Goal: Information Seeking & Learning: Check status

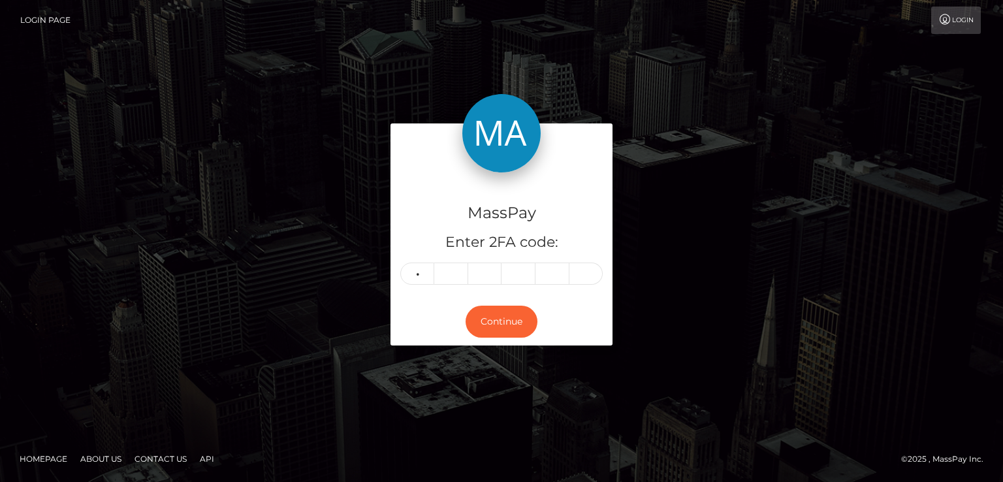
type input "6"
type input "5"
type input "2"
type input "4"
type input "0"
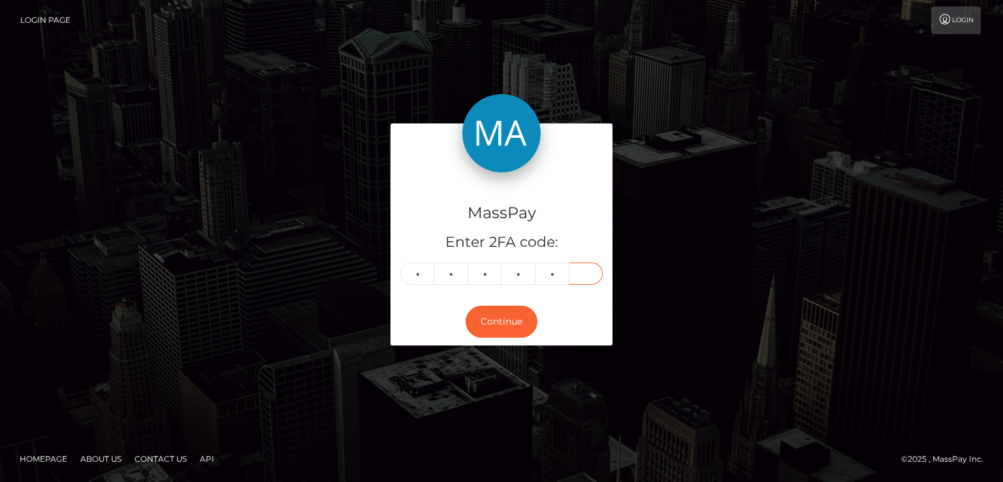
type input "8"
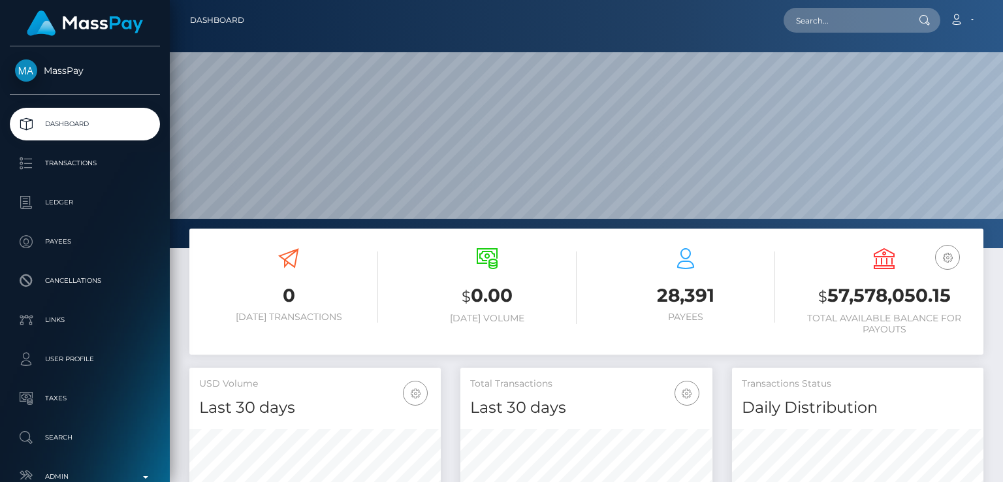
scroll to position [231, 251]
click at [879, 19] on input "text" at bounding box center [845, 20] width 123 height 25
paste input "[EMAIL_ADDRESS][DOMAIN_NAME]"
type input "[EMAIL_ADDRESS][DOMAIN_NAME]"
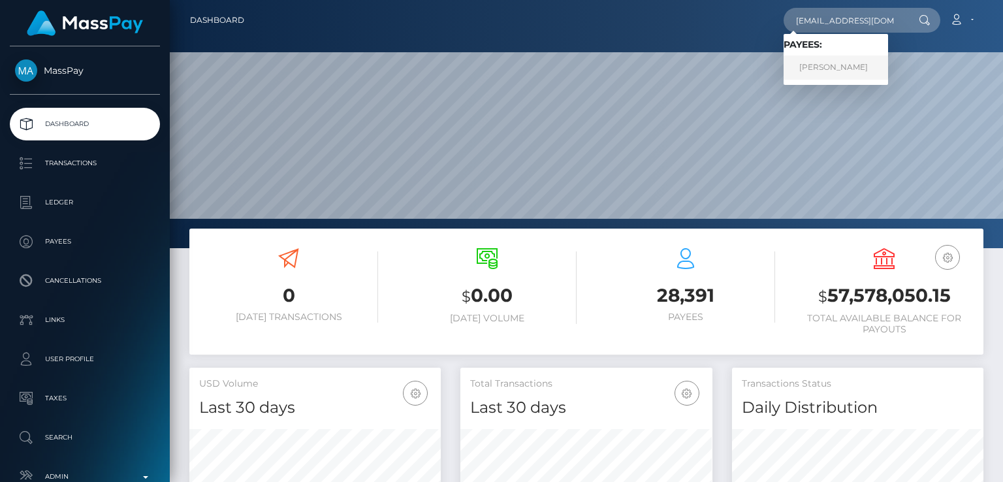
click at [828, 72] on link "PAULA BALTRUŠAITYTĖ" at bounding box center [836, 68] width 105 height 24
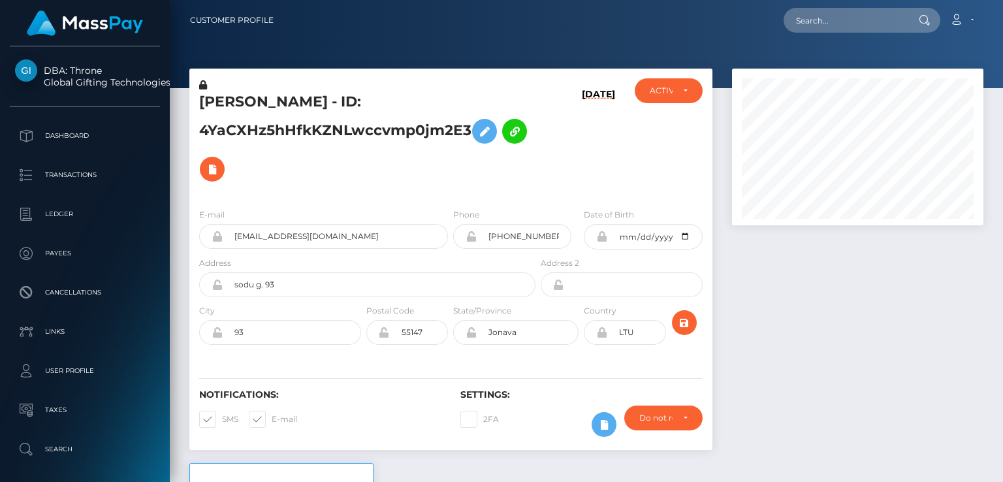
scroll to position [157, 251]
click at [232, 101] on h5 "PAULA BALTRUŠAITYTĖ - ID: 4YaCXHz5hHfkKZNLwccvmp0jm2E3" at bounding box center [363, 140] width 329 height 96
copy h5 "PAULA"
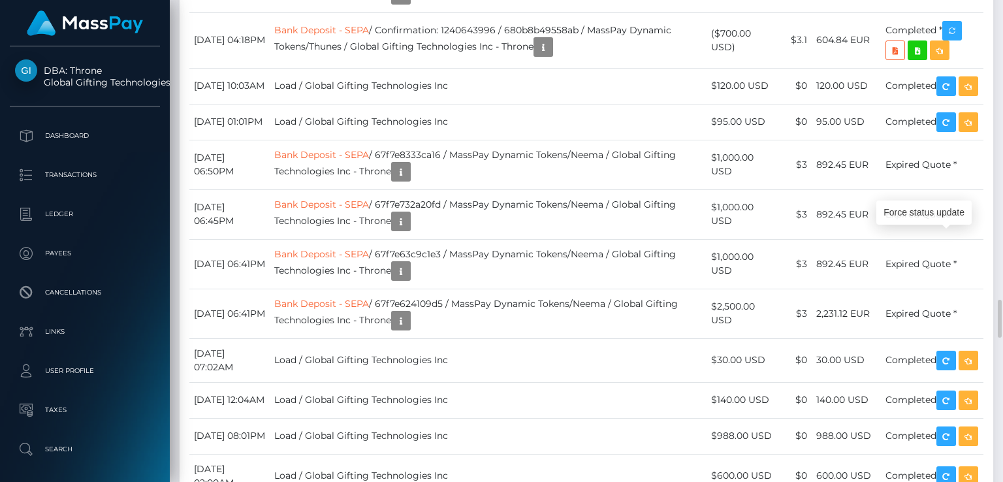
click at [930, 210] on div "Force status update" at bounding box center [924, 213] width 95 height 24
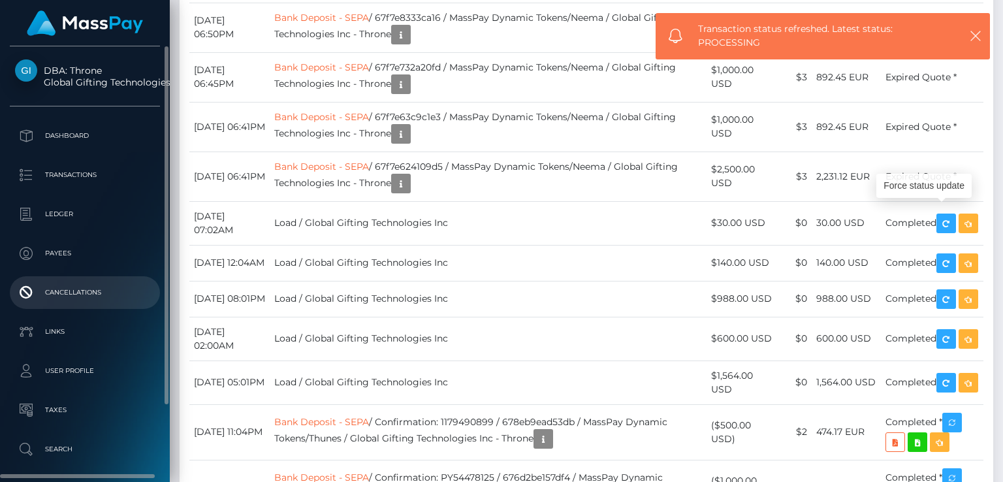
click at [651, 481] on html "DBA: Throne Global Gifting Technologies Inc Dashboard Transactions Ledger Payee…" at bounding box center [501, 241] width 1003 height 482
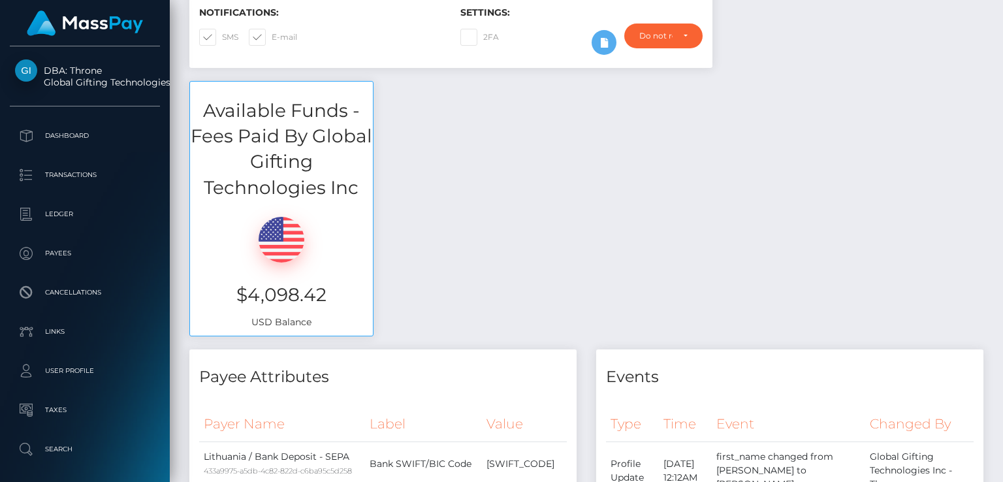
scroll to position [0, 0]
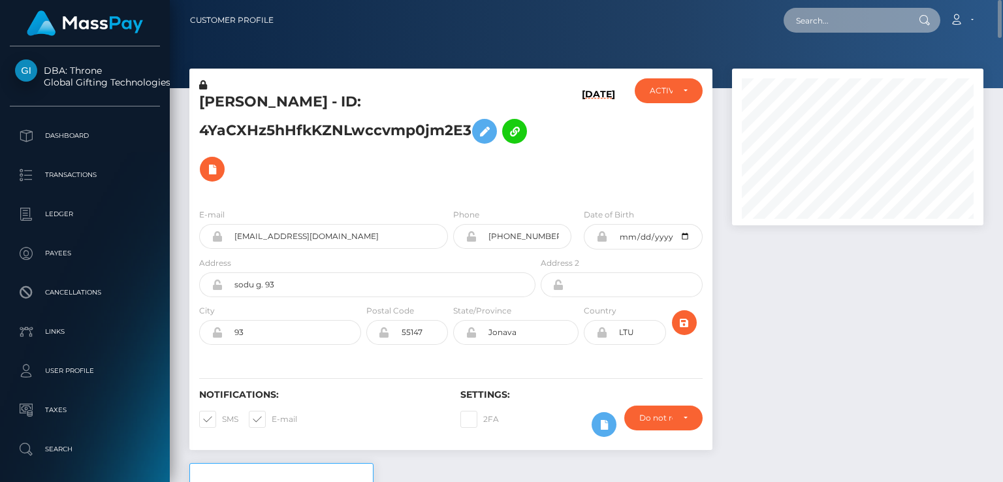
click at [865, 24] on input "text" at bounding box center [845, 20] width 123 height 25
paste input "54aie9btv@relay.firefox.com"
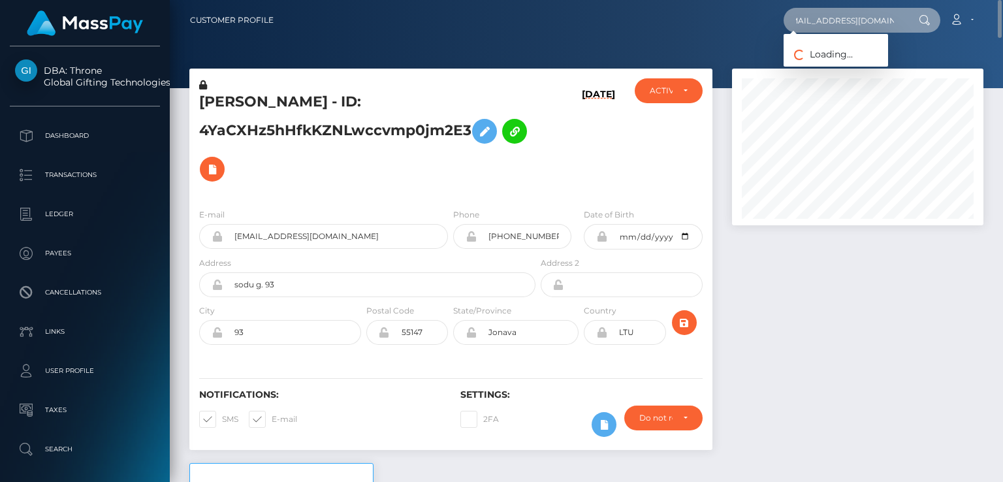
type input "54aie9btv@relay.firefox.com"
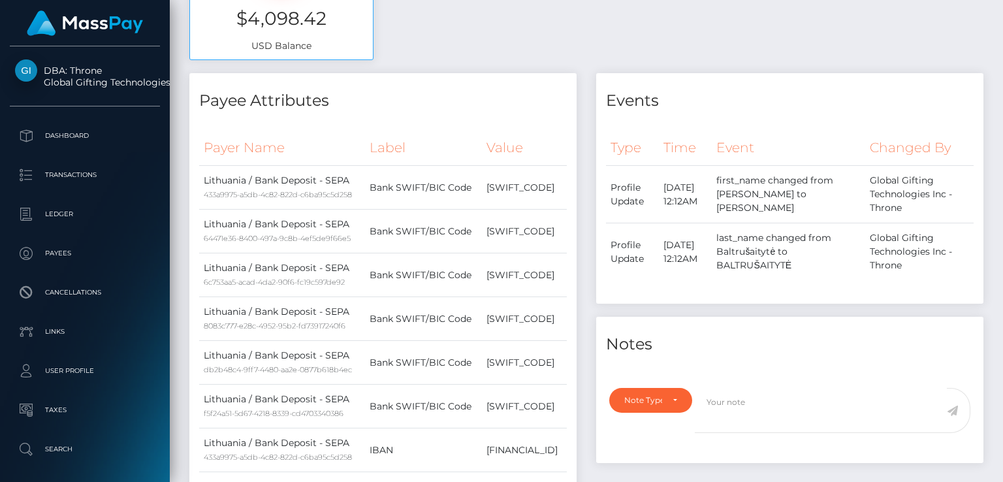
scroll to position [0, 0]
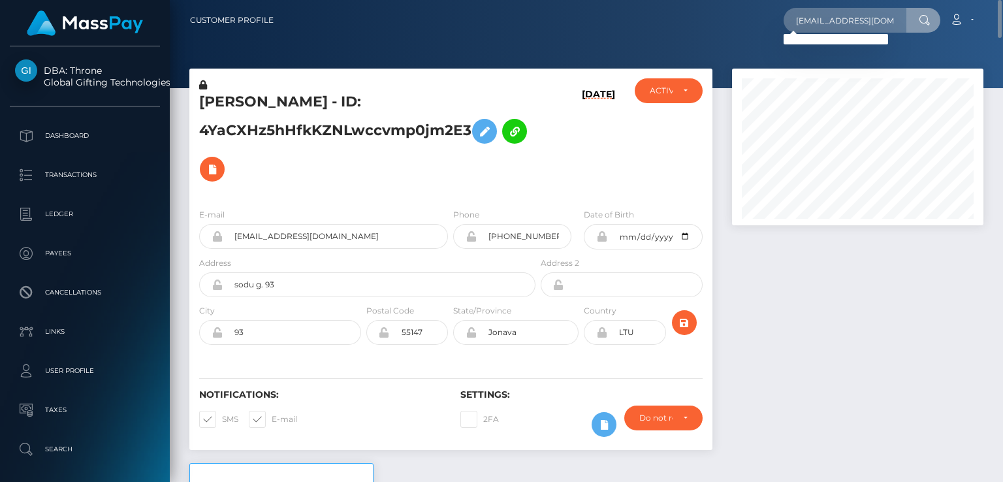
click at [227, 103] on h5 "PAULA BALTRUŠAITYTĖ - ID: 4YaCXHz5hHfkKZNLwccvmp0jm2E3" at bounding box center [363, 140] width 329 height 96
copy h5 "PAULA"
drag, startPoint x: 345, startPoint y: 438, endPoint x: 347, endPoint y: 453, distance: 15.9
click at [345, 438] on div "Notifications: SMS E-mail" at bounding box center [319, 416] width 261 height 54
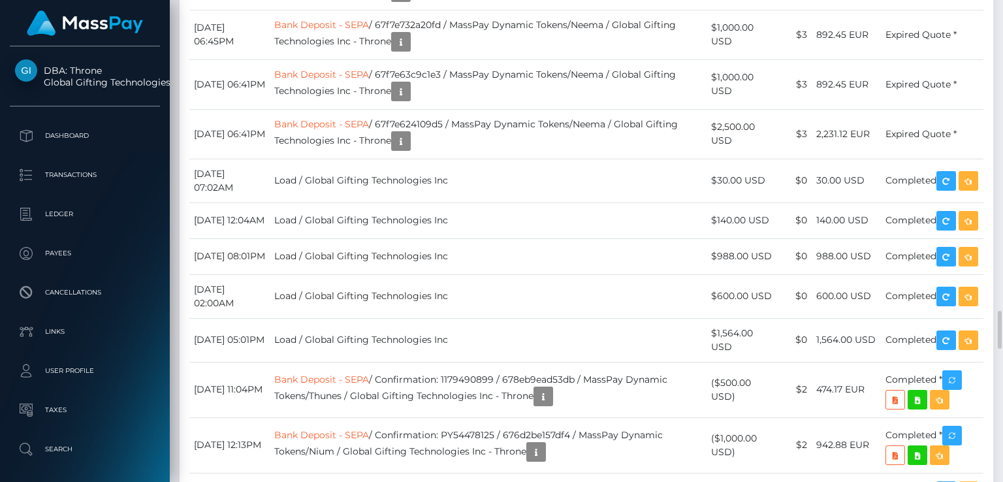
scroll to position [3955, 0]
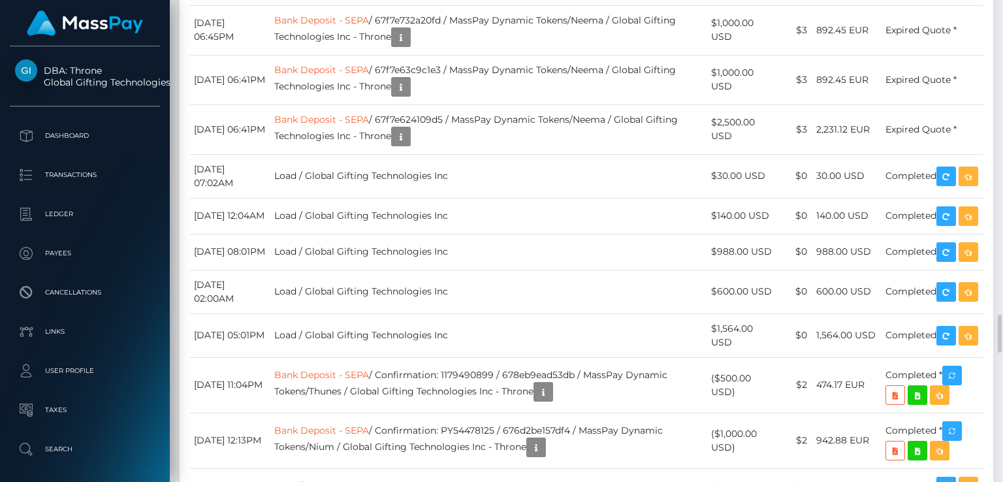
drag, startPoint x: 668, startPoint y: 280, endPoint x: 466, endPoint y: 274, distance: 201.3
copy td "_tkY5V6dTT-iHmcRxGphBQ / 68d3b11a8037a"
drag, startPoint x: 597, startPoint y: 170, endPoint x: 470, endPoint y: 162, distance: 127.6
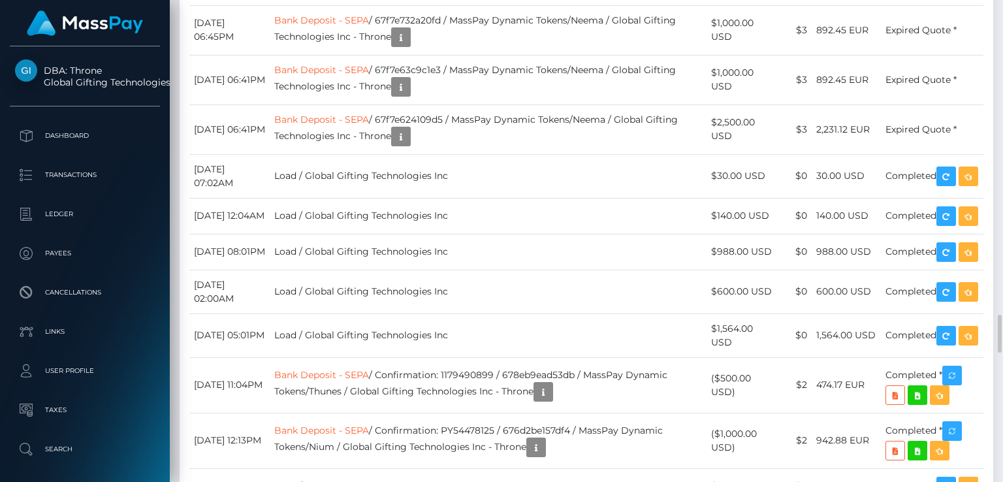
copy td "RNhDzC72RpO65P2zLx0syA"
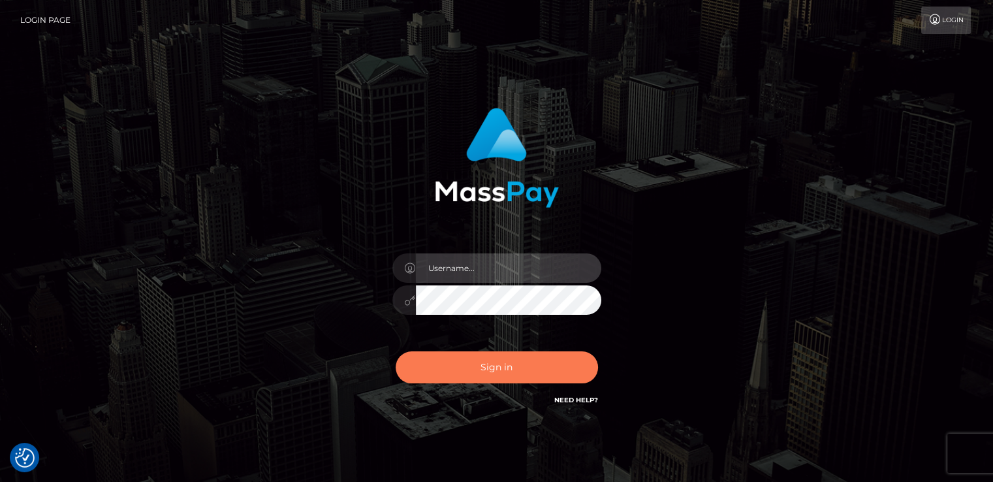
type input "nt.es"
click at [507, 364] on button "Sign in" at bounding box center [497, 367] width 202 height 32
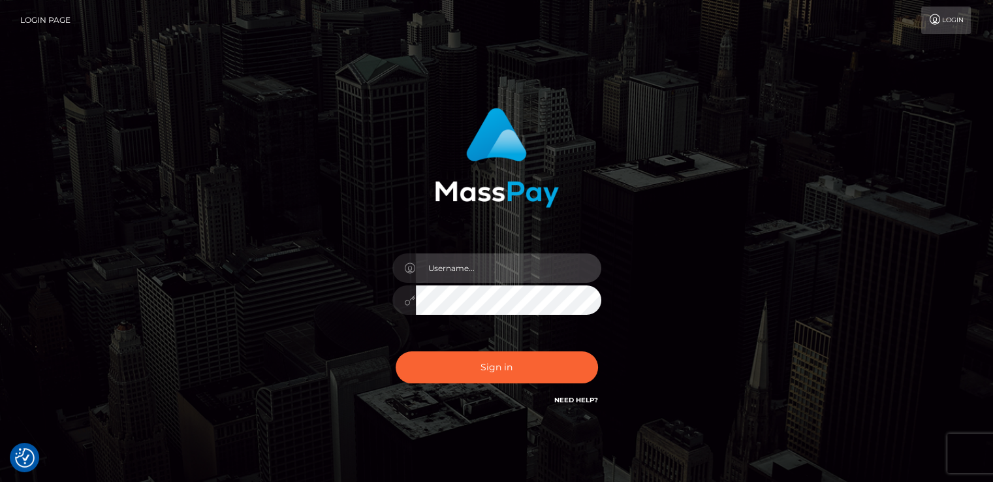
type input "nt.es"
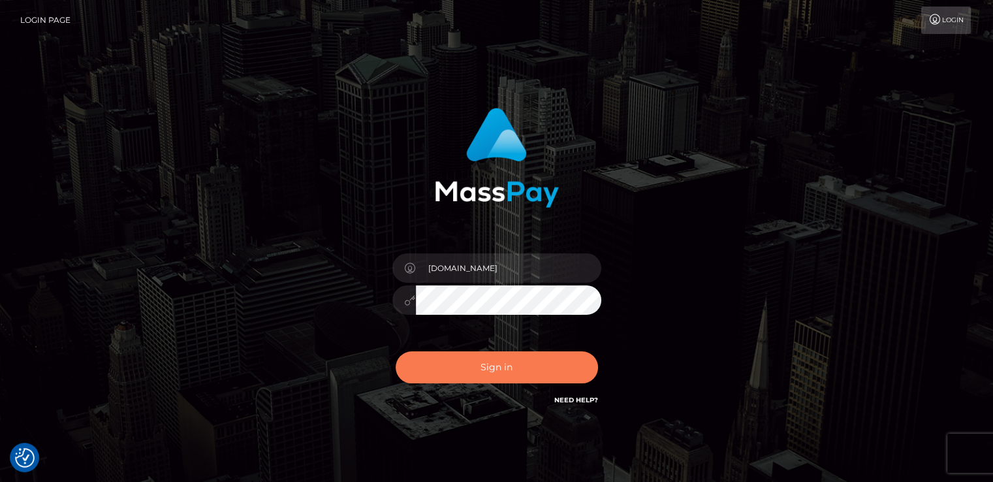
click at [507, 364] on button "Sign in" at bounding box center [497, 367] width 202 height 32
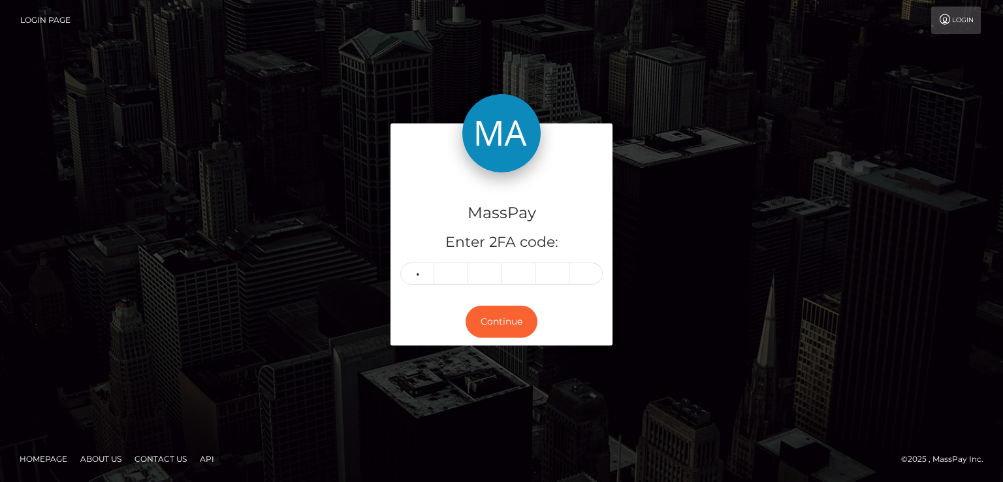
type input "9"
type input "5"
type input "3"
type input "9"
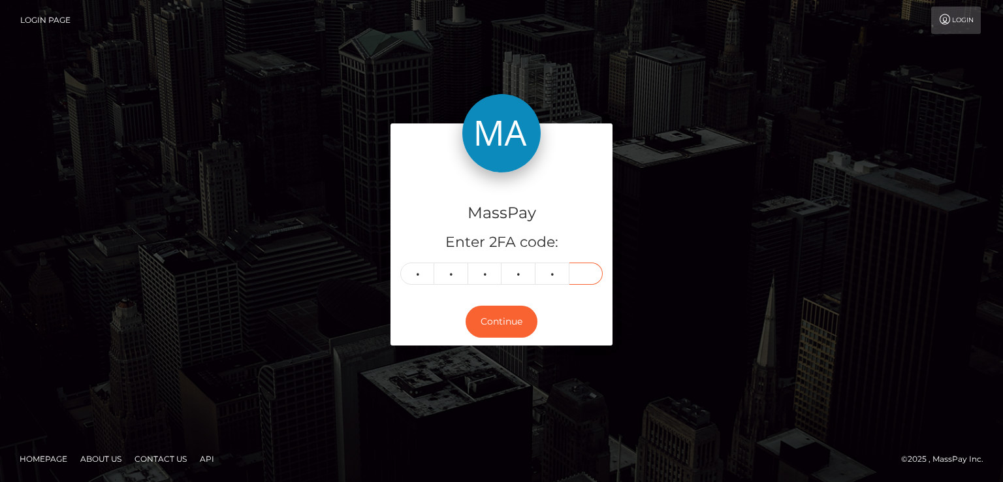
type input "2"
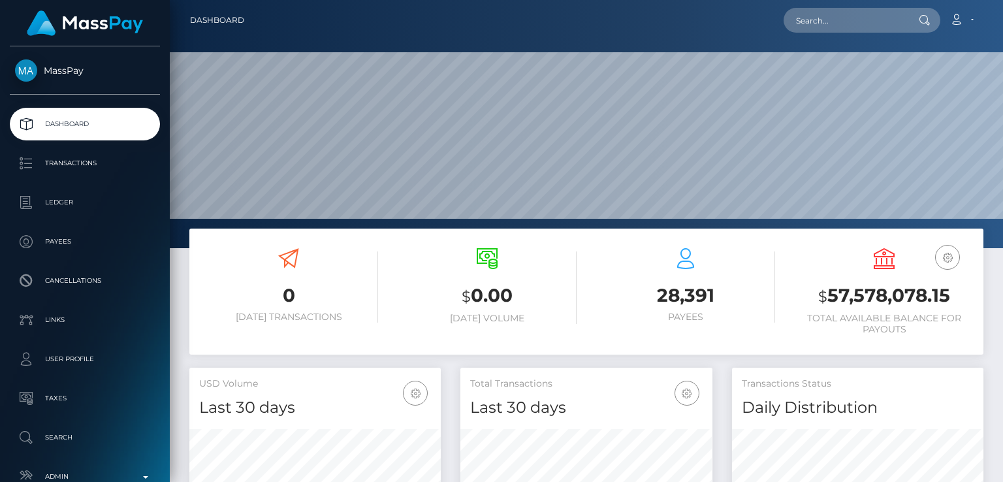
scroll to position [231, 251]
click at [858, 19] on input "text" at bounding box center [845, 20] width 123 height 25
paste input "[PERSON_NAME][EMAIL_ADDRESS][DOMAIN_NAME]"
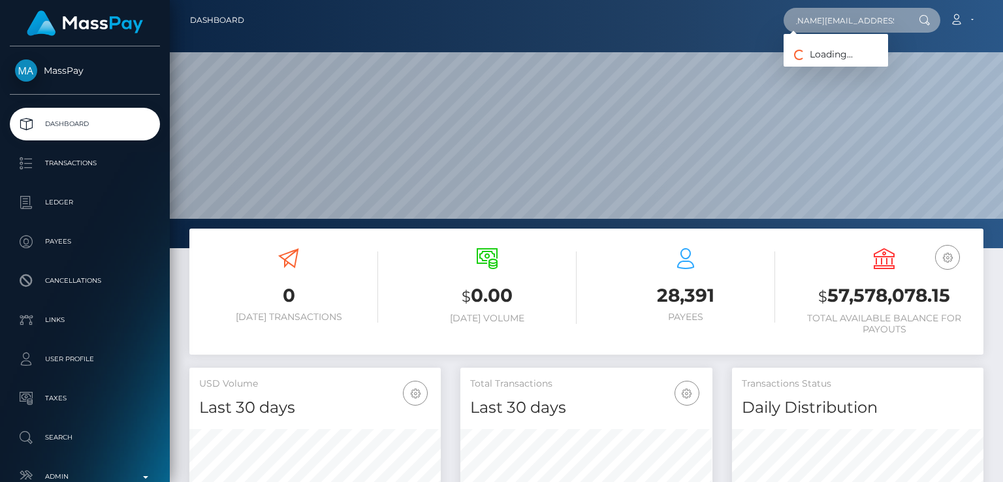
type input "[PERSON_NAME][EMAIL_ADDRESS][DOMAIN_NAME]"
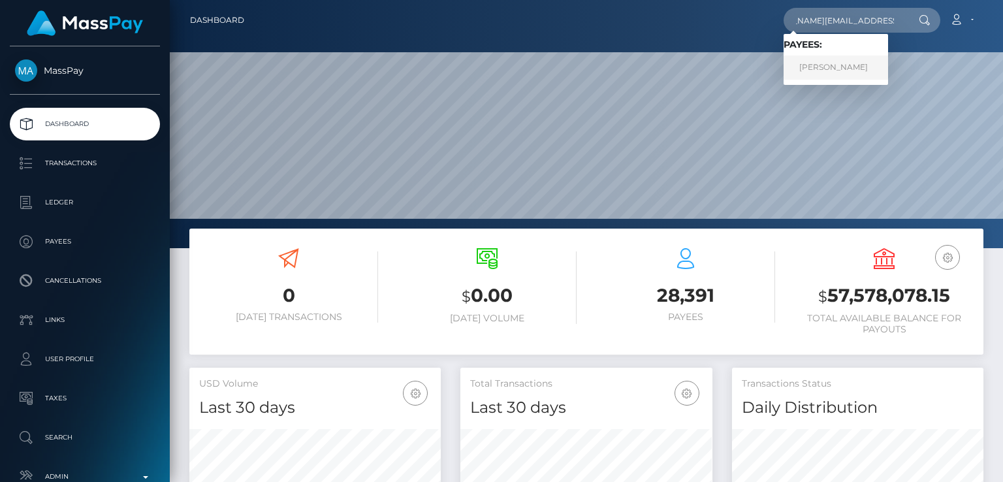
scroll to position [0, 0]
click at [805, 62] on link "[PERSON_NAME]" at bounding box center [836, 68] width 105 height 24
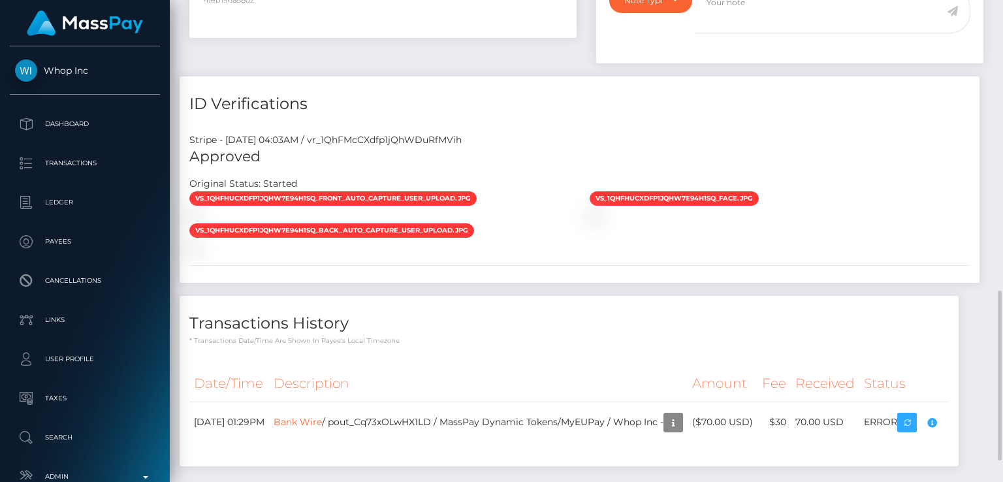
scroll to position [813, 0]
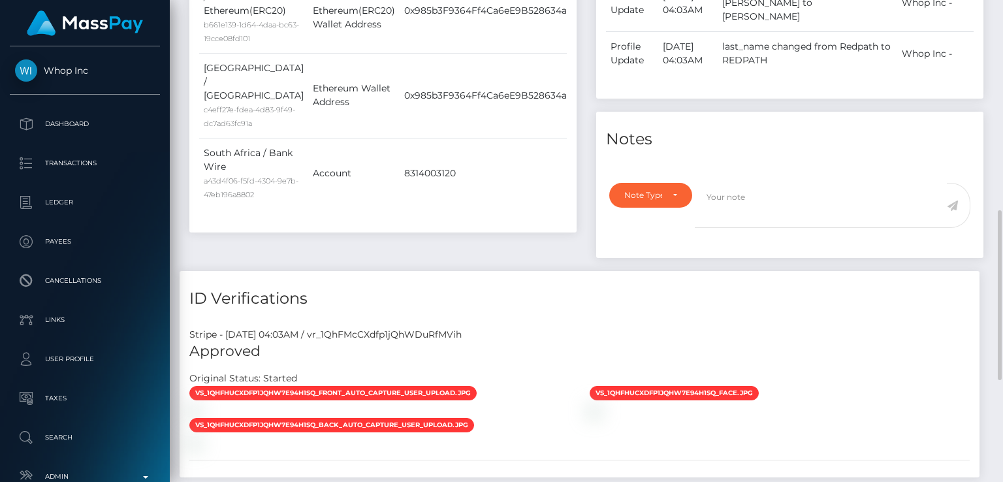
click at [335, 168] on td "Account" at bounding box center [353, 173] width 91 height 71
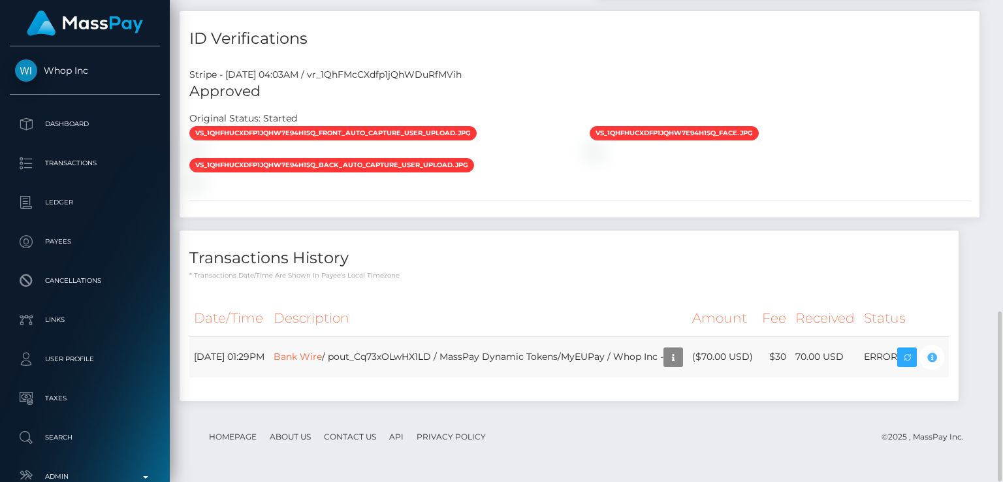
scroll to position [157, 251]
click at [924, 362] on icon "button" at bounding box center [932, 357] width 16 height 16
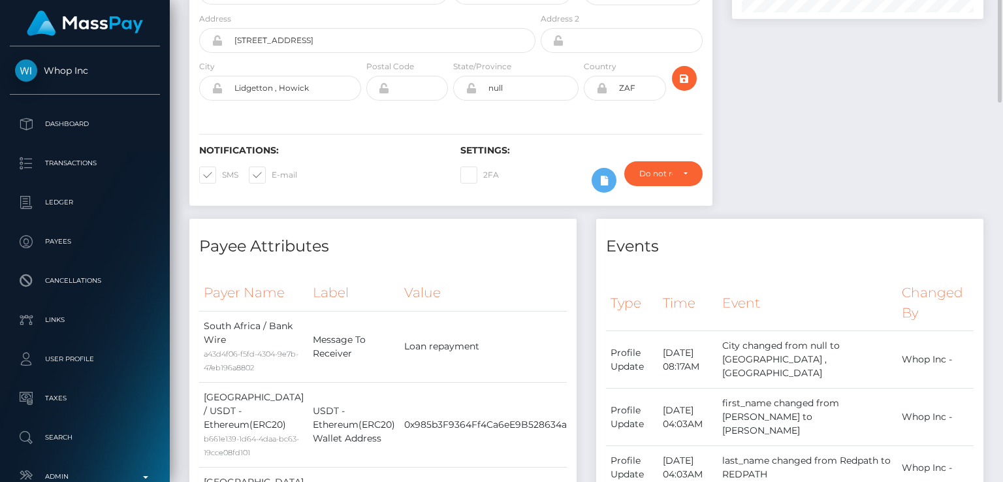
scroll to position [0, 0]
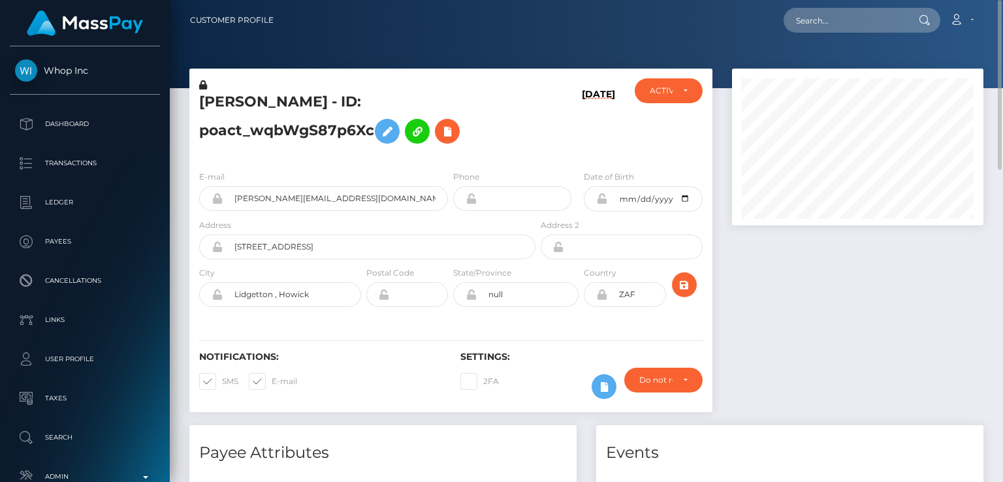
click at [511, 157] on div "[PERSON_NAME] - ID: poact_wqbWgS87p6Xc" at bounding box center [363, 119] width 349 height 82
click at [233, 103] on h5 "[PERSON_NAME] - ID: poact_wqbWgS87p6Xc" at bounding box center [363, 121] width 329 height 58
copy h5 "[PERSON_NAME]"
click at [451, 408] on div "Notifications: SMS E-mail Settings: 2FA" at bounding box center [450, 366] width 523 height 92
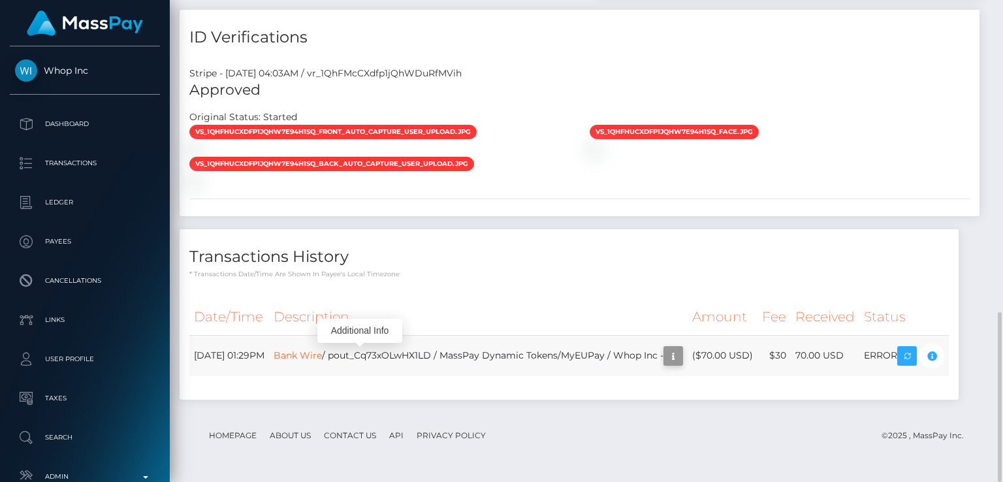
scroll to position [157, 251]
click at [666, 350] on icon "button" at bounding box center [674, 356] width 16 height 16
click at [347, 330] on div "Additional Info" at bounding box center [359, 331] width 85 height 24
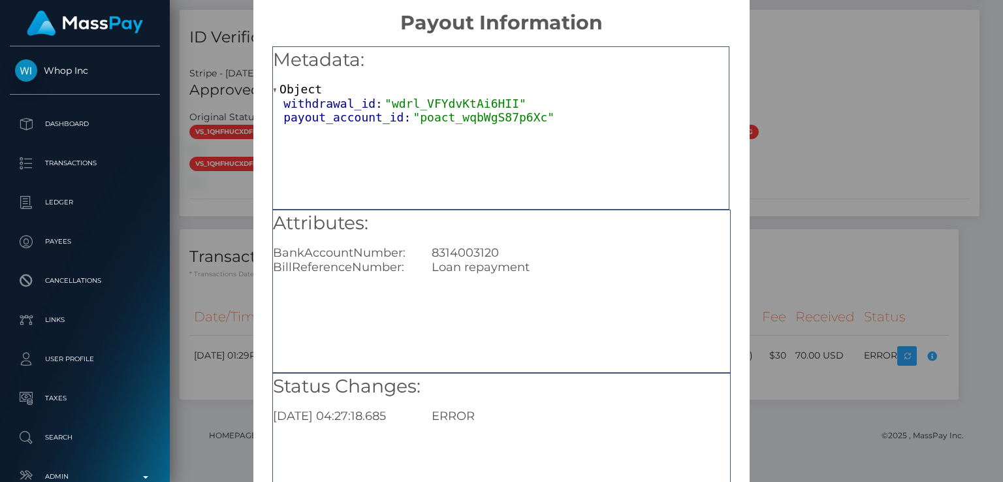
scroll to position [0, 0]
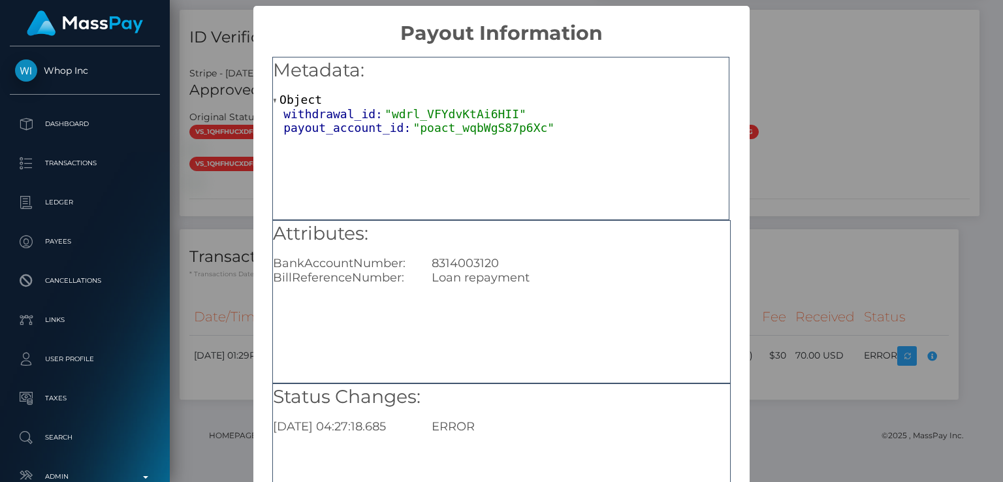
click at [787, 191] on div "× Payout Information Metadata: Object withdrawal_id: "wdrl_VFYdvKtAi6HII" payou…" at bounding box center [501, 241] width 1003 height 482
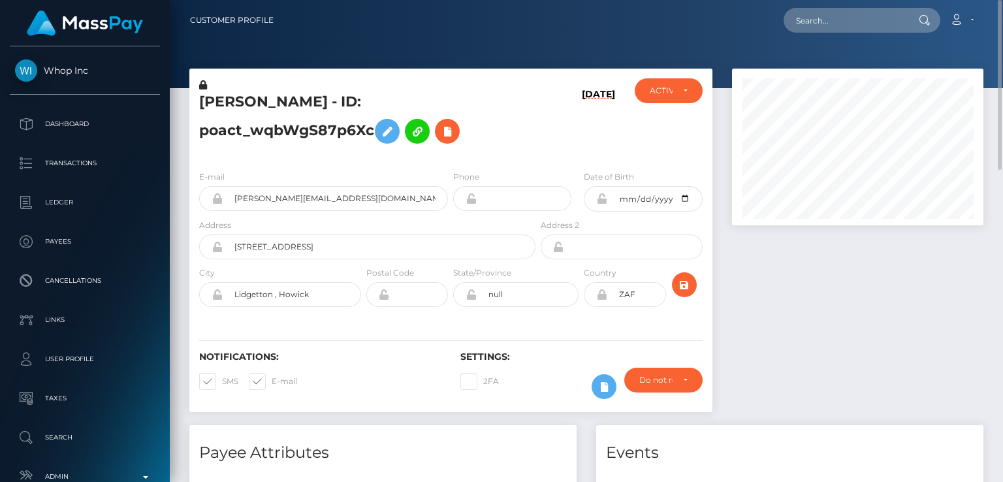
click at [477, 428] on div "Payee Attributes" at bounding box center [382, 444] width 387 height 39
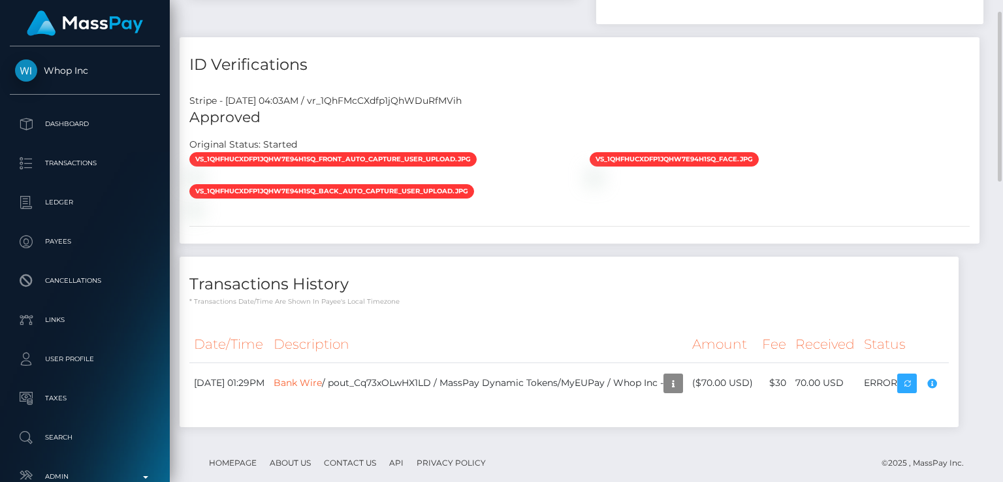
scroll to position [882, 0]
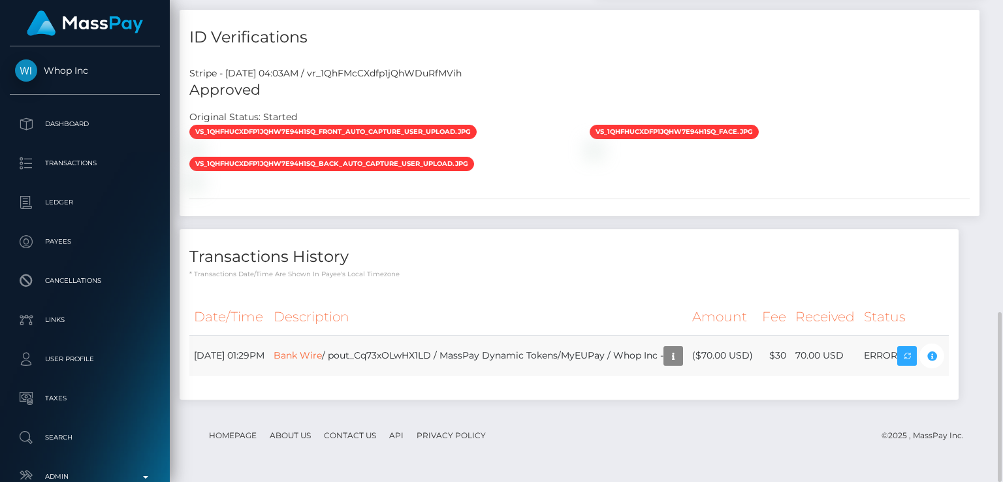
drag, startPoint x: 749, startPoint y: 356, endPoint x: 733, endPoint y: 340, distance: 22.2
click at [733, 340] on td "($70.00 USD)" at bounding box center [723, 355] width 70 height 41
copy td "$70.00 USD"
click at [454, 376] on td "Bank Wire / pout_Cq73xOLwHX1LD / MassPay Dynamic Tokens/MyEUPay / Whop Inc -" at bounding box center [478, 355] width 419 height 41
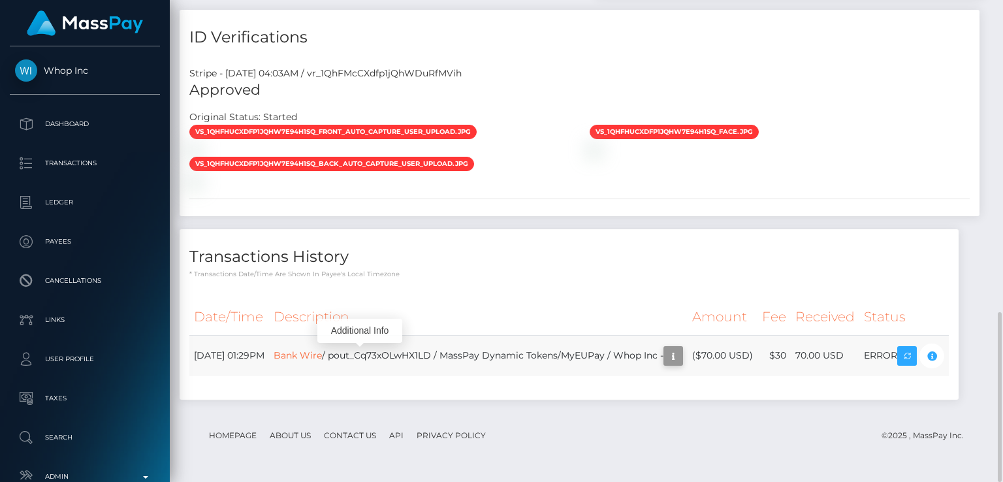
click at [666, 360] on icon "button" at bounding box center [674, 356] width 16 height 16
click at [347, 337] on div "Additional Info" at bounding box center [359, 331] width 85 height 24
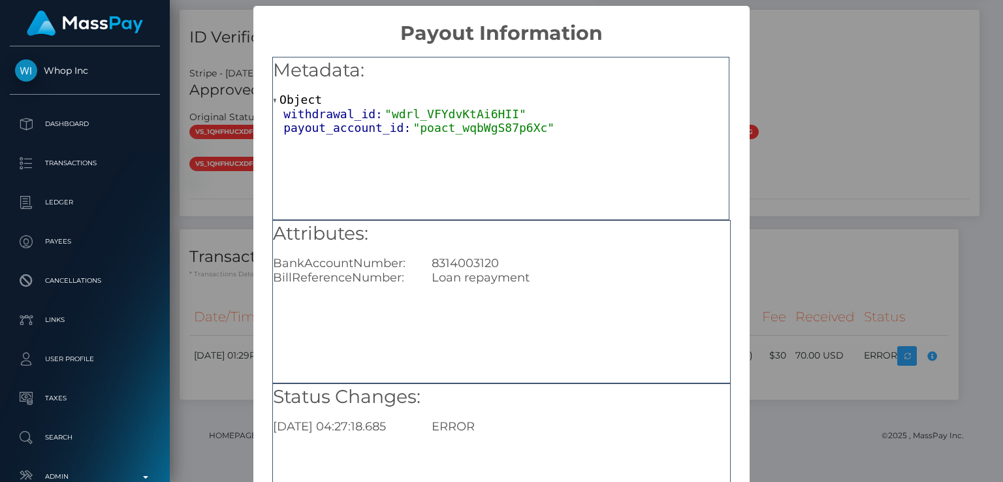
click at [476, 263] on div "8314003120" at bounding box center [580, 263] width 317 height 14
copy div "8314003120"
click at [217, 393] on div "× Payout Information Metadata: Object withdrawal_id: "wdrl_VFYdvKtAi6HII" payou…" at bounding box center [501, 241] width 1003 height 482
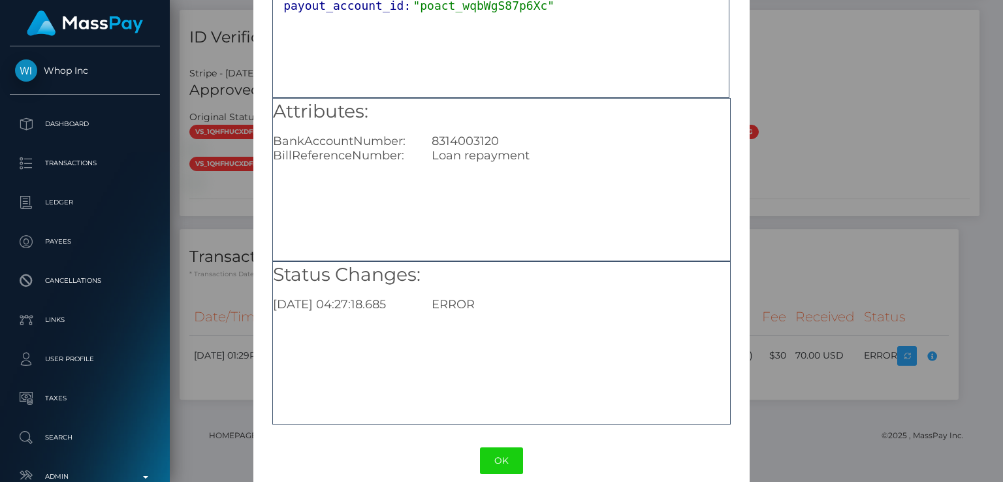
scroll to position [139, 0]
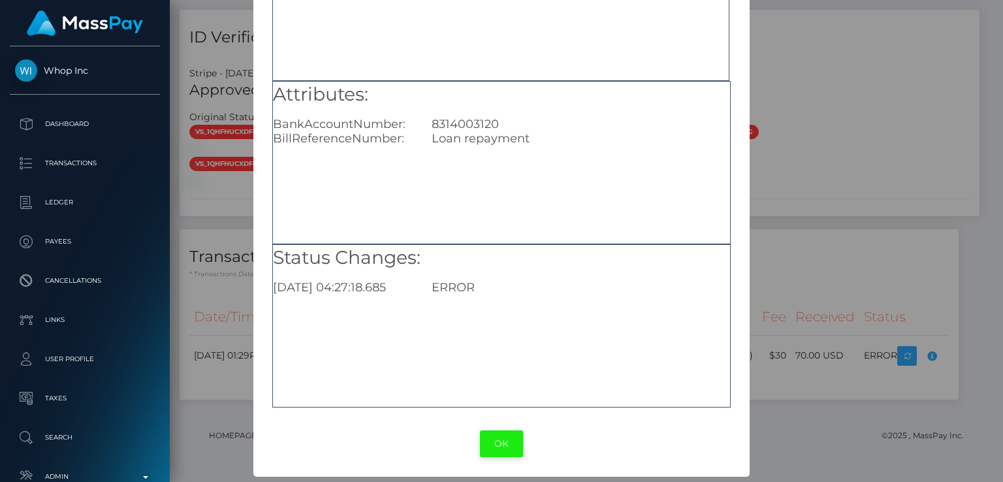
click at [502, 440] on button "OK" at bounding box center [501, 443] width 43 height 27
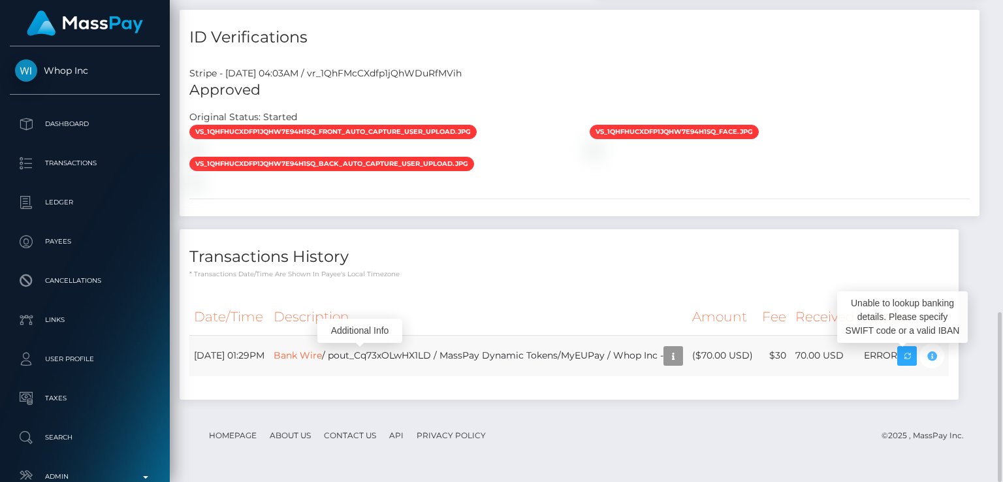
scroll to position [157, 251]
click at [666, 356] on icon "button" at bounding box center [674, 356] width 16 height 16
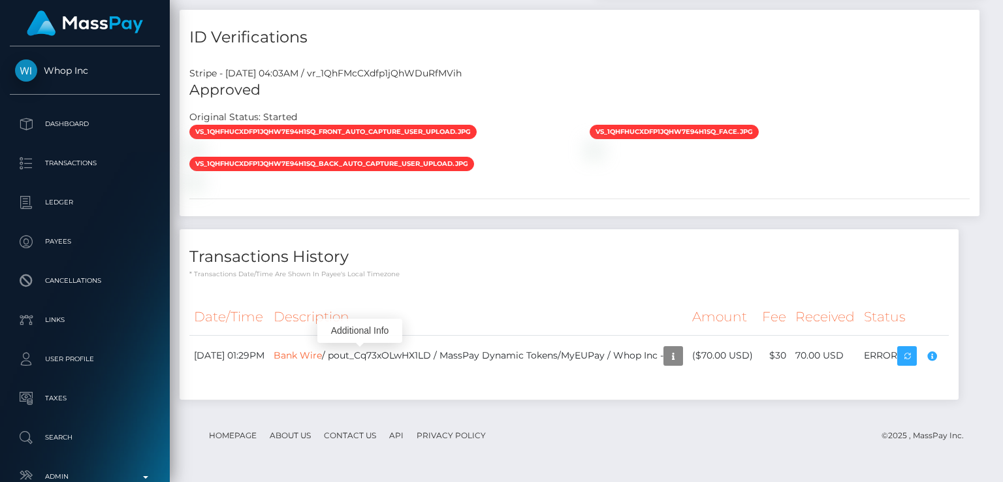
click at [345, 330] on div "Additional Info" at bounding box center [359, 331] width 85 height 24
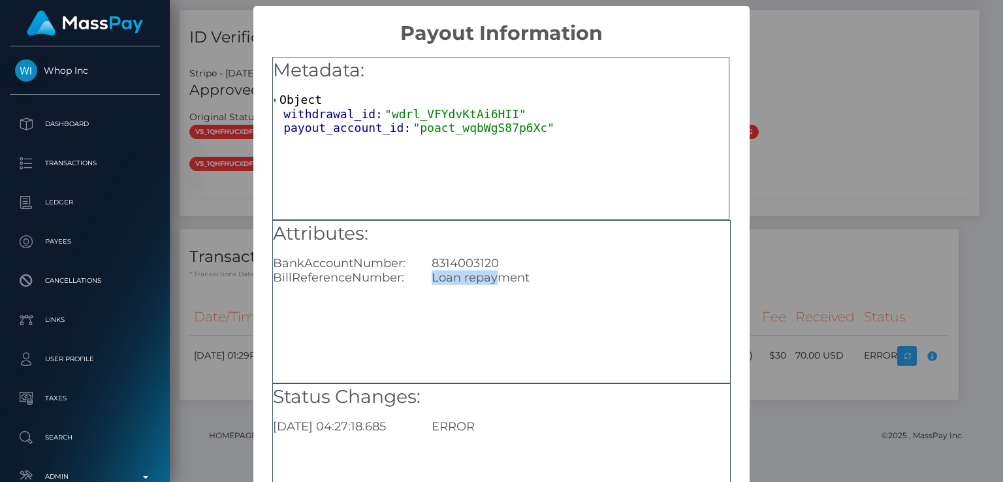
drag, startPoint x: 424, startPoint y: 283, endPoint x: 499, endPoint y: 275, distance: 75.5
click at [499, 275] on div "Loan repayment" at bounding box center [580, 277] width 317 height 14
click at [783, 294] on div "× Payout Information Metadata: Object withdrawal_id: "wdrl_VFYdvKtAi6HII" payou…" at bounding box center [501, 241] width 1003 height 482
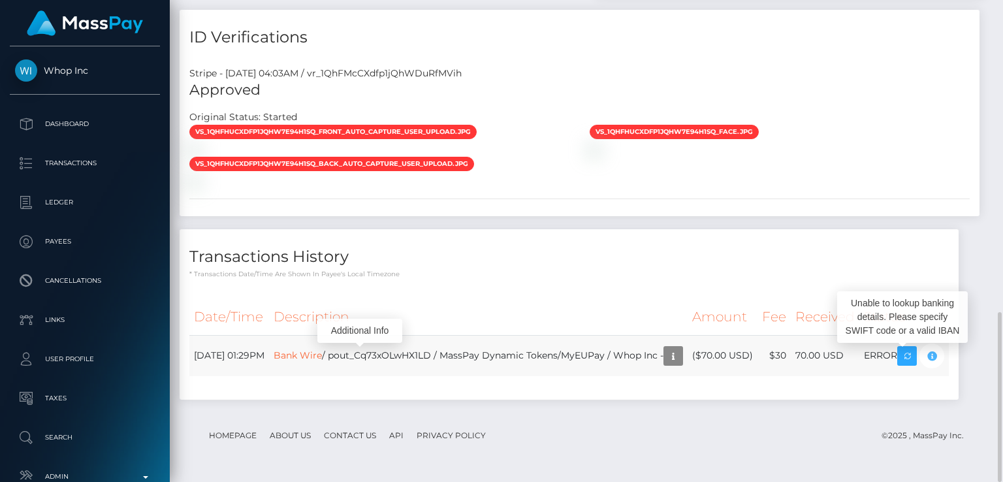
click at [924, 360] on icon "button" at bounding box center [932, 356] width 16 height 16
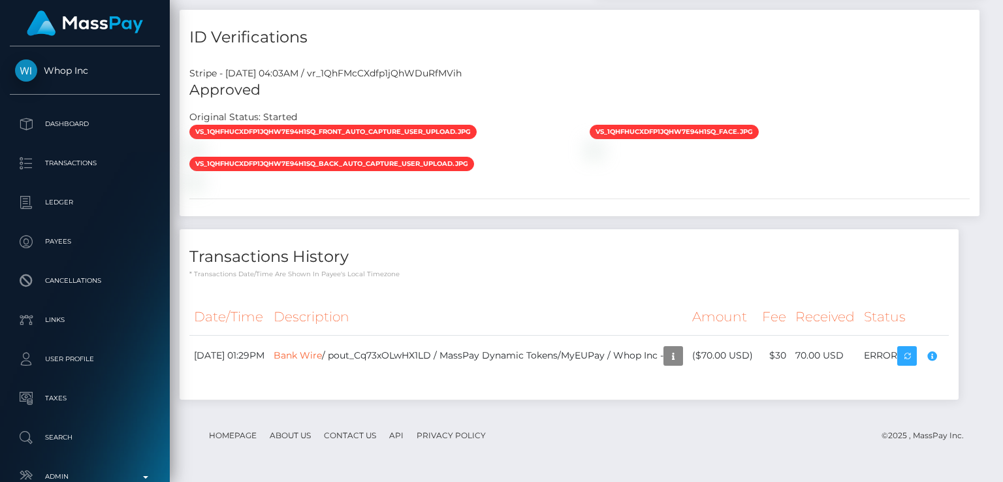
click at [910, 316] on th "Status" at bounding box center [904, 317] width 89 height 36
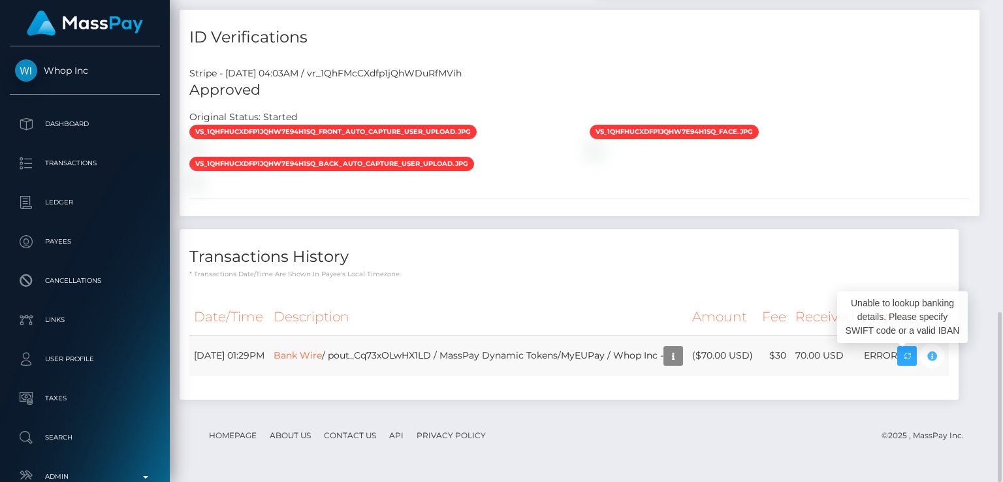
click at [924, 364] on icon "button" at bounding box center [932, 356] width 16 height 16
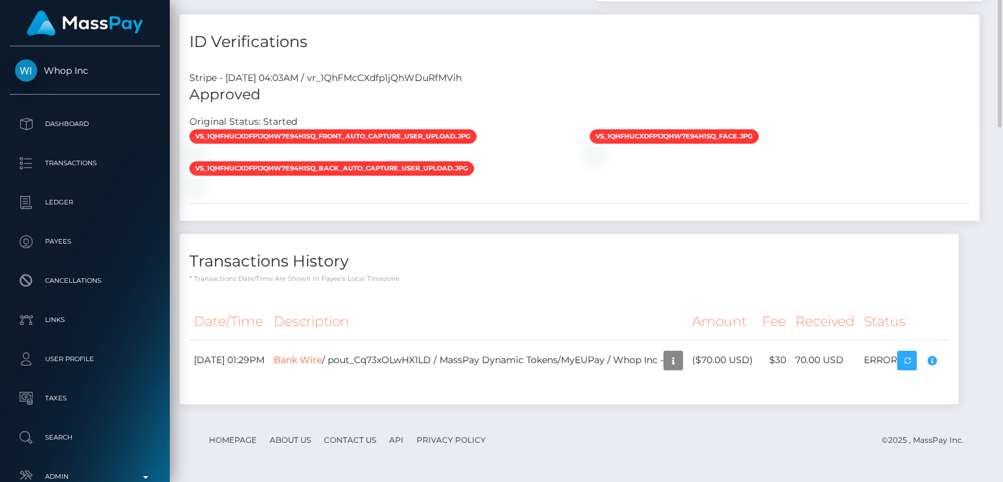
scroll to position [0, 0]
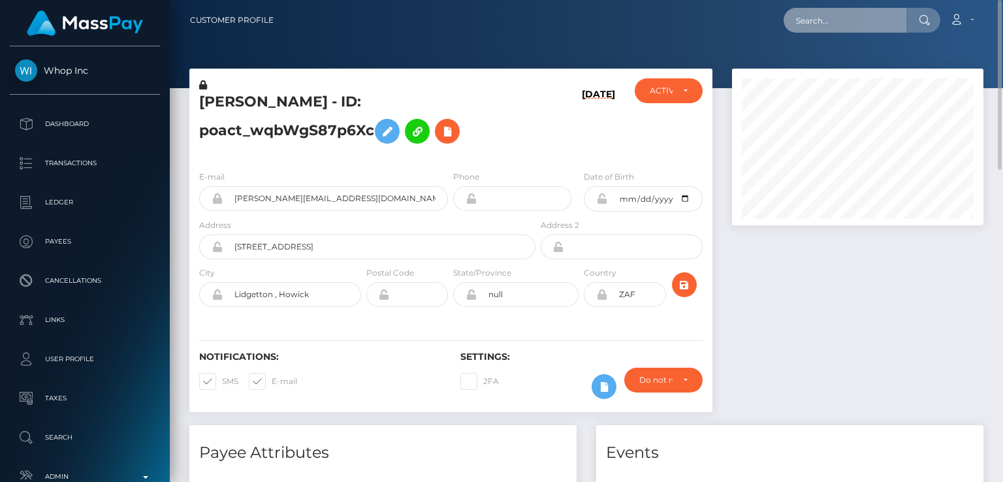
click at [808, 16] on input "text" at bounding box center [845, 20] width 123 height 25
paste input "aac28101999@gmail.com"
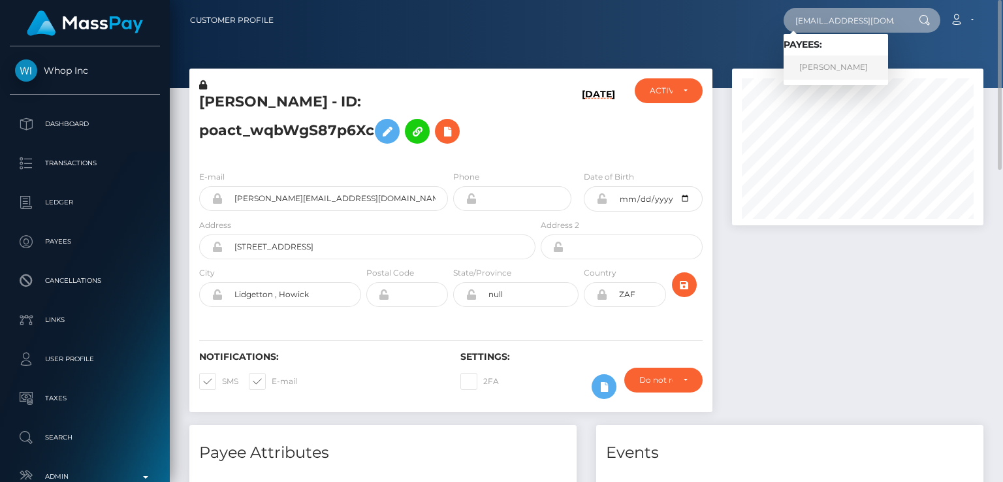
type input "aac28101999@gmail.com"
click at [861, 74] on link "Subhajit Bhowmick" at bounding box center [836, 68] width 105 height 24
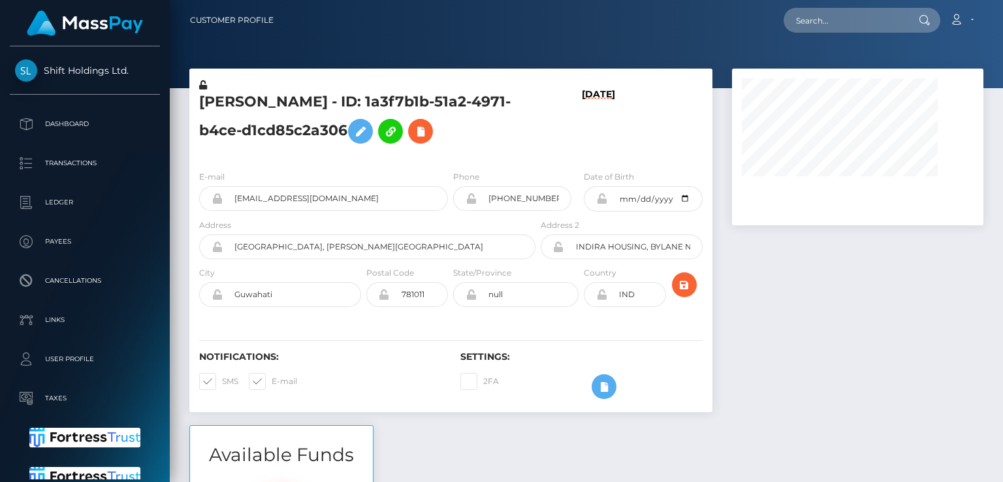
click at [235, 99] on h5 "[PERSON_NAME] - ID: 1a3f7b1b-51a2-4971-b4ce-d1cd85c2a306" at bounding box center [363, 121] width 329 height 58
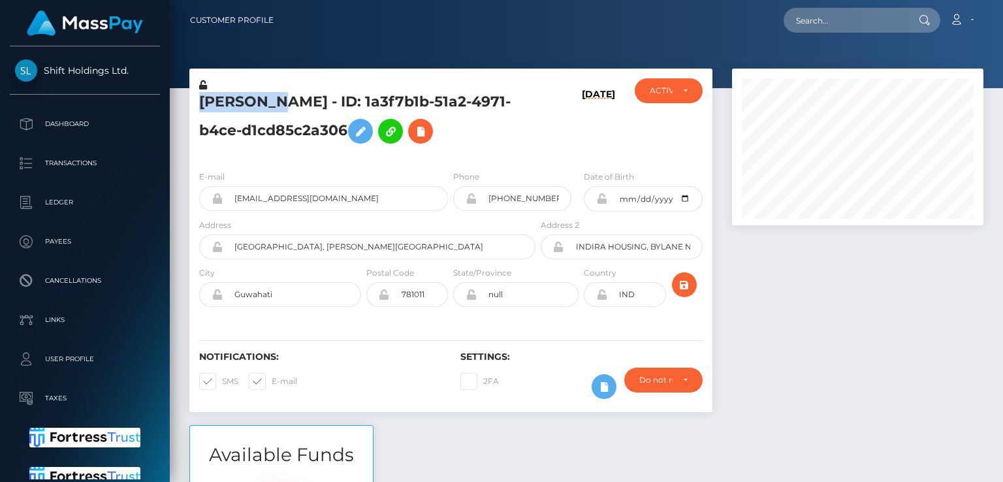
scroll to position [157, 251]
copy h5 "Subhajit"
click at [431, 411] on div "Notifications: SMS E-mail Settings: 2FA" at bounding box center [450, 366] width 523 height 92
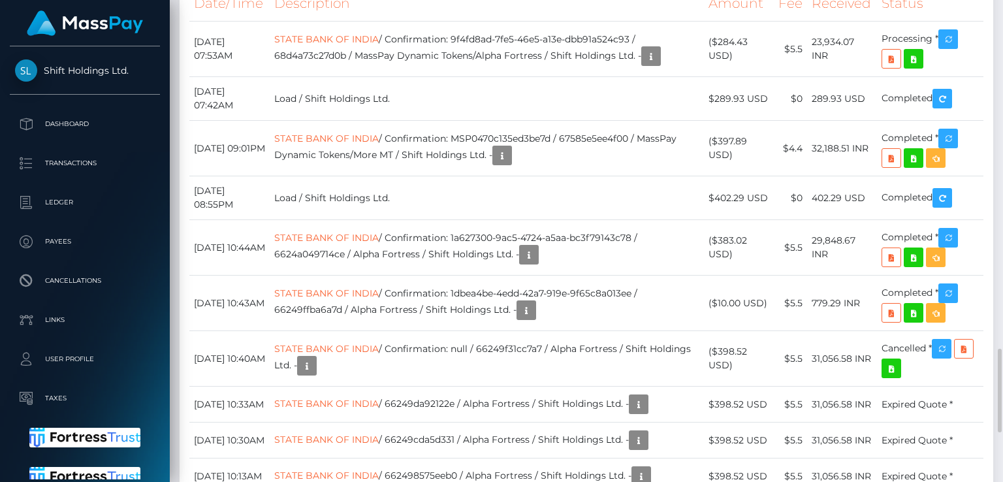
scroll to position [2007, 0]
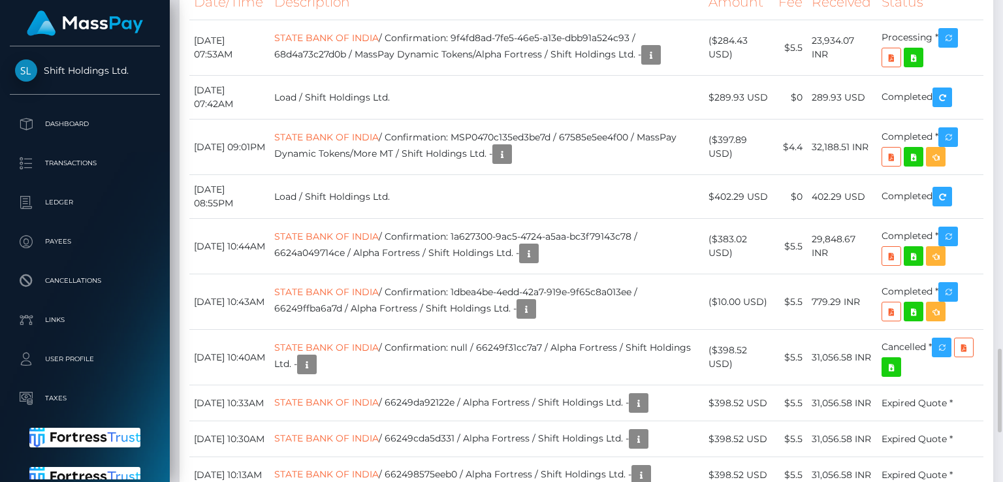
click at [434, 103] on div "Date/Time Description Amount Fee Received Status STATE BANK OF INDIA" at bounding box center [587, 267] width 814 height 585
click at [952, 46] on icon "button" at bounding box center [949, 38] width 16 height 16
click at [942, 124] on div "Force status update" at bounding box center [924, 125] width 95 height 24
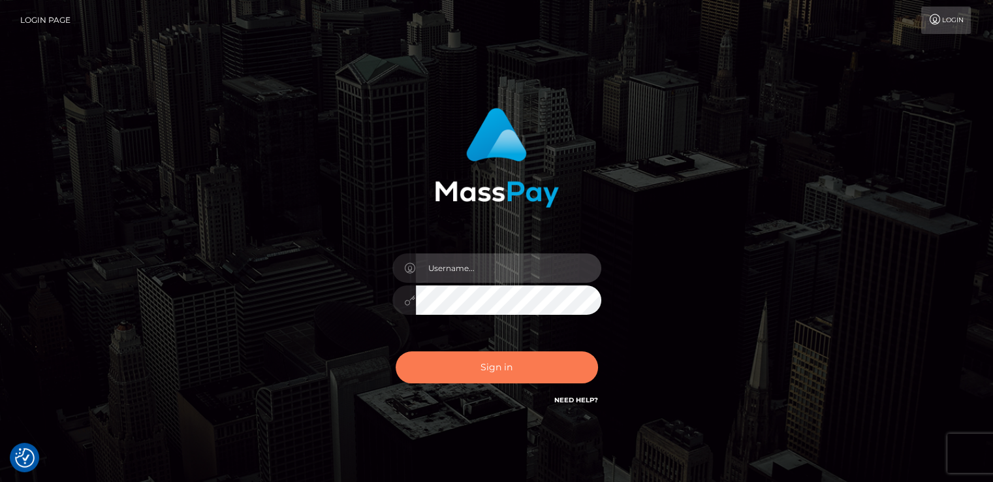
type input "[DOMAIN_NAME]"
click at [458, 359] on button "Sign in" at bounding box center [497, 367] width 202 height 32
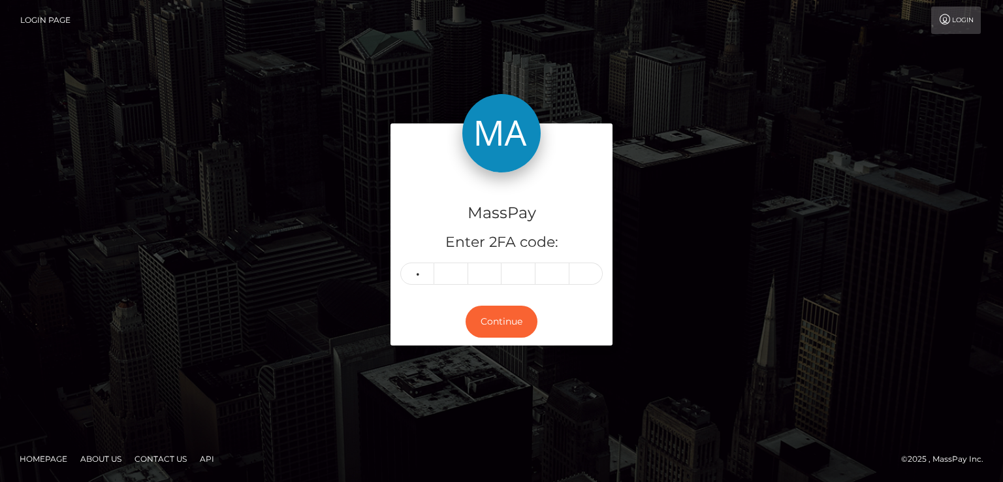
type input "8"
type input "9"
type input "2"
type input "6"
type input "8"
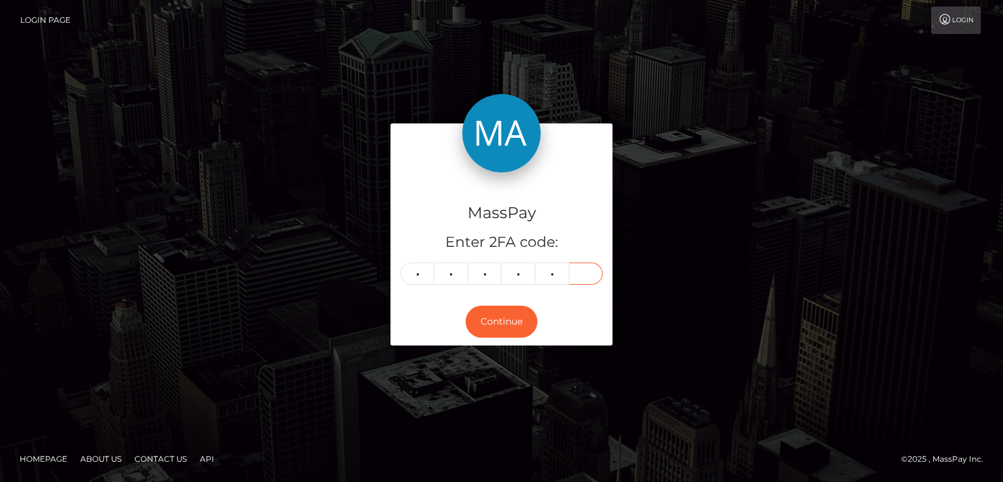
type input "5"
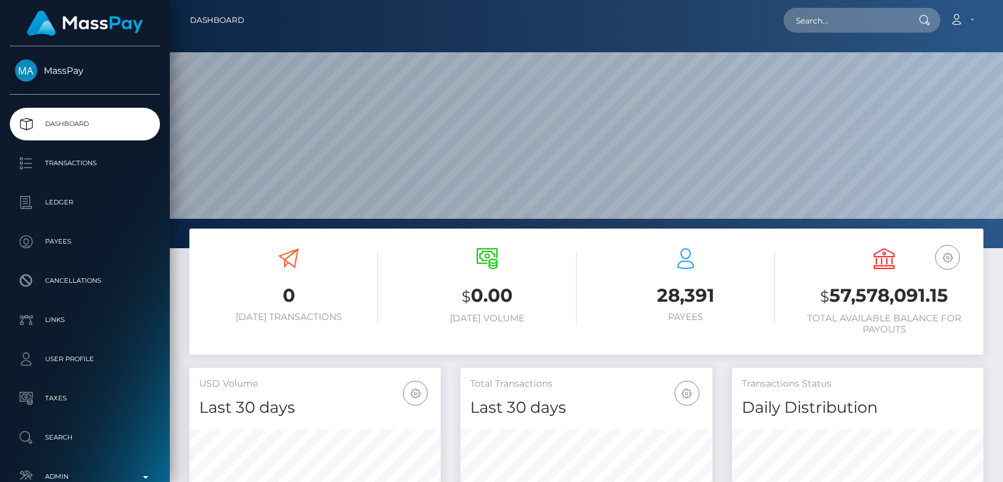
scroll to position [231, 251]
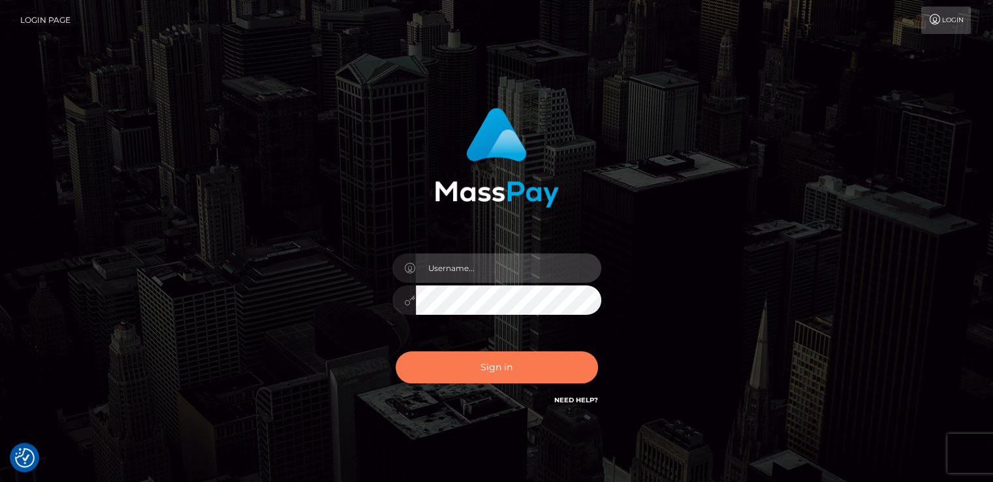
type input "[DOMAIN_NAME]"
click at [470, 374] on button "Sign in" at bounding box center [497, 367] width 202 height 32
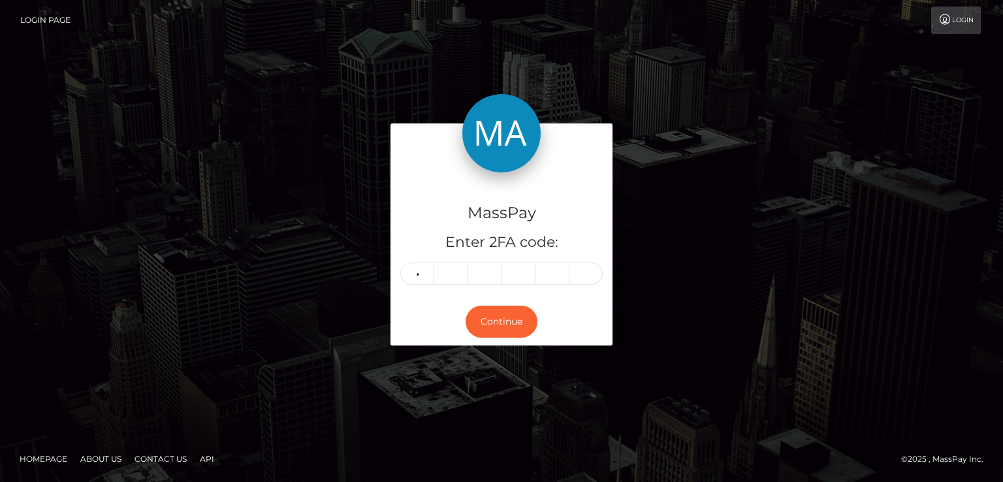
type input "7"
type input "3"
type input "8"
type input "6"
type input "7"
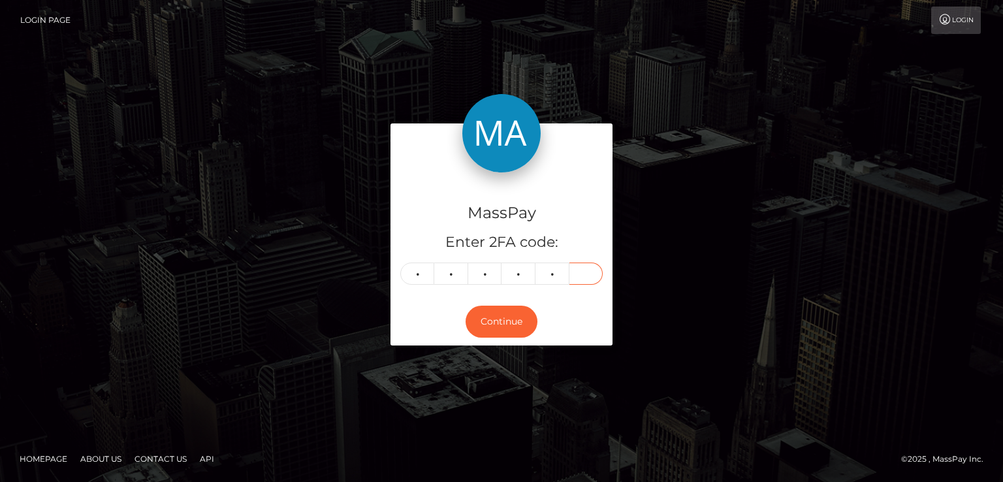
type input "8"
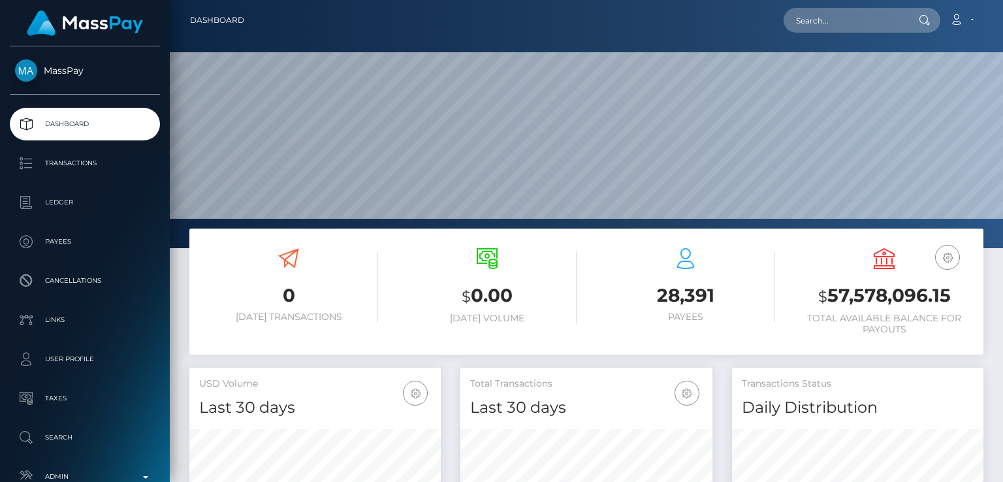
scroll to position [231, 251]
click at [873, 24] on input "text" at bounding box center [845, 20] width 123 height 25
paste input "yhumiemoral@gmail.com"
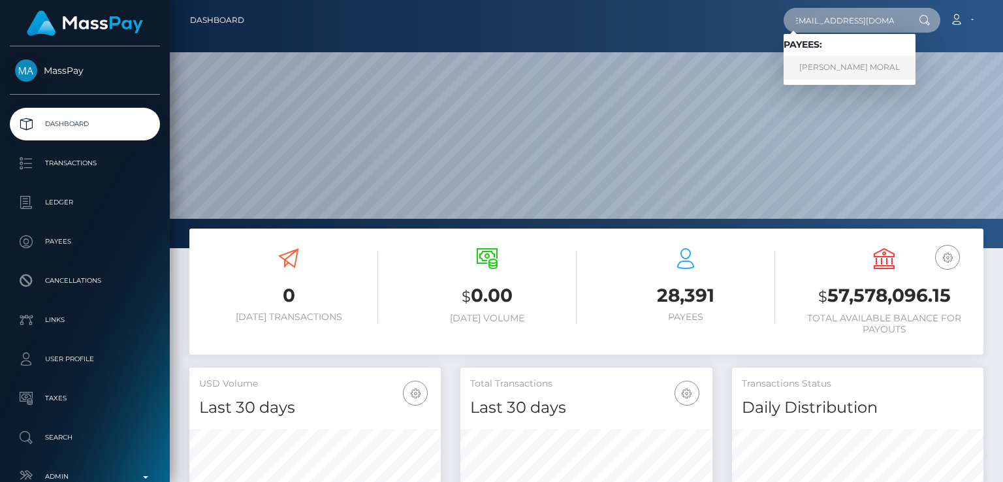
type input "yhumiemoral@gmail.com"
click at [877, 65] on link "JERRYSON GAYONA MORAL" at bounding box center [850, 68] width 132 height 24
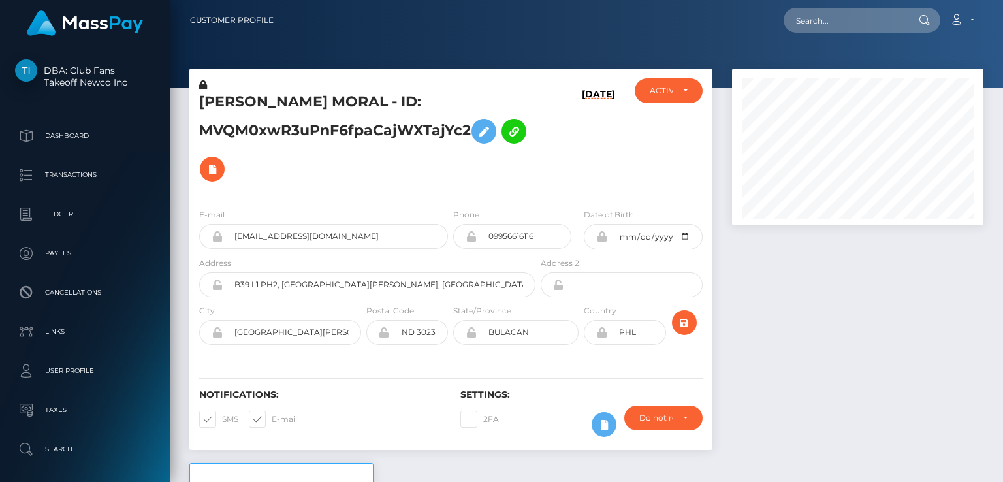
scroll to position [1711, 0]
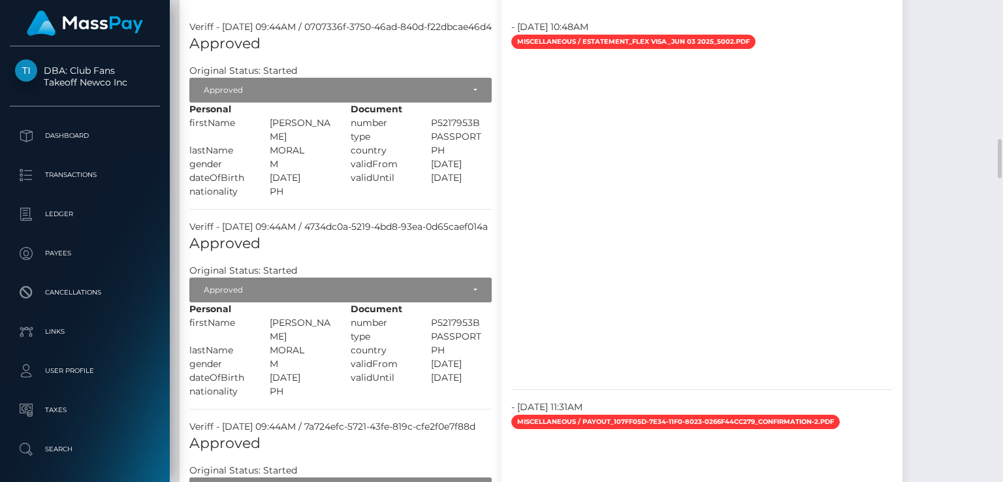
click at [883, 146] on div at bounding box center [702, 215] width 401 height 327
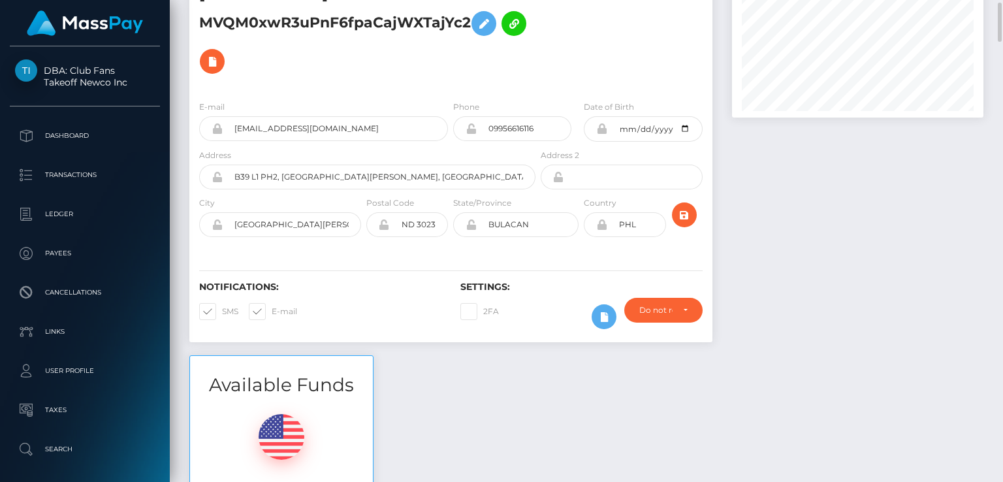
scroll to position [99, 0]
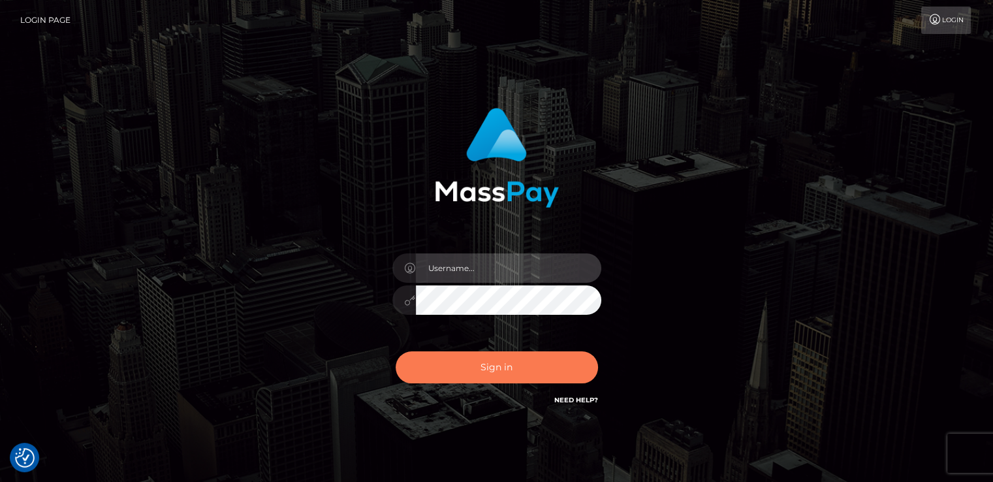
type input "[DOMAIN_NAME]"
click at [459, 376] on button "Sign in" at bounding box center [497, 367] width 202 height 32
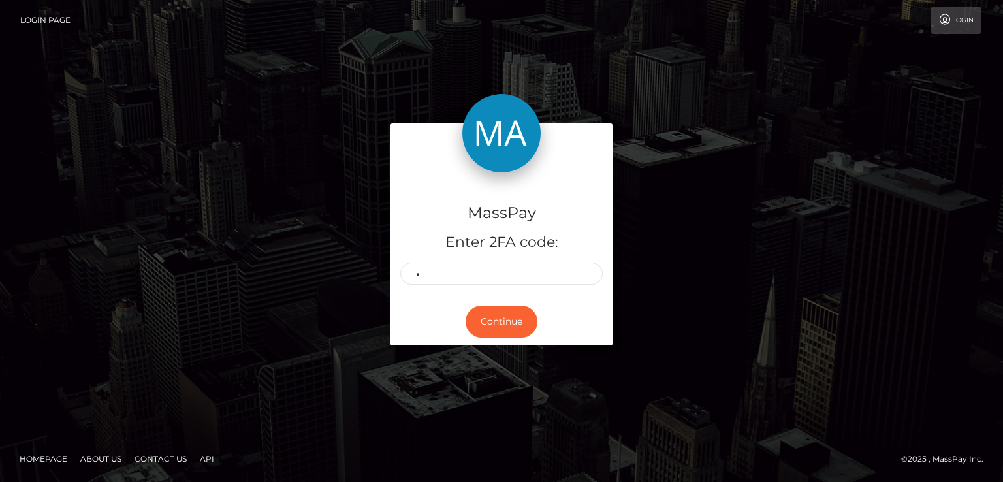
type input "1"
type input "5"
type input "9"
type input "5"
type input "7"
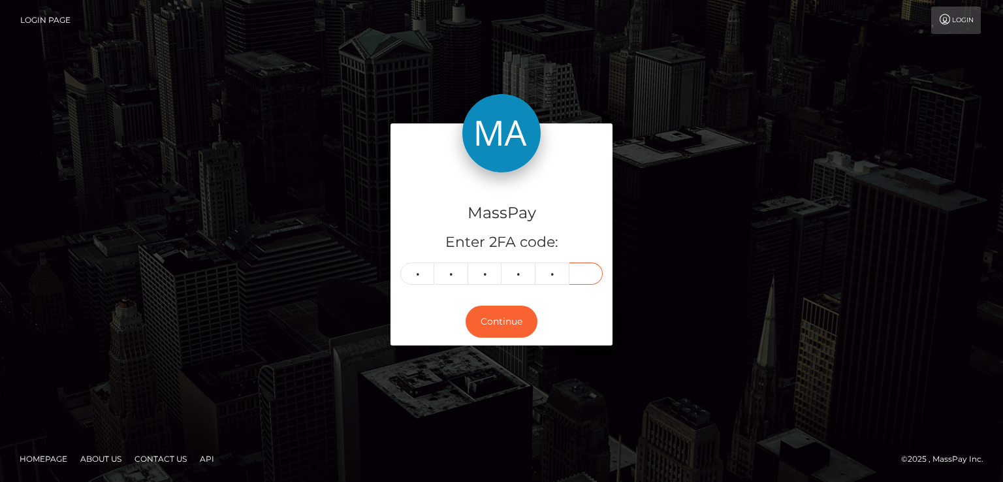
type input "6"
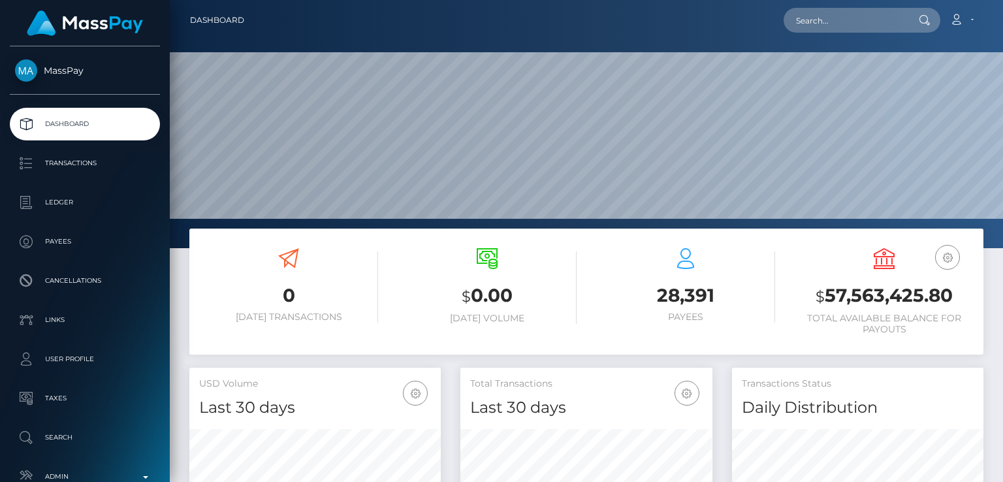
scroll to position [231, 251]
click at [894, 22] on input "text" at bounding box center [845, 20] width 123 height 25
paste input "[EMAIL_ADDRESS][DOMAIN_NAME]"
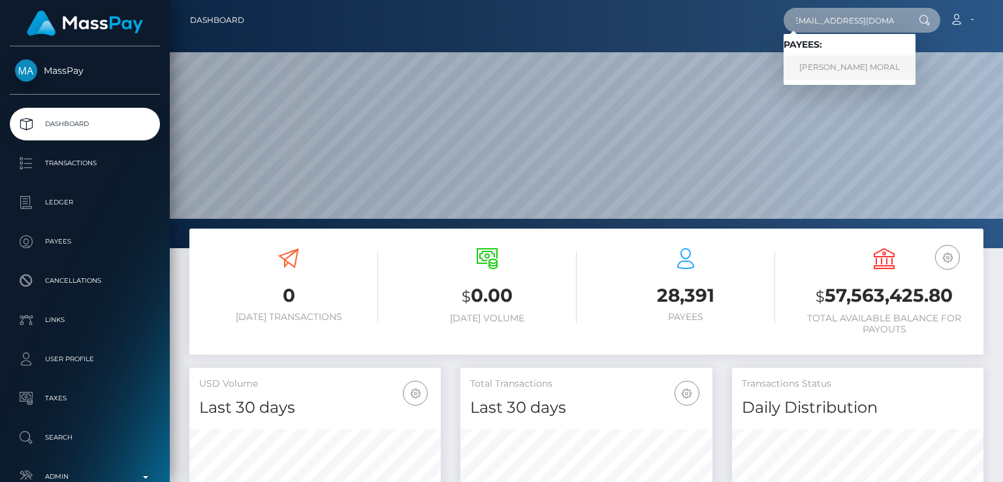
type input "[EMAIL_ADDRESS][DOMAIN_NAME]"
click at [860, 61] on link "[PERSON_NAME] MORAL" at bounding box center [850, 68] width 132 height 24
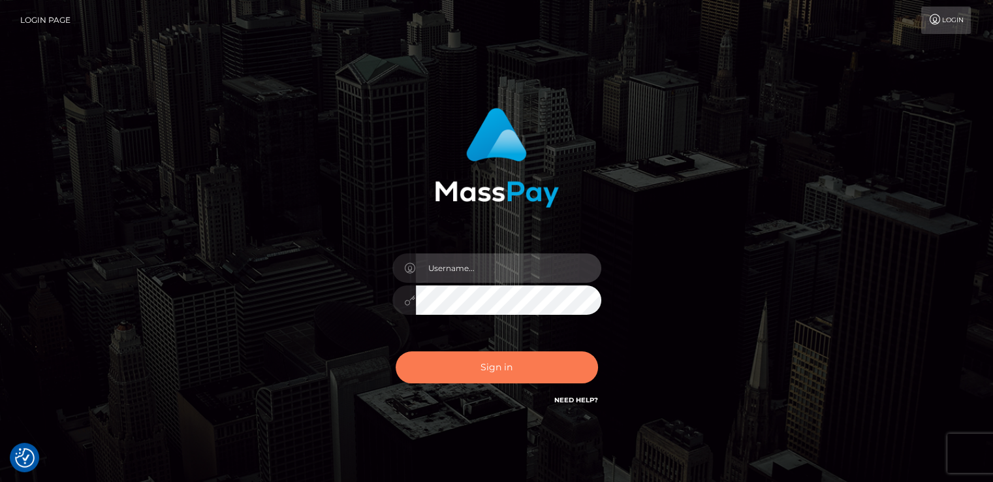
type input "[DOMAIN_NAME]"
click at [468, 356] on button "Sign in" at bounding box center [497, 367] width 202 height 32
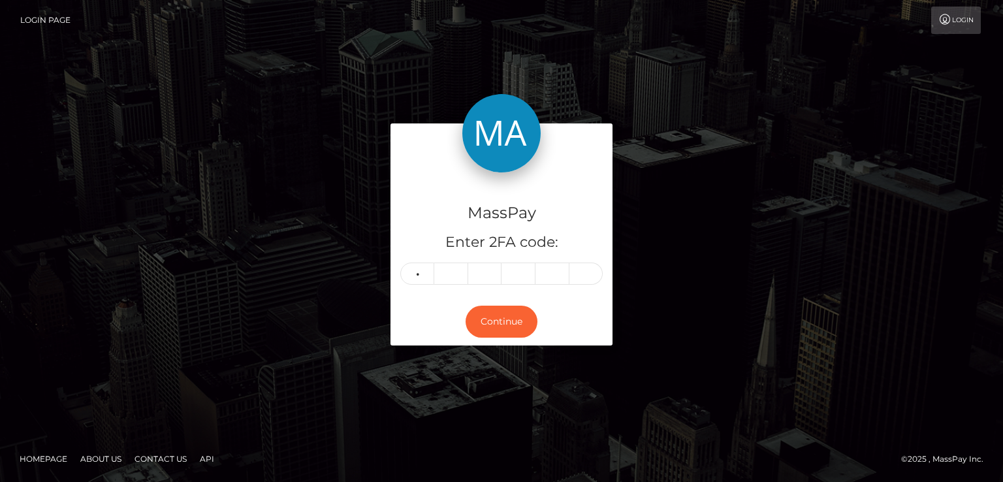
type input "5"
type input "8"
type input "4"
type input "9"
type input "5"
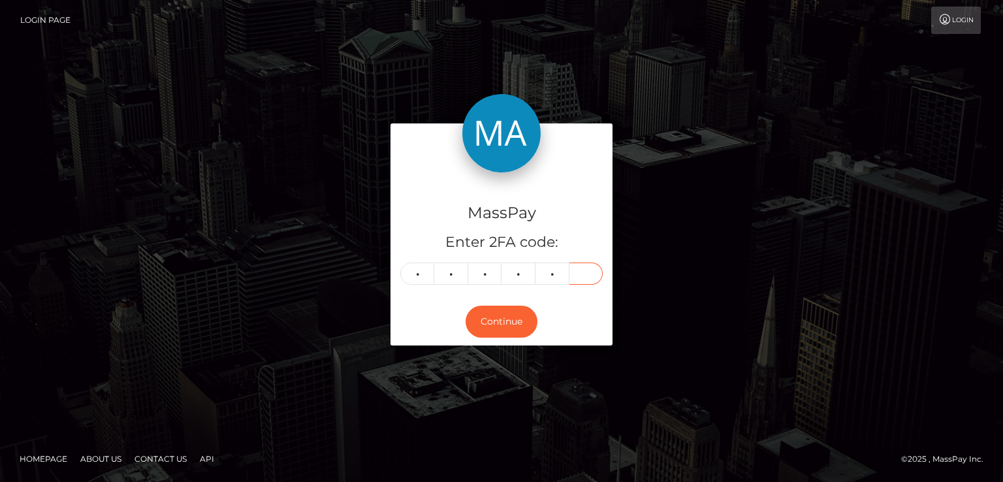
type input "3"
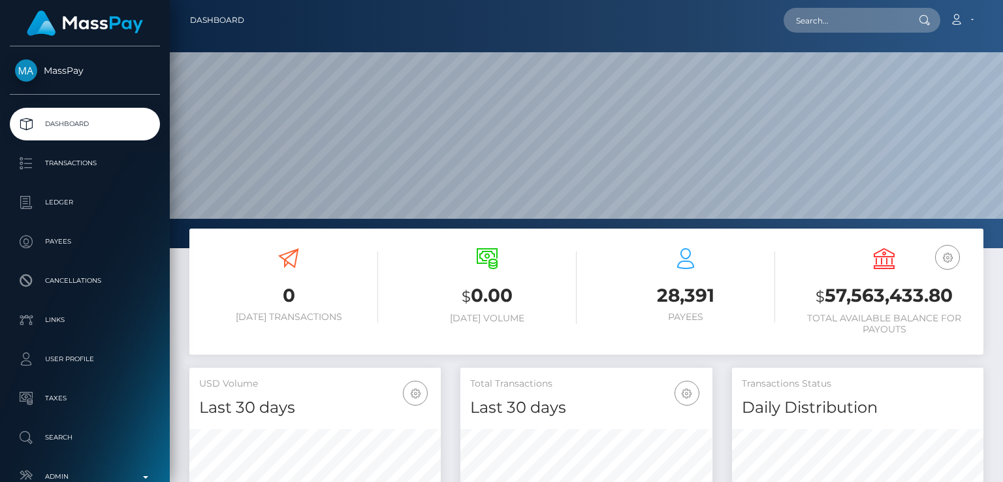
scroll to position [417, 251]
click at [867, 20] on input "text" at bounding box center [845, 20] width 123 height 25
paste input "fitfindom@nattyfierros.ca"
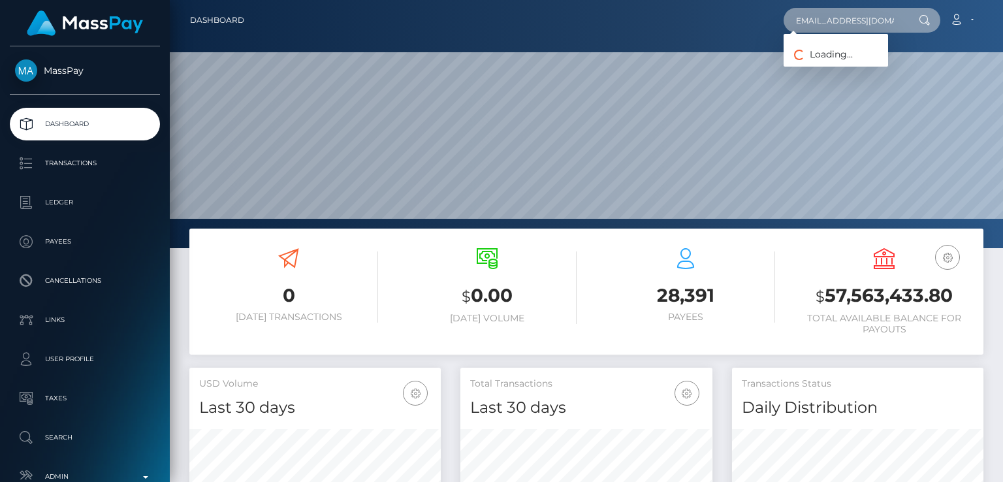
type input "fitfindom@nattyfierros.ca"
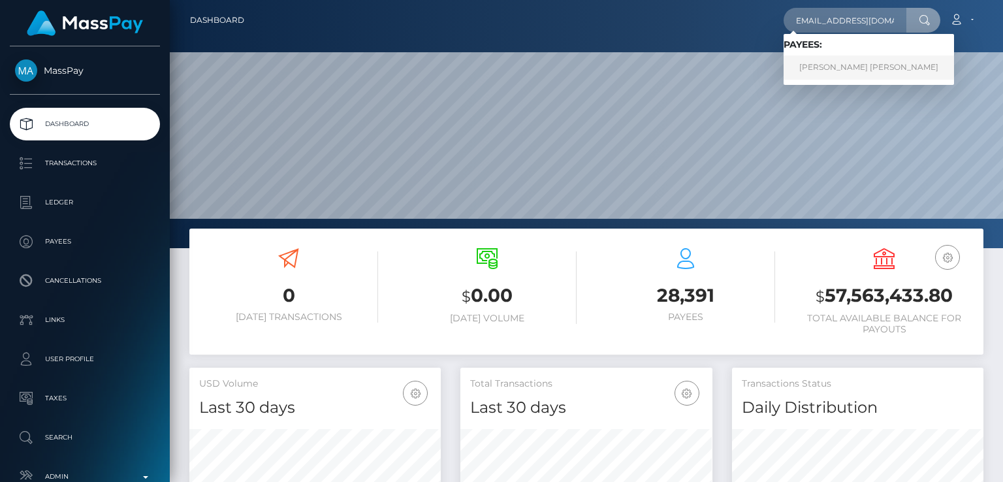
scroll to position [0, 0]
click at [879, 76] on link "ASHLEY MARIE TAYLOR" at bounding box center [869, 68] width 170 height 24
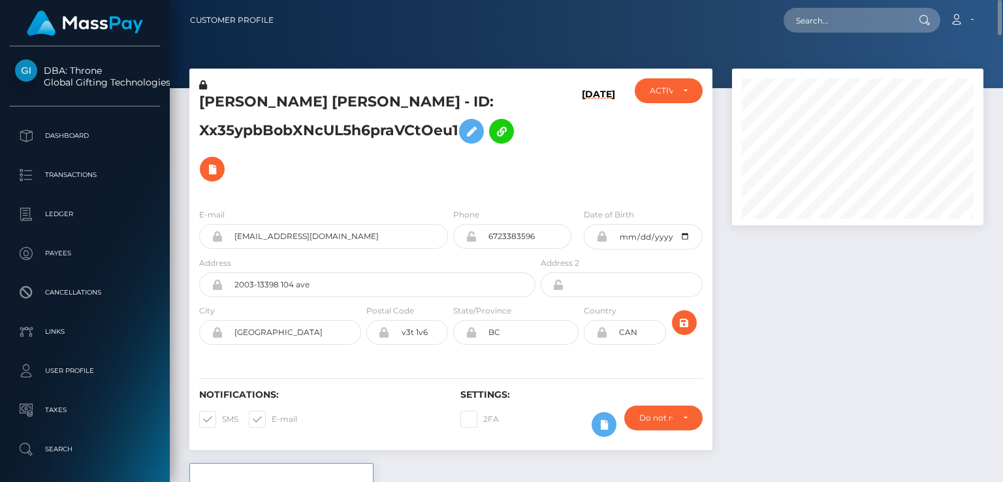
click at [237, 92] on h5 "ASHLEY MARIE TAYLOR - ID: Xx35ypbBobXNcUL5h6praVCtOeu1" at bounding box center [363, 140] width 329 height 96
copy h5 "ASHLEY"
drag, startPoint x: 265, startPoint y: 271, endPoint x: 195, endPoint y: 212, distance: 91.3
click at [274, 137] on div "ASHLEY MARIE TAYLOR - ID: Xx35ypbBobXNcUL5h6praVCtOeu1 09/23/25 CLOSED" at bounding box center [450, 259] width 523 height 381
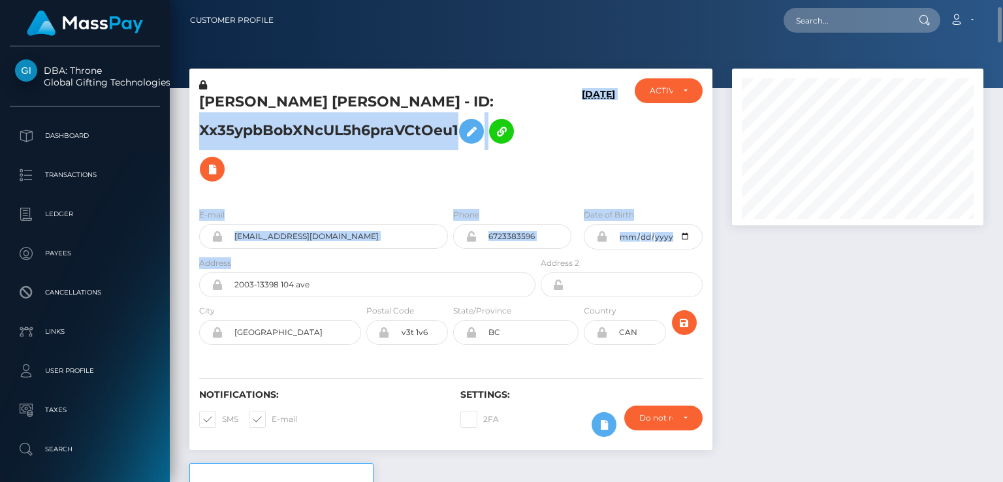
scroll to position [16, 0]
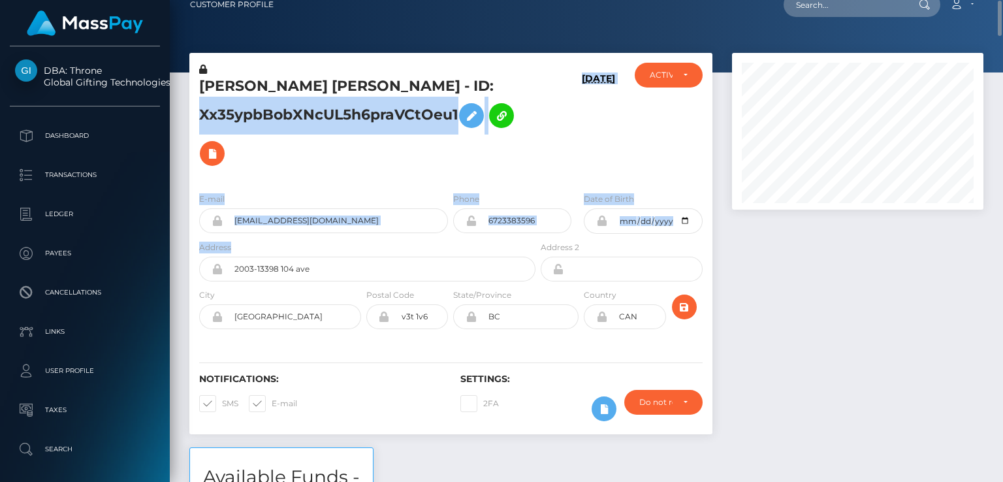
click at [265, 157] on h5 "ASHLEY MARIE TAYLOR - ID: Xx35ypbBobXNcUL5h6praVCtOeu1" at bounding box center [363, 124] width 329 height 96
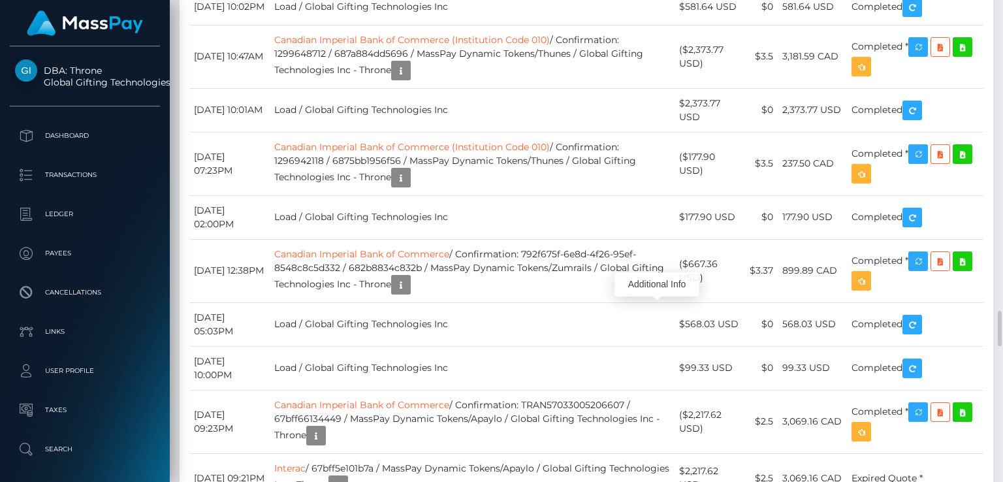
scroll to position [157, 251]
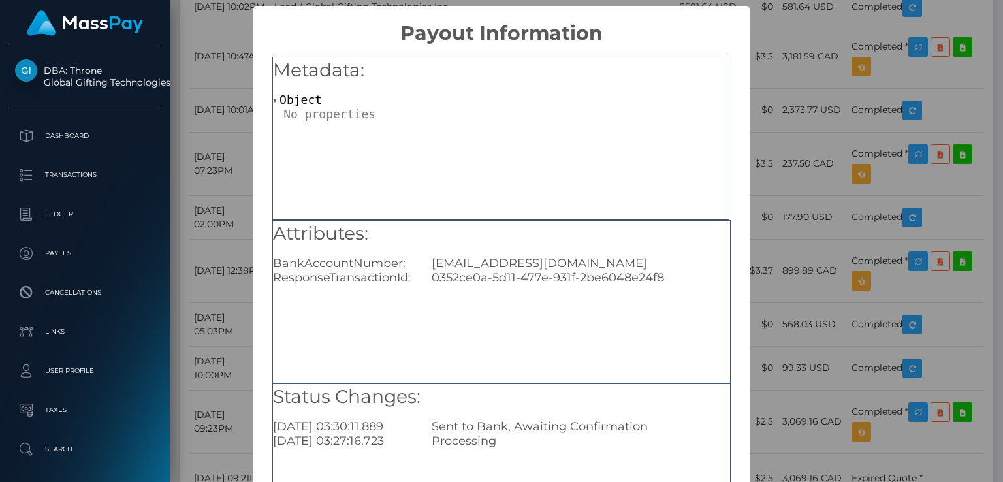
click at [196, 189] on div "× Payout Information Metadata: Object Attributes: BankAccountNumber: nataliefie…" at bounding box center [501, 241] width 1003 height 482
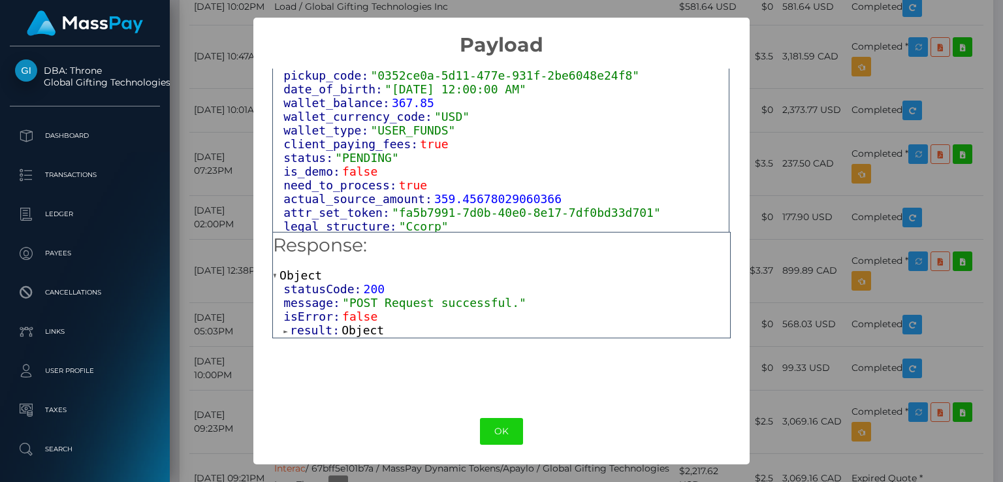
scroll to position [794, 0]
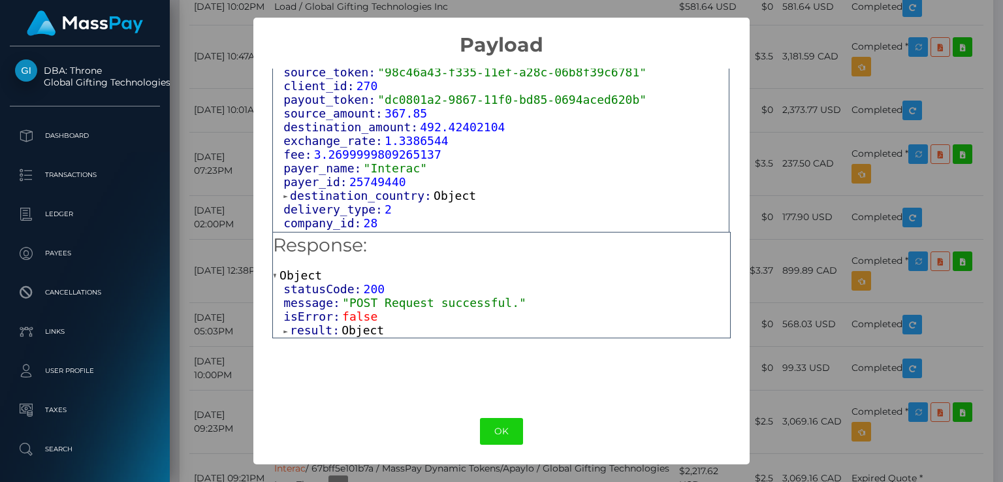
click at [405, 166] on span ""Interac"" at bounding box center [396, 168] width 64 height 14
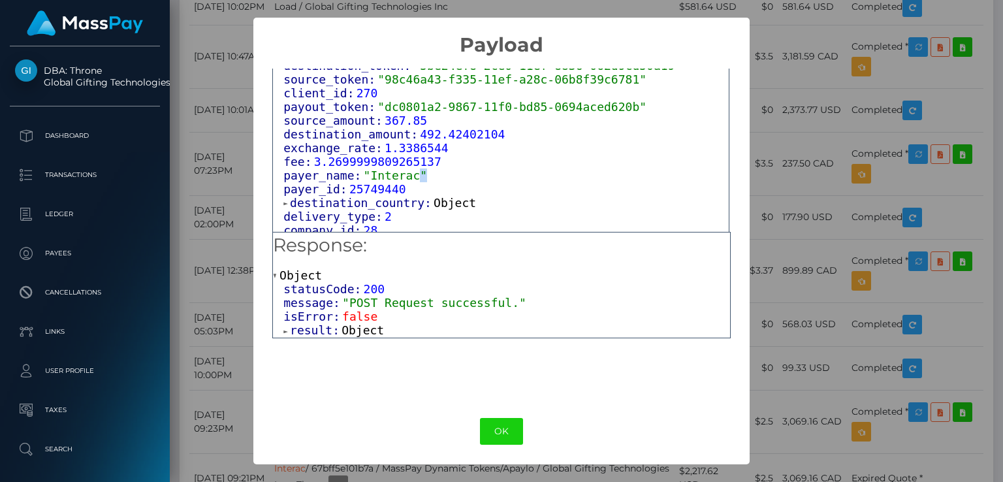
click at [405, 167] on div "attrs: Array [ 1 ] data_attributes: Object payer_data: Object sender_address1: …" at bounding box center [501, 16] width 456 height 909
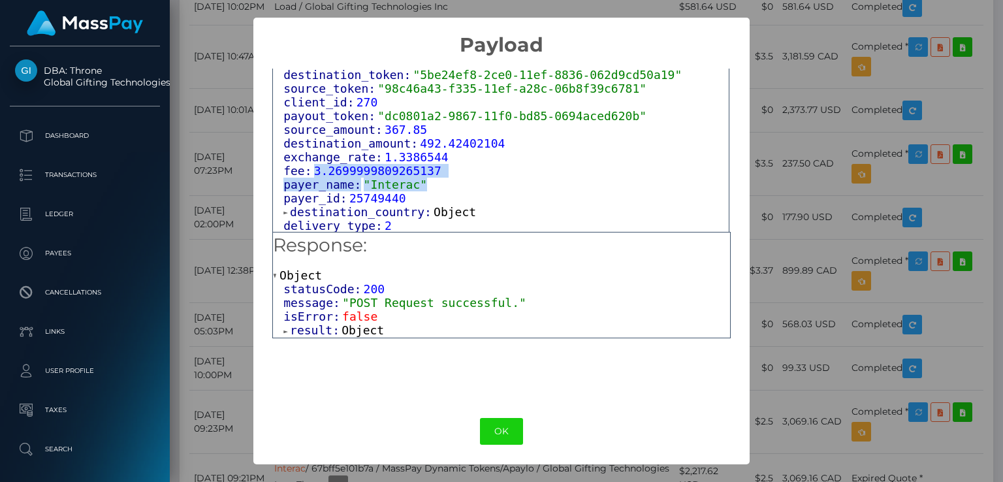
scroll to position [546, 0]
click at [402, 174] on span "3.2699999809265137" at bounding box center [377, 172] width 127 height 14
click at [475, 179] on div "fee: 3.2699999809265137" at bounding box center [505, 172] width 445 height 14
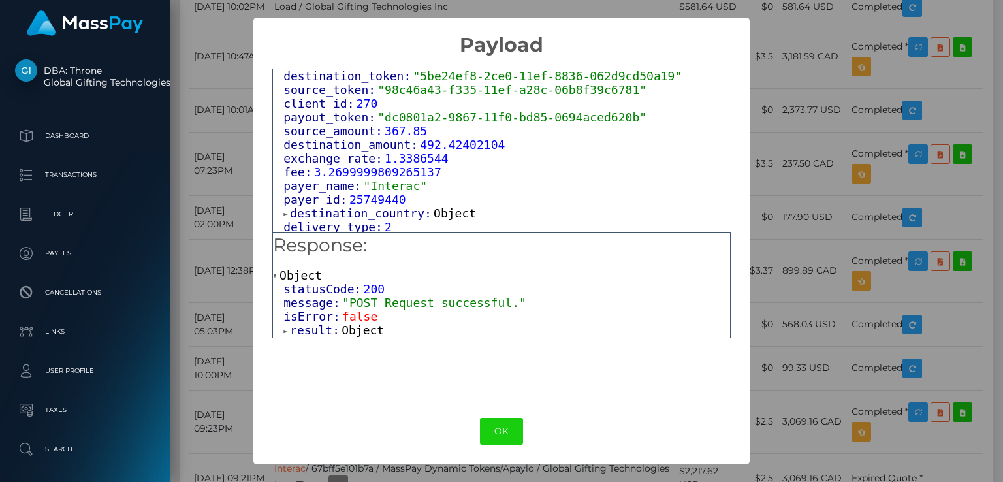
click at [286, 330] on span at bounding box center [286, 331] width 7 height 8
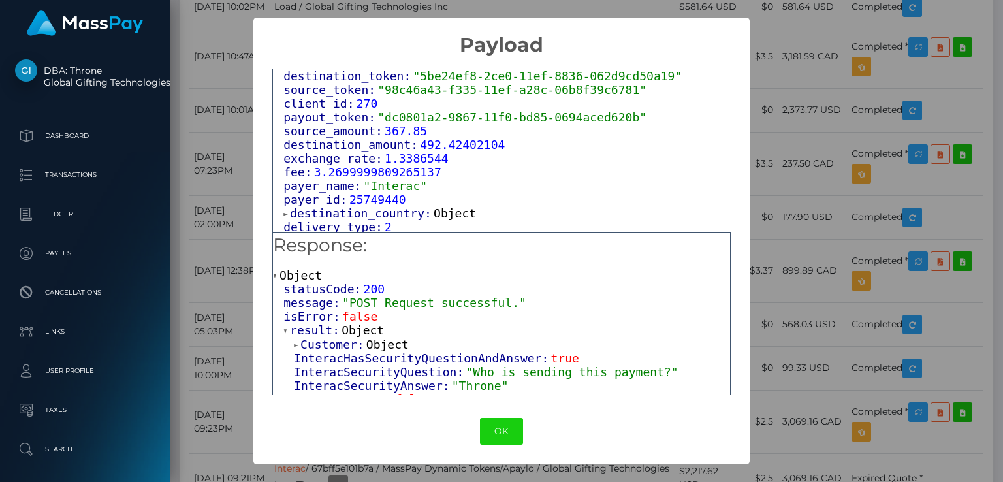
click at [887, 22] on div "× Payload Output: Object attrs: Array [ 1 ] data_attributes: Object payer_data:…" at bounding box center [501, 241] width 1003 height 482
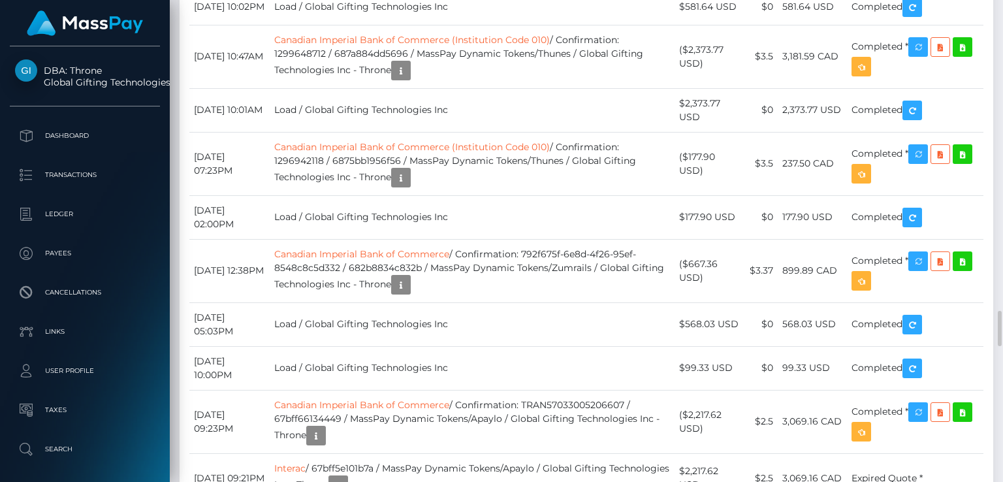
scroll to position [157, 251]
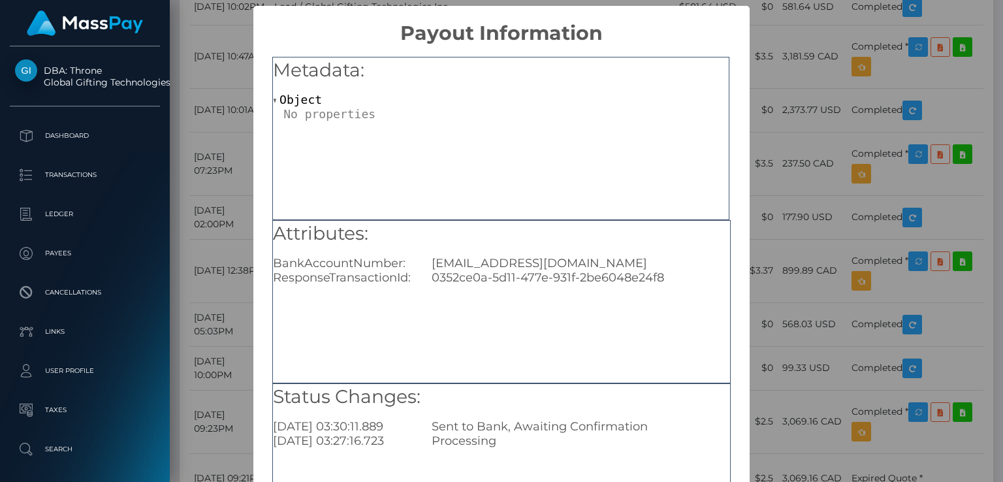
click at [233, 227] on div "× Payout Information Metadata: Object Attributes: BankAccountNumber: nataliefie…" at bounding box center [501, 241] width 1003 height 482
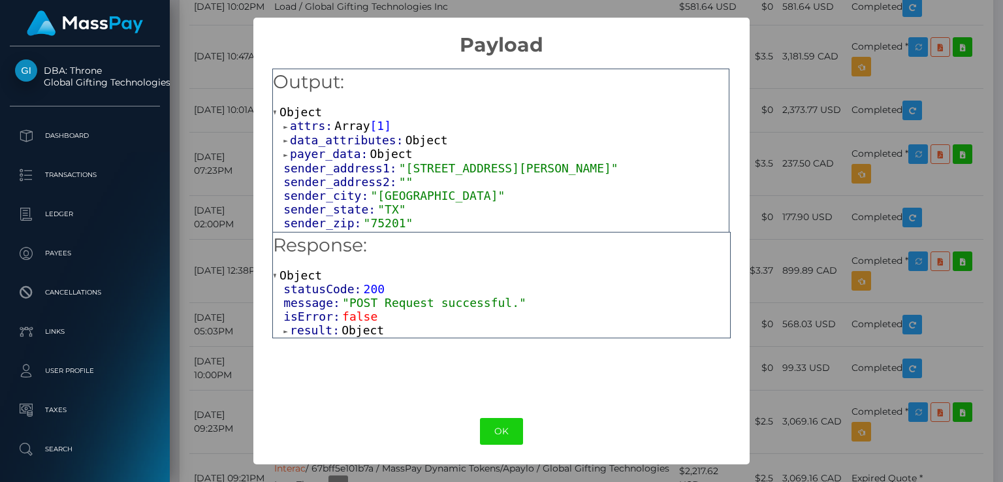
click at [356, 336] on span "Object" at bounding box center [363, 330] width 42 height 14
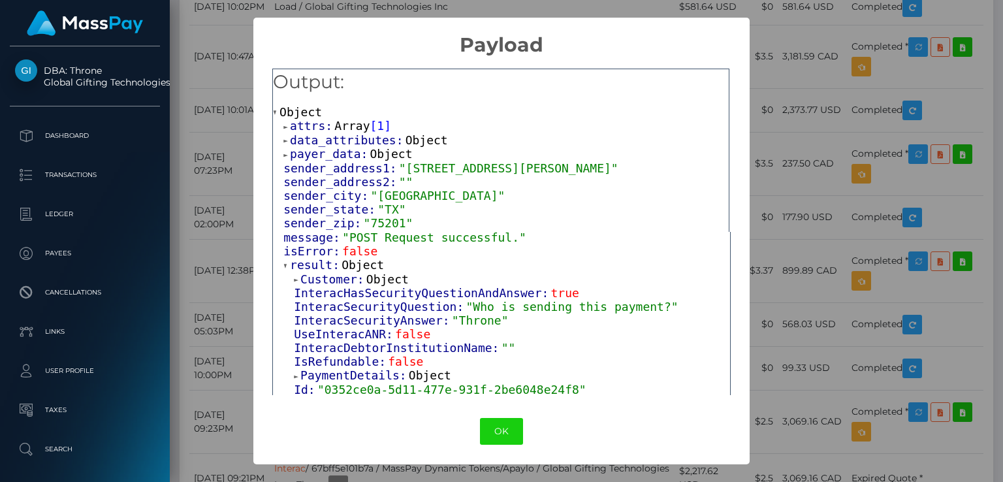
scroll to position [63, 0]
click at [461, 324] on span ""Throne"" at bounding box center [480, 322] width 57 height 14
click at [204, 176] on div "× Payload Output: Object attrs: Array [ 1 ] data_attributes: Object payer_data:…" at bounding box center [501, 241] width 1003 height 482
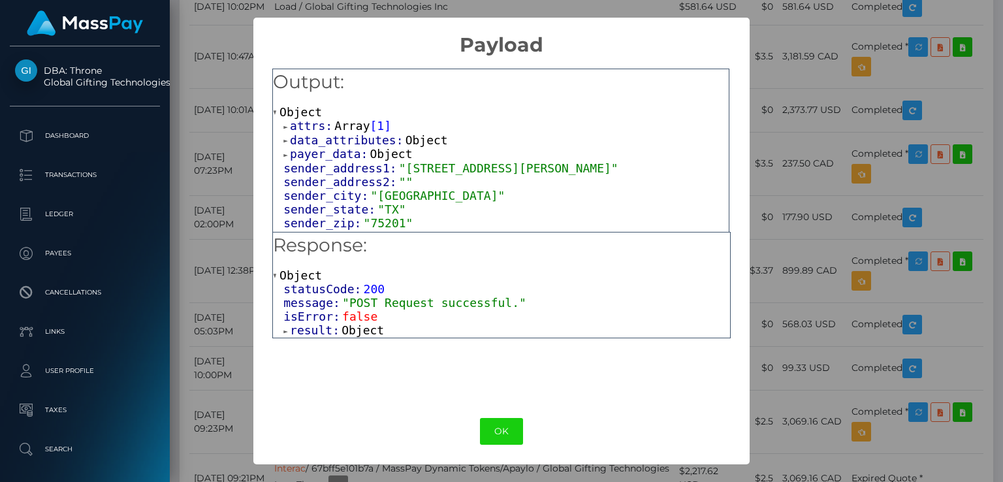
click at [284, 333] on span at bounding box center [286, 331] width 7 height 8
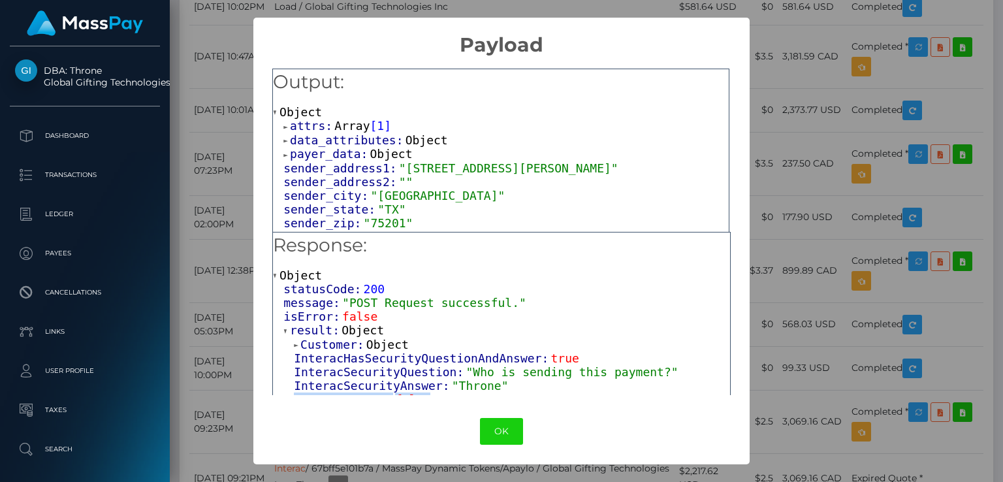
scroll to position [25, 0]
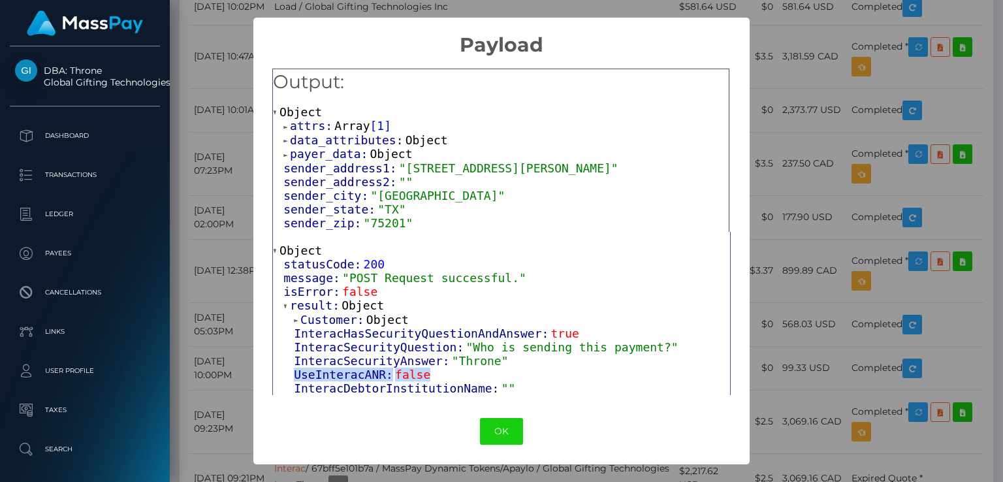
drag, startPoint x: 489, startPoint y: 392, endPoint x: 447, endPoint y: 383, distance: 42.0
click at [447, 383] on div "Customer: Object InteracHasSecurityQuestionAndAnswer: true InteracSecurityQuest…" at bounding box center [506, 472] width 447 height 318
click at [496, 365] on div "InteracSecurityAnswer: "Throne"" at bounding box center [512, 361] width 436 height 14
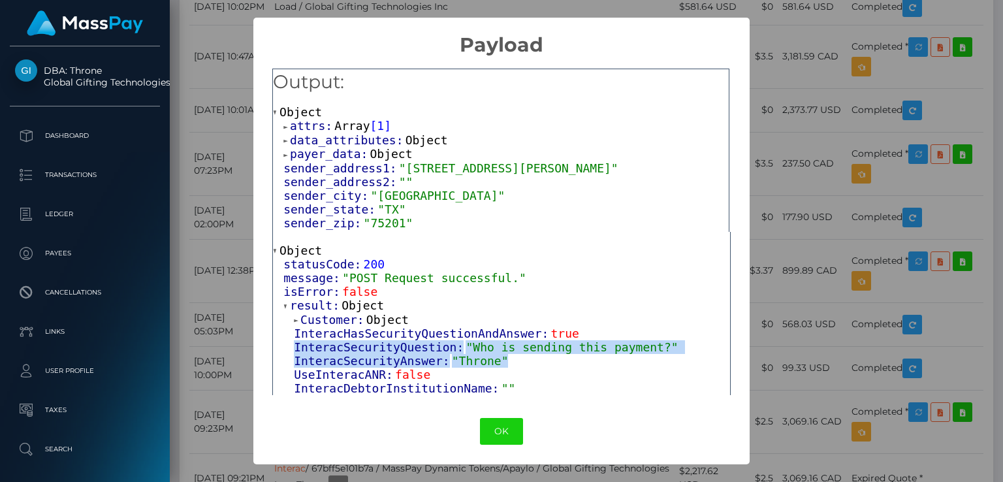
drag, startPoint x: 496, startPoint y: 365, endPoint x: 306, endPoint y: 347, distance: 190.9
click at [300, 346] on div "Customer: Object InteracHasSecurityQuestionAndAnswer: true InteracSecurityQuest…" at bounding box center [506, 472] width 447 height 318
click at [499, 427] on button "OK" at bounding box center [501, 431] width 43 height 27
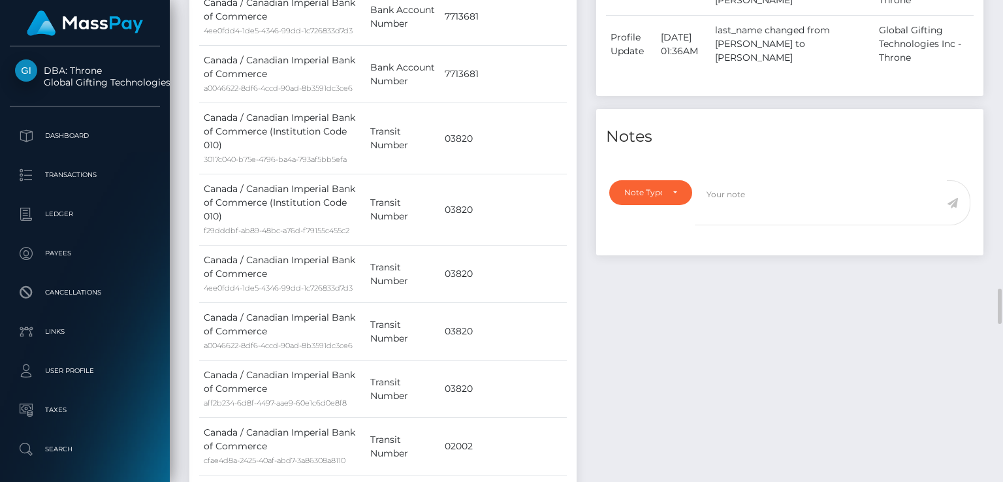
scroll to position [0, 0]
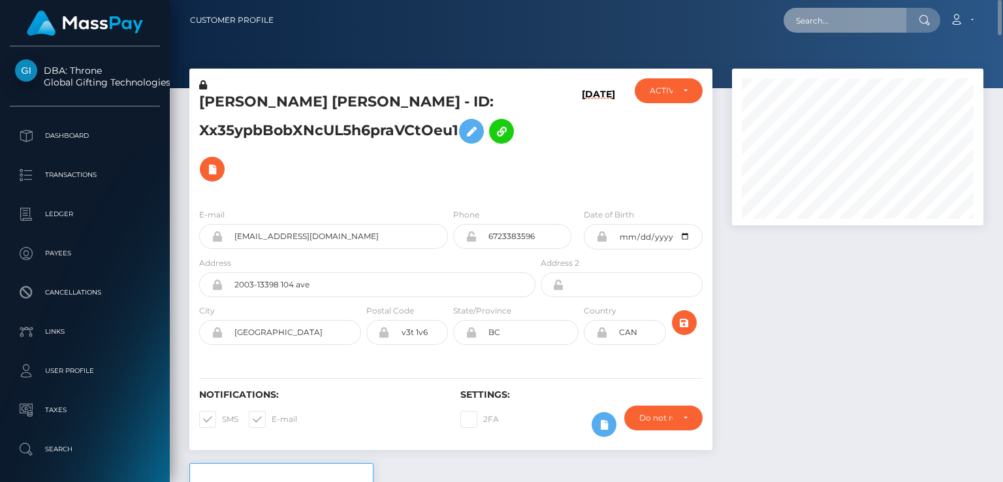
click at [826, 22] on input "text" at bounding box center [845, 20] width 123 height 25
paste input "cjhorses481@gmail.com"
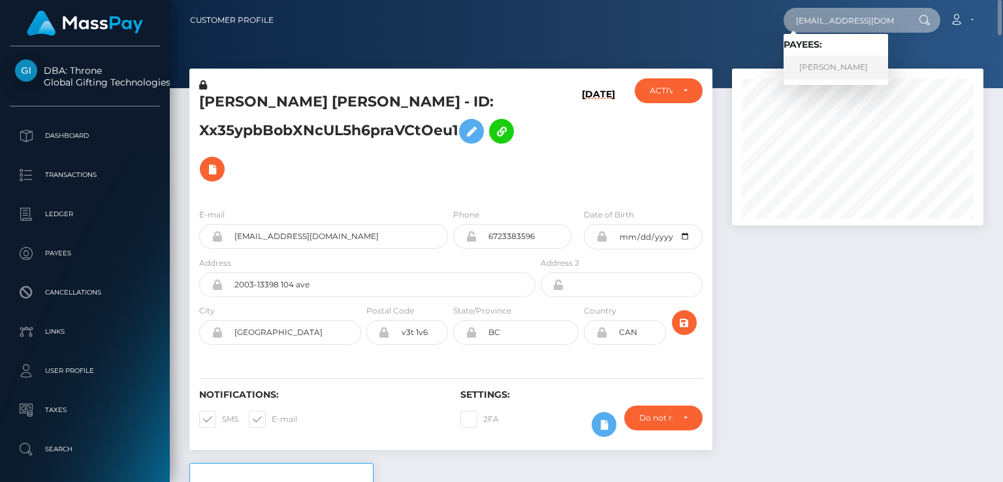
type input "cjhorses481@gmail.com"
click at [819, 61] on link "Chloe Elizabeth Jones" at bounding box center [836, 68] width 105 height 24
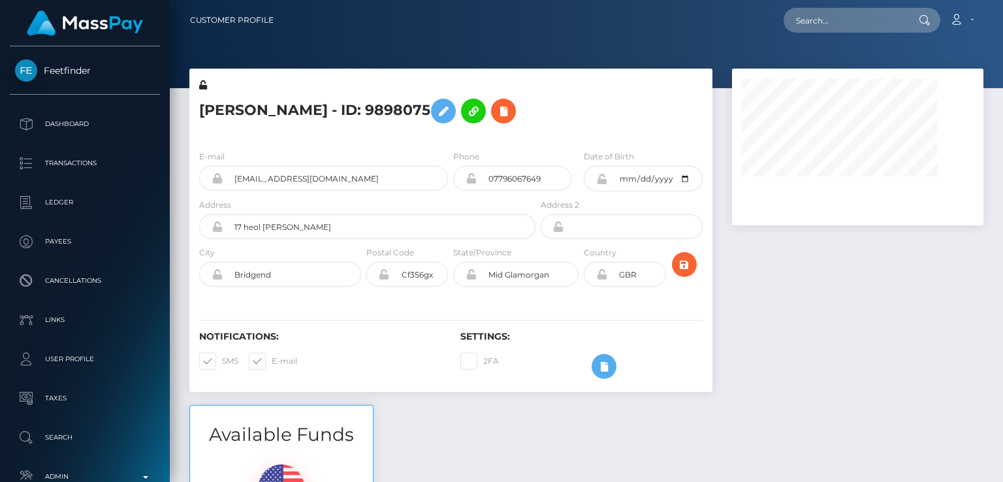
click at [234, 108] on h5 "[PERSON_NAME] - ID: 9898075" at bounding box center [363, 111] width 329 height 38
copy h5 "[PERSON_NAME]"
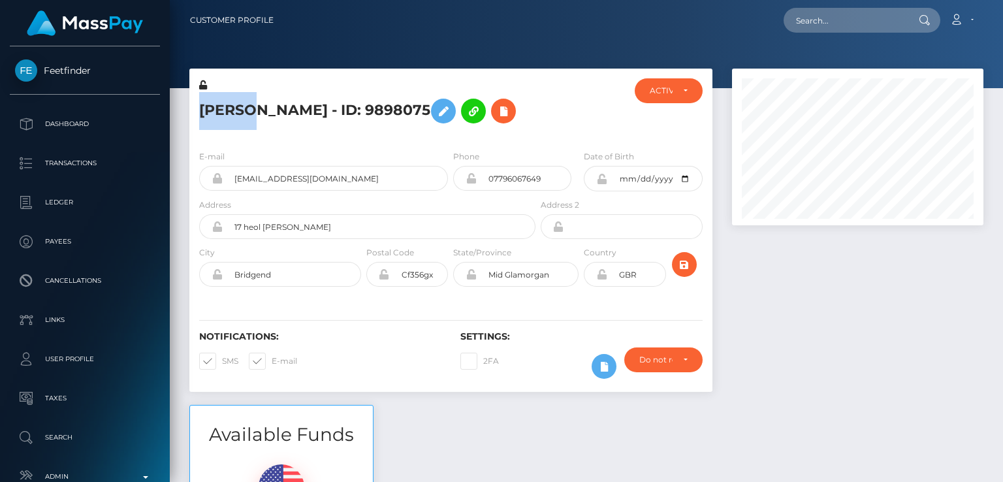
scroll to position [157, 251]
click at [381, 130] on h5 "[PERSON_NAME] - ID: 9898075" at bounding box center [363, 111] width 329 height 38
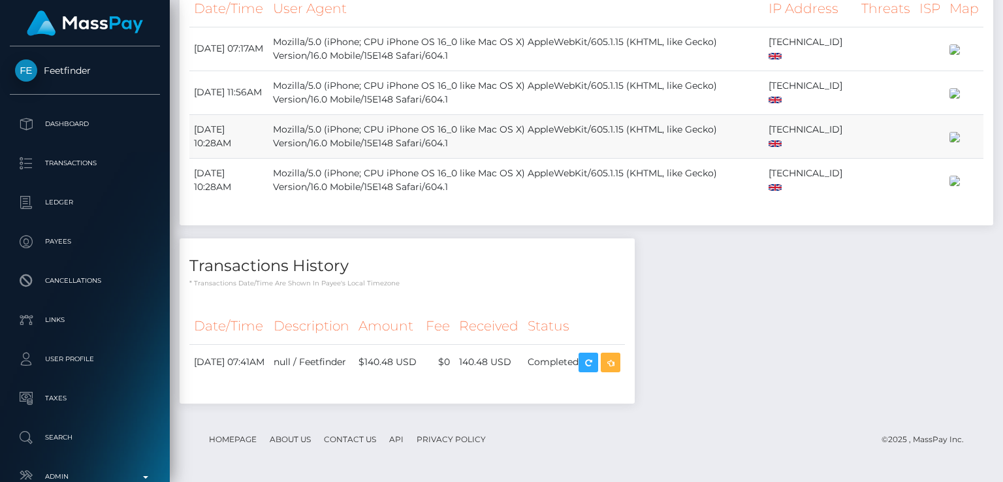
scroll to position [0, 0]
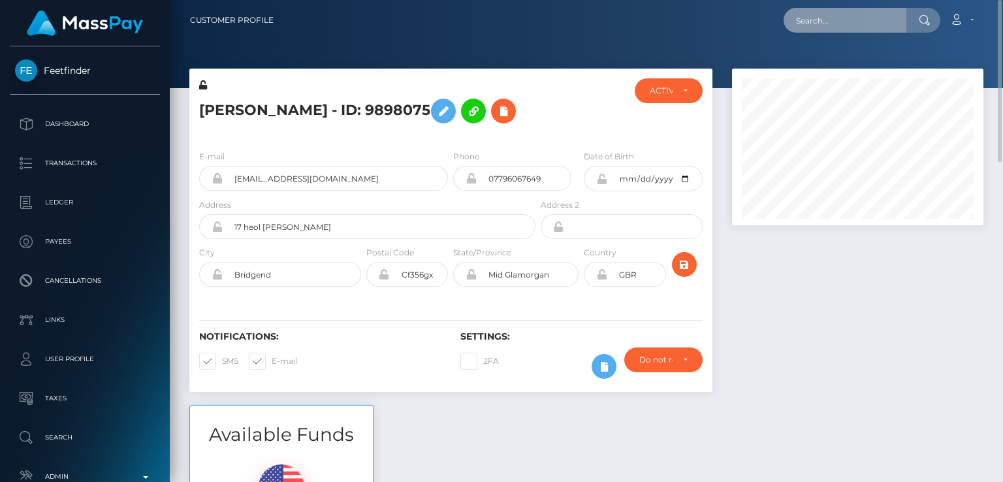
click at [833, 16] on input "text" at bounding box center [845, 20] width 123 height 25
paste input "[EMAIL_ADDRESS][DOMAIN_NAME]"
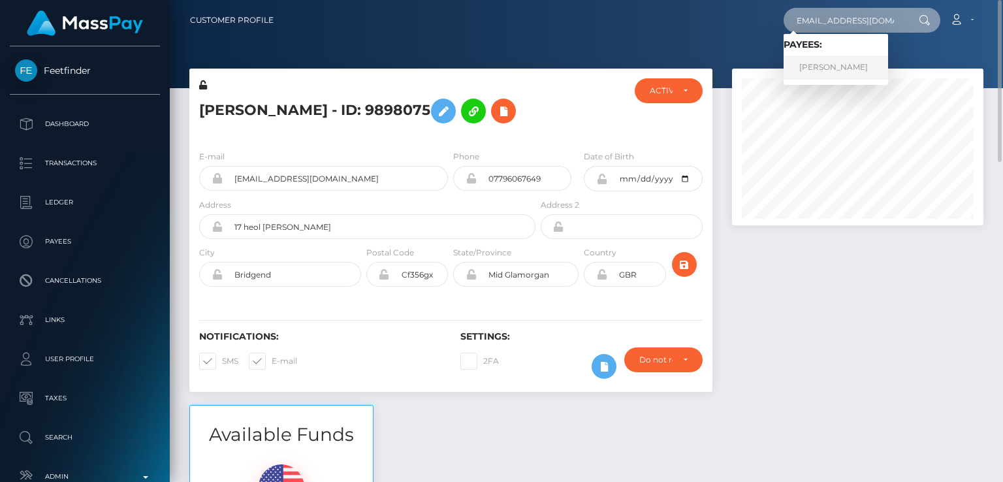
type input "[EMAIL_ADDRESS][DOMAIN_NAME]"
click at [839, 69] on link "Yu Yang Chung" at bounding box center [836, 68] width 105 height 24
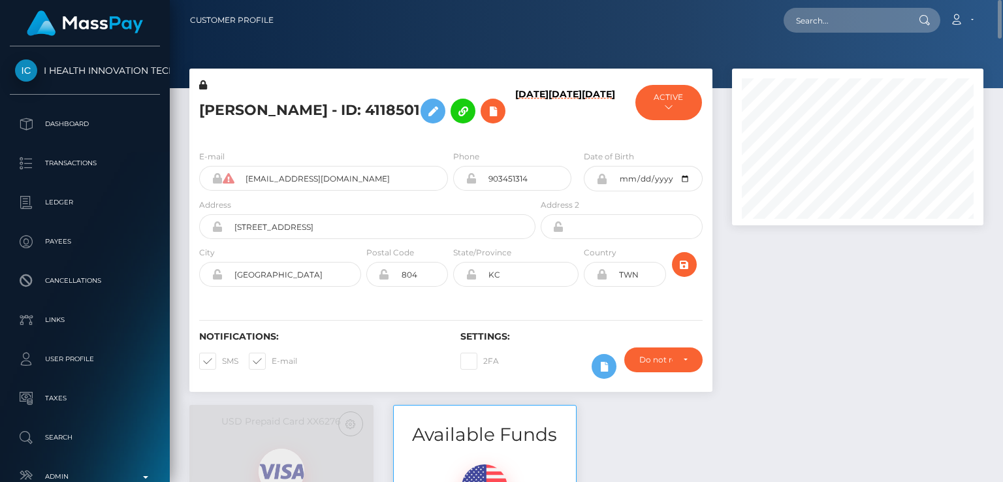
click at [242, 105] on h5 "Yu Yang Chung - ID: 4118501" at bounding box center [363, 111] width 329 height 38
drag, startPoint x: 261, startPoint y: 109, endPoint x: 179, endPoint y: 106, distance: 82.3
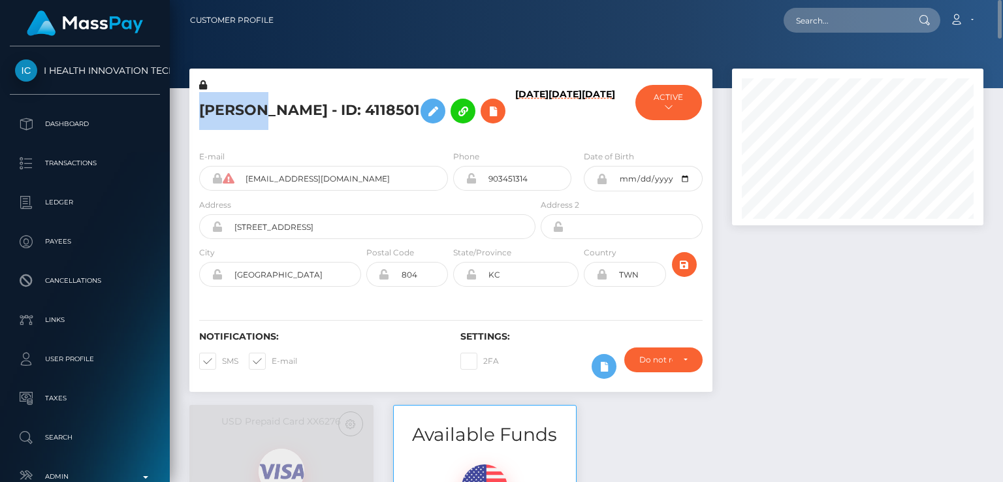
click at [180, 106] on div "Yu Yang Chung - ID: 4118501 02/04/25 02/08/23 02/02/23 ACTIVE" at bounding box center [451, 237] width 543 height 336
click at [229, 114] on h5 "Yu Yang Chung - ID: 4118501" at bounding box center [363, 111] width 329 height 38
drag, startPoint x: 261, startPoint y: 112, endPoint x: 200, endPoint y: 113, distance: 61.4
click at [200, 113] on h5 "Yu Yang Chung - ID: 4118501" at bounding box center [363, 111] width 329 height 38
copy h5 "Yu Yang"
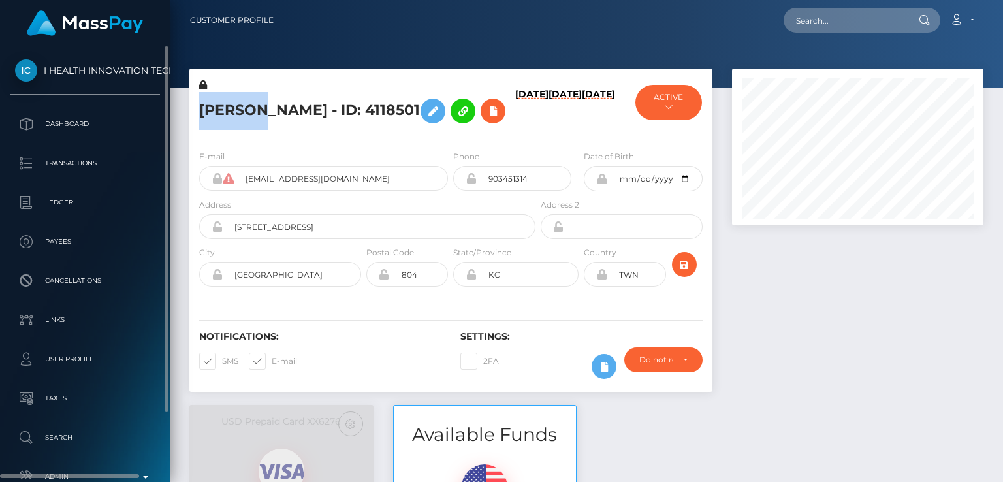
drag, startPoint x: 40, startPoint y: 54, endPoint x: 151, endPoint y: 79, distance: 113.1
click at [151, 79] on div "I HEALTH INNOVATION TECH CORP Dashboard Transactions Ledger Payees Cancellations" at bounding box center [85, 262] width 170 height 433
copy span "I HEALTH INNOVATION"
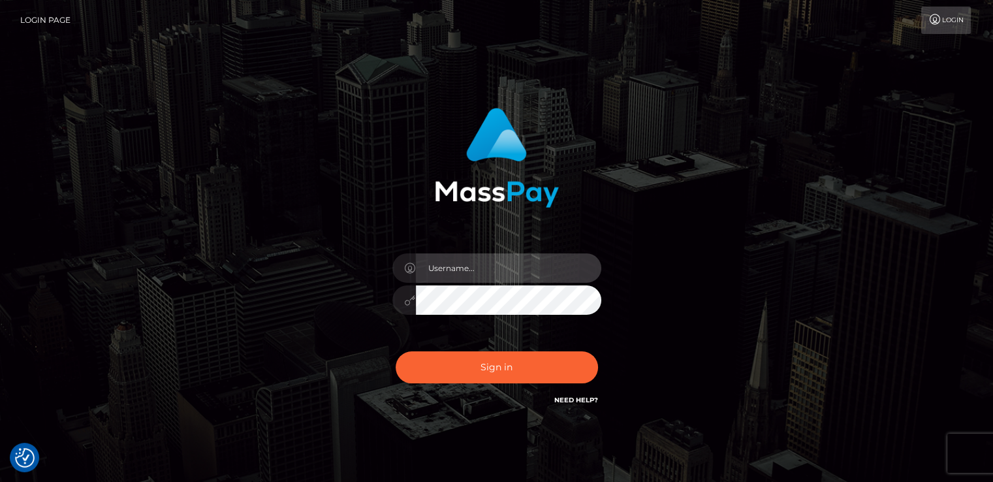
type input "[DOMAIN_NAME]"
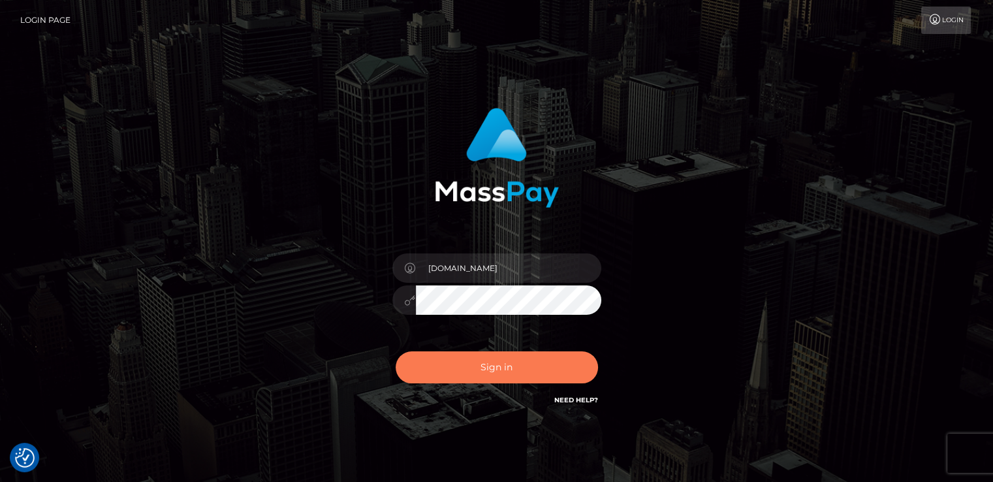
drag, startPoint x: 462, startPoint y: 389, endPoint x: 460, endPoint y: 376, distance: 14.0
click at [460, 376] on div "Sign in Need Help?" at bounding box center [497, 373] width 229 height 58
click at [460, 376] on button "Sign in" at bounding box center [497, 367] width 202 height 32
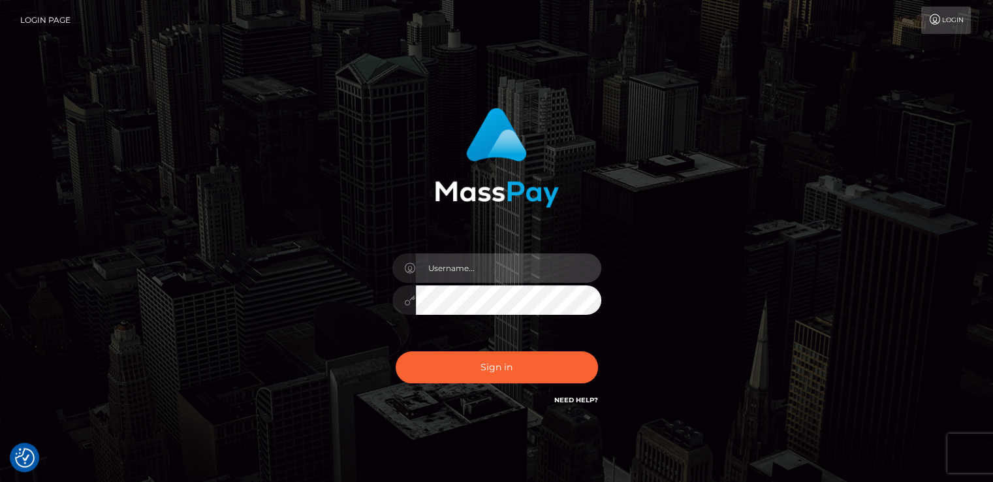
type input "[DOMAIN_NAME]"
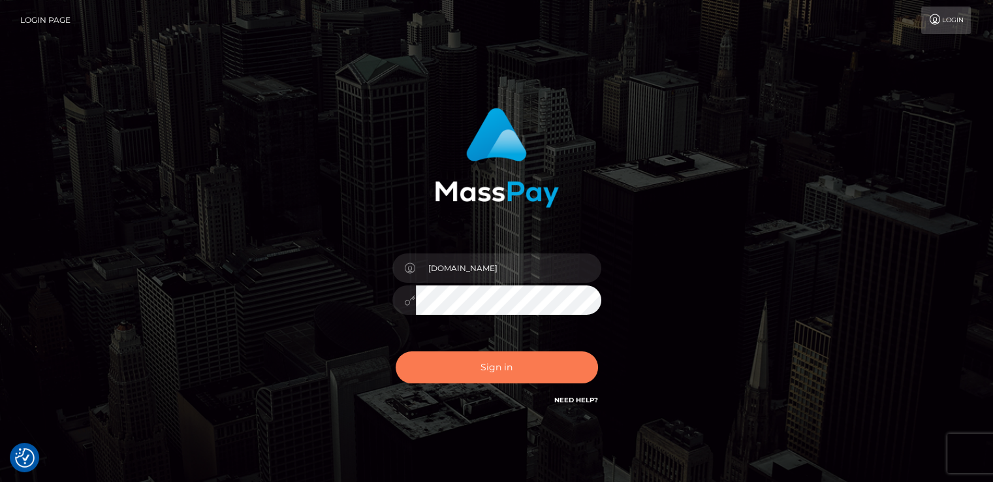
click at [460, 376] on button "Sign in" at bounding box center [497, 367] width 202 height 32
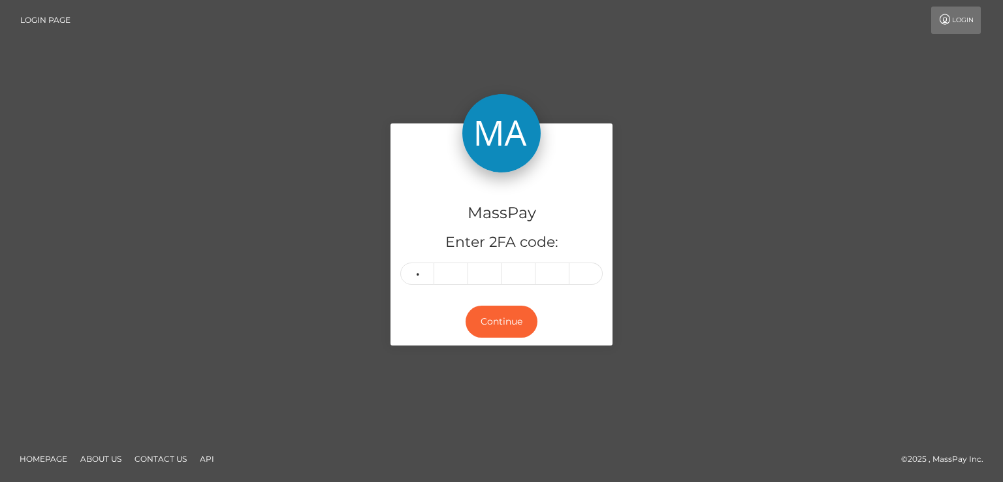
type input "1"
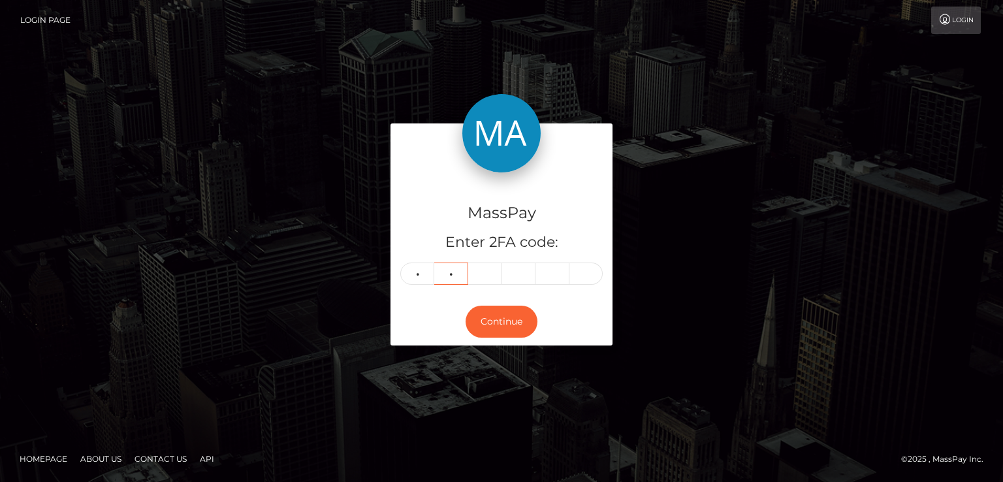
type input "8"
type input "6"
type input "3"
type input "7"
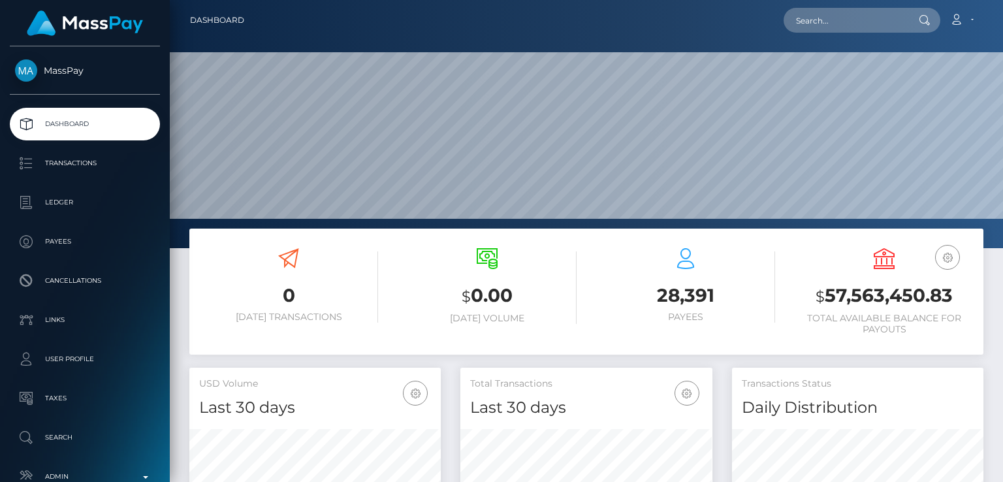
scroll to position [231, 251]
click at [875, 25] on input "text" at bounding box center [845, 20] width 123 height 25
paste input "[EMAIL_ADDRESS][DOMAIN_NAME]"
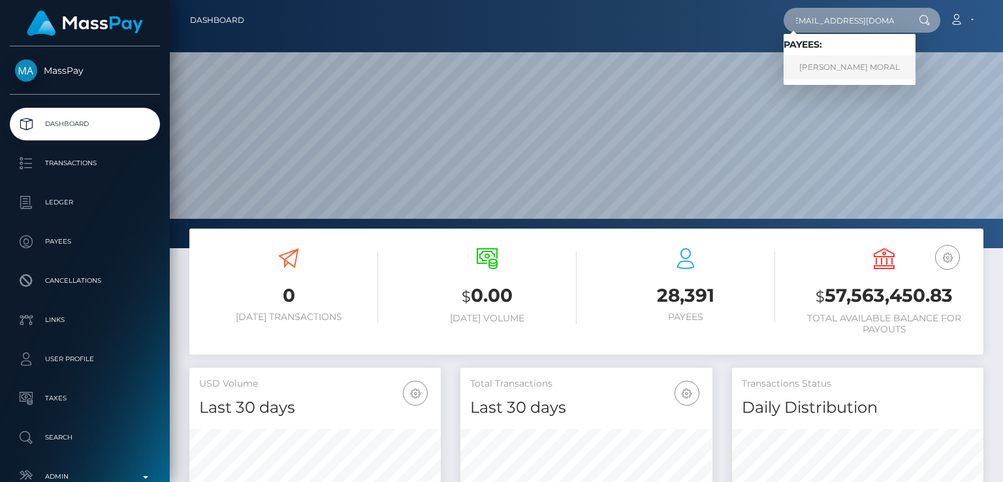
type input "[EMAIL_ADDRESS][DOMAIN_NAME]"
click at [894, 70] on link "[PERSON_NAME] MORAL" at bounding box center [850, 68] width 132 height 24
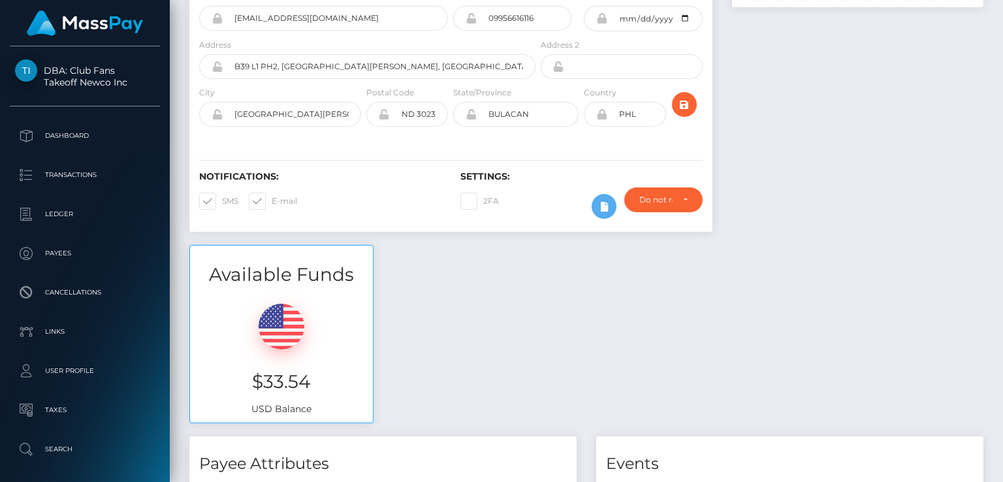
scroll to position [1711, 0]
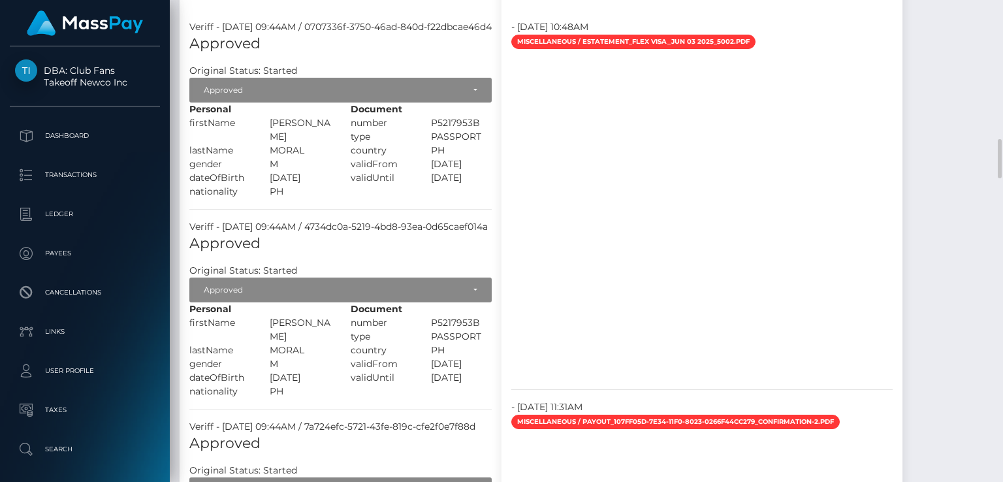
click at [903, 312] on div at bounding box center [702, 215] width 401 height 327
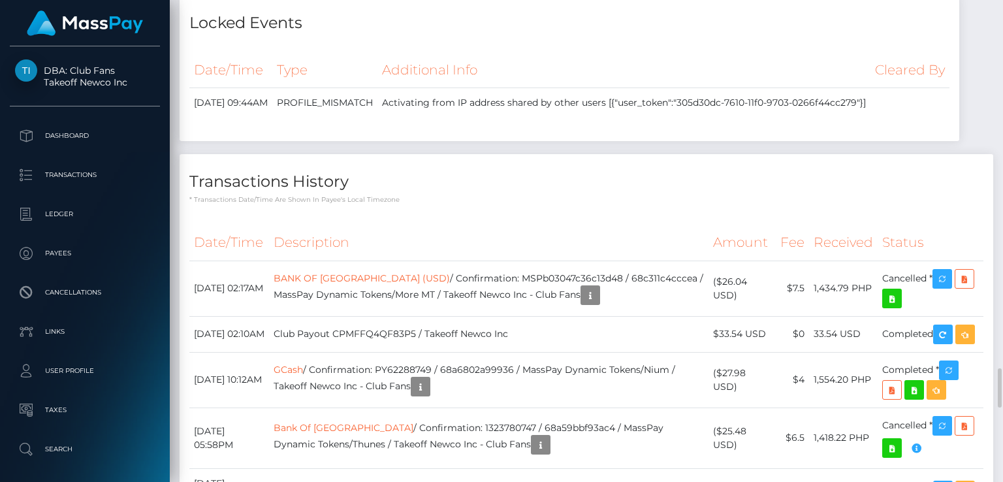
scroll to position [4500, 0]
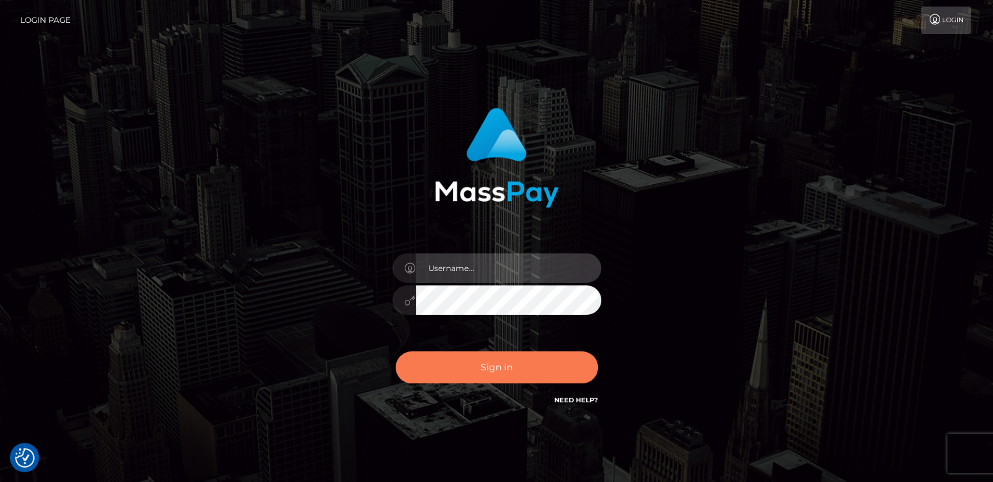
type input "nt.es"
click at [436, 372] on button "Sign in" at bounding box center [497, 367] width 202 height 32
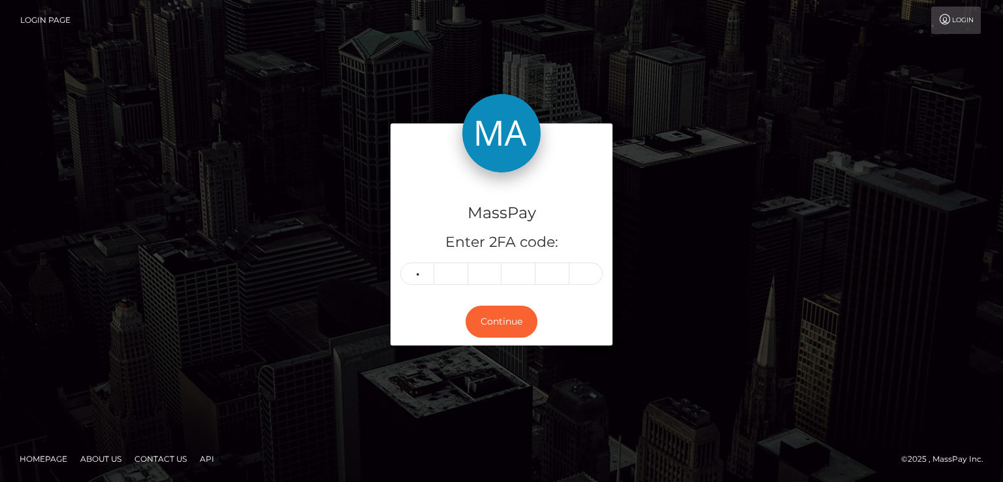
type input "4"
type input "0"
type input "3"
type input "6"
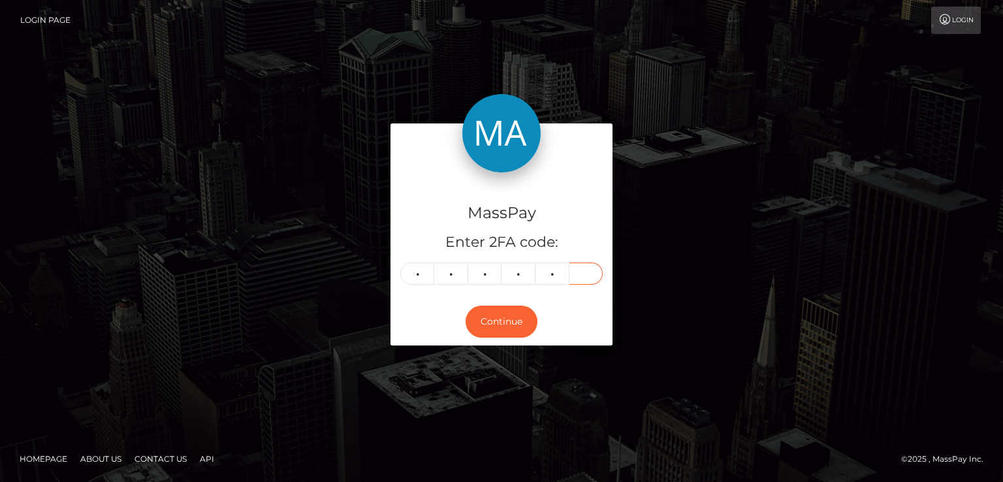
type input "5"
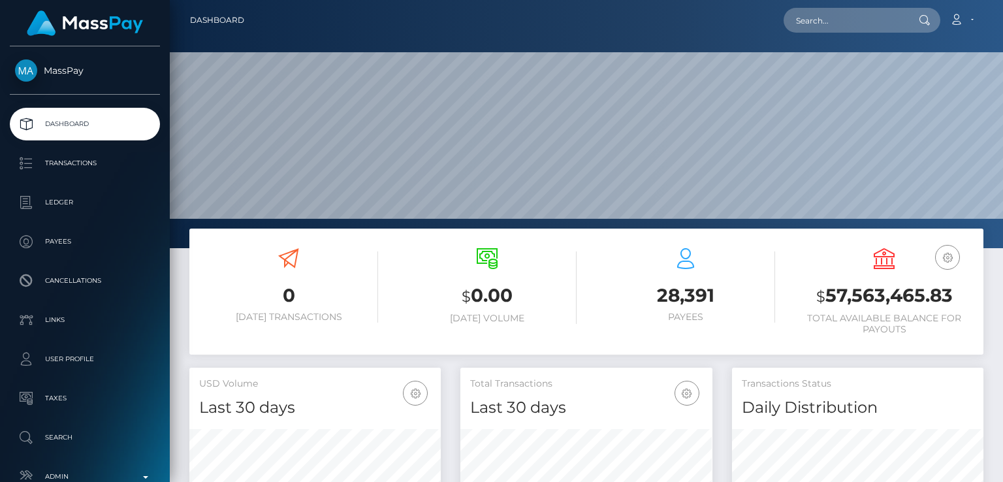
scroll to position [231, 251]
click at [884, 15] on input "text" at bounding box center [845, 20] width 123 height 25
paste input "ellieclark.hippo@icloud.com"
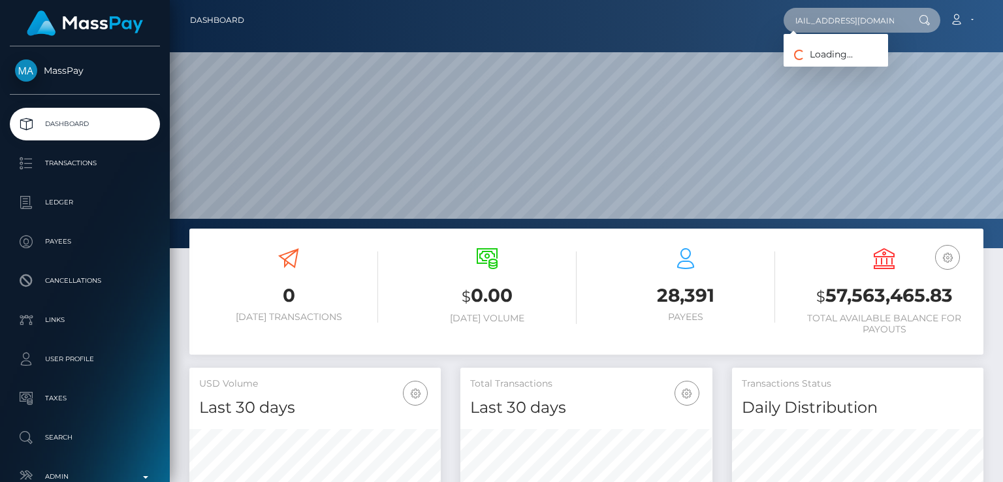
scroll to position [0, 0]
click at [846, 21] on input "ellieclark.hippo@icloud.com" at bounding box center [845, 20] width 123 height 25
paste input "350@gmail"
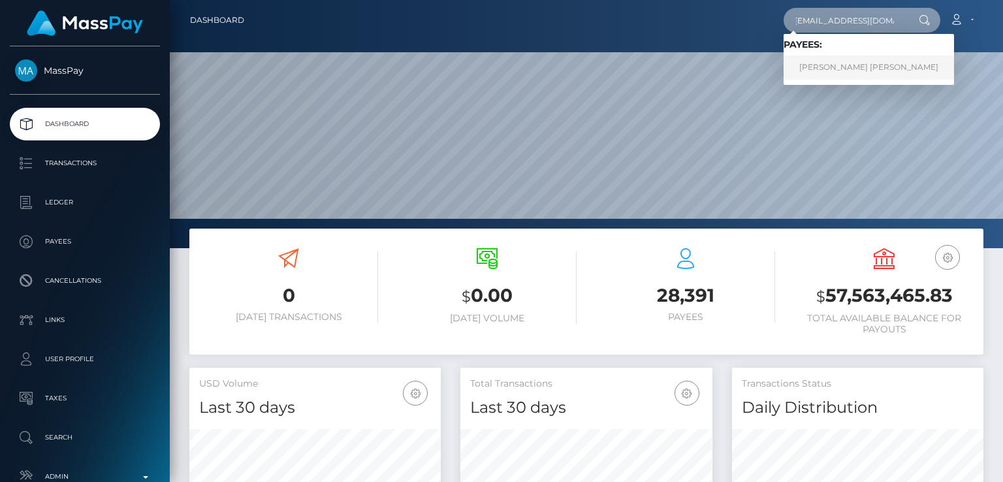
type input "ellieclark350@gmail.com"
click at [873, 62] on link "Ellena Lauren Clark" at bounding box center [869, 68] width 170 height 24
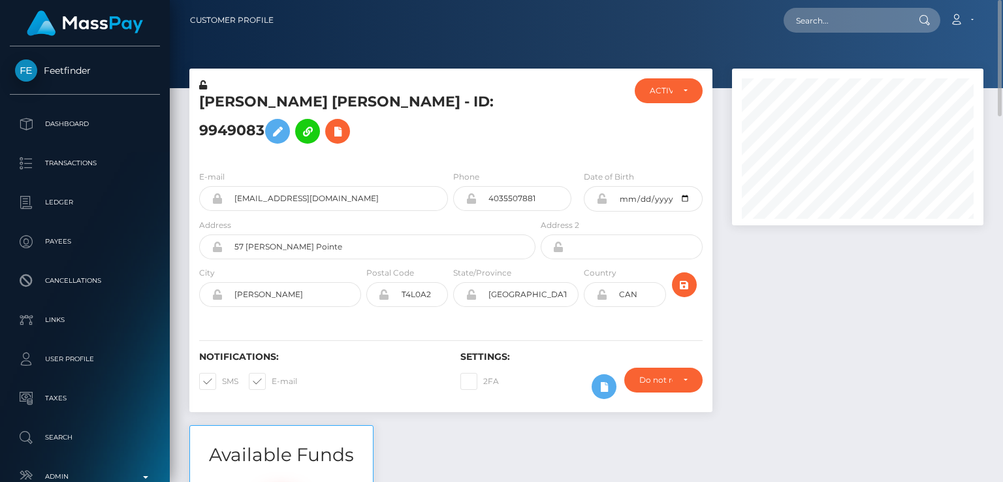
click at [225, 104] on h5 "[PERSON_NAME] [PERSON_NAME] - ID: 9949083" at bounding box center [363, 121] width 329 height 58
copy h5 "[PERSON_NAME]"
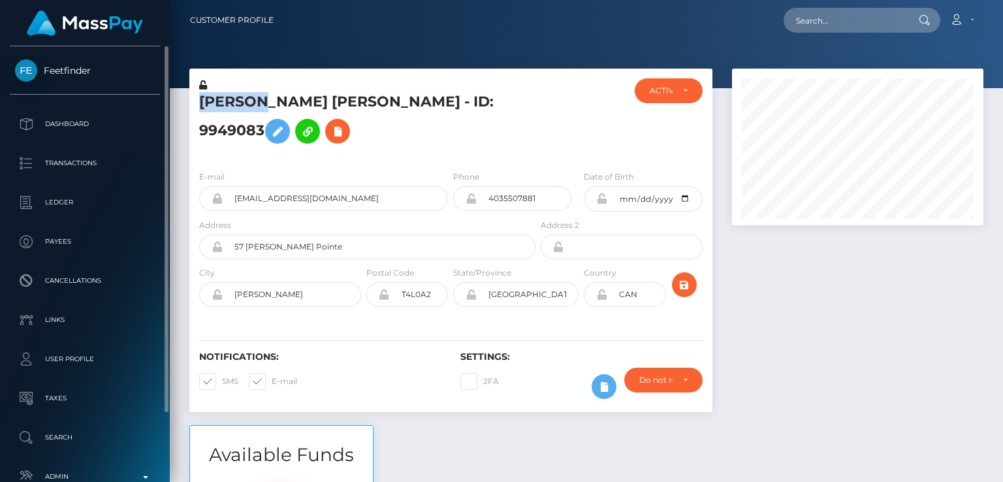
drag, startPoint x: 39, startPoint y: 56, endPoint x: 99, endPoint y: 72, distance: 62.1
click at [100, 71] on div "Feetfinder Dashboard Transactions Ledger Payees Cancellations Links Taxes" at bounding box center [85, 262] width 170 height 433
copy span "Feetfinder"
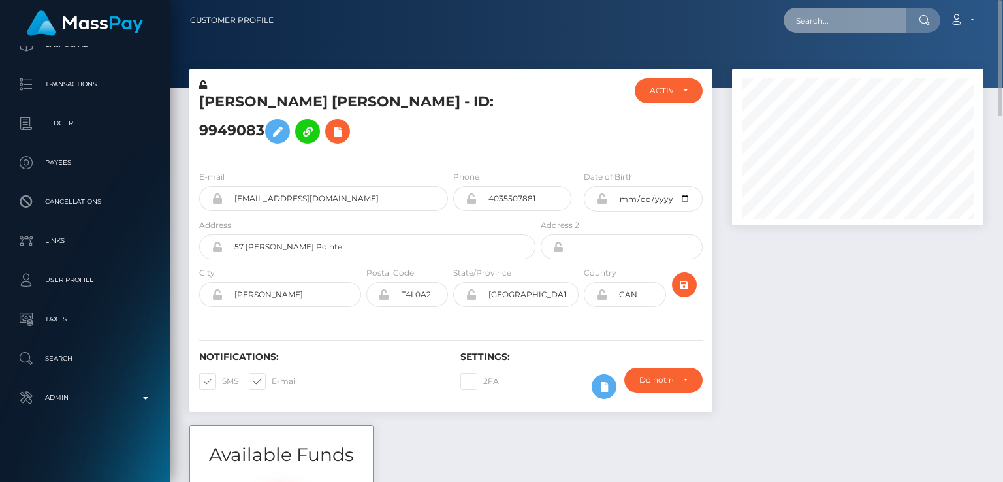
click at [818, 25] on input "text" at bounding box center [845, 20] width 123 height 25
paste input "sharnamay73@icloud.com"
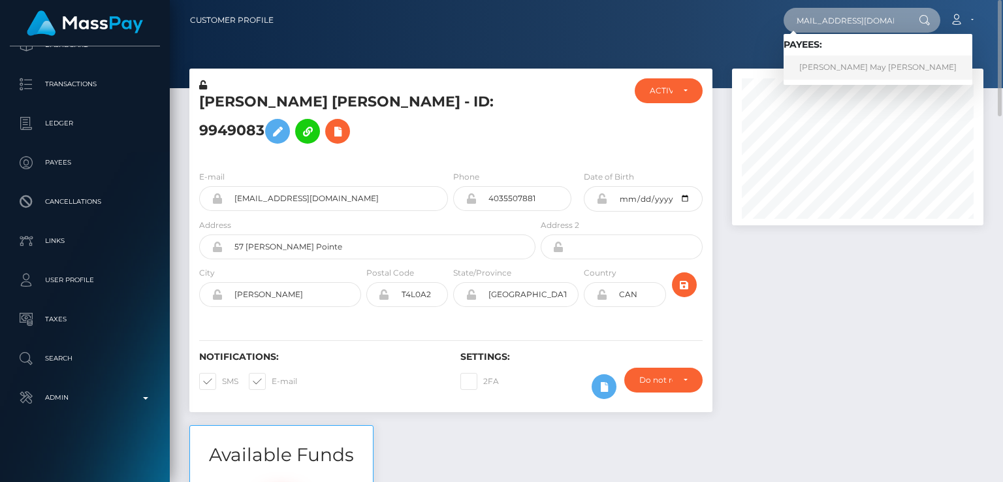
type input "sharnamay73@icloud.com"
click at [870, 63] on link "Sharna May Penniston" at bounding box center [878, 68] width 189 height 24
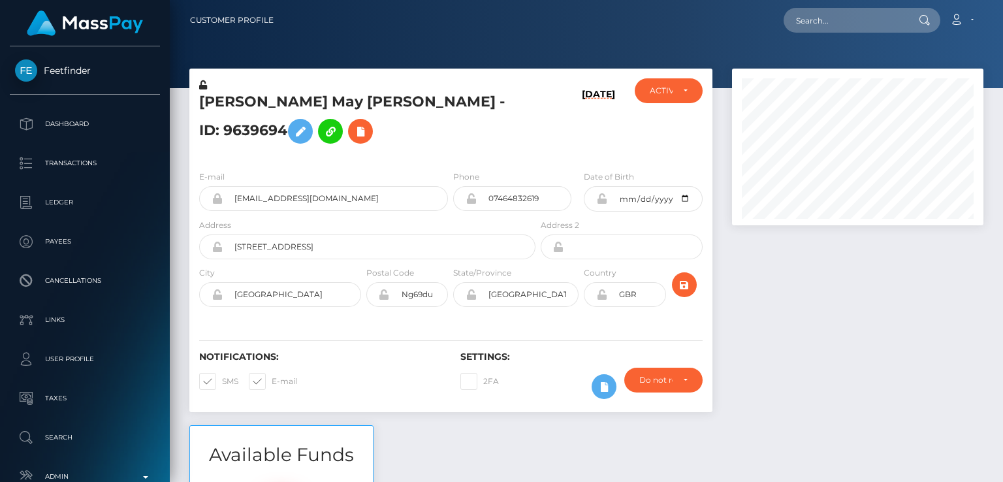
scroll to position [157, 251]
click at [235, 112] on h5 "Sharna May Penniston - ID: 9639694" at bounding box center [363, 121] width 329 height 58
copy h5 "Sharna"
click at [385, 160] on div "Sharna May Penniston - ID: 9639694" at bounding box center [363, 119] width 349 height 82
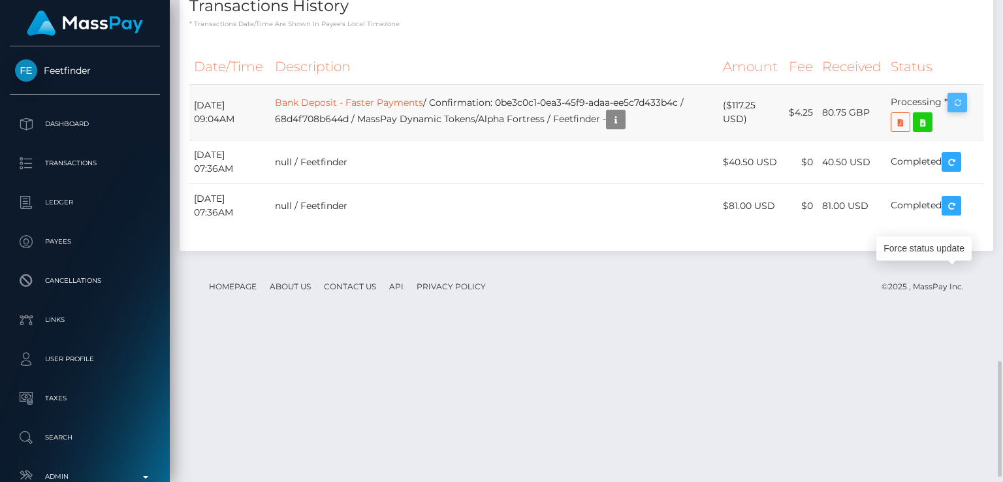
click at [959, 111] on icon "button" at bounding box center [958, 103] width 16 height 16
click at [933, 253] on div "Force status update" at bounding box center [924, 248] width 95 height 24
click at [443, 212] on div "Transactions History * Transactions date/time are shown in payee's local timezo…" at bounding box center [587, 114] width 814 height 272
drag, startPoint x: 869, startPoint y: 282, endPoint x: 826, endPoint y: 281, distance: 43.8
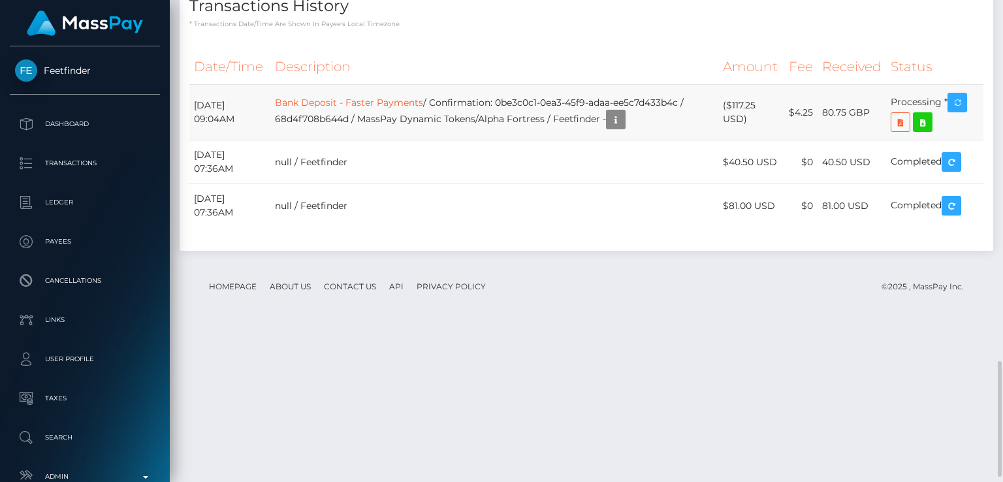
click at [826, 140] on td "80.75 GBP" at bounding box center [852, 113] width 69 height 56
copy td "80.75 GBP"
click at [455, 29] on p "* Transactions date/time are shown in payee's local timezone" at bounding box center [586, 24] width 794 height 10
drag, startPoint x: 713, startPoint y: 272, endPoint x: 525, endPoint y: 270, distance: 188.1
click at [525, 140] on td "Bank Deposit - Faster Payments / Confirmation: 0be3c0c1-0ea3-45f9-adaa-ee5c7d43…" at bounding box center [494, 113] width 448 height 56
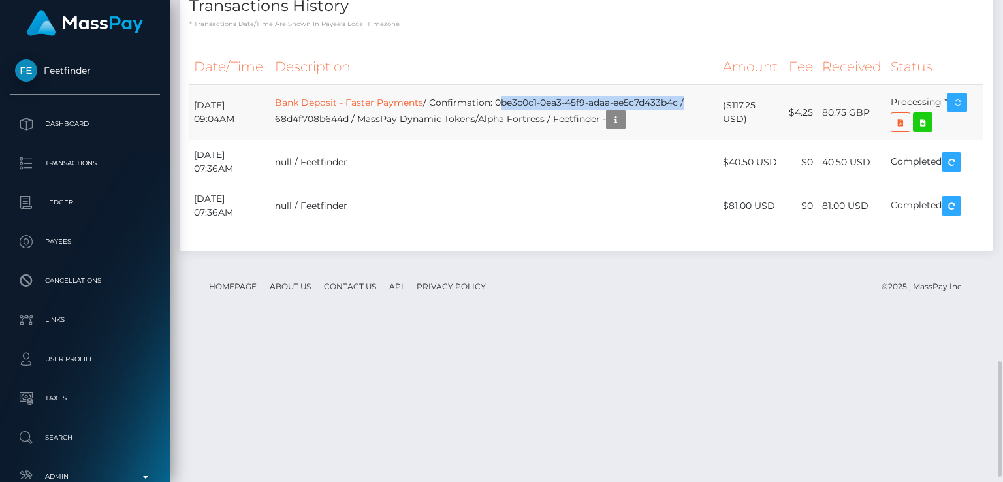
copy td "0be3c0c1-0ea3-45f9-adaa-ee5c7d433b4c"
click at [472, 18] on h4 "Transactions History" at bounding box center [586, 6] width 794 height 23
click at [624, 128] on icon "button" at bounding box center [616, 120] width 16 height 16
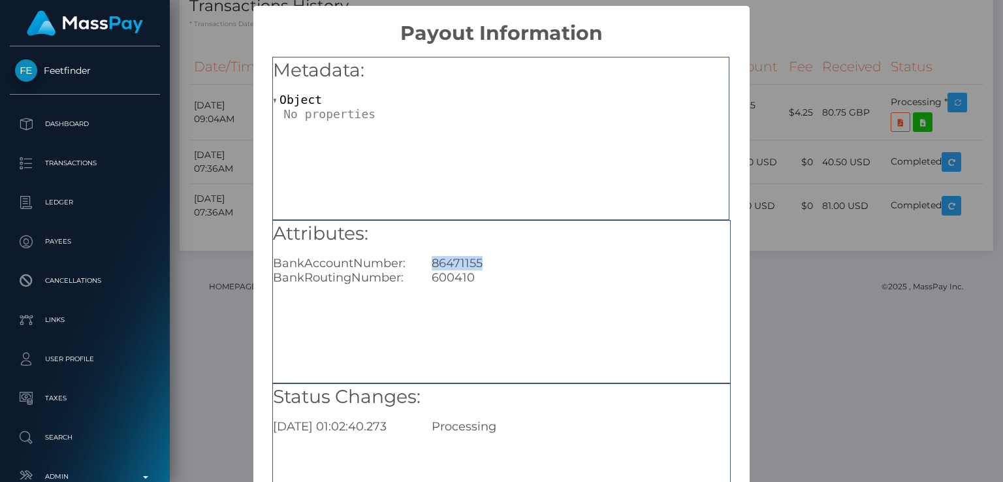
drag, startPoint x: 496, startPoint y: 260, endPoint x: 430, endPoint y: 257, distance: 66.7
click at [430, 257] on div "86471155" at bounding box center [580, 263] width 317 height 14
copy div "86471155"
click at [769, 153] on div "× Payout Information Metadata: Object Attributes: BankAccountNumber: 86471155 B…" at bounding box center [501, 241] width 1003 height 482
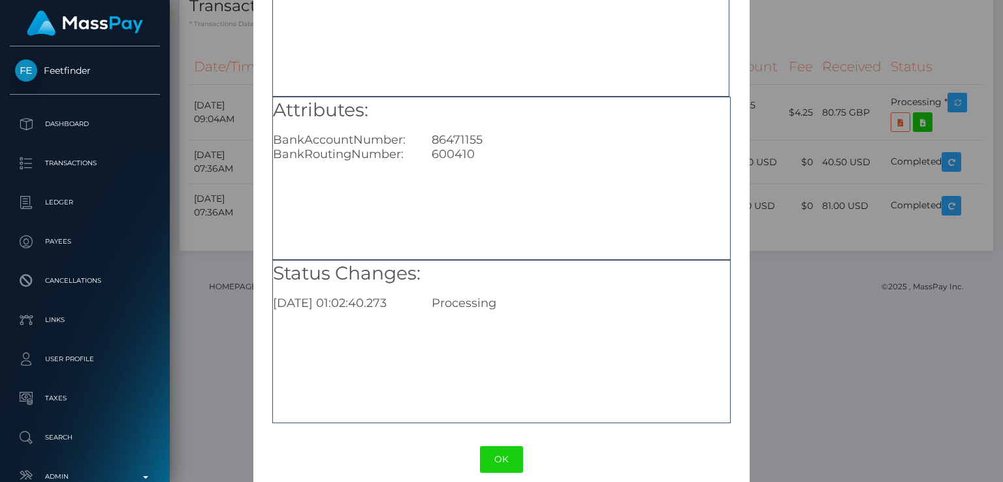
scroll to position [139, 0]
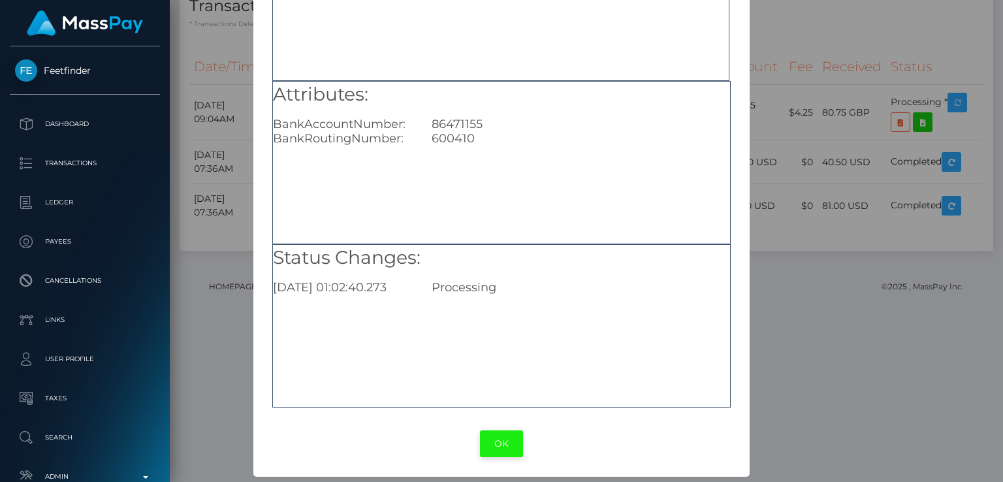
click at [505, 444] on button "OK" at bounding box center [501, 443] width 43 height 27
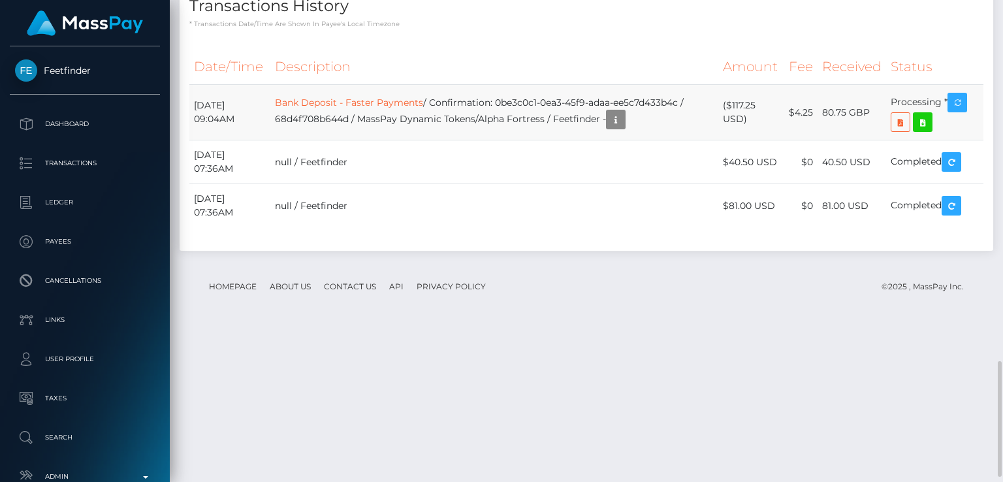
scroll to position [157, 251]
click at [212, 140] on td "September 25, 2025 09:04AM" at bounding box center [229, 113] width 81 height 56
click at [193, 140] on td "September 25, 2025 09:04AM" at bounding box center [229, 113] width 81 height 56
drag, startPoint x: 193, startPoint y: 276, endPoint x: 289, endPoint y: 279, distance: 95.4
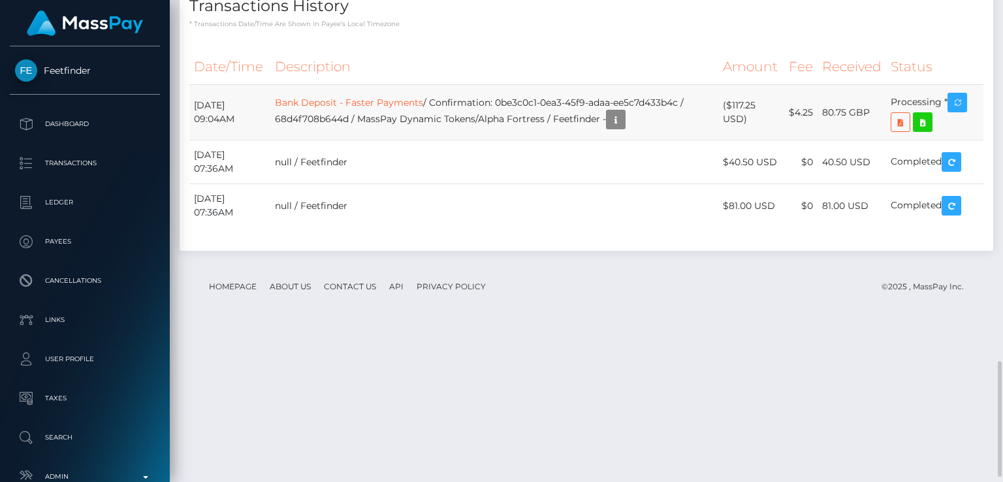
click at [270, 140] on td "September 25, 2025 09:04AM" at bounding box center [229, 113] width 81 height 56
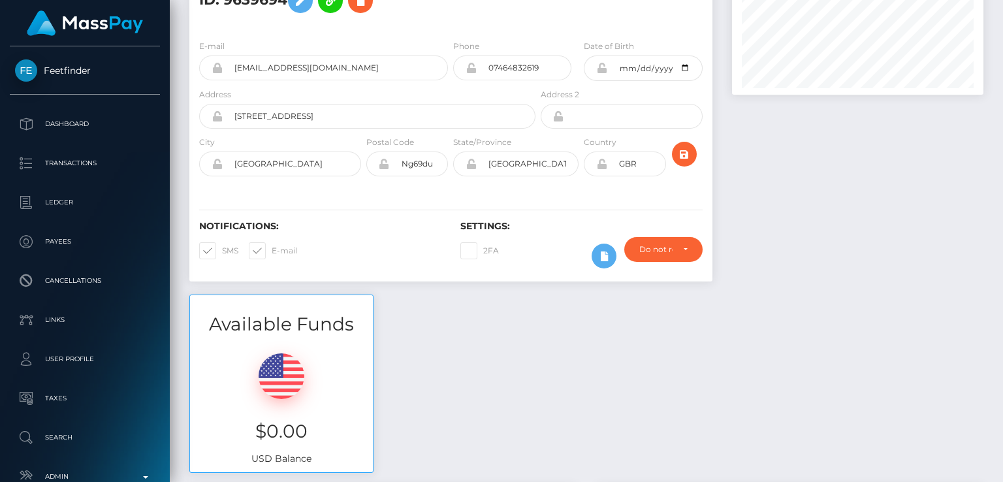
scroll to position [0, 0]
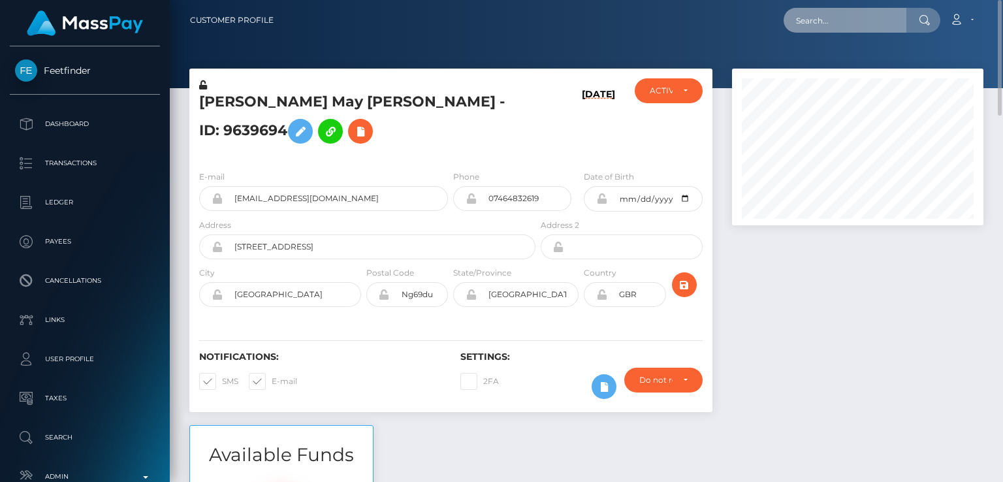
click at [825, 32] on input "text" at bounding box center [845, 20] width 123 height 25
paste input "zhannazhukovskajja@gmail.com"
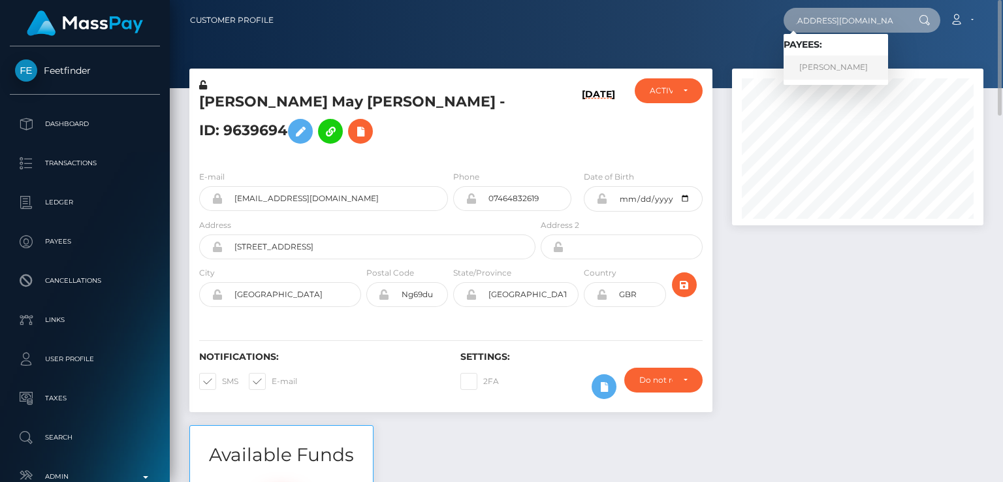
type input "zhannazhukovskajja@gmail.com"
click at [828, 63] on link "Elizaveta Dmitrievna Drobinina" at bounding box center [836, 68] width 105 height 24
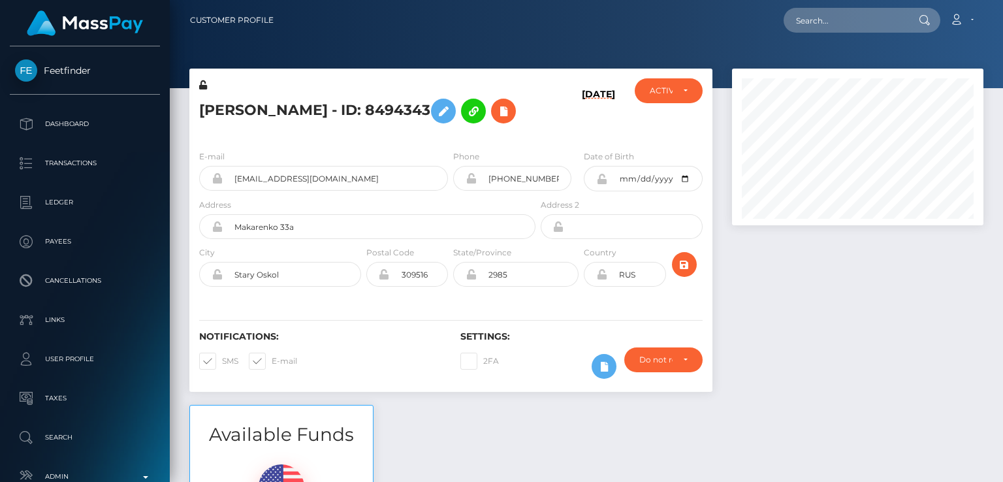
scroll to position [157, 251]
click at [234, 100] on h5 "Elizaveta Dmitrievna Drobinina - ID: 8494343" at bounding box center [363, 111] width 329 height 38
copy h5 "Elizaveta"
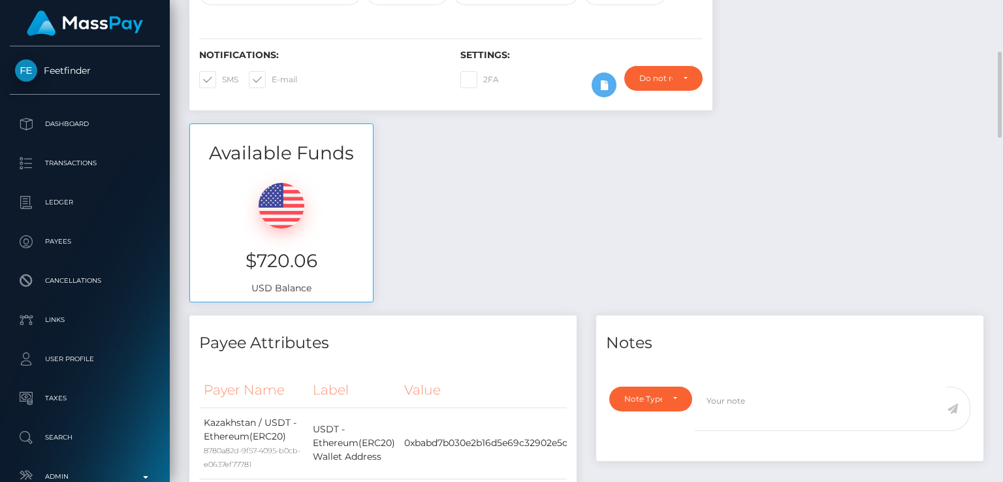
scroll to position [283, 0]
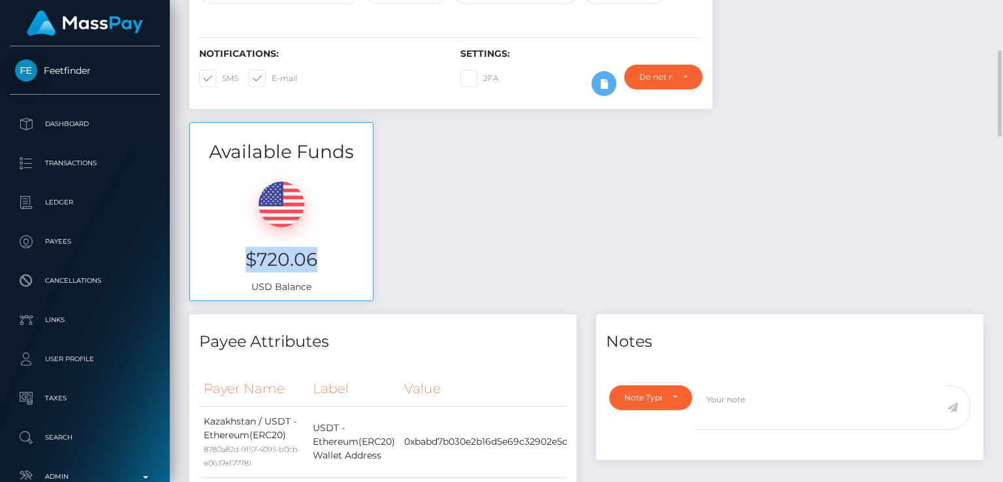
drag, startPoint x: 326, startPoint y: 278, endPoint x: 248, endPoint y: 268, distance: 79.1
click at [248, 268] on h3 "$720.06" at bounding box center [281, 259] width 163 height 25
copy h3 "$720.06"
click at [467, 292] on div "Available Funds $720.06 USD Balance" at bounding box center [587, 218] width 814 height 192
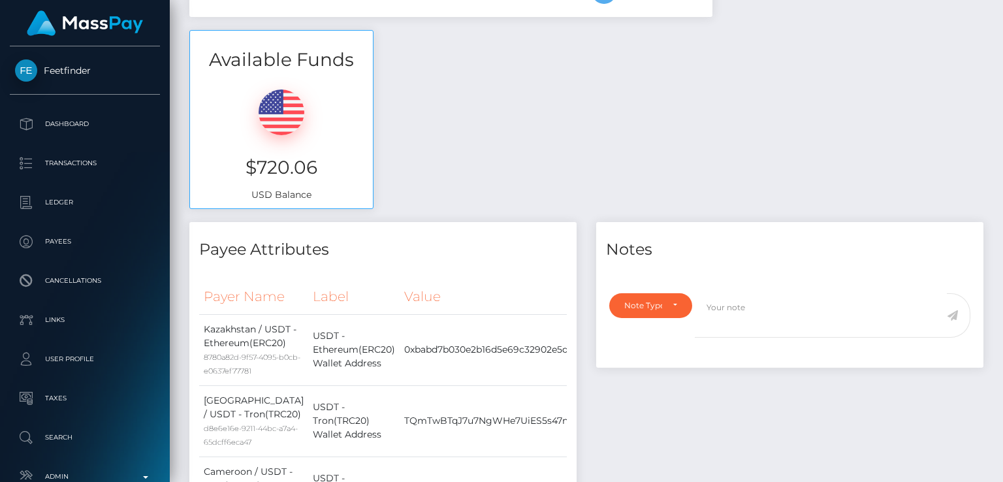
scroll to position [0, 0]
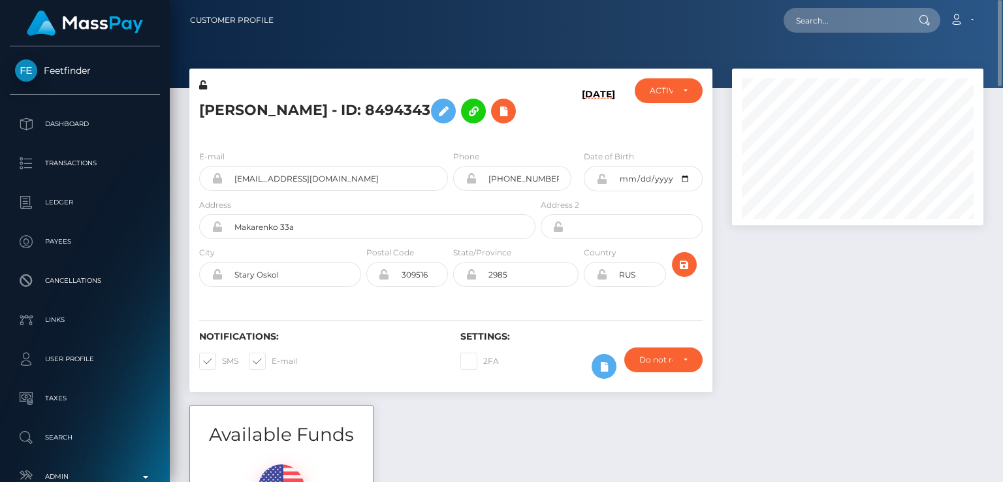
click at [831, 35] on nav "Customer Profile Loading... Loading... Account" at bounding box center [586, 20] width 833 height 40
click at [831, 19] on input "text" at bounding box center [845, 20] width 123 height 25
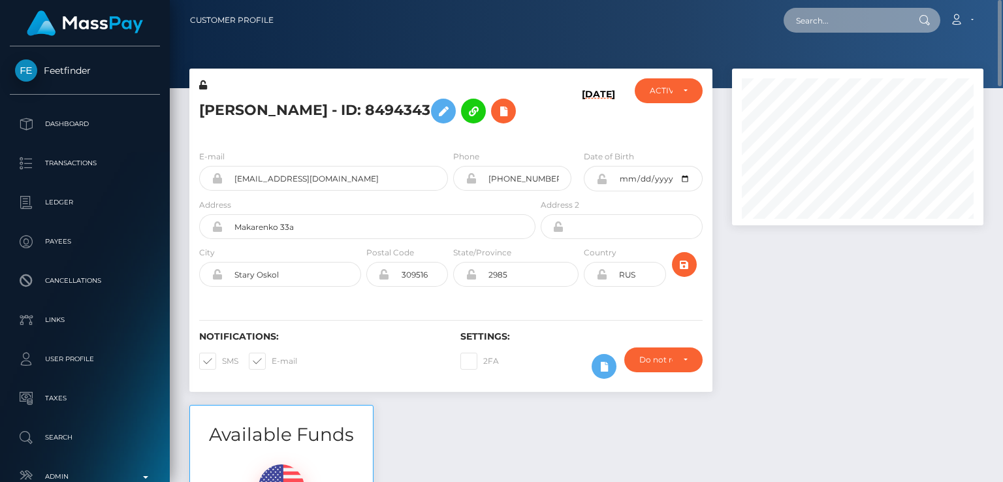
paste input "tristin@tristinstormecoaching.com"
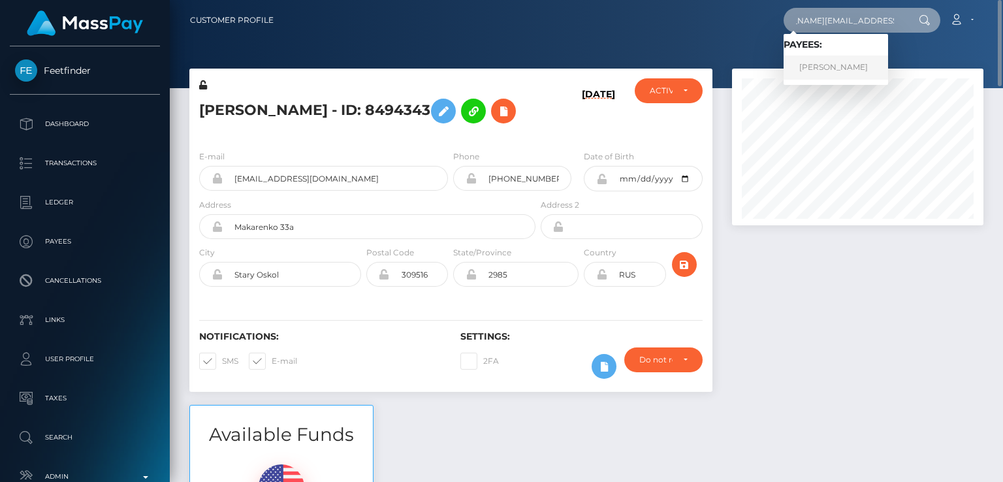
type input "tristin@tristinstormecoaching.com"
click at [835, 59] on link "TRISTIN-STORME REDPATH" at bounding box center [836, 68] width 105 height 24
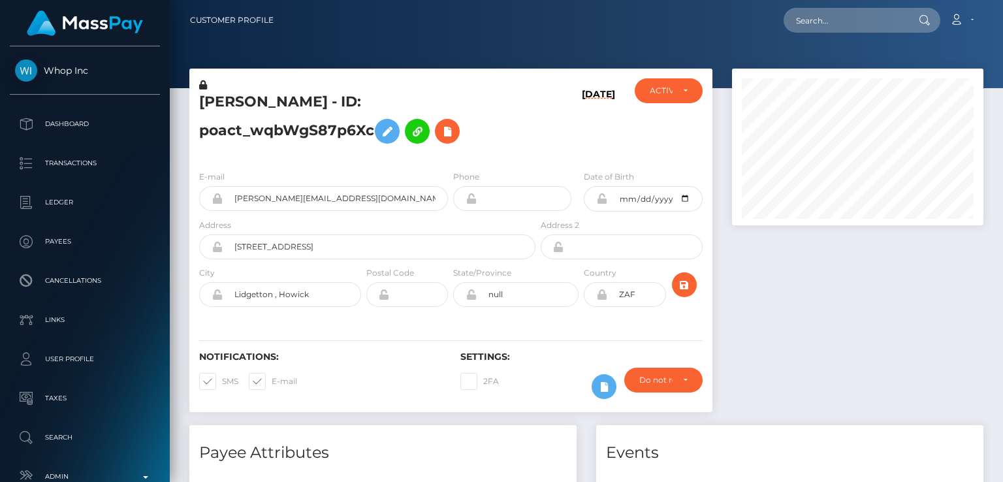
scroll to position [157, 251]
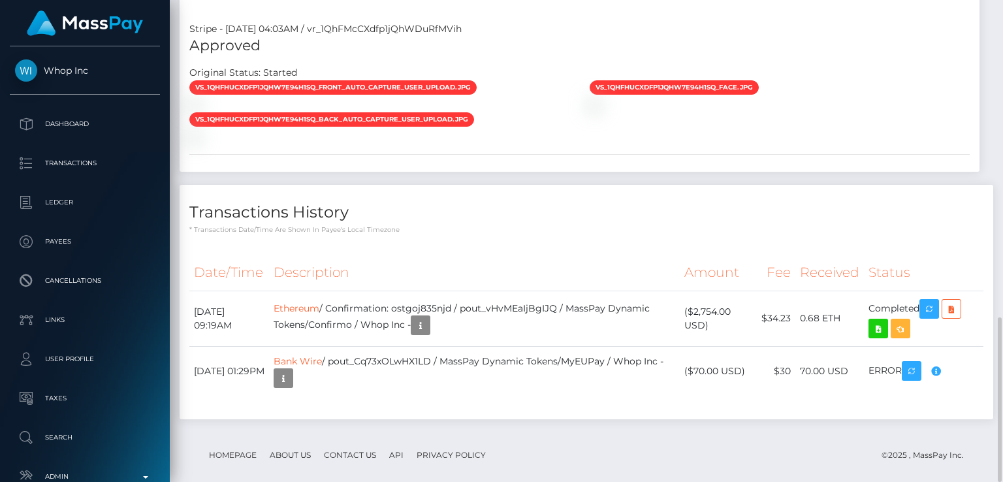
drag, startPoint x: 432, startPoint y: 219, endPoint x: 436, endPoint y: 226, distance: 7.6
click at [432, 219] on div "Transactions History * Transactions date/time are shown in payee's local timezo…" at bounding box center [587, 302] width 814 height 234
click at [937, 301] on icon "button" at bounding box center [930, 309] width 16 height 16
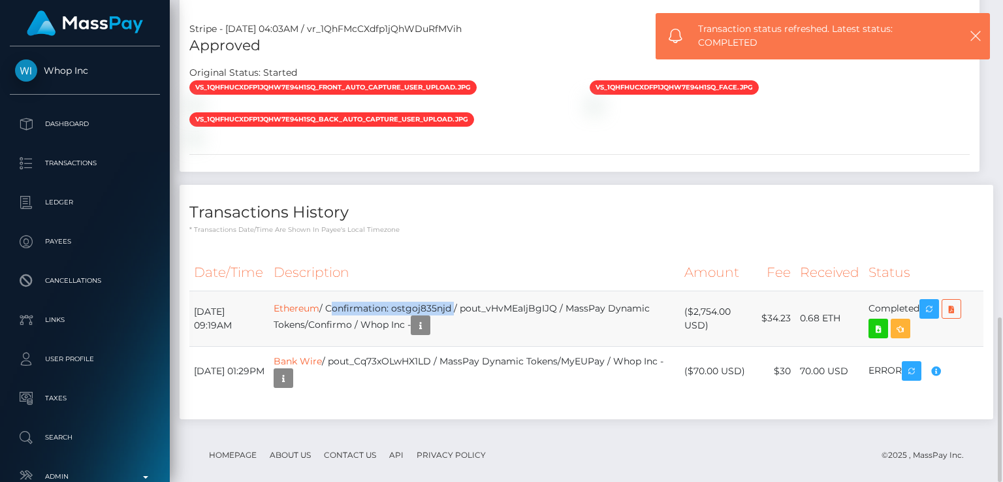
drag, startPoint x: 366, startPoint y: 289, endPoint x: 489, endPoint y: 287, distance: 122.8
click at [489, 291] on td "Ethereum / Confirmation: ostgoj835njd / pout_vHvMEaIjBgIJQ / MassPay Dynamic To…" at bounding box center [474, 319] width 411 height 56
copy td "Confirmation: ostgoj835njd"
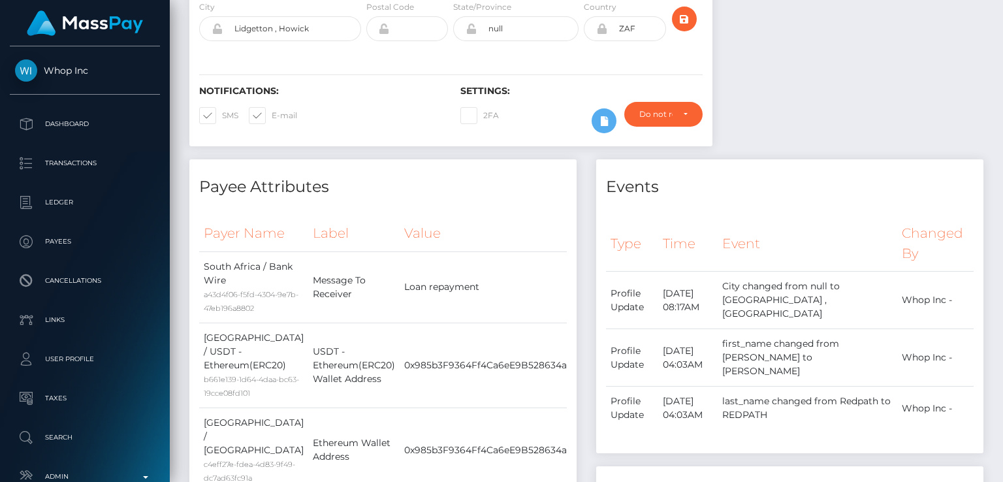
scroll to position [0, 0]
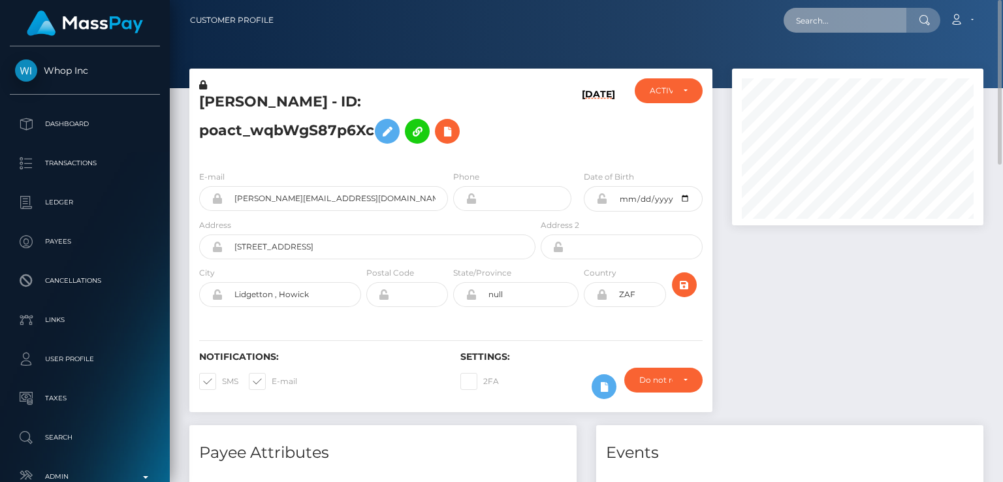
click at [818, 20] on input "text" at bounding box center [845, 20] width 123 height 25
paste input "saudahmutoni64@gmail.com"
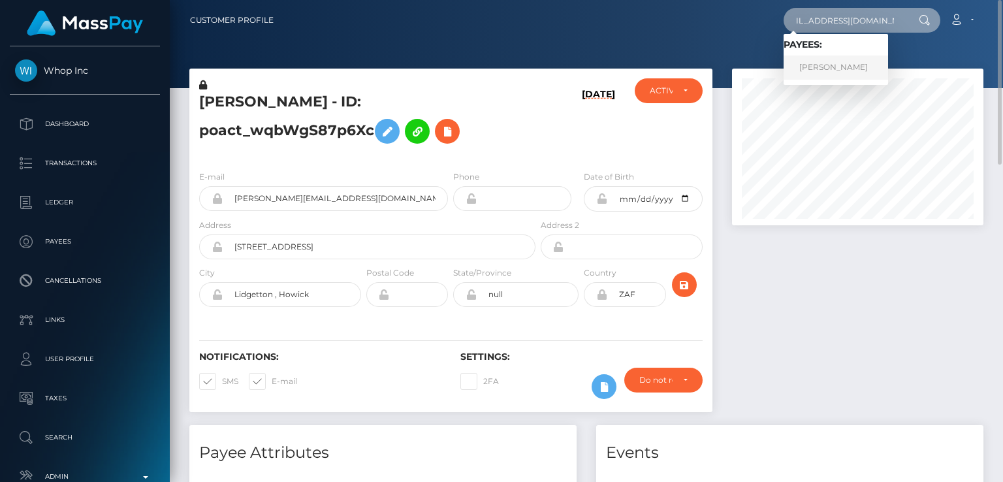
type input "saudahmutoni64@gmail.com"
click at [818, 69] on link "Diane Mutoni" at bounding box center [836, 68] width 105 height 24
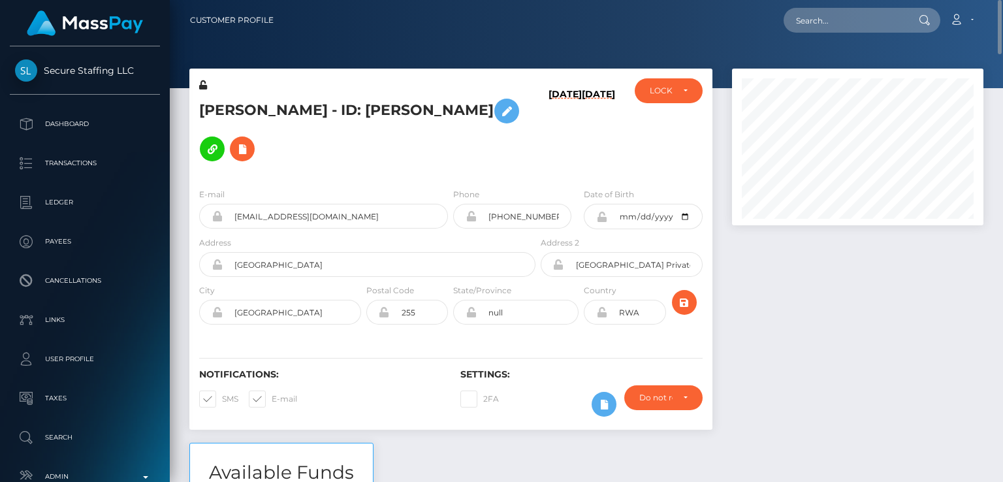
click at [222, 110] on h5 "[PERSON_NAME] - ID: [PERSON_NAME]" at bounding box center [363, 130] width 329 height 76
copy h5 "[PERSON_NAME]"
click at [413, 75] on div "[PERSON_NAME] - ID: [PERSON_NAME] [DATE] [DATE] CLOSED LOCKED LOCKED" at bounding box center [450, 123] width 523 height 109
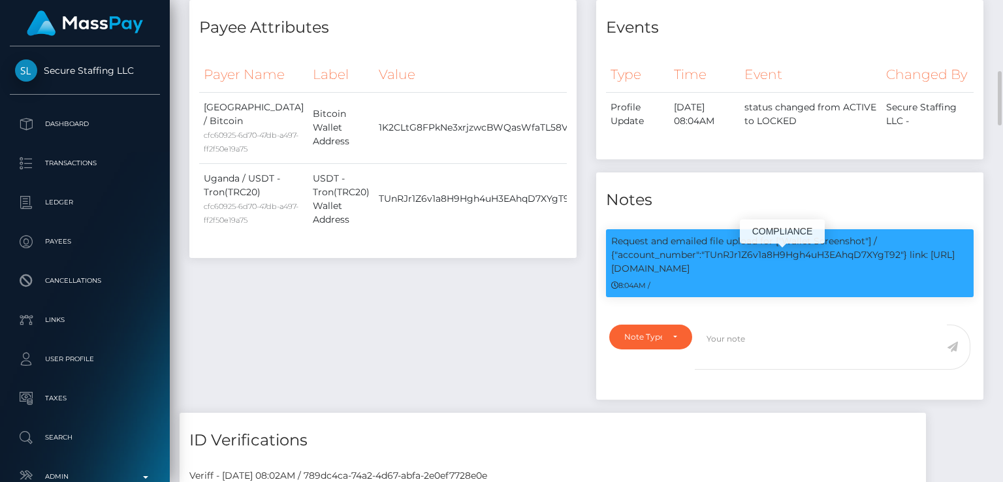
scroll to position [157, 251]
drag, startPoint x: 786, startPoint y: 260, endPoint x: 865, endPoint y: 263, distance: 79.1
click at [865, 263] on p "Request and emailed file upload for ["Wallet Screenshot"] / {"account_number":"…" at bounding box center [789, 254] width 357 height 41
copy p "Wallet Screenshot"
click at [431, 362] on div "Payee Attributes Payer Name Label Value [GEOGRAPHIC_DATA] / Bitcoin cfc60925-6d…" at bounding box center [383, 206] width 407 height 413
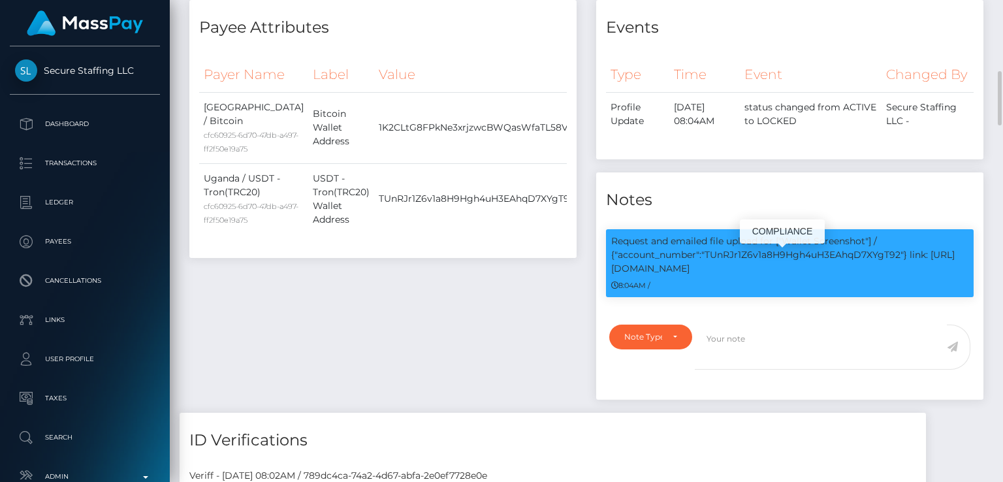
drag, startPoint x: 704, startPoint y: 271, endPoint x: 902, endPoint y: 276, distance: 198.0
click at [902, 276] on p "Request and emailed file upload for ["Wallet Screenshot"] / {"account_number":"…" at bounding box center [789, 254] width 357 height 41
click at [899, 276] on p "Request and emailed file upload for ["Wallet Screenshot"] / {"account_number":"…" at bounding box center [789, 254] width 357 height 41
drag, startPoint x: 901, startPoint y: 276, endPoint x: 707, endPoint y: 272, distance: 194.7
click at [707, 272] on p "Request and emailed file upload for ["Wallet Screenshot"] / {"account_number":"…" at bounding box center [789, 254] width 357 height 41
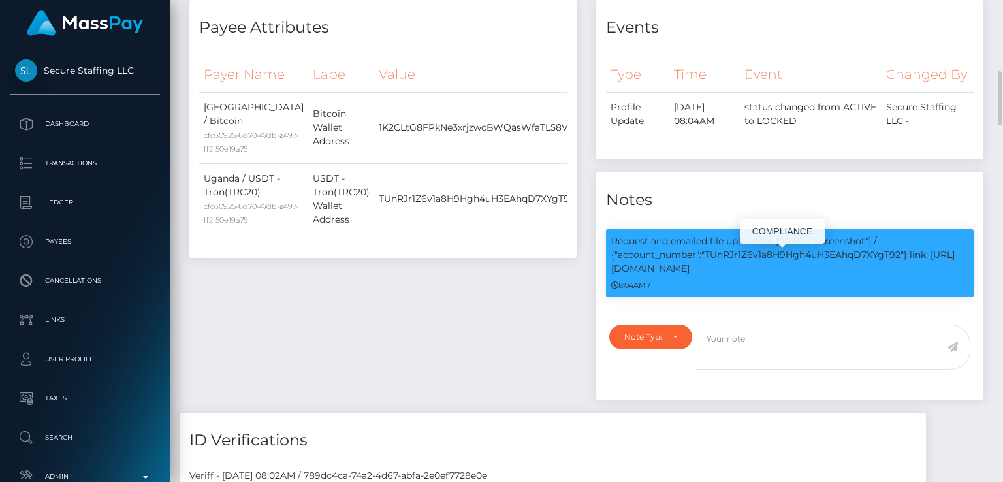
copy p "TUnRJr1Z6v1a8H9Hgh4uH3EAhqD7XYgT92"
click at [468, 372] on div "Payee Attributes Payer Name Label Value [GEOGRAPHIC_DATA] / Bitcoin cfc60925-6d…" at bounding box center [383, 206] width 407 height 413
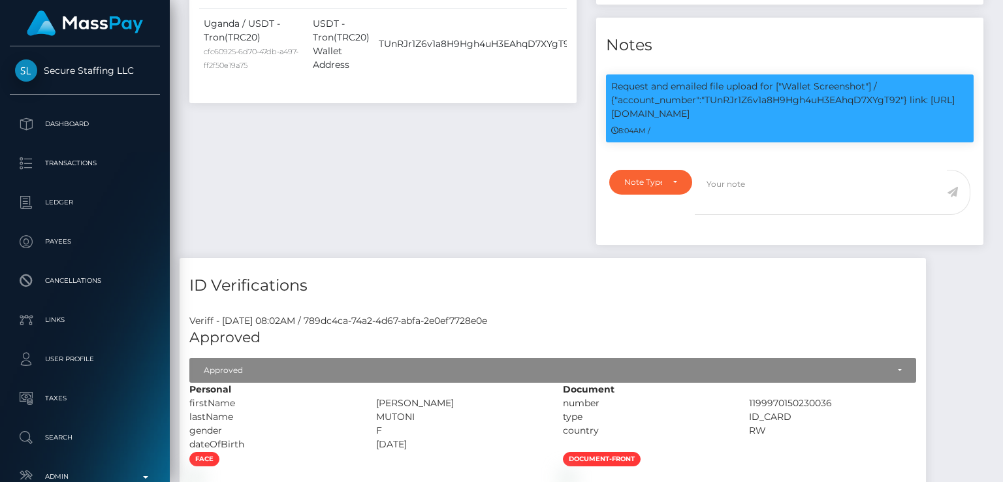
scroll to position [0, 0]
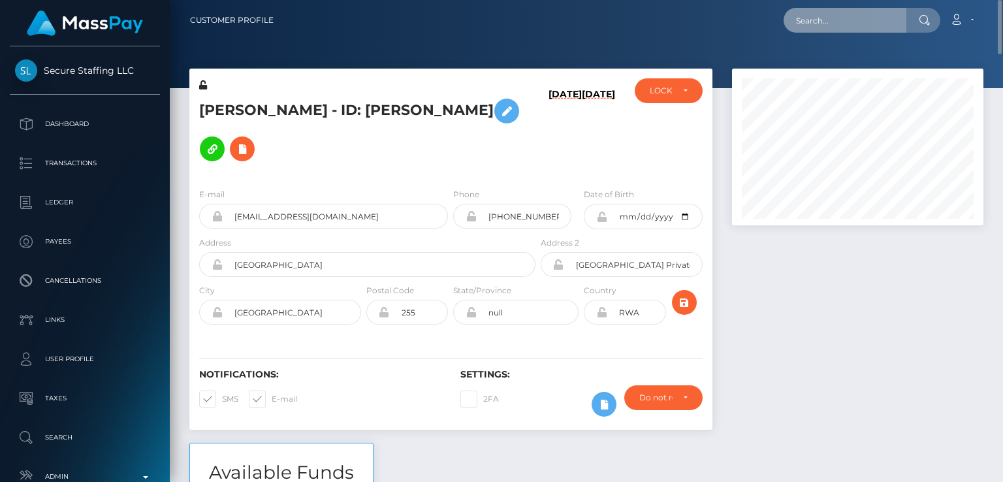
click at [849, 27] on input "text" at bounding box center [845, 20] width 123 height 25
paste input "[EMAIL_ADDRESS][DOMAIN_NAME]"
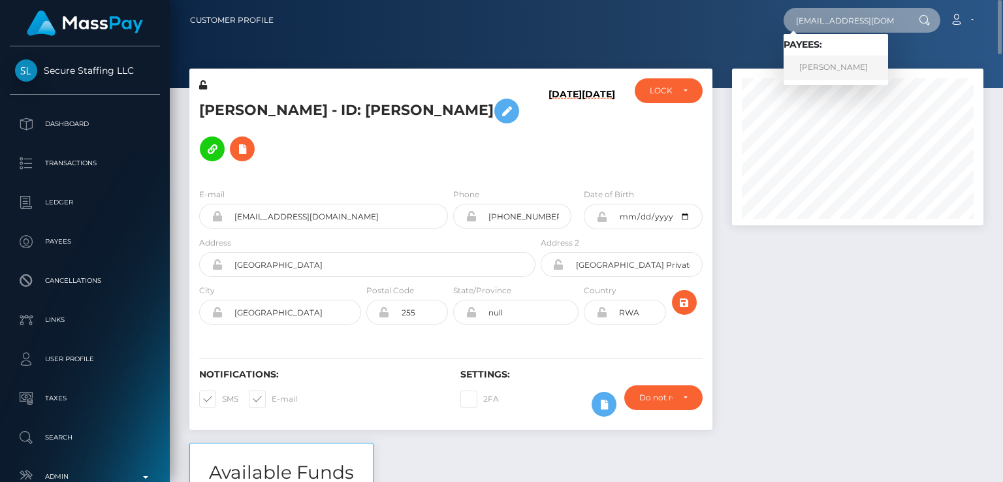
type input "[EMAIL_ADDRESS][DOMAIN_NAME]"
click at [852, 68] on link "[PERSON_NAME]" at bounding box center [836, 68] width 105 height 24
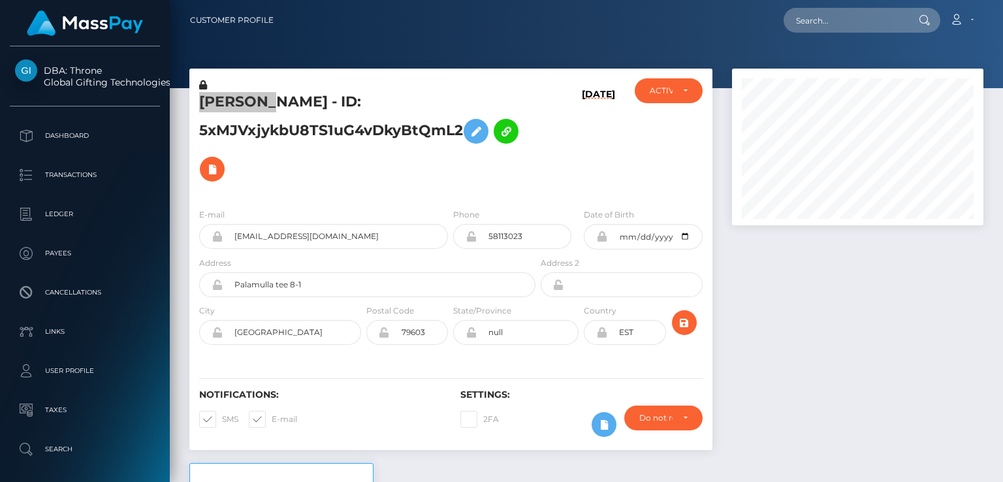
scroll to position [157, 251]
click at [400, 410] on div "Notifications: SMS E-mail" at bounding box center [319, 416] width 261 height 54
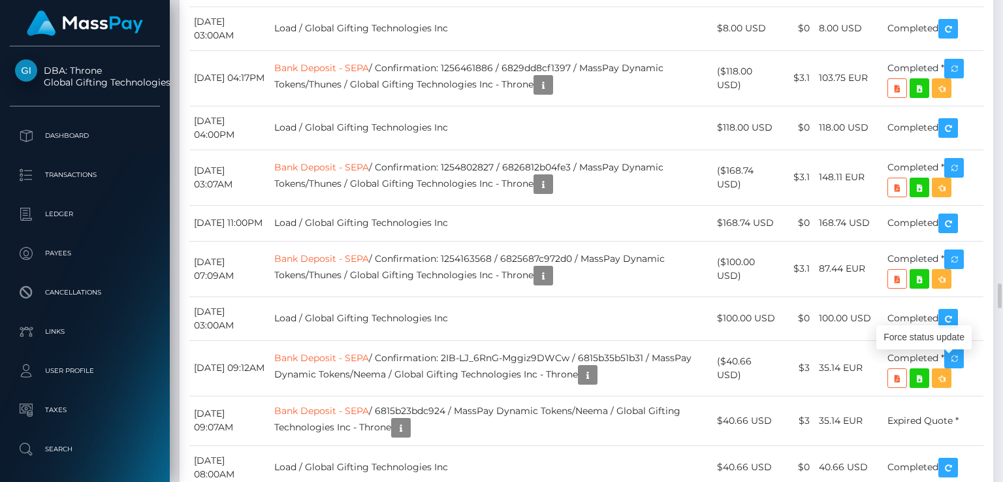
click at [928, 344] on div "Force status update" at bounding box center [924, 337] width 95 height 24
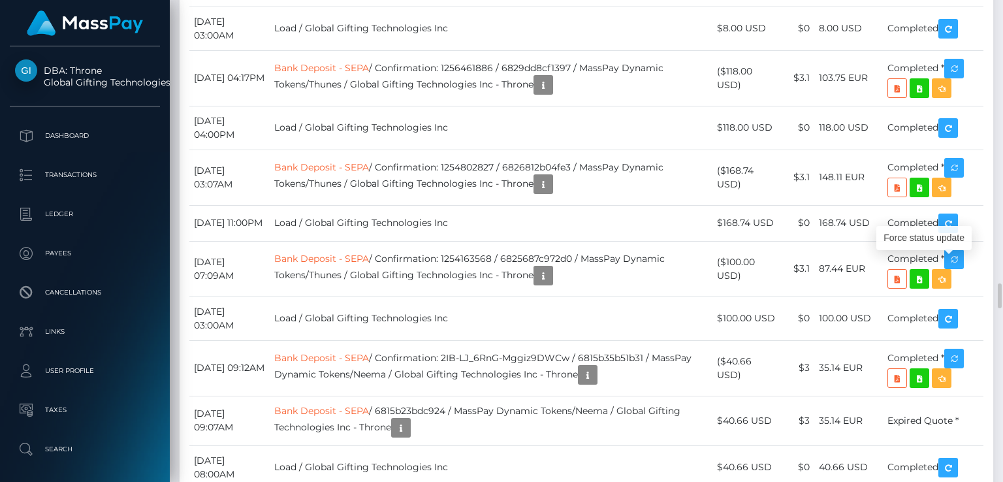
click at [920, 244] on div "Force status update" at bounding box center [924, 238] width 95 height 24
drag, startPoint x: 601, startPoint y: 299, endPoint x: 400, endPoint y: 298, distance: 200.5
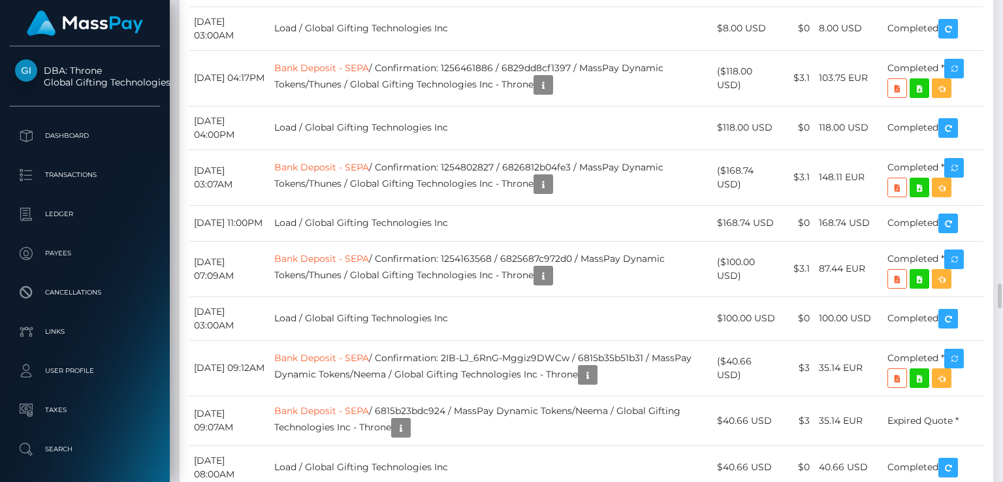
copy td "Confirmation: fgV0c1UBQ9GY1G2mD_DPmA"
drag, startPoint x: 579, startPoint y: 198, endPoint x: 402, endPoint y: 194, distance: 177.0
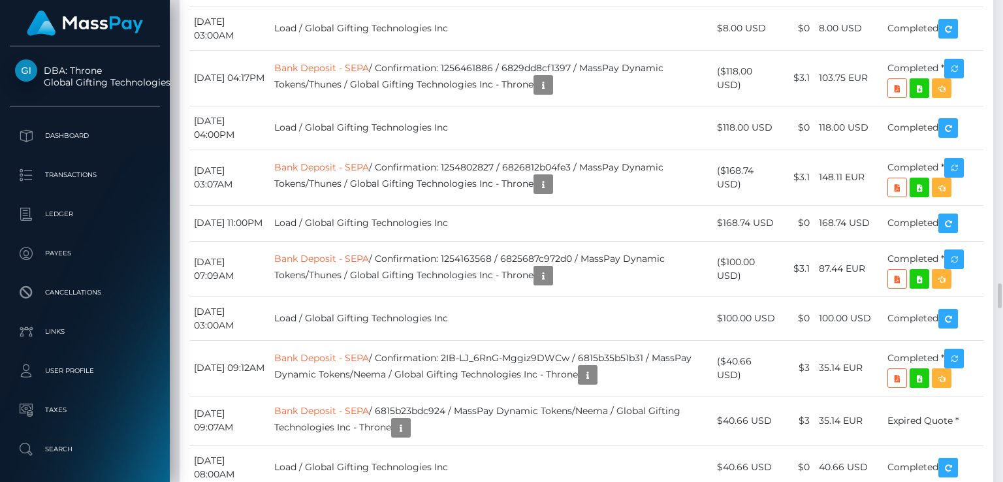
copy td "Confirmation: 9k4xoiU1Tna2Q5iteq22TA"
drag, startPoint x: 591, startPoint y: 100, endPoint x: 401, endPoint y: 103, distance: 190.1
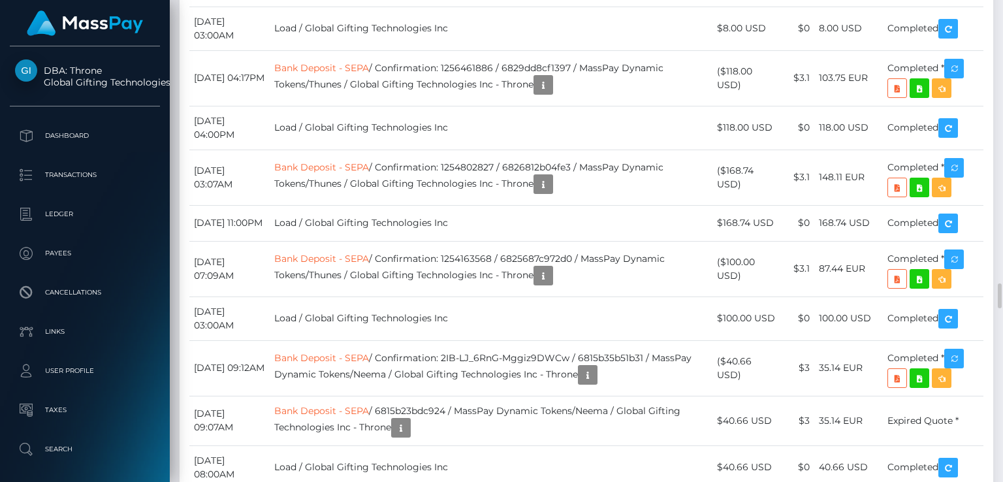
copy td "Confirmation: wjkBSil5QEu38tOwZB5vHg"
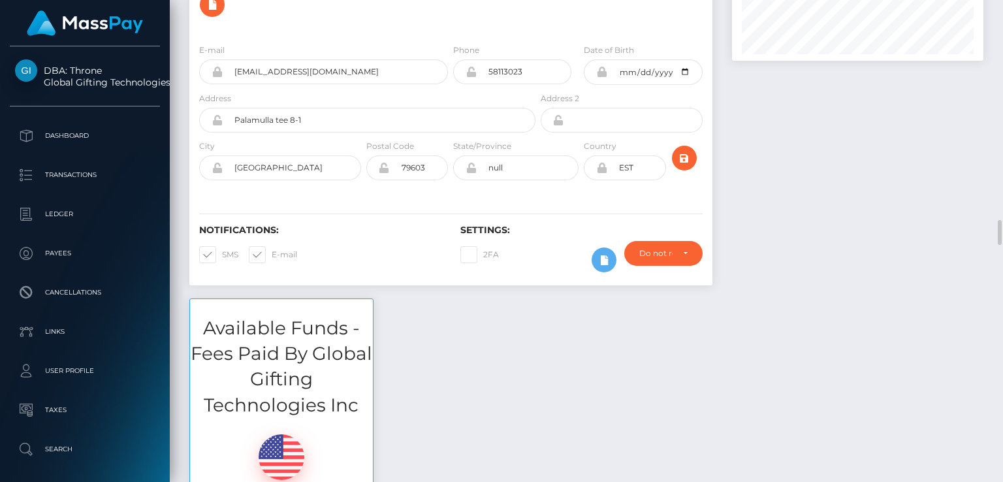
scroll to position [0, 0]
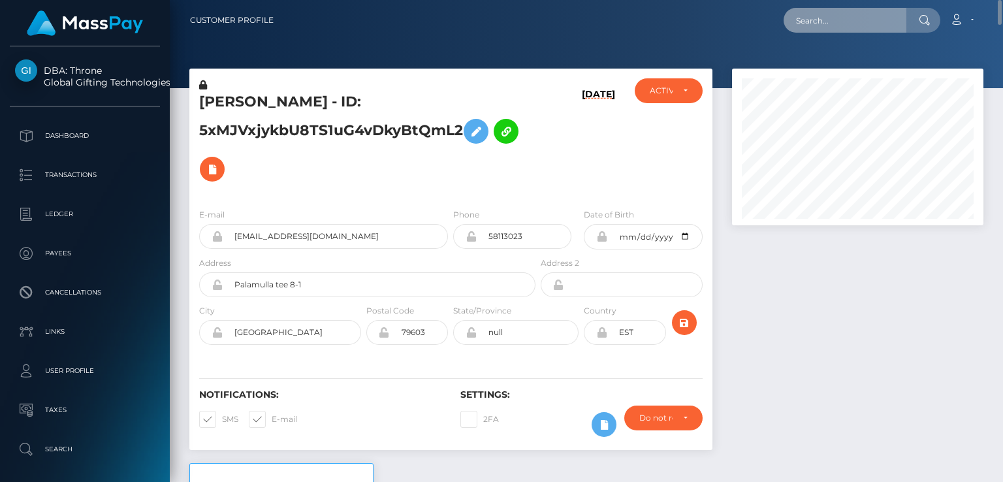
click at [841, 19] on input "text" at bounding box center [845, 20] width 123 height 25
paste input "kimanijesica@gmail.com"
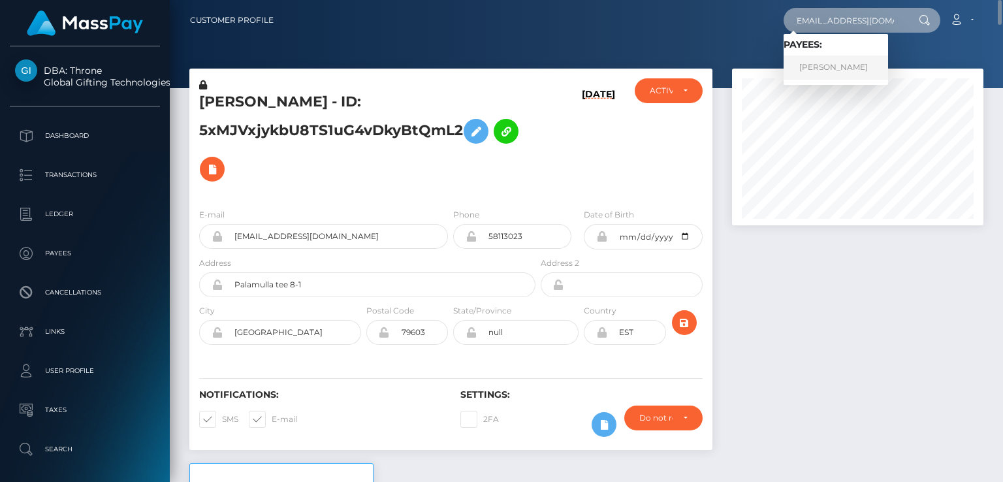
type input "kimanijesica@gmail.com"
click at [854, 72] on link "NAKAYIMA MUBUWAT" at bounding box center [836, 68] width 105 height 24
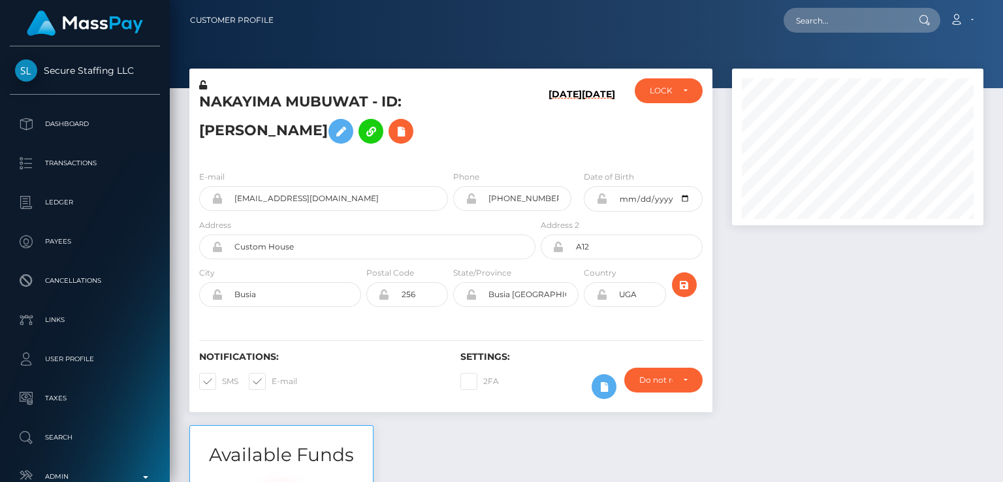
scroll to position [157, 251]
click at [229, 103] on h5 "NAKAYIMA MUBUWAT - ID: [PERSON_NAME]" at bounding box center [363, 121] width 329 height 58
copy h5 "NAKAYIMA"
click at [415, 405] on div "Notifications: SMS E-mail" at bounding box center [319, 378] width 261 height 54
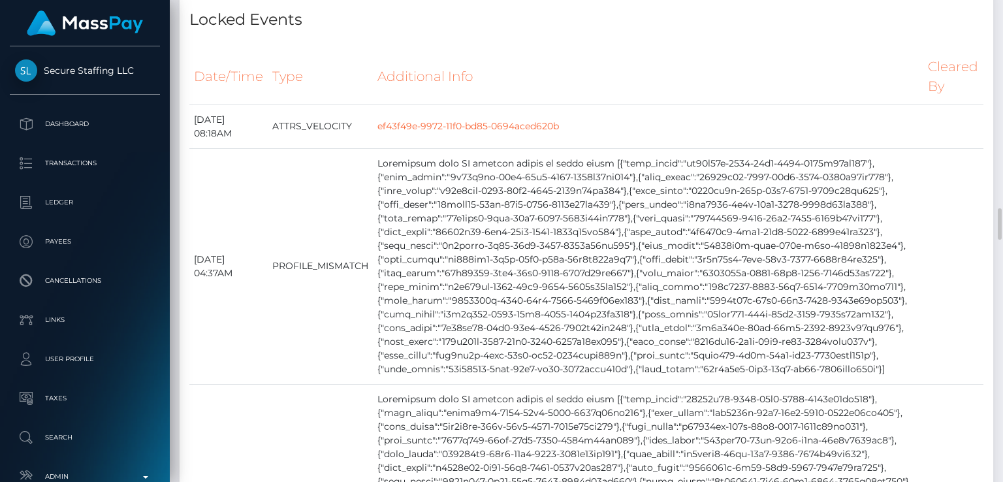
scroll to position [3174, 0]
drag, startPoint x: 419, startPoint y: 197, endPoint x: 356, endPoint y: 176, distance: 65.9
copy div "TUnRJr1Z6v1a8H9Hgh4uH3EAhqD7XYgT92"
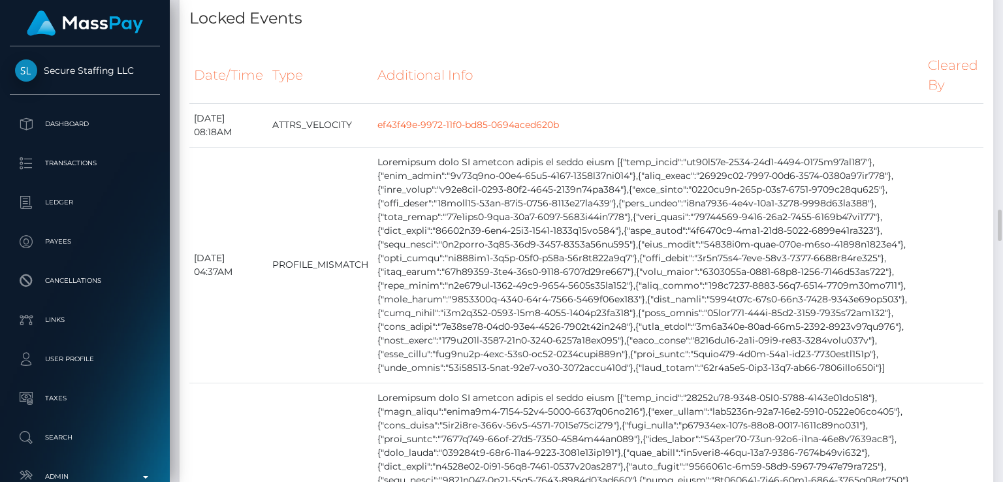
drag, startPoint x: 282, startPoint y: 184, endPoint x: 251, endPoint y: 168, distance: 35.3
copy div "Wallet Screenshot Account Number"
drag, startPoint x: 435, startPoint y: 197, endPoint x: 357, endPoint y: 176, distance: 81.1
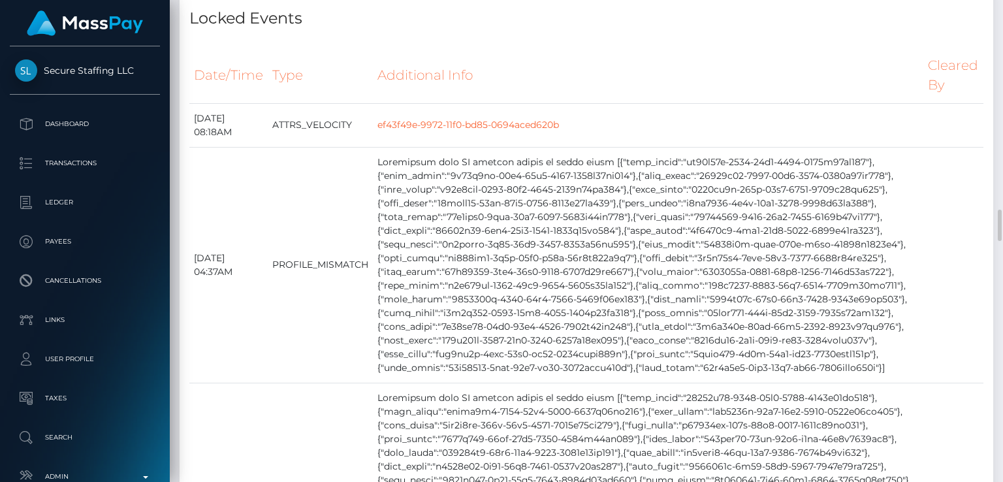
copy div "TUnRJr1Z6v1a8H9Hgh4uH3EAhqD7XYgT92"
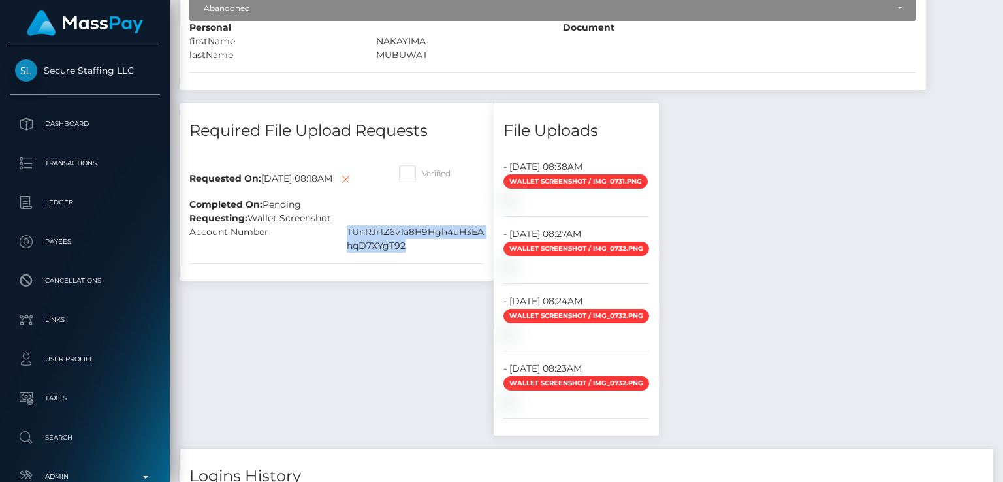
scroll to position [0, 0]
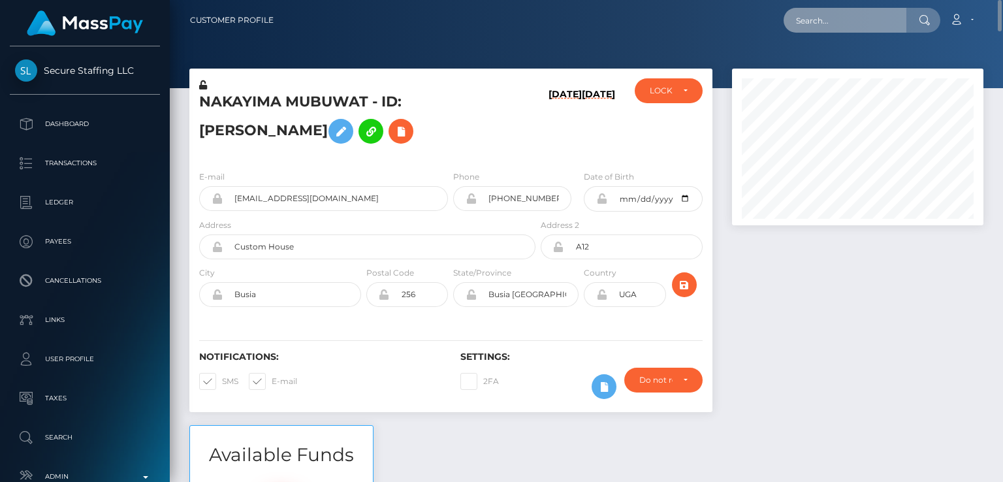
click at [839, 14] on input "text" at bounding box center [845, 20] width 123 height 25
paste input "[EMAIL_ADDRESS][DOMAIN_NAME]"
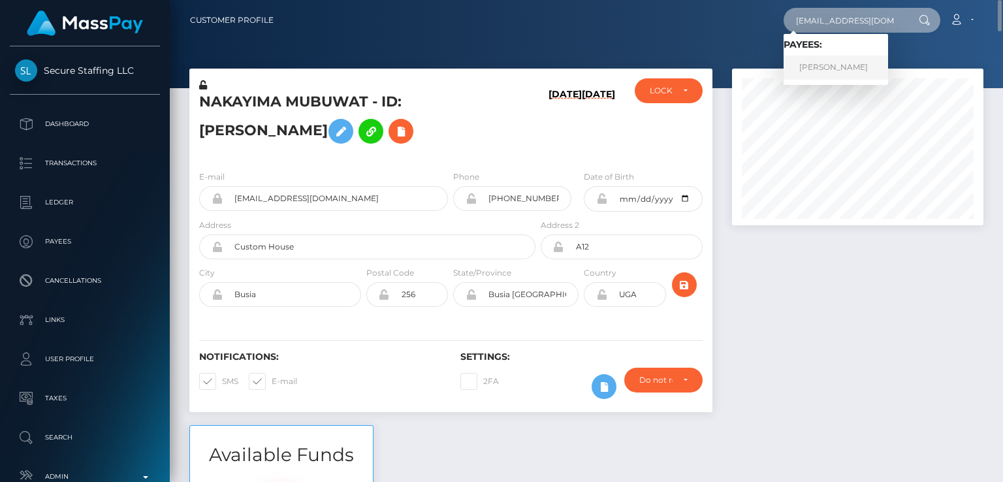
type input "[EMAIL_ADDRESS][DOMAIN_NAME]"
click at [841, 69] on link "[PERSON_NAME]" at bounding box center [836, 68] width 105 height 24
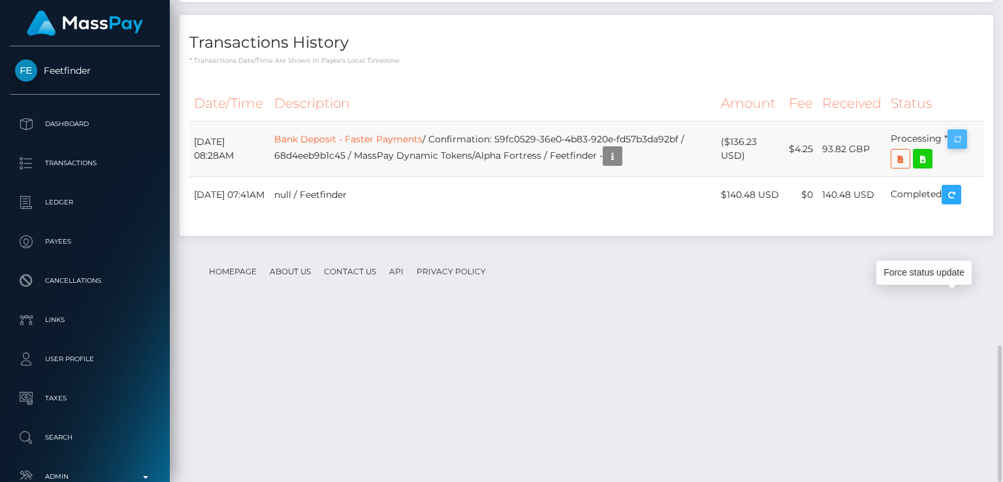
scroll to position [157, 251]
click at [961, 148] on icon "button" at bounding box center [958, 139] width 16 height 16
click at [937, 265] on div "Force status update" at bounding box center [924, 273] width 95 height 24
click at [620, 165] on icon "button" at bounding box center [613, 156] width 16 height 16
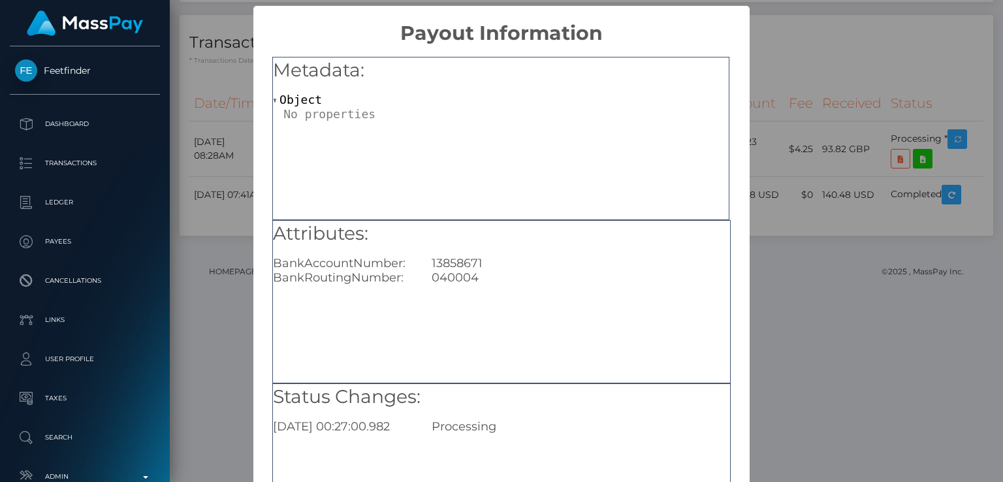
click at [459, 260] on div "13858671" at bounding box center [580, 263] width 317 height 14
copy div "13858671"
click at [508, 357] on div "Attributes: BankAccountNumber: [FINANCIAL_ID] BankRoutingNumber: [FINANCIAL_ID]" at bounding box center [501, 301] width 459 height 163
click at [782, 117] on div "× Payout Information Metadata: Object Attributes: BankAccountNumber: [FINANCIAL…" at bounding box center [501, 241] width 1003 height 482
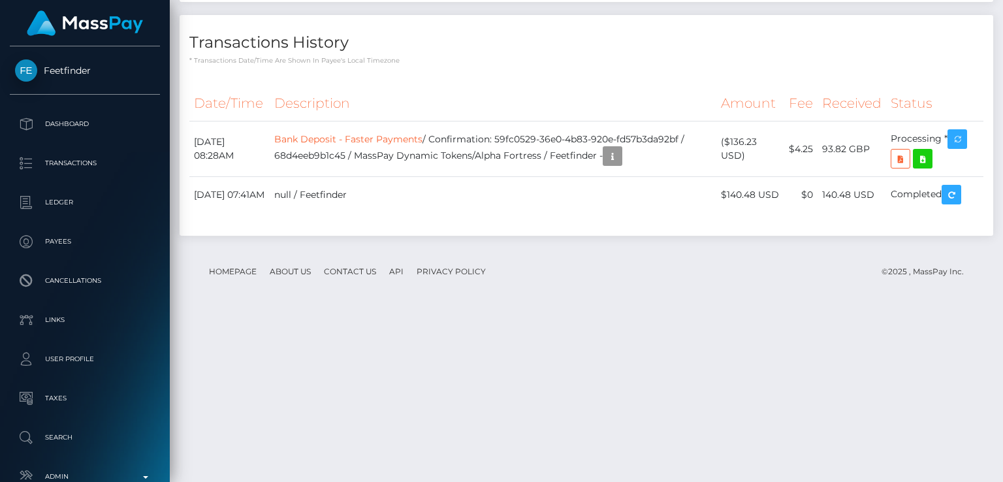
drag, startPoint x: 869, startPoint y: 313, endPoint x: 823, endPoint y: 312, distance: 46.4
click at [823, 177] on td "93.82 GBP" at bounding box center [852, 149] width 69 height 56
copy td "93.82 GBP"
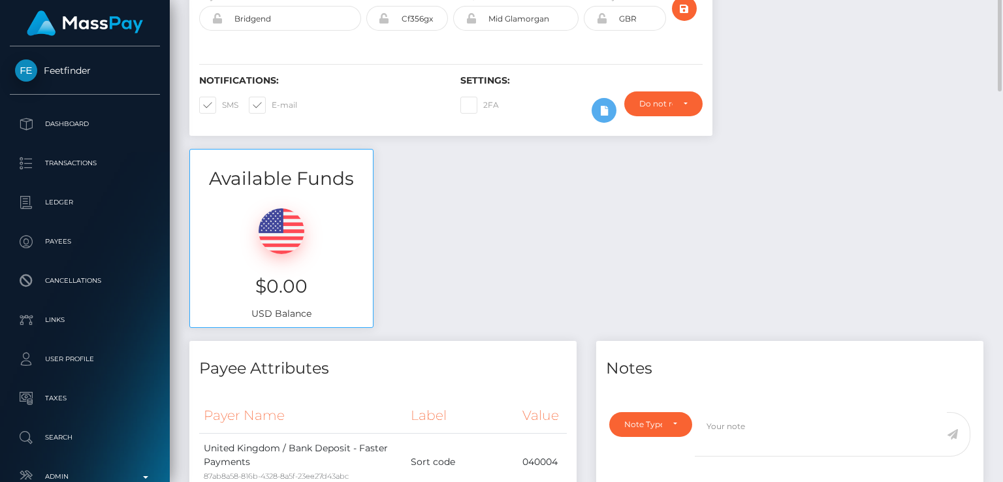
scroll to position [0, 0]
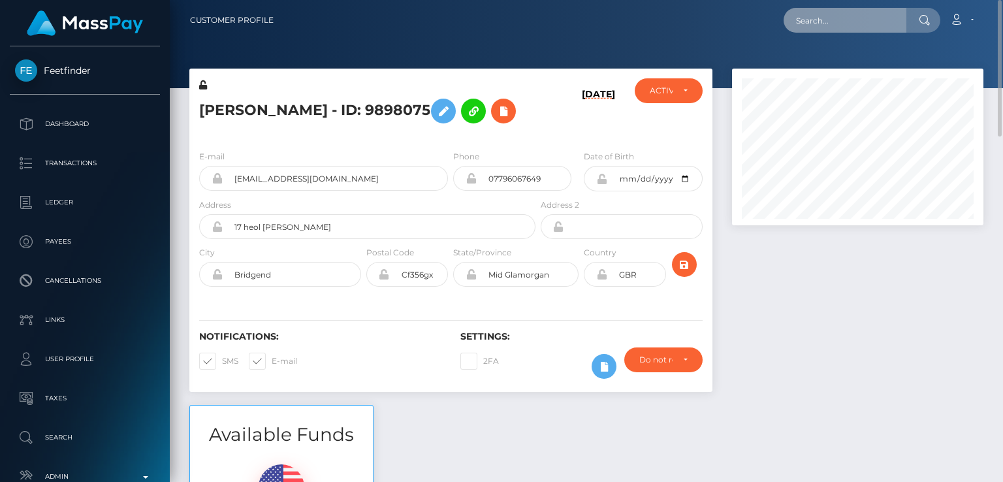
click at [818, 25] on input "text" at bounding box center [845, 20] width 123 height 25
paste input "[PERSON_NAME][EMAIL_ADDRESS][DOMAIN_NAME]"
type input "[PERSON_NAME][EMAIL_ADDRESS][DOMAIN_NAME]"
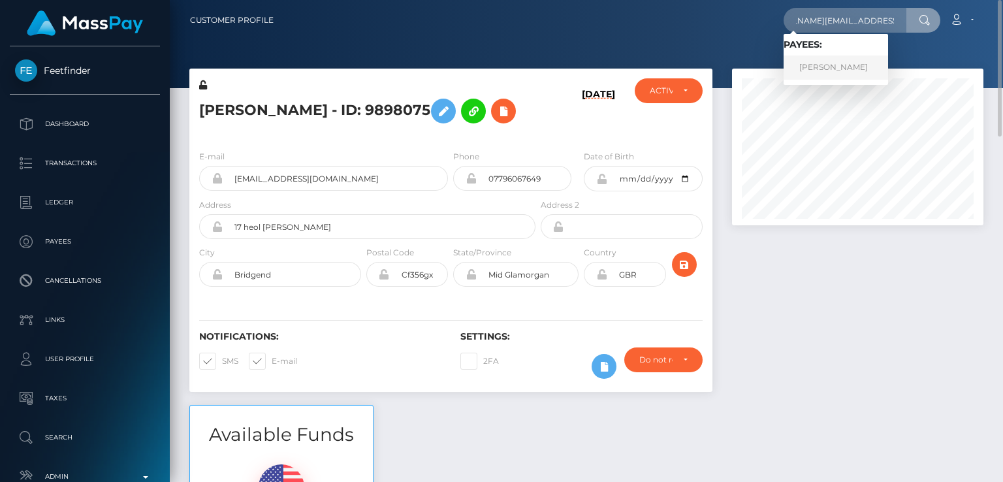
scroll to position [0, 0]
click at [888, 67] on link "[PERSON_NAME]" at bounding box center [836, 68] width 105 height 24
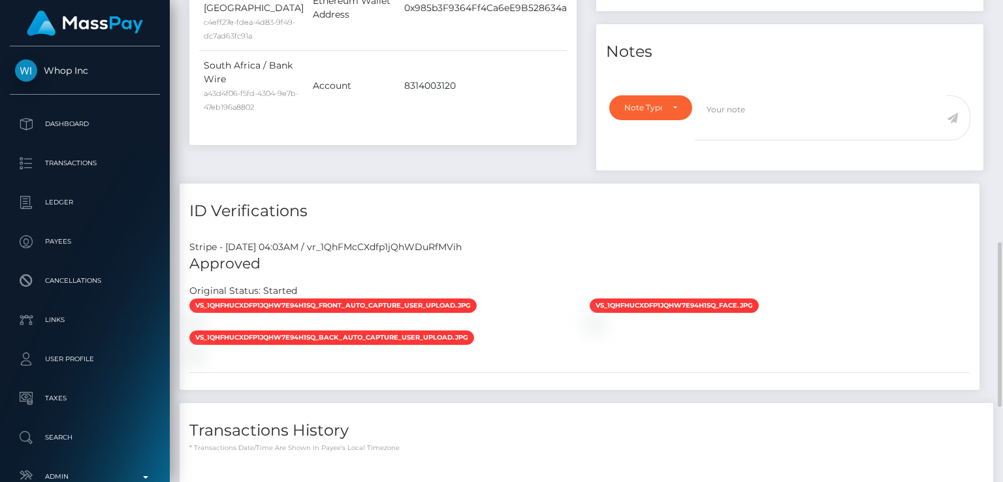
scroll to position [926, 0]
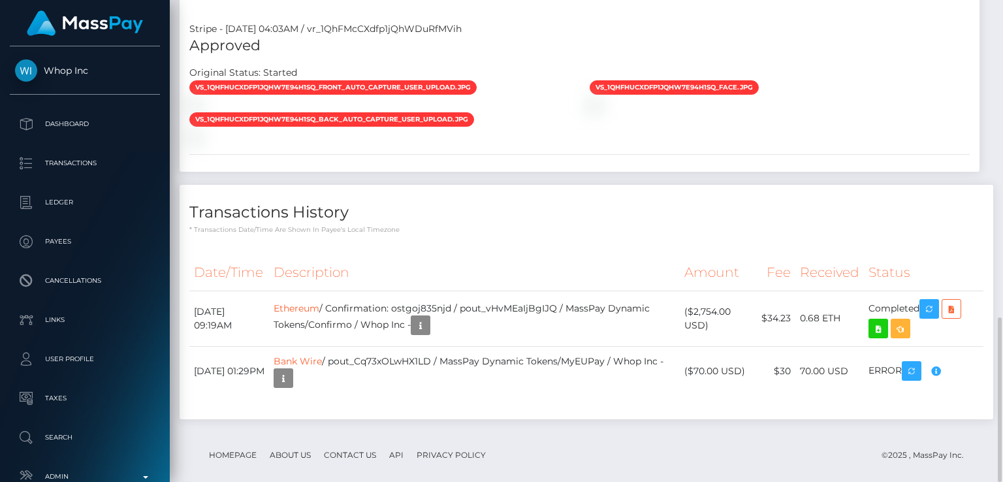
click at [775, 208] on div "Transactions History * Transactions date/time are shown in payee's local timezo…" at bounding box center [587, 210] width 814 height 50
click at [410, 361] on td "Bank Wire / pout_Cq73xOLwHX1LD / MassPay Dynamic Tokens/MyEUPay / Whop Inc -" at bounding box center [474, 371] width 411 height 50
click at [410, 347] on td "Bank Wire / pout_Cq73xOLwHX1LD / MassPay Dynamic Tokens/MyEUPay / Whop Inc -" at bounding box center [474, 371] width 411 height 50
click at [391, 201] on h4 "Transactions History" at bounding box center [586, 212] width 794 height 23
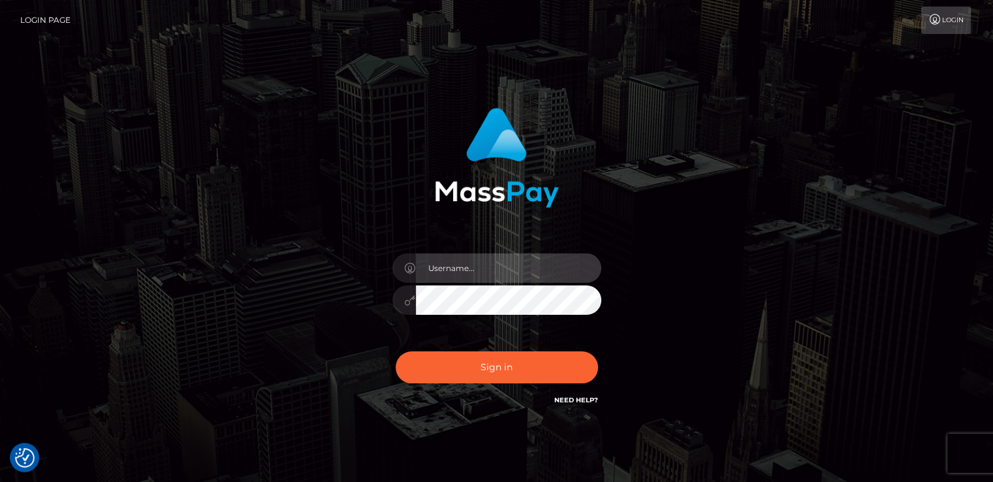
type input "[DOMAIN_NAME]"
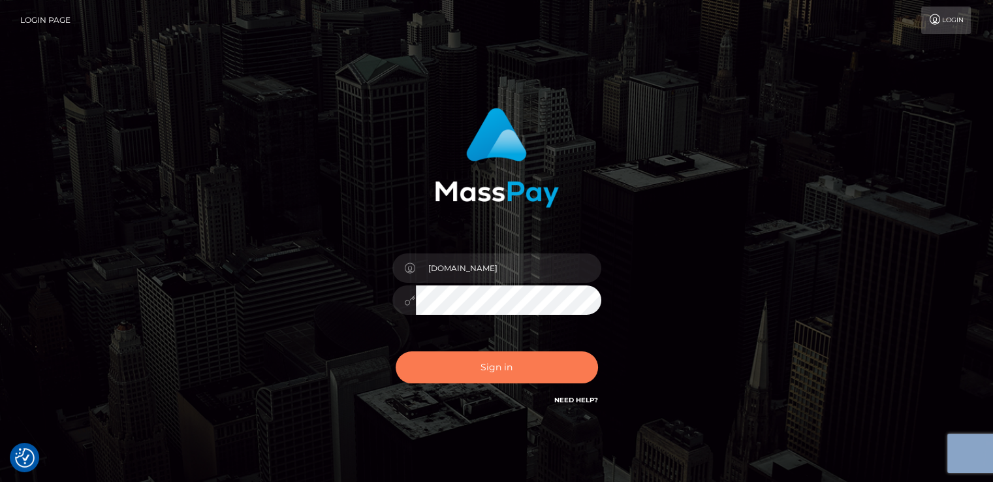
drag, startPoint x: 410, startPoint y: 342, endPoint x: 418, endPoint y: 361, distance: 19.9
click at [418, 361] on div "[DOMAIN_NAME] Sign in" at bounding box center [496, 257] width 343 height 319
click at [418, 361] on button "Sign in" at bounding box center [497, 367] width 202 height 32
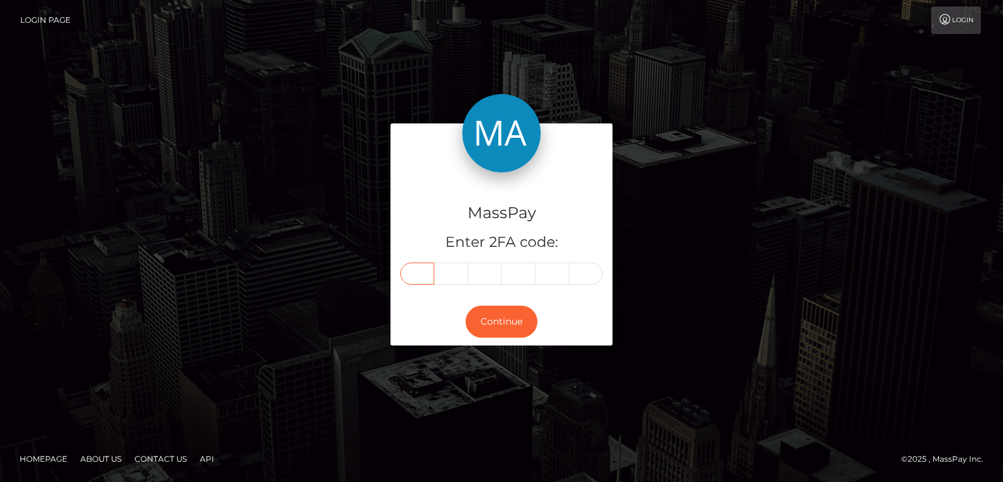
click at [428, 274] on input "text" at bounding box center [417, 274] width 34 height 22
type input "8"
type input "7"
type input "6"
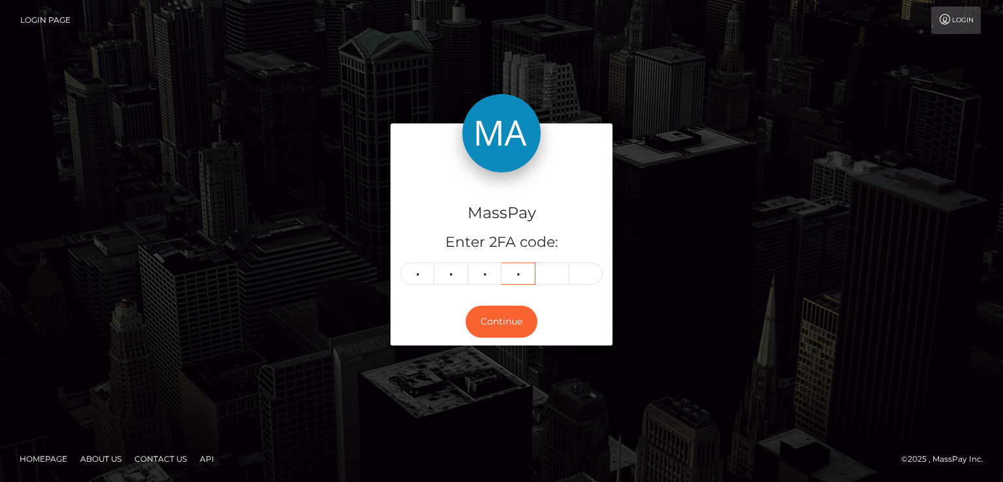
type input "4"
type input "1"
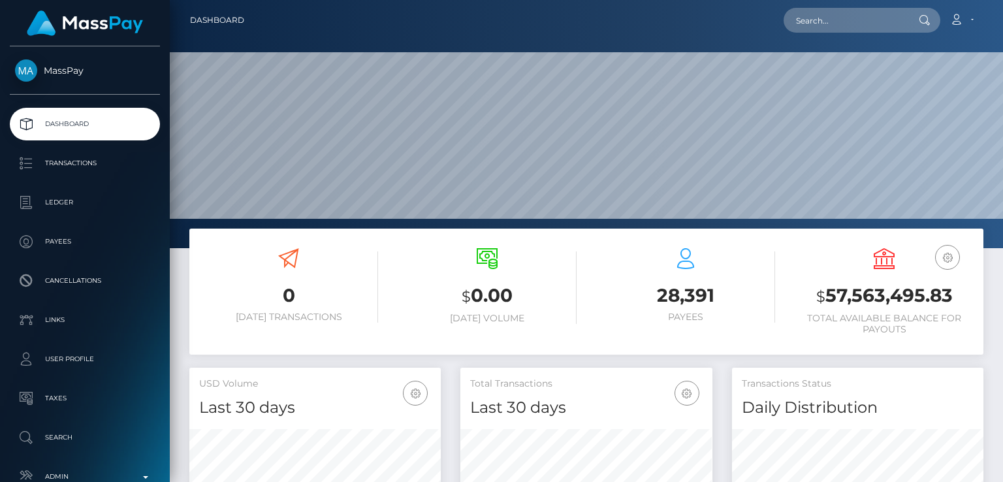
scroll to position [231, 251]
click at [857, 29] on input "text" at bounding box center [845, 20] width 123 height 25
paste input "[PERSON_NAME][EMAIL_ADDRESS][DOMAIN_NAME]"
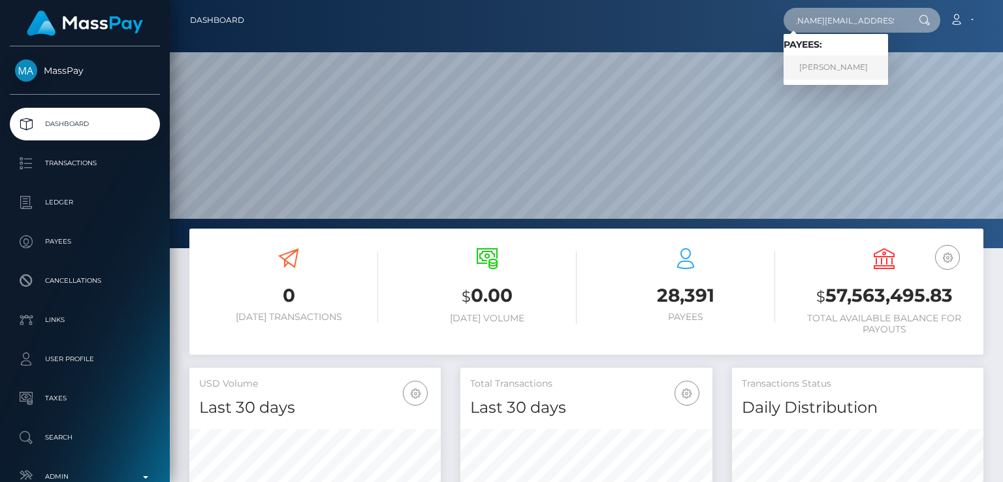
type input "tristin@tristinstormecoaching.com"
click at [875, 68] on link "TRISTIN-STORME REDPATH" at bounding box center [836, 68] width 105 height 24
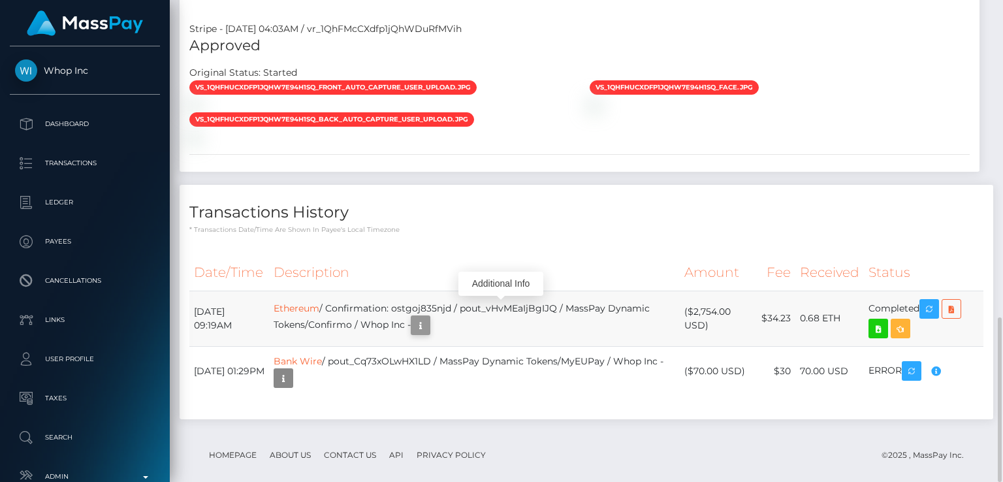
scroll to position [157, 251]
click at [430, 315] on button "button" at bounding box center [421, 325] width 20 height 20
click at [502, 278] on div "Additional Info" at bounding box center [501, 284] width 85 height 24
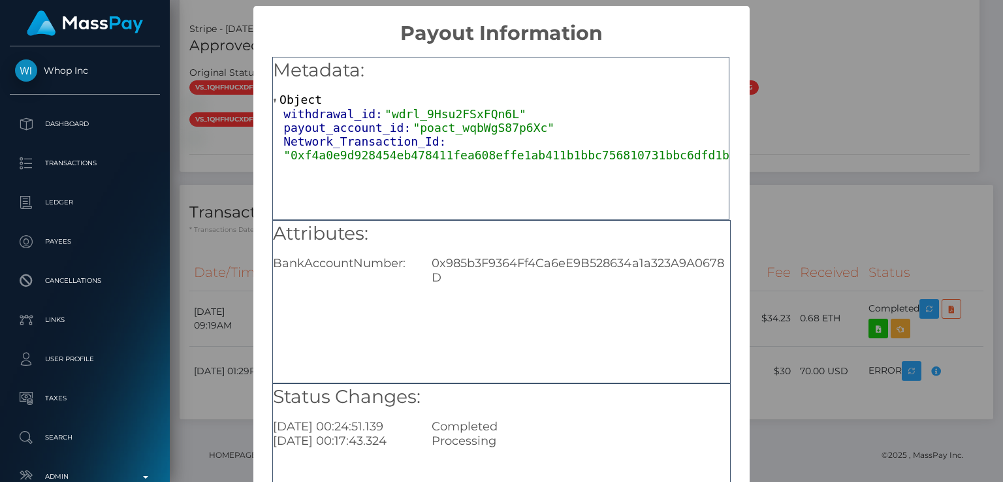
click at [765, 147] on div "× Payout Information Metadata: Object withdrawal_id: "wdrl_9Hsu2FSxFQn6L" payou…" at bounding box center [501, 241] width 1003 height 482
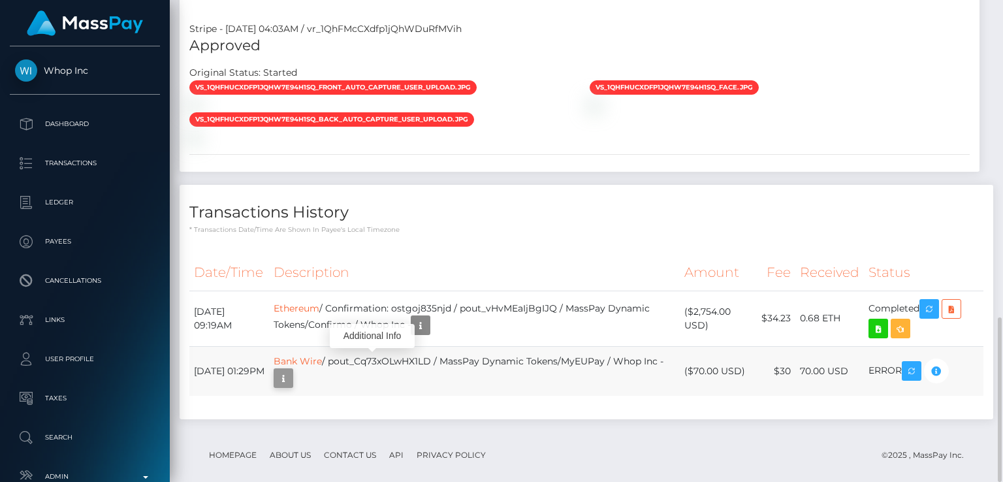
click at [291, 370] on icon "button" at bounding box center [284, 378] width 16 height 16
click at [361, 335] on div "Additional Info" at bounding box center [372, 336] width 85 height 24
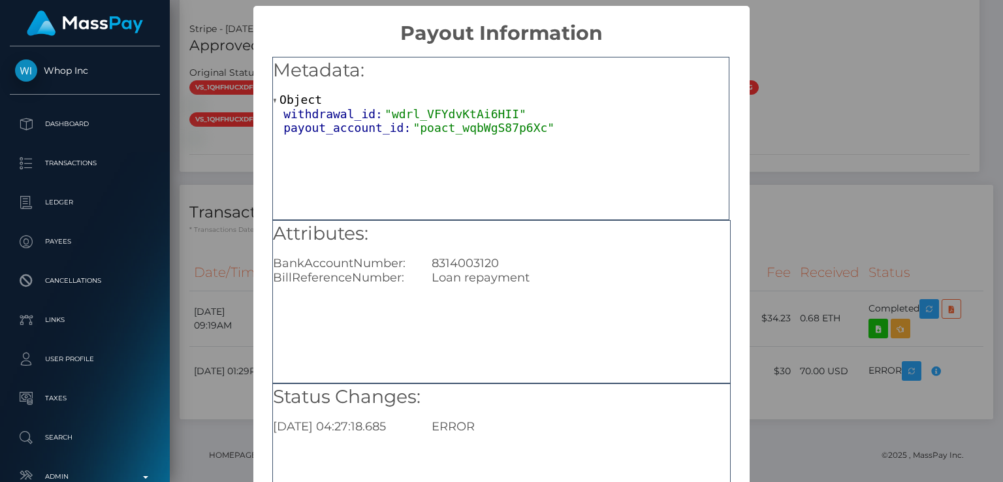
scroll to position [0, 0]
click at [472, 262] on div "8314003120" at bounding box center [580, 263] width 317 height 14
copy div "8314003120"
click at [205, 18] on div "× Payout Information Metadata: Object withdrawal_id: "wdrl_VFYdvKtAi6HII" payou…" at bounding box center [501, 241] width 1003 height 482
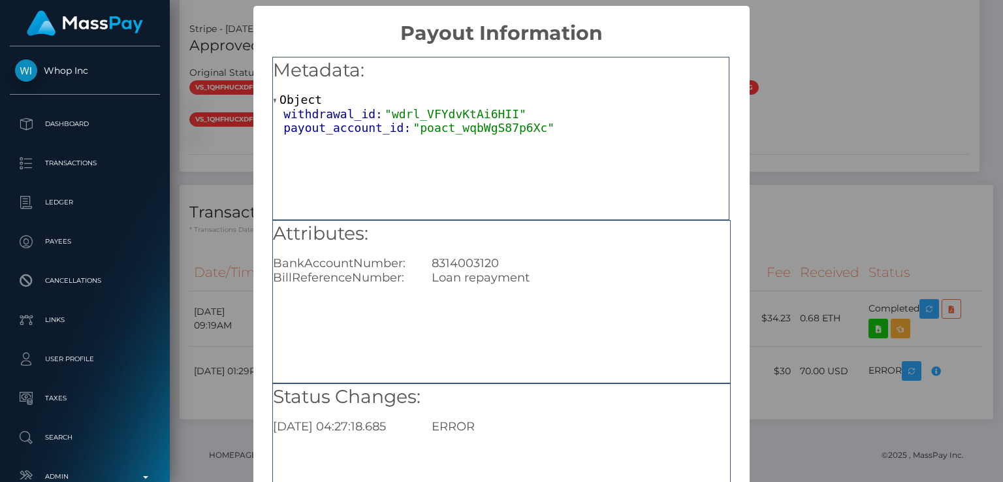
click at [205, 18] on div "× Payout Information Metadata: Object withdrawal_id: "wdrl_VFYdvKtAi6HII" payou…" at bounding box center [501, 241] width 1003 height 482
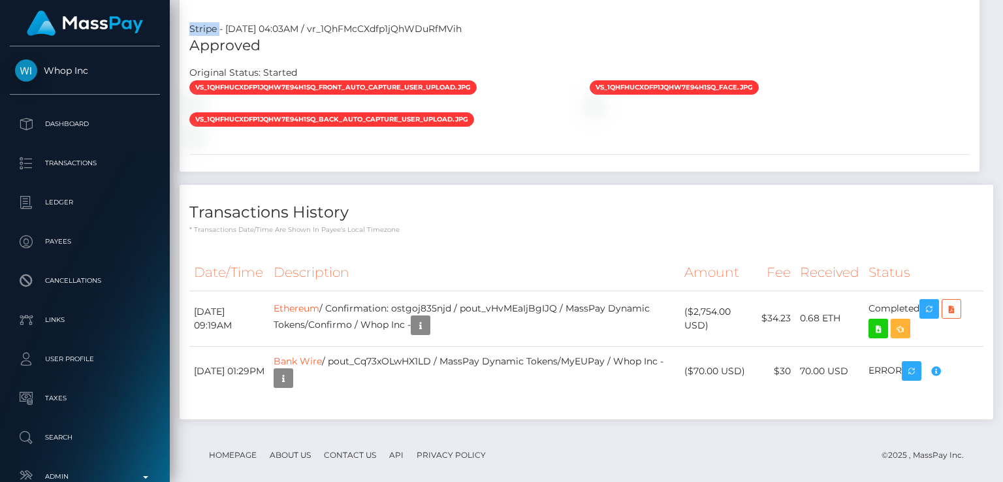
scroll to position [157, 251]
click at [205, 22] on div "Stripe - [DATE] 04:03AM / vr_1QhFMcCXdfp1jQhWDuRfMVih" at bounding box center [580, 29] width 800 height 14
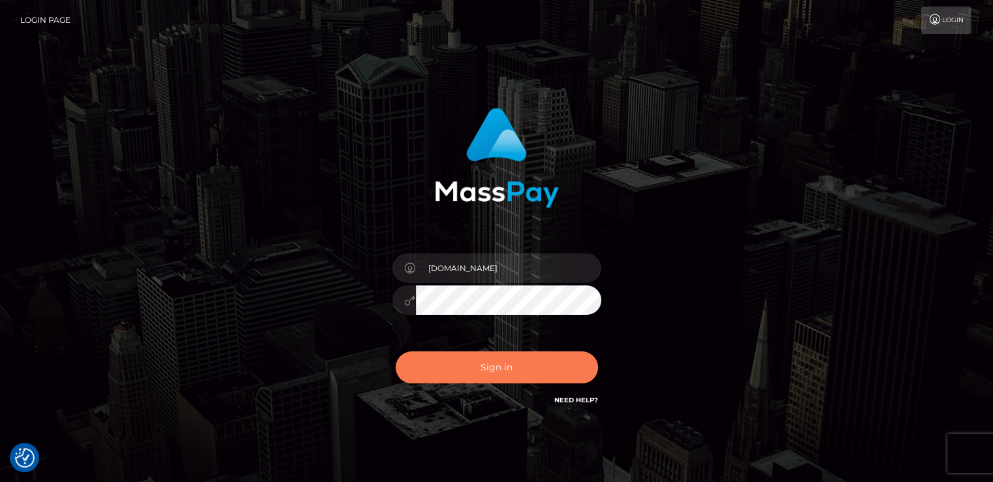
click at [507, 362] on button "Sign in" at bounding box center [497, 367] width 202 height 32
click at [402, 369] on button "Sign in" at bounding box center [497, 367] width 202 height 32
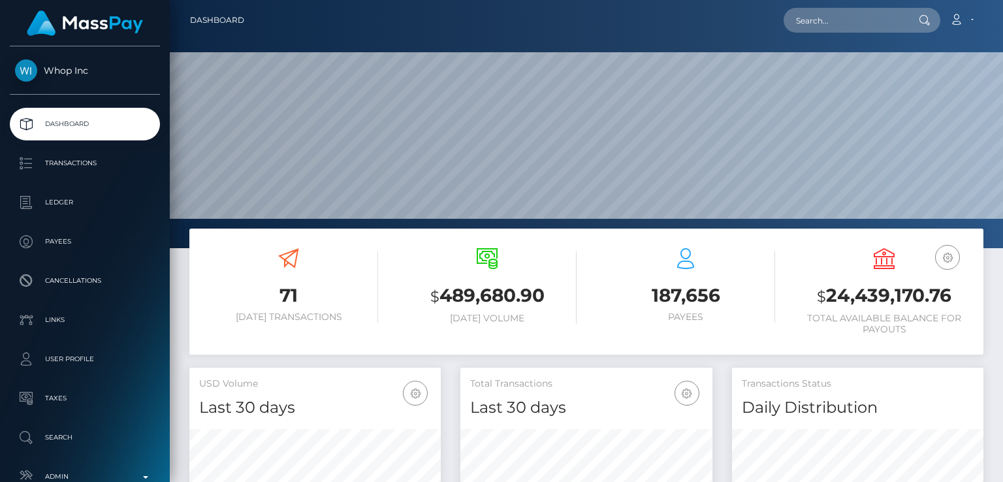
scroll to position [231, 251]
click at [886, 19] on input "text" at bounding box center [845, 20] width 123 height 25
type input "V"
paste input "[EMAIL_ADDRESS][DOMAIN_NAME]"
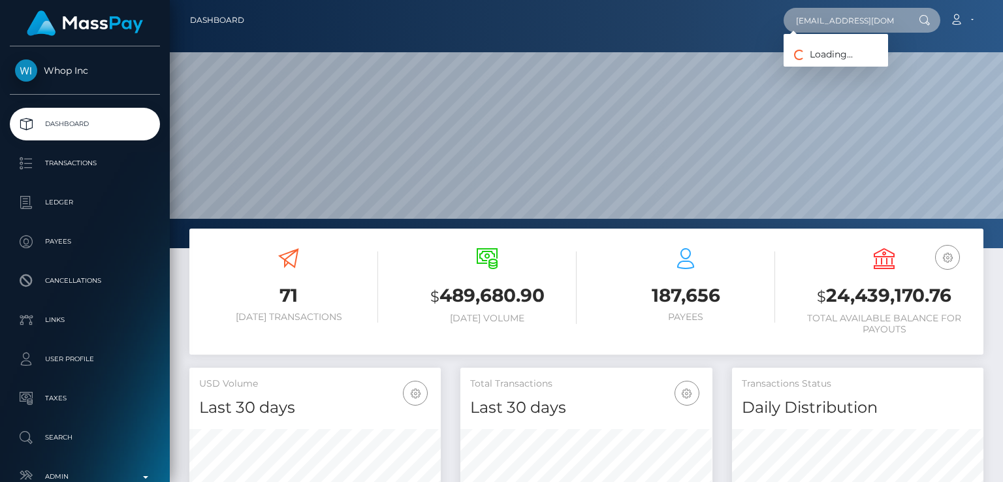
click at [886, 19] on input "[EMAIL_ADDRESS][DOMAIN_NAME]" at bounding box center [845, 20] width 123 height 25
type input "[EMAIL_ADDRESS][DOMAIN_NAME]"
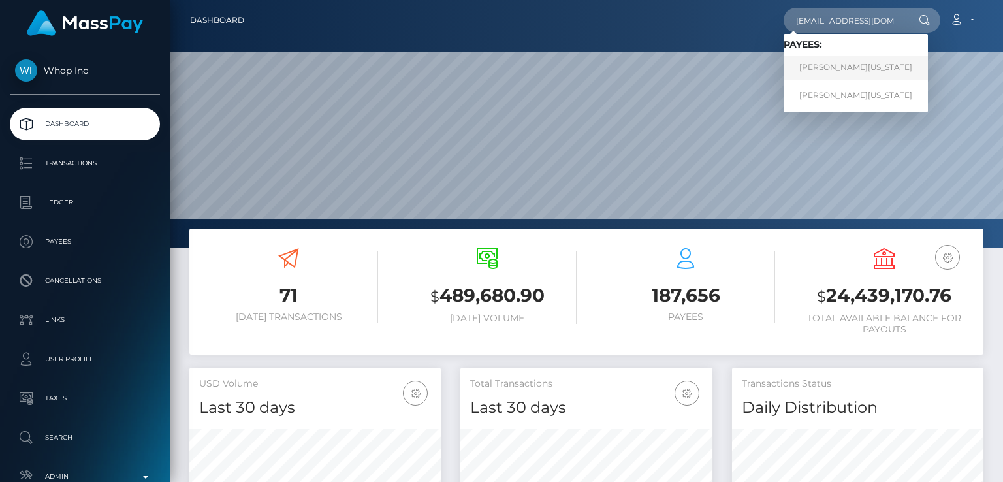
click at [818, 66] on link "SHANIE SHABAYLA WASHINGTON" at bounding box center [856, 68] width 144 height 24
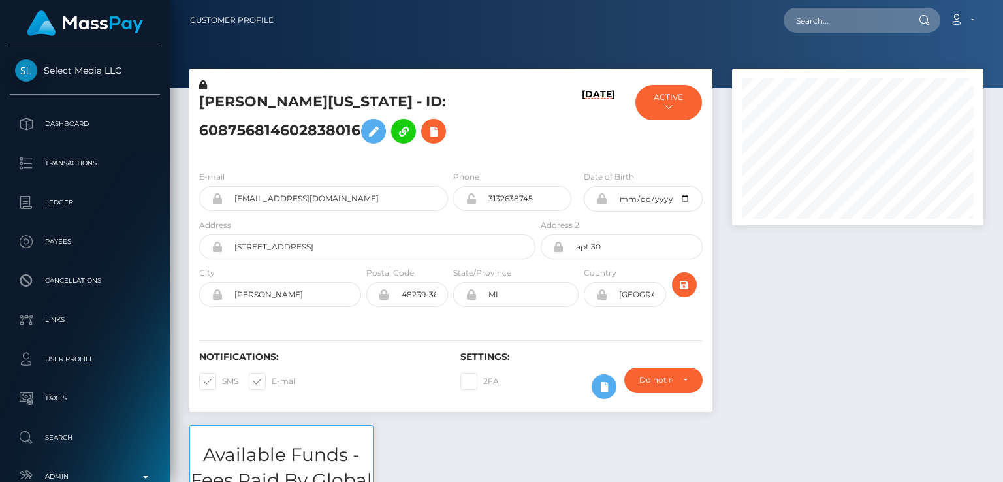
scroll to position [157, 251]
click at [677, 99] on button "ACTIVE" at bounding box center [669, 102] width 66 height 35
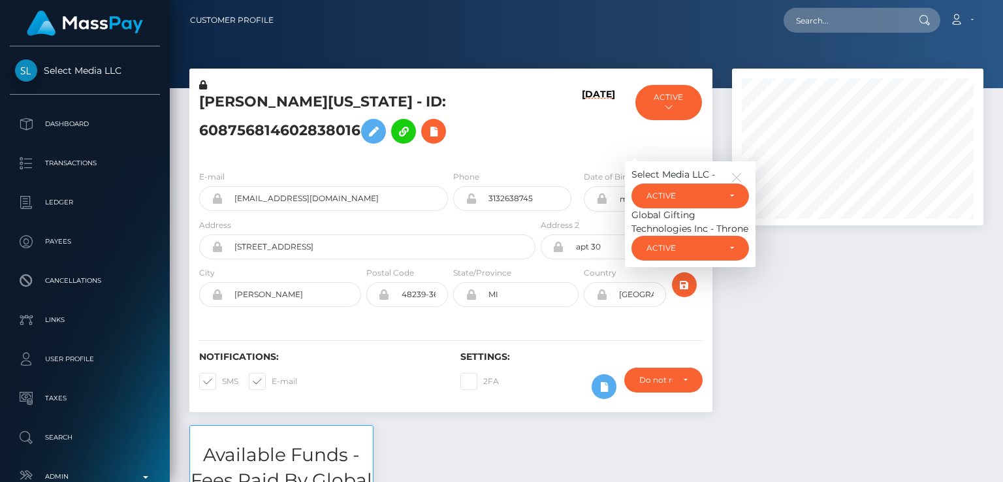
click at [526, 153] on div "SHANIE SHABAYLA WASHINGTON - ID: 608756814602838016" at bounding box center [363, 119] width 349 height 82
click at [672, 93] on button "ACTIVE" at bounding box center [669, 102] width 66 height 35
click at [582, 99] on h6 "09/22/25" at bounding box center [598, 122] width 33 height 66
click at [541, 118] on div "09/22/25" at bounding box center [581, 119] width 87 height 82
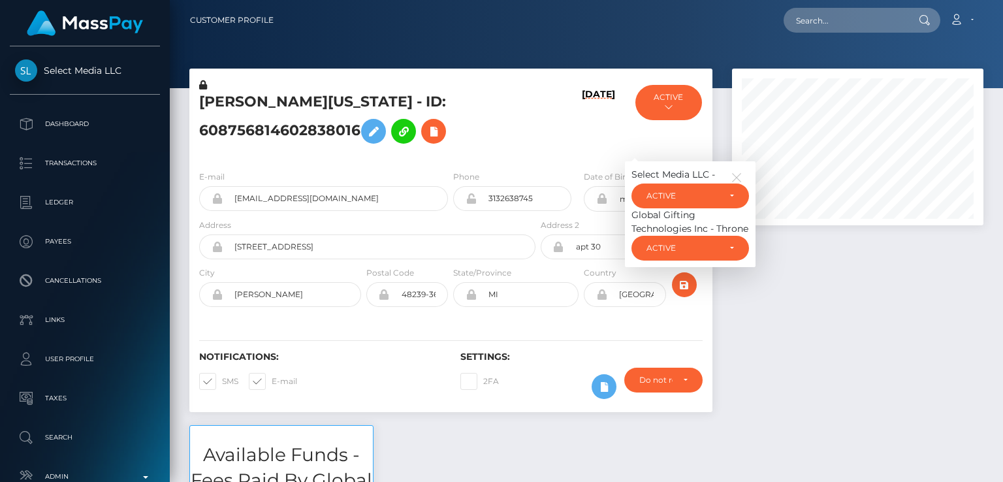
click at [541, 118] on div "09/22/25" at bounding box center [581, 119] width 87 height 82
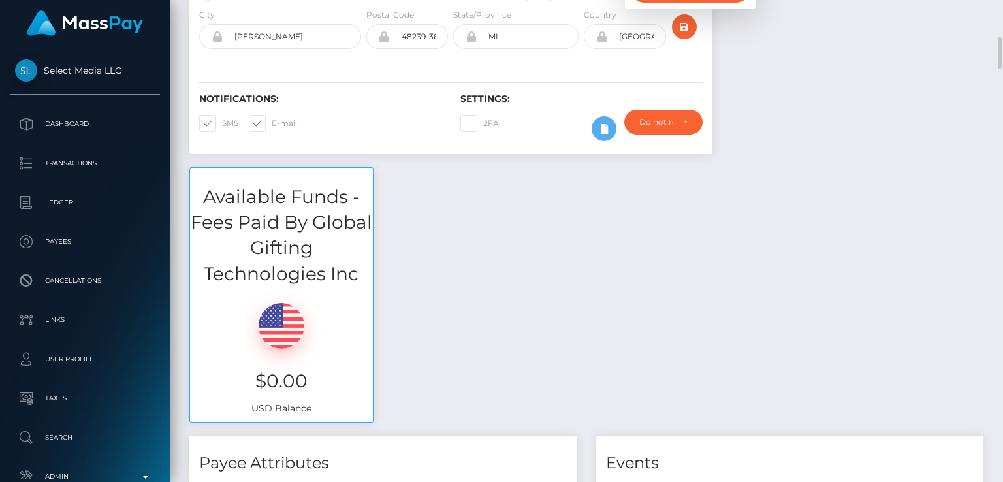
scroll to position [317, 0]
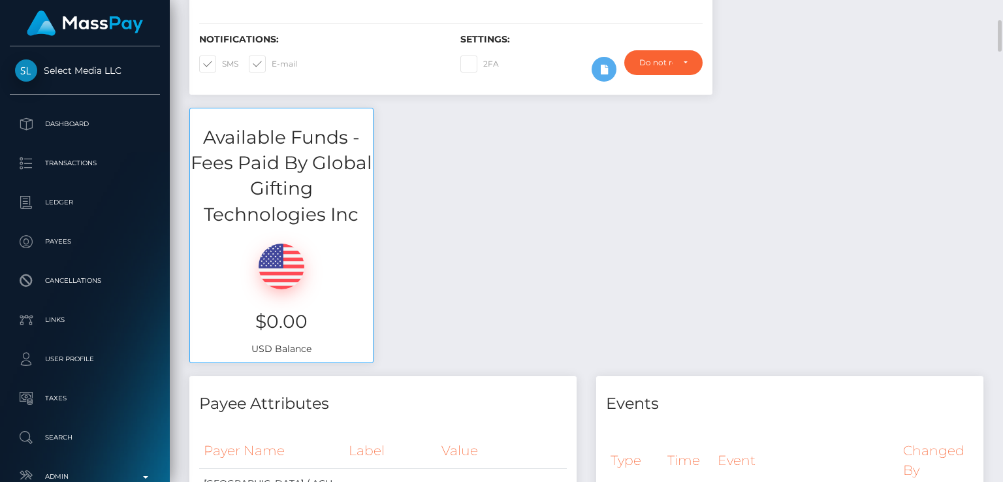
click at [485, 238] on div "Available Funds - Fees Paid By Global Gifting Technologies Inc $0.00 USD Balance" at bounding box center [587, 242] width 814 height 269
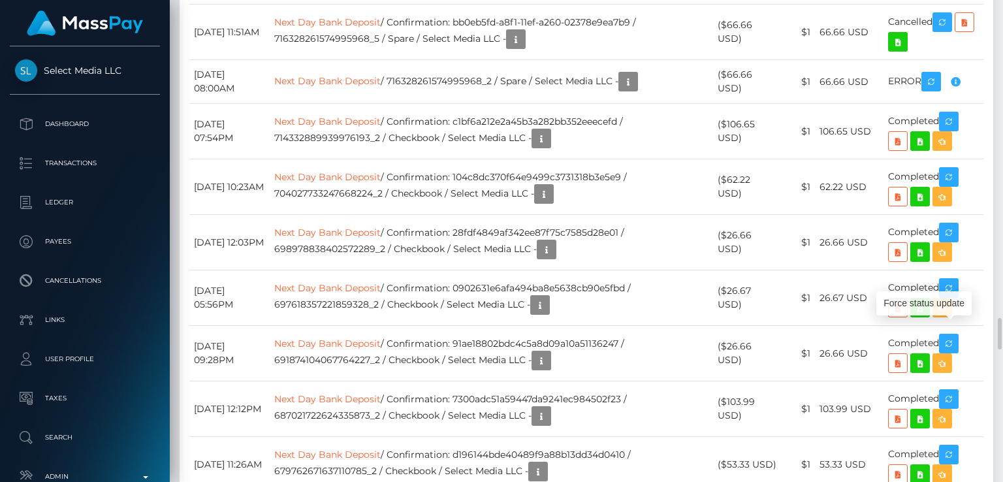
scroll to position [157, 251]
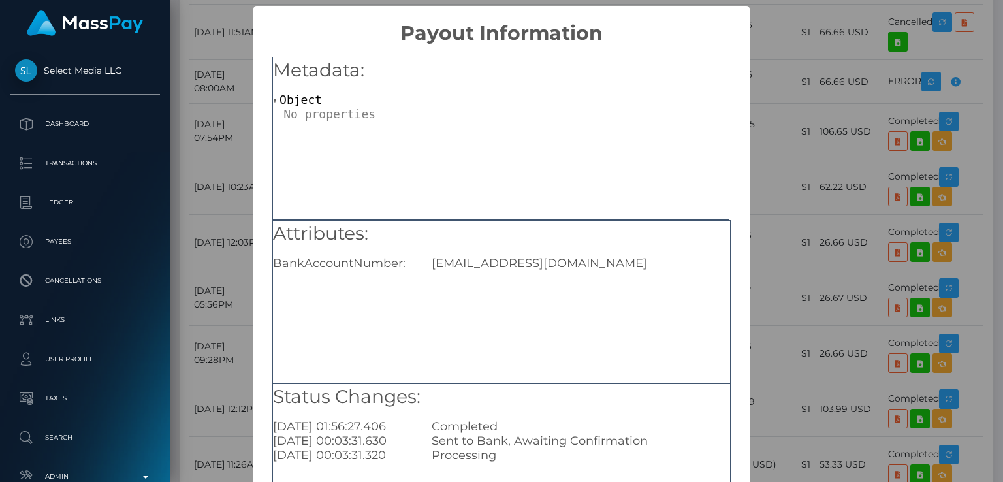
click at [772, 214] on div "× Payout Information Metadata: Object Attributes: BankAccountNumber: shanie395@…" at bounding box center [501, 241] width 1003 height 482
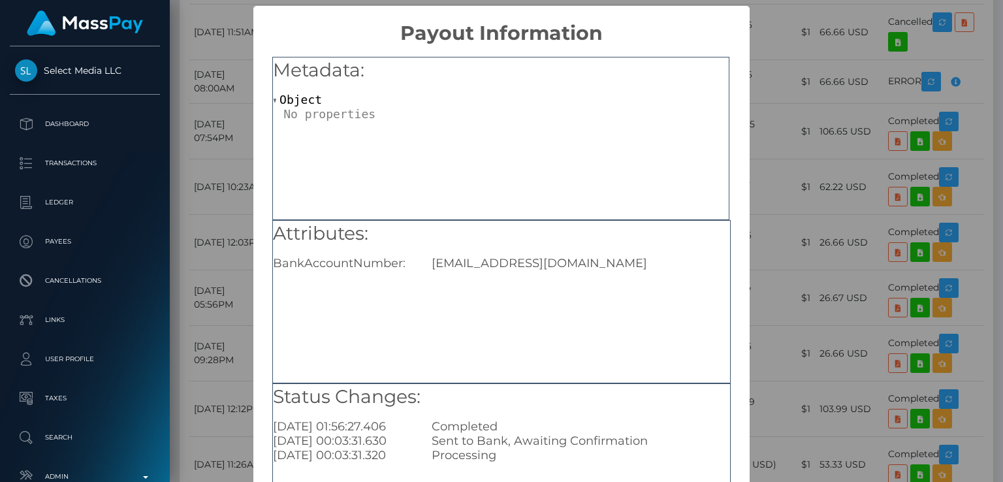
click at [804, 123] on div "× Payout Information Metadata: Object Attributes: BankAccountNumber: shanie395@…" at bounding box center [501, 241] width 1003 height 482
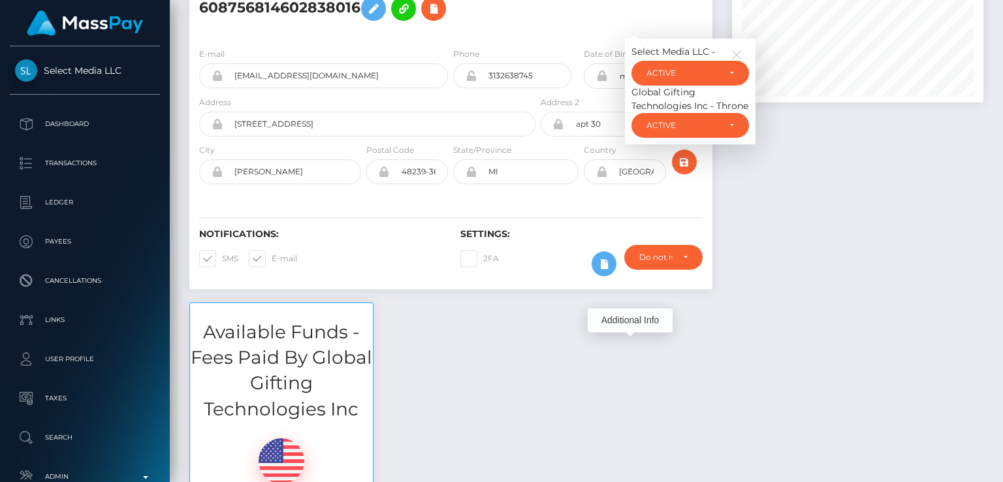
scroll to position [0, 0]
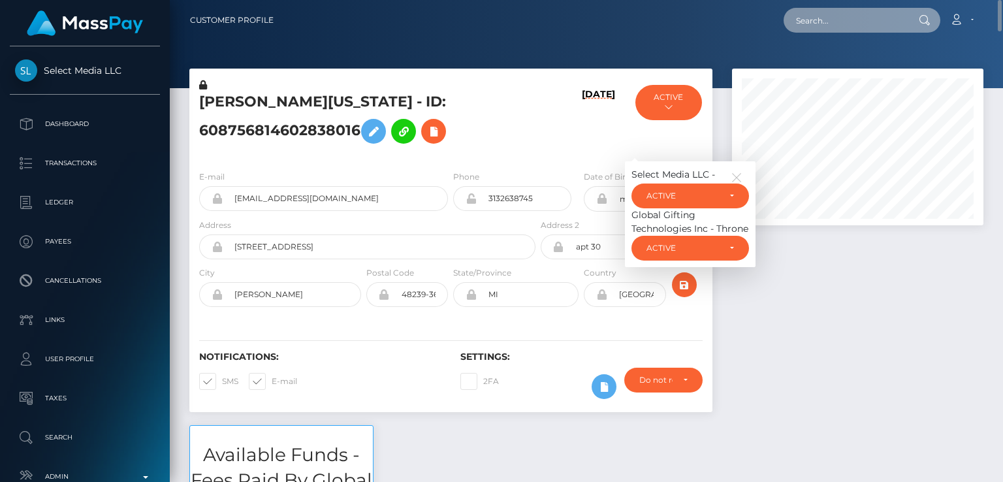
paste input "dan.westerlund@cforth.com"
type input "dan.westerlund@cforth.com"
click at [862, 32] on input "dan.westerlund@cforth.com" at bounding box center [845, 20] width 123 height 25
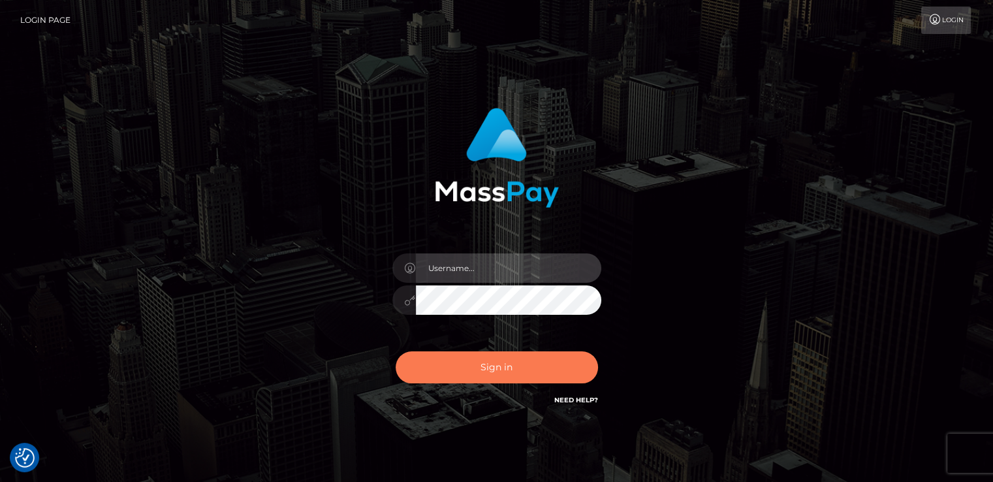
type input "[DOMAIN_NAME]"
click at [468, 375] on button "Sign in" at bounding box center [497, 367] width 202 height 32
type input "[DOMAIN_NAME]"
click at [486, 377] on button "Sign in" at bounding box center [497, 367] width 202 height 32
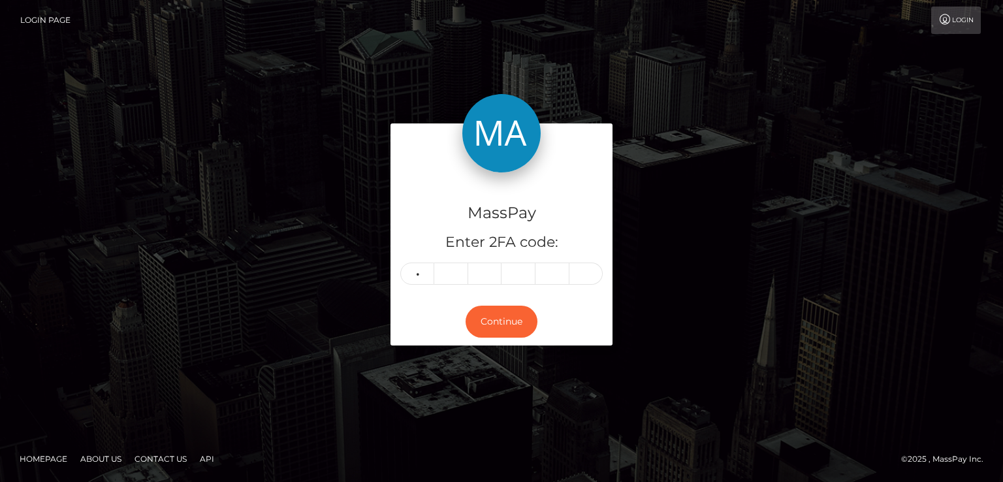
type input "4"
type input "9"
type input "8"
type input "4"
type input "9"
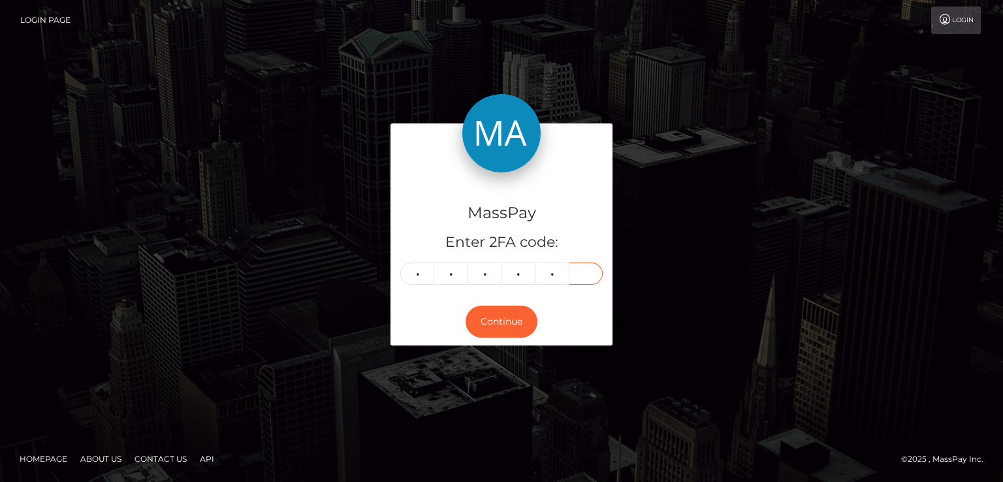
type input "4"
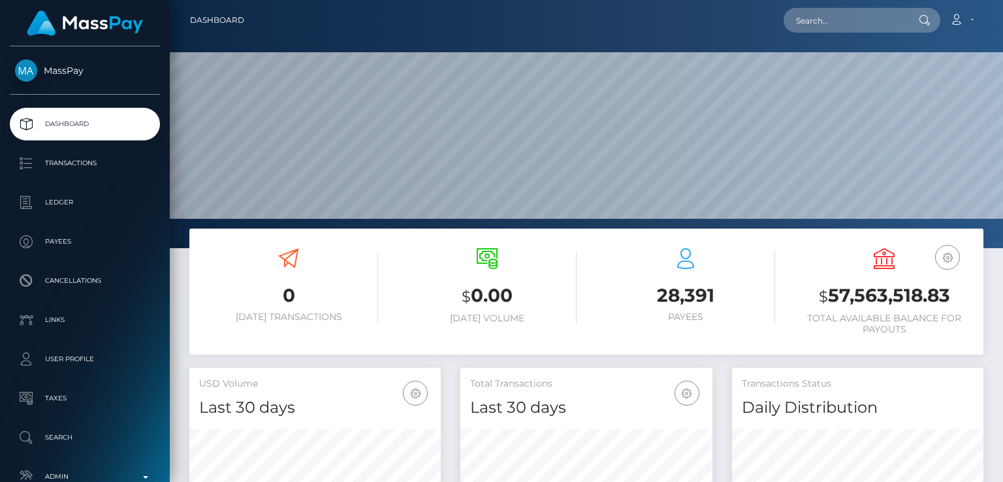
scroll to position [231, 251]
click at [878, 15] on input "text" at bounding box center [845, 20] width 123 height 25
type input "V"
paste input "[EMAIL_ADDRESS][DOMAIN_NAME]"
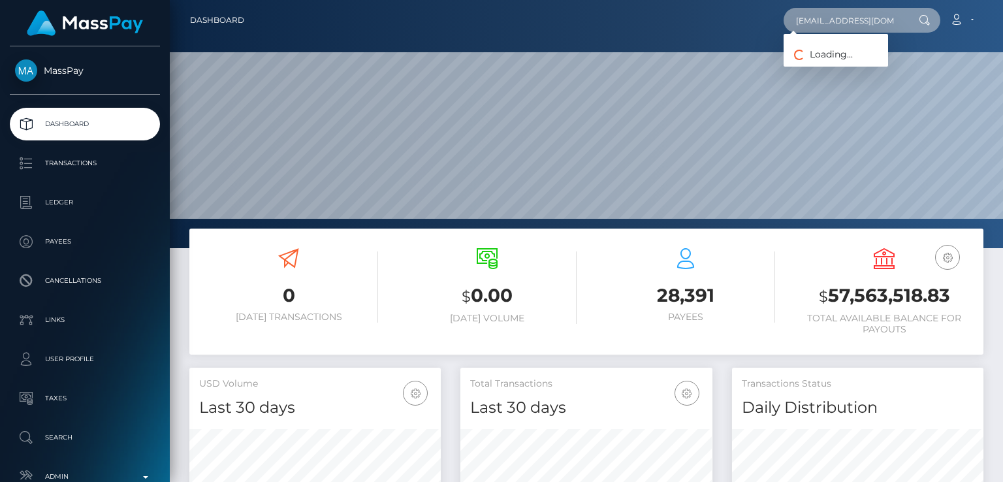
type input "[EMAIL_ADDRESS][DOMAIN_NAME]"
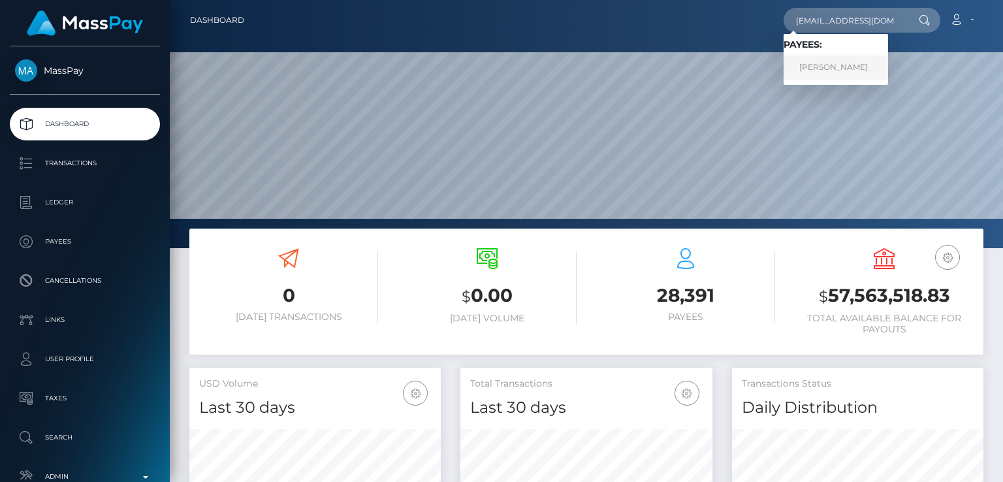
click at [848, 68] on link "[PERSON_NAME]" at bounding box center [836, 68] width 105 height 24
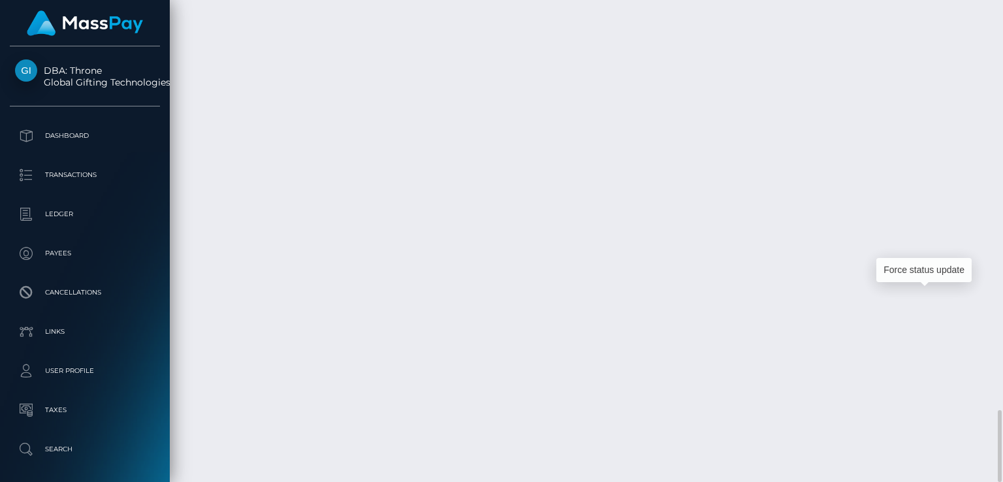
scroll to position [157, 251]
click at [932, 265] on div "Force status update" at bounding box center [924, 270] width 95 height 24
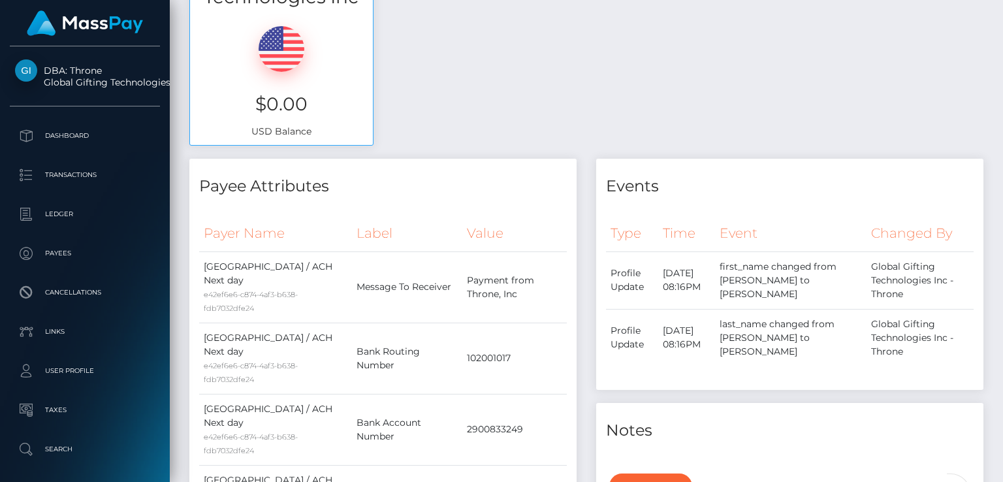
scroll to position [0, 0]
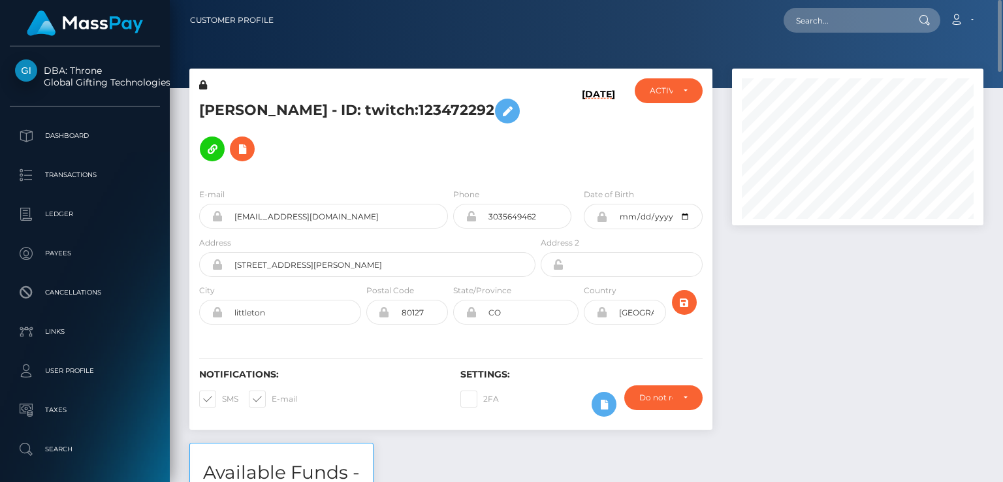
click at [233, 97] on h5 "AARON MICHAEL MINGS - ID: twitch:123472292" at bounding box center [363, 130] width 329 height 76
click at [233, 103] on h5 "AARON MICHAEL MINGS - ID: twitch:123472292" at bounding box center [363, 130] width 329 height 76
copy h5 "AARON"
click at [453, 417] on div "AARON MICHAEL MINGS - ID: twitch:123472292 09/24/25 CLOSED" at bounding box center [451, 256] width 543 height 374
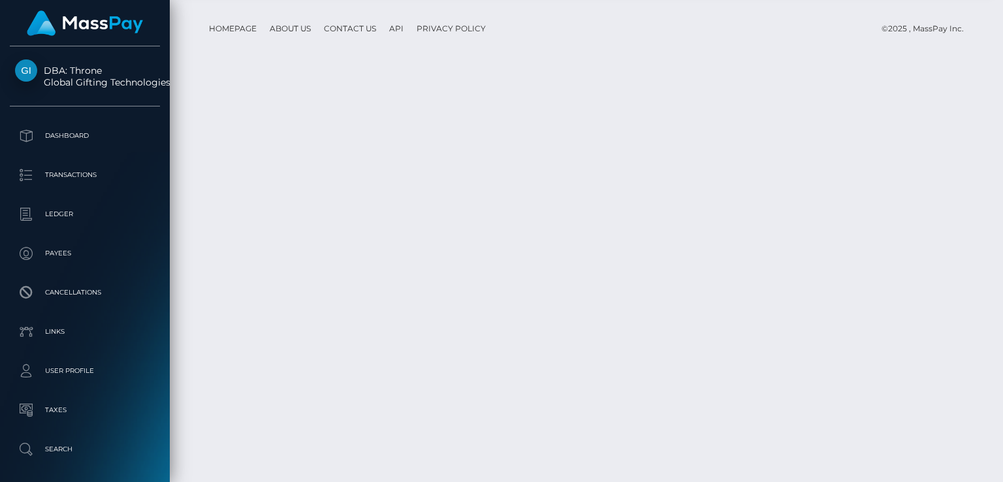
scroll to position [2733, 0]
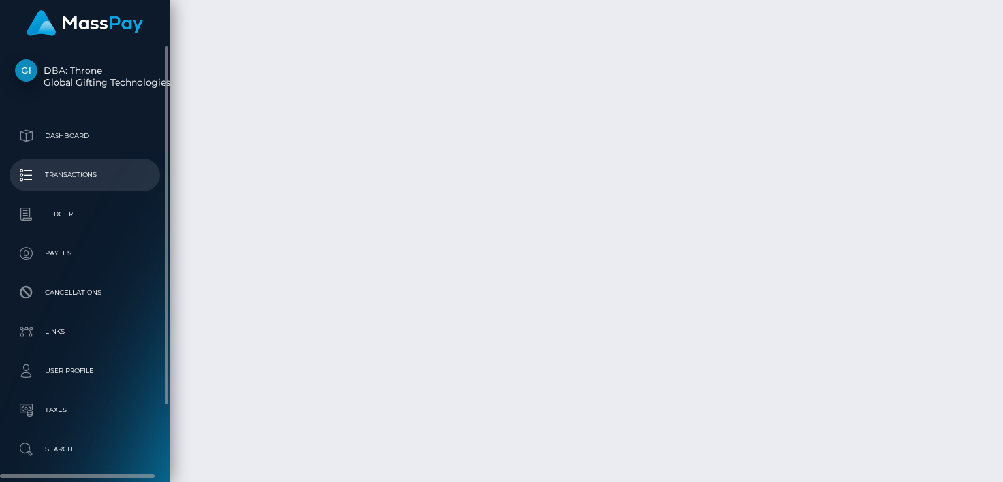
drag, startPoint x: 191, startPoint y: 293, endPoint x: 144, endPoint y: 182, distance: 120.8
click at [144, 182] on p "Transactions" at bounding box center [85, 175] width 140 height 20
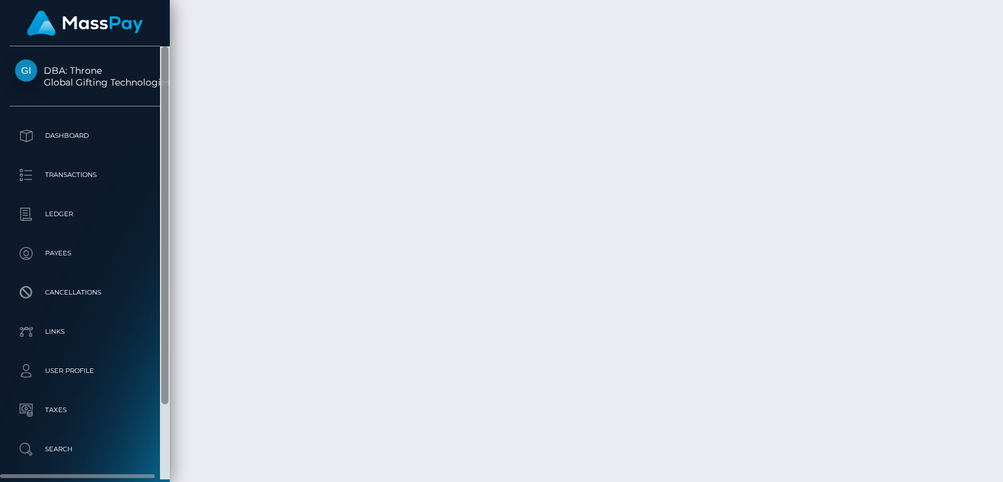
click at [168, 215] on div at bounding box center [164, 225] width 7 height 358
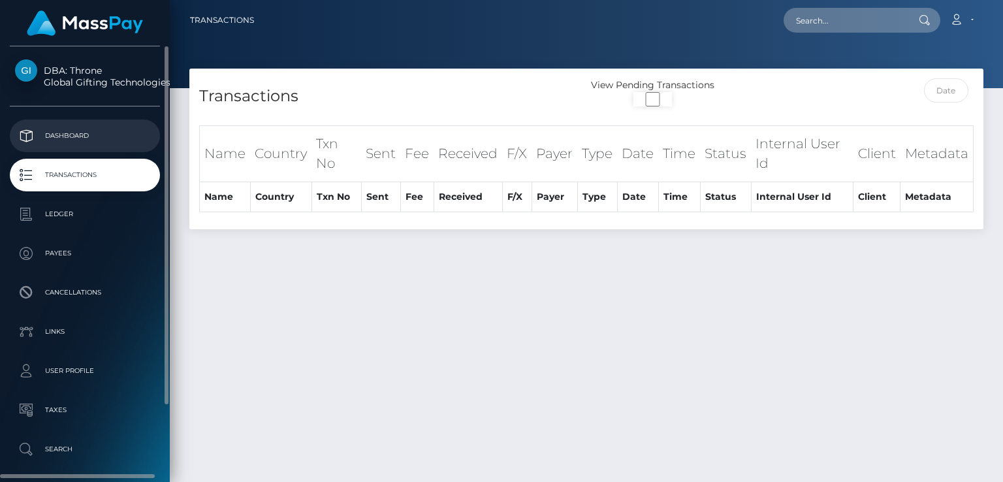
click at [54, 129] on p "Dashboard" at bounding box center [85, 136] width 140 height 20
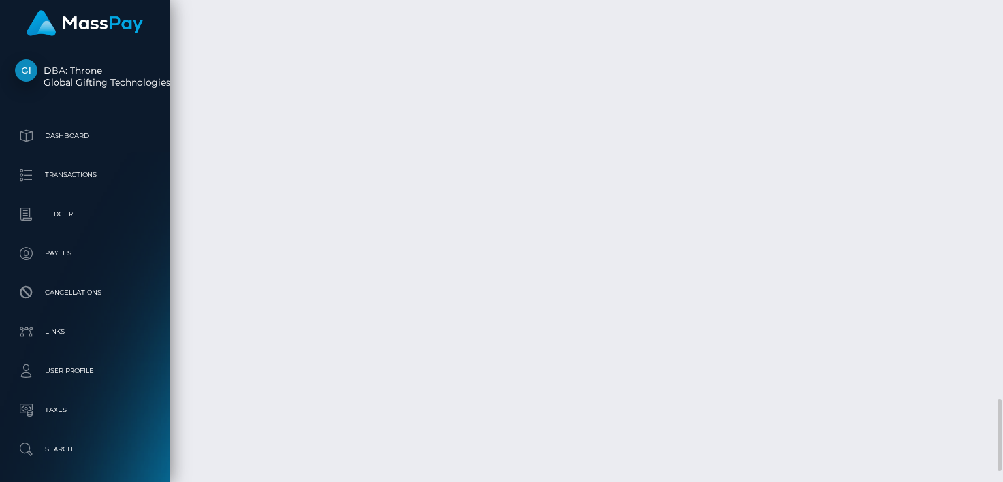
scroll to position [2720, 0]
drag, startPoint x: 191, startPoint y: 310, endPoint x: 217, endPoint y: 316, distance: 26.3
drag, startPoint x: 223, startPoint y: 307, endPoint x: 272, endPoint y: 307, distance: 48.3
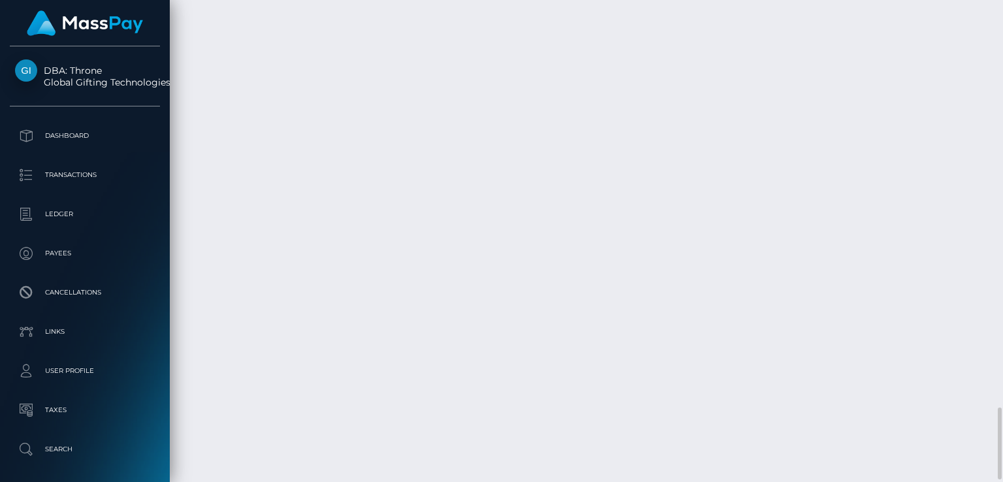
drag, startPoint x: 285, startPoint y: 306, endPoint x: 189, endPoint y: 315, distance: 96.4
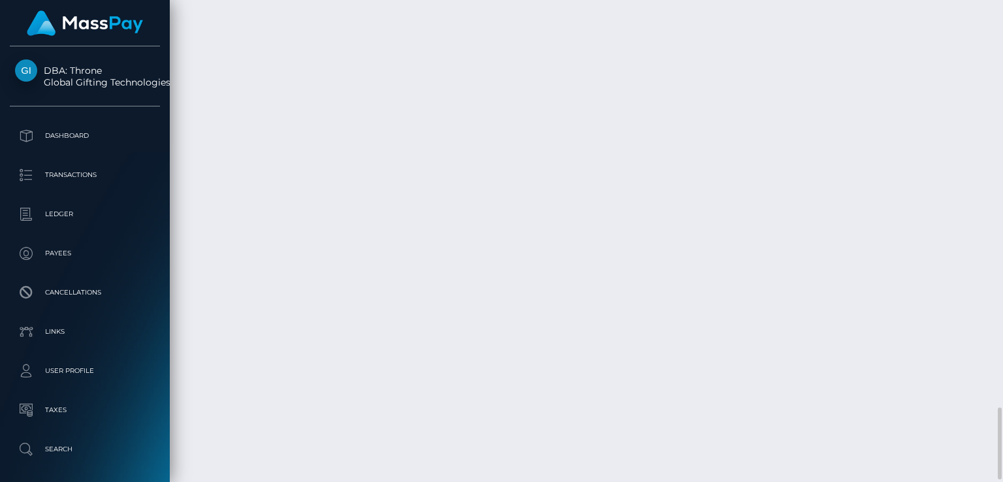
drag, startPoint x: 214, startPoint y: 319, endPoint x: 229, endPoint y: 317, distance: 15.1
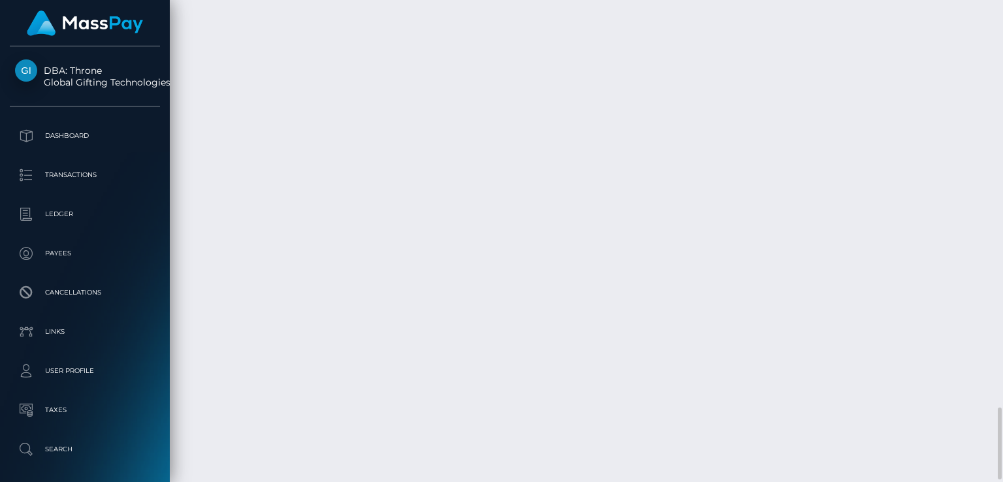
drag, startPoint x: 283, startPoint y: 309, endPoint x: 174, endPoint y: 323, distance: 110.6
drag, startPoint x: 283, startPoint y: 310, endPoint x: 192, endPoint y: 314, distance: 91.5
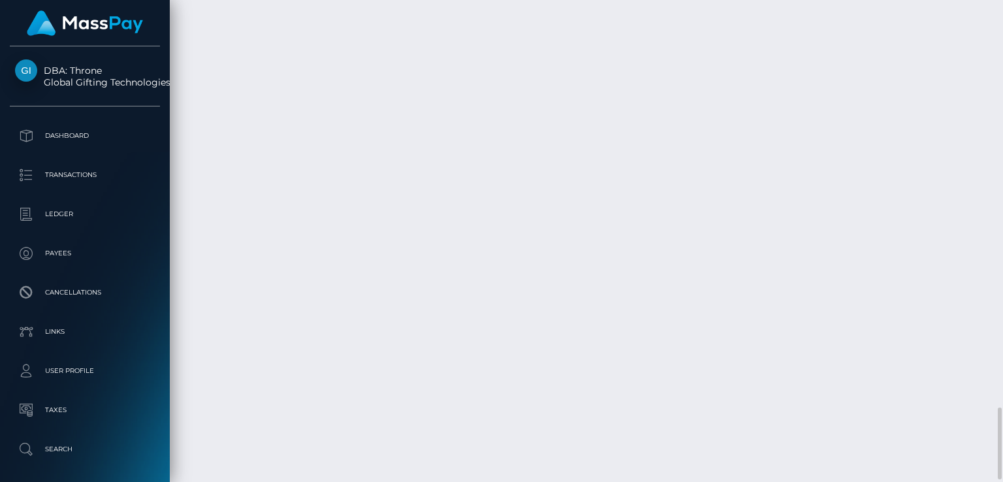
copy td "September 24, 2025"
drag, startPoint x: 837, startPoint y: 314, endPoint x: 787, endPoint y: 322, distance: 50.9
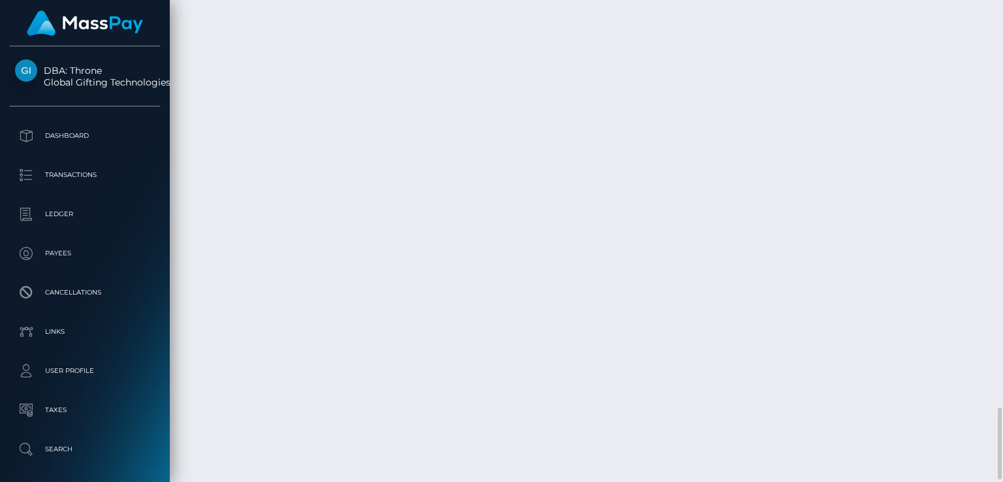
copy td "59.89 USD"
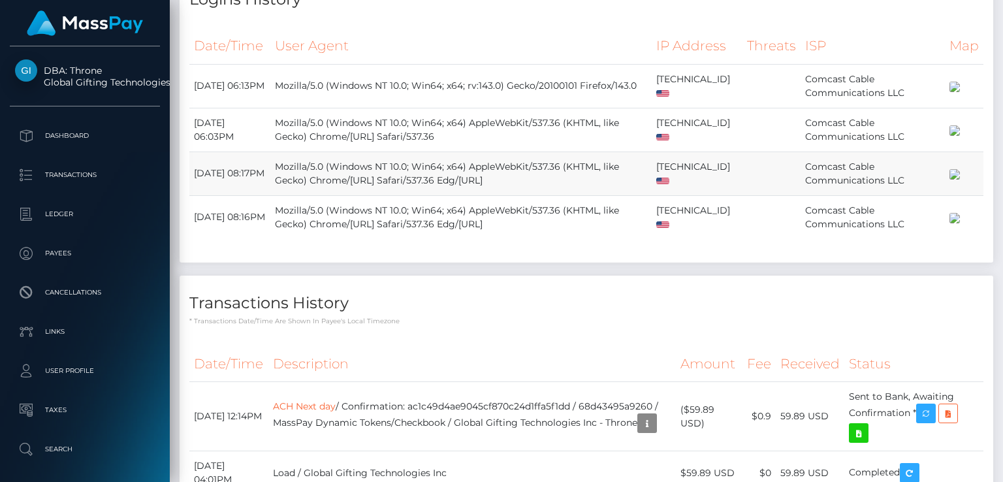
scroll to position [0, 0]
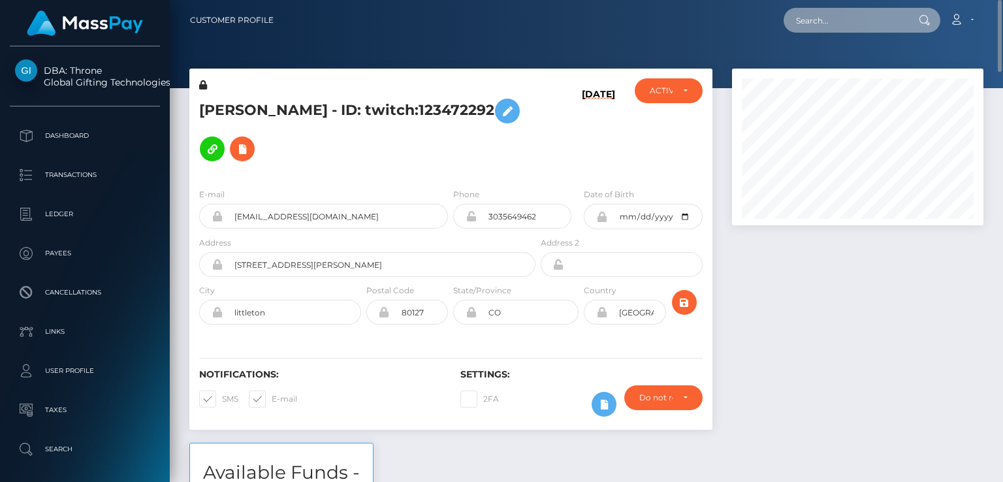
click at [831, 25] on input "text" at bounding box center [845, 20] width 123 height 25
click at [799, 16] on input "text" at bounding box center [845, 20] width 123 height 25
paste input "[EMAIL_ADDRESS][DOMAIN_NAME]"
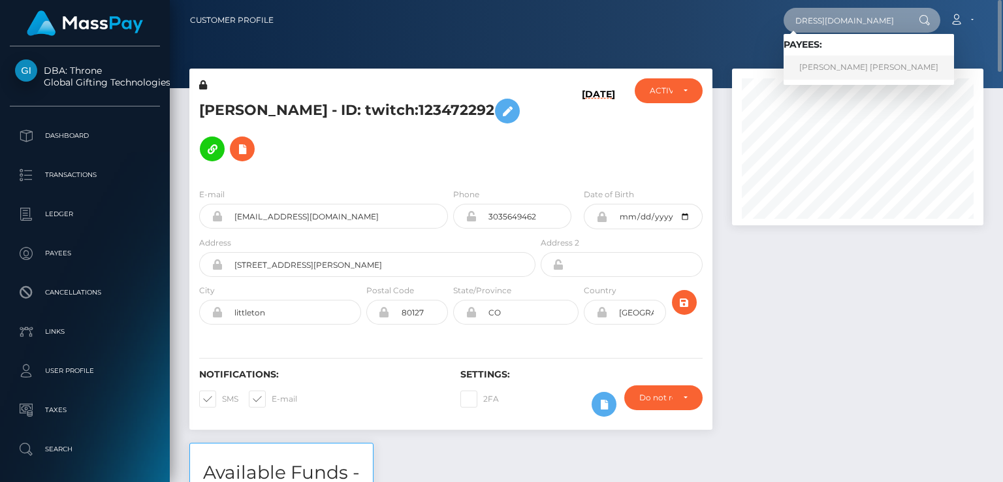
type input "[EMAIL_ADDRESS][DOMAIN_NAME]"
click at [828, 69] on link "BROOKE LAUREN CHRISTINE HAIGH" at bounding box center [869, 68] width 170 height 24
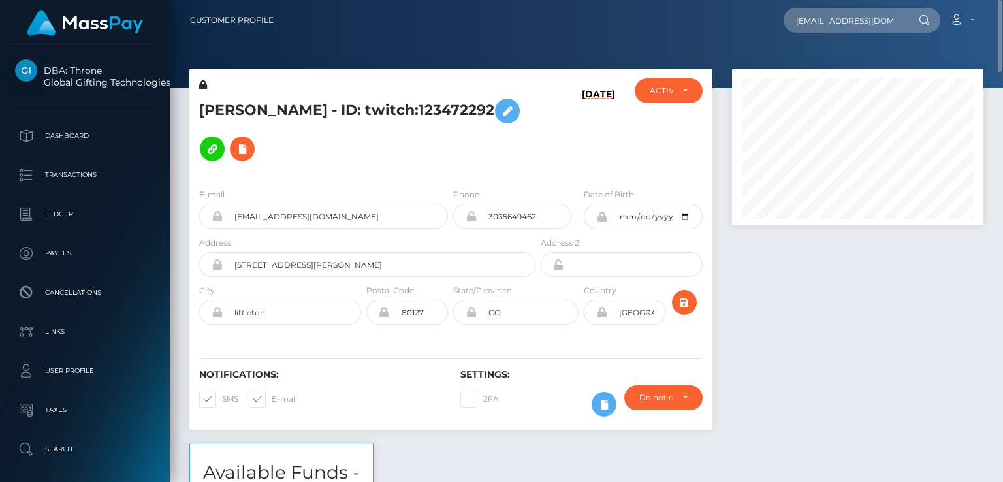
click at [828, 69] on div at bounding box center [857, 147] width 251 height 157
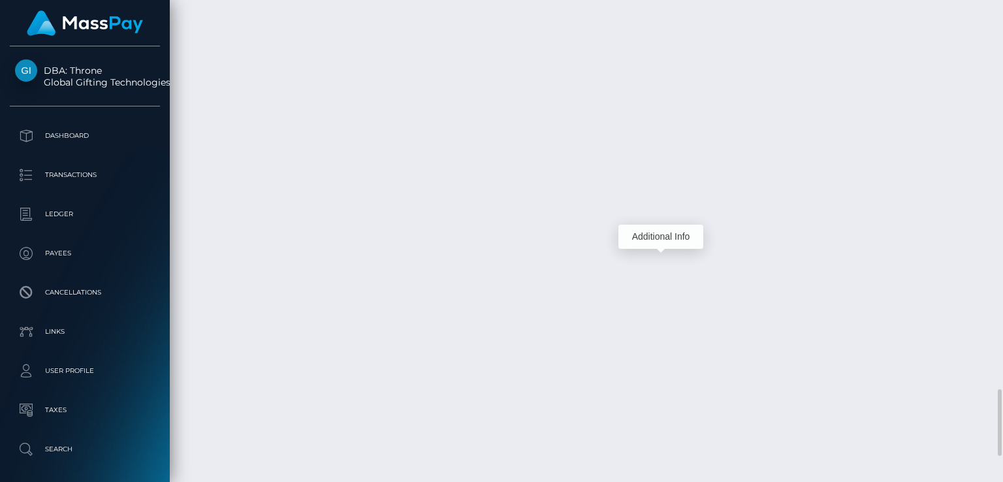
scroll to position [157, 251]
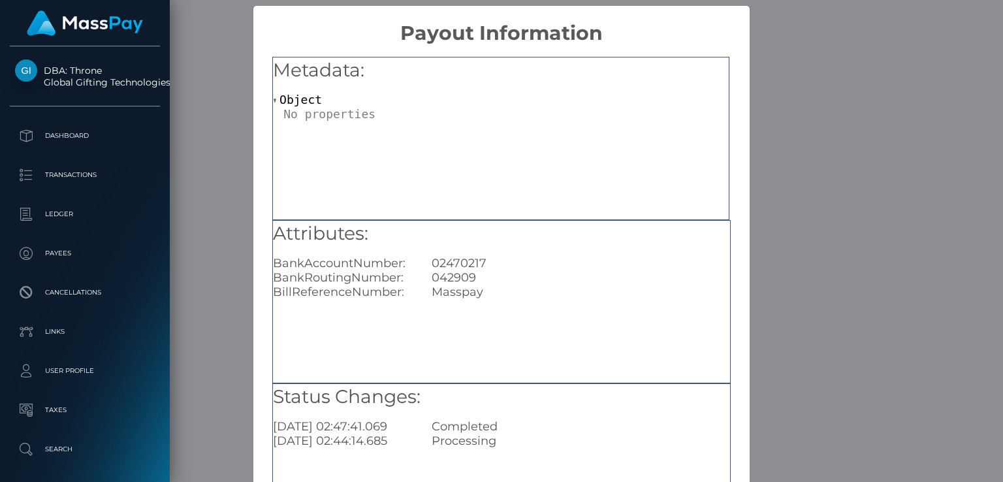
click at [559, 311] on div "Attributes: BankAccountNumber: [FINANCIAL_ID] BankRoutingNumber: [FINANCIAL_ID]…" at bounding box center [501, 301] width 459 height 163
click at [771, 242] on div "× Payout Information Metadata: Object Attributes: BankAccountNumber: [FINANCIAL…" at bounding box center [501, 241] width 1003 height 482
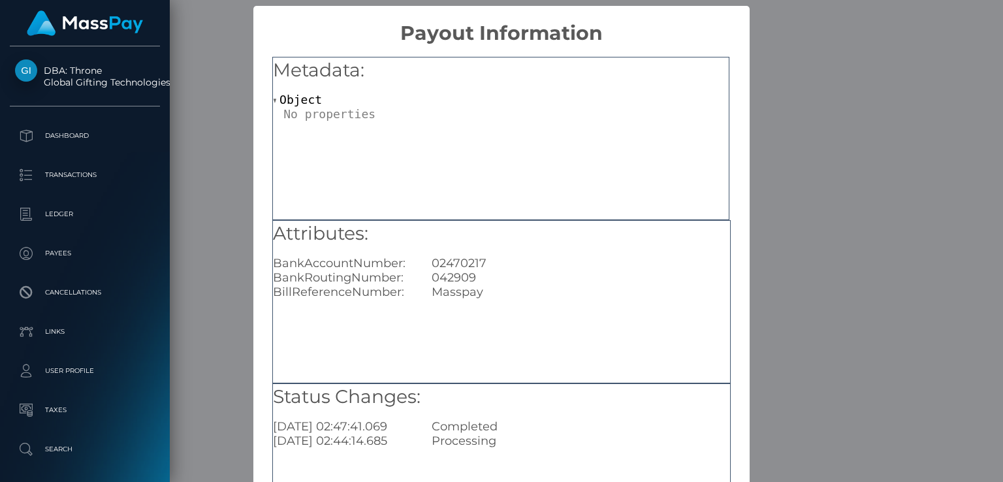
click at [470, 259] on div "02470217" at bounding box center [580, 263] width 317 height 14
copy div "02470217"
click at [378, 142] on div "Metadata: Object" at bounding box center [500, 138] width 457 height 163
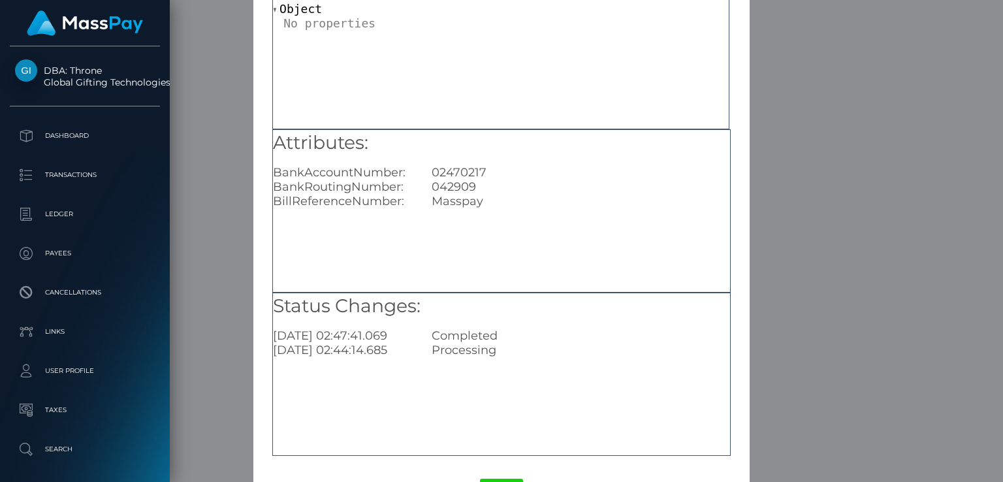
scroll to position [139, 0]
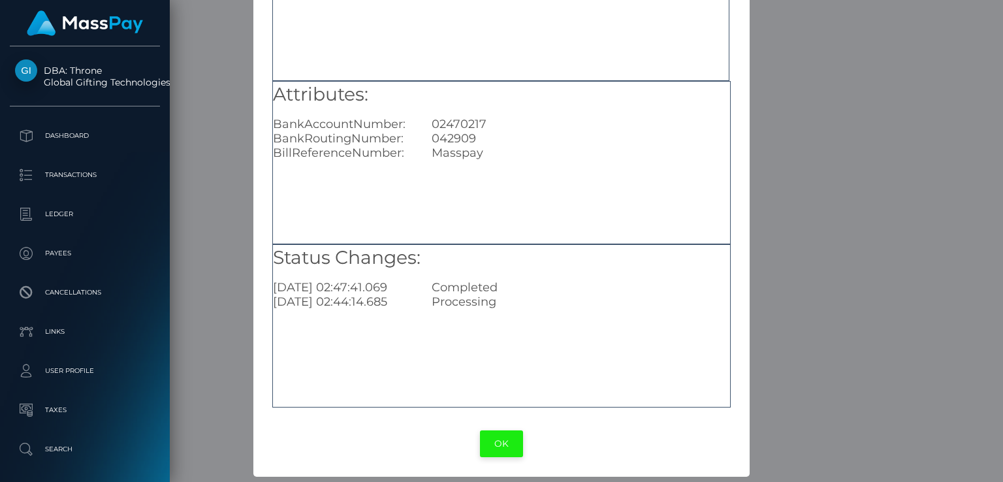
click at [492, 434] on button "OK" at bounding box center [501, 443] width 43 height 27
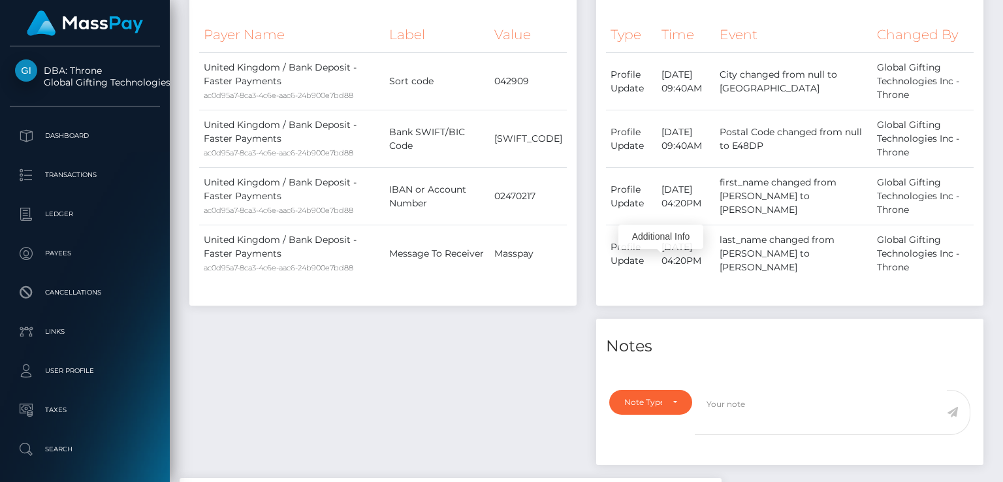
scroll to position [0, 0]
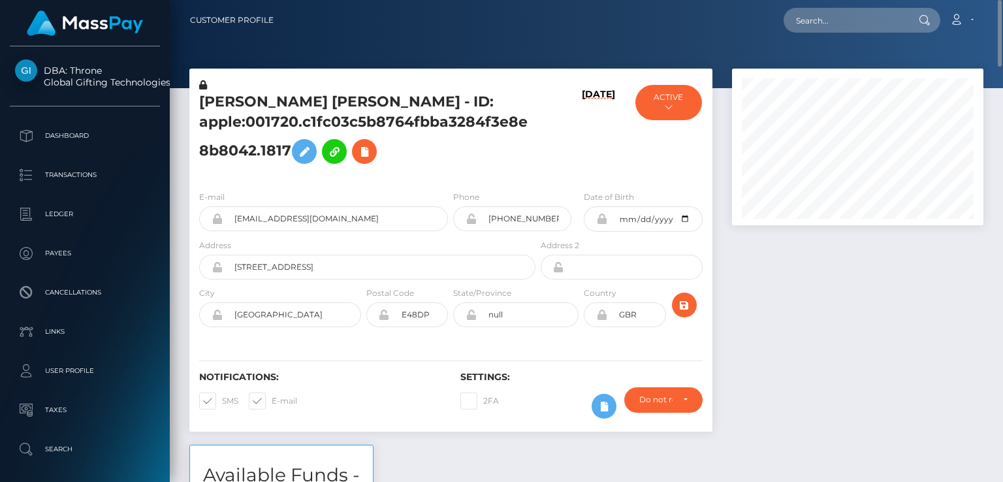
click at [240, 95] on h5 "[PERSON_NAME] [PERSON_NAME] - ID: apple:001720.c1fc03c5b8764fbba3284f3e8e8b8042…" at bounding box center [363, 131] width 329 height 78
copy h5 "[PERSON_NAME]"
click at [438, 438] on div "[PERSON_NAME] [PERSON_NAME] - ID: apple:001720.c1fc03c5b8764fbba3284f3e8e8b8042…" at bounding box center [451, 257] width 543 height 376
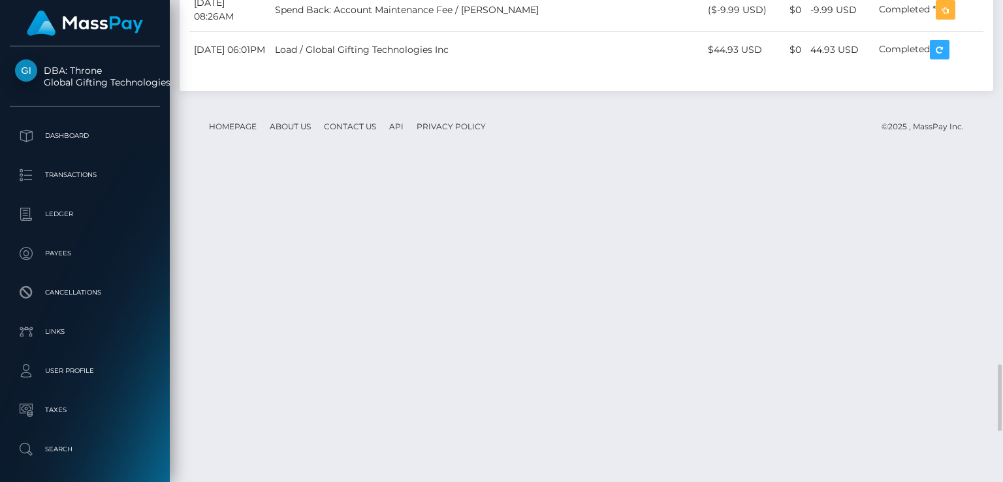
scroll to position [2660, 0]
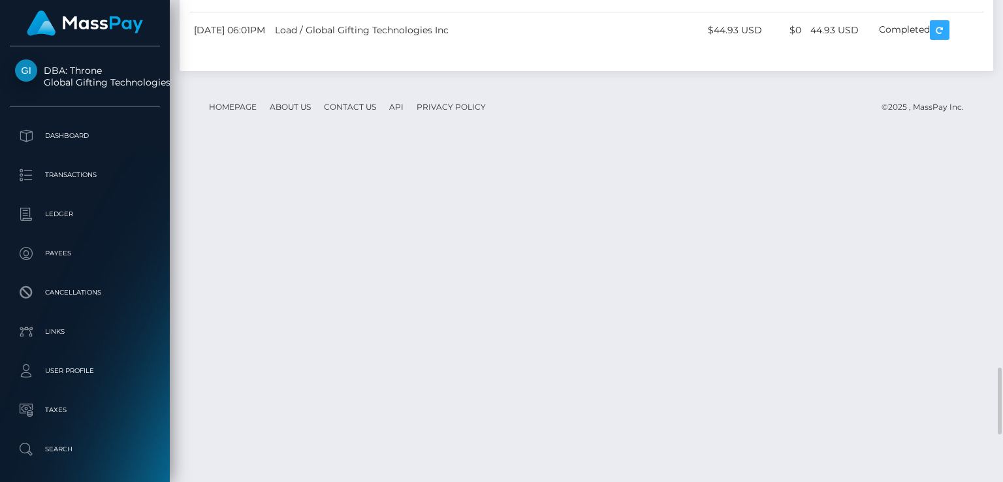
drag, startPoint x: 863, startPoint y: 416, endPoint x: 814, endPoint y: 411, distance: 49.3
copy td "72.95 GBP"
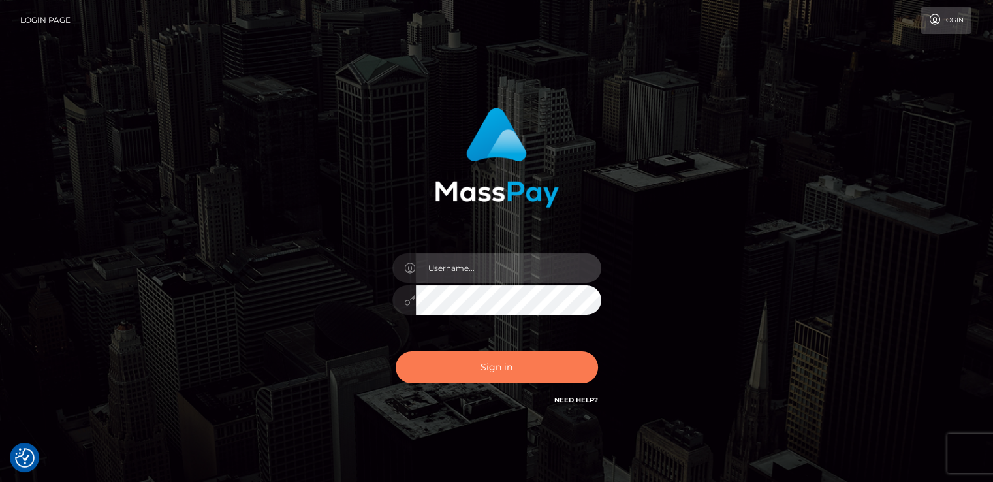
type input "nt.es"
click at [458, 368] on button "Sign in" at bounding box center [497, 367] width 202 height 32
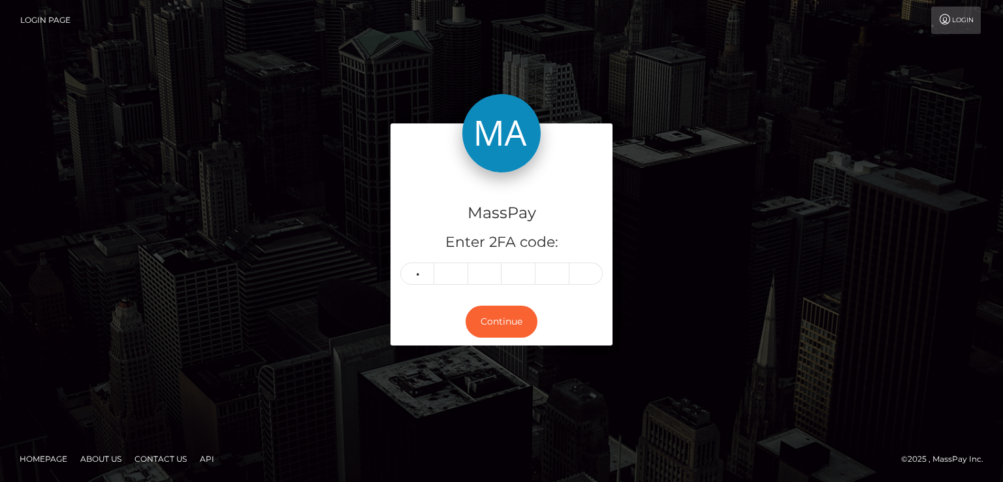
type input "2"
type input "8"
type input "9"
type input "7"
type input "8"
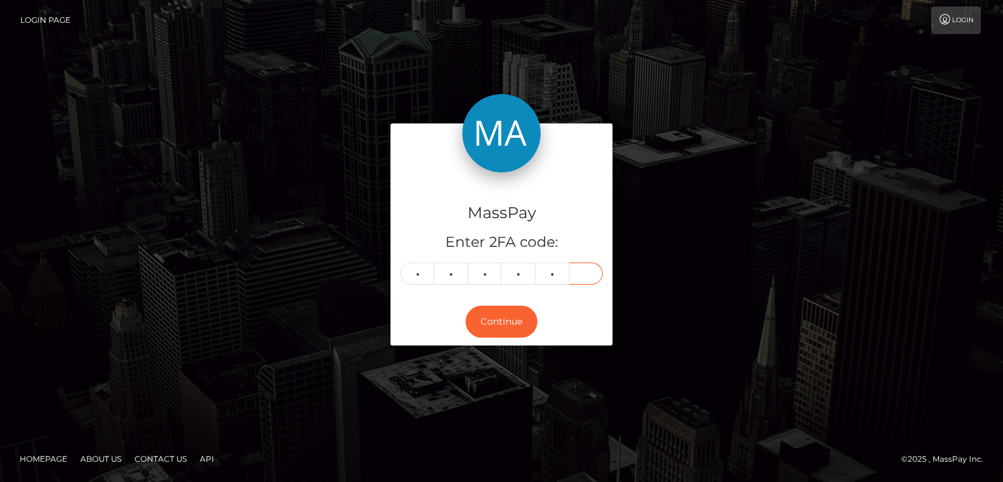
type input "4"
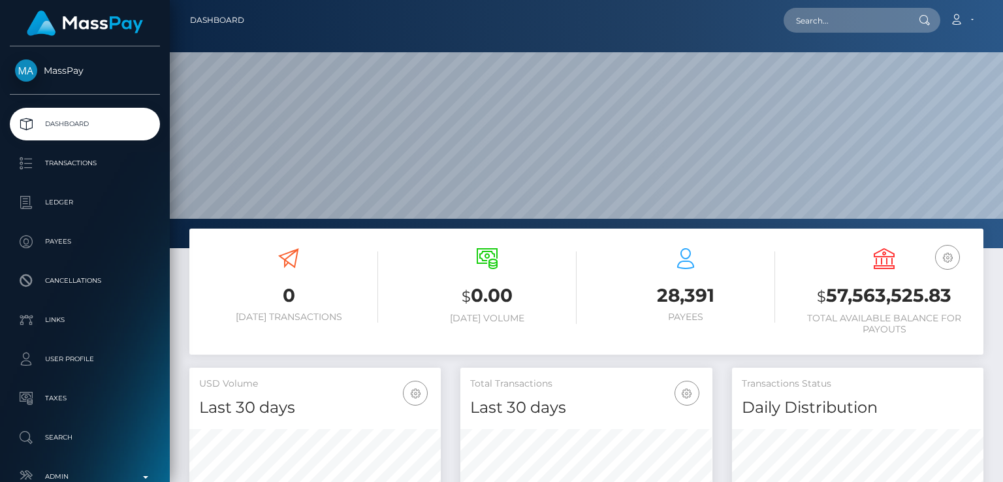
scroll to position [231, 251]
click at [865, 19] on input "text" at bounding box center [845, 20] width 123 height 25
paste input "[EMAIL_ADDRESS][DOMAIN_NAME]"
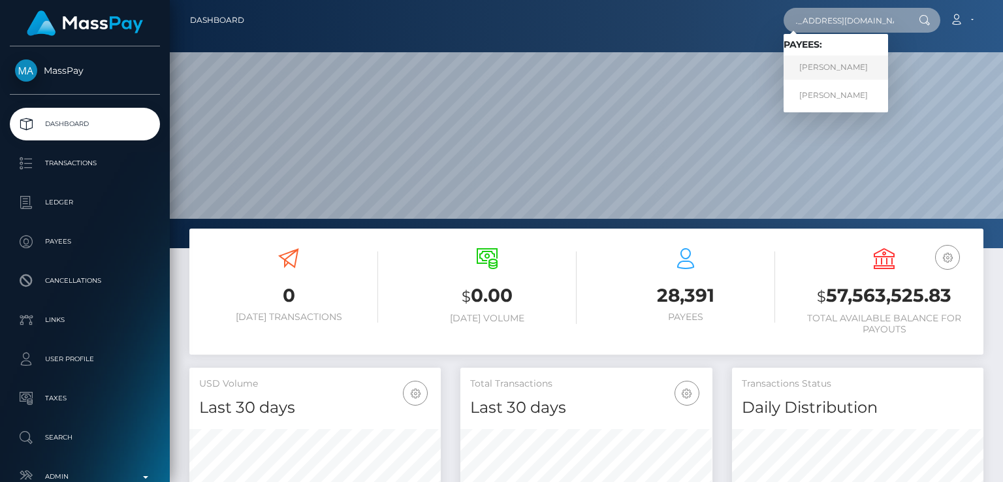
type input "[EMAIL_ADDRESS][DOMAIN_NAME]"
click at [846, 74] on link "[PERSON_NAME]" at bounding box center [836, 68] width 105 height 24
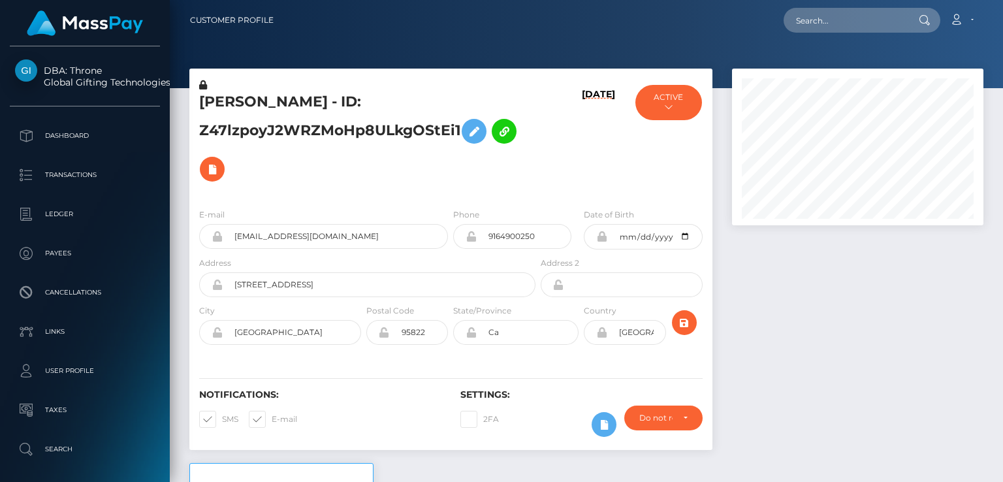
scroll to position [157, 251]
click at [731, 282] on div at bounding box center [857, 266] width 271 height 395
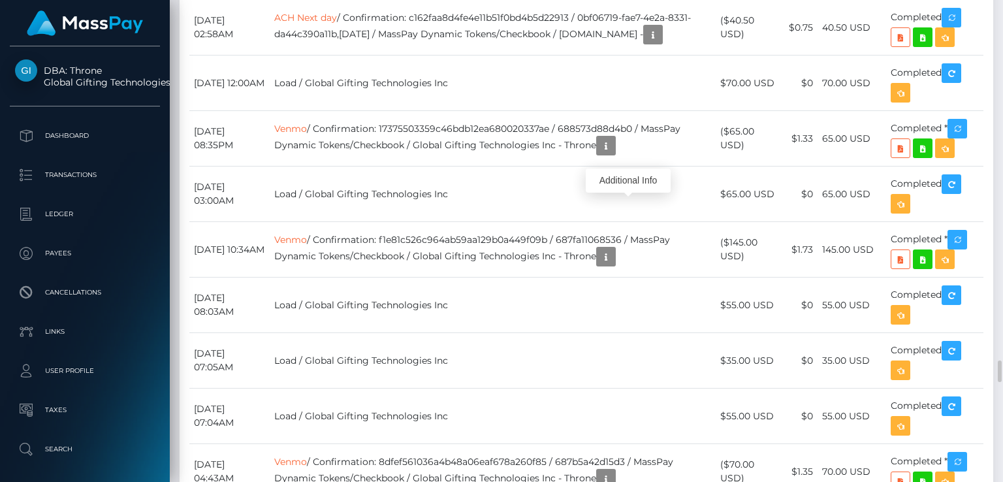
click at [626, 178] on div "Additional Info" at bounding box center [628, 181] width 85 height 24
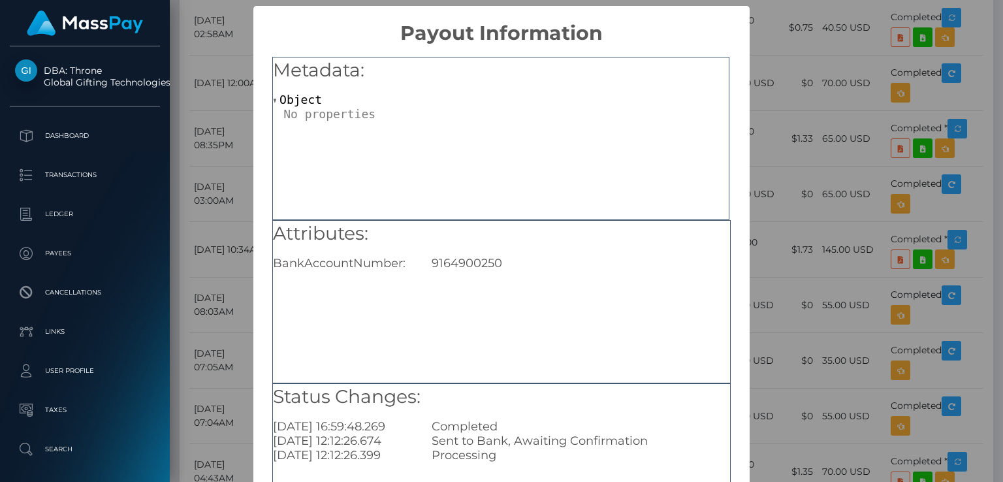
click at [493, 261] on div "9164900250" at bounding box center [580, 263] width 317 height 14
copy div "9164900250"
click at [777, 241] on div "× Payout Information Metadata: Object Attributes: BankAccountNumber: 9164900250…" at bounding box center [501, 241] width 1003 height 482
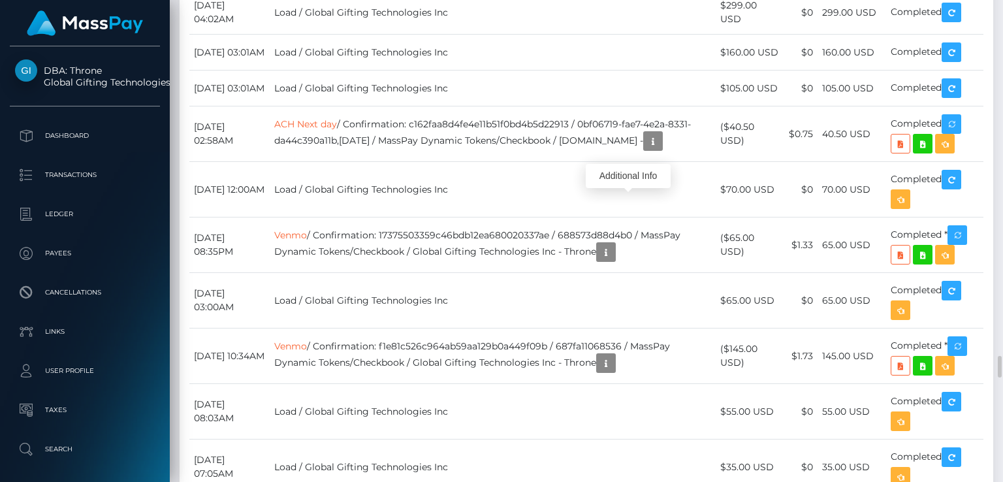
click at [630, 178] on div "Additional Info" at bounding box center [628, 176] width 85 height 24
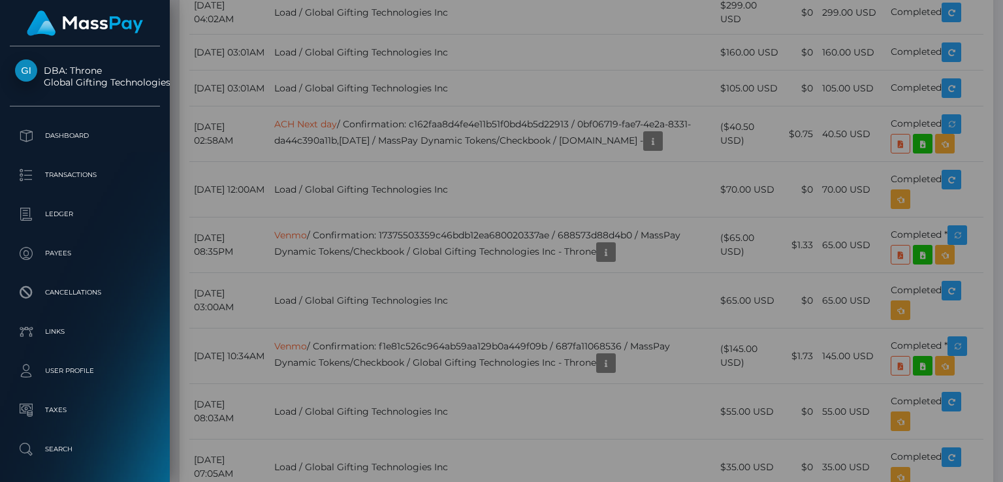
scroll to position [0, 0]
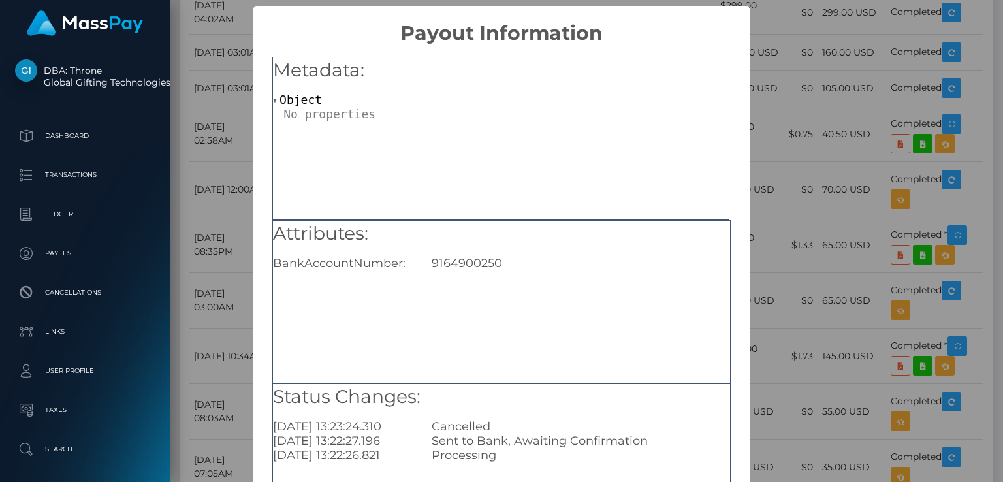
click at [790, 225] on div "× Payout Information Metadata: Object Attributes: BankAccountNumber: 9164900250…" at bounding box center [501, 241] width 1003 height 482
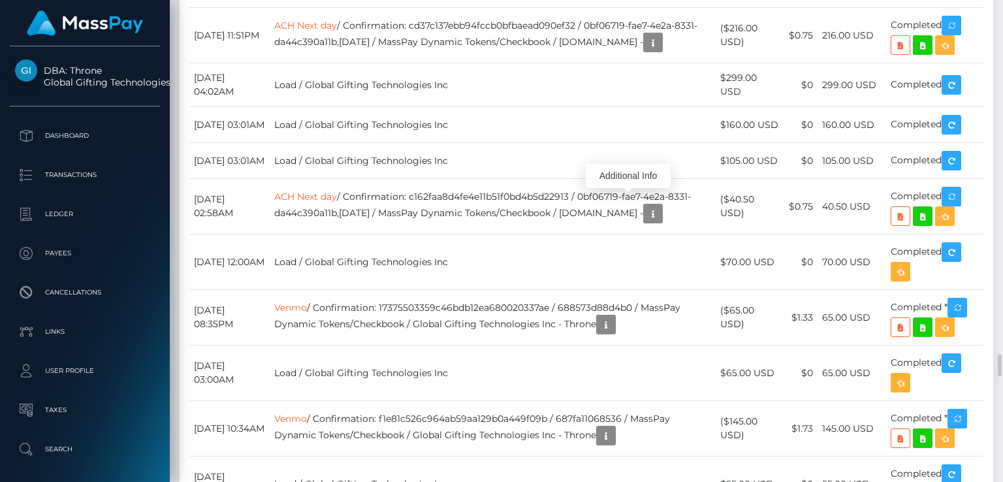
scroll to position [7647, 0]
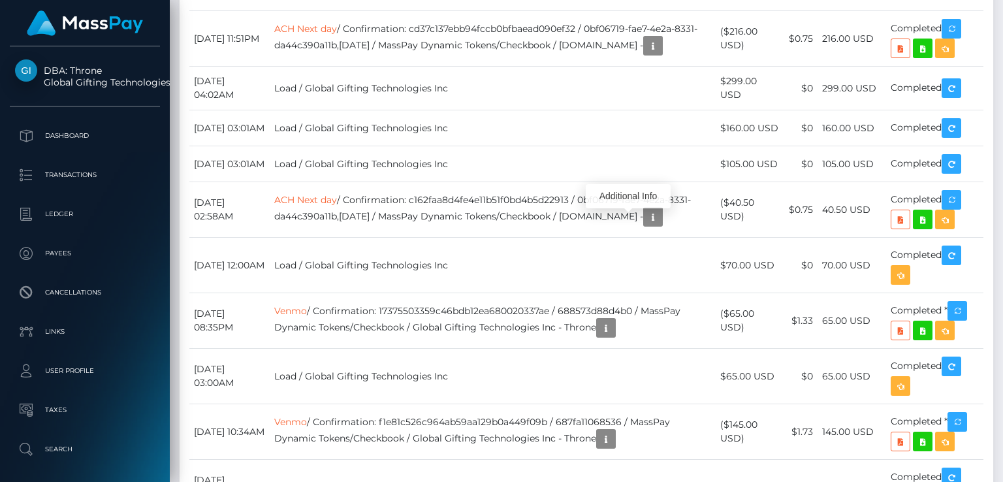
click at [627, 194] on div "Additional Info" at bounding box center [628, 196] width 85 height 24
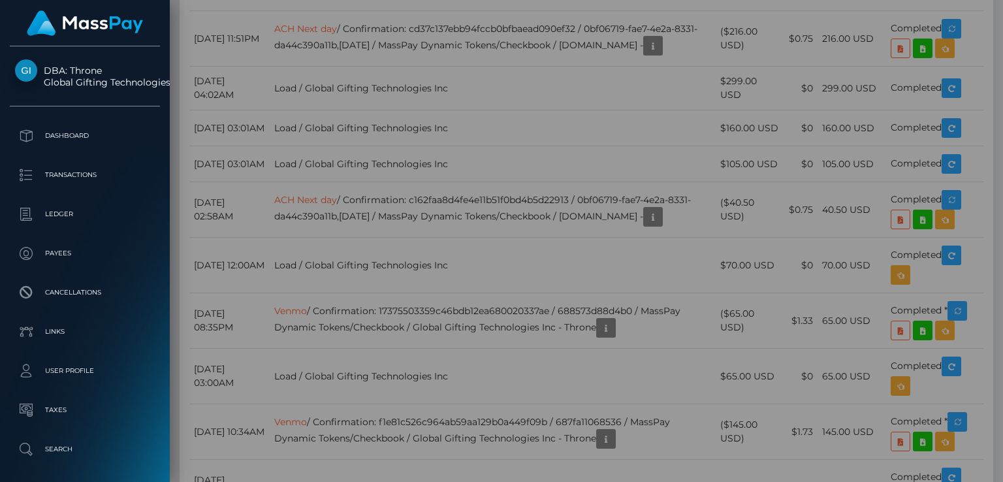
scroll to position [0, 0]
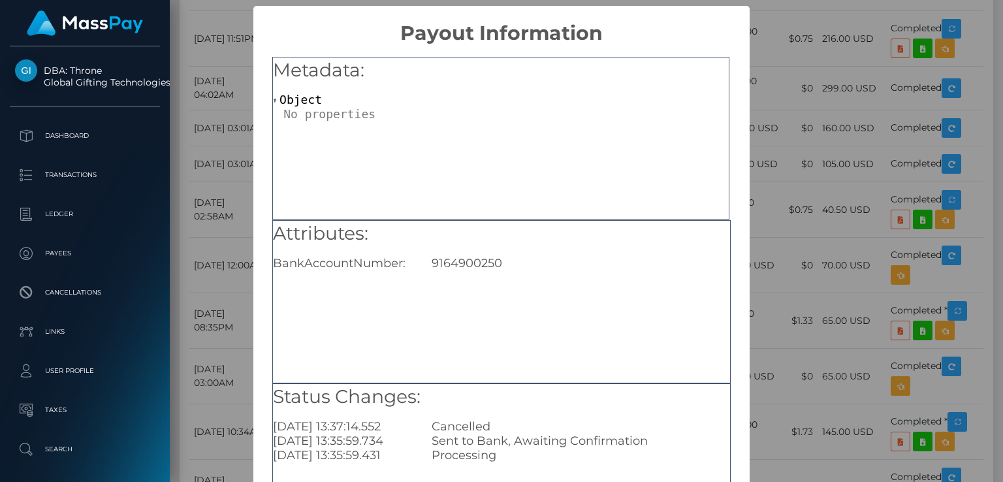
click at [770, 197] on div "× Payout Information Metadata: Object Attributes: BankAccountNumber: 9164900250…" at bounding box center [501, 241] width 1003 height 482
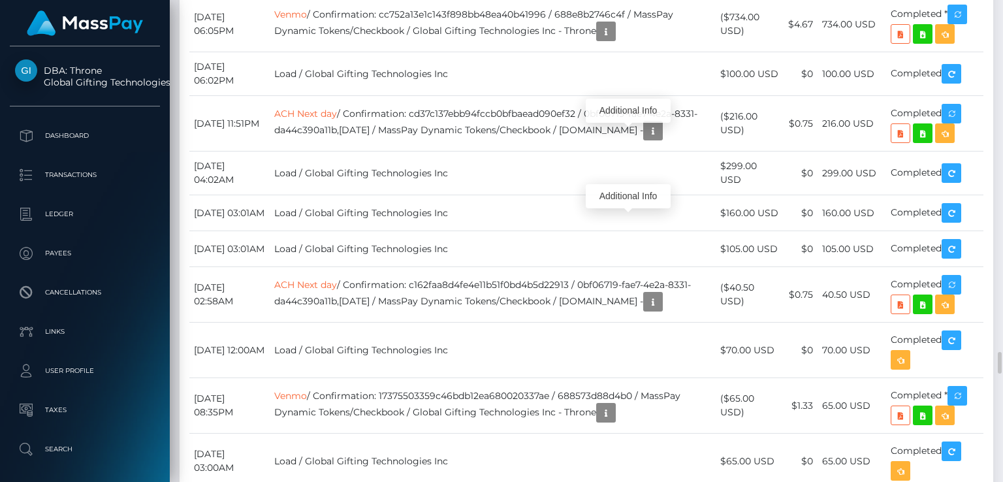
scroll to position [157, 251]
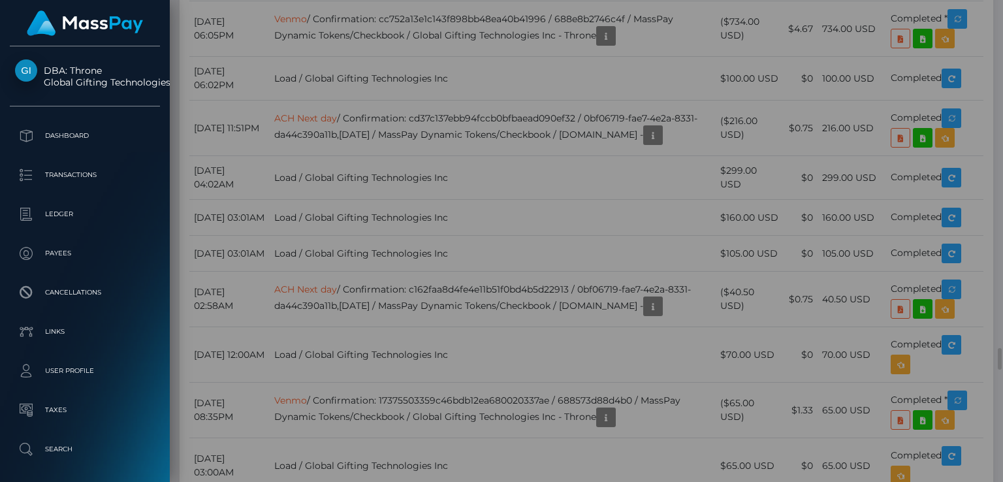
scroll to position [0, 0]
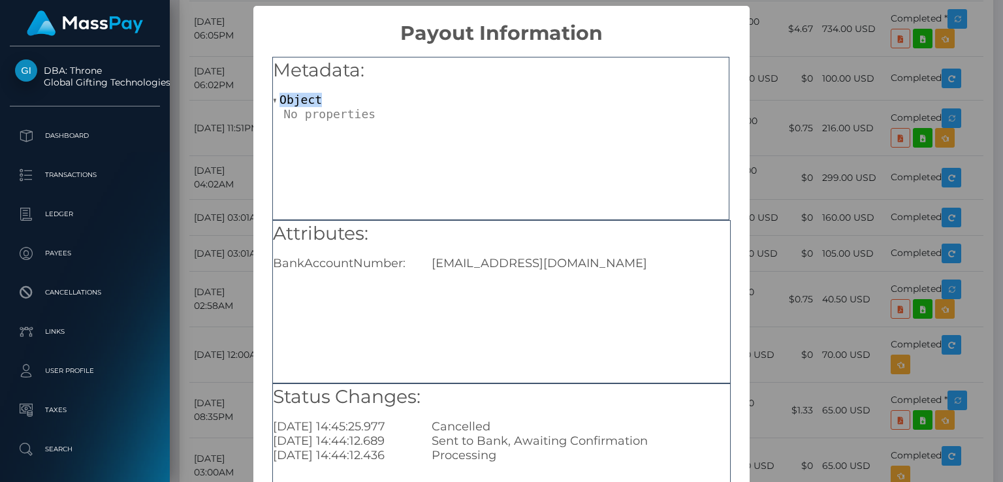
drag, startPoint x: 671, startPoint y: 69, endPoint x: 657, endPoint y: 123, distance: 56.1
click at [657, 123] on div "Metadata: Object" at bounding box center [500, 138] width 457 height 163
click at [802, 177] on div "× Payout Information Metadata: Object Attributes: BankAccountNumber: Susanainst…" at bounding box center [501, 241] width 1003 height 482
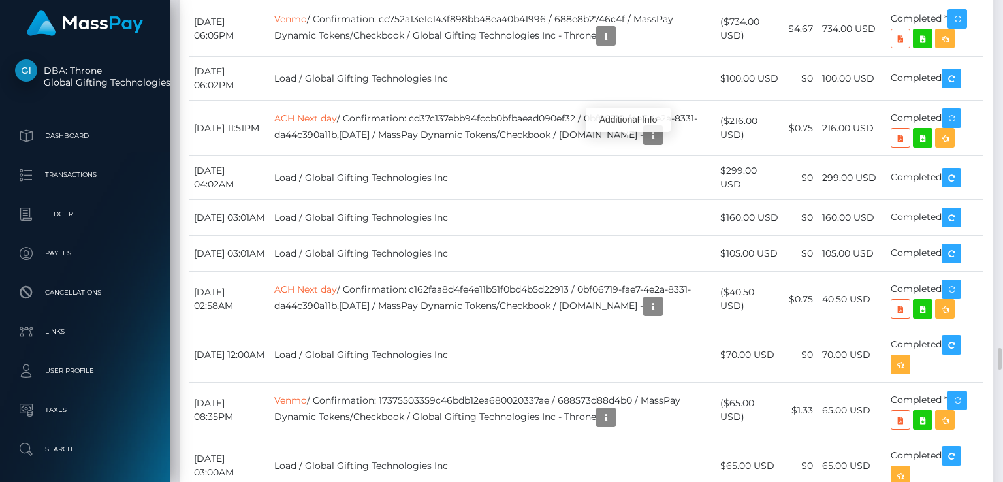
scroll to position [157, 251]
click at [624, 170] on div "Additional Info" at bounding box center [628, 175] width 85 height 24
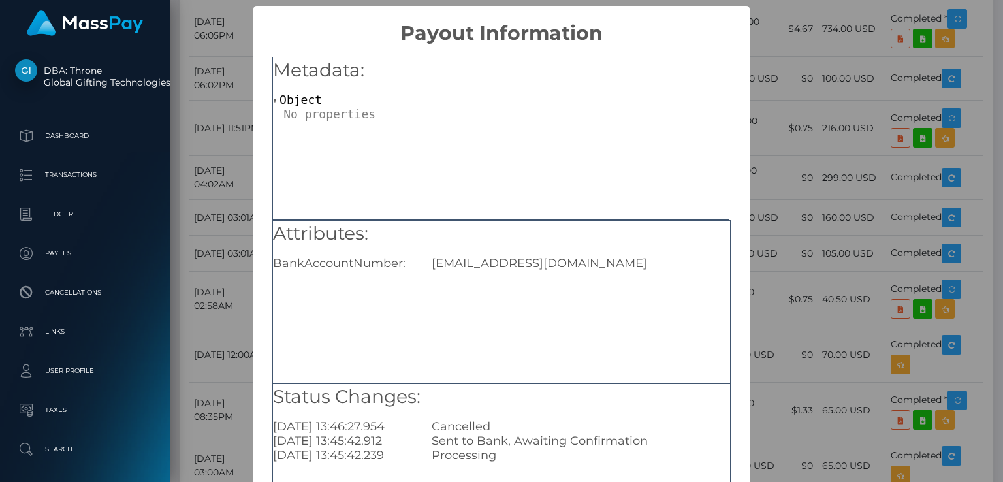
click at [779, 266] on div "× Payout Information Metadata: Object Attributes: BankAccountNumber: Susanainst…" at bounding box center [501, 241] width 1003 height 482
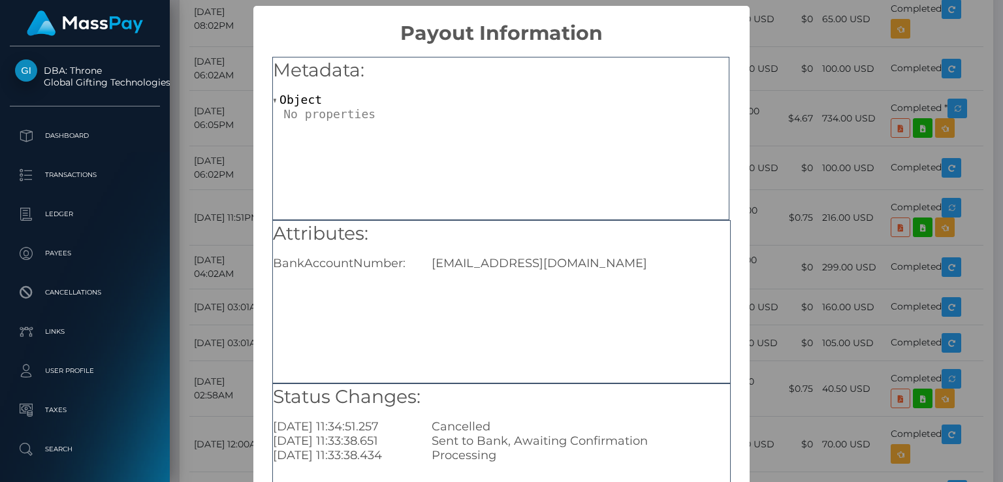
click at [790, 59] on div "× Payout Information Metadata: Object Attributes: BankAccountNumber: Susanainst…" at bounding box center [501, 241] width 1003 height 482
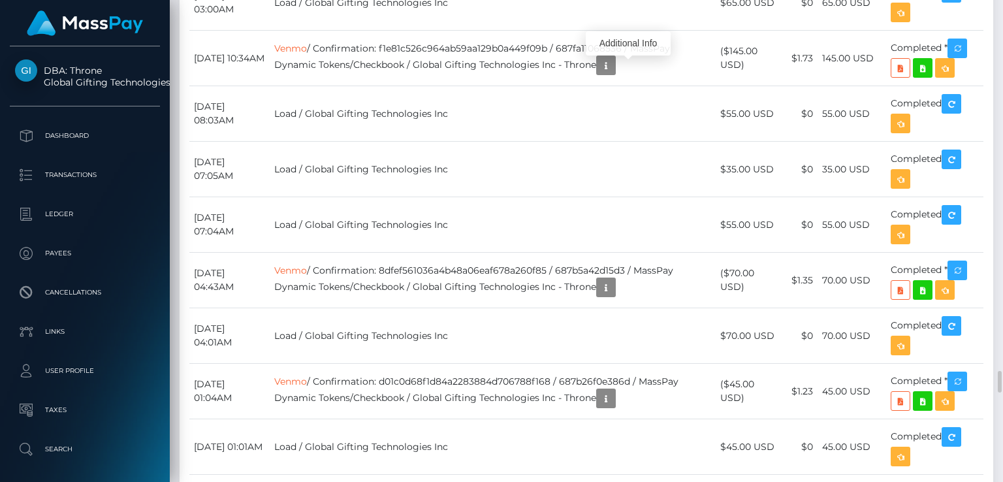
scroll to position [8023, 0]
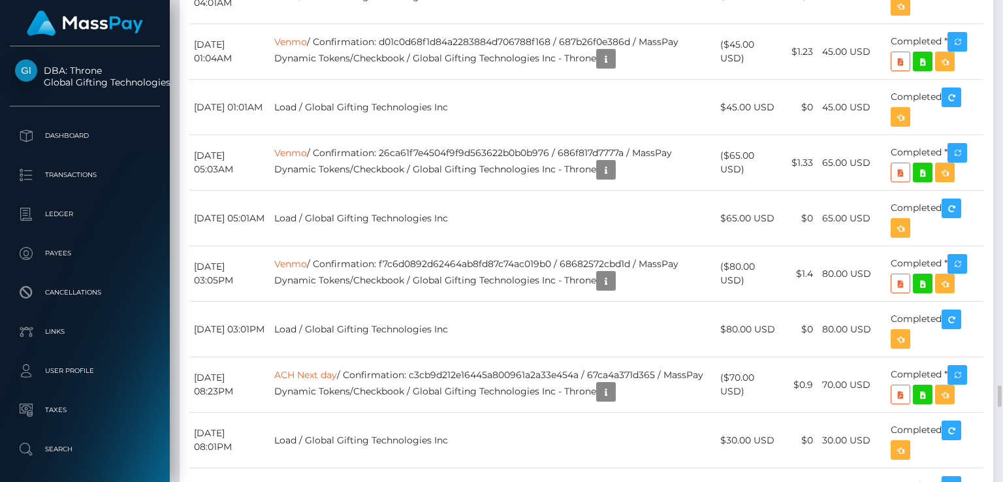
scroll to position [157, 251]
click at [624, 362] on div "Additional Info" at bounding box center [628, 366] width 85 height 24
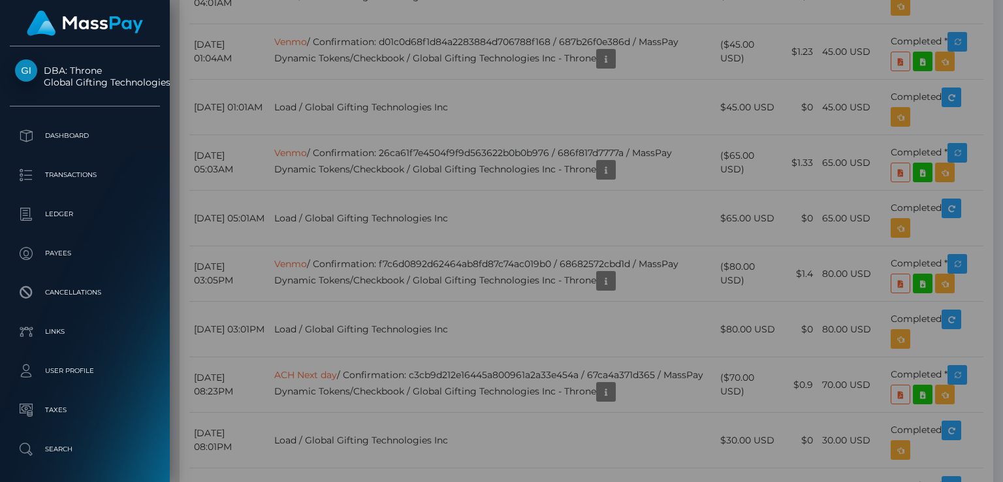
scroll to position [0, 0]
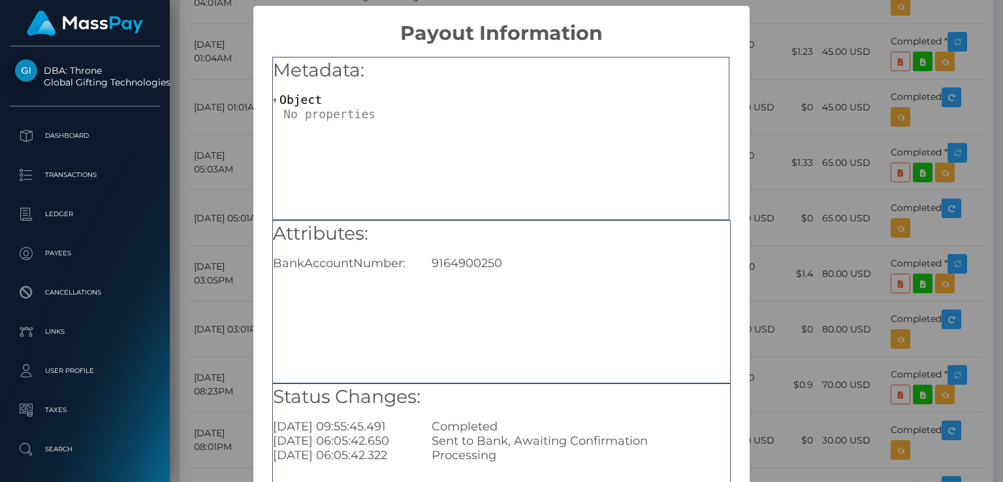
click at [804, 191] on div "× Payout Information Metadata: Object Attributes: BankAccountNumber: 9164900250…" at bounding box center [501, 241] width 1003 height 482
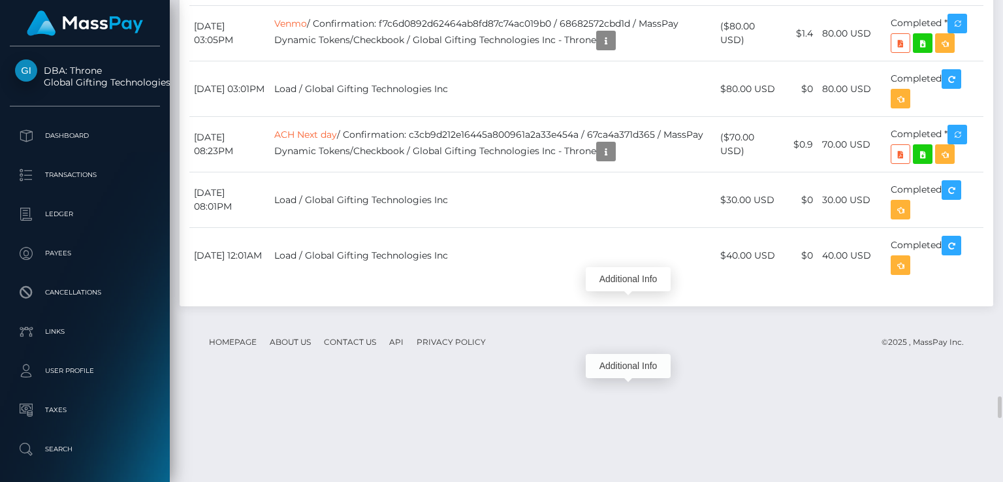
scroll to position [157, 251]
click at [626, 279] on div "Additional Info" at bounding box center [628, 279] width 85 height 24
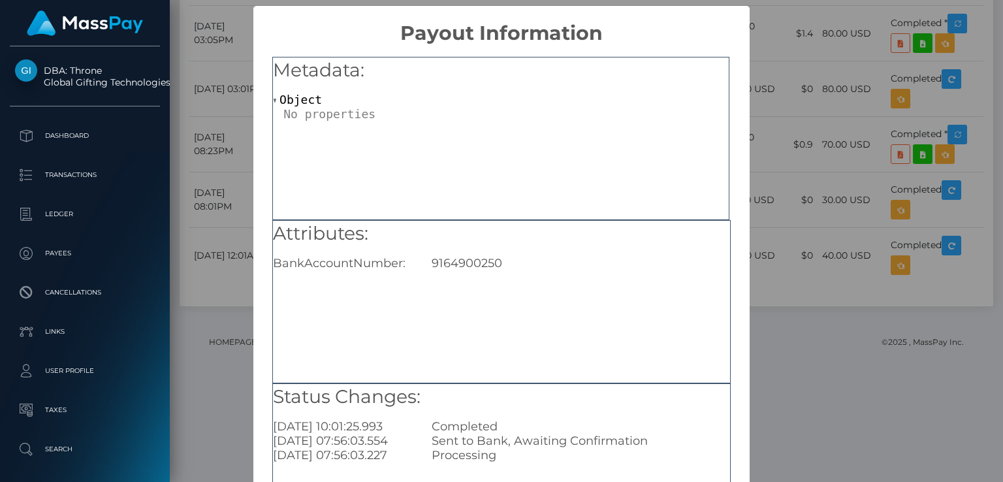
scroll to position [0, 0]
click at [774, 332] on div "× Payout Information Metadata: Object Attributes: BankAccountNumber: 9164900250…" at bounding box center [501, 241] width 1003 height 482
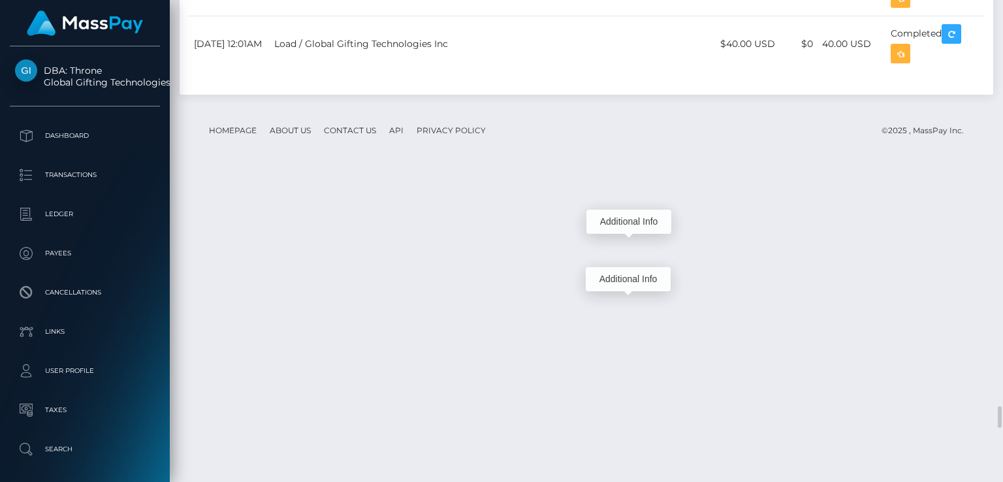
scroll to position [157, 251]
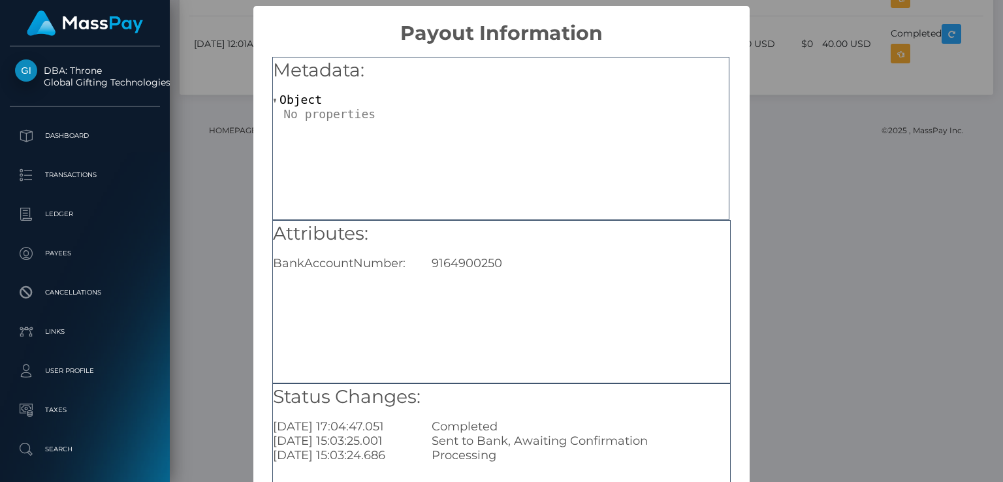
click at [816, 247] on div "× Payout Information Metadata: Object Attributes: BankAccountNumber: 9164900250…" at bounding box center [501, 241] width 1003 height 482
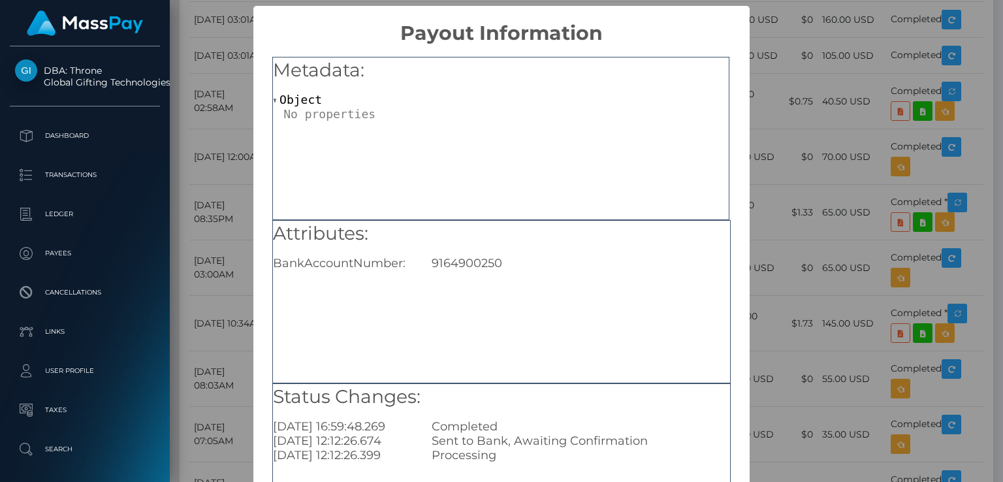
click at [480, 257] on div "9164900250" at bounding box center [580, 263] width 317 height 14
click at [813, 233] on div "× Payout Information Metadata: Object Attributes: BankAccountNumber: 9164900250…" at bounding box center [501, 241] width 1003 height 482
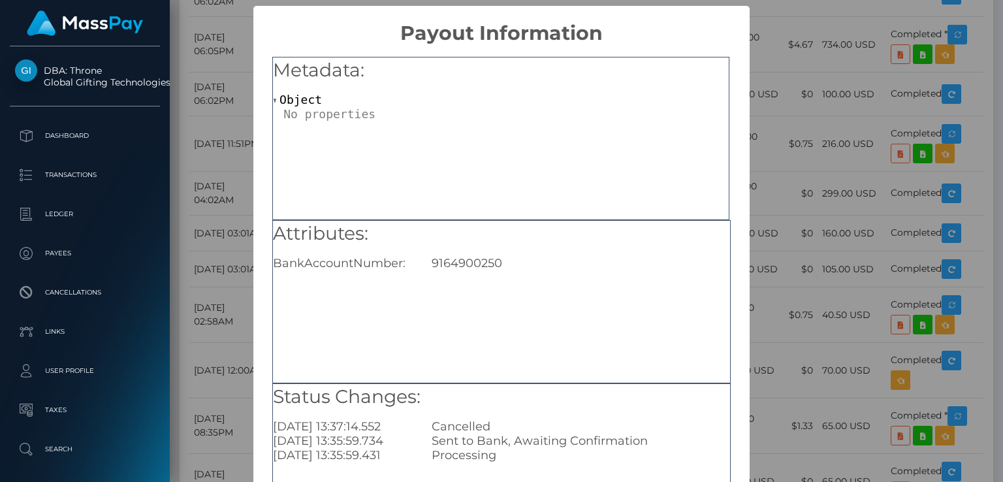
click at [773, 261] on div "× Payout Information Metadata: Object Attributes: BankAccountNumber: 9164900250…" at bounding box center [501, 241] width 1003 height 482
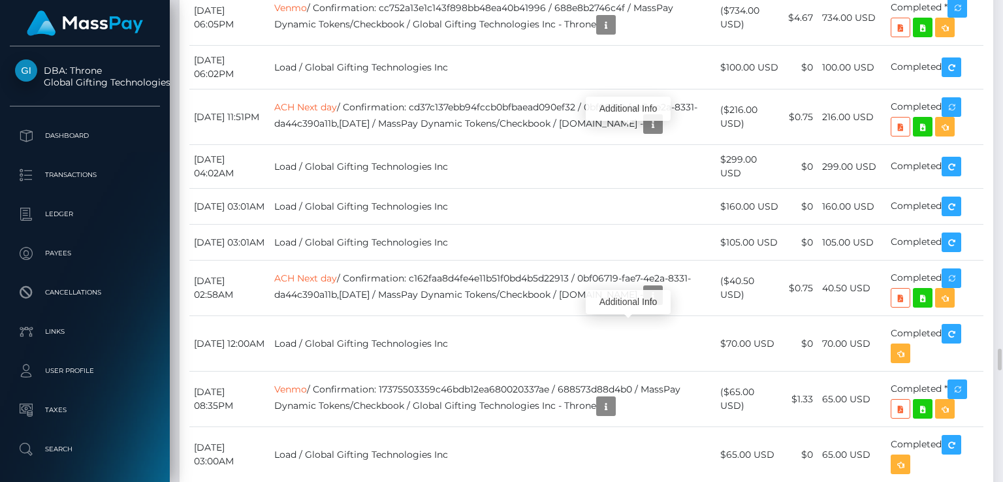
click at [632, 109] on div "Additional Info" at bounding box center [628, 109] width 85 height 24
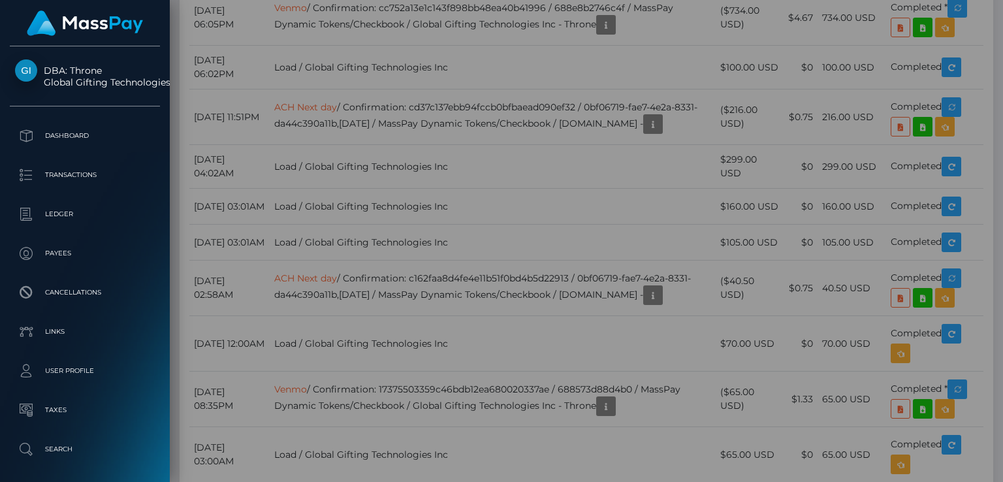
scroll to position [0, 0]
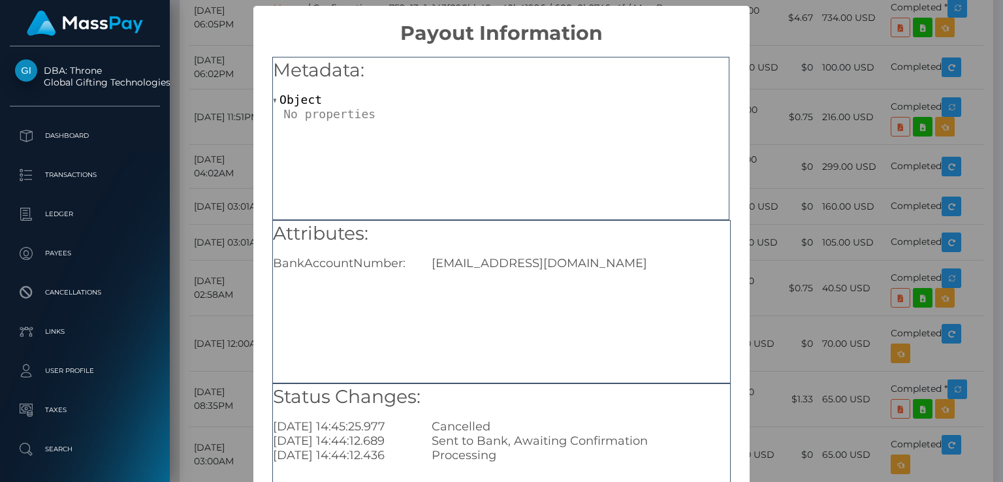
click at [780, 184] on div "× Payout Information Metadata: Object Attributes: BankAccountNumber: Susanainst…" at bounding box center [501, 241] width 1003 height 482
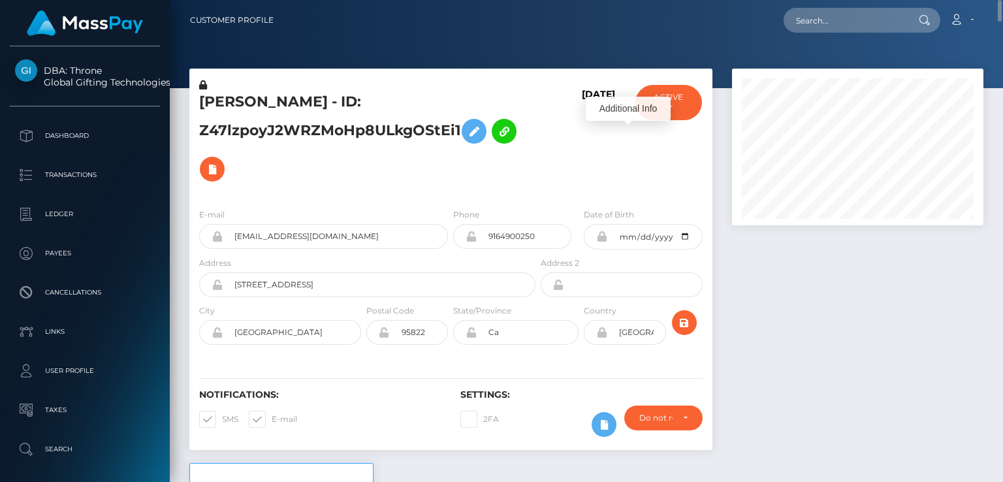
click at [293, 92] on h5 "SUSANA BELEN HERRERA - ID: Z47lzpoyJ2WRZMoHp8ULkgOStEi1" at bounding box center [363, 140] width 329 height 96
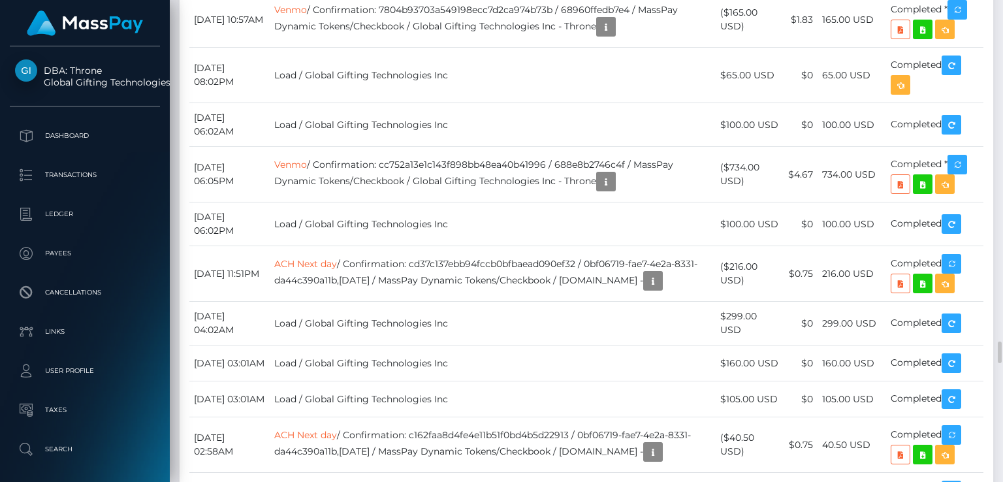
scroll to position [157, 251]
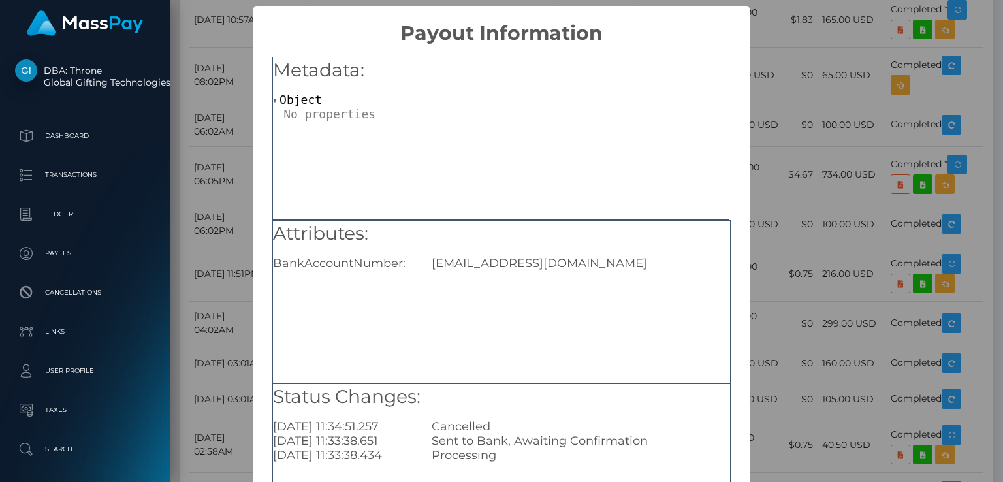
click at [853, 49] on div "× Payout Information Metadata: Object Attributes: BankAccountNumber: Susanainst…" at bounding box center [501, 241] width 1003 height 482
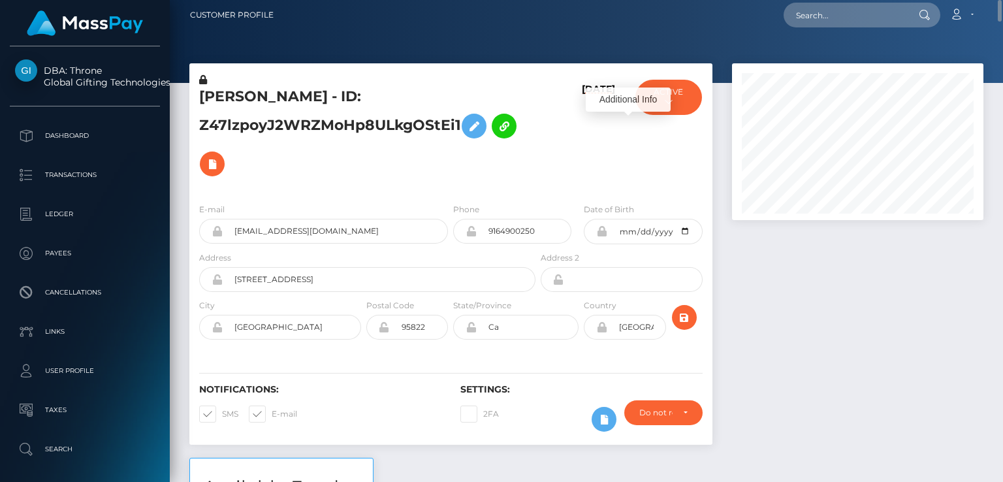
scroll to position [0, 0]
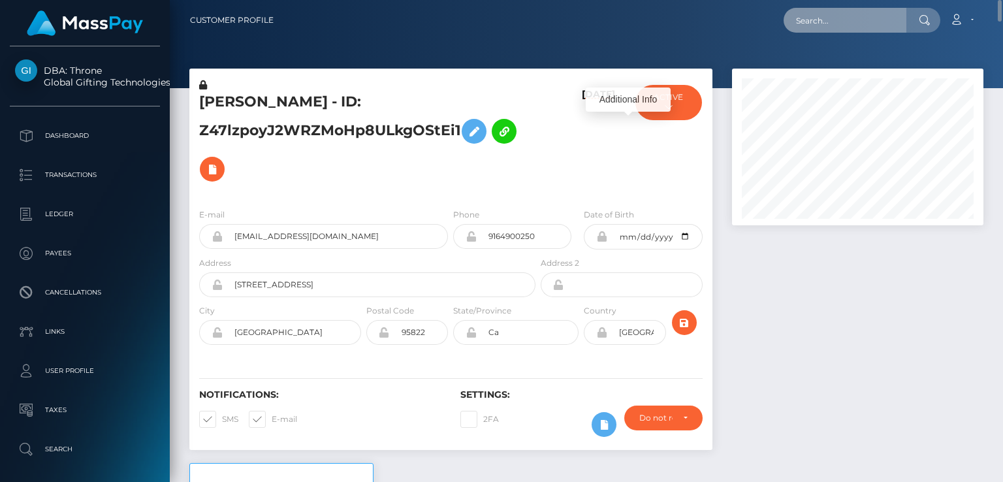
click at [881, 20] on input "text" at bounding box center [845, 20] width 123 height 25
paste input "missavamarks@gmail.com"
type input "missavamarks@gmail.com"
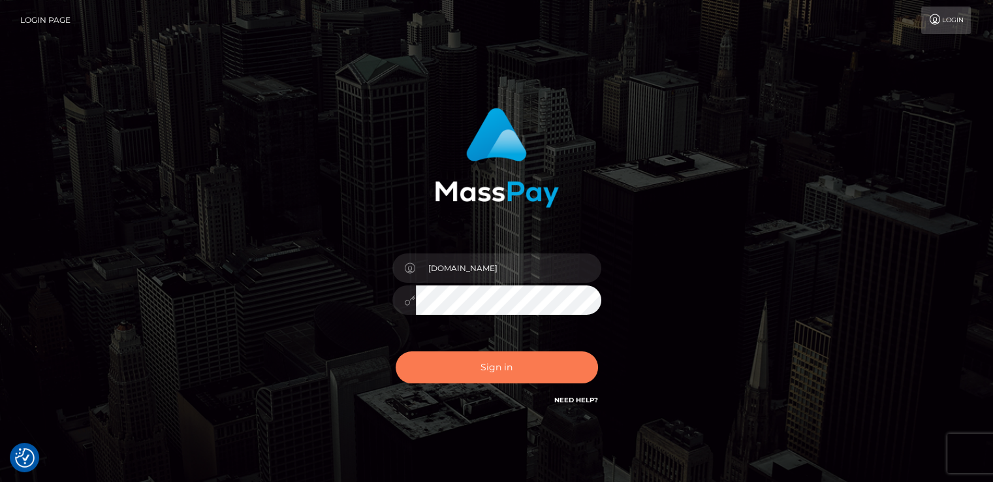
click at [533, 369] on button "Sign in" at bounding box center [497, 367] width 202 height 32
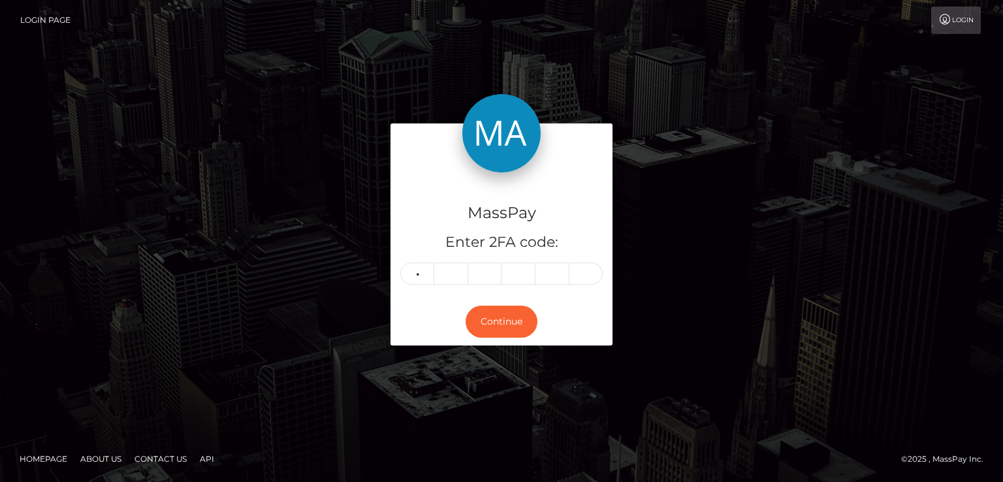
type input "4"
type input "9"
type input "0"
type input "1"
type input "8"
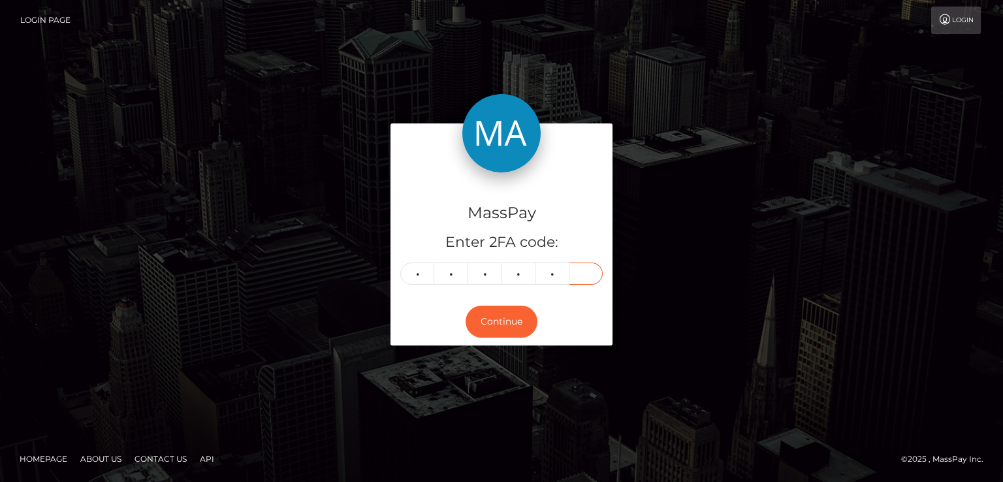
type input "8"
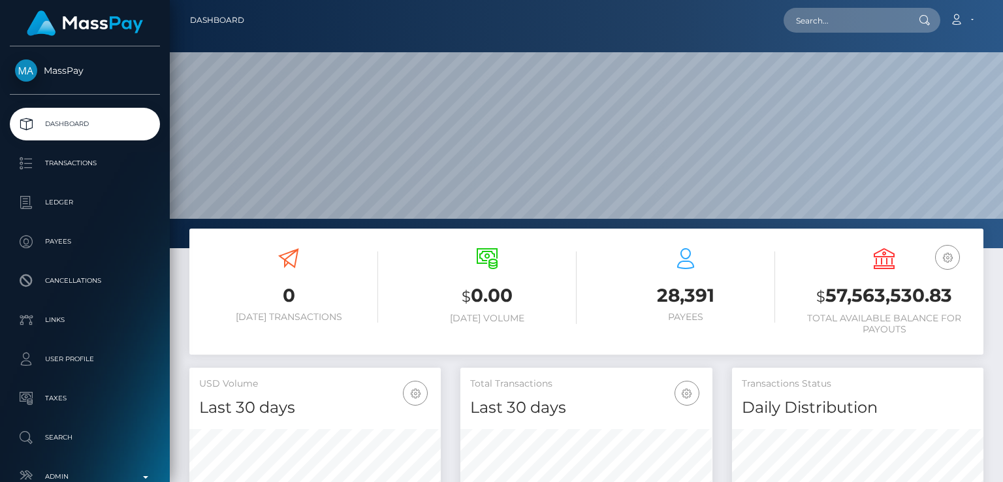
scroll to position [231, 251]
paste input "[EMAIL_ADDRESS][DOMAIN_NAME]"
type input "[EMAIL_ADDRESS][DOMAIN_NAME]"
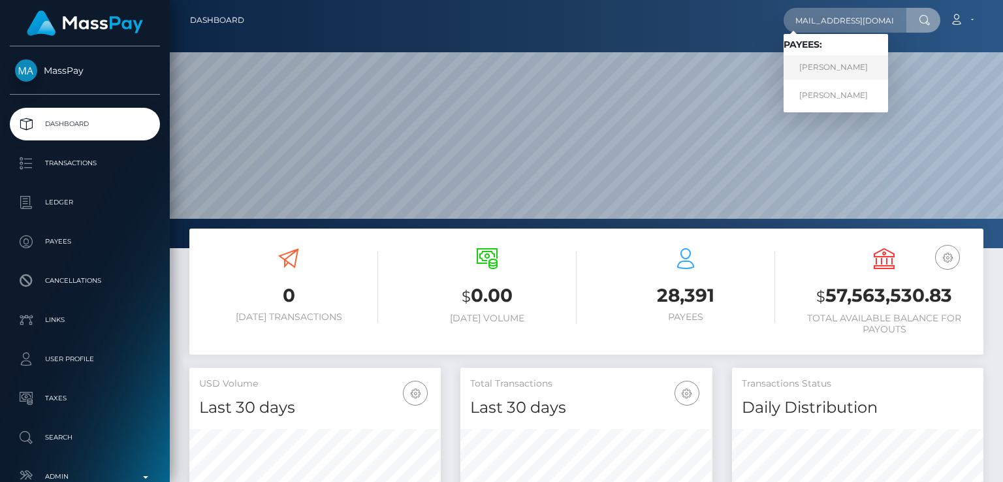
scroll to position [0, 0]
click at [850, 69] on link "[PERSON_NAME]" at bounding box center [836, 68] width 105 height 24
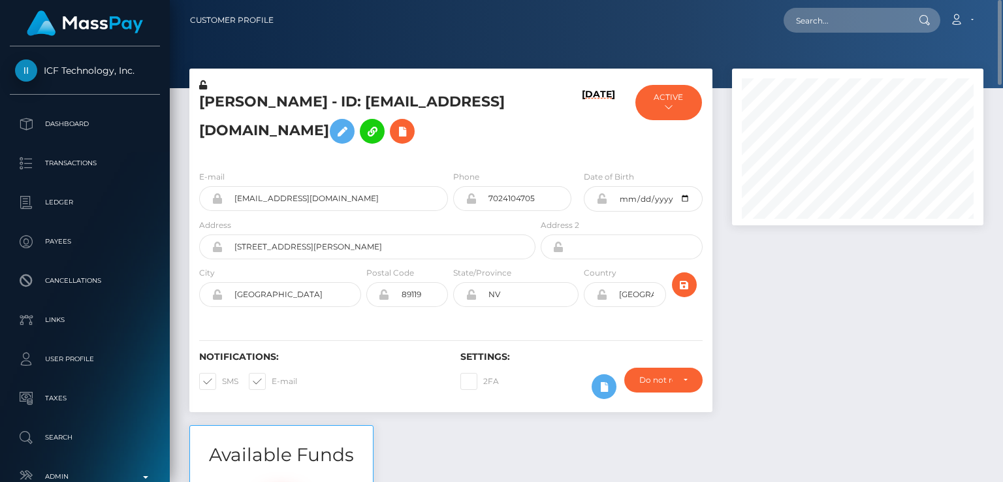
click at [243, 103] on h5 "[PERSON_NAME] - ID: [EMAIL_ADDRESS][DOMAIN_NAME]" at bounding box center [363, 121] width 329 height 58
copy h5 "[PERSON_NAME]"
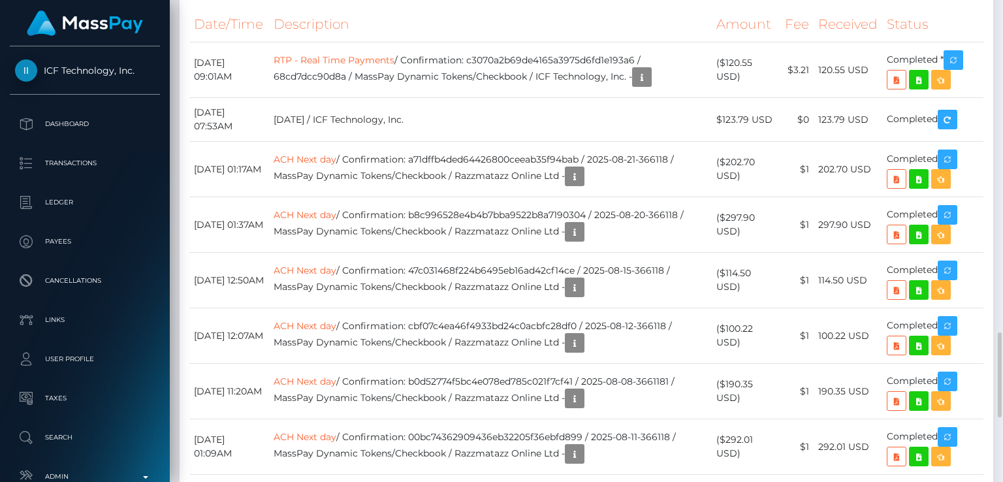
click at [435, 364] on td "ACH Next day / Confirmation: cbf07c4ea46f4933bd24c0acbfc28df0 / 2025-08-12-3661…" at bounding box center [490, 336] width 443 height 56
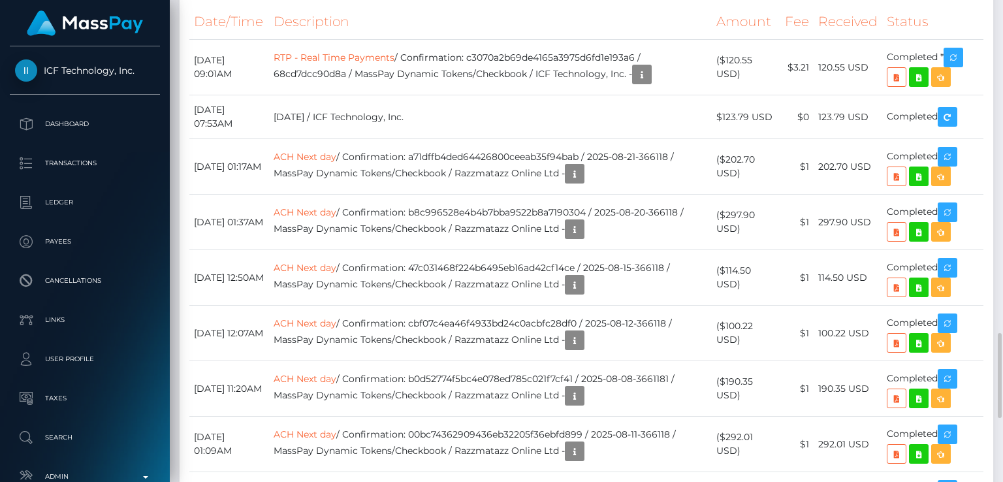
click at [431, 105] on div "Date/Time Description Amount Fee Received Status RTP - Real Time Payments" at bounding box center [587, 328] width 814 height 668
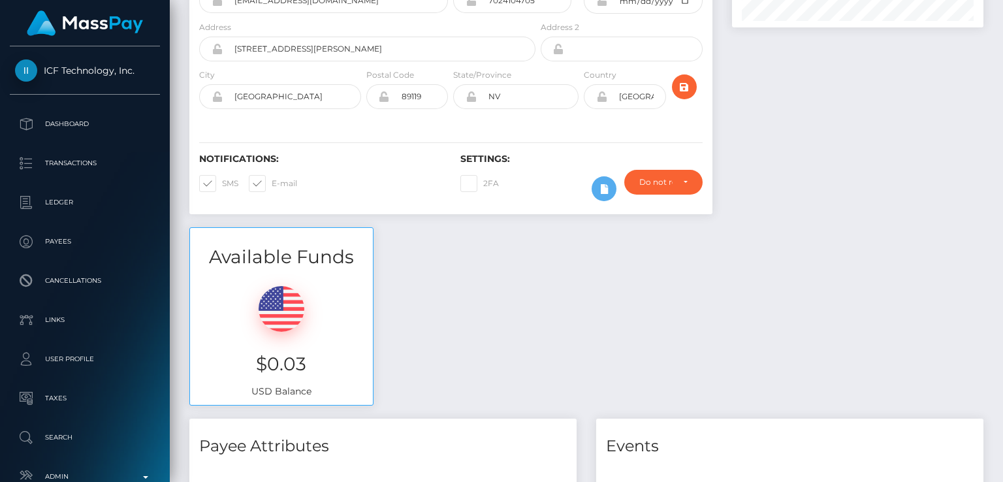
scroll to position [0, 0]
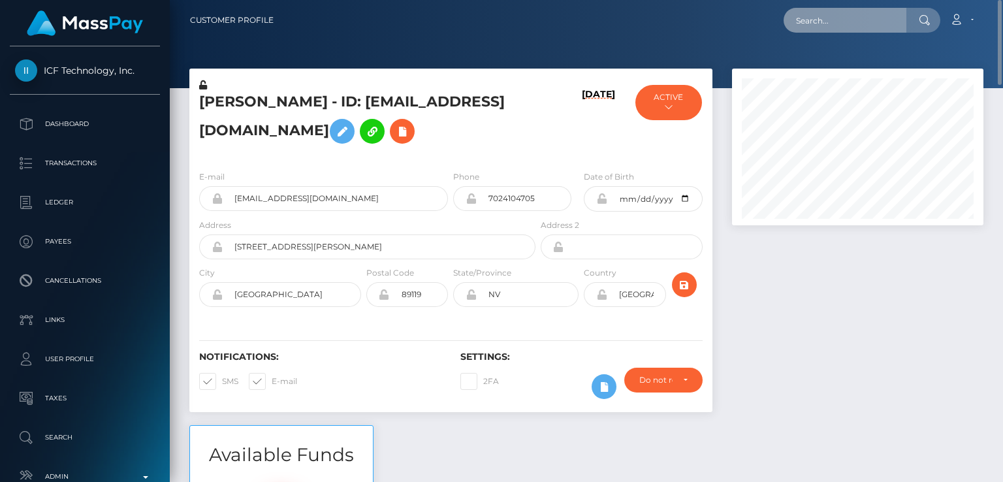
click at [816, 18] on input "text" at bounding box center [845, 20] width 123 height 25
paste input "[EMAIL_ADDRESS][DOMAIN_NAME]"
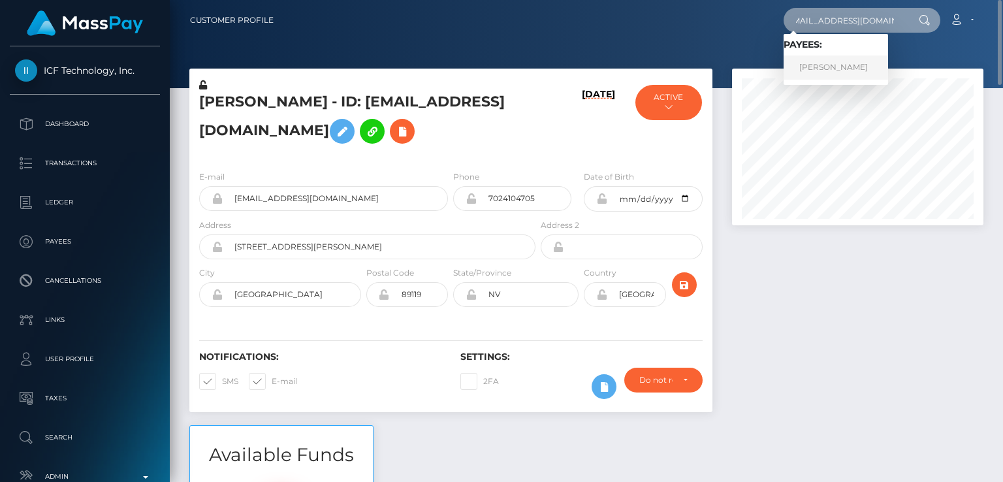
type input "[EMAIL_ADDRESS][DOMAIN_NAME]"
click at [805, 71] on link "[PERSON_NAME]" at bounding box center [836, 68] width 105 height 24
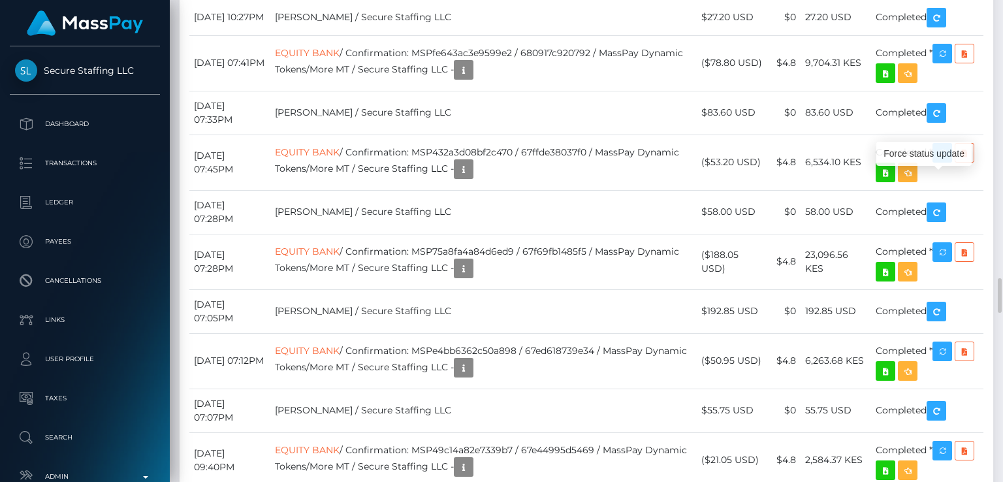
scroll to position [157, 251]
click at [931, 152] on div "Force status update" at bounding box center [924, 154] width 95 height 24
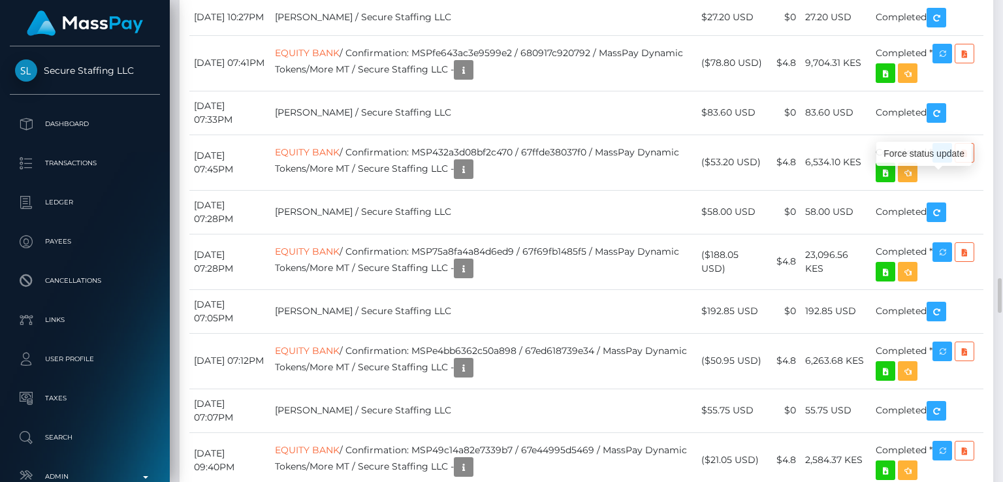
click at [928, 150] on div "Force status update" at bounding box center [924, 154] width 95 height 24
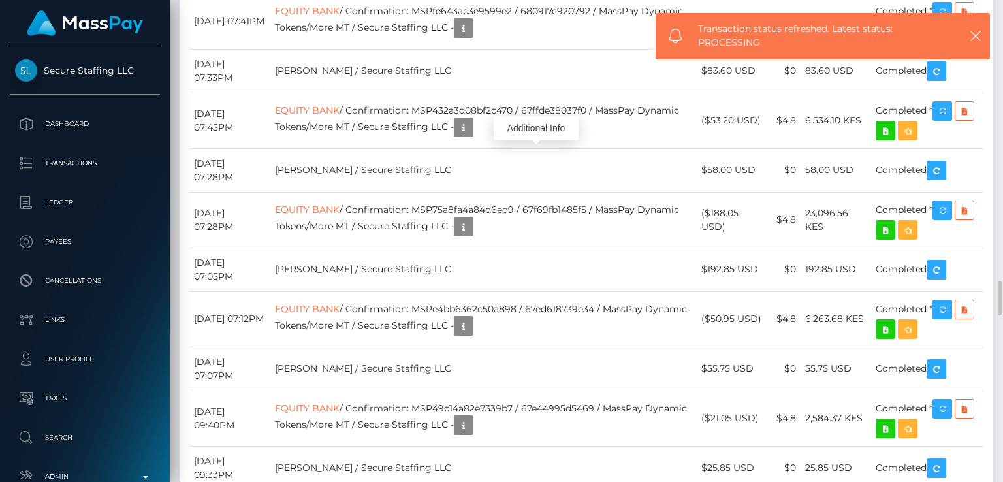
click at [531, 129] on div "Additional Info" at bounding box center [536, 128] width 85 height 24
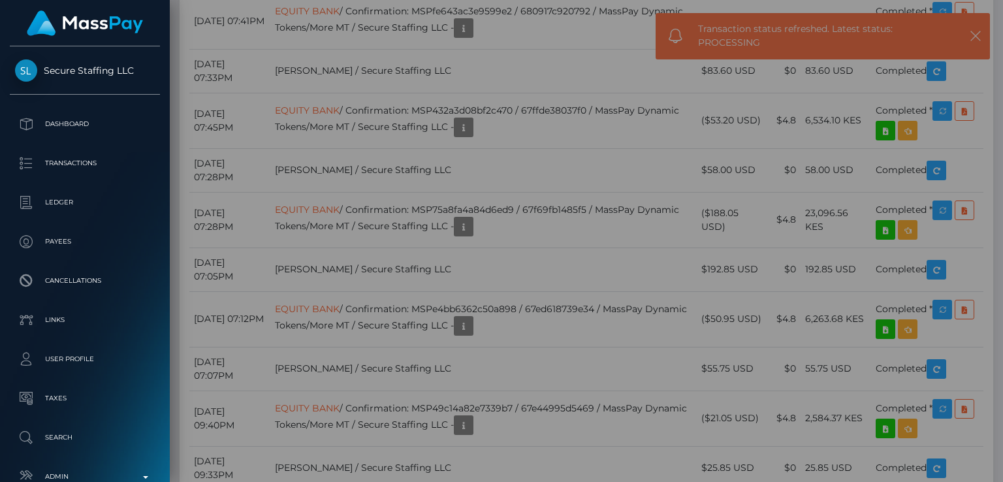
scroll to position [0, 0]
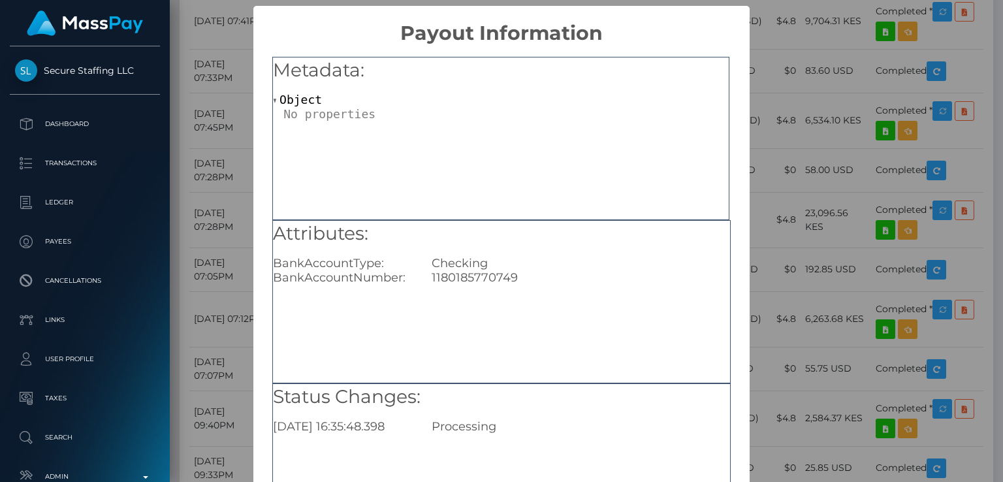
click at [473, 275] on div "1180185770749" at bounding box center [580, 277] width 317 height 14
copy div "1180185770749"
click at [824, 97] on div "× Payout Information Metadata: Object Attributes: BankAccountType: Checking Ban…" at bounding box center [501, 241] width 1003 height 482
click at [811, 92] on div "× Payout Information Metadata: Object Attributes: BankAccountType: Checking Ban…" at bounding box center [501, 241] width 1003 height 482
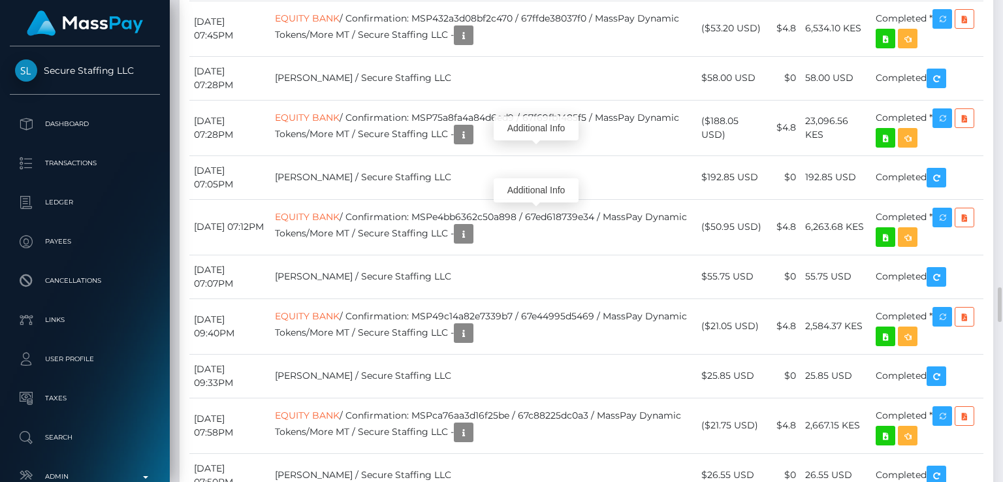
scroll to position [157, 251]
click at [541, 191] on div "Additional Info" at bounding box center [536, 190] width 85 height 24
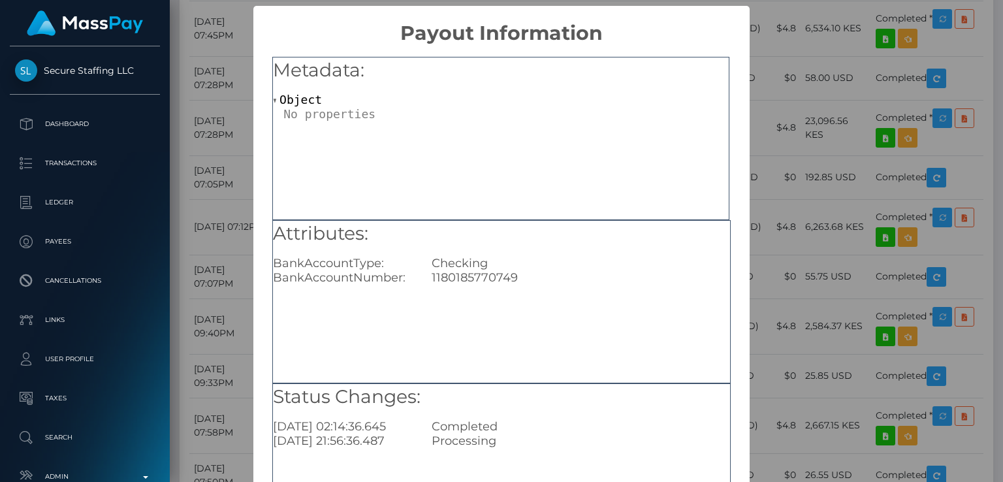
scroll to position [0, 0]
click at [807, 259] on div "× Payout Information Metadata: Object Attributes: BankAccountType: Checking Ban…" at bounding box center [501, 241] width 1003 height 482
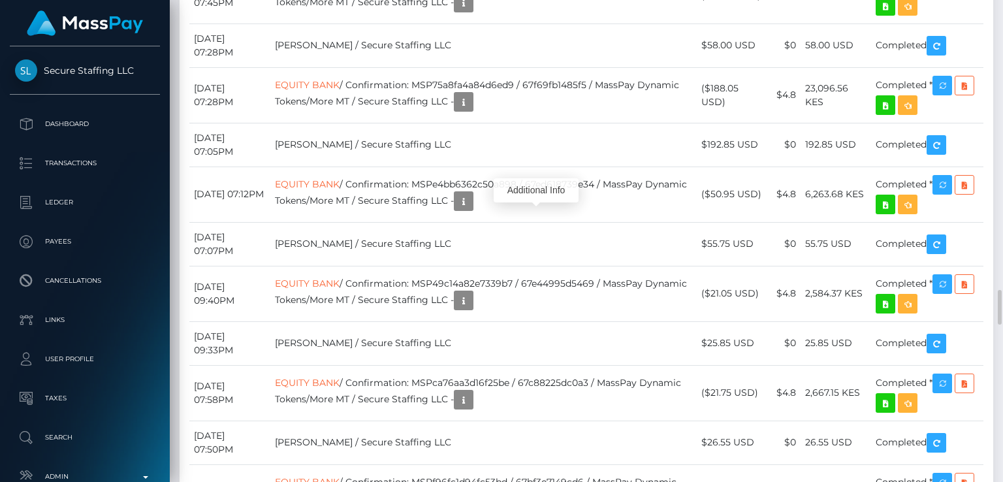
scroll to position [157, 251]
click at [536, 301] on div "Additional Info" at bounding box center [536, 307] width 85 height 24
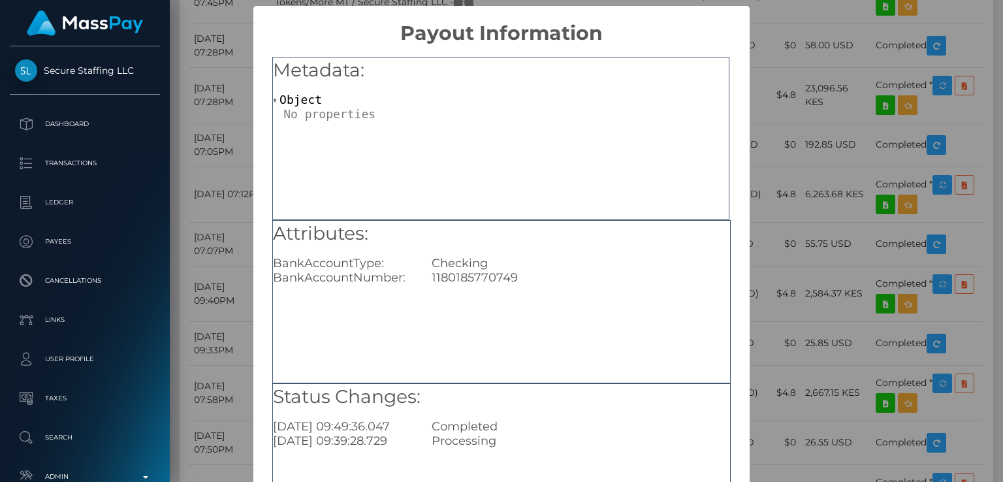
scroll to position [0, 0]
click at [807, 270] on div "× Payout Information Metadata: Object Attributes: BankAccountType: Checking Ban…" at bounding box center [501, 241] width 1003 height 482
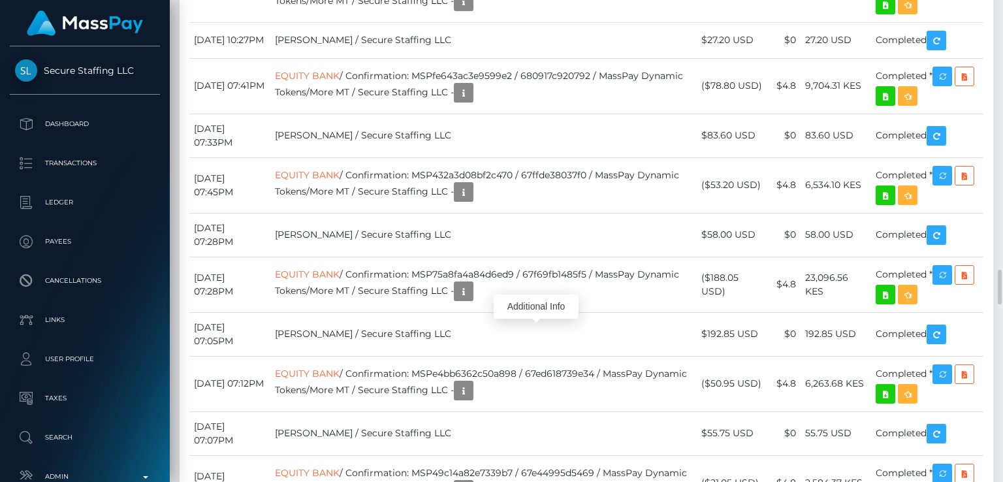
scroll to position [3831, 0]
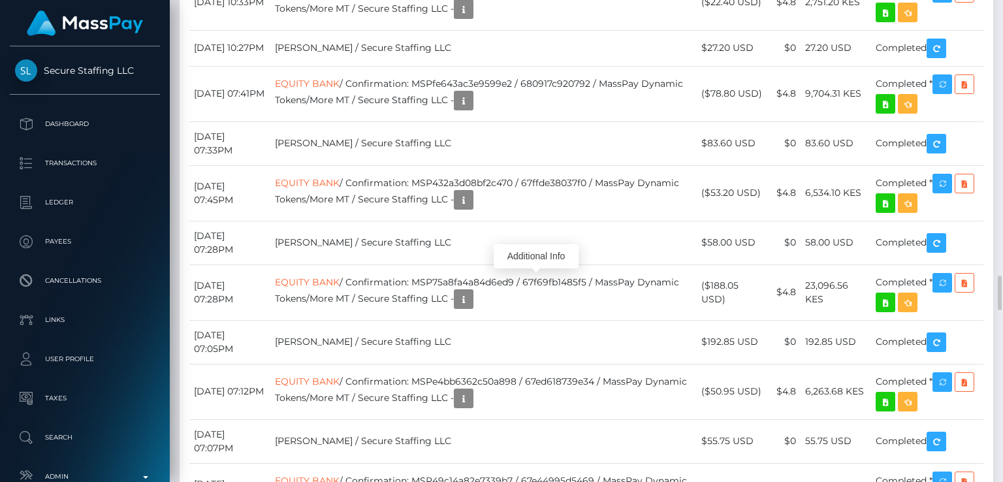
scroll to position [157, 251]
click at [532, 259] on div "Additional Info" at bounding box center [536, 256] width 85 height 24
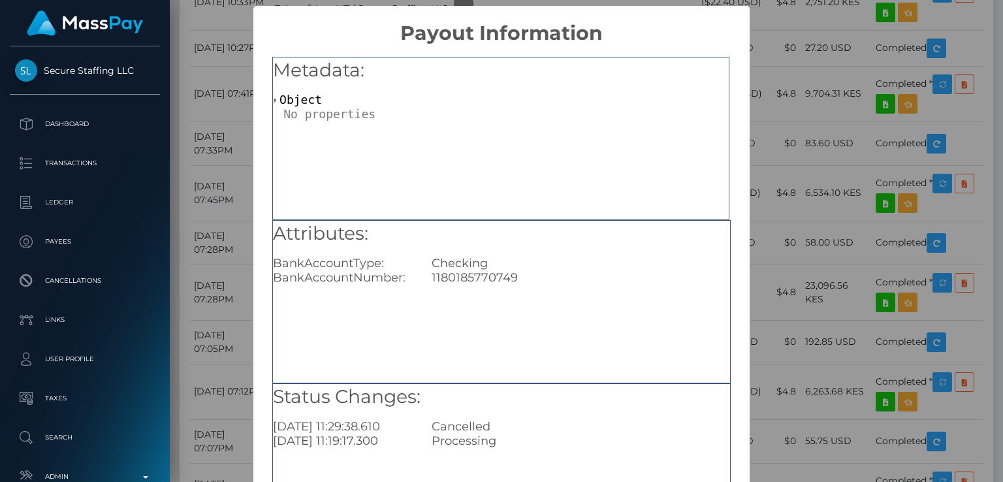
click at [854, 142] on div "× Payout Information Metadata: Object Attributes: BankAccountType: Checking Ban…" at bounding box center [501, 241] width 1003 height 482
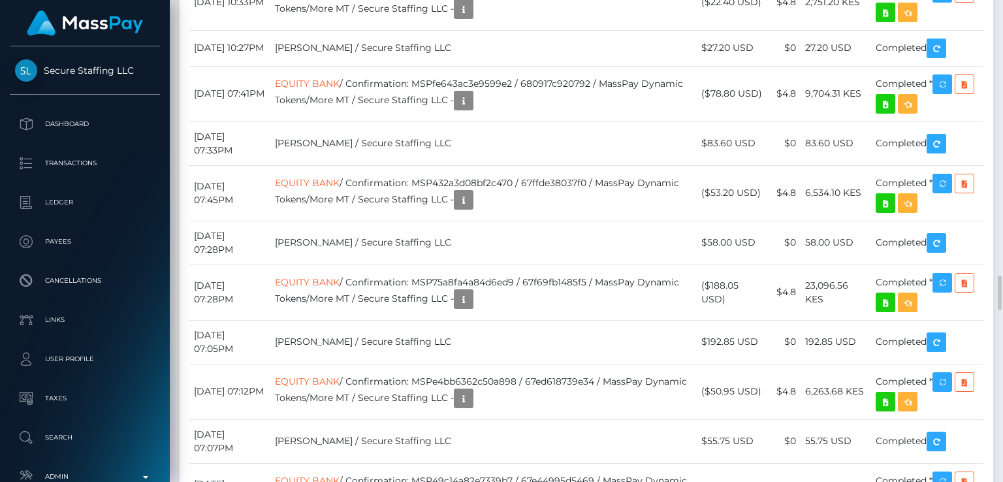
click at [683, 148] on div "Transactions History * Transactions date/time are shown in payee's local timezo…" at bounding box center [587, 335] width 814 height 2717
drag, startPoint x: 536, startPoint y: 215, endPoint x: 377, endPoint y: 205, distance: 159.7
copy td "Confirmation: MSPf01e2109b453f7c"
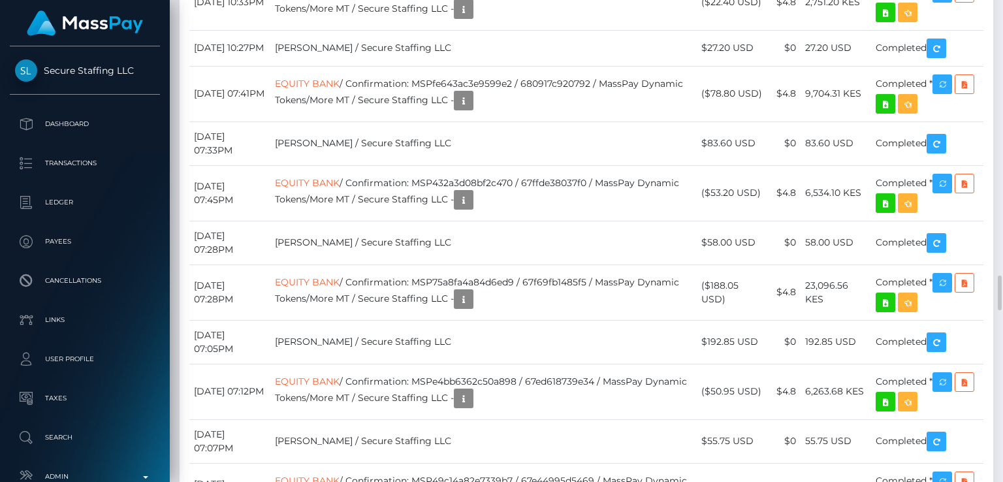
click at [536, 201] on div "Additional Info" at bounding box center [536, 201] width 85 height 24
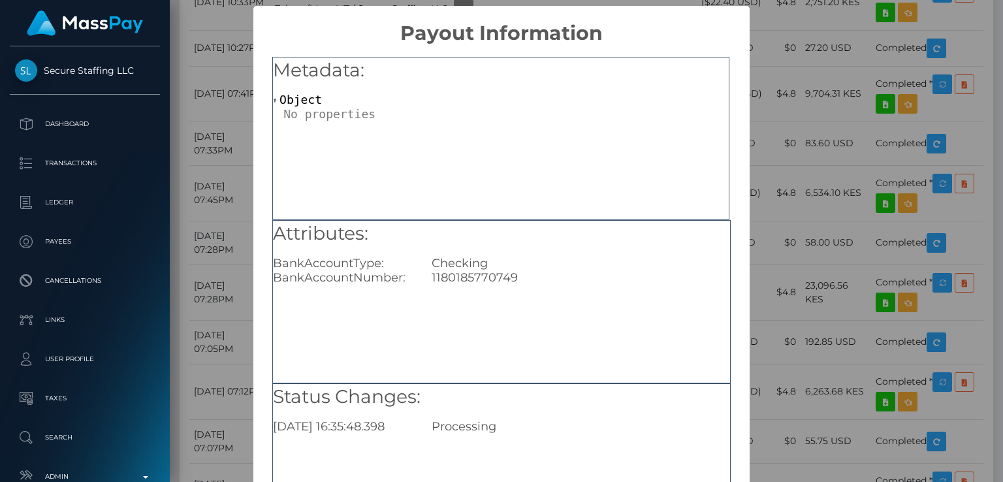
click at [482, 277] on div "1180185770749" at bounding box center [580, 277] width 317 height 14
copy div "1180185770749"
click at [426, 153] on div "Metadata: Object" at bounding box center [500, 138] width 457 height 163
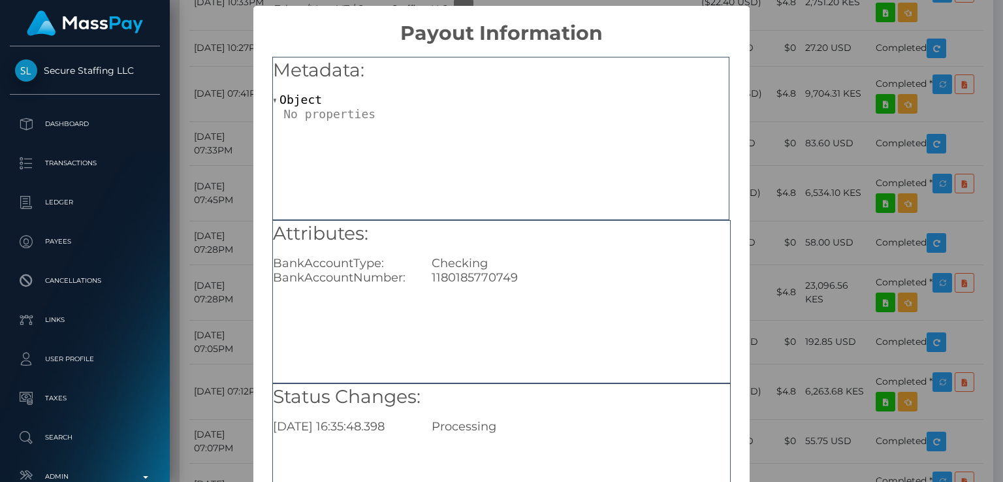
click at [509, 168] on div "Metadata: Object" at bounding box center [500, 138] width 457 height 163
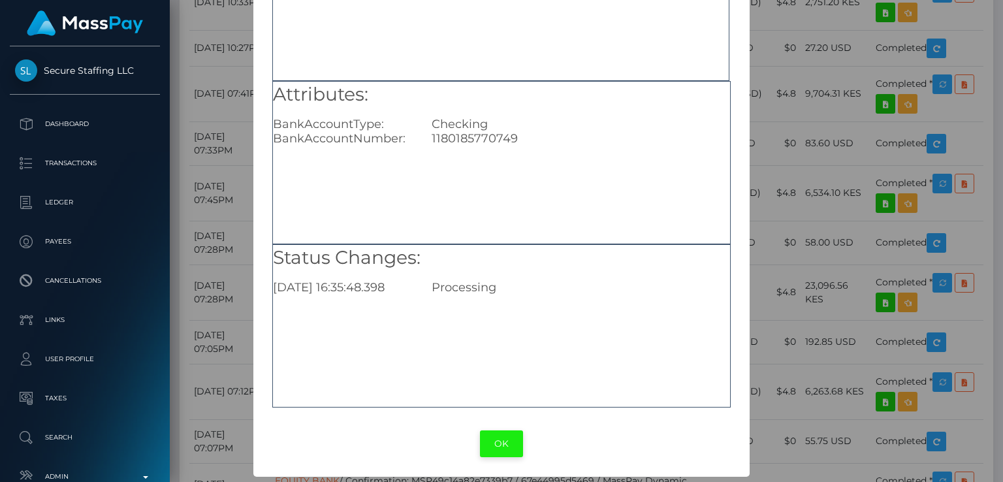
click at [509, 436] on button "OK" at bounding box center [501, 443] width 43 height 27
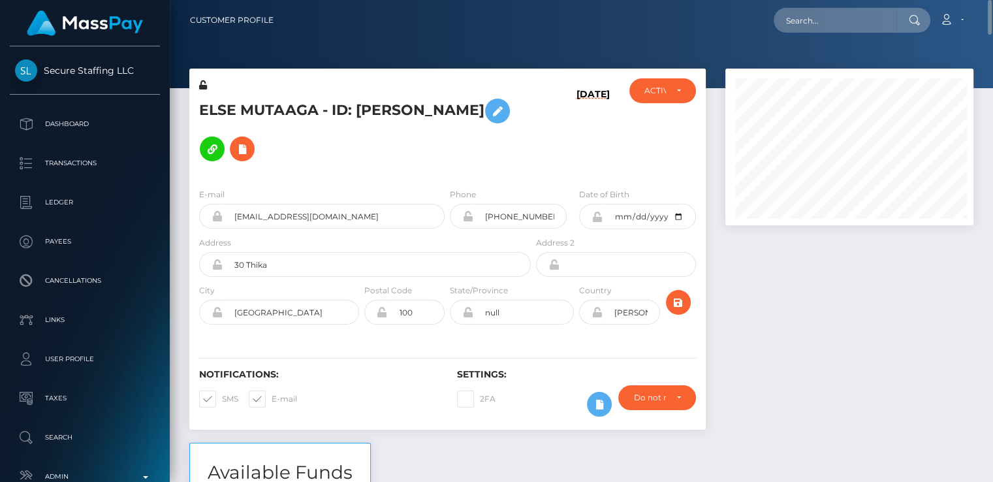
scroll to position [157, 248]
click at [839, 24] on input "text" at bounding box center [835, 20] width 123 height 25
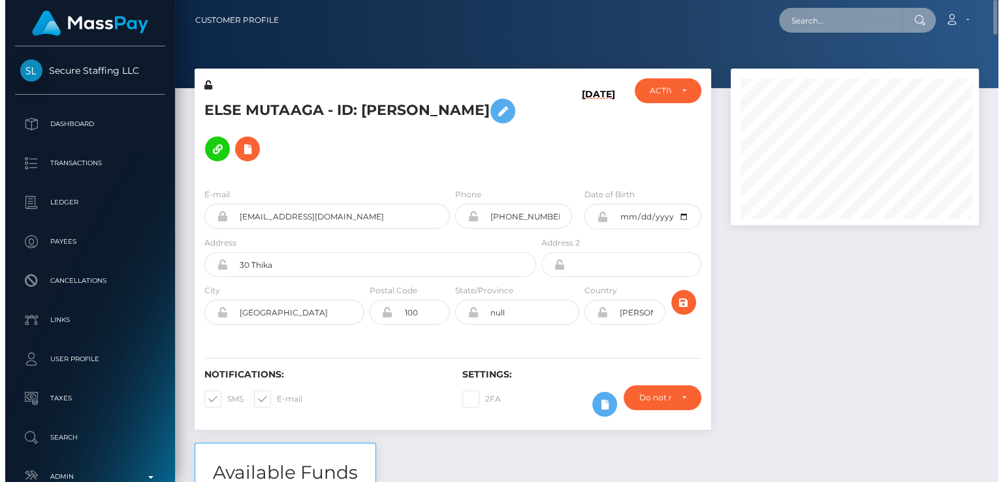
scroll to position [157, 251]
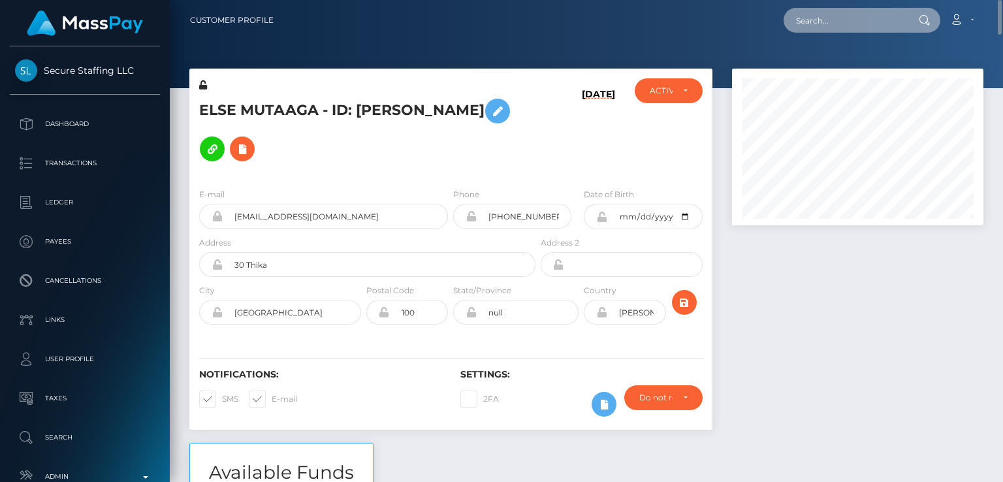
paste input "jessicaluis1294@gmail.com"
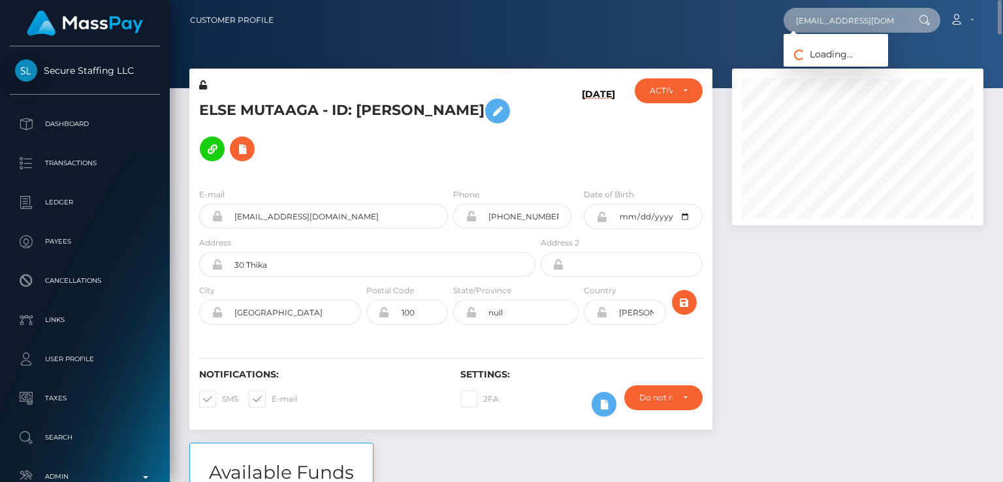
scroll to position [0, 9]
type input "jessicaluis1294@gmail.com"
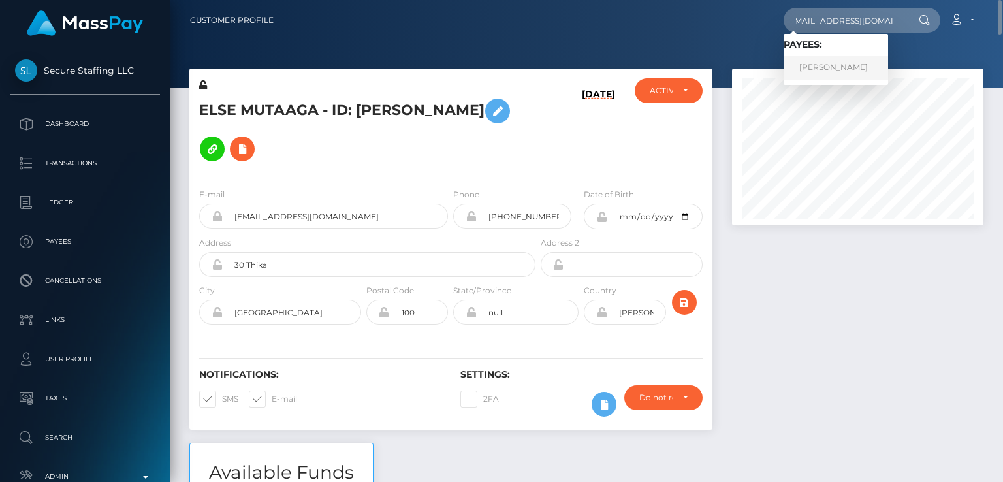
scroll to position [0, 0]
click at [843, 69] on link "JESSICA JULISA LUIS" at bounding box center [836, 68] width 105 height 24
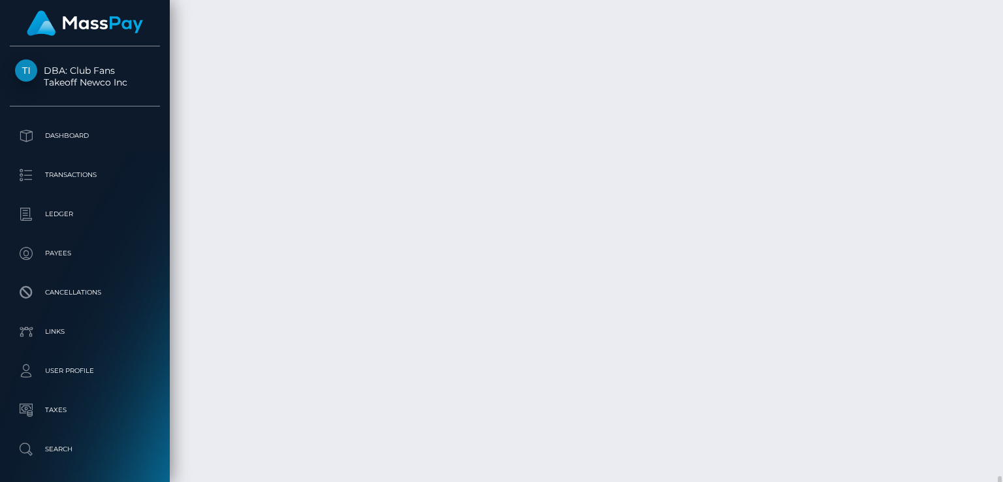
scroll to position [11532, 0]
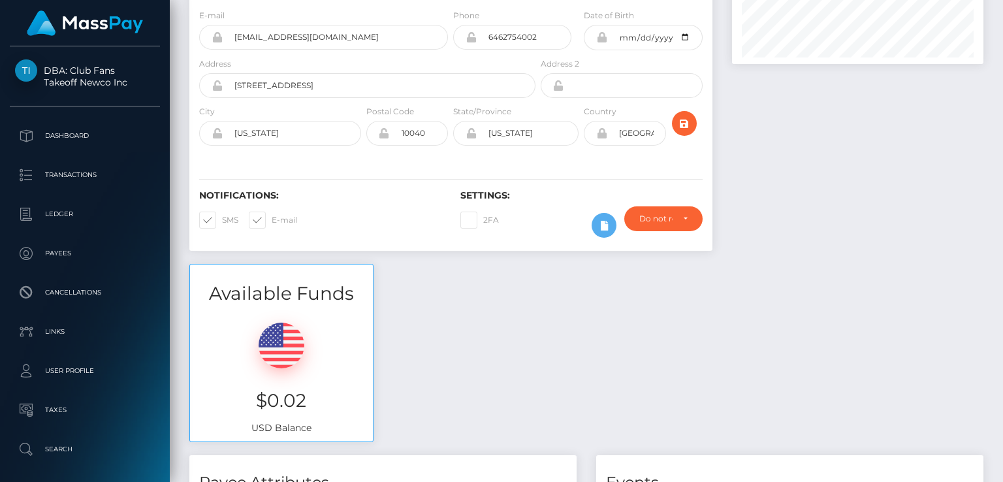
scroll to position [157, 251]
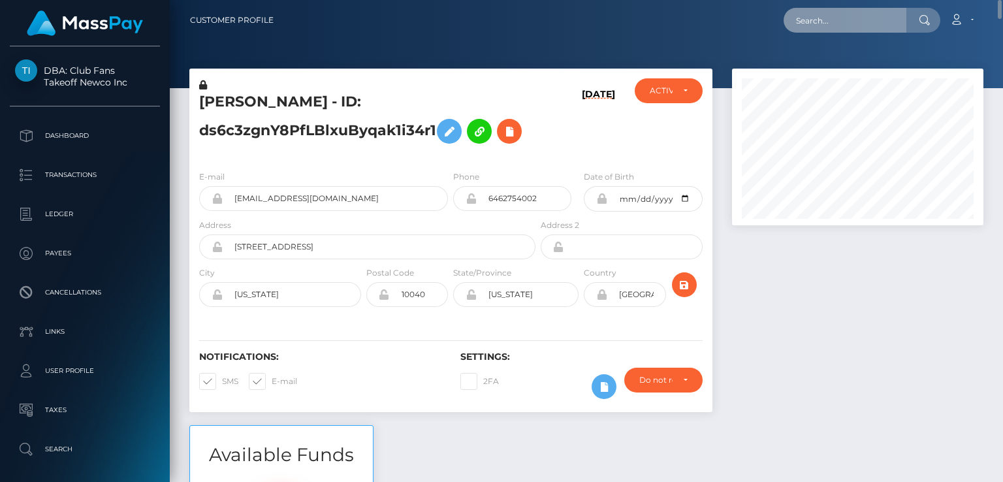
click at [809, 26] on input "text" at bounding box center [845, 20] width 123 height 25
paste input "[EMAIL_ADDRESS][DOMAIN_NAME]"
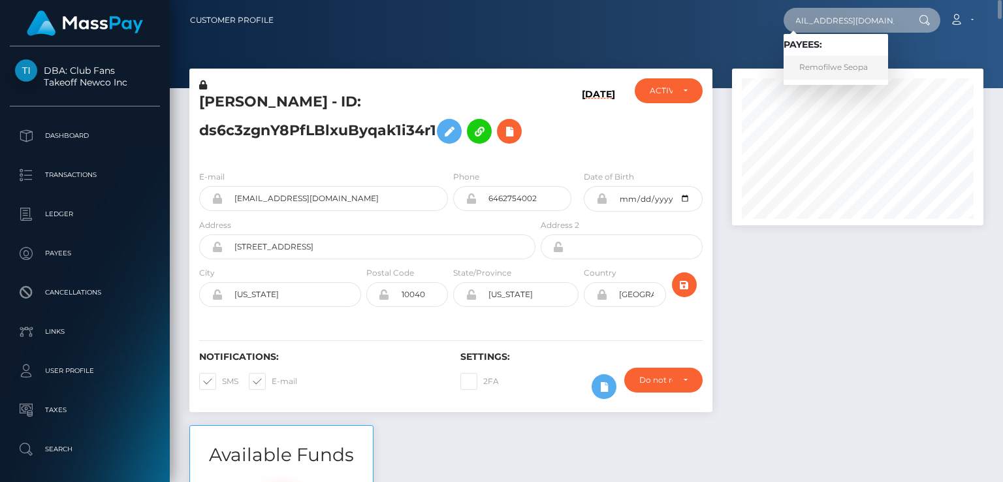
type input "[EMAIL_ADDRESS][DOMAIN_NAME]"
click at [865, 60] on link "Remofilwe Seopa" at bounding box center [836, 68] width 105 height 24
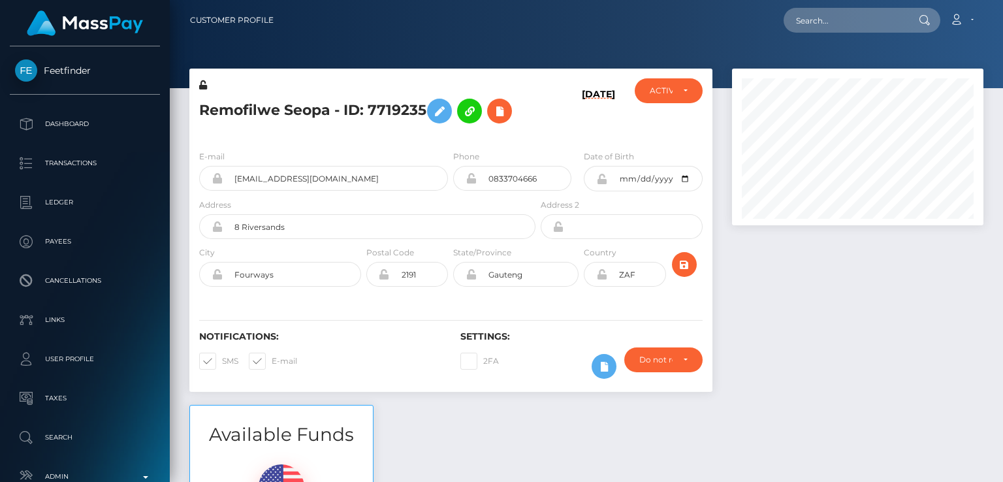
scroll to position [157, 251]
click at [250, 111] on h5 "Remofilwe Seopa - ID: 7719235" at bounding box center [363, 111] width 329 height 38
copy h5 "Remofilwe"
click at [290, 127] on h5 "Remofilwe Seopa - ID: 7719235" at bounding box center [363, 111] width 329 height 38
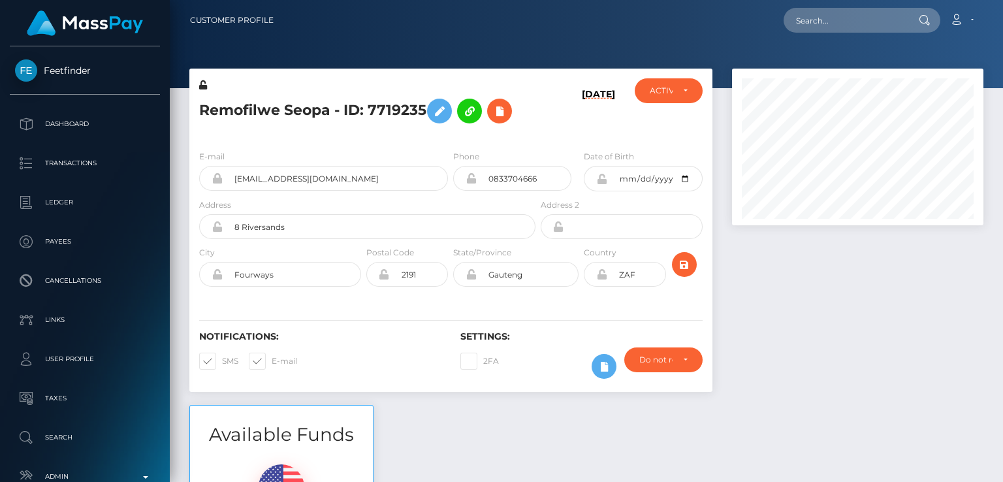
click at [235, 106] on h5 "Remofilwe Seopa - ID: 7719235" at bounding box center [363, 111] width 329 height 38
copy h5 "Remofilwe"
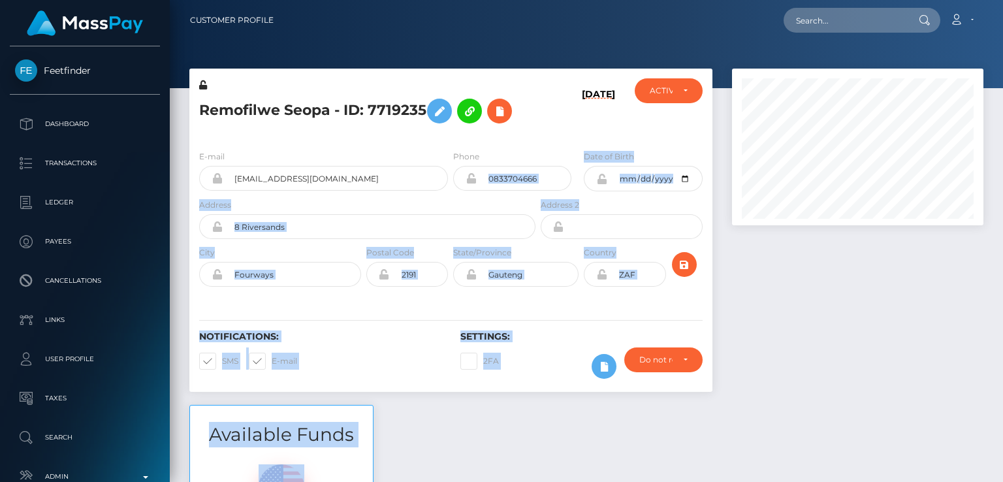
drag, startPoint x: 409, startPoint y: 349, endPoint x: 478, endPoint y: 179, distance: 183.4
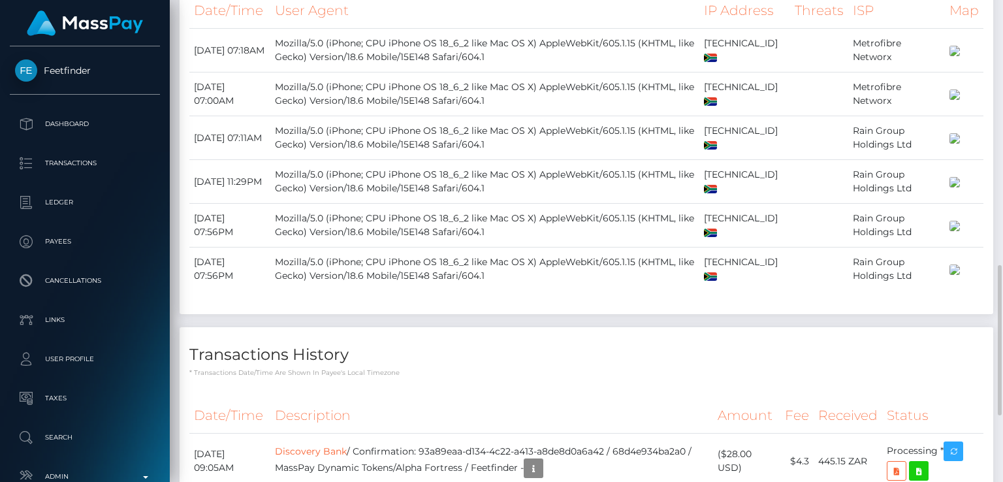
scroll to position [1058, 0]
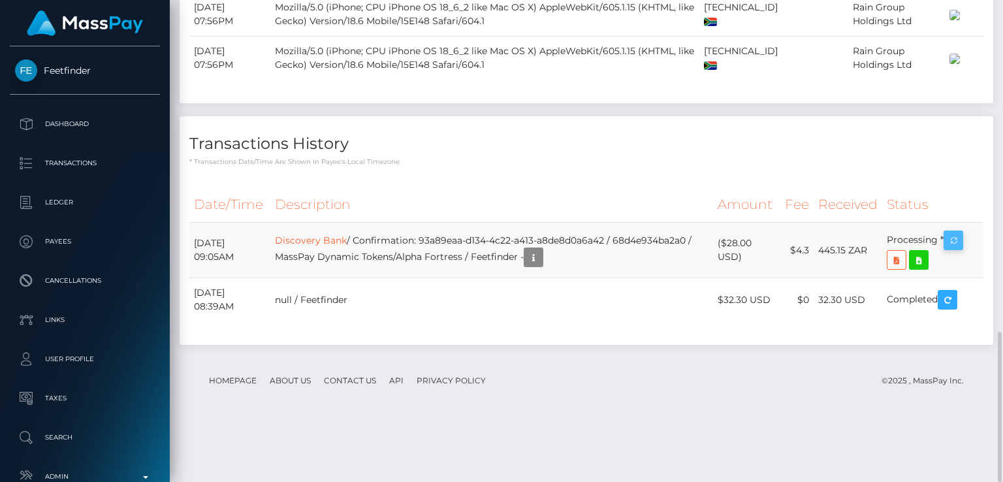
click at [959, 293] on div "Force status update" at bounding box center [924, 281] width 95 height 24
click at [958, 249] on icon "button" at bounding box center [954, 241] width 16 height 16
click at [939, 281] on div "Force status update" at bounding box center [924, 281] width 95 height 24
click at [473, 223] on th "Description" at bounding box center [491, 205] width 443 height 36
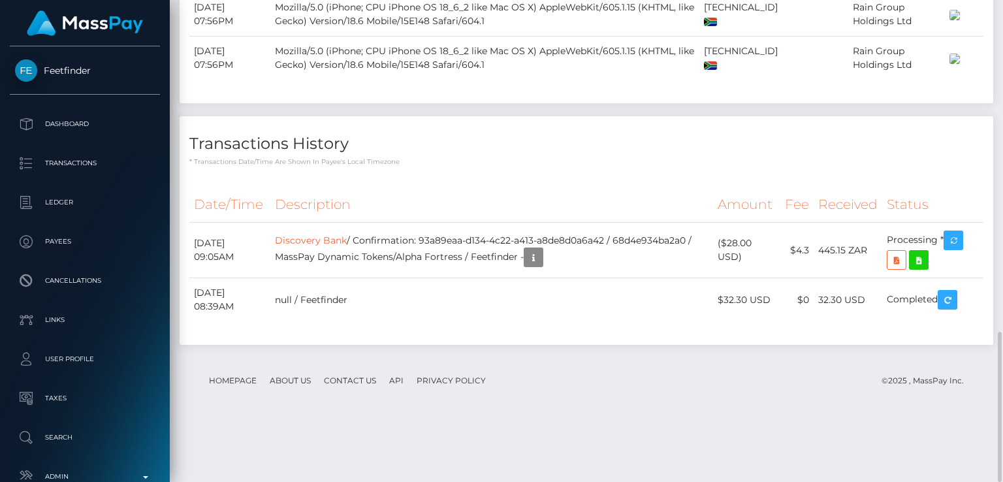
click at [477, 167] on p "* Transactions date/time are shown in payee's local timezone" at bounding box center [586, 162] width 794 height 10
drag, startPoint x: 878, startPoint y: 306, endPoint x: 823, endPoint y: 306, distance: 54.9
click at [823, 278] on td "445.15 ZAR" at bounding box center [848, 251] width 69 height 56
copy td "445.15 ZAR"
click at [380, 223] on th "Description" at bounding box center [491, 205] width 443 height 36
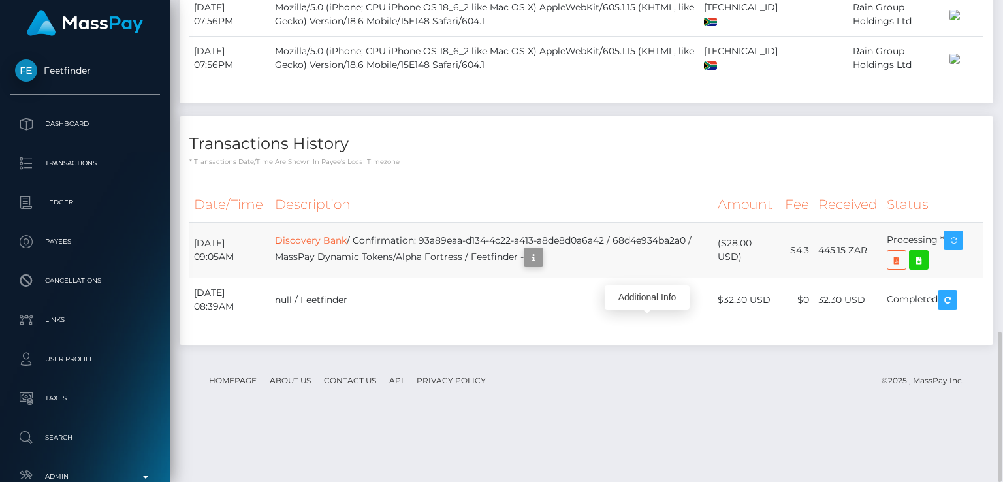
click at [541, 266] on icon "button" at bounding box center [534, 258] width 16 height 16
click at [645, 291] on div "Additional Info" at bounding box center [647, 297] width 85 height 24
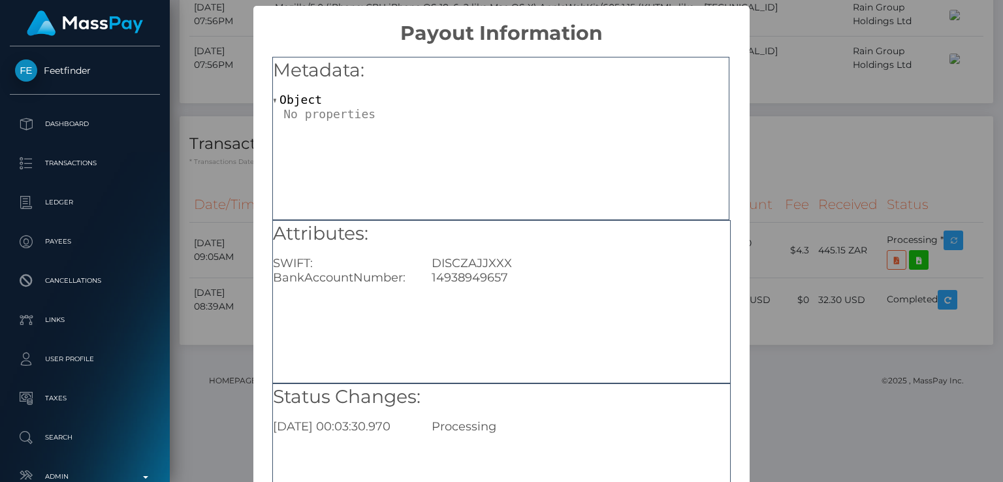
click at [487, 278] on div "14938949657" at bounding box center [580, 277] width 317 height 14
copy div "14938949657"
click at [788, 216] on div "× Payout Information Metadata: Object Attributes: SWIFT: DISCZAJJXXX BankAccoun…" at bounding box center [501, 241] width 1003 height 482
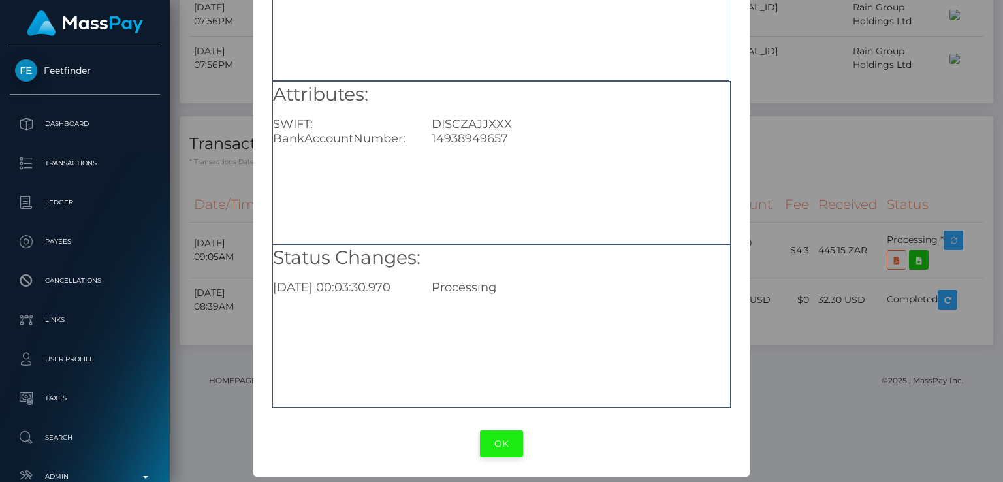
click at [496, 450] on button "OK" at bounding box center [501, 443] width 43 height 27
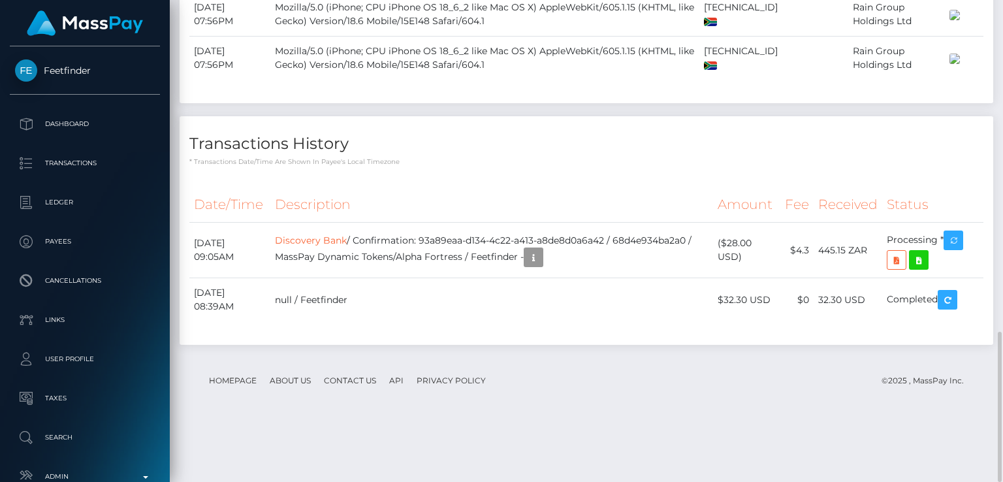
scroll to position [157, 251]
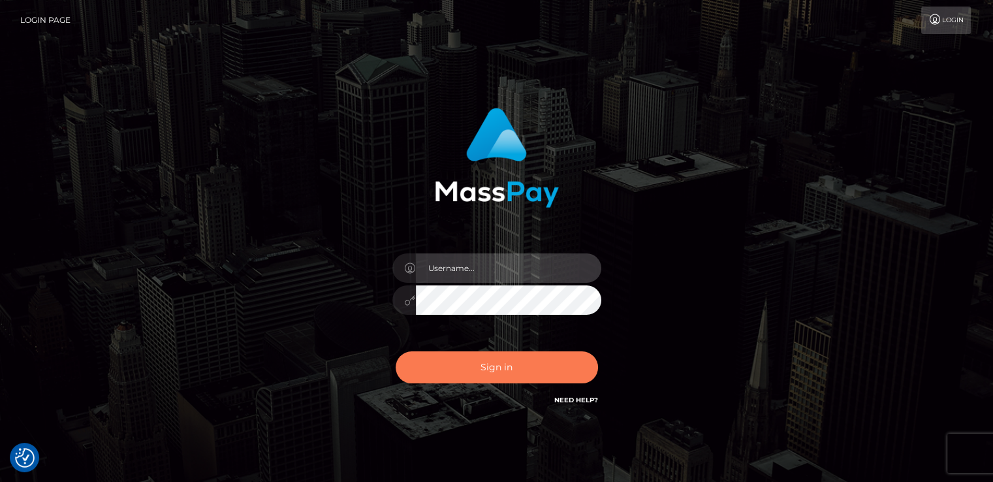
type input "[DOMAIN_NAME]"
click at [432, 366] on button "Sign in" at bounding box center [497, 367] width 202 height 32
type input "[DOMAIN_NAME]"
click at [432, 366] on button "Sign in" at bounding box center [497, 367] width 202 height 32
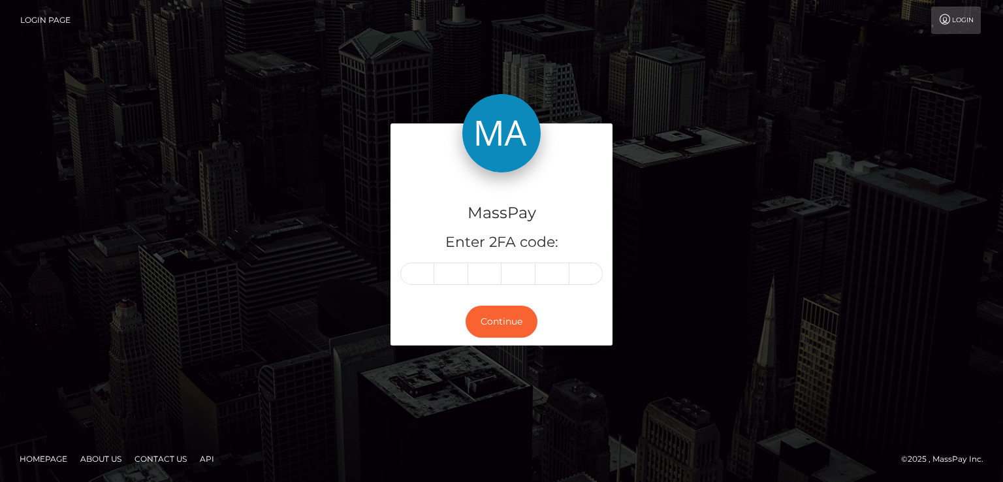
click at [428, 276] on input "text" at bounding box center [417, 274] width 34 height 22
type input "6"
type input "2"
type input "9"
type input "7"
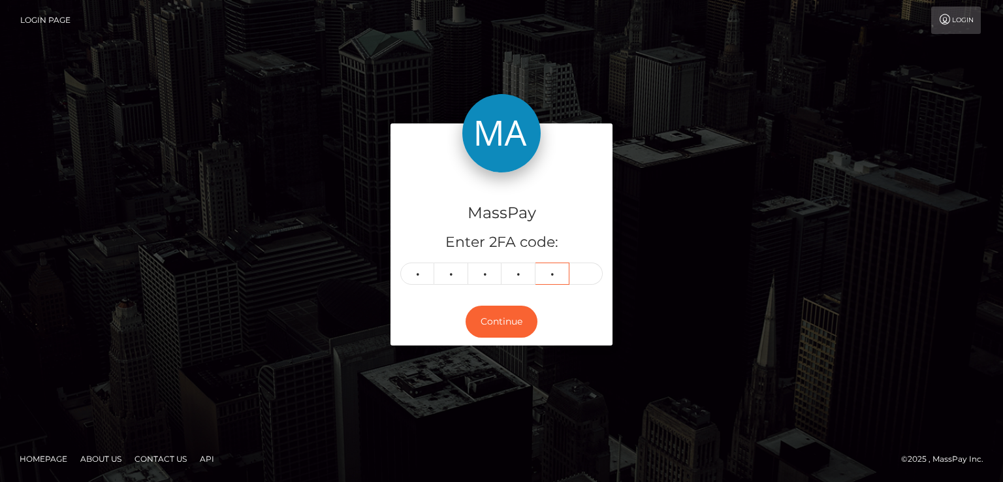
type input "2"
type input "9"
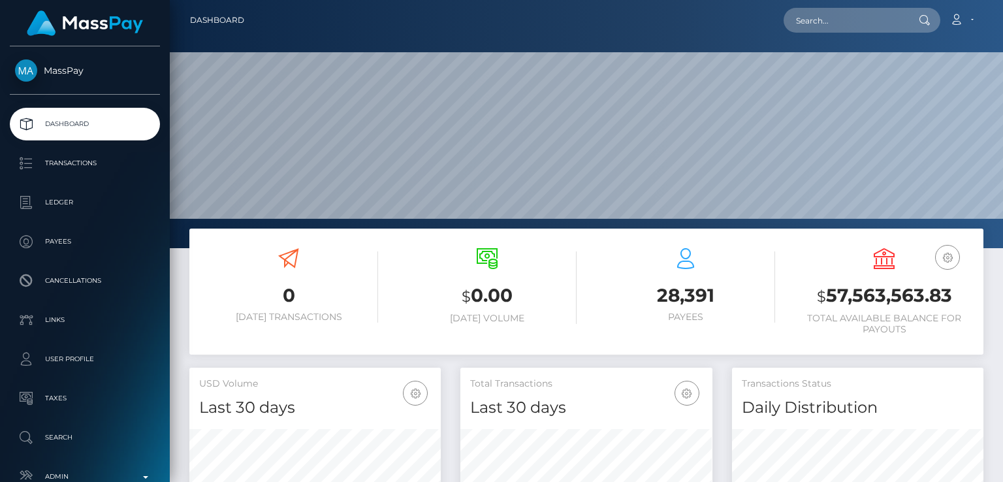
scroll to position [231, 251]
click at [851, 20] on input "text" at bounding box center [845, 20] width 123 height 25
paste input "[EMAIL_ADDRESS][DOMAIN_NAME]"
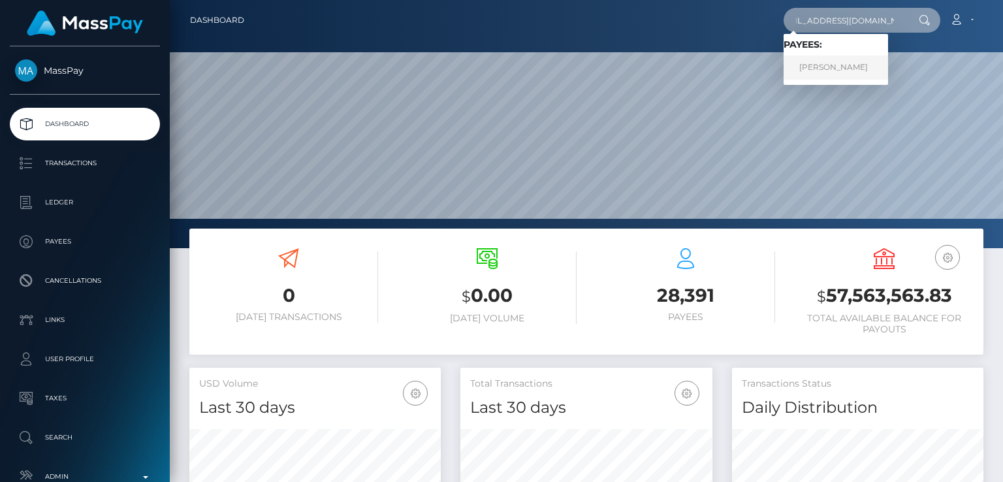
type input "[EMAIL_ADDRESS][DOMAIN_NAME]"
click at [855, 75] on link "[PERSON_NAME]" at bounding box center [836, 68] width 105 height 24
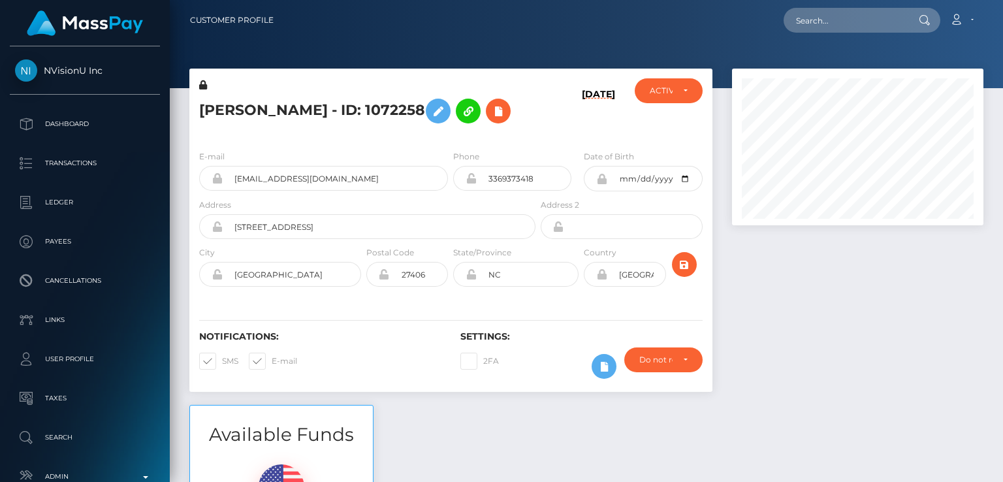
scroll to position [157, 251]
click at [229, 123] on h5 "[PERSON_NAME] - ID: 1072258" at bounding box center [363, 111] width 329 height 38
copy h5 "[PERSON_NAME]"
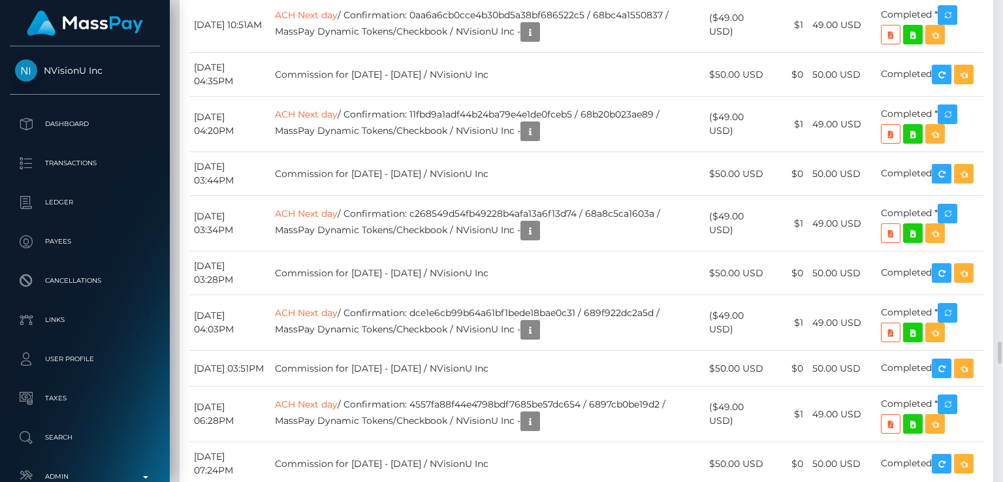
click at [238, 251] on td "[DATE] 03:28PM" at bounding box center [229, 273] width 81 height 44
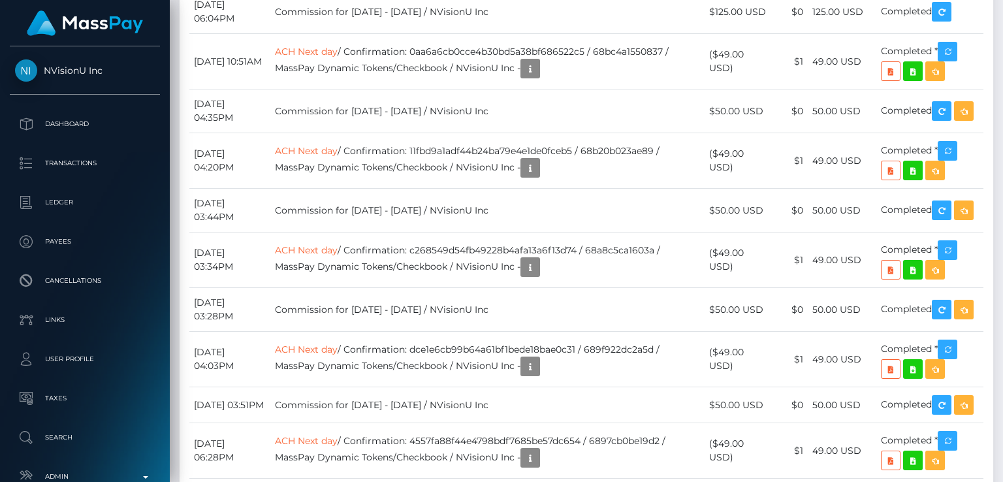
scroll to position [7021, 0]
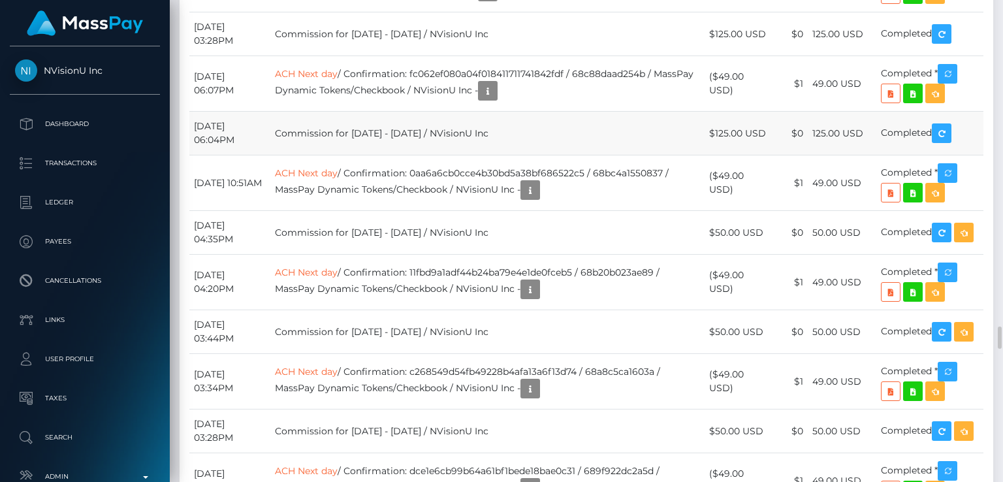
drag, startPoint x: 304, startPoint y: 291, endPoint x: 334, endPoint y: 285, distance: 30.0
click at [334, 155] on td "Commission for [DATE] - [DATE] / NVisionU Inc" at bounding box center [487, 134] width 434 height 44
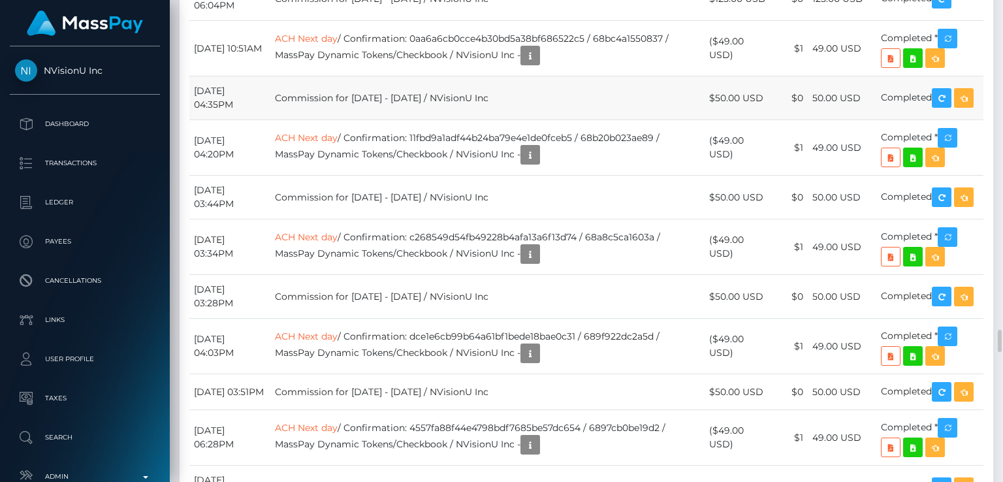
scroll to position [7153, 0]
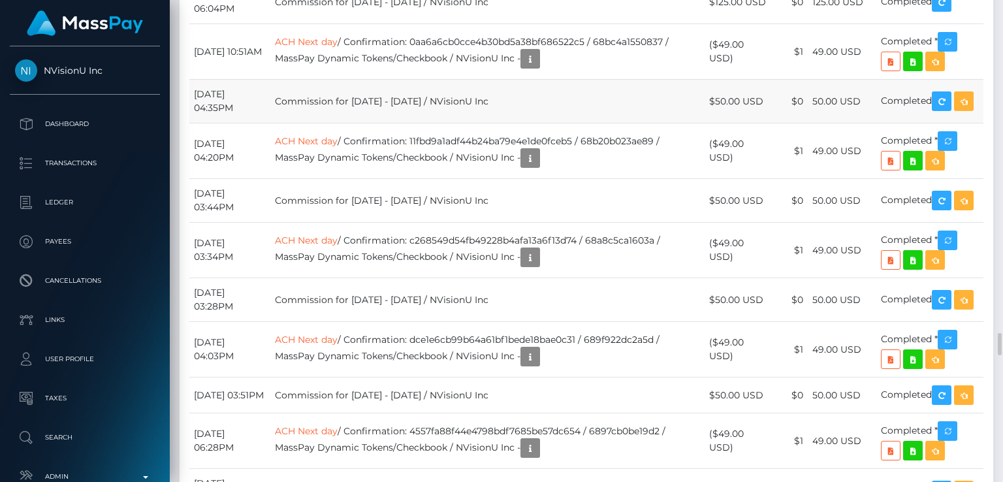
click at [309, 123] on td "Commission for [DATE] - [DATE] / NVisionU Inc" at bounding box center [487, 102] width 434 height 44
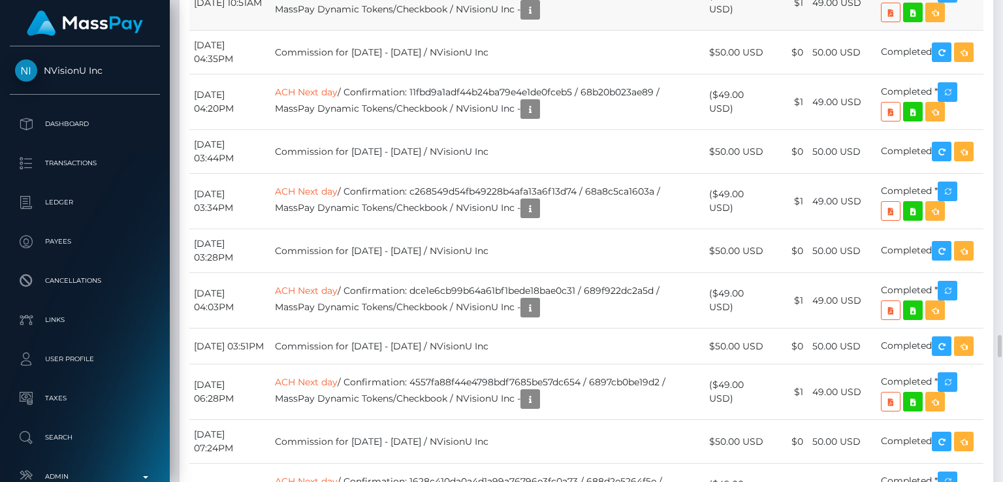
scroll to position [7203, 0]
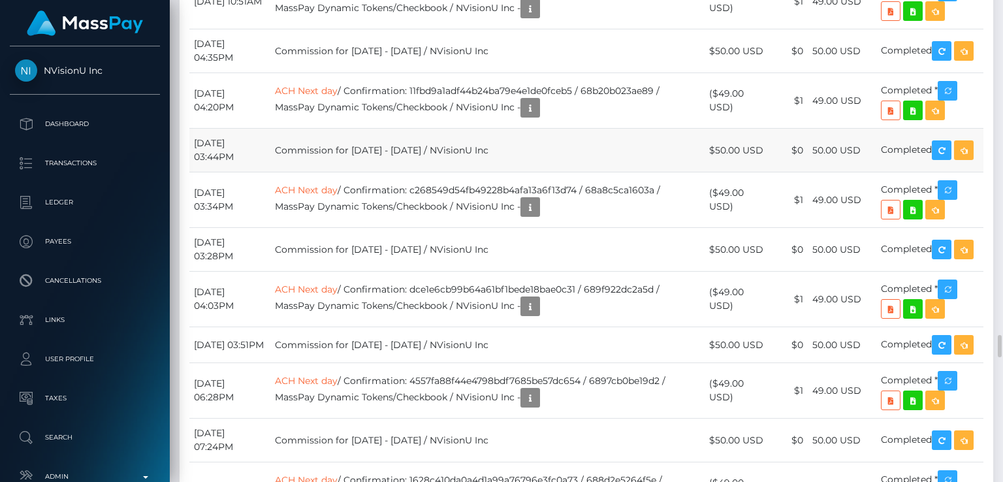
click at [400, 172] on td "Commission for [DATE] - [DATE] / NVisionU Inc" at bounding box center [487, 151] width 434 height 44
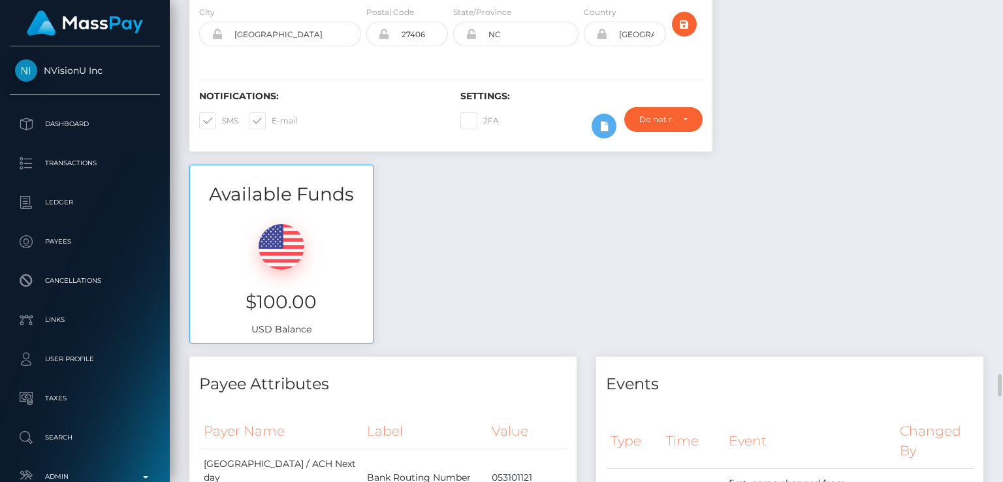
scroll to position [0, 0]
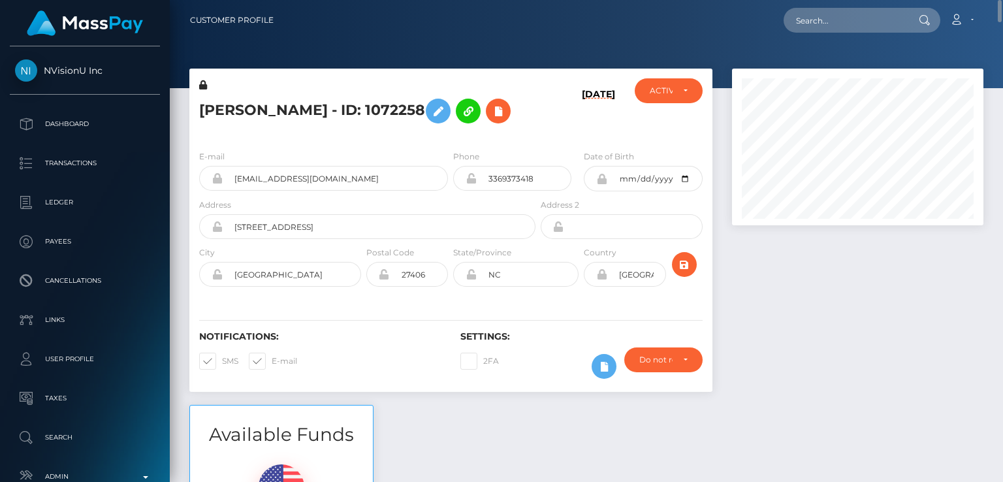
click at [225, 104] on h5 "[PERSON_NAME] - ID: 1072258" at bounding box center [363, 111] width 329 height 38
copy h5 "[PERSON_NAME]"
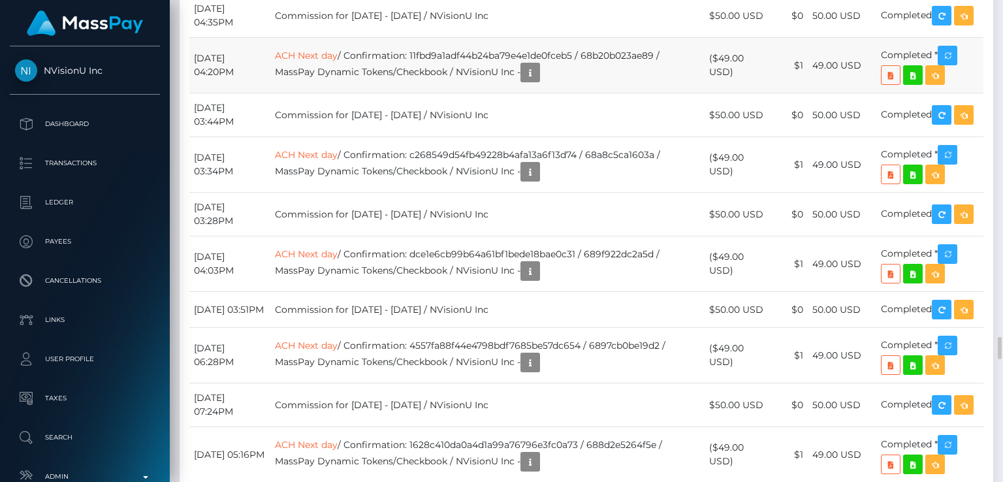
click at [266, 93] on td "[DATE] 04:20PM" at bounding box center [229, 66] width 81 height 56
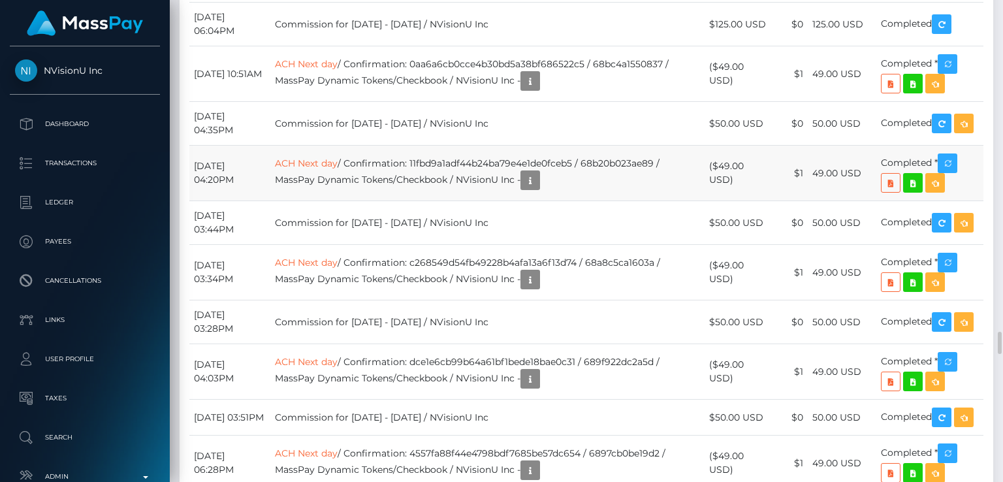
scroll to position [157, 251]
click at [270, 146] on td "[DATE] 04:35PM" at bounding box center [229, 124] width 81 height 44
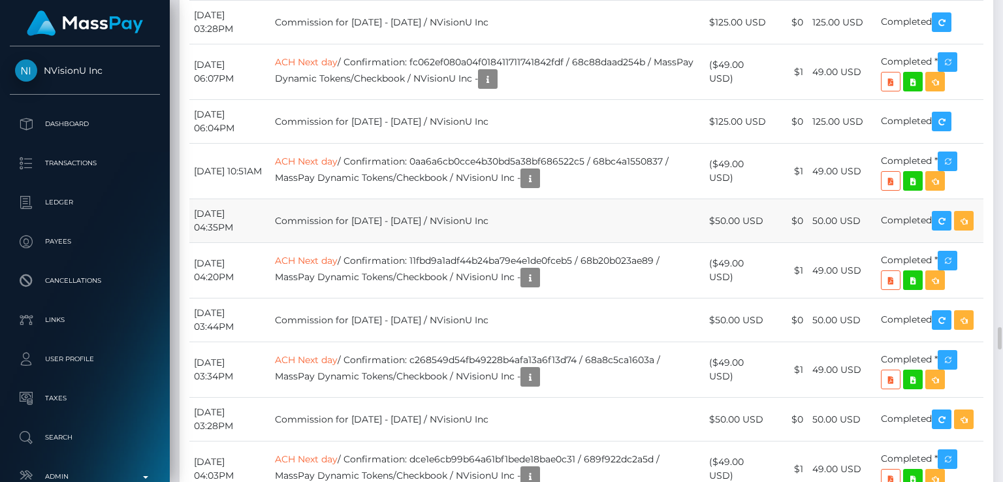
scroll to position [7034, 0]
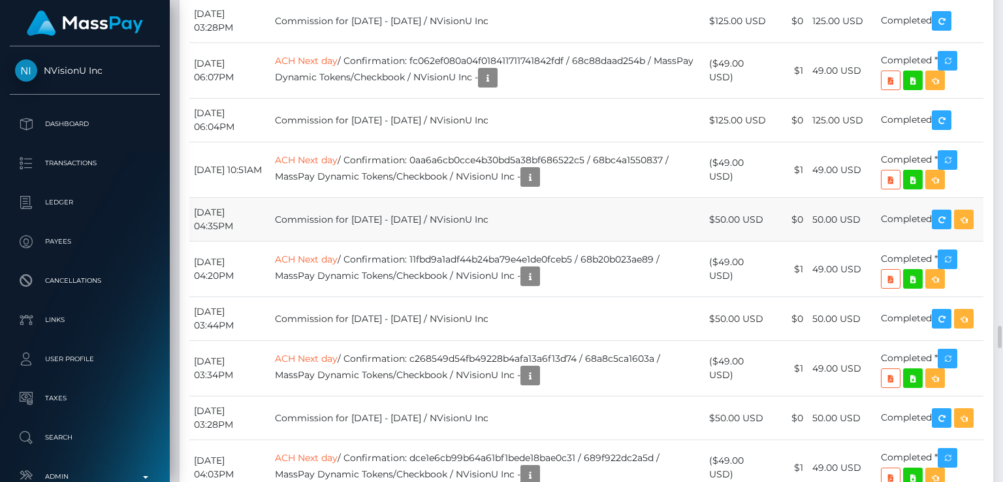
click at [270, 198] on td "[DATE] 10:51AM" at bounding box center [229, 170] width 81 height 56
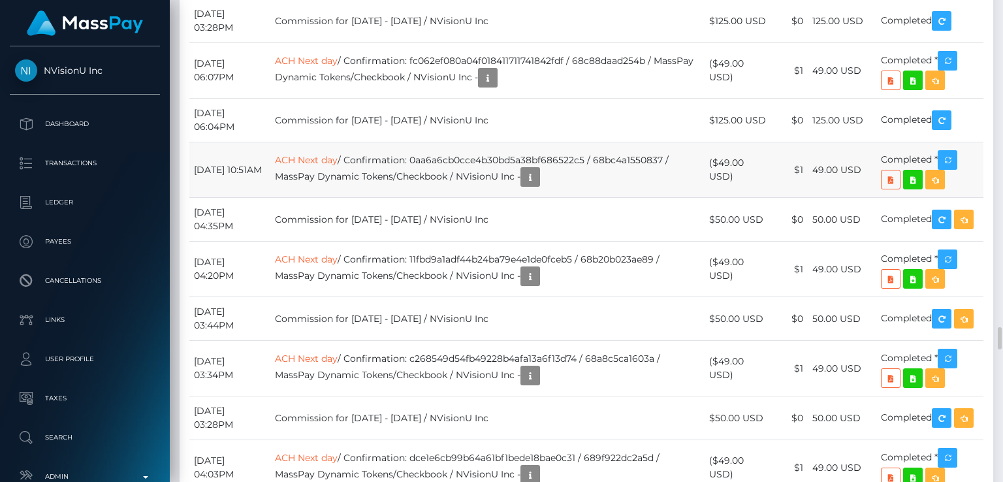
click at [270, 198] on td "[DATE] 10:51AM" at bounding box center [229, 170] width 81 height 56
click at [270, 142] on td "[DATE] 06:04PM" at bounding box center [229, 121] width 81 height 44
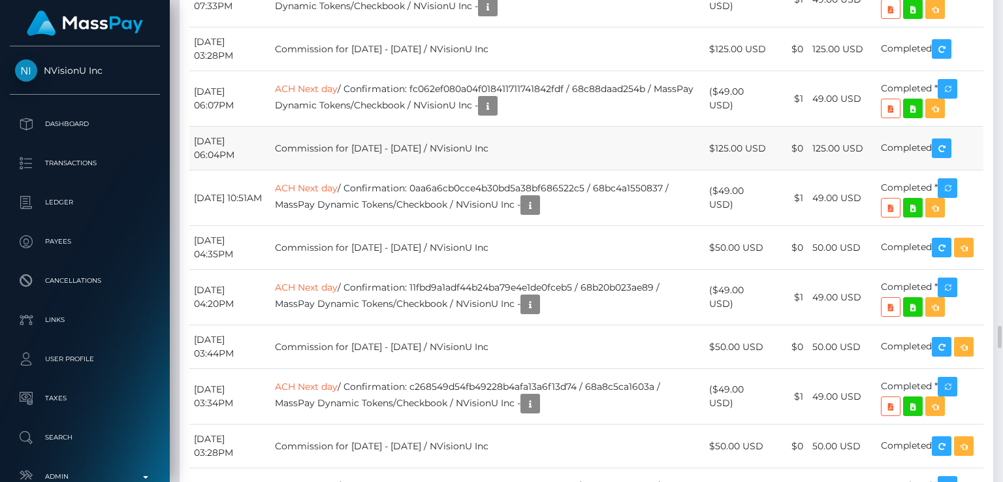
scroll to position [7004, 0]
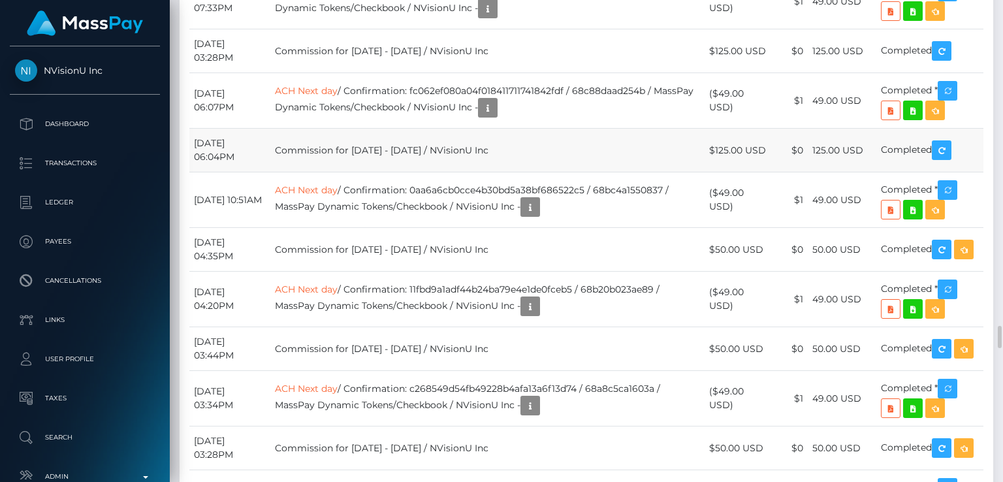
click at [739, 29] on td "($49.00 USD)" at bounding box center [740, 2] width 70 height 56
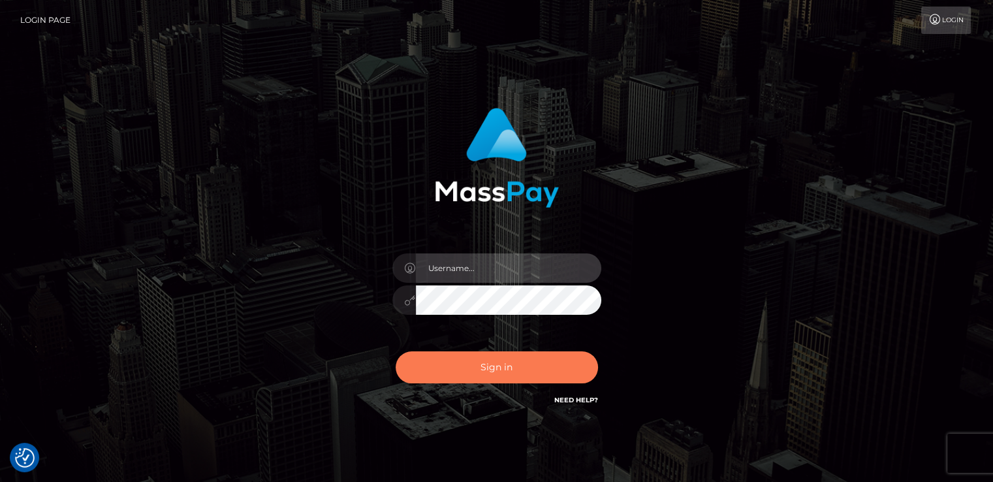
type input "[DOMAIN_NAME]"
click at [462, 368] on button "Sign in" at bounding box center [497, 367] width 202 height 32
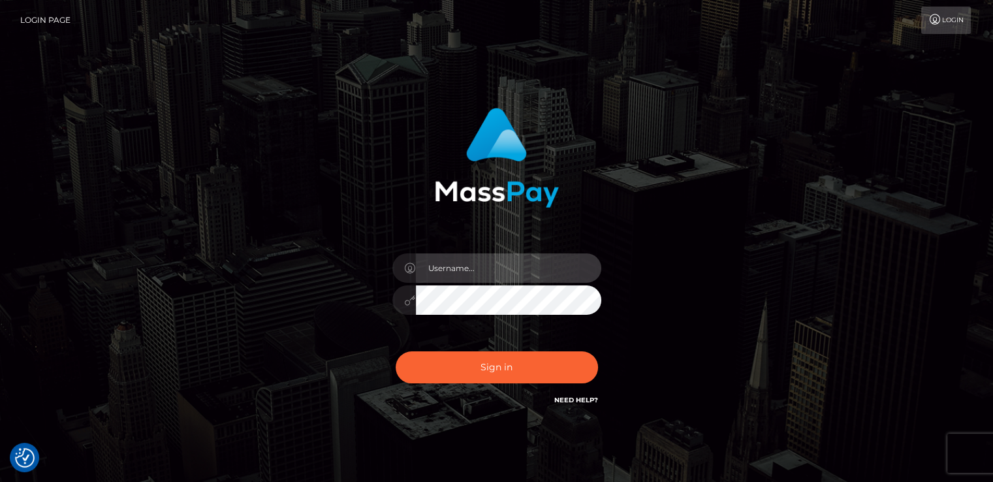
type input "[DOMAIN_NAME]"
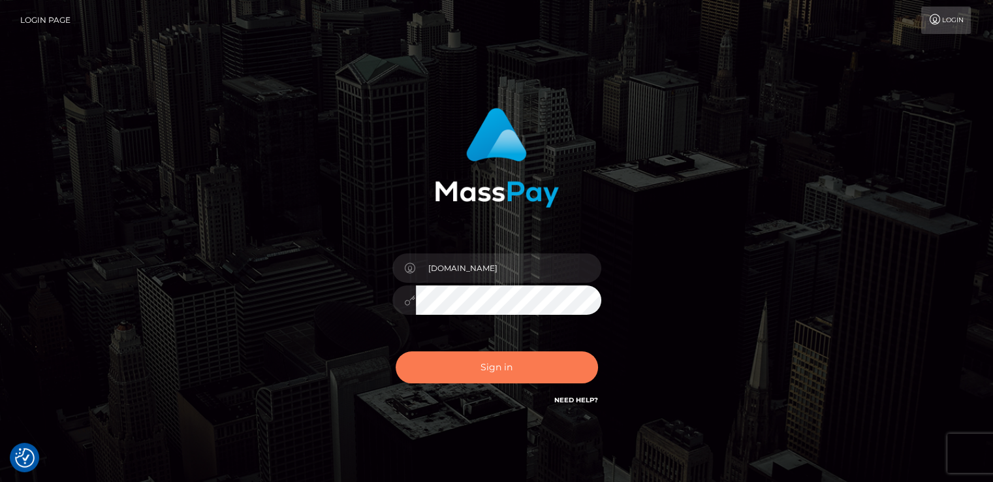
click at [462, 368] on button "Sign in" at bounding box center [497, 367] width 202 height 32
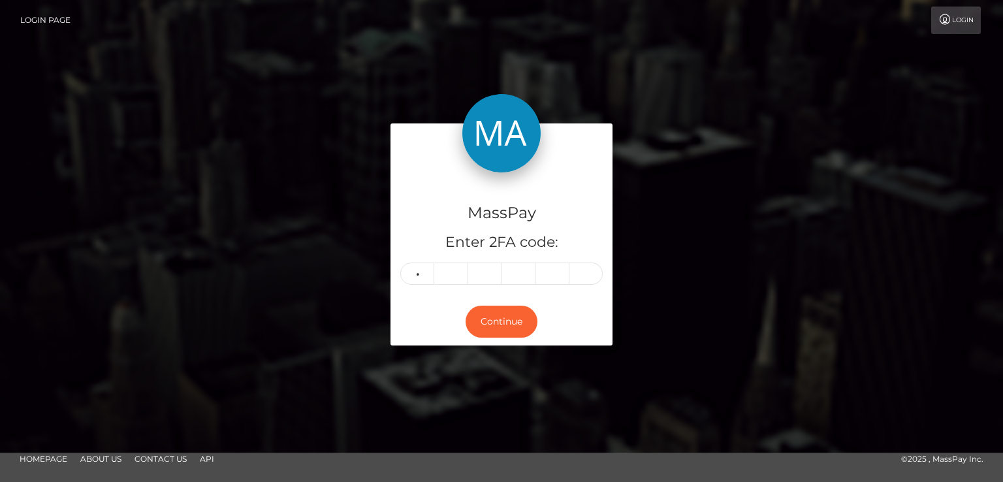
type input "2"
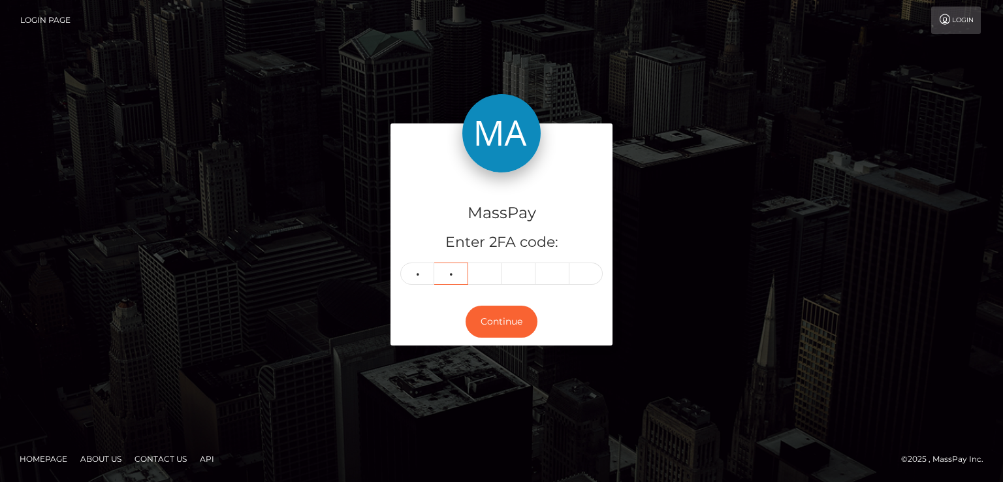
type input "5"
type input "2"
type input "3"
type input "8"
type input "3"
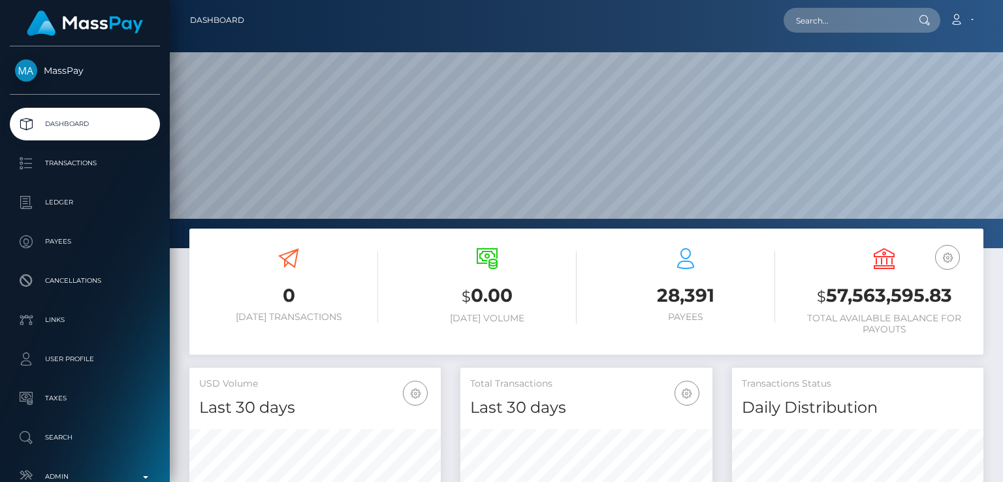
scroll to position [231, 251]
paste input "[EMAIL_ADDRESS][DOMAIN_NAME]"
type input "[EMAIL_ADDRESS][DOMAIN_NAME]"
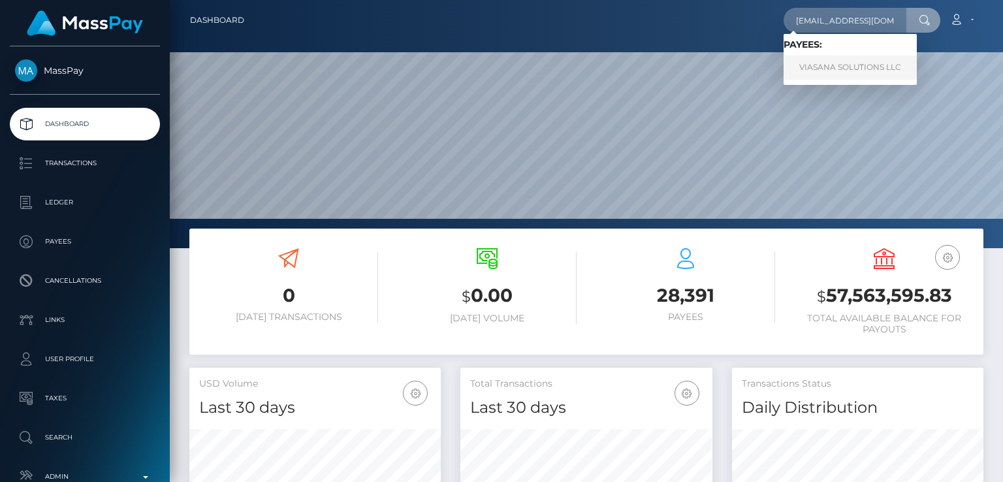
click at [868, 71] on link "VIASANA SOLUTIONS LLC" at bounding box center [850, 68] width 133 height 24
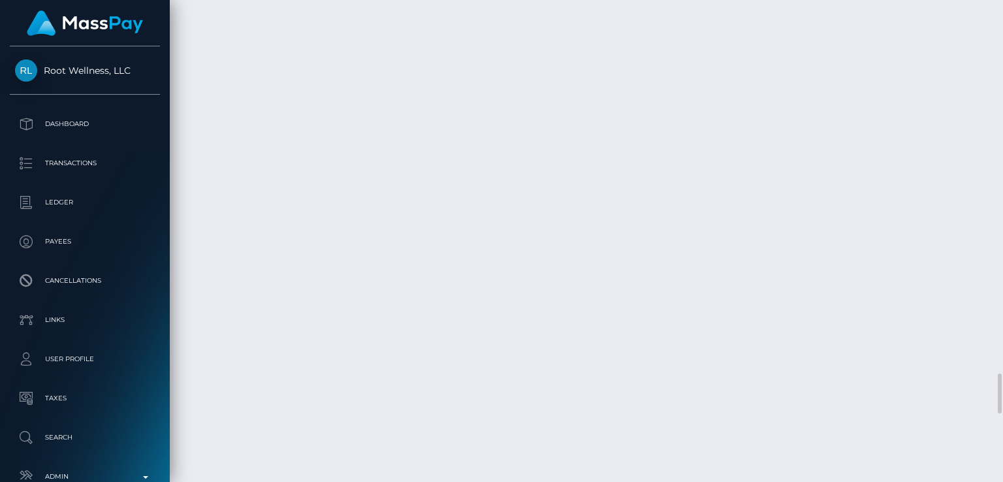
scroll to position [4500, 0]
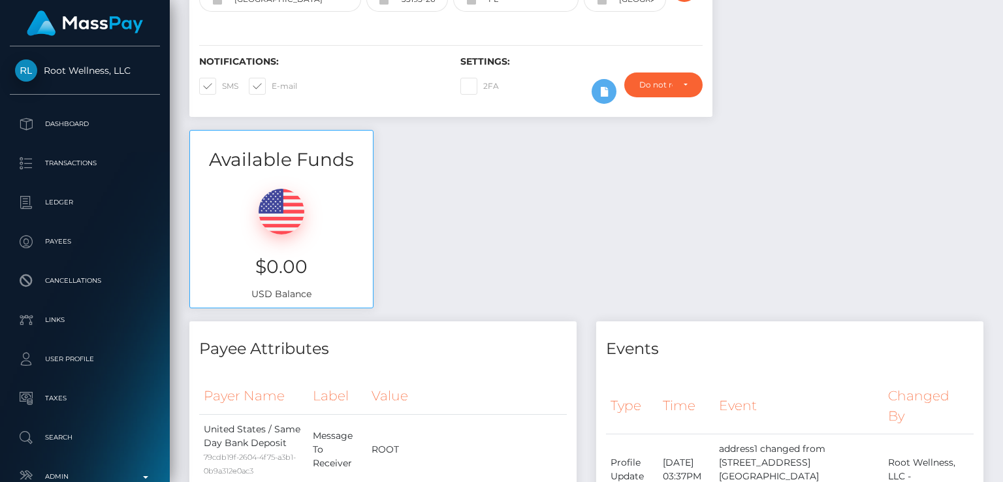
scroll to position [0, 0]
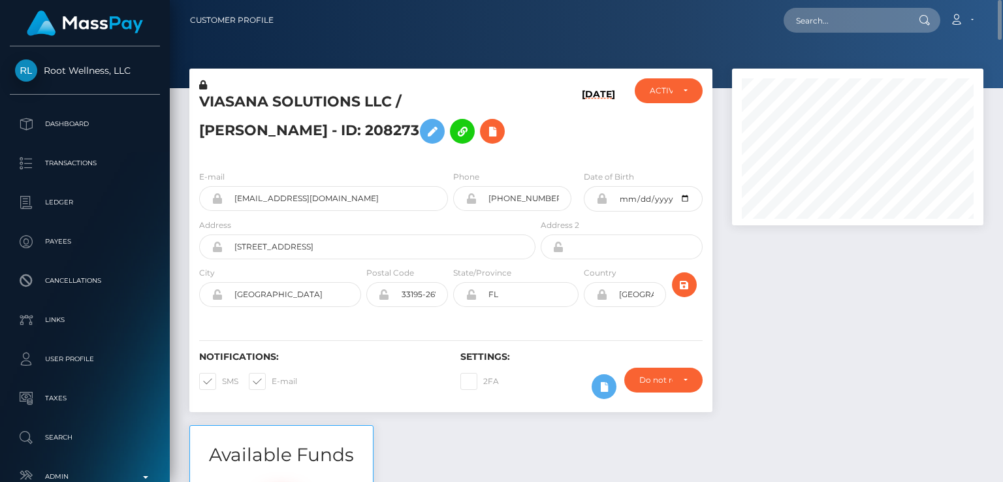
click at [214, 112] on h5 "VIASANA SOLUTIONS LLC / [PERSON_NAME] - ID: 208273" at bounding box center [363, 121] width 329 height 58
copy h5 "VIASANA"
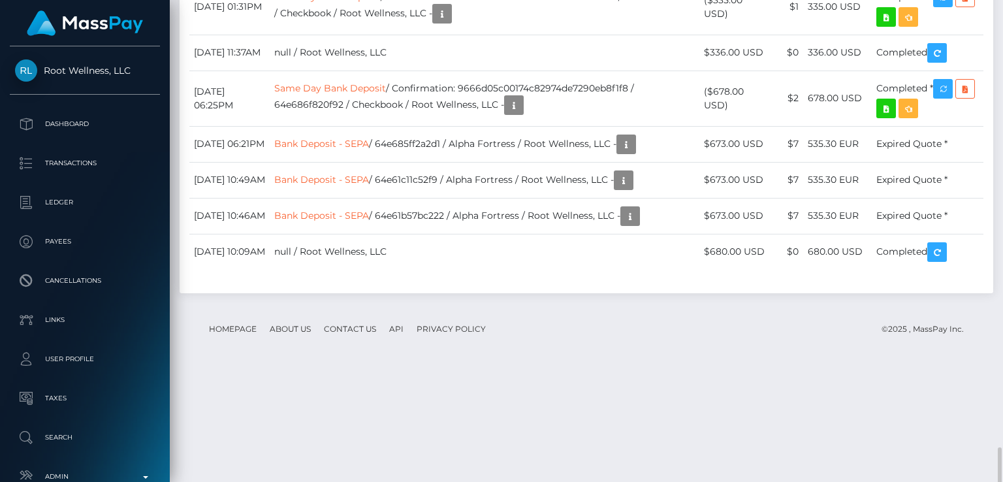
scroll to position [4172, 0]
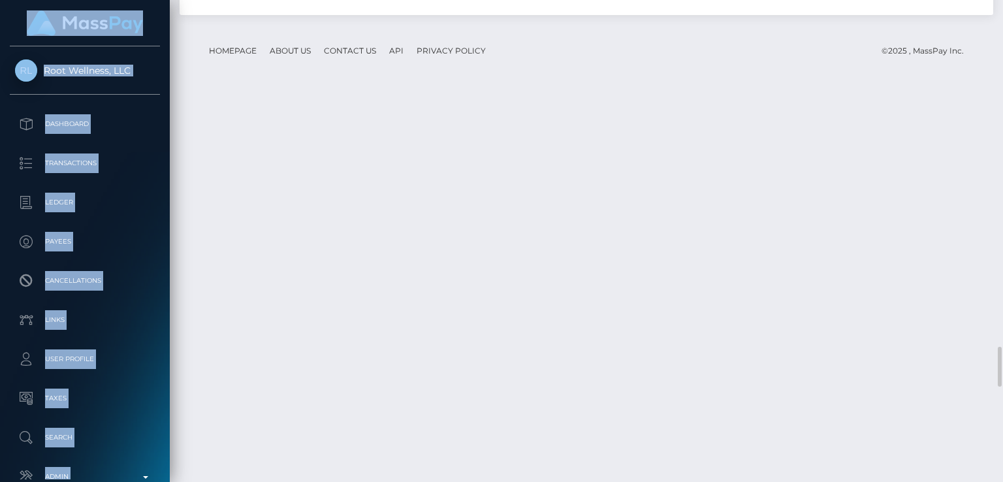
drag, startPoint x: 314, startPoint y: 340, endPoint x: 272, endPoint y: 434, distance: 103.5
click at [252, 481] on html "Root Wellness, LLC Dashboard Transactions Ledger Payees Links" at bounding box center [501, 241] width 1003 height 482
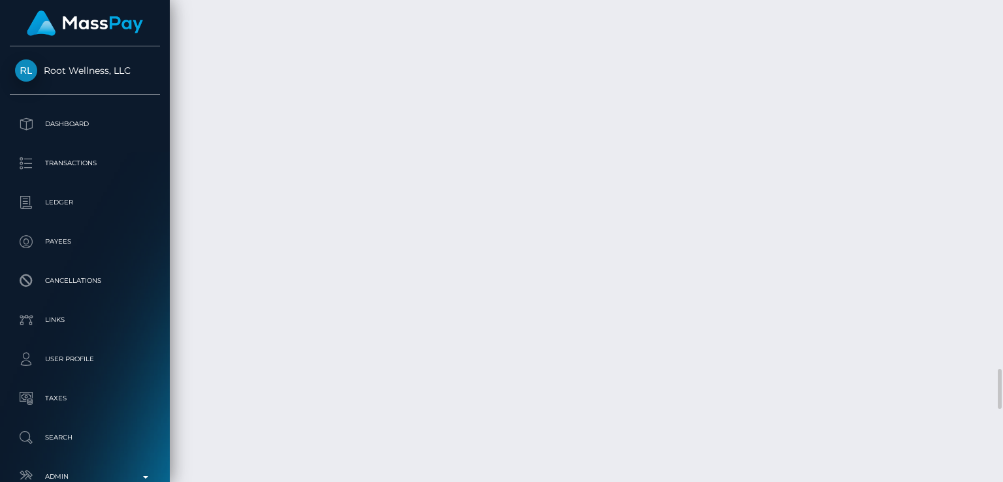
scroll to position [4394, 0]
drag, startPoint x: 246, startPoint y: 250, endPoint x: 195, endPoint y: 248, distance: 50.3
copy td "[DATE]"
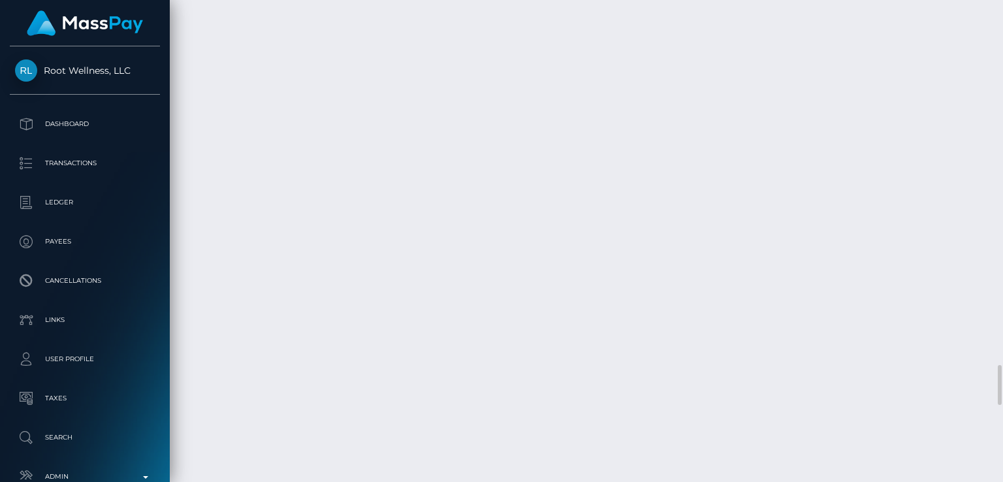
drag, startPoint x: 862, startPoint y: 254, endPoint x: 813, endPoint y: 251, distance: 49.1
copy td "128.00 USD"
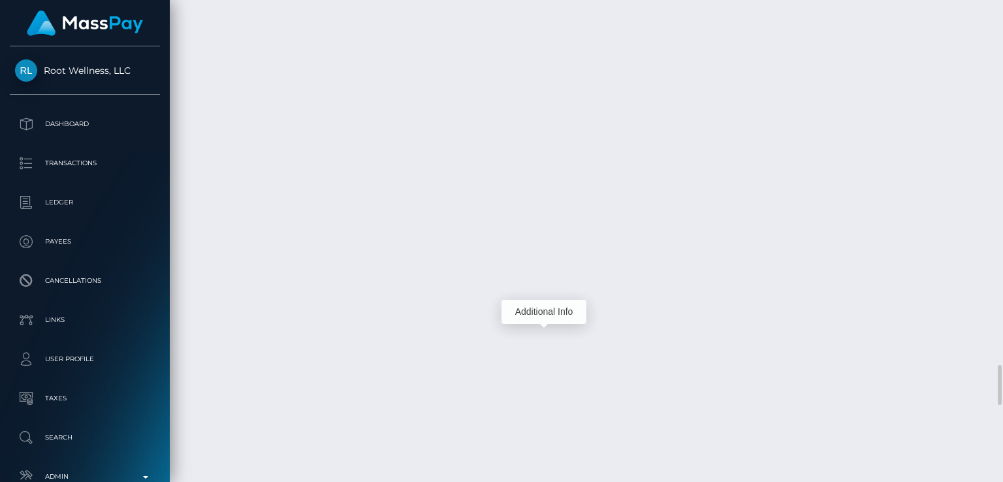
click at [543, 316] on div "Additional Info" at bounding box center [544, 312] width 85 height 24
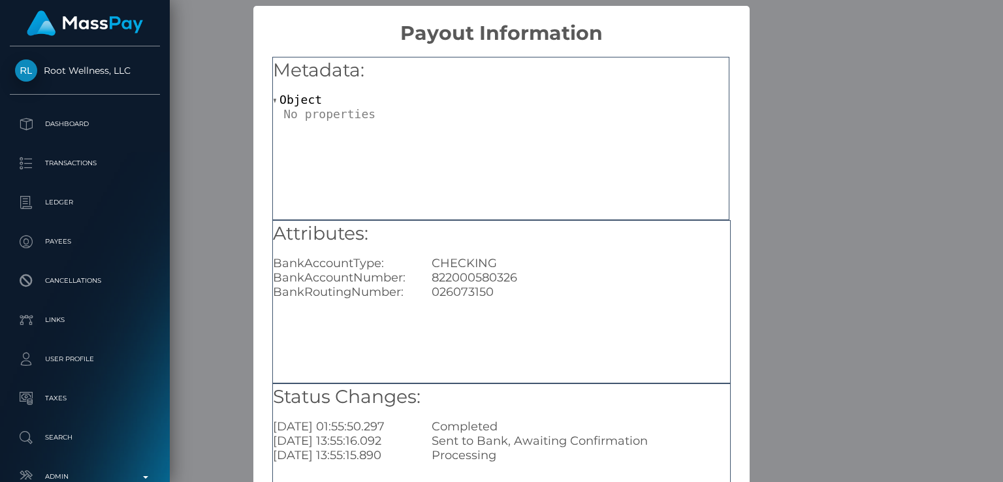
click at [496, 280] on div "822000580326" at bounding box center [580, 277] width 317 height 14
copy div "822000580326"
click at [225, 234] on div "× Payout Information Metadata: Object Attributes: BankAccountType: CHECKING Ban…" at bounding box center [501, 241] width 1003 height 482
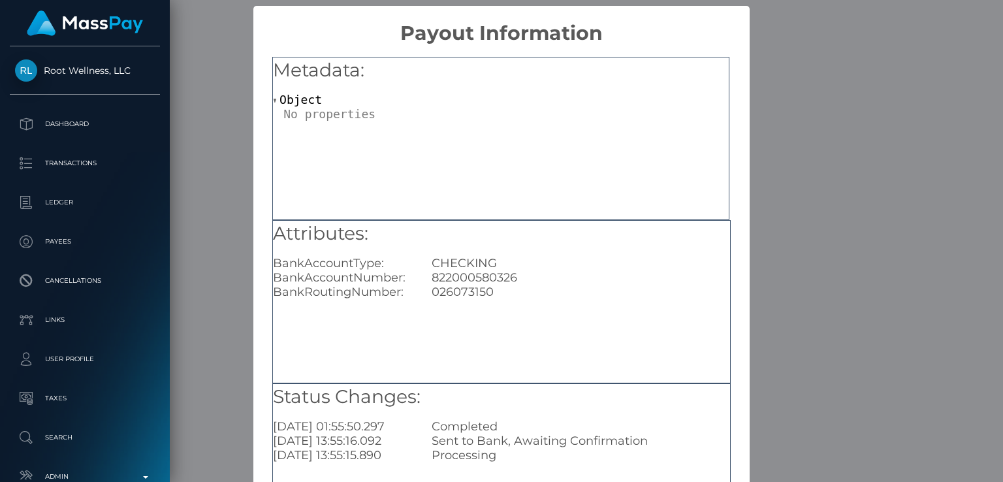
click at [225, 234] on div "× Payout Information Metadata: Object Attributes: BankAccountType: CHECKING Ban…" at bounding box center [501, 241] width 1003 height 482
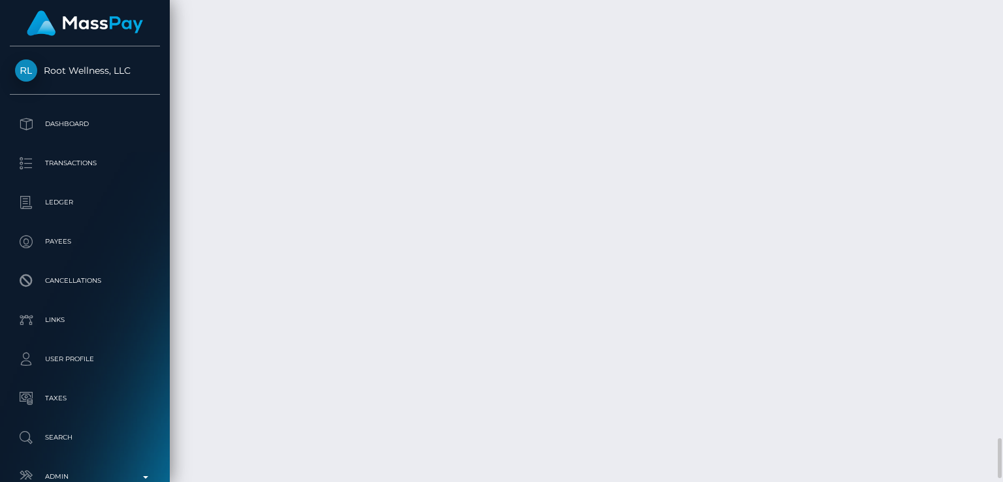
scroll to position [5267, 0]
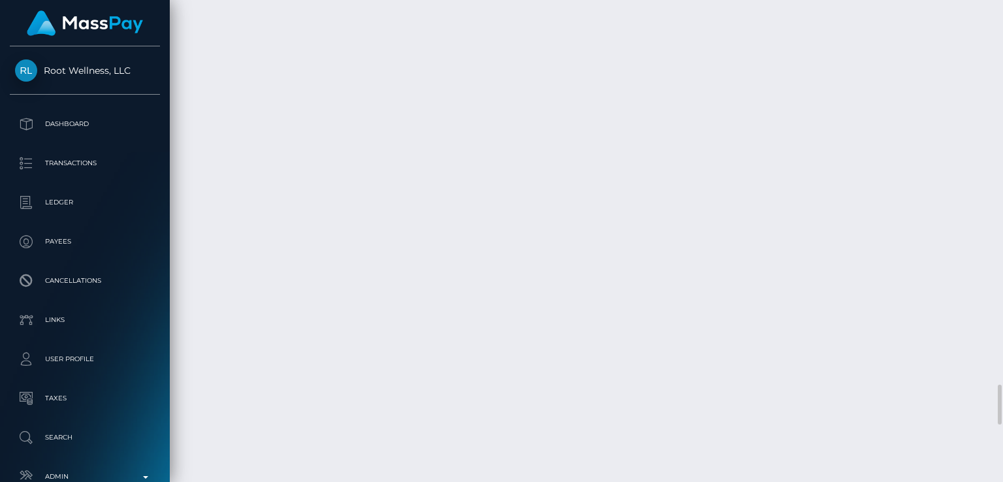
scroll to position [4587, 0]
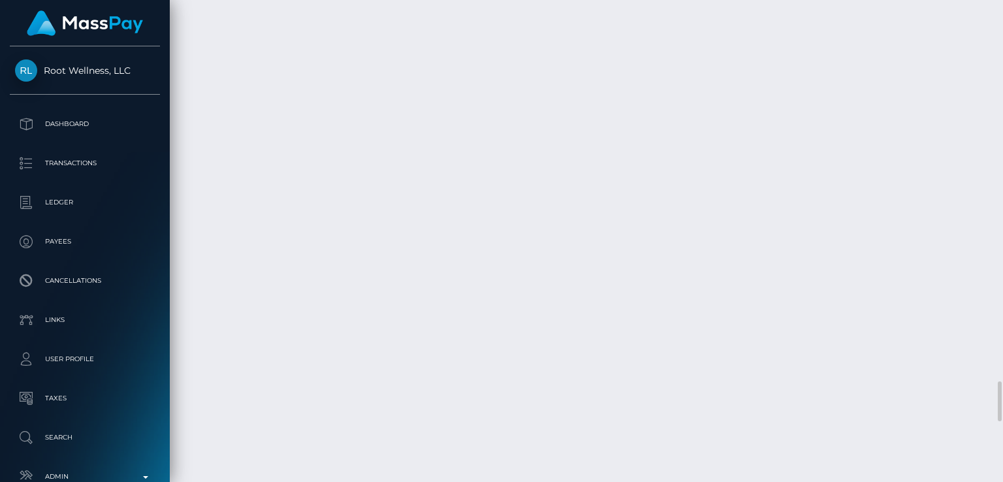
drag, startPoint x: 766, startPoint y: 204, endPoint x: 710, endPoint y: 204, distance: 56.2
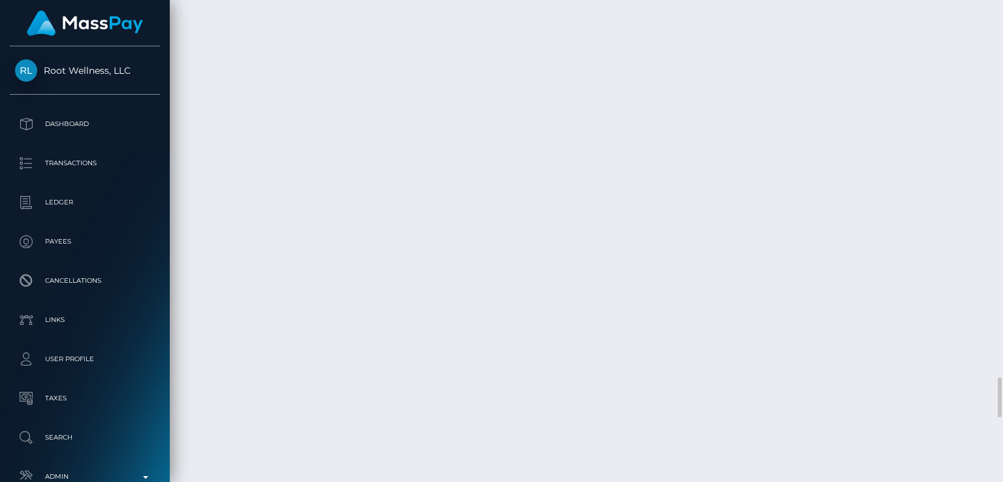
copy td "$87.49 USD"
drag, startPoint x: 857, startPoint y: 202, endPoint x: 813, endPoint y: 200, distance: 44.5
copy td "0.03 ETH"
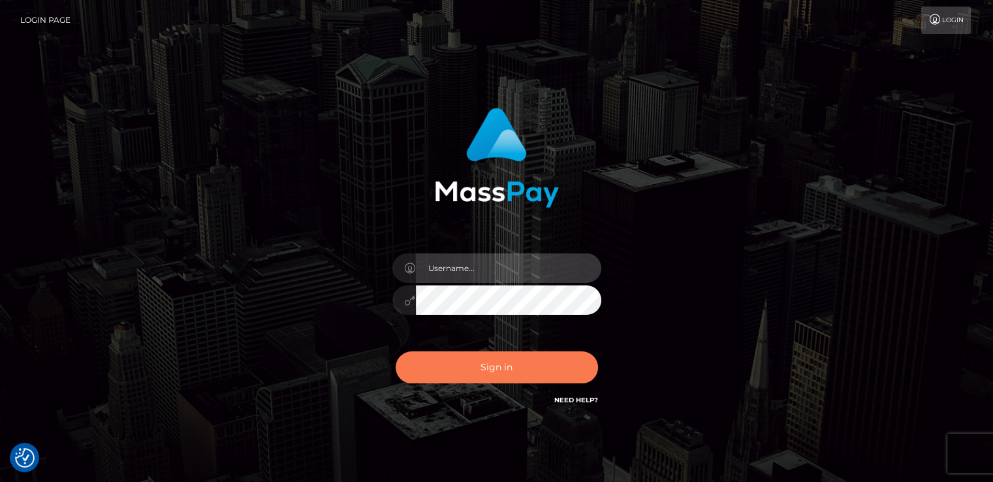
type input "[DOMAIN_NAME]"
click at [443, 353] on button "Sign in" at bounding box center [497, 367] width 202 height 32
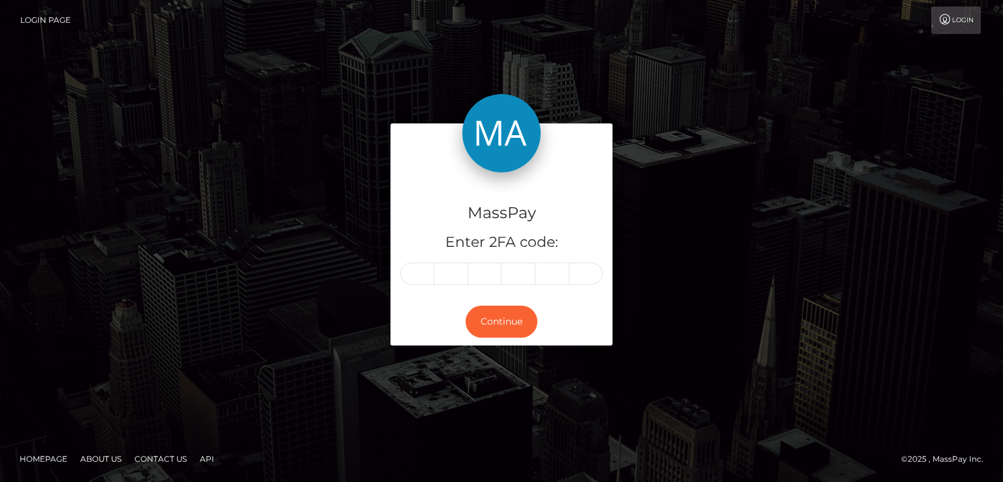
click at [416, 279] on input "text" at bounding box center [417, 274] width 34 height 22
type input "8"
type input "1"
type input "0"
type input "1"
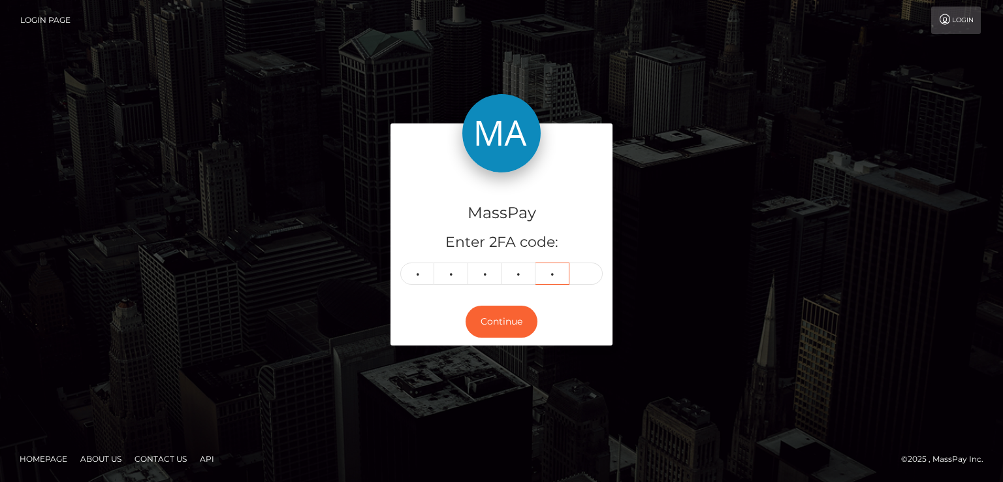
type input "4"
type input "7"
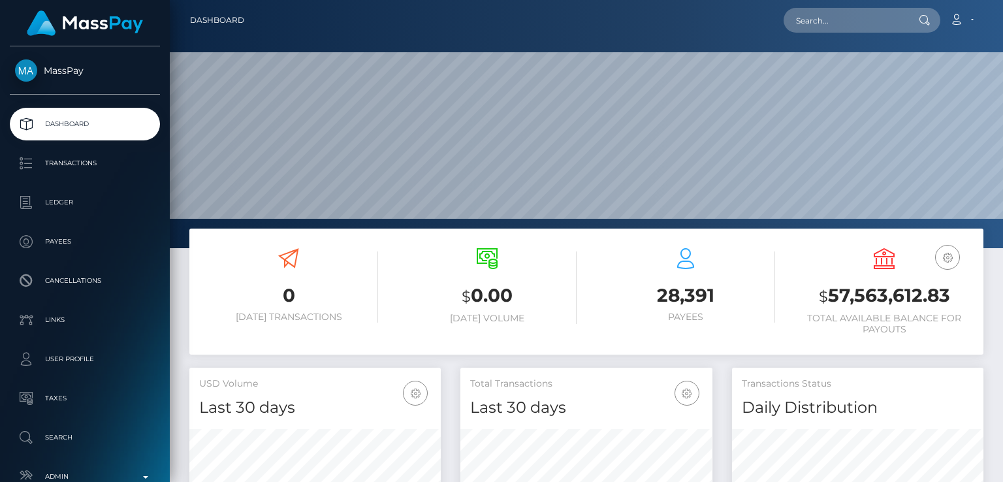
scroll to position [231, 251]
click at [848, 20] on input "text" at bounding box center [845, 20] width 123 height 25
paste input "[PERSON_NAME][EMAIL_ADDRESS][DOMAIN_NAME]"
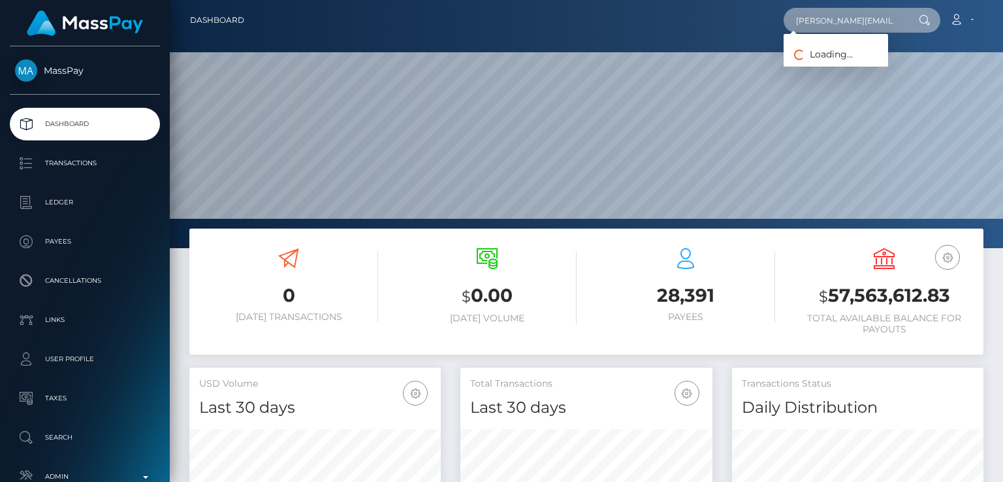
paste input "[EMAIL_ADDRESS][DOMAIN_NAME]"
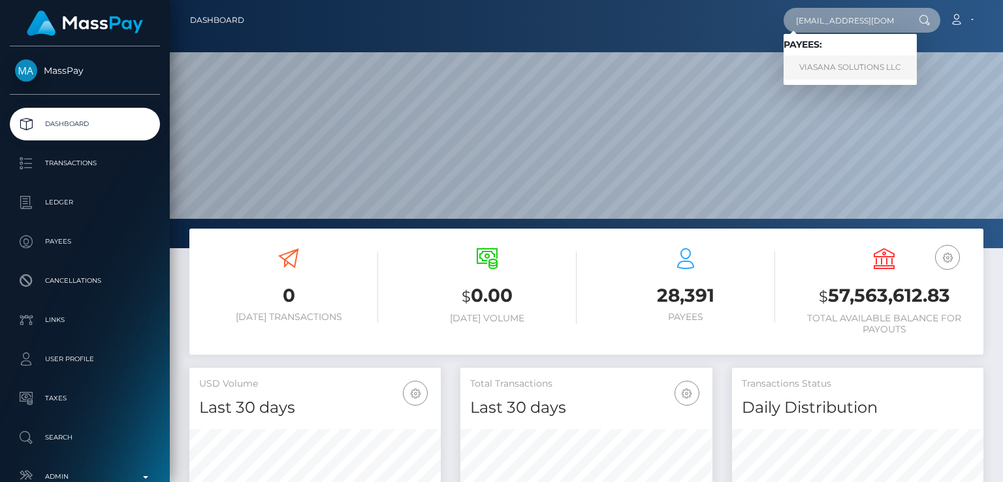
type input "[EMAIL_ADDRESS][DOMAIN_NAME]"
click at [891, 63] on link "VIASANA SOLUTIONS LLC" at bounding box center [850, 68] width 133 height 24
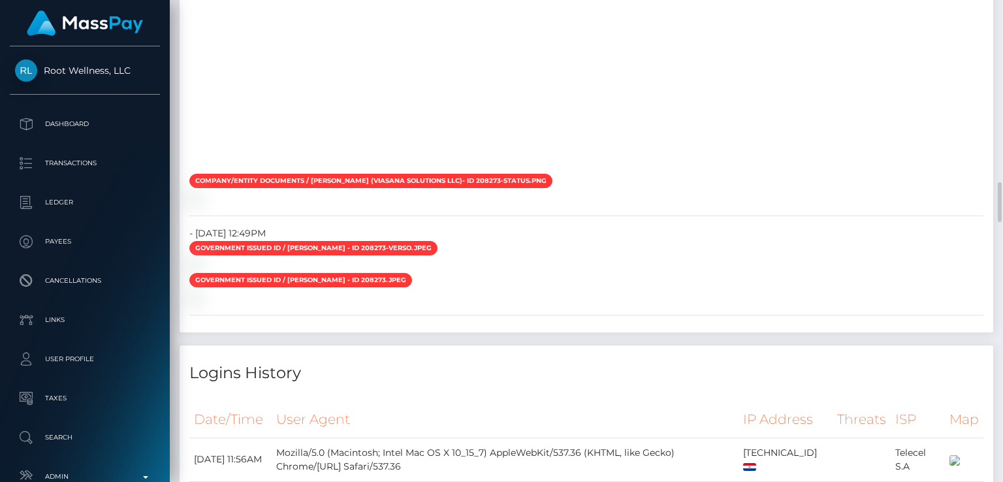
scroll to position [2362, 0]
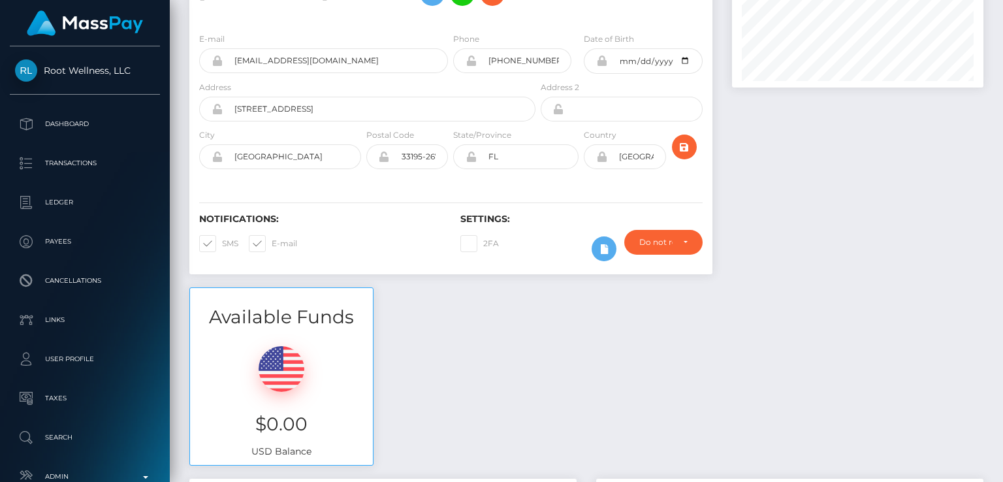
scroll to position [0, 0]
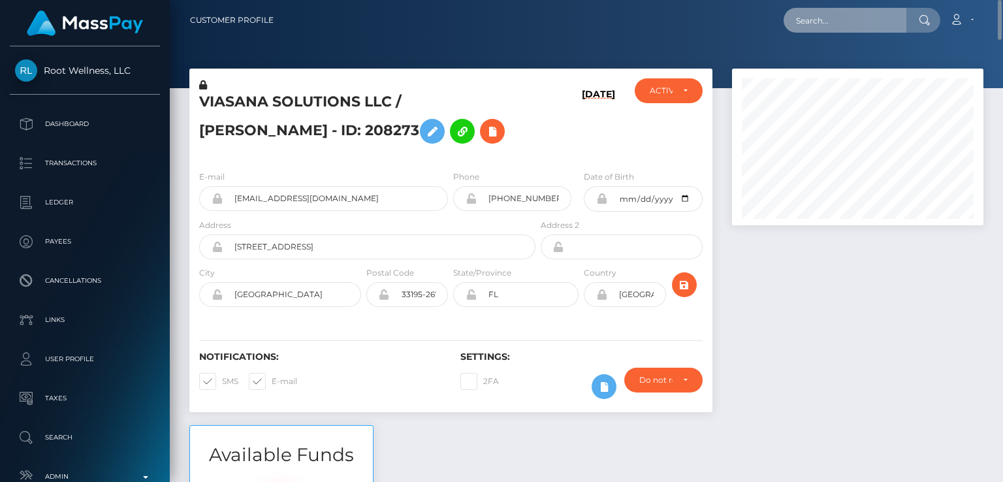
click at [826, 20] on input "text" at bounding box center [845, 20] width 123 height 25
paste input "[EMAIL_ADDRESS][DOMAIN_NAME]"
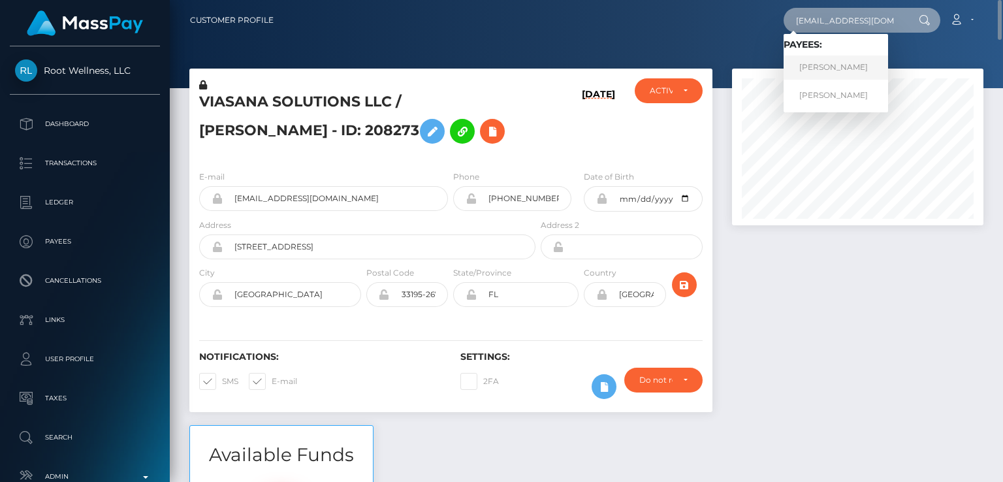
type input "[EMAIL_ADDRESS][DOMAIN_NAME]"
click at [820, 63] on link "[PERSON_NAME]" at bounding box center [836, 68] width 105 height 24
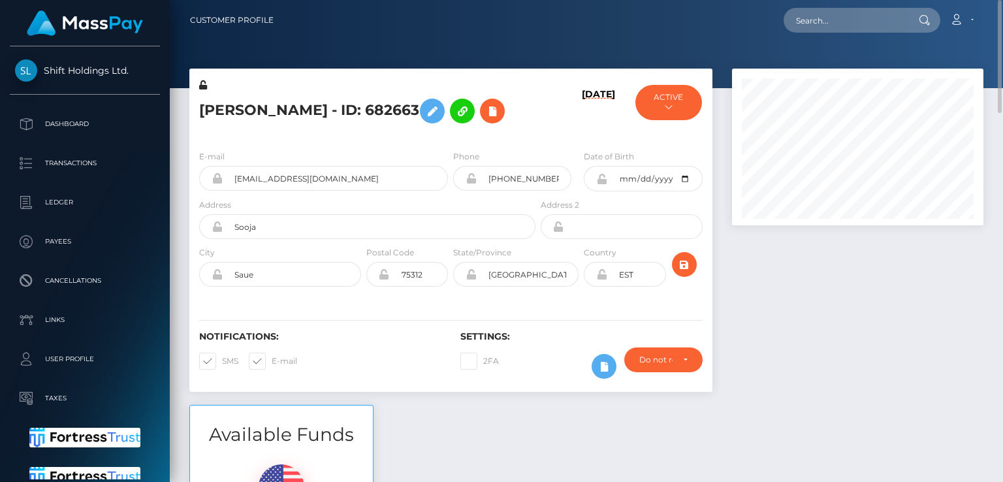
click at [214, 112] on h5 "Kert Viiding - ID: 682663" at bounding box center [363, 111] width 329 height 38
copy h5 "Kert"
click at [286, 49] on div at bounding box center [586, 44] width 833 height 88
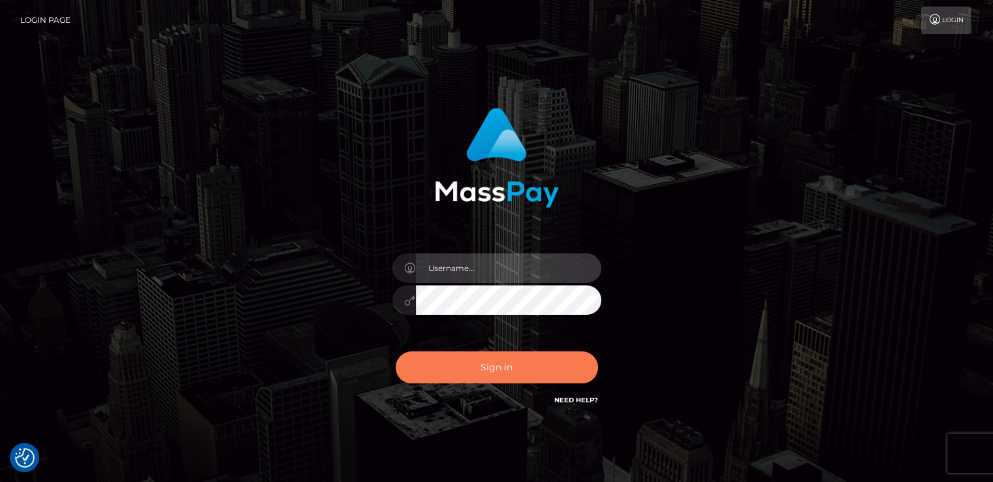
type input "nt.es"
click at [449, 372] on button "Sign in" at bounding box center [497, 367] width 202 height 32
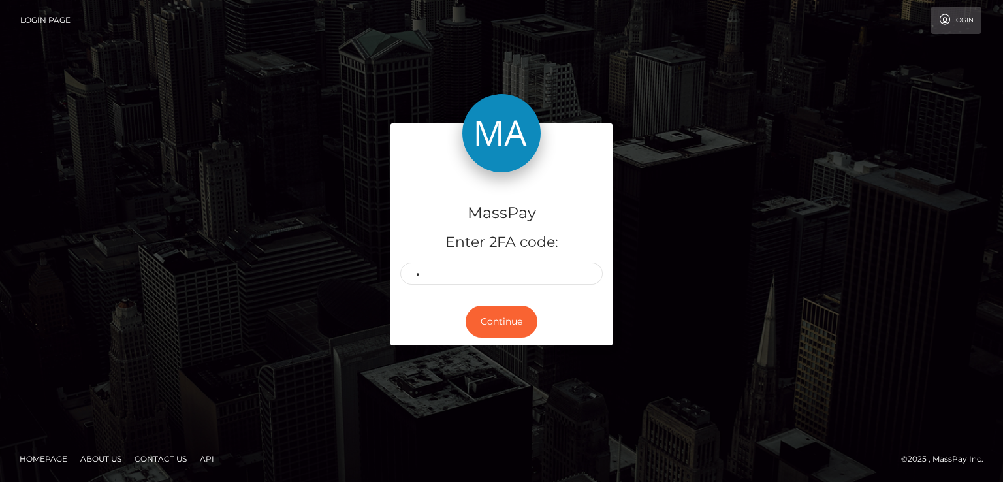
type input "0"
type input "4"
type input "7"
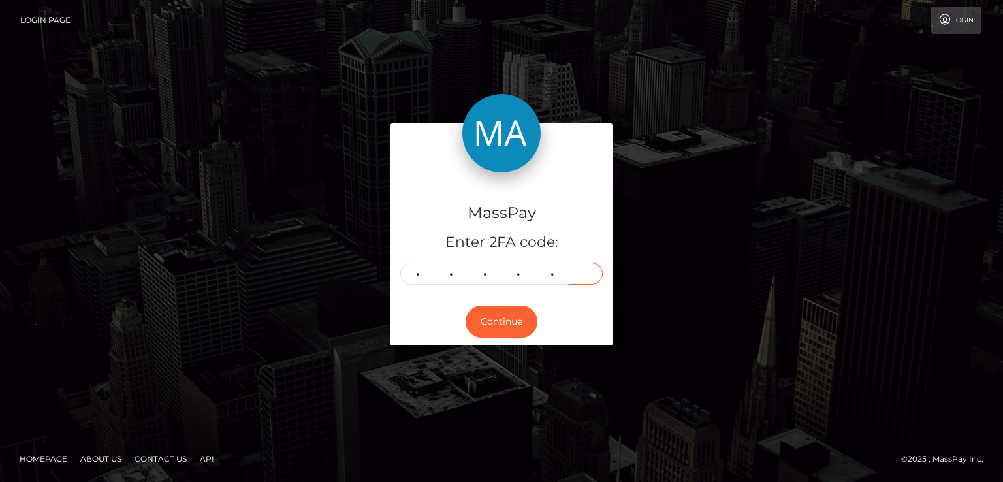
type input "7"
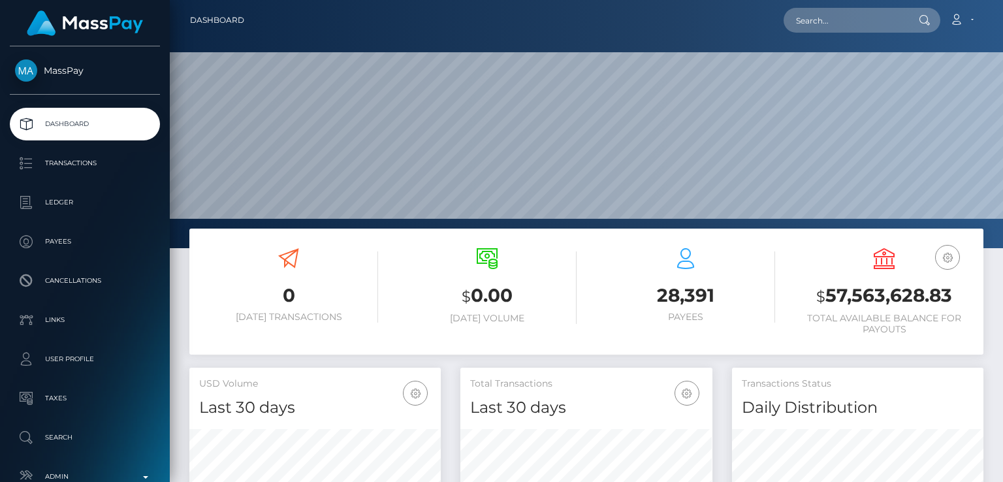
scroll to position [231, 251]
click at [873, 25] on input "text" at bounding box center [845, 20] width 123 height 25
paste input "[EMAIL_ADDRESS][PERSON_NAME][DOMAIN_NAME]"
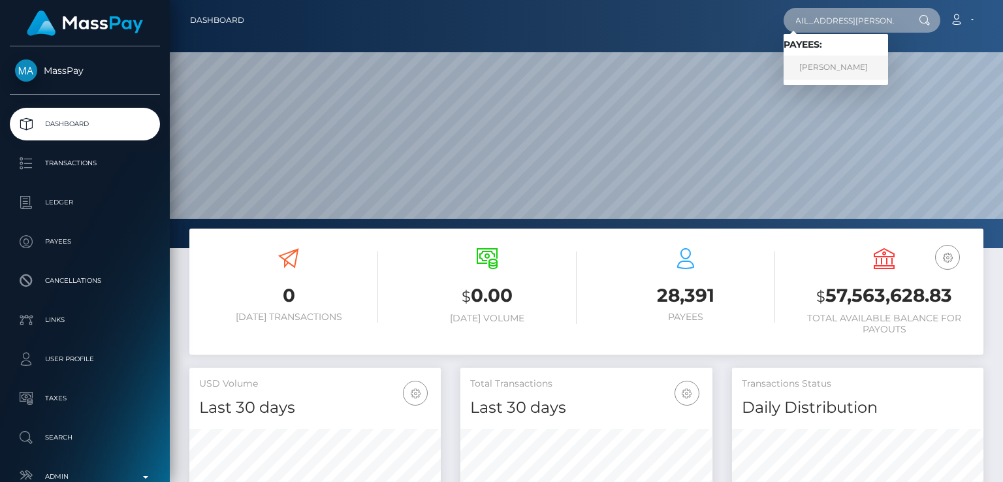
type input "[EMAIL_ADDRESS][PERSON_NAME][DOMAIN_NAME]"
click at [863, 63] on link "[PERSON_NAME]" at bounding box center [836, 68] width 105 height 24
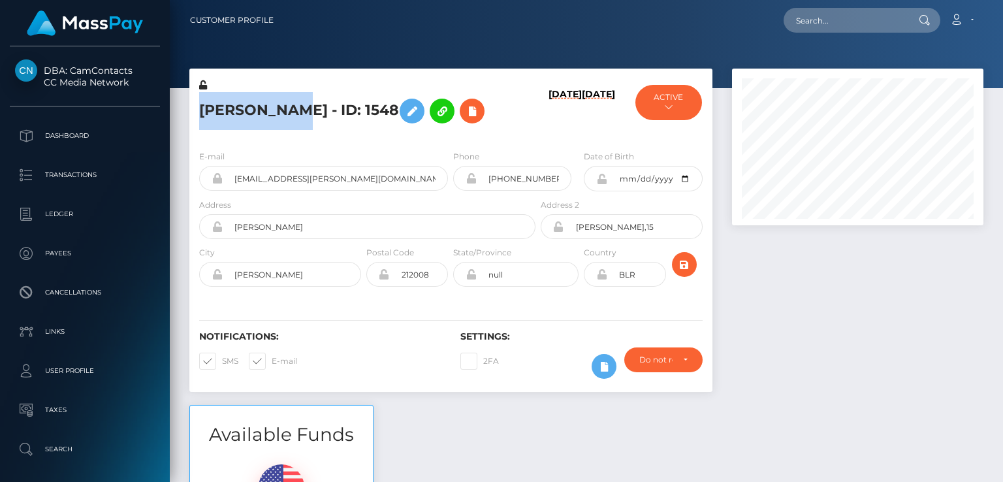
scroll to position [157, 251]
click at [337, 385] on div "Notifications: SMS E-mail" at bounding box center [319, 358] width 261 height 54
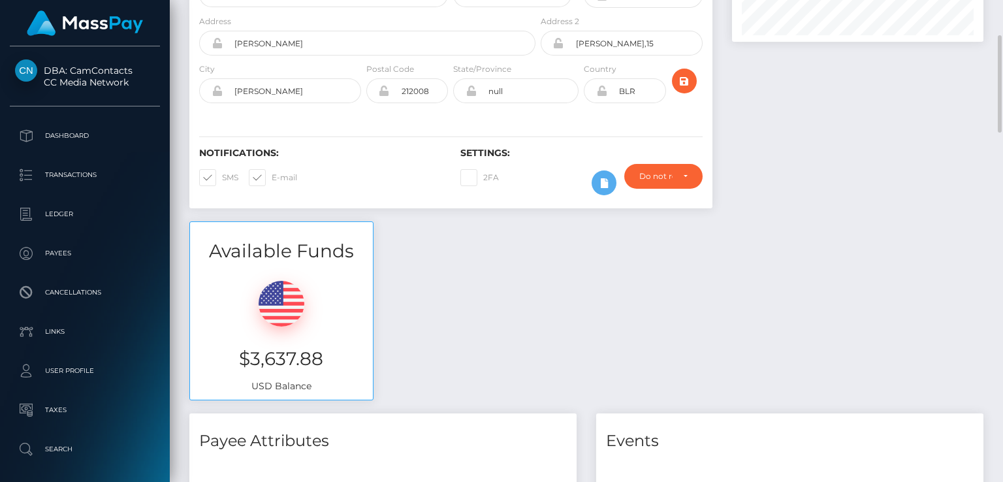
scroll to position [182, 0]
drag, startPoint x: 294, startPoint y: 363, endPoint x: 330, endPoint y: 396, distance: 49.0
click at [330, 396] on div "$3,637.88 USD Balance" at bounding box center [281, 333] width 183 height 135
copy div "$3,637.88"
click at [371, 380] on div "$3,637.88 USD Balance" at bounding box center [281, 333] width 183 height 135
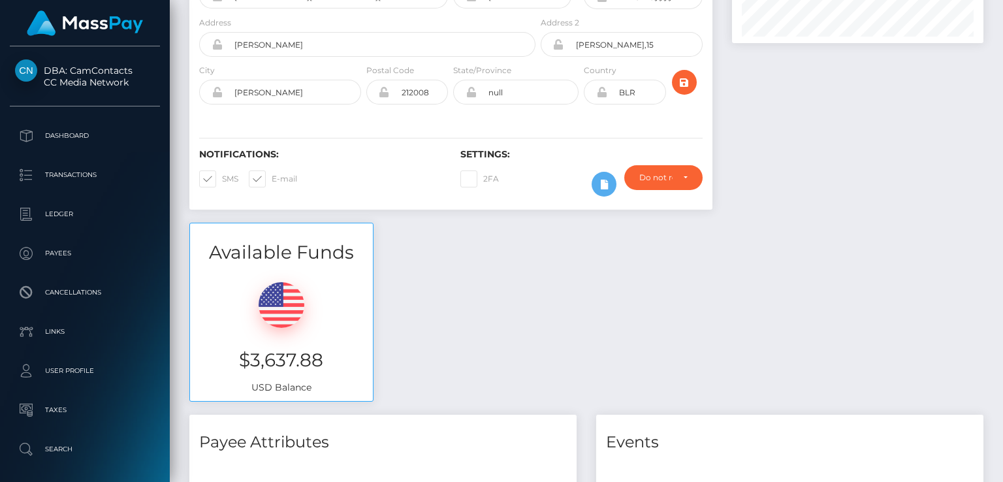
scroll to position [0, 0]
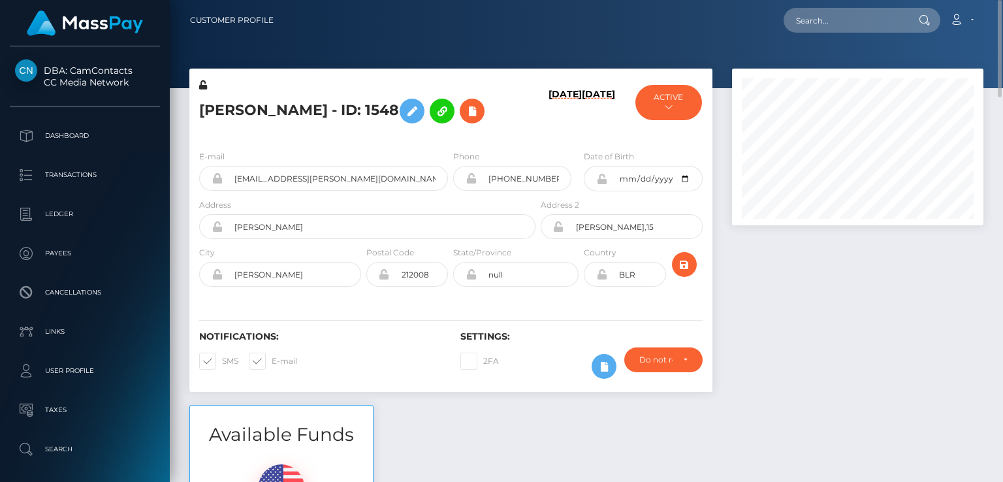
click at [866, 61] on div at bounding box center [586, 44] width 833 height 88
click at [857, 23] on input "text" at bounding box center [845, 20] width 123 height 25
paste input "[EMAIL_ADDRESS][DOMAIN_NAME]"
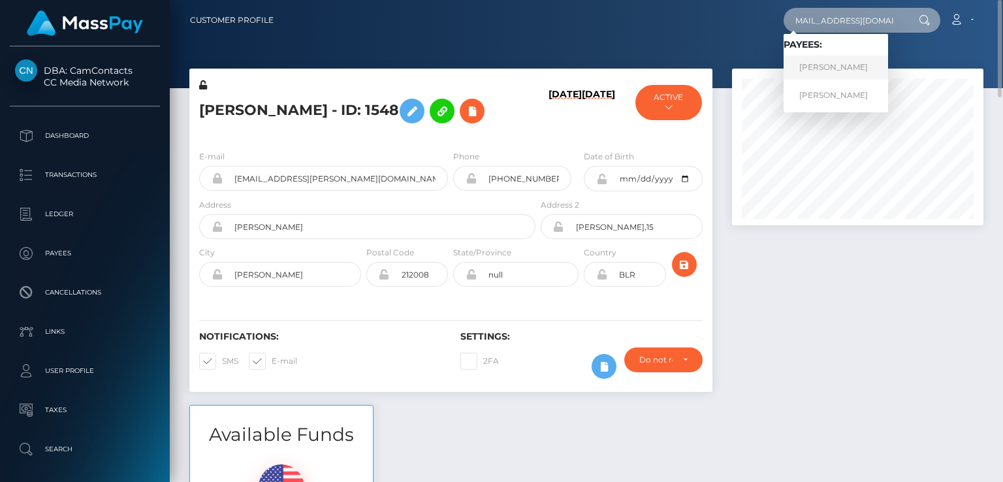
type input "[EMAIL_ADDRESS][DOMAIN_NAME]"
click at [832, 62] on link "AMANDA KERR" at bounding box center [836, 68] width 105 height 24
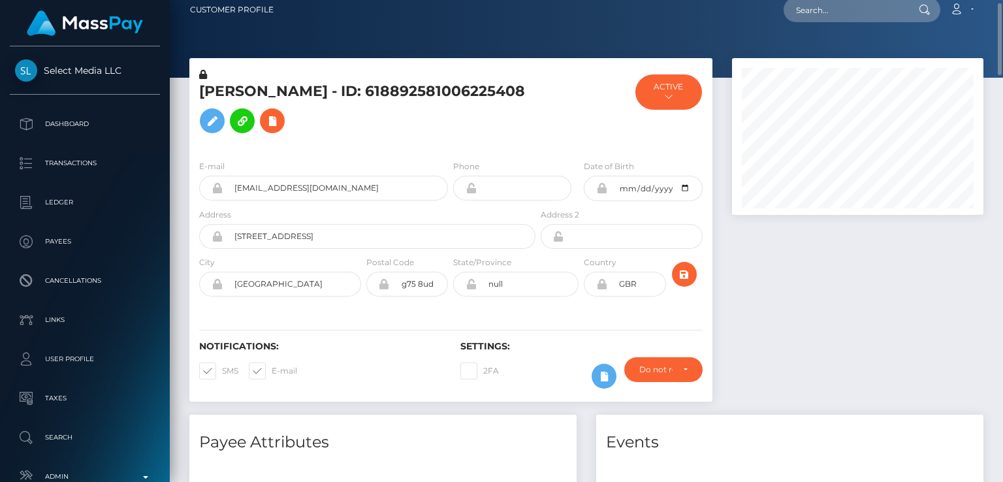
scroll to position [12, 0]
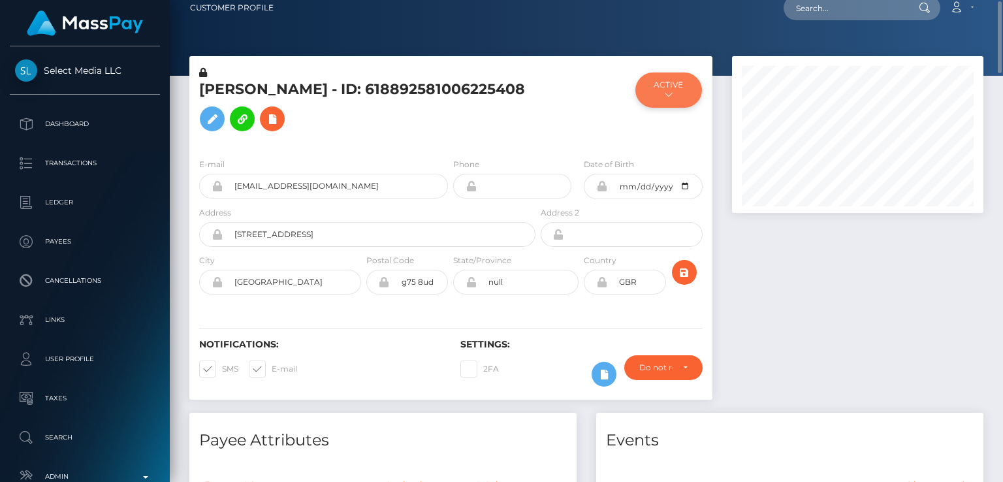
click at [670, 74] on button "ACTIVE" at bounding box center [669, 89] width 66 height 35
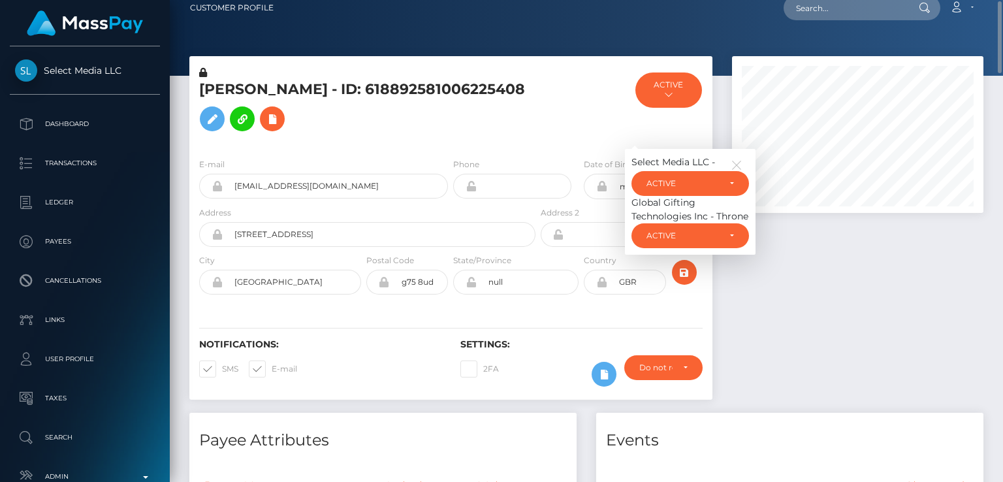
click at [538, 125] on div at bounding box center [581, 107] width 87 height 82
click at [244, 93] on h5 "AMANDA KERR - ID: 618892581006225408" at bounding box center [363, 109] width 329 height 58
copy h5 "AMANDA"
click at [515, 396] on div "Notifications: SMS E-mail Settings: 2FA" at bounding box center [450, 354] width 523 height 92
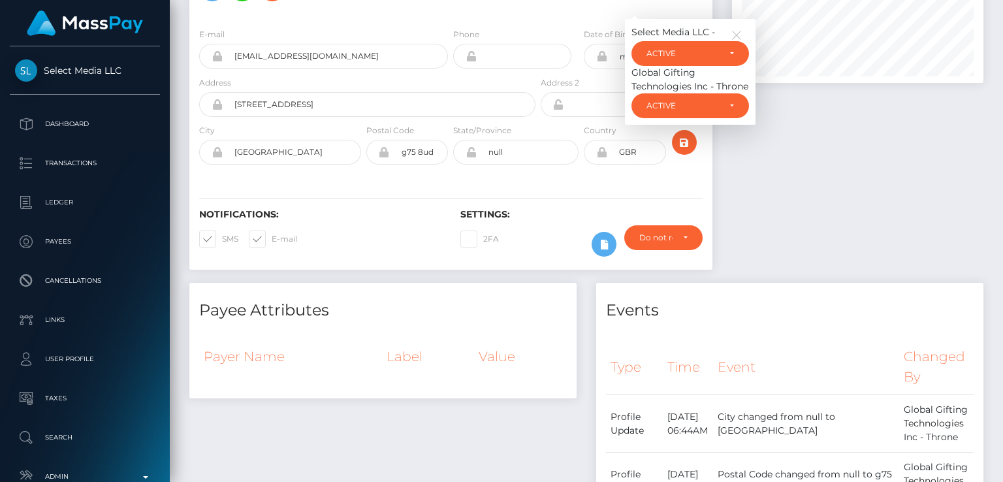
scroll to position [0, 0]
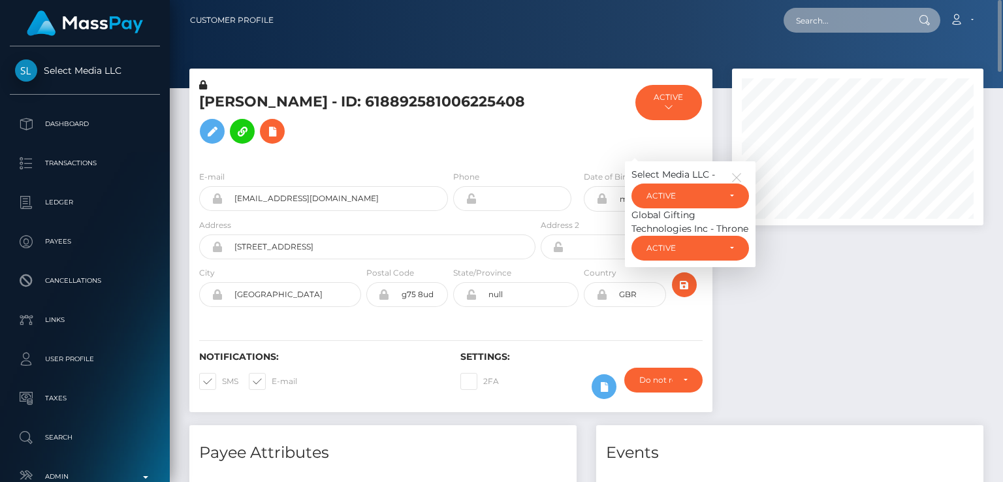
click at [808, 25] on input "text" at bounding box center [845, 20] width 123 height 25
paste input "kertviiding@gmail.com"
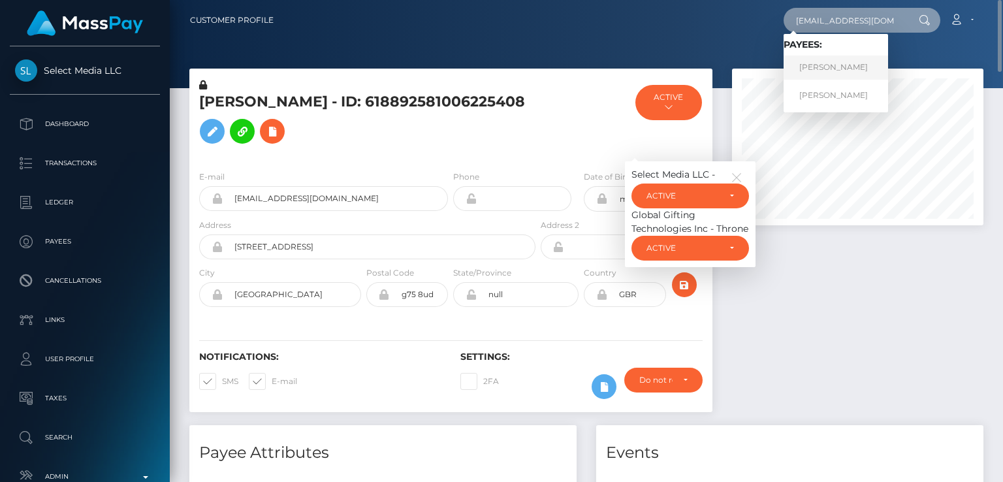
type input "kertviiding@gmail.com"
click at [833, 69] on link "Kert Viiding" at bounding box center [836, 68] width 105 height 24
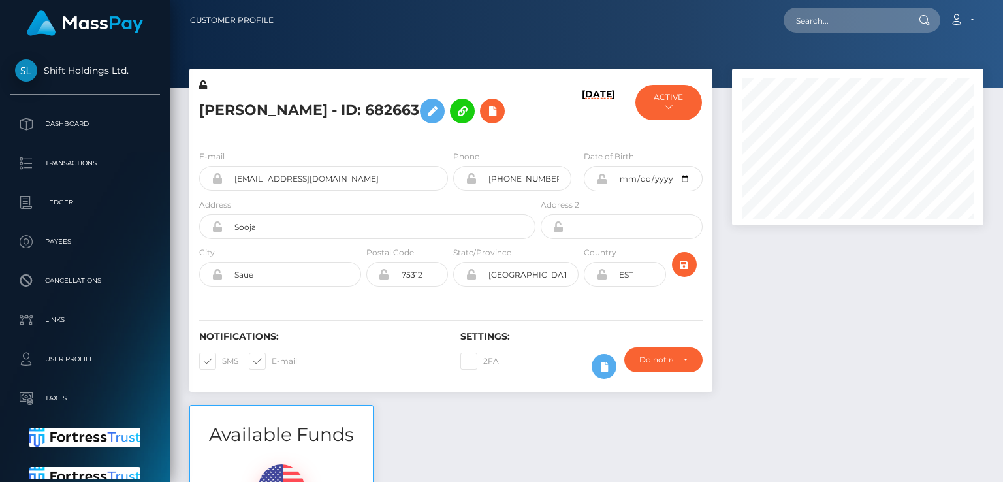
scroll to position [157, 251]
click at [666, 107] on icon at bounding box center [669, 107] width 8 height 8
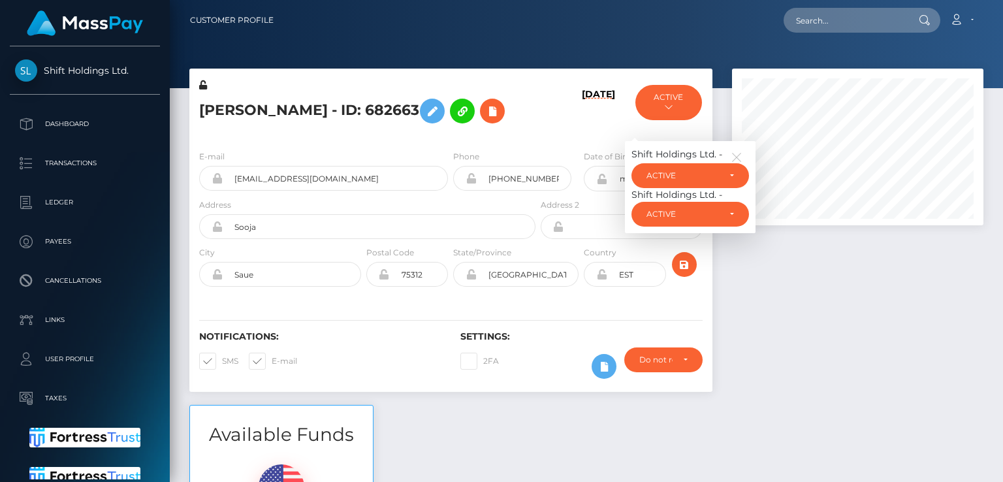
click at [583, 131] on h6 "[DATE]" at bounding box center [598, 112] width 33 height 46
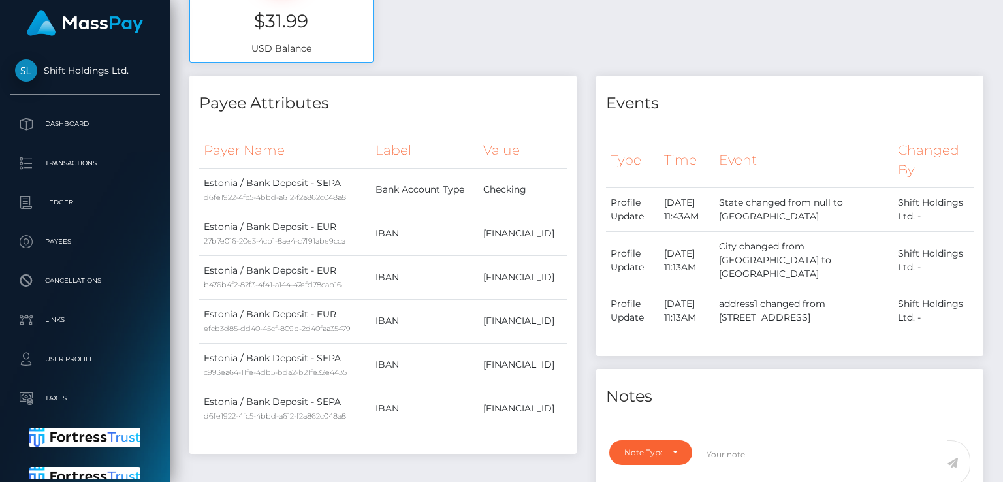
scroll to position [0, 0]
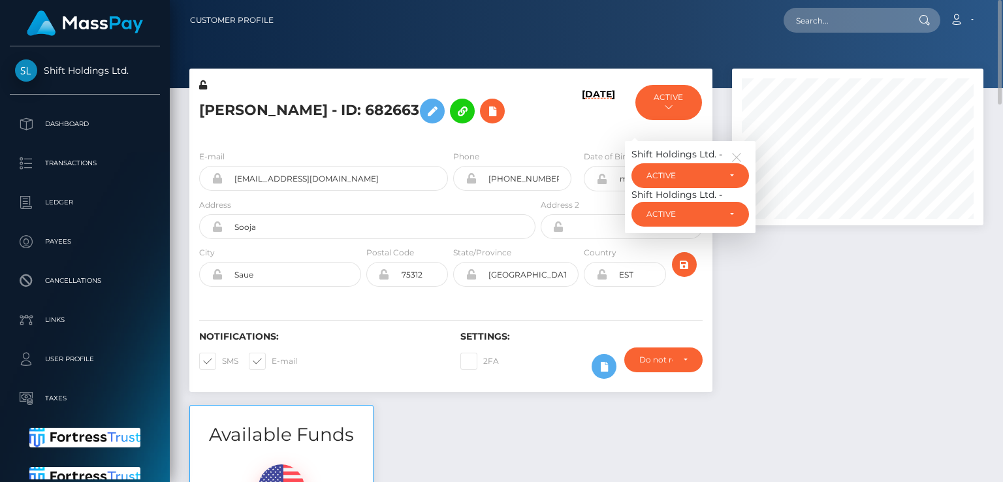
click at [225, 112] on h5 "[PERSON_NAME] - ID: 682663" at bounding box center [363, 111] width 329 height 38
copy h5 "[PERSON_NAME]"
click at [849, 32] on input "text" at bounding box center [845, 20] width 123 height 25
paste input "[EMAIL_ADDRESS][DOMAIN_NAME]"
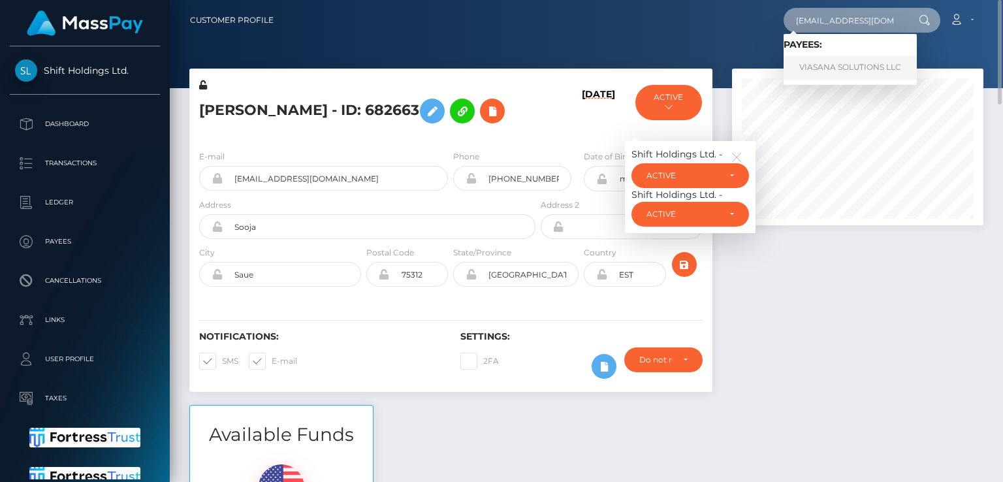
type input "[EMAIL_ADDRESS][DOMAIN_NAME]"
click at [842, 77] on link "VIASANA SOLUTIONS LLC" at bounding box center [850, 68] width 133 height 24
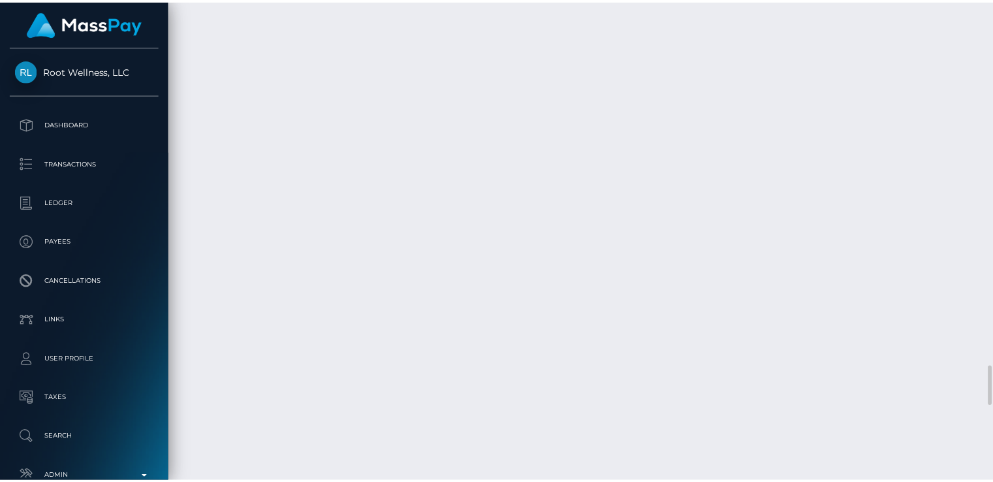
scroll to position [4405, 0]
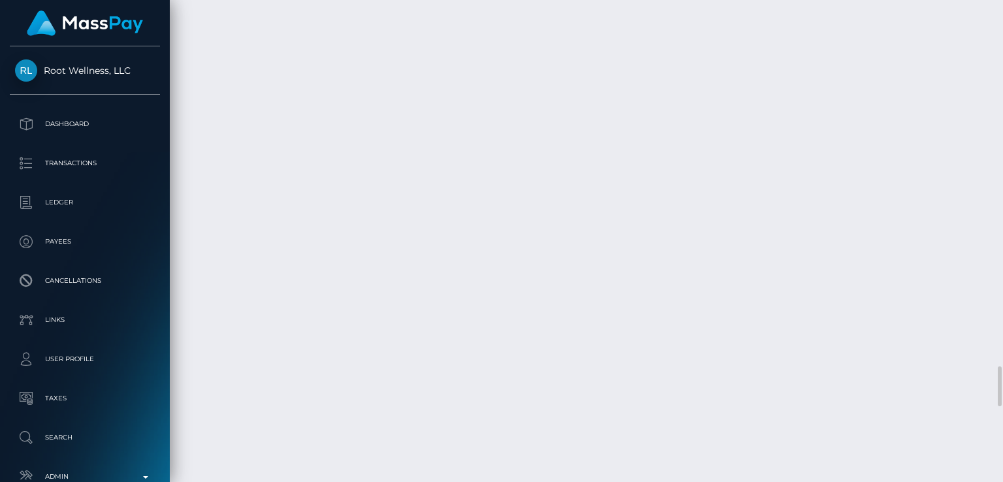
drag, startPoint x: 238, startPoint y: 385, endPoint x: 191, endPoint y: 381, distance: 46.5
copy td "[DATE]"
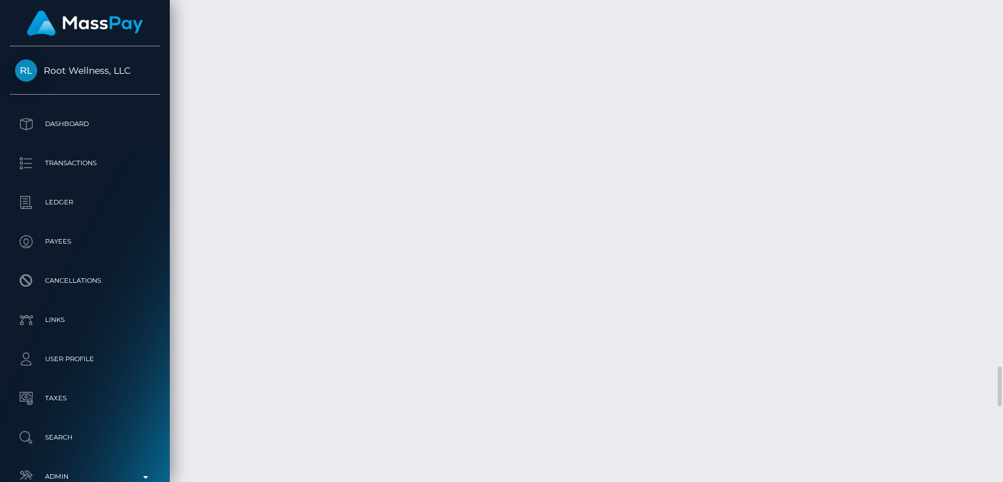
drag, startPoint x: 767, startPoint y: 385, endPoint x: 709, endPoint y: 378, distance: 58.6
copy td "$93.00 USD"
drag, startPoint x: 272, startPoint y: 306, endPoint x: 270, endPoint y: 291, distance: 15.1
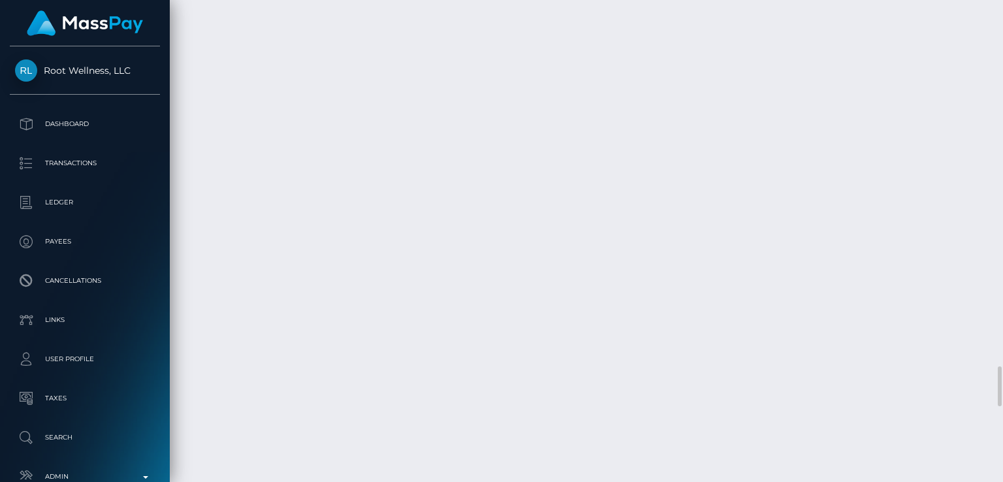
drag, startPoint x: 229, startPoint y: 286, endPoint x: 195, endPoint y: 287, distance: 34.0
copy td "[DATE]"
drag, startPoint x: 754, startPoint y: 295, endPoint x: 711, endPoint y: 296, distance: 42.5
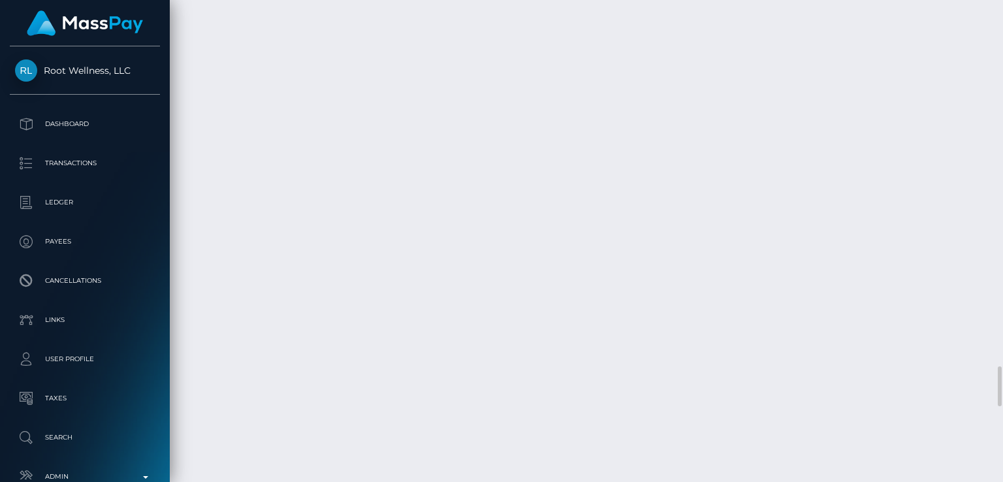
copy td "$36.00 USD"
drag, startPoint x: 275, startPoint y: 244, endPoint x: 194, endPoint y: 238, distance: 81.2
copy td "[DATE]"
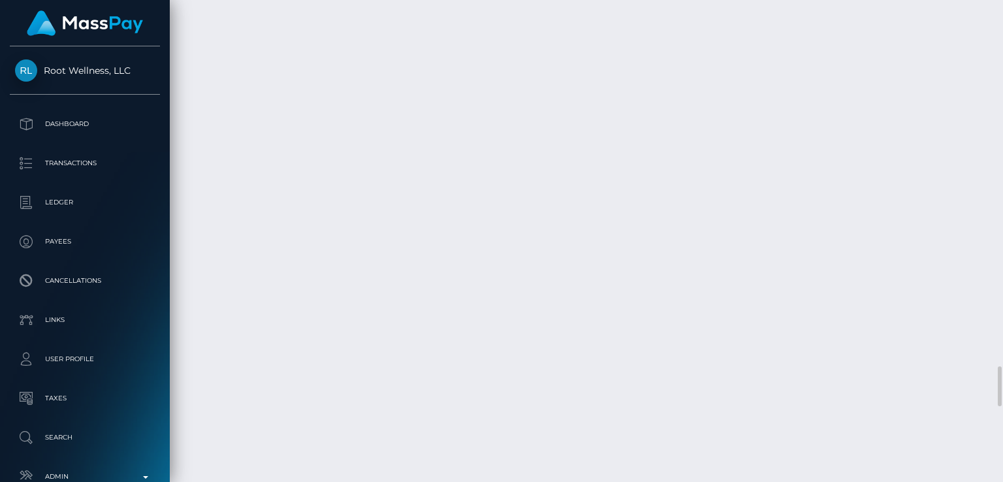
drag, startPoint x: 802, startPoint y: 246, endPoint x: 794, endPoint y: 244, distance: 8.9
copy td "$1"
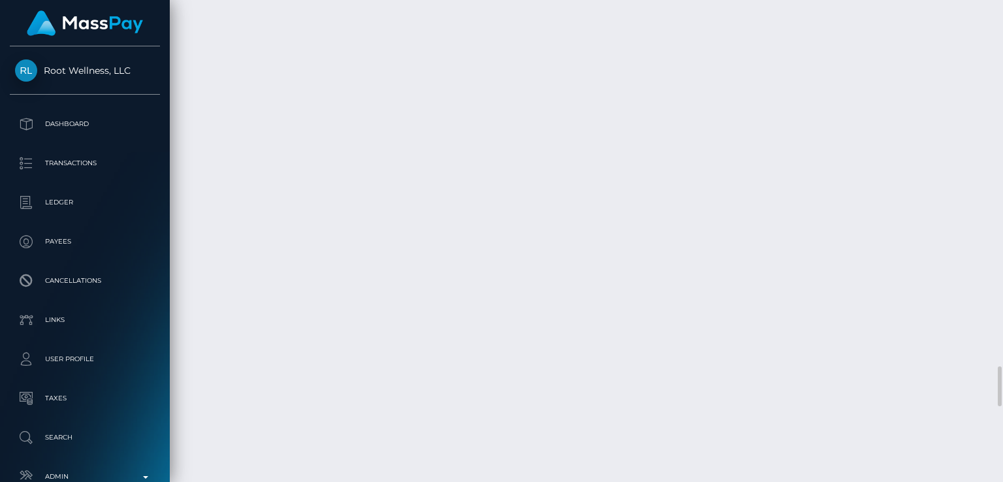
drag, startPoint x: 763, startPoint y: 346, endPoint x: 711, endPoint y: 340, distance: 52.6
copy td "$87.49 USD"
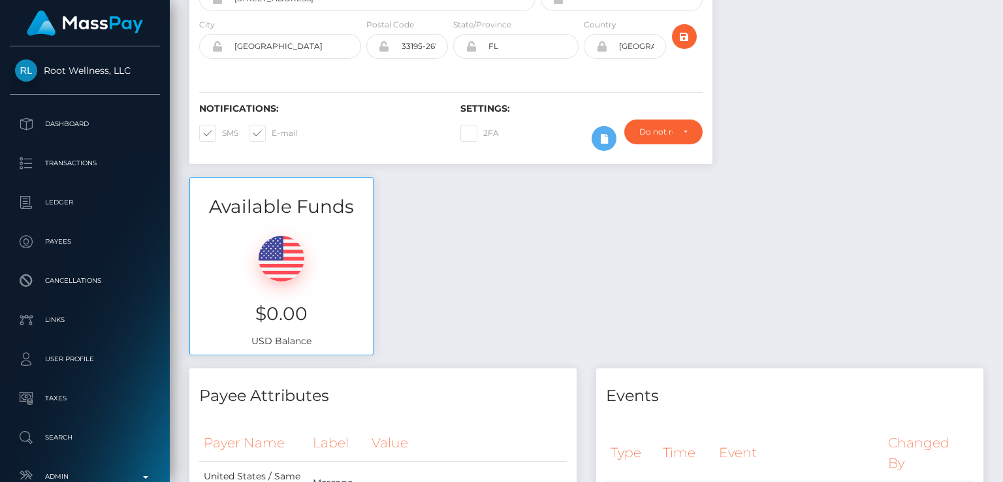
scroll to position [0, 0]
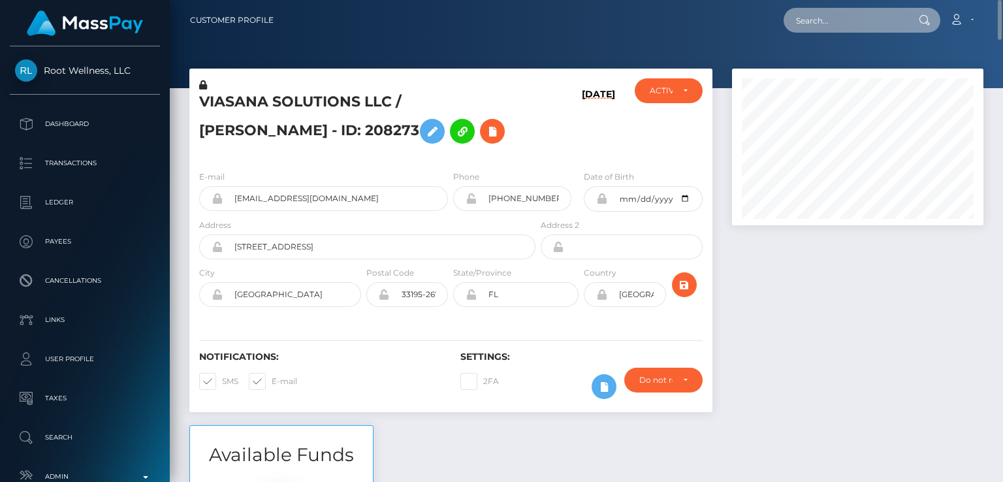
click at [832, 27] on input "text" at bounding box center [845, 20] width 123 height 25
type input "v"
paste input "[EMAIL_ADDRESS][DOMAIN_NAME]"
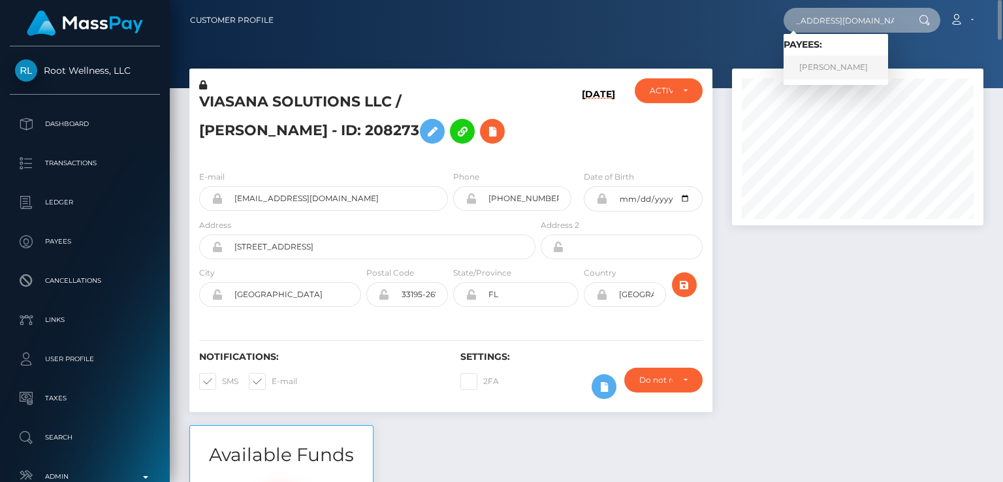
type input "[EMAIL_ADDRESS][DOMAIN_NAME]"
click at [805, 71] on link "[PERSON_NAME]" at bounding box center [836, 68] width 105 height 24
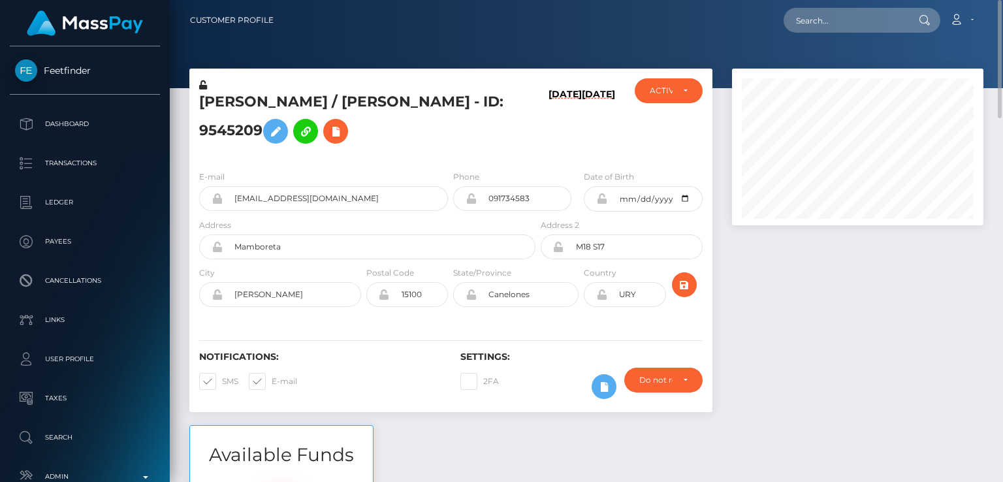
click at [258, 98] on h5 "[PERSON_NAME] / [PERSON_NAME] - ID: 9545209" at bounding box center [363, 121] width 329 height 58
click at [259, 98] on h5 "[PERSON_NAME] / [PERSON_NAME] - ID: 9545209" at bounding box center [363, 121] width 329 height 58
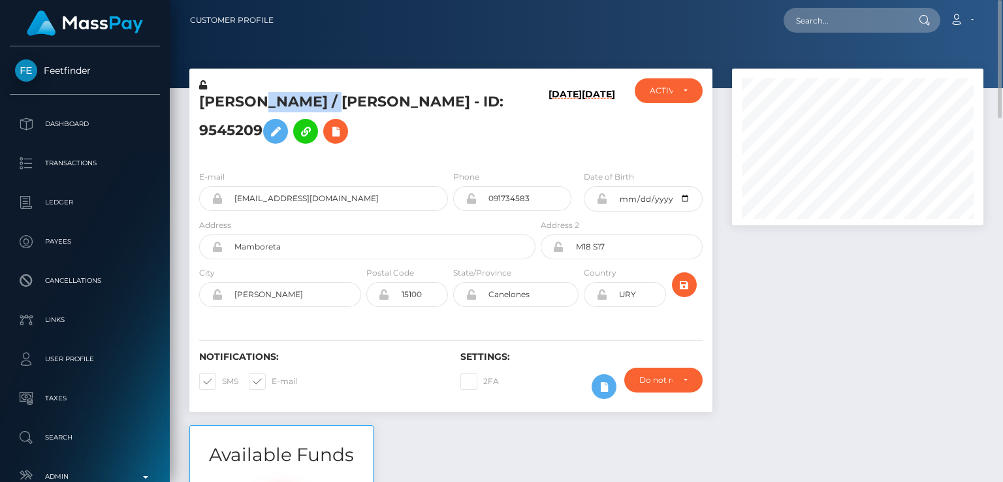
click at [259, 98] on h5 "[PERSON_NAME] / [PERSON_NAME] - ID: 9545209" at bounding box center [363, 121] width 329 height 58
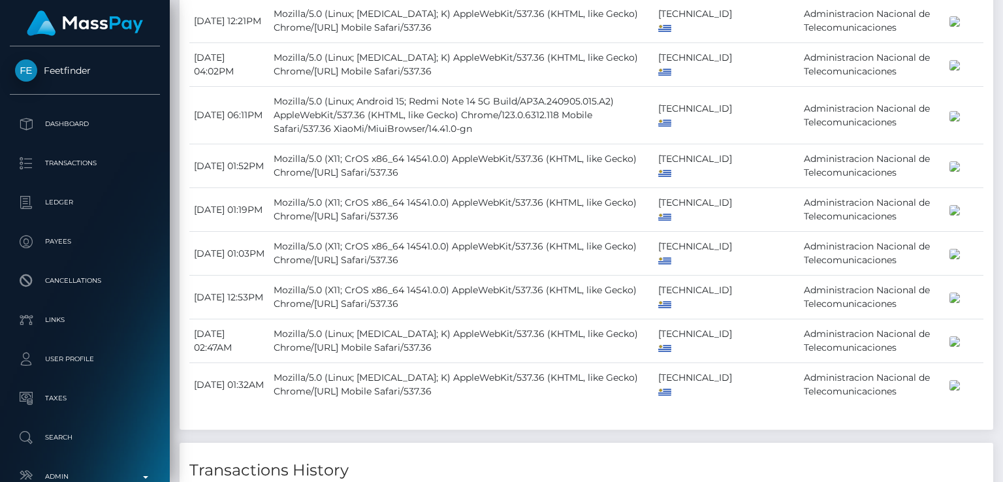
scroll to position [1483, 0]
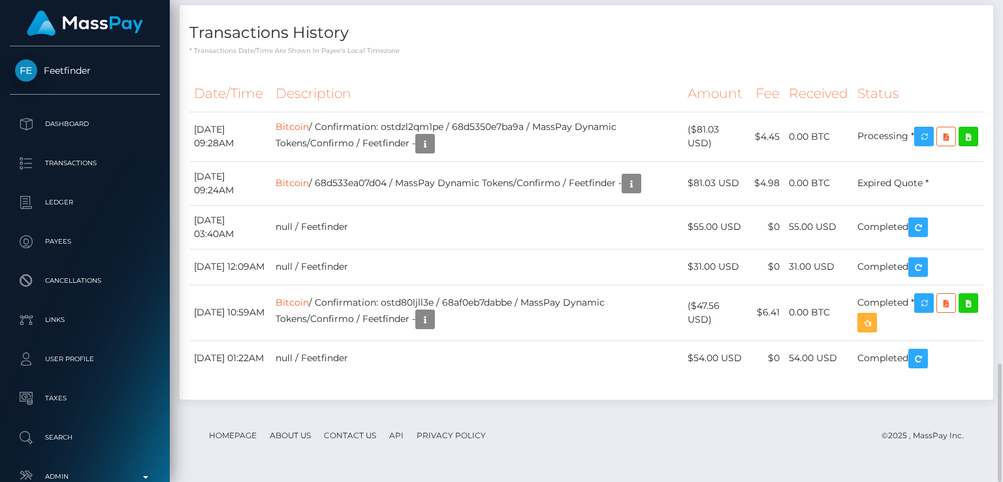
click at [428, 406] on div "Transactions History * Transactions date/time are shown in payee's local timezo…" at bounding box center [586, 208] width 833 height 407
drag, startPoint x: 749, startPoint y: 130, endPoint x: 698, endPoint y: 128, distance: 50.3
click at [698, 128] on td "($81.03 USD)" at bounding box center [716, 137] width 67 height 50
copy td "$81.03 USD"
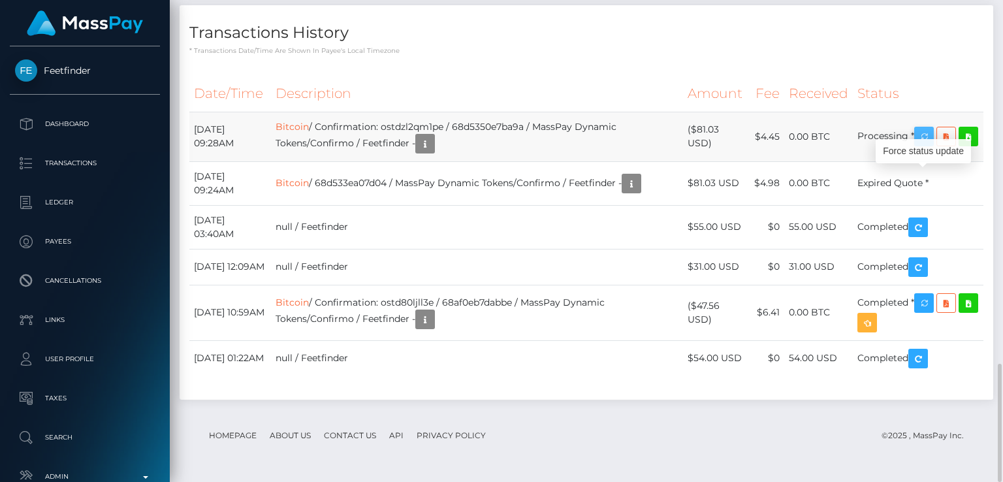
click at [928, 129] on icon "button" at bounding box center [924, 137] width 16 height 16
click at [926, 151] on div "Force status update" at bounding box center [923, 151] width 95 height 24
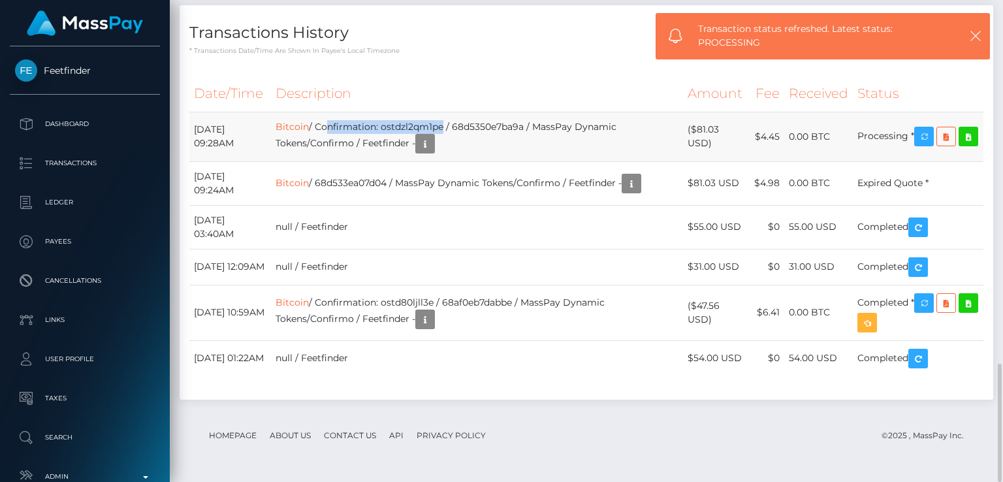
drag, startPoint x: 481, startPoint y: 118, endPoint x: 362, endPoint y: 114, distance: 118.9
click at [362, 114] on td "Bitcoin / Confirmation: ostdzl2qm1pe / 68d5350e7ba9a / MassPay Dynamic Tokens/C…" at bounding box center [477, 137] width 412 height 50
click at [396, 96] on th "Description" at bounding box center [477, 94] width 412 height 36
drag, startPoint x: 357, startPoint y: 117, endPoint x: 484, endPoint y: 105, distance: 127.9
click at [484, 112] on td "Bitcoin / Confirmation: ostdzl2qm1pe / 68d5350e7ba9a / MassPay Dynamic Tokens/C…" at bounding box center [477, 137] width 412 height 50
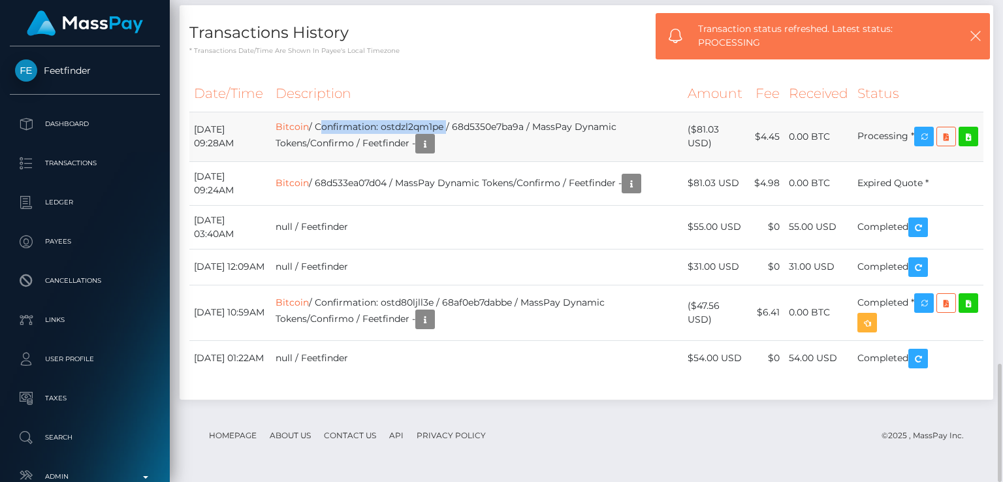
copy td "Confirmation: ostdzl2qm1pe"
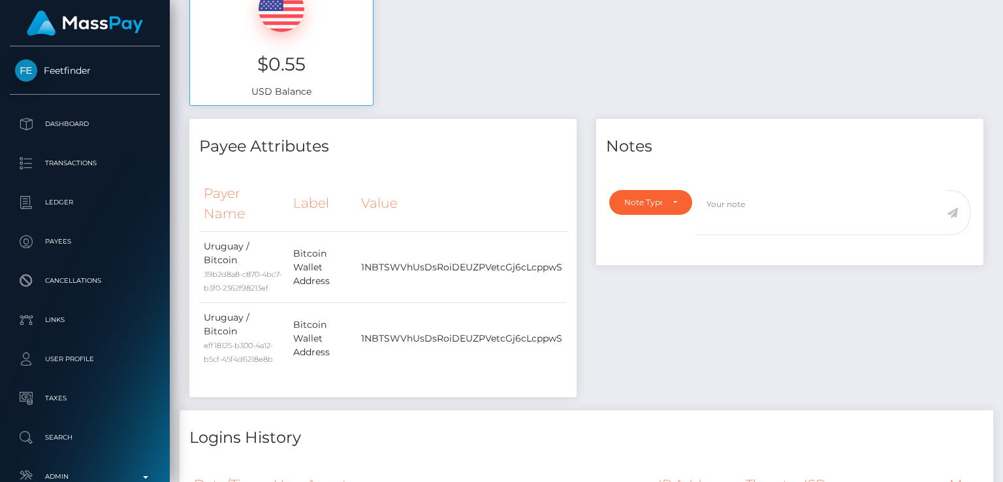
scroll to position [0, 0]
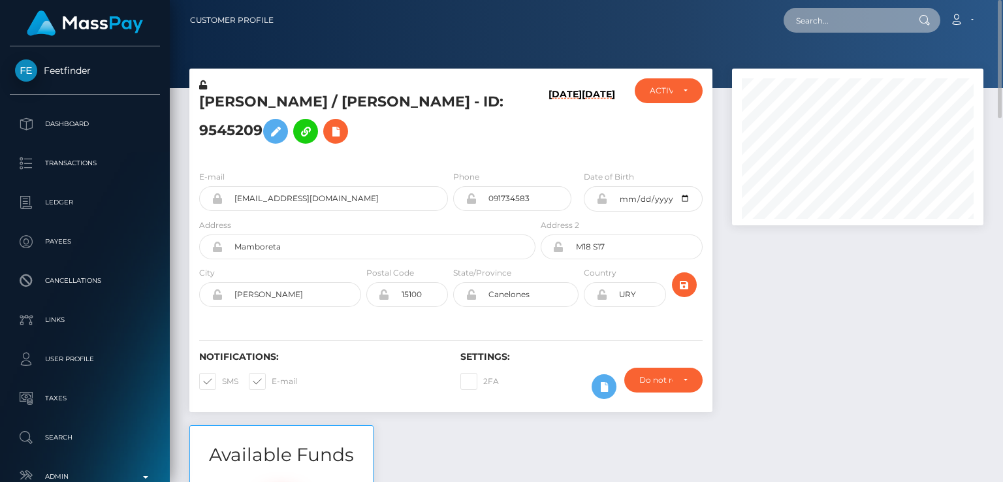
click at [820, 16] on input "text" at bounding box center [845, 20] width 123 height 25
paste input "[EMAIL_ADDRESS][DOMAIN_NAME]"
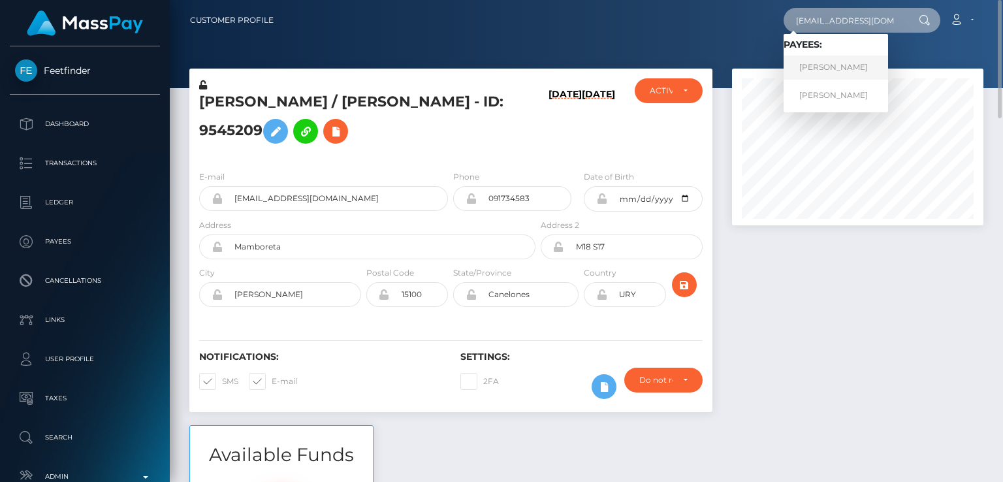
type input "[EMAIL_ADDRESS][DOMAIN_NAME]"
click at [807, 65] on link "[PERSON_NAME]" at bounding box center [836, 68] width 105 height 24
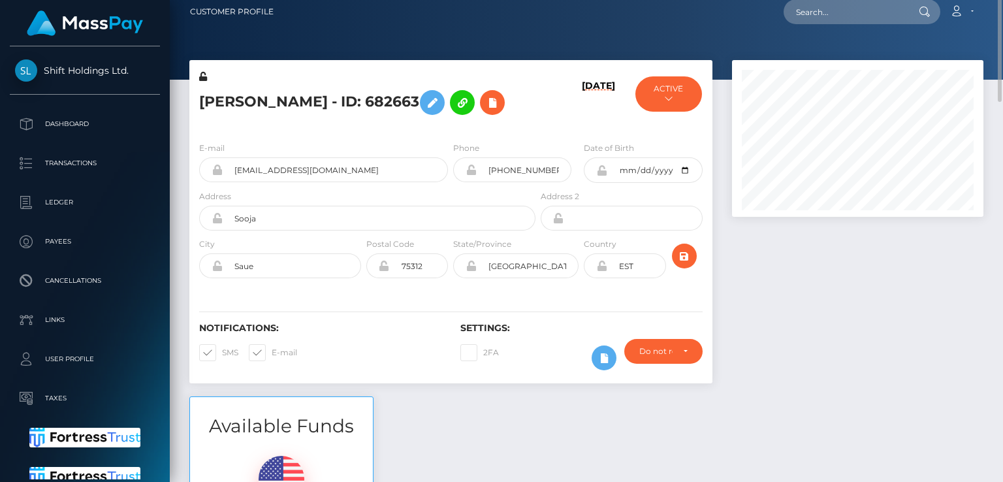
scroll to position [12, 0]
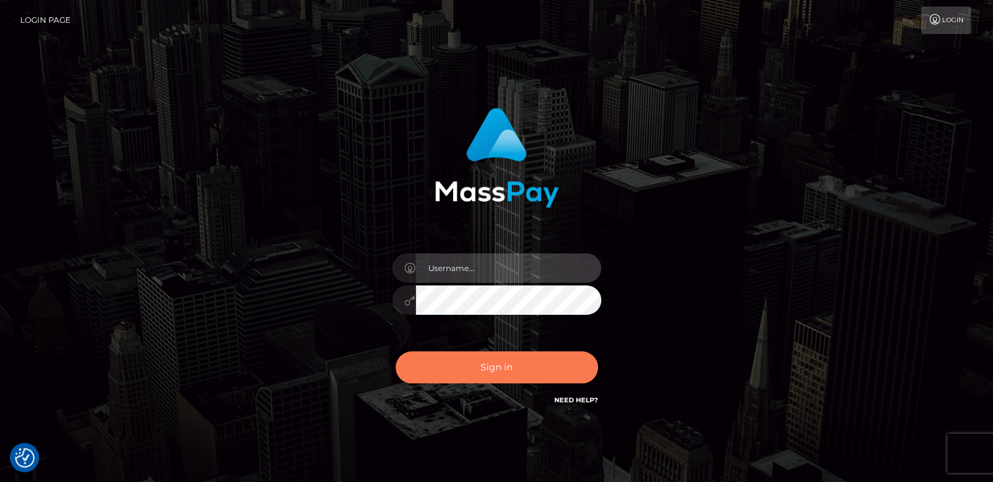
type input "[DOMAIN_NAME]"
click at [457, 375] on button "Sign in" at bounding box center [497, 367] width 202 height 32
type input "[DOMAIN_NAME]"
click at [421, 362] on button "Sign in" at bounding box center [497, 367] width 202 height 32
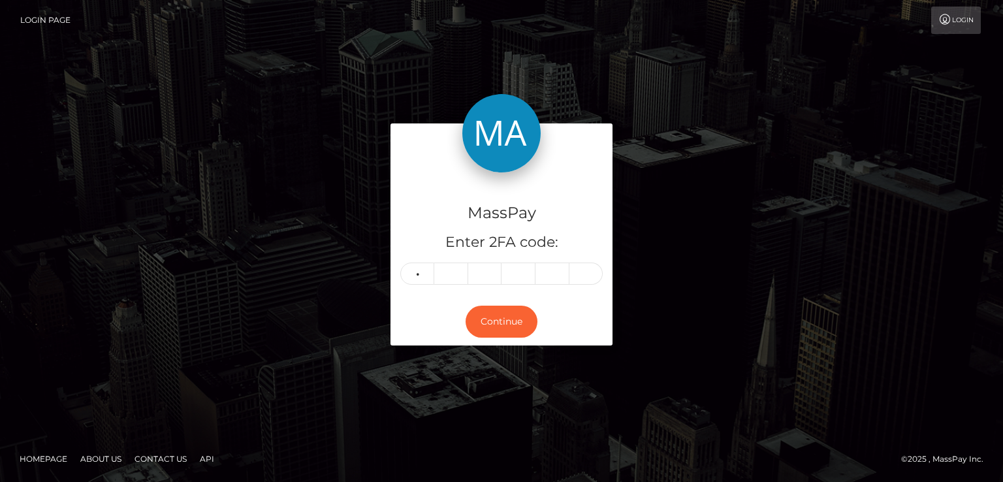
type input "4"
type input "3"
type input "9"
type input "5"
type input "7"
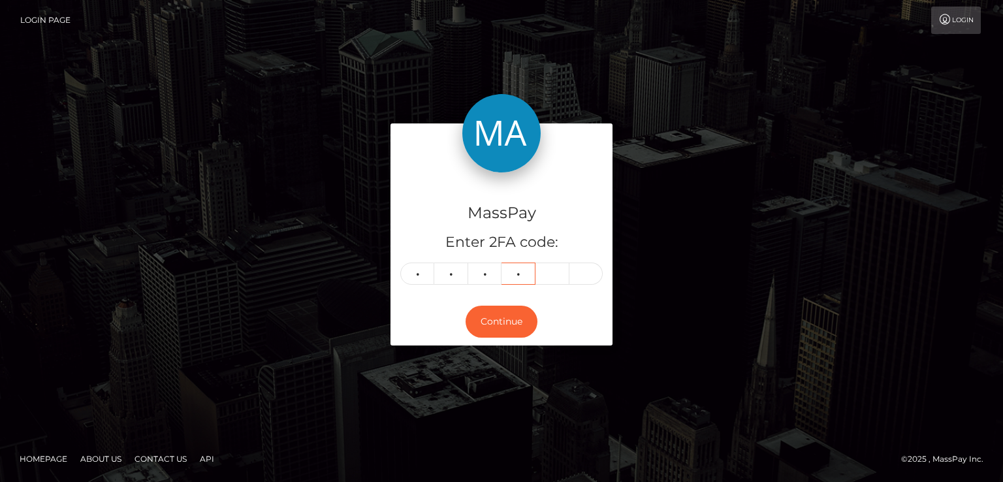
type input "8"
type input "1"
type input "7"
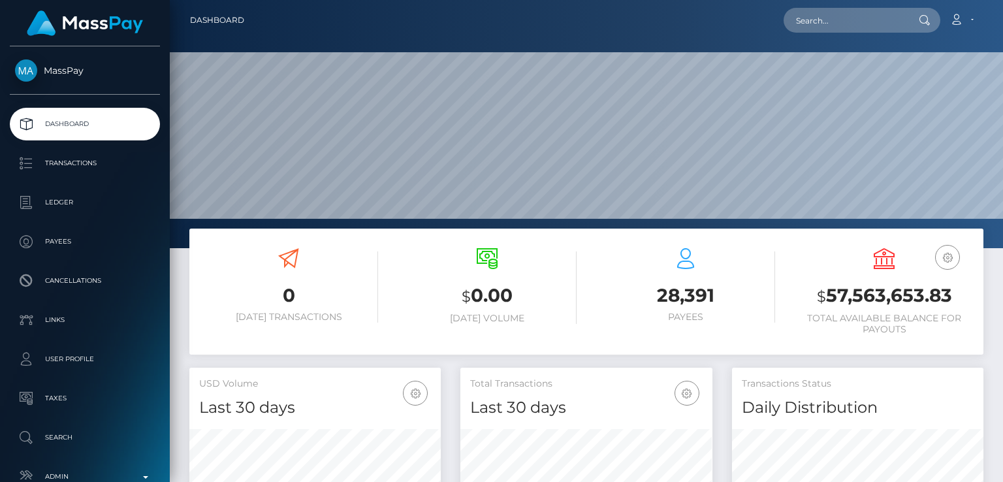
scroll to position [231, 251]
click at [883, 29] on input "text" at bounding box center [845, 20] width 123 height 25
paste input "[PERSON_NAME][EMAIL_ADDRESS][PERSON_NAME][DOMAIN_NAME]"
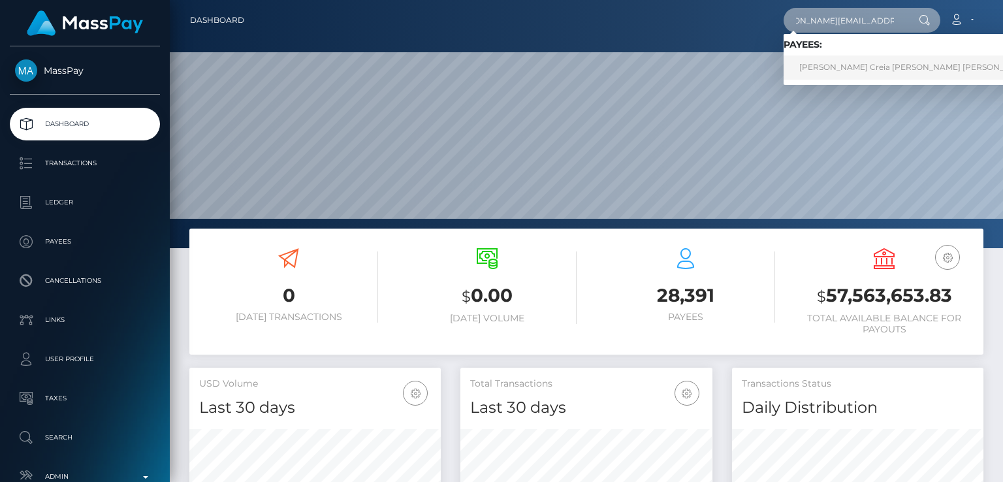
type input "[PERSON_NAME][EMAIL_ADDRESS][PERSON_NAME][DOMAIN_NAME]"
click at [847, 71] on link "[PERSON_NAME] Creia [PERSON_NAME] [PERSON_NAME]" at bounding box center [915, 68] width 263 height 24
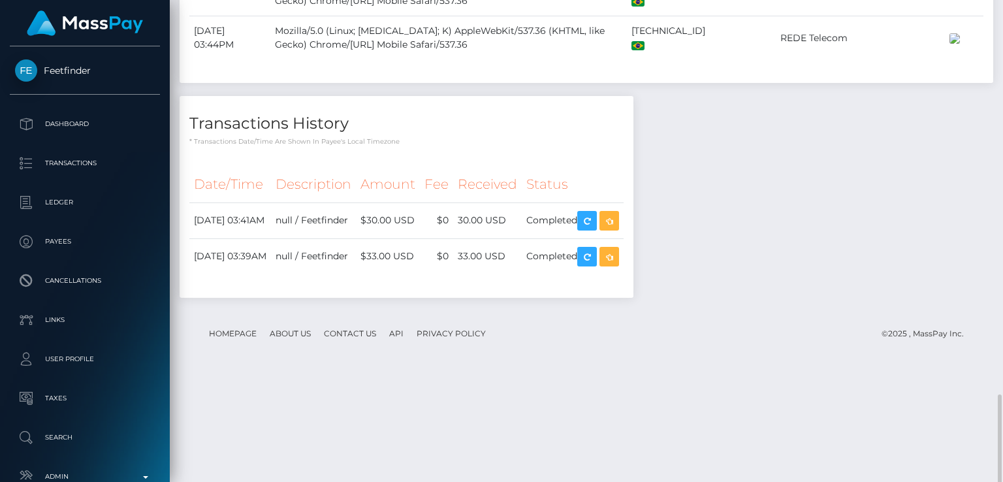
scroll to position [1289, 0]
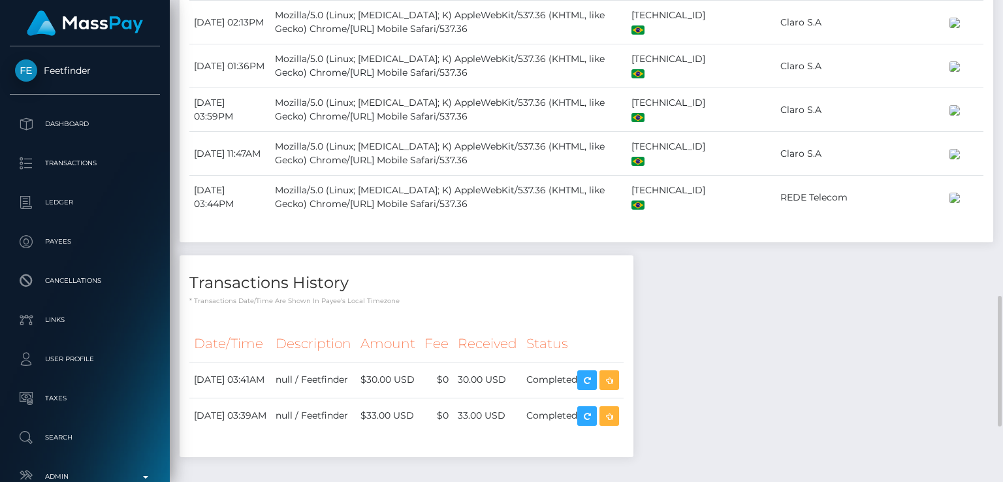
click at [528, 88] on td "Mozilla/5.0 (Linux; [MEDICAL_DATA]; K) AppleWebKit/537.36 (KHTML, like Gecko) C…" at bounding box center [448, 66] width 357 height 44
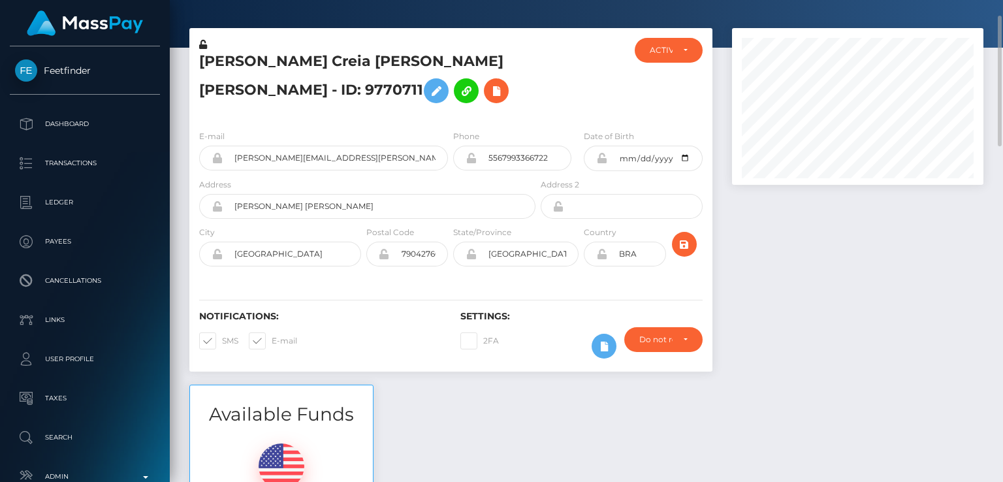
scroll to position [44, 0]
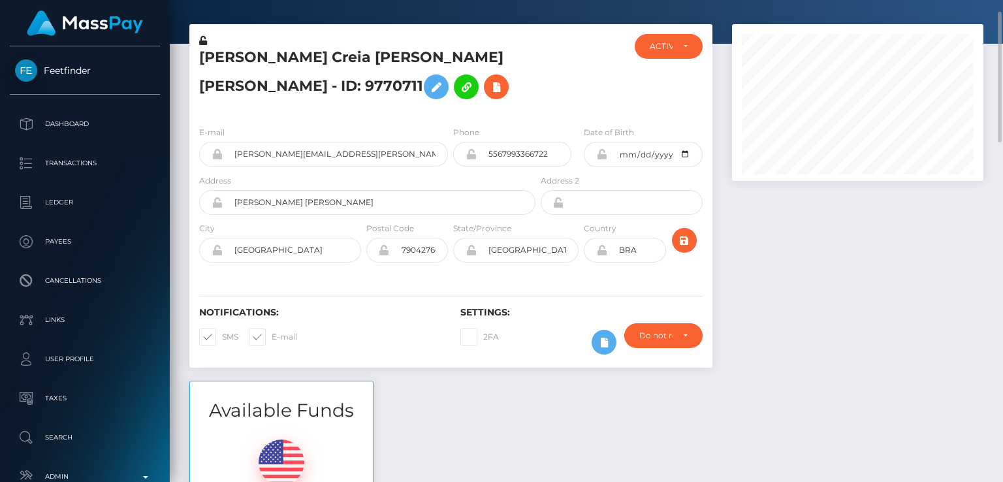
click at [214, 59] on h5 "[PERSON_NAME] Creia [PERSON_NAME] [PERSON_NAME] - ID: 9770711" at bounding box center [363, 77] width 329 height 58
copy h5 "[PERSON_NAME]"
click at [544, 415] on div "Available Funds $63.00 USD Balance" at bounding box center [587, 477] width 814 height 192
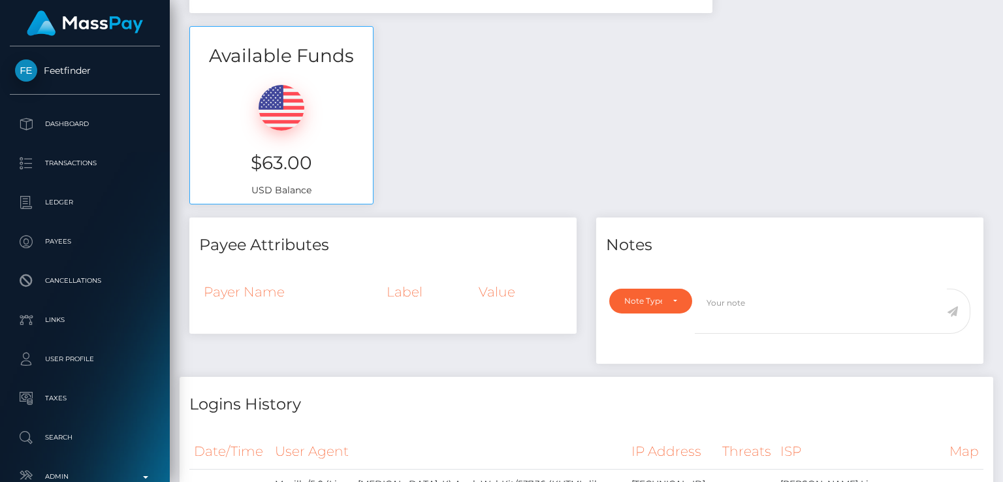
scroll to position [0, 0]
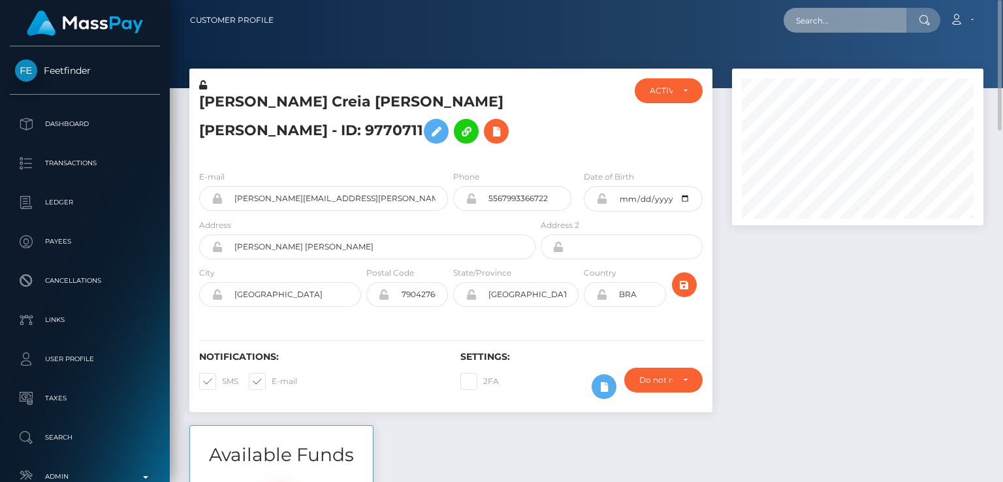
click at [826, 32] on input "text" at bounding box center [845, 20] width 123 height 25
paste input "[EMAIL_ADDRESS][DOMAIN_NAME]"
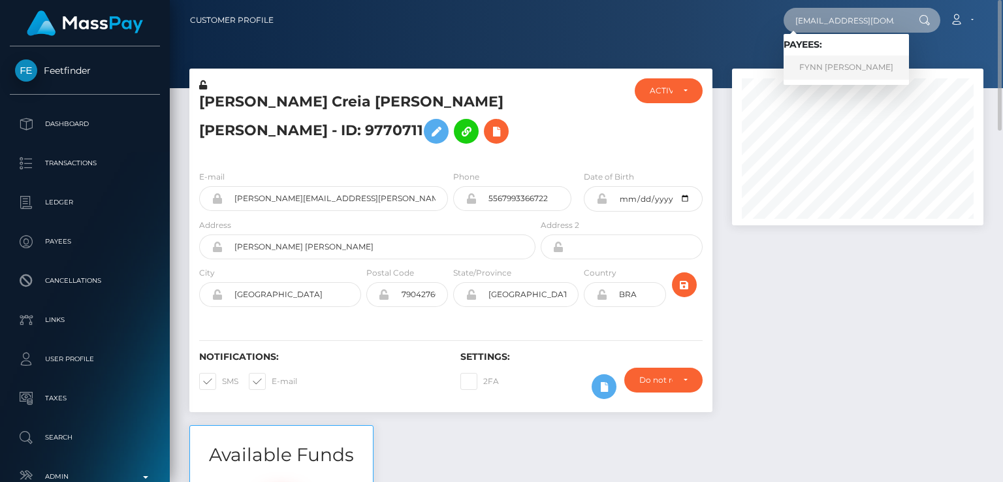
type input "[EMAIL_ADDRESS][DOMAIN_NAME]"
click at [862, 62] on link "FYNN [PERSON_NAME]" at bounding box center [846, 68] width 125 height 24
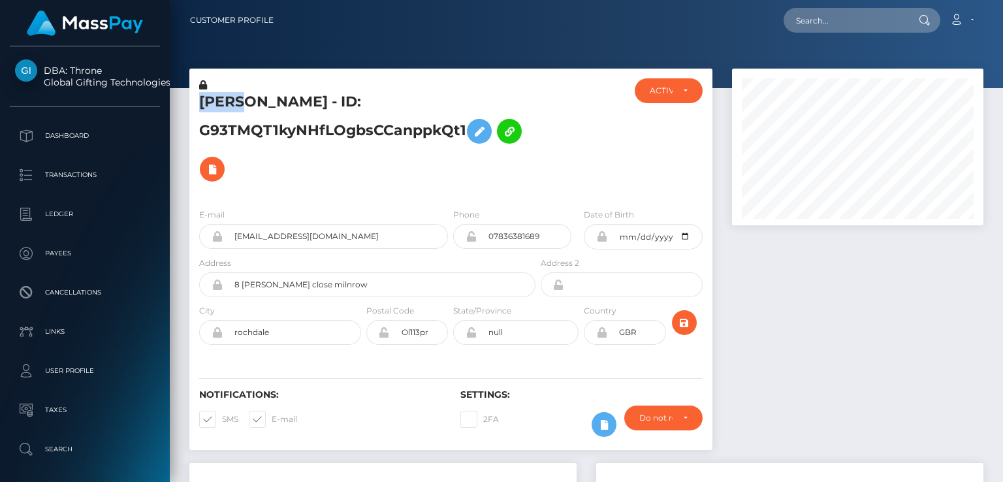
click at [222, 105] on h5 "[PERSON_NAME] - ID: G93TMQT1kyNHfLOgbsCCanppkQt1" at bounding box center [363, 140] width 329 height 96
click at [459, 182] on h5 "[PERSON_NAME] - ID: G93TMQT1kyNHfLOgbsCCanppkQt1" at bounding box center [363, 140] width 329 height 96
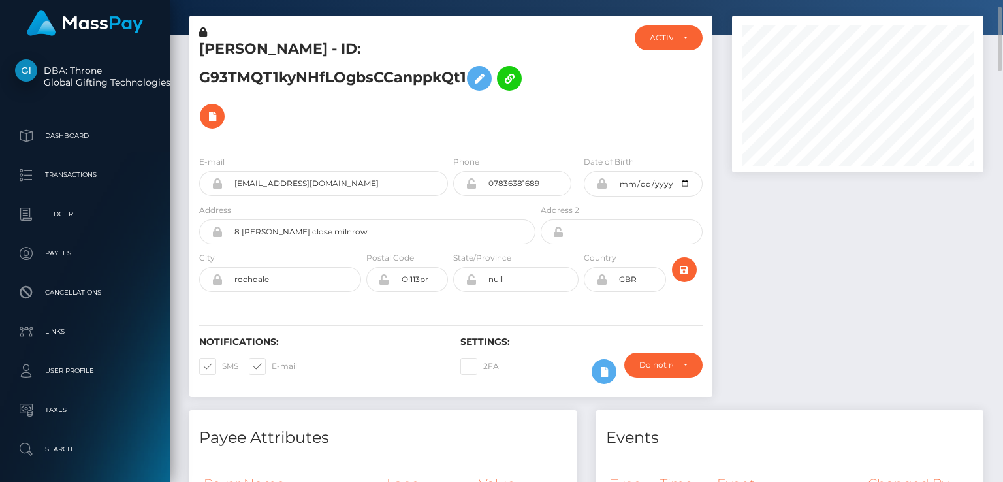
scroll to position [55, 0]
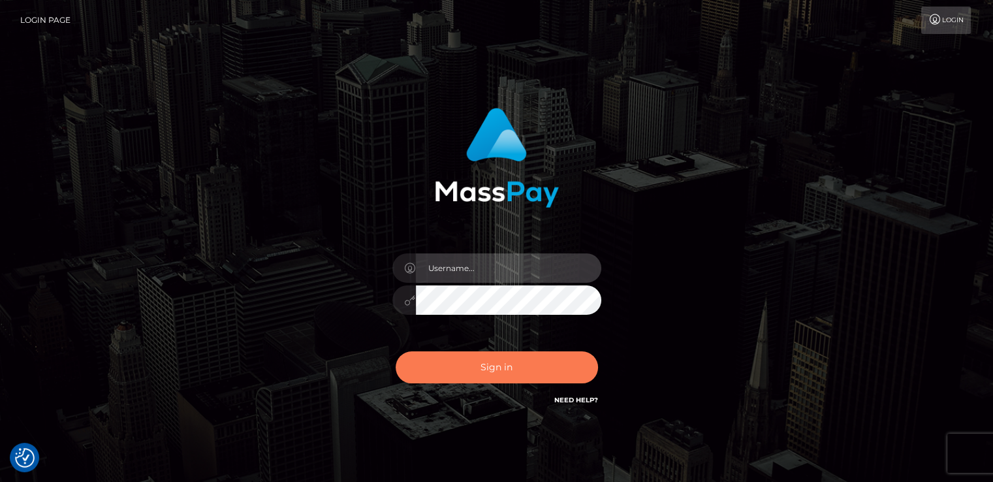
type input "[DOMAIN_NAME]"
click at [434, 359] on button "Sign in" at bounding box center [497, 367] width 202 height 32
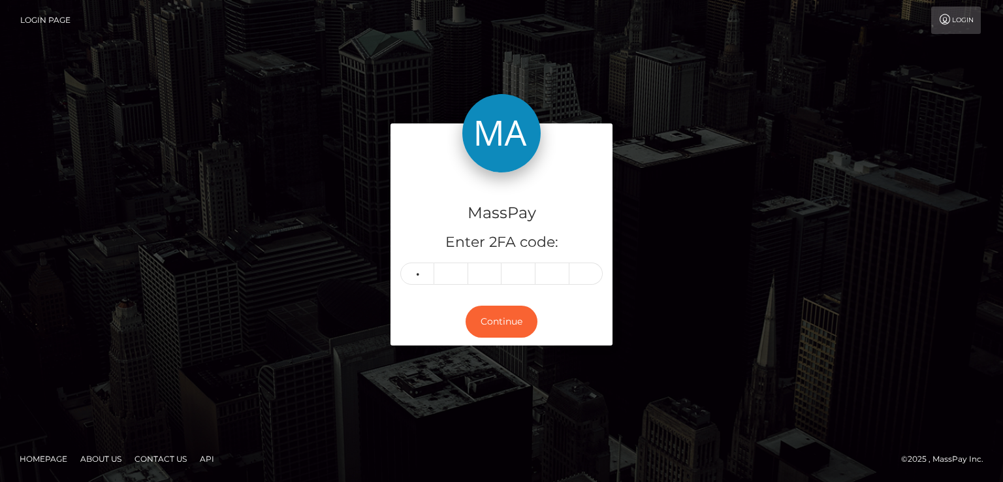
type input "6"
type input "5"
type input "4"
type input "6"
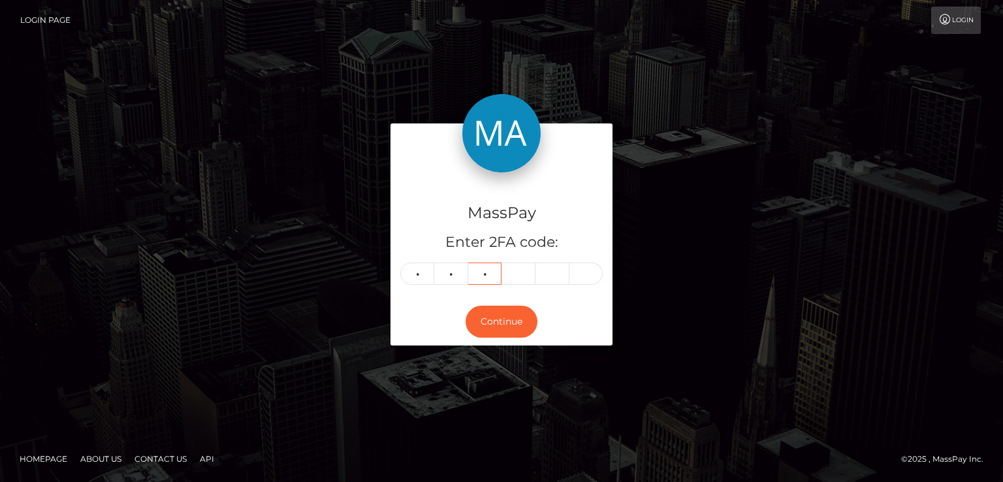
type input "2"
type input "9"
type input "6"
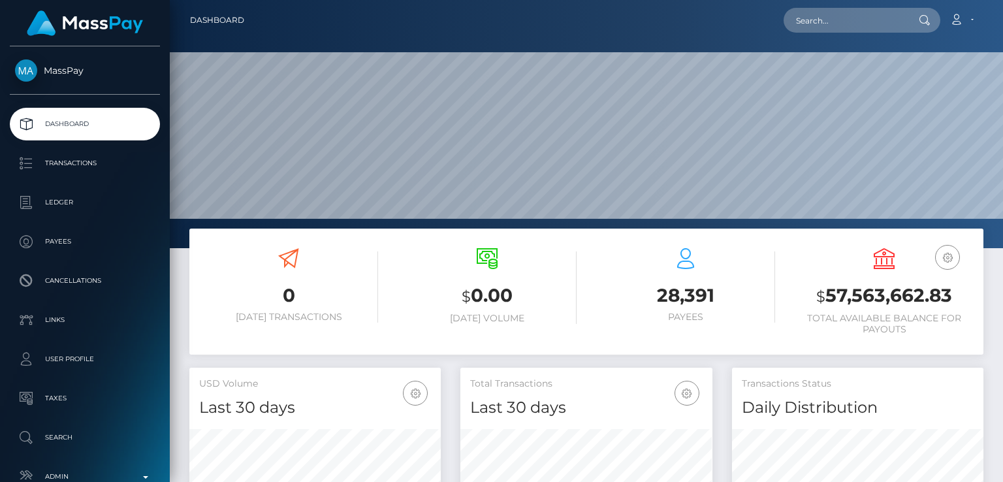
scroll to position [231, 251]
click at [854, 14] on input "text" at bounding box center [845, 20] width 123 height 25
paste input "maryroy.amzonva@gmail.com"
type input "maryroy.amzonva@gmail.com"
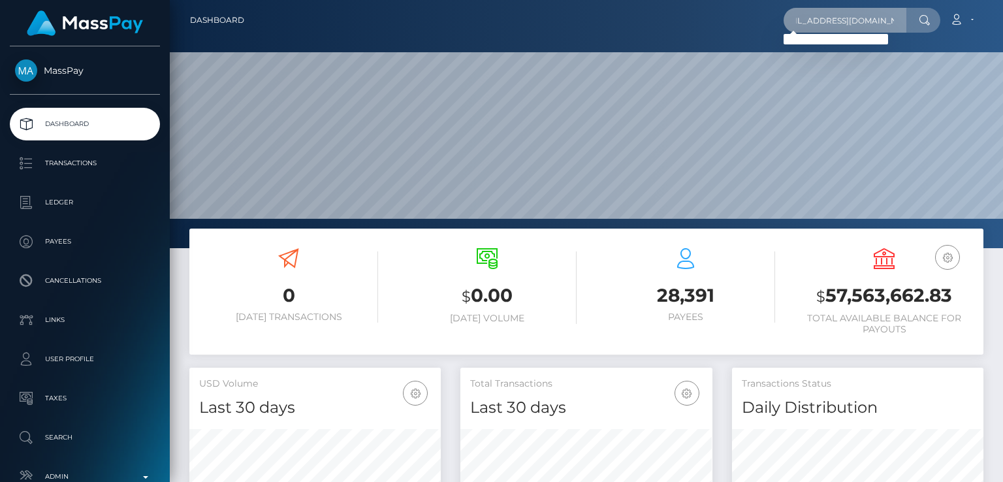
scroll to position [0, 0]
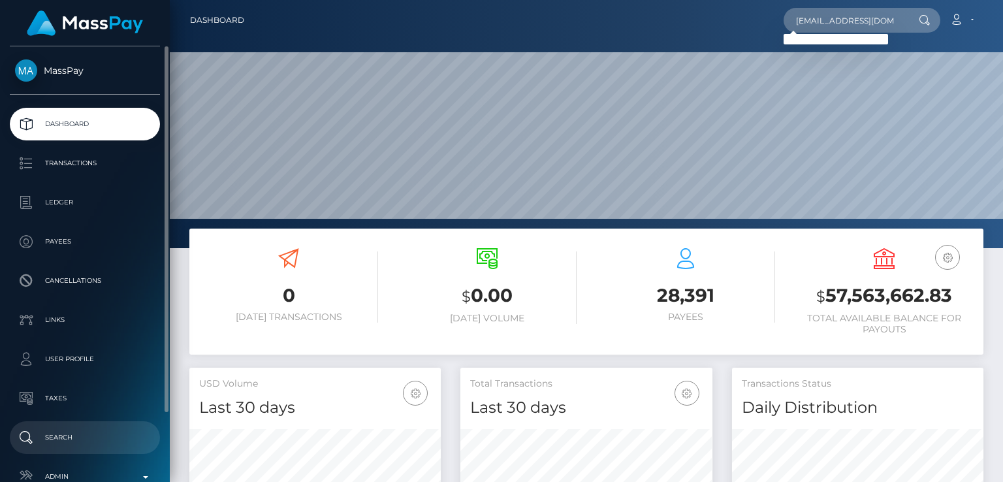
click at [81, 433] on p "Search" at bounding box center [85, 438] width 140 height 20
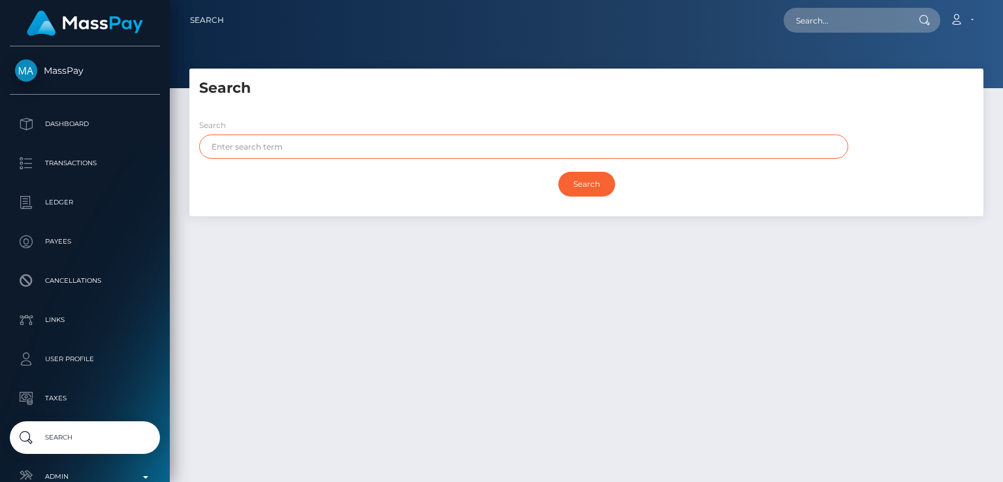
click at [371, 148] on input "text" at bounding box center [523, 147] width 649 height 24
paste input "[PERSON_NAME]. [PERSON_NAME]"
drag, startPoint x: 346, startPoint y: 150, endPoint x: 234, endPoint y: 140, distance: 112.7
click at [234, 140] on input "[PERSON_NAME]. [PERSON_NAME]" at bounding box center [523, 147] width 649 height 24
click at [558, 172] on input "Search" at bounding box center [586, 184] width 57 height 25
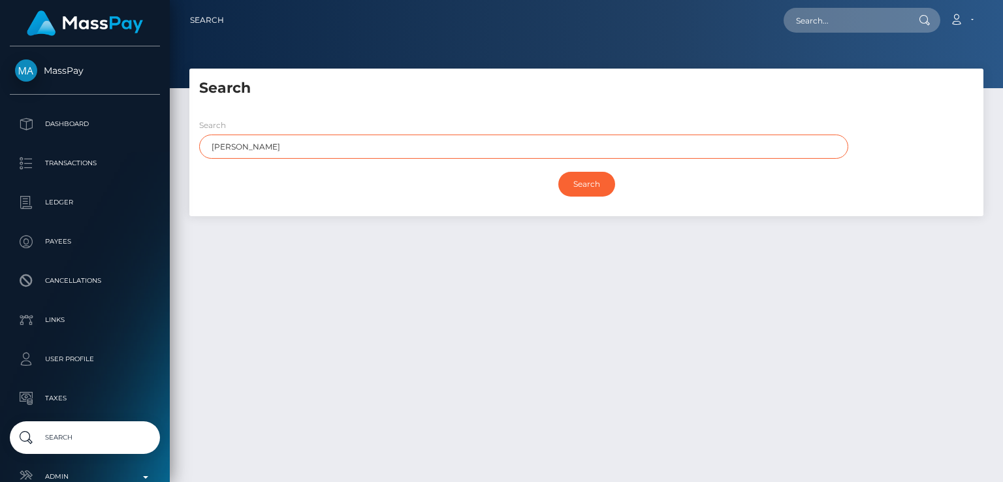
click at [558, 172] on input "Search" at bounding box center [586, 184] width 57 height 25
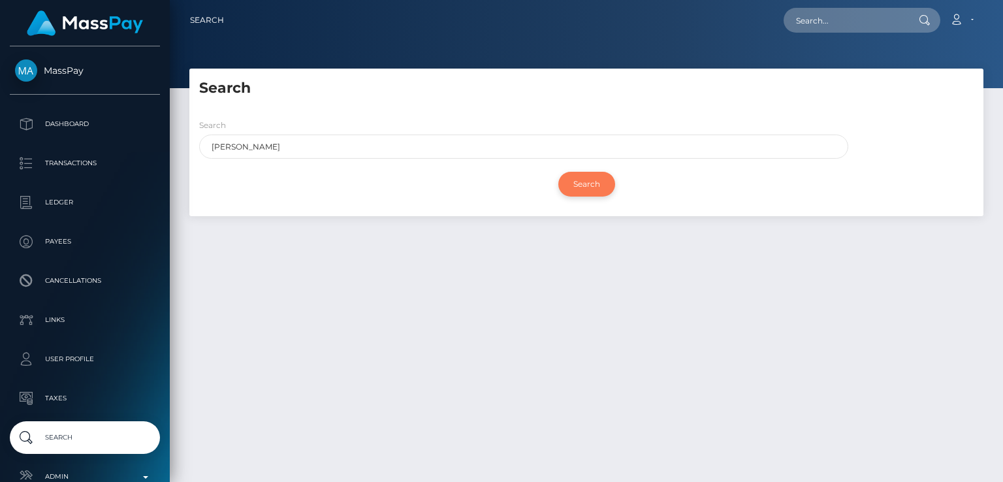
click at [588, 176] on input "Search" at bounding box center [586, 184] width 57 height 25
click at [592, 179] on input "Search" at bounding box center [586, 184] width 57 height 25
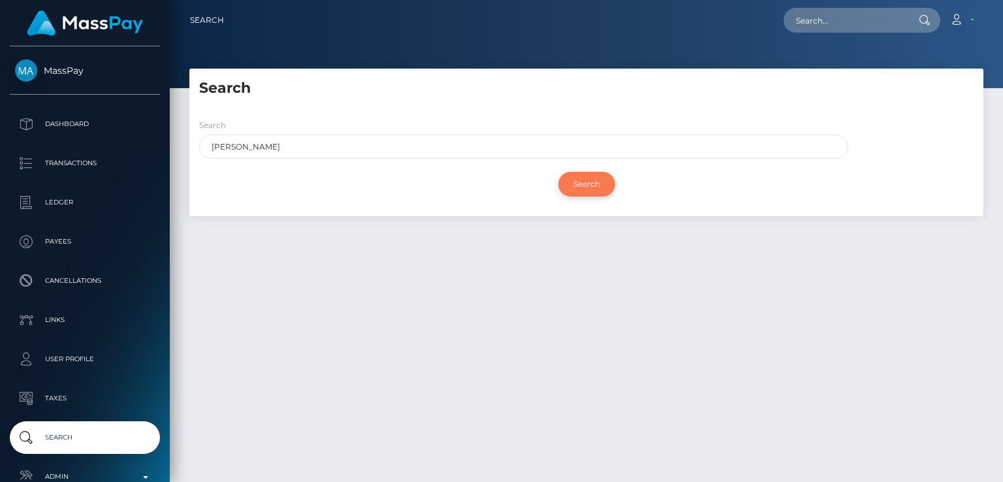
click at [592, 179] on input "Search" at bounding box center [586, 184] width 57 height 25
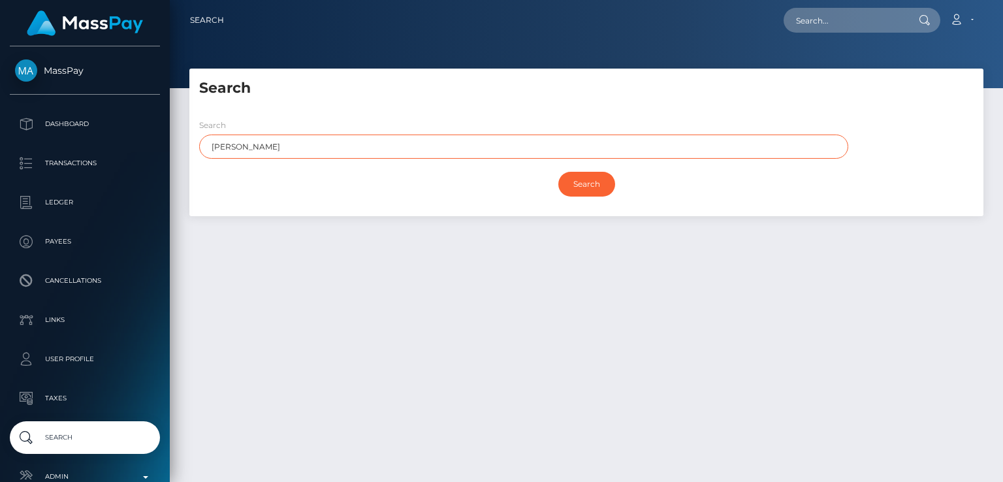
click at [575, 151] on input "[PERSON_NAME]" at bounding box center [523, 147] width 649 height 24
type input "[PERSON_NAME]"
click at [558, 172] on input "Search" at bounding box center [586, 184] width 57 height 25
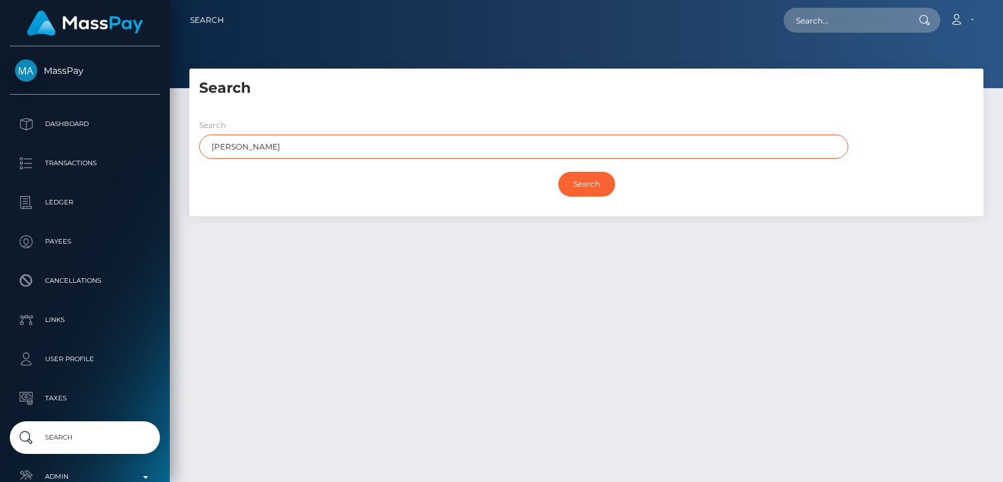
click at [558, 172] on input "Search" at bounding box center [586, 184] width 57 height 25
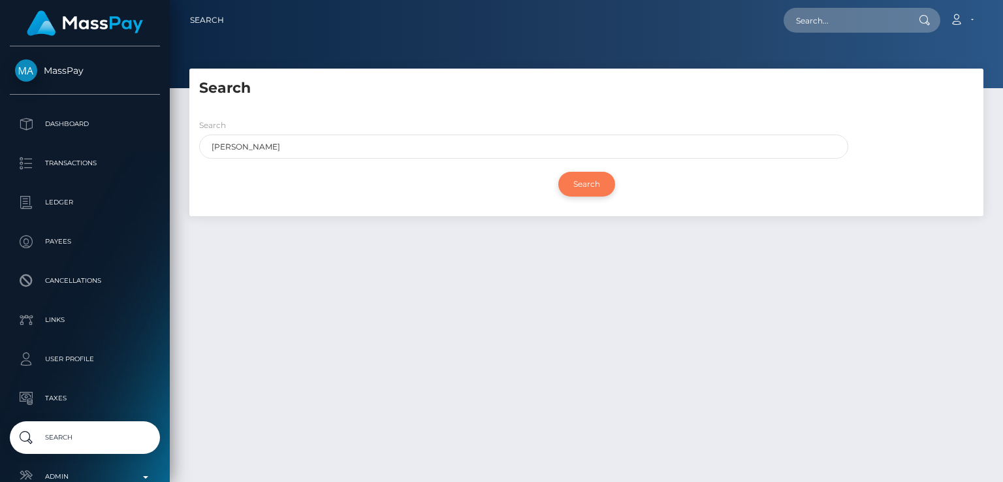
click at [569, 181] on input "Search" at bounding box center [586, 184] width 57 height 25
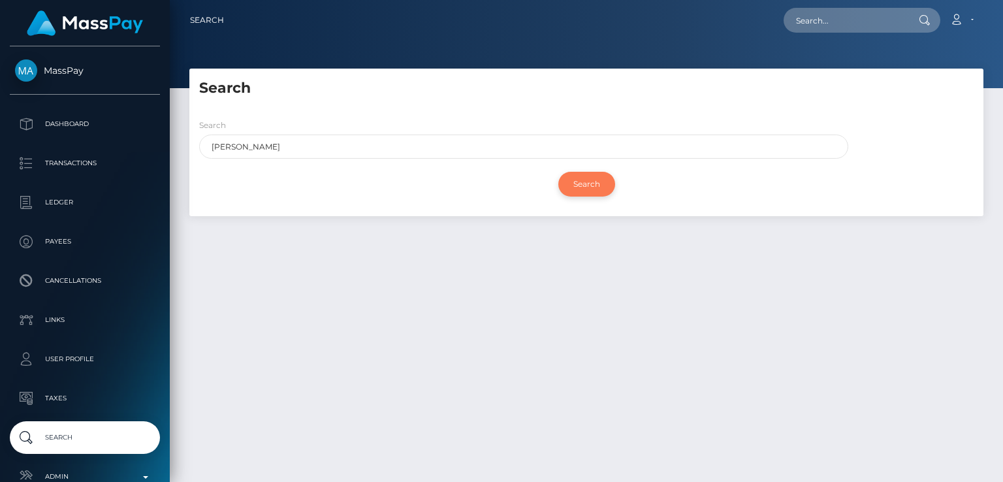
click at [569, 181] on input "Search" at bounding box center [586, 184] width 57 height 25
click at [553, 99] on div "Search Search Mary Search Payouts - Payee Name" at bounding box center [586, 143] width 794 height 148
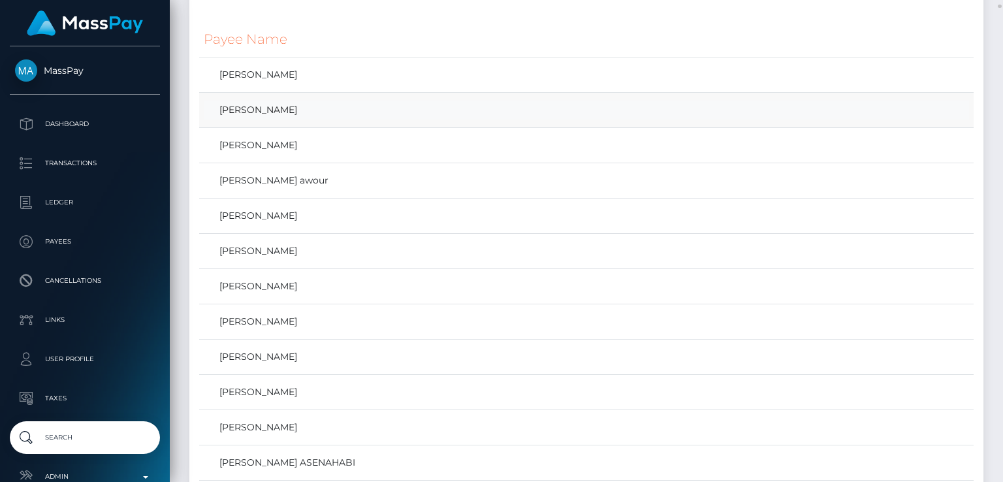
scroll to position [511, 0]
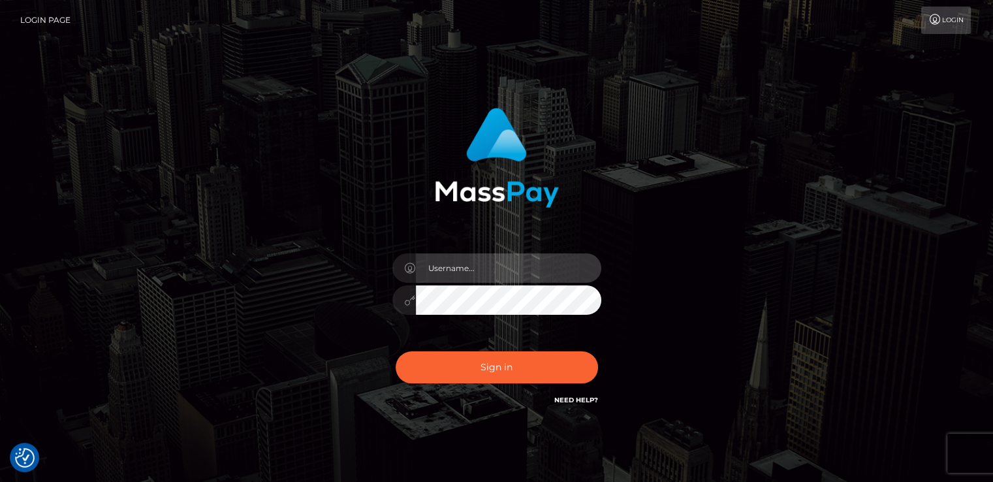
type input "nt.es"
click at [459, 341] on div "nt.es" at bounding box center [497, 294] width 229 height 100
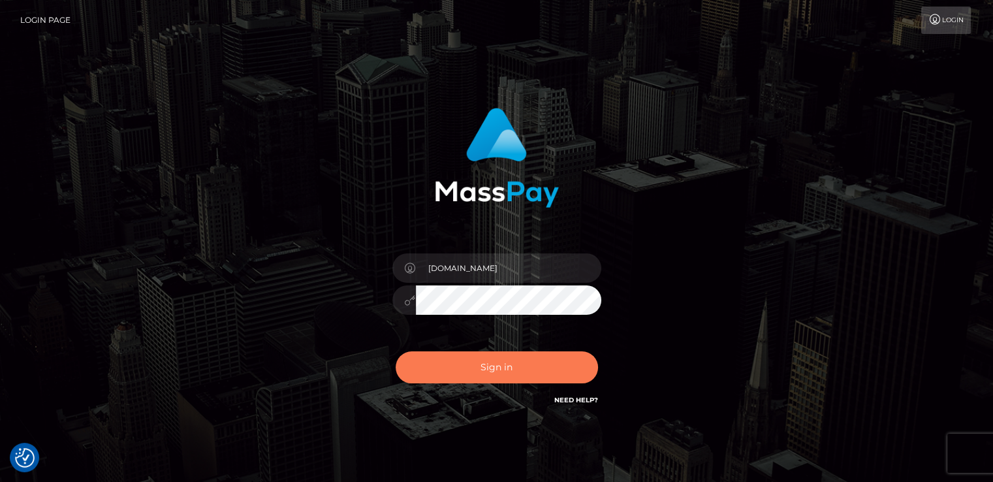
click at [461, 355] on button "Sign in" at bounding box center [497, 367] width 202 height 32
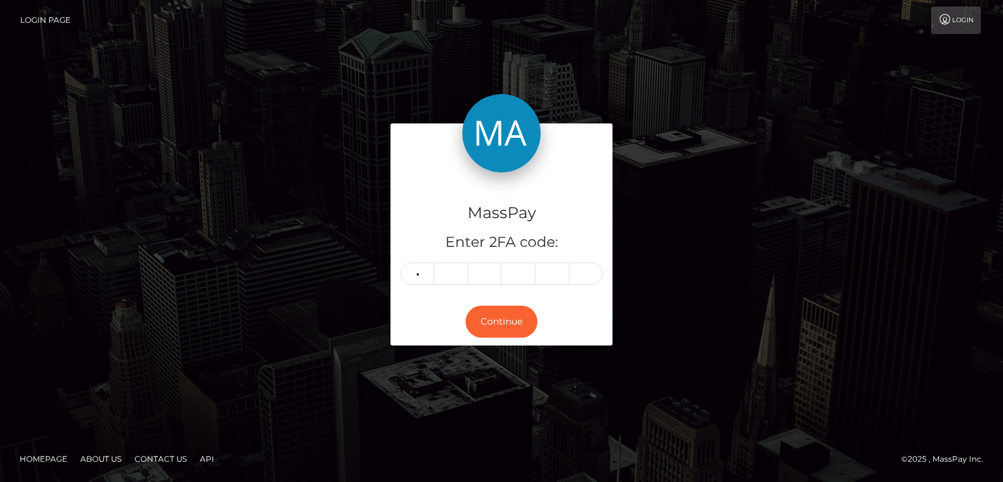
type input "1"
type input "9"
type input "7"
type input "0"
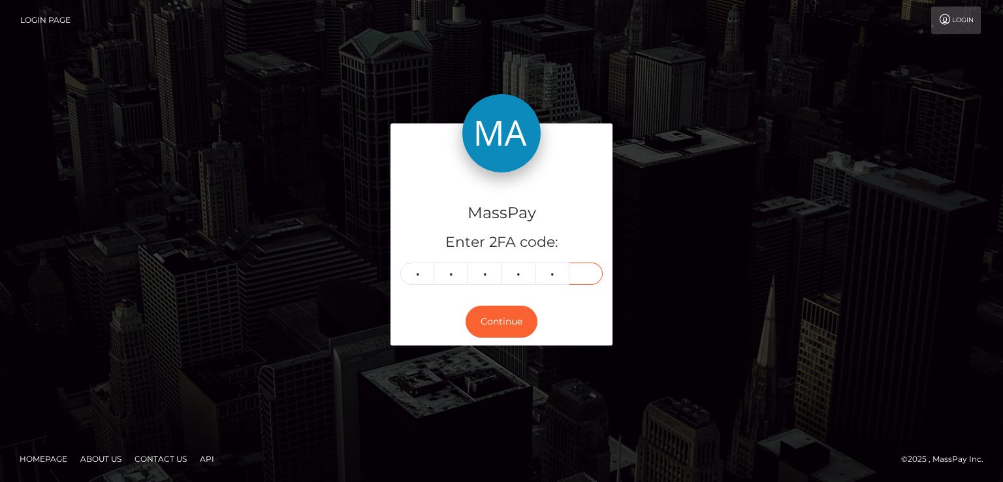
type input "9"
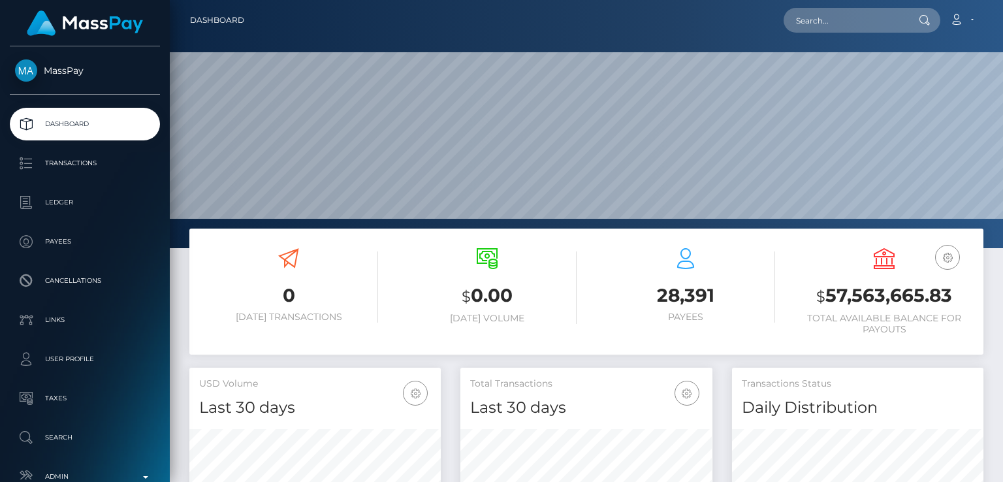
scroll to position [231, 251]
click at [907, 22] on input "text" at bounding box center [845, 20] width 123 height 25
paste input "[EMAIL_ADDRESS][DOMAIN_NAME]"
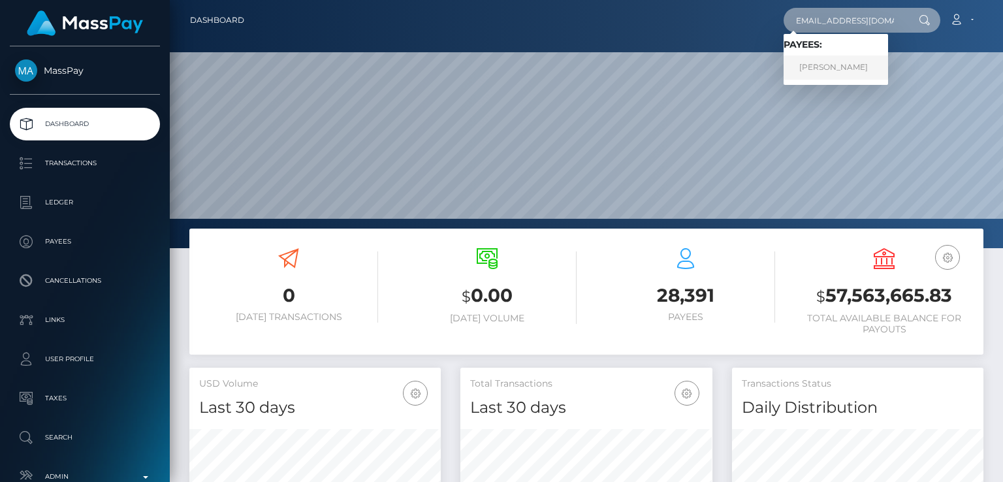
type input "[EMAIL_ADDRESS][DOMAIN_NAME]"
click at [845, 69] on link "[PERSON_NAME]" at bounding box center [836, 68] width 105 height 24
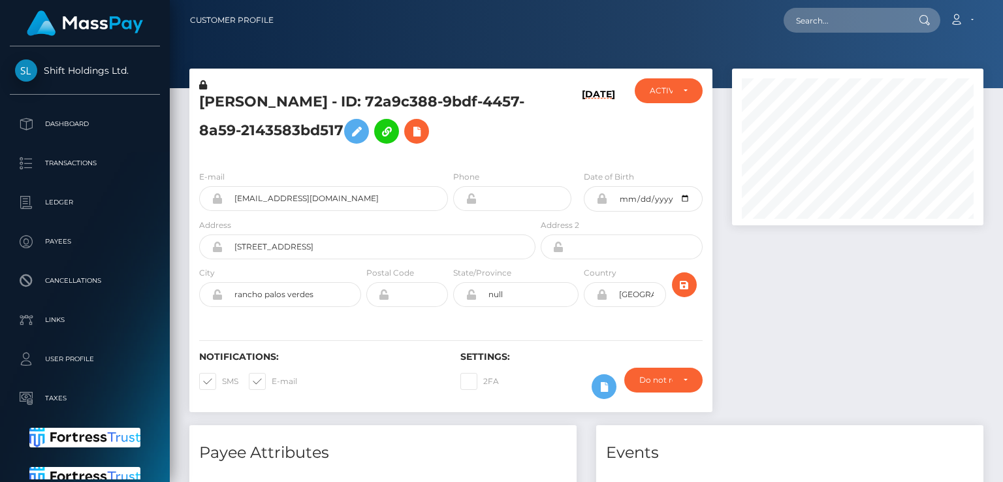
scroll to position [157, 251]
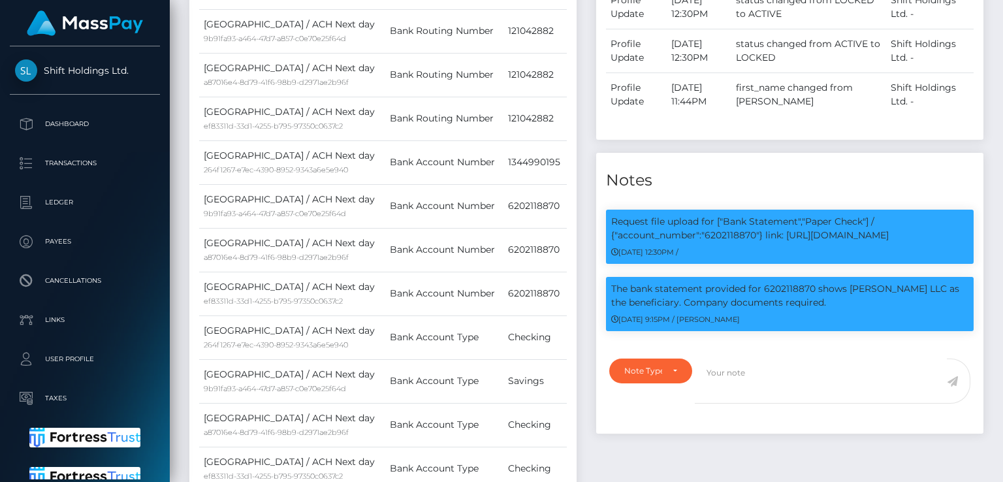
click at [426, 107] on td "Bank Routing Number" at bounding box center [444, 119] width 118 height 44
click at [680, 159] on div "Notes" at bounding box center [789, 172] width 387 height 39
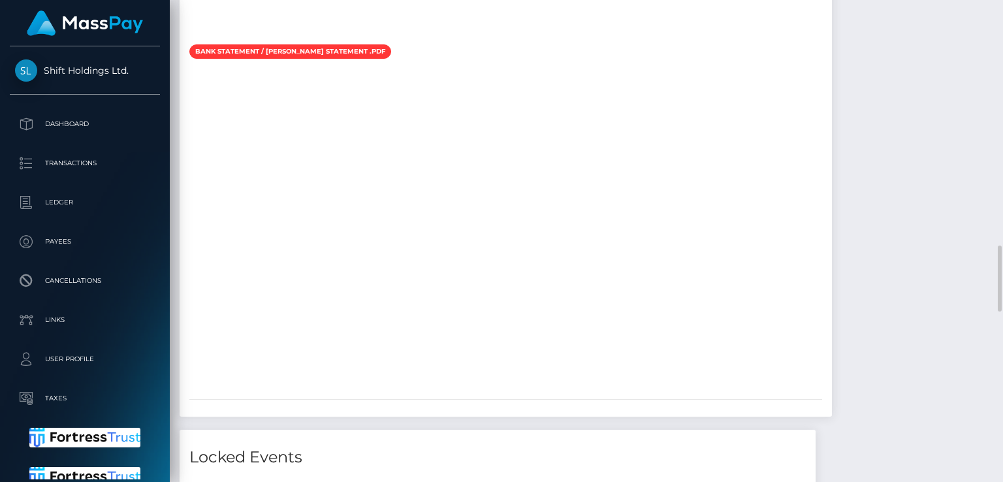
scroll to position [2209, 0]
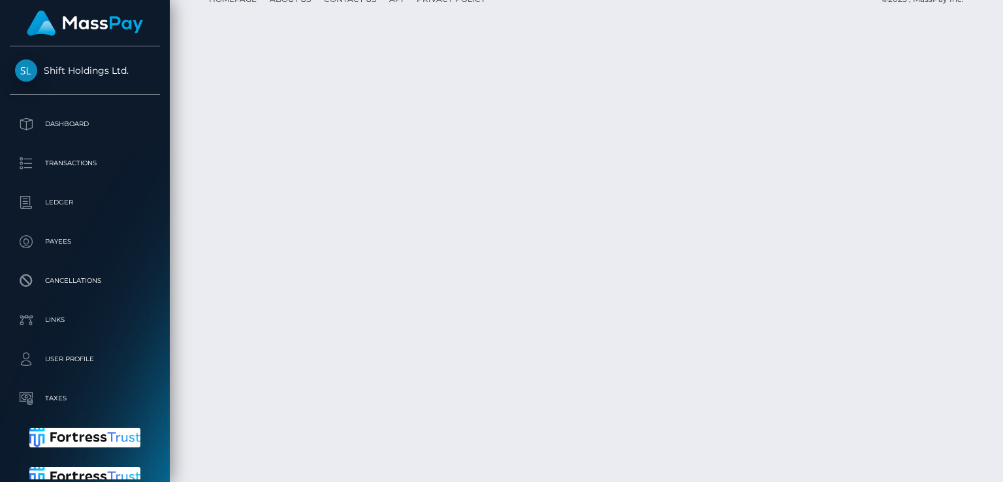
scroll to position [157, 251]
drag, startPoint x: 925, startPoint y: 359, endPoint x: 914, endPoint y: 357, distance: 10.5
click at [914, 357] on body "Shift Holdings Ltd. Dashboard Transactions Ledger Payees Links Taxes" at bounding box center [501, 241] width 1003 height 482
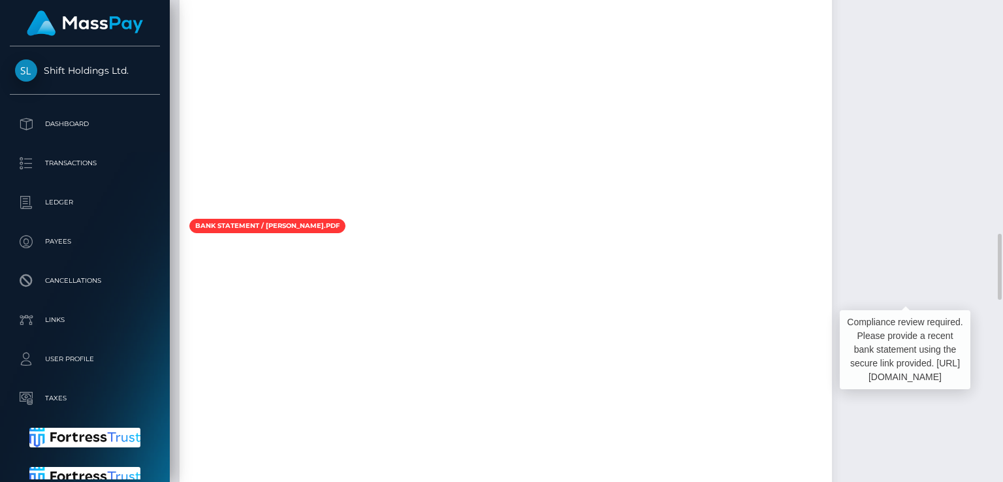
scroll to position [1688, 0]
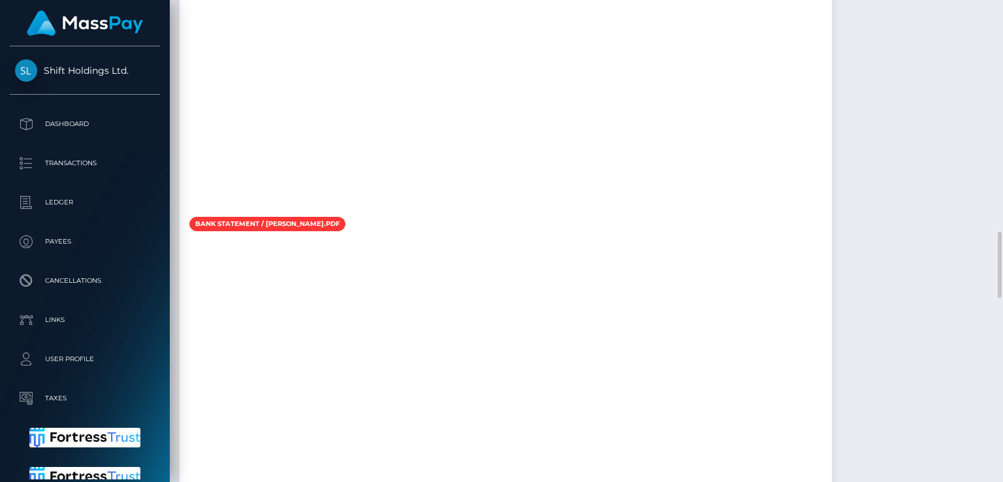
copy div "6202118870"
click at [473, 216] on div at bounding box center [506, 53] width 652 height 327
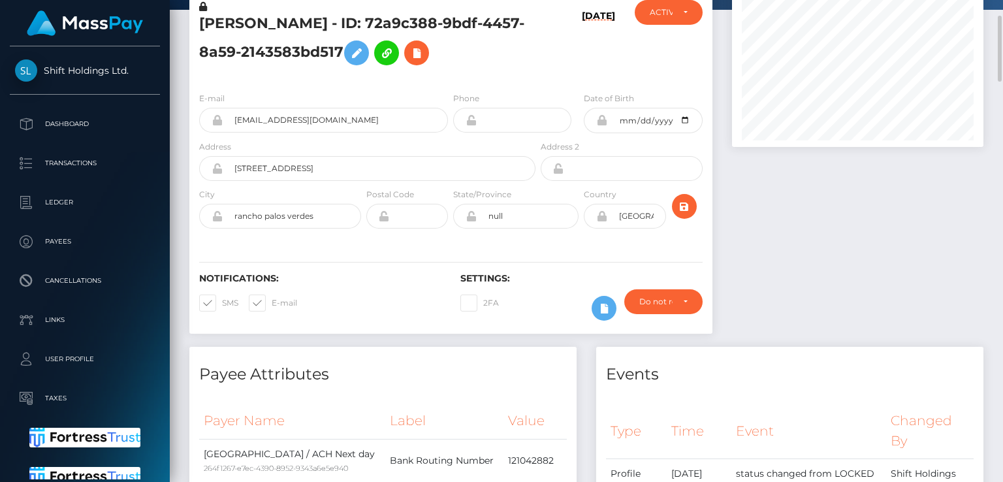
scroll to position [63, 0]
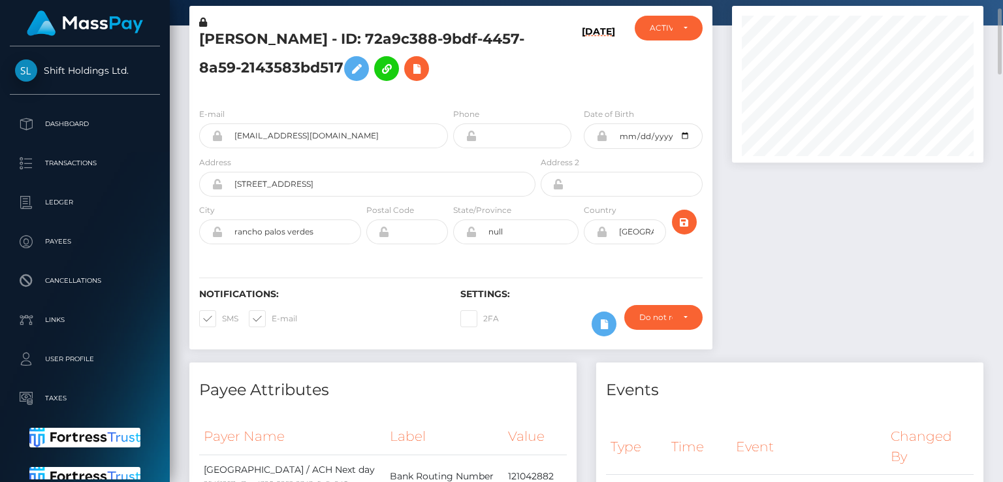
click at [507, 255] on div "E-mail [EMAIL_ADDRESS][DOMAIN_NAME] Phone Date of Birth" at bounding box center [450, 177] width 523 height 160
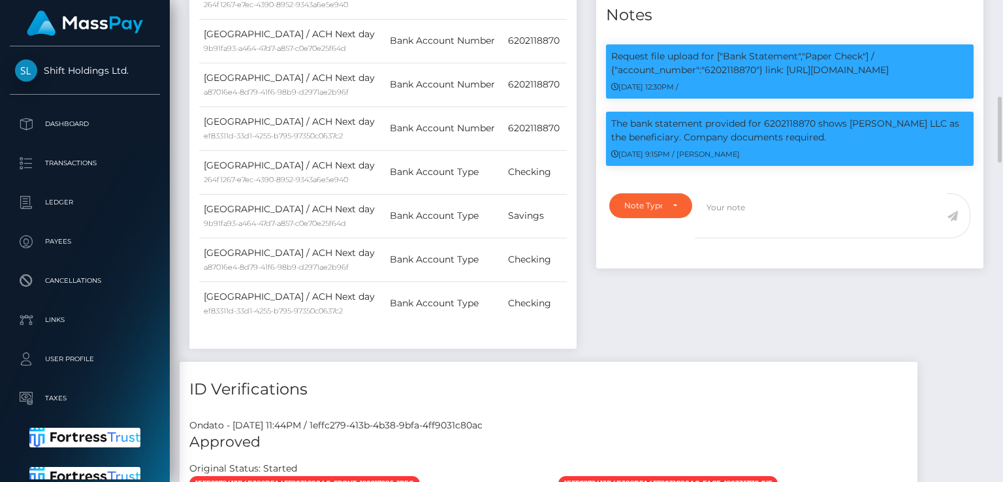
scroll to position [709, 0]
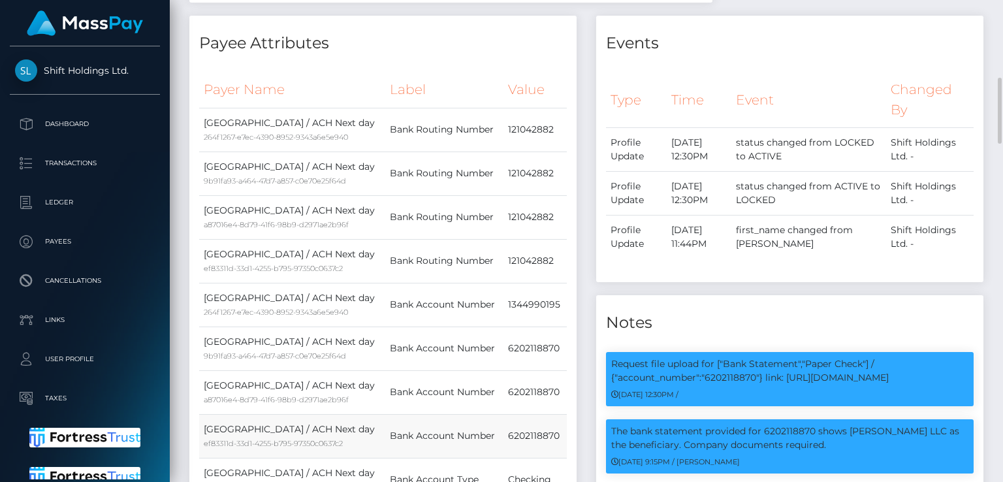
click at [419, 152] on tbody "[GEOGRAPHIC_DATA] / ACH Next day 264f1267-e7ec-4390-8952-9343a6e5e940 Bank Rout…" at bounding box center [383, 370] width 368 height 525
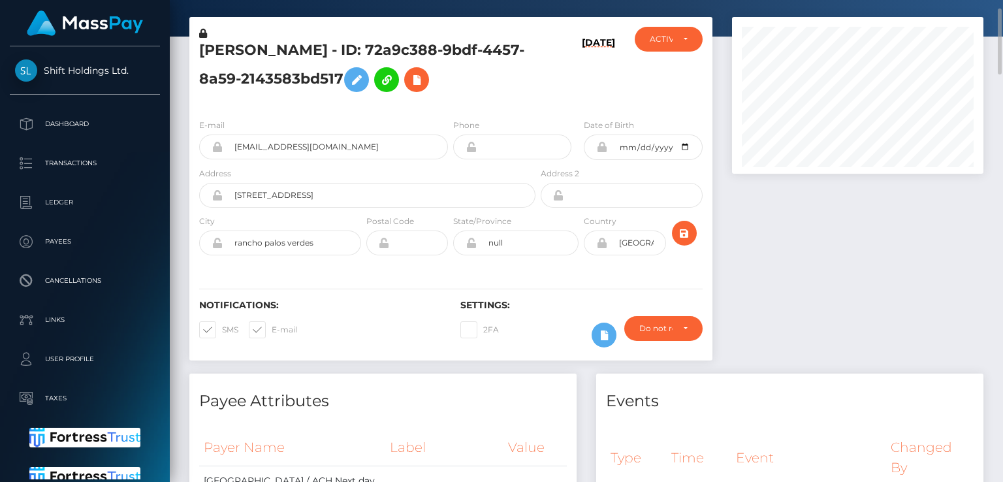
scroll to position [55, 0]
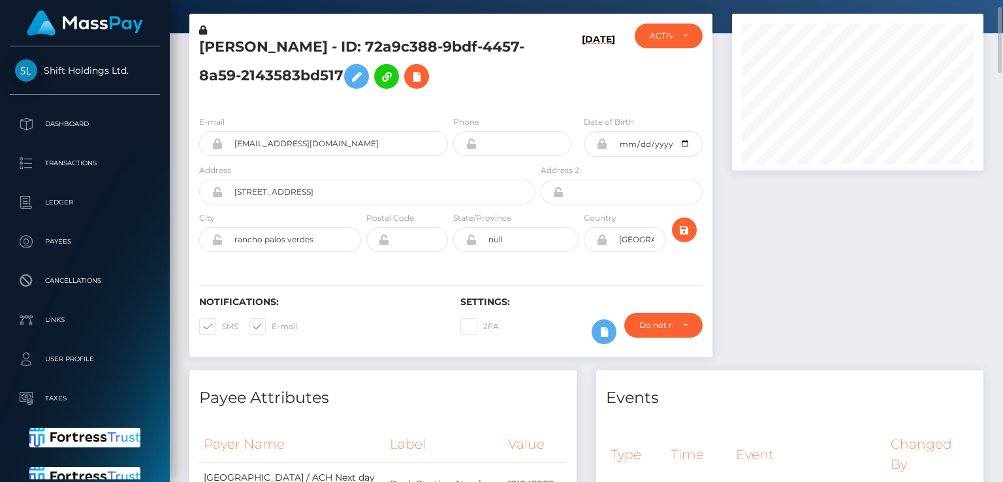
click at [512, 97] on div "[PERSON_NAME] - ID: 72a9c388-9bdf-4457-8a59-2143583bd517" at bounding box center [363, 65] width 349 height 82
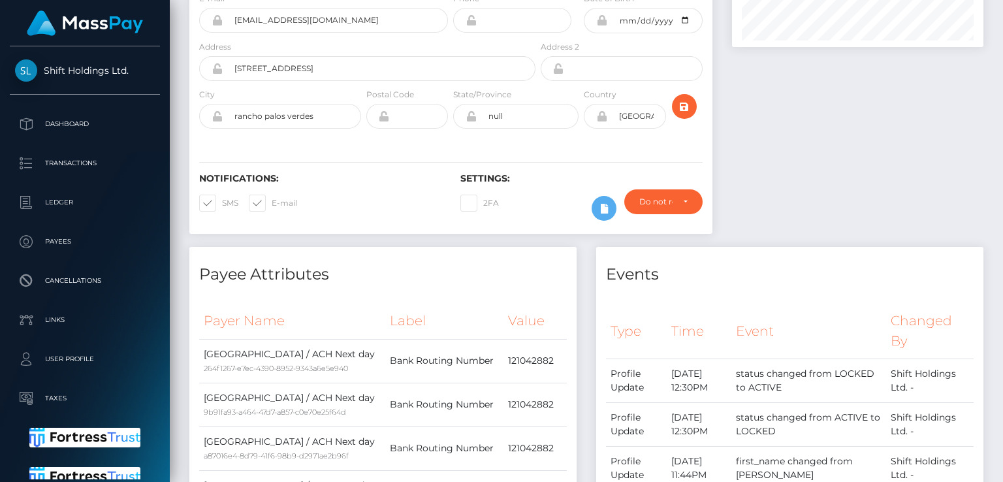
scroll to position [0, 0]
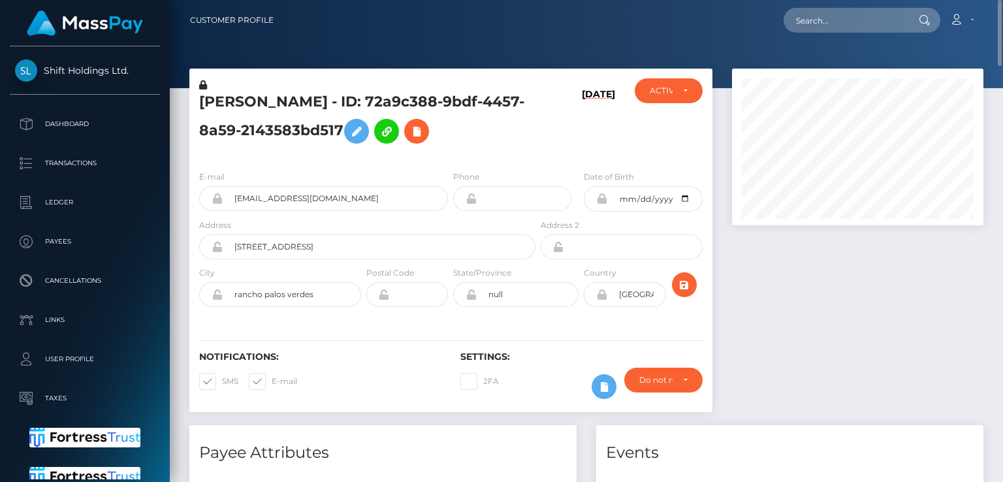
click at [219, 99] on h5 "[PERSON_NAME] - ID: 72a9c388-9bdf-4457-8a59-2143583bd517" at bounding box center [363, 121] width 329 height 58
copy h5 "GELYN"
click at [555, 406] on div "Notifications: SMS E-mail Settings: 2FA" at bounding box center [450, 366] width 523 height 92
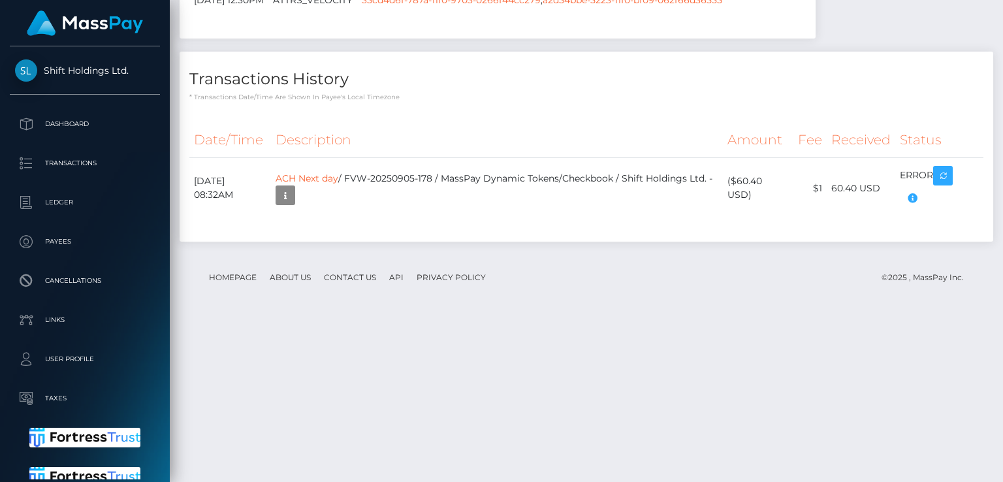
scroll to position [3020, 0]
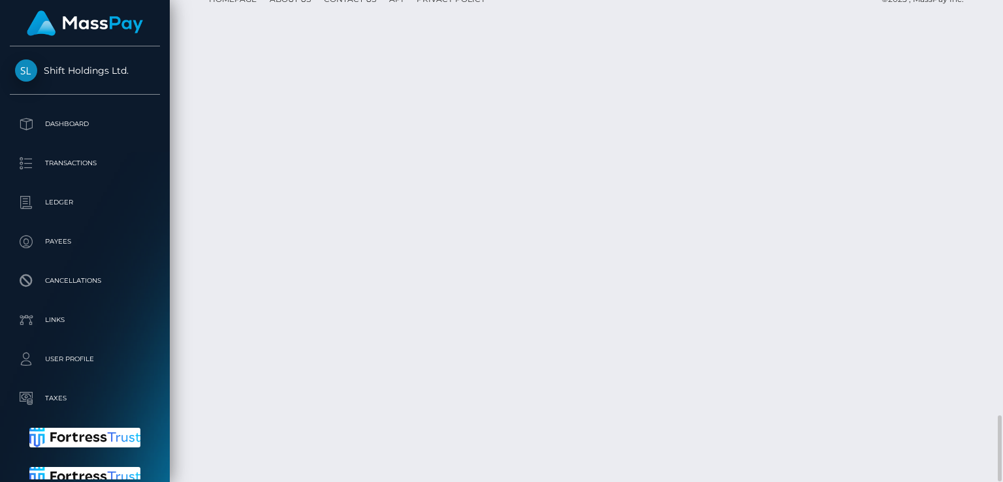
drag, startPoint x: 282, startPoint y: 341, endPoint x: 195, endPoint y: 345, distance: 87.0
copy td "[DATE]"
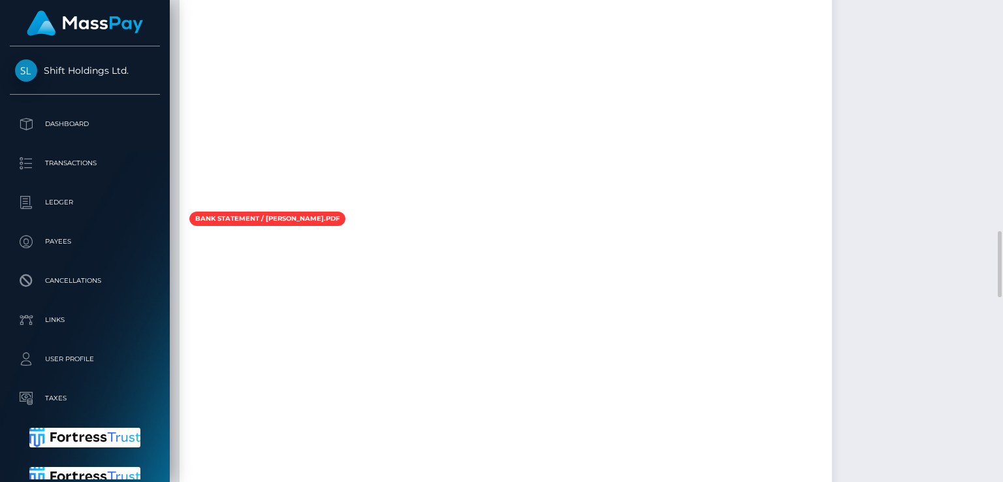
scroll to position [1692, 0]
drag, startPoint x: 408, startPoint y: 192, endPoint x: 353, endPoint y: 194, distance: 54.2
copy div "6202118870"
click at [588, 207] on div "Payee Attributes Payer Name Label Value [GEOGRAPHIC_DATA] / ACH Next day 264f12…" at bounding box center [587, 20] width 814 height 2572
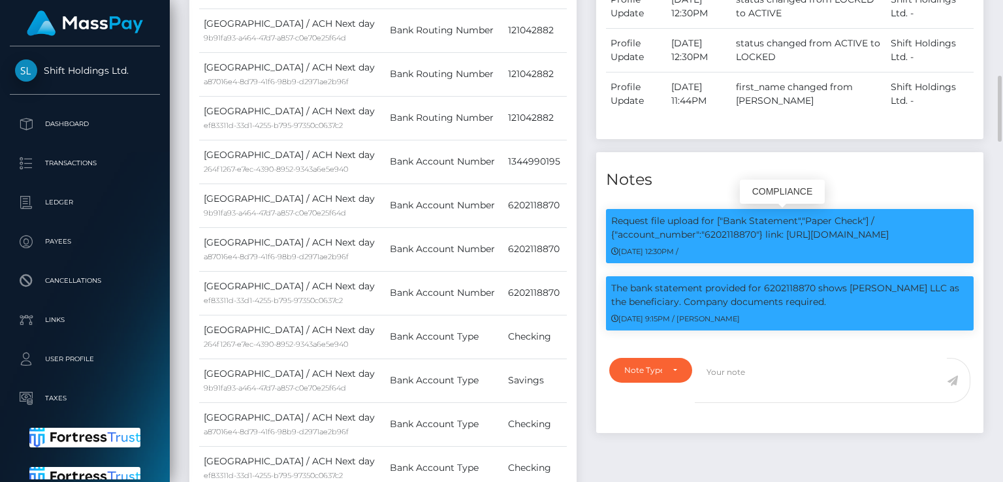
scroll to position [157, 251]
drag, startPoint x: 818, startPoint y: 283, endPoint x: 823, endPoint y: 306, distance: 24.1
click at [823, 306] on p "The bank statement provided for 6202118870 shows [PERSON_NAME] LLC as the benef…" at bounding box center [789, 295] width 357 height 27
copy p "shows [PERSON_NAME] LLC as the beneficiary. Company documents required."
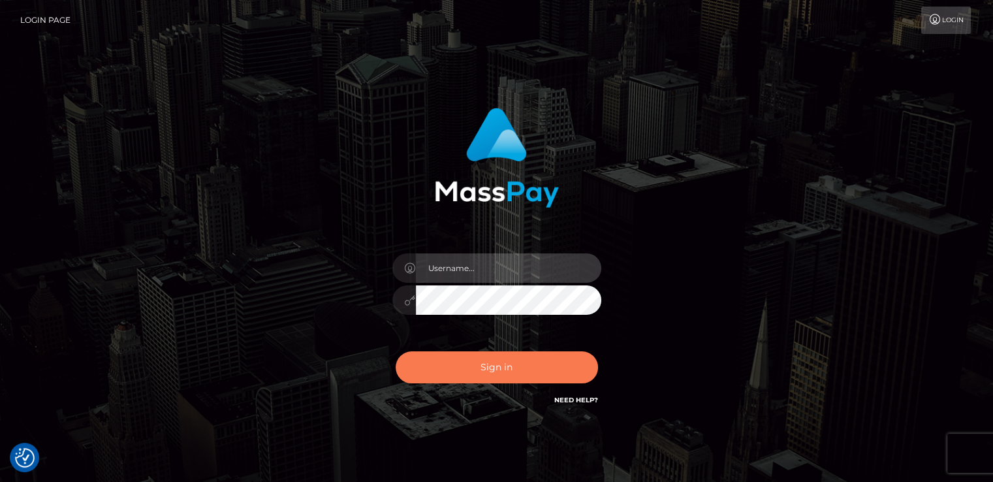
type input "nt.es"
click button "Sign in"
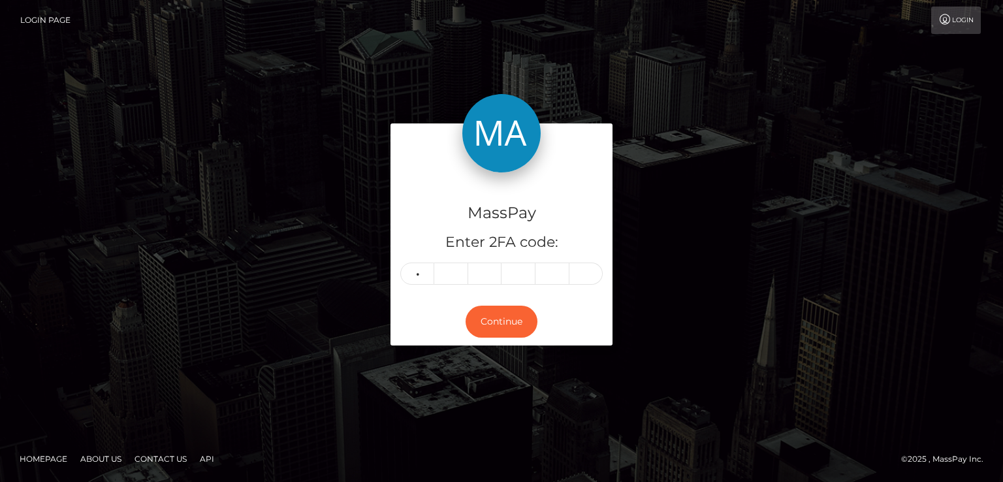
type input "2"
type input "8"
type input "1"
type input "0"
type input "8"
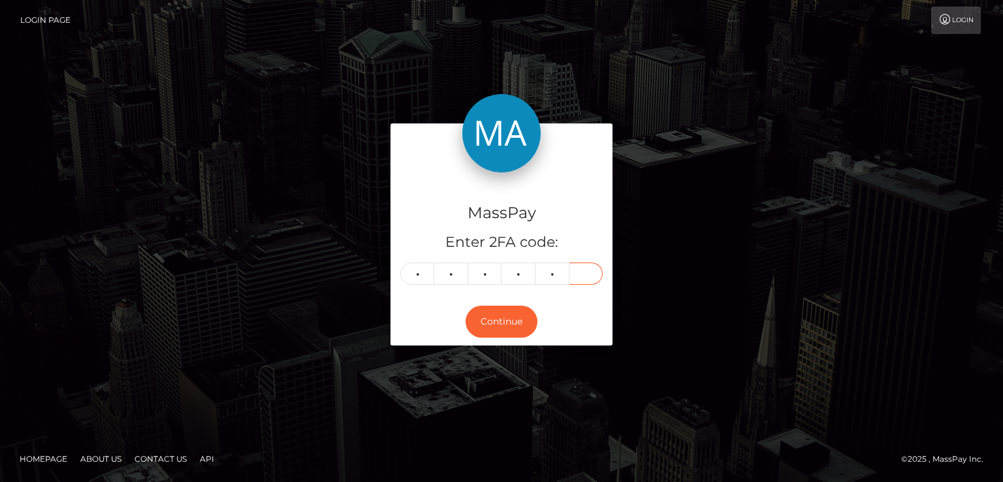
type input "1"
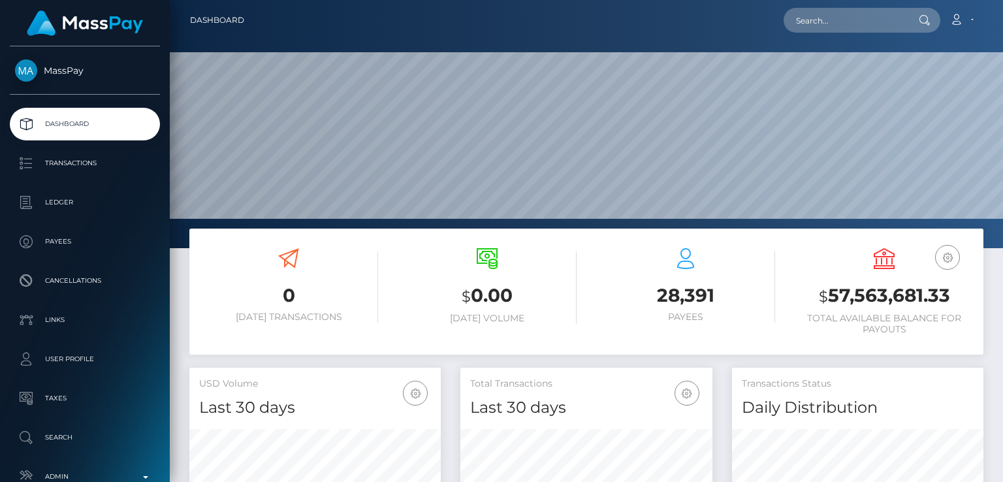
scroll to position [231, 251]
click at [976, 38] on nav "Dashboard Loading... Loading... Account Edit Profile" at bounding box center [586, 20] width 833 height 40
click at [877, 25] on input "text" at bounding box center [845, 20] width 123 height 25
paste input "maryroy.amzonva@gmail.com"
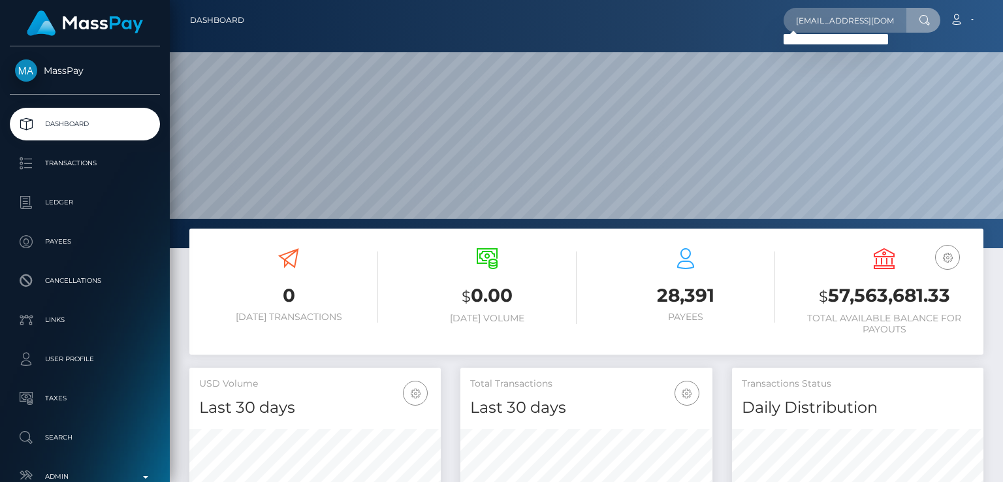
click at [858, 36] on div "Loading... Loading..." at bounding box center [836, 39] width 105 height 10
click at [855, 20] on input "maryroy.amzonva@gmail.com" at bounding box center [845, 20] width 123 height 25
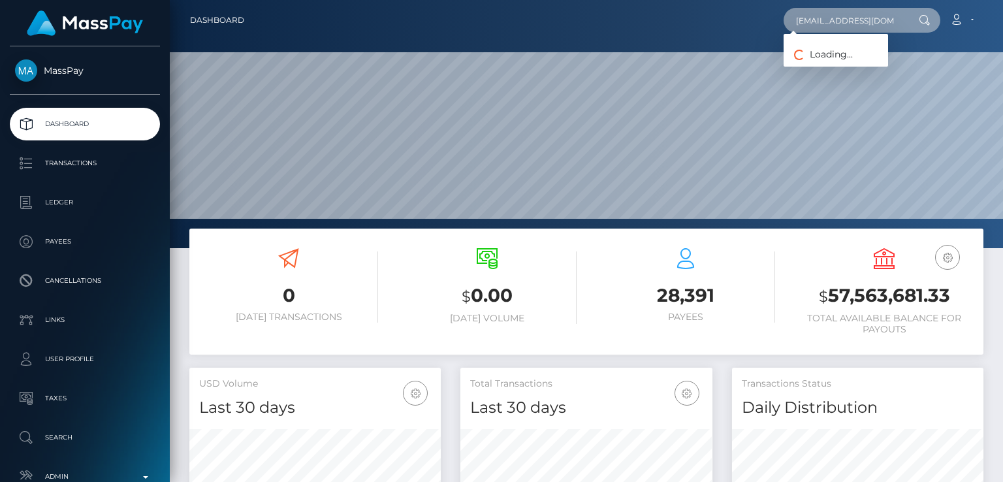
paste input "beastbites54"
type input "beastbites54@gmail.com"
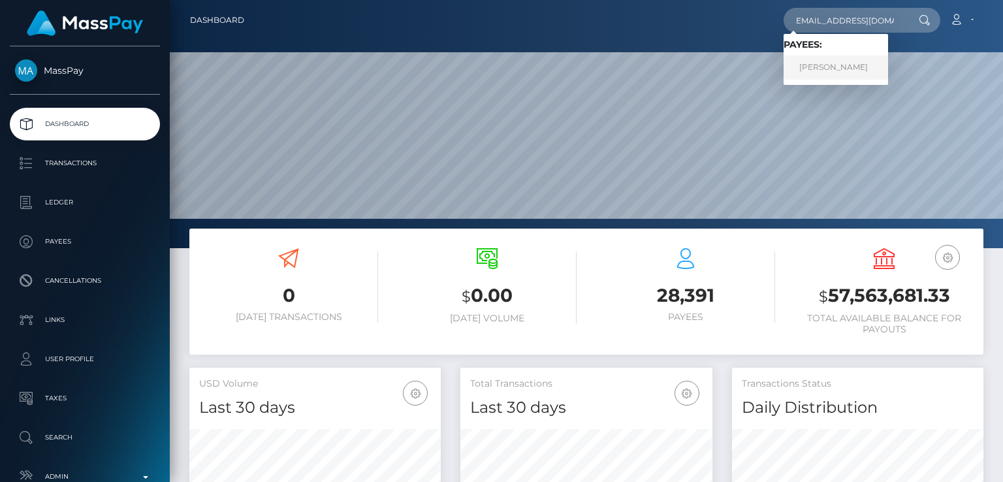
click at [860, 78] on link "GELYN MARIE RICE" at bounding box center [836, 68] width 105 height 24
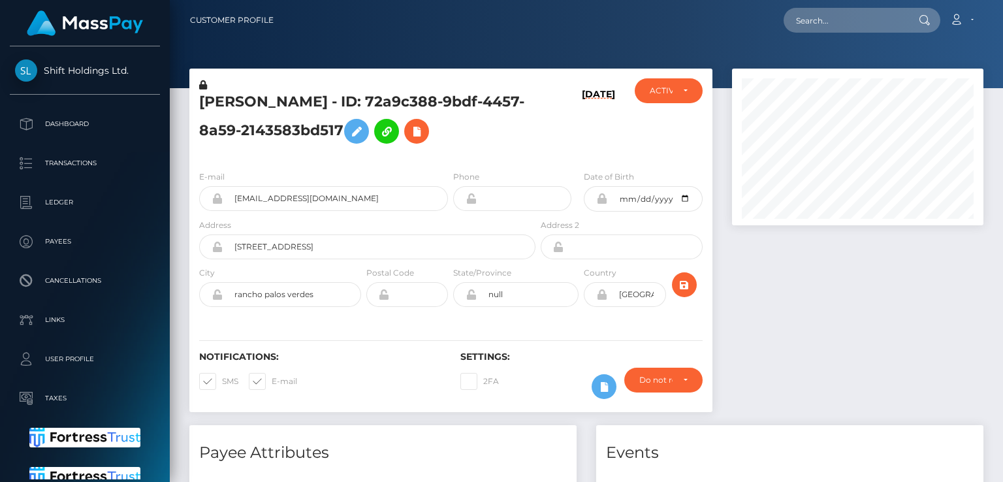
scroll to position [157, 251]
click at [121, 97] on div "Shift Holdings Ltd. Dashboard Transactions Ledger Payees Cancellations Links" at bounding box center [85, 262] width 170 height 433
click at [831, 13] on input "text" at bounding box center [845, 20] width 123 height 25
paste input "[EMAIL_ADDRESS][DOMAIN_NAME]"
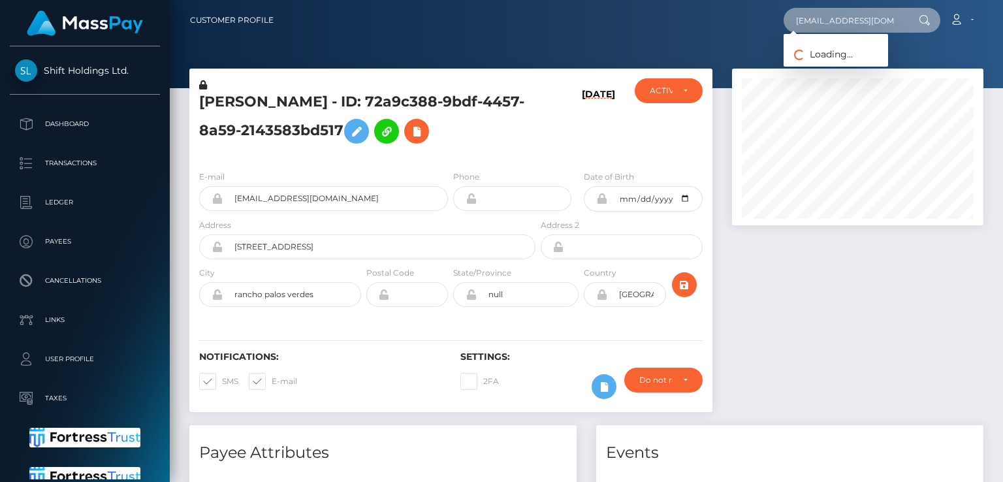
scroll to position [0, 1]
type input "[EMAIL_ADDRESS][DOMAIN_NAME]"
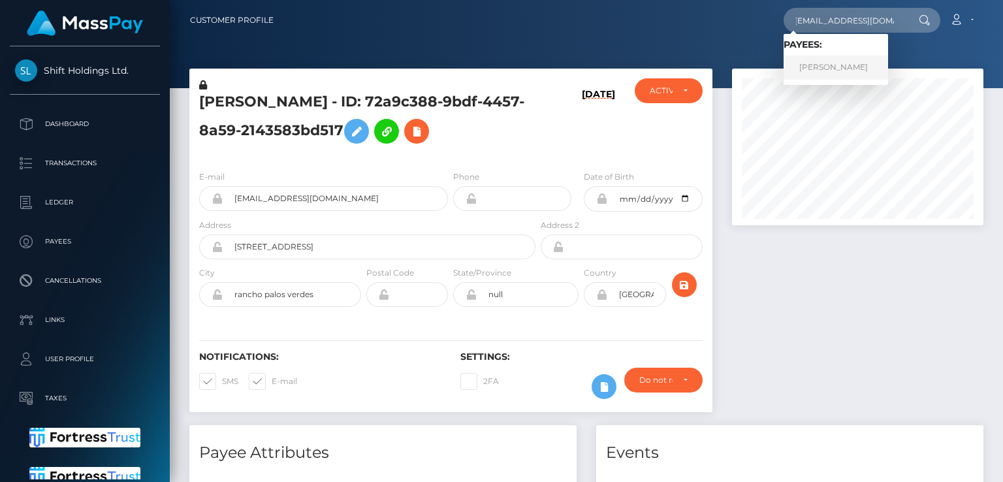
scroll to position [0, 0]
click at [829, 74] on link "[PERSON_NAME]" at bounding box center [836, 68] width 105 height 24
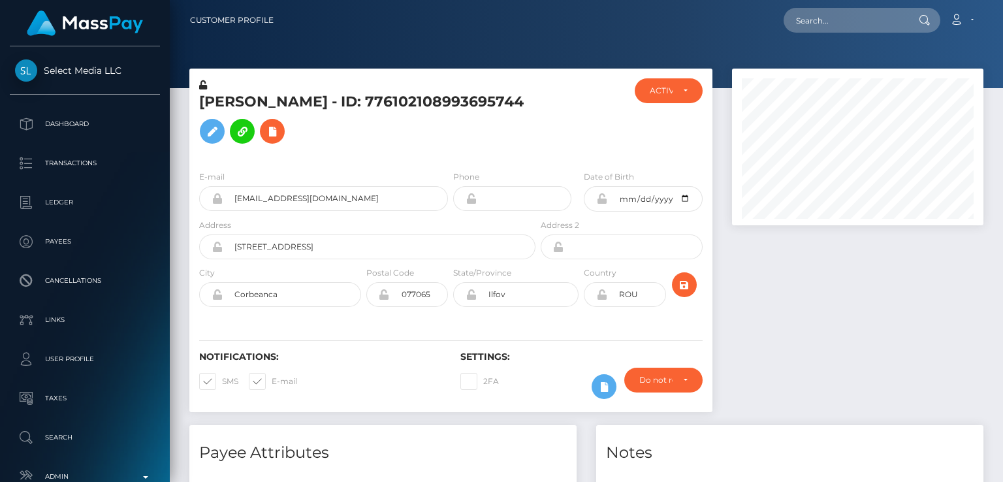
scroll to position [157, 251]
click at [850, 19] on input "text" at bounding box center [845, 20] width 123 height 25
paste input "vladmateiro@icloud.com"
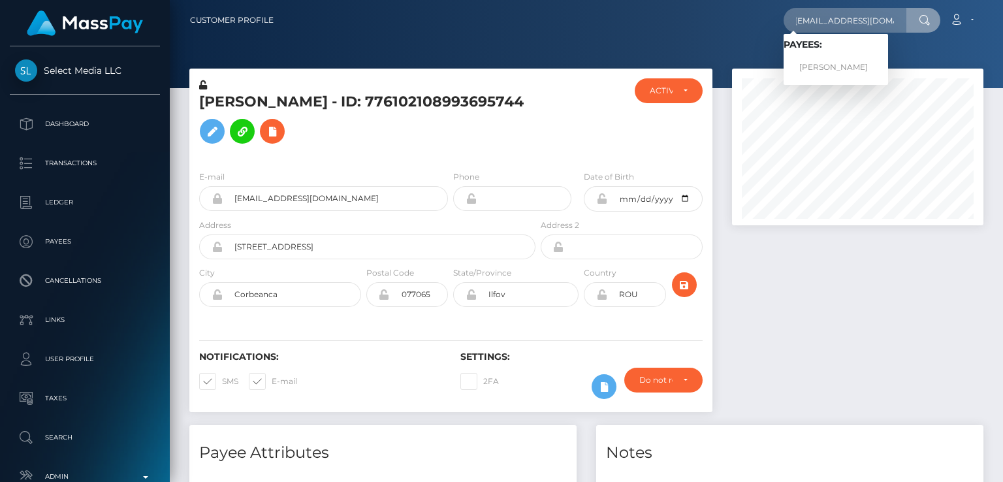
click at [225, 105] on h5 "Vlad Matei - ID: 776102108993695744" at bounding box center [363, 121] width 329 height 58
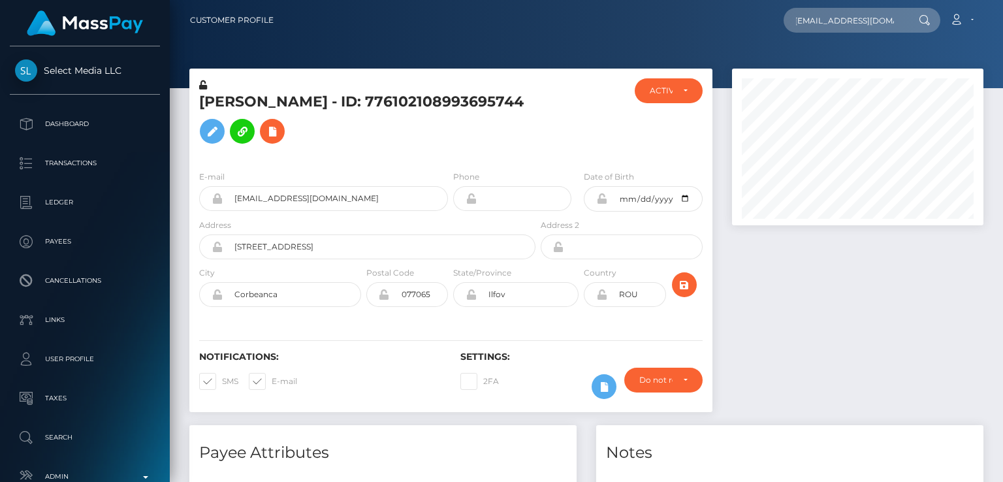
scroll to position [0, 0]
click at [225, 105] on h5 "Vlad Matei - ID: 776102108993695744" at bounding box center [363, 121] width 329 height 58
copy h5 "Vlad"
drag, startPoint x: 349, startPoint y: 217, endPoint x: 241, endPoint y: 219, distance: 107.8
click at [235, 211] on input "vladmateiro@icloud.com" at bounding box center [335, 198] width 225 height 25
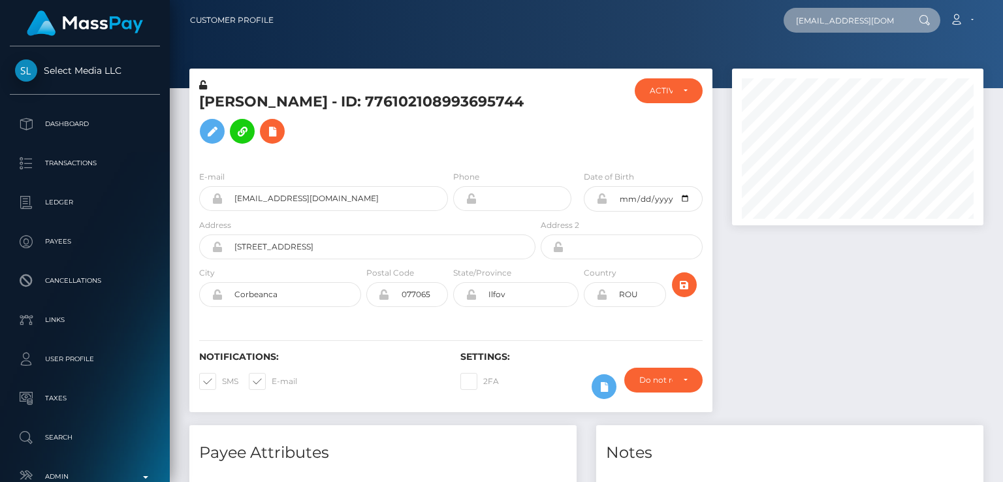
click at [876, 25] on input "vladmateiro@icloud.com" at bounding box center [845, 20] width 123 height 25
paste input "fudojubo@gmail"
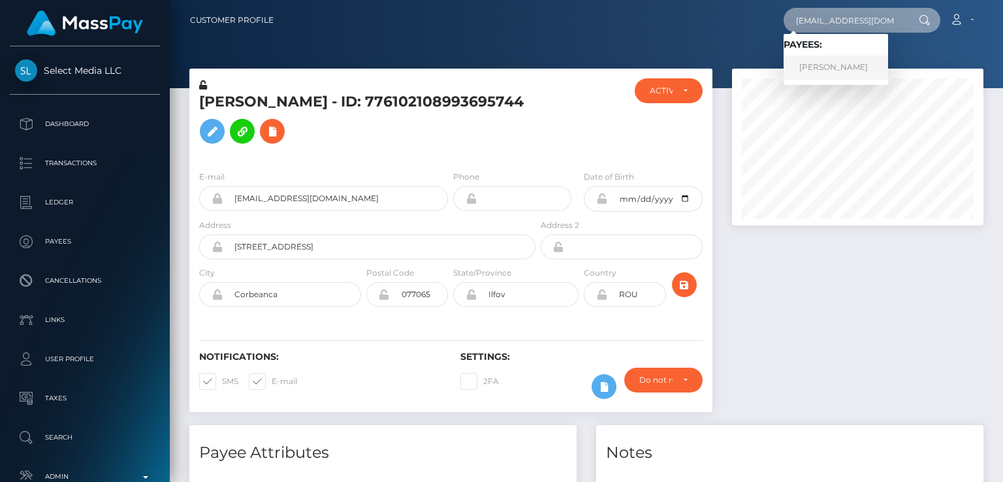
type input "fudojubo@gmail.com"
click at [865, 69] on link "Rolando Santos" at bounding box center [836, 68] width 105 height 24
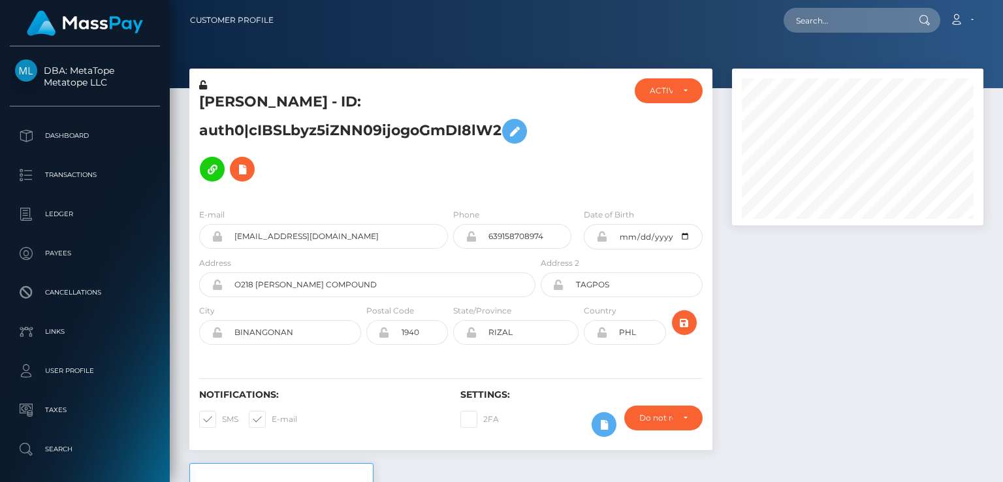
click at [523, 224] on input "639158708974" at bounding box center [524, 236] width 95 height 25
click at [774, 348] on div at bounding box center [857, 266] width 271 height 395
click at [831, 24] on input "text" at bounding box center [845, 20] width 123 height 25
paste input "[EMAIL_ADDRESS][DOMAIN_NAME]"
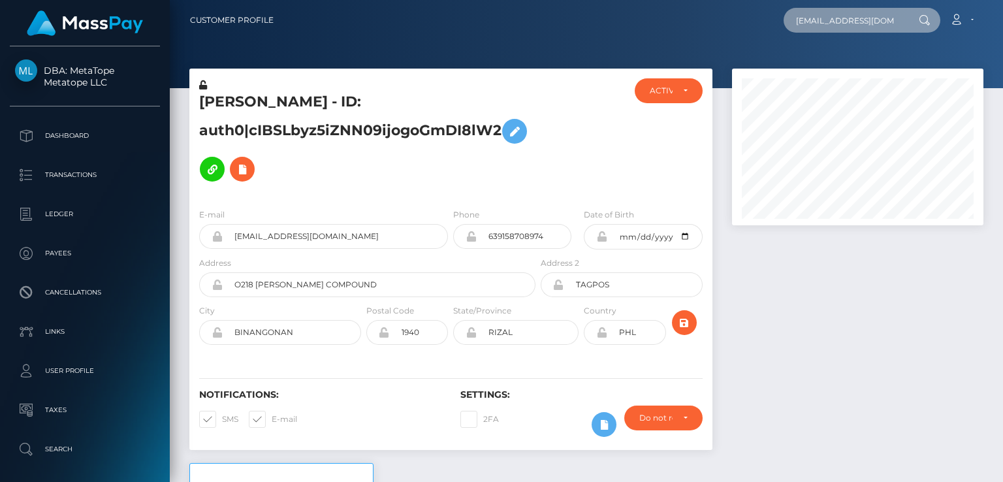
scroll to position [0, 16]
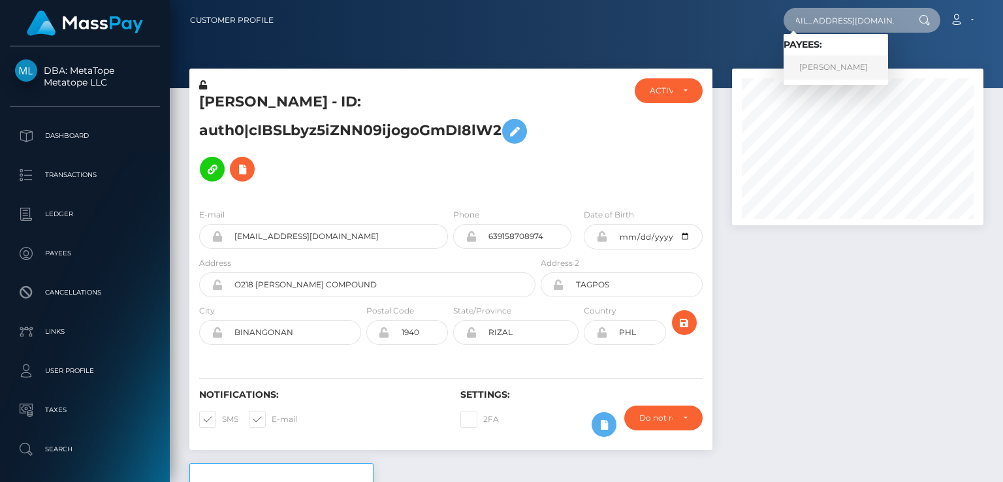
type input "[EMAIL_ADDRESS][DOMAIN_NAME]"
click at [830, 60] on link "[PERSON_NAME]" at bounding box center [836, 68] width 105 height 24
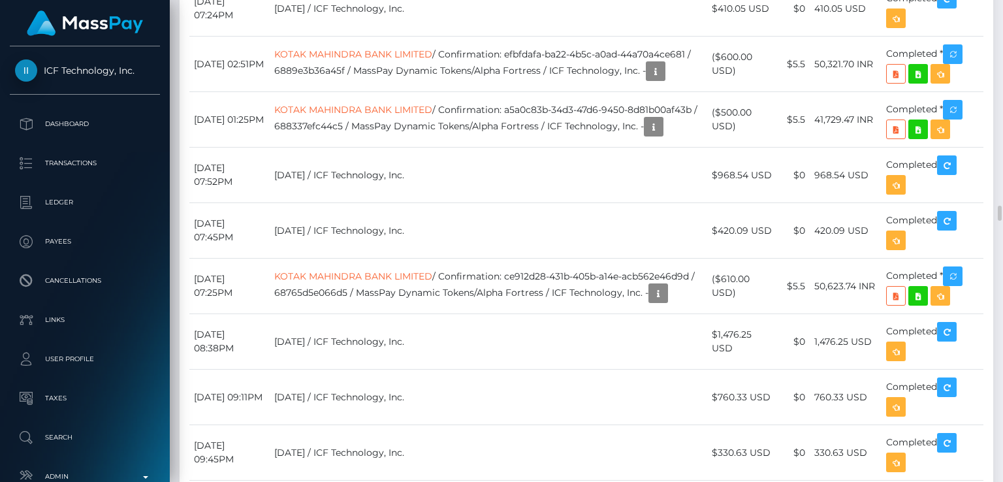
scroll to position [6511, 0]
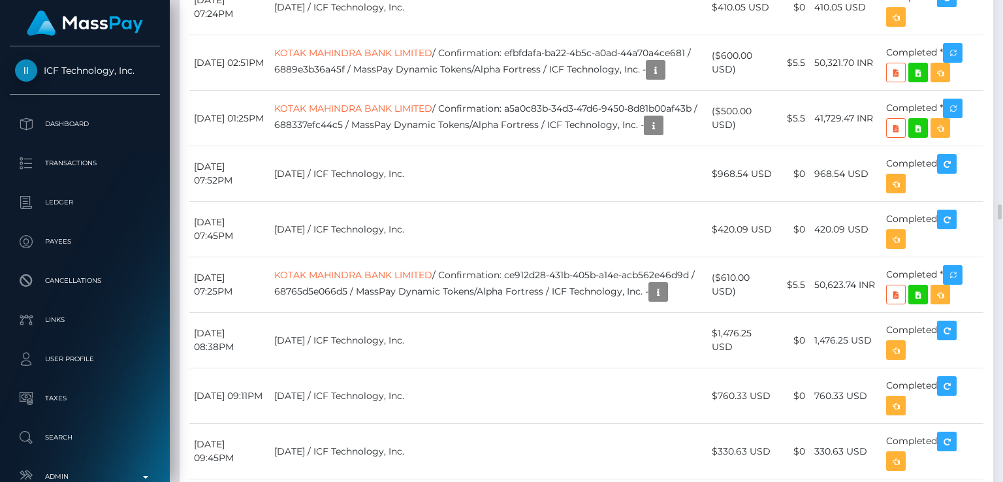
drag, startPoint x: 406, startPoint y: 313, endPoint x: 686, endPoint y: 184, distance: 308.9
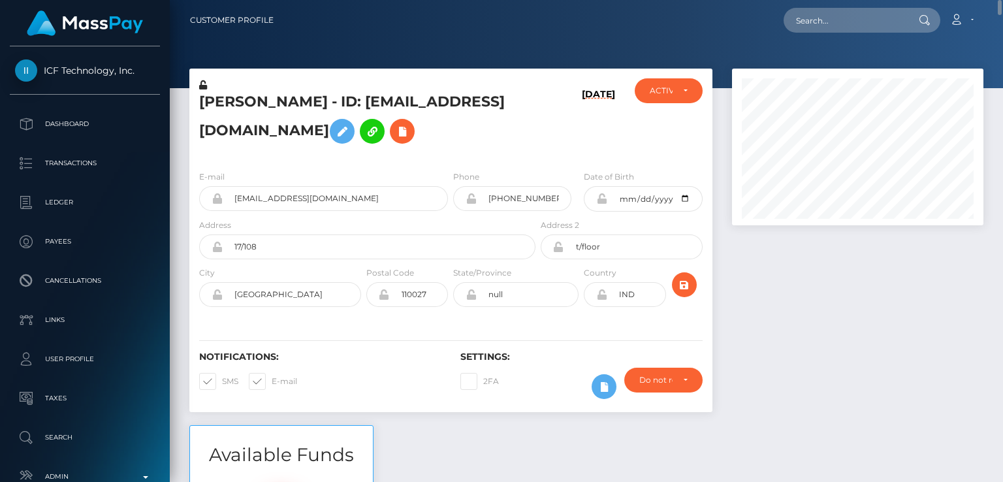
scroll to position [157, 251]
click at [221, 96] on h5 "[PERSON_NAME] - ID: [EMAIL_ADDRESS][DOMAIN_NAME]" at bounding box center [363, 121] width 329 height 58
copy h5 "Neha"
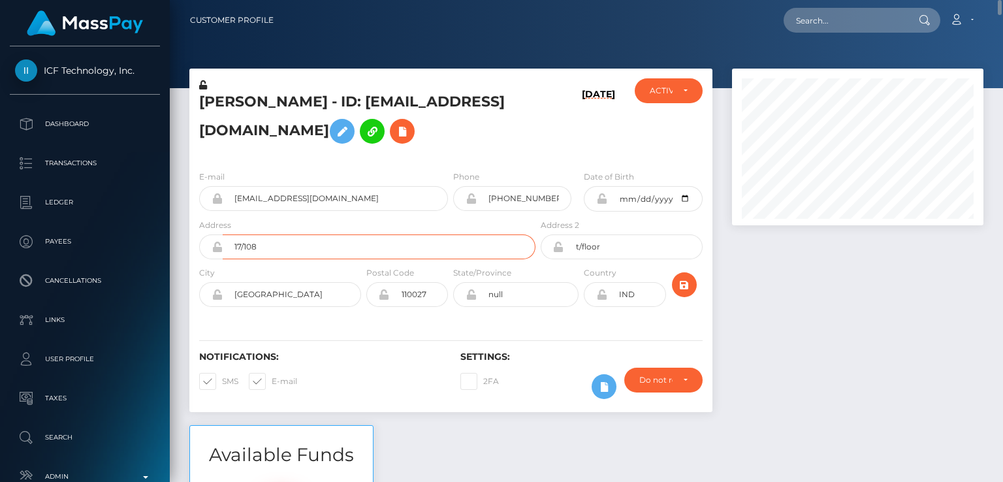
drag, startPoint x: 427, startPoint y: 425, endPoint x: 449, endPoint y: 295, distance: 131.2
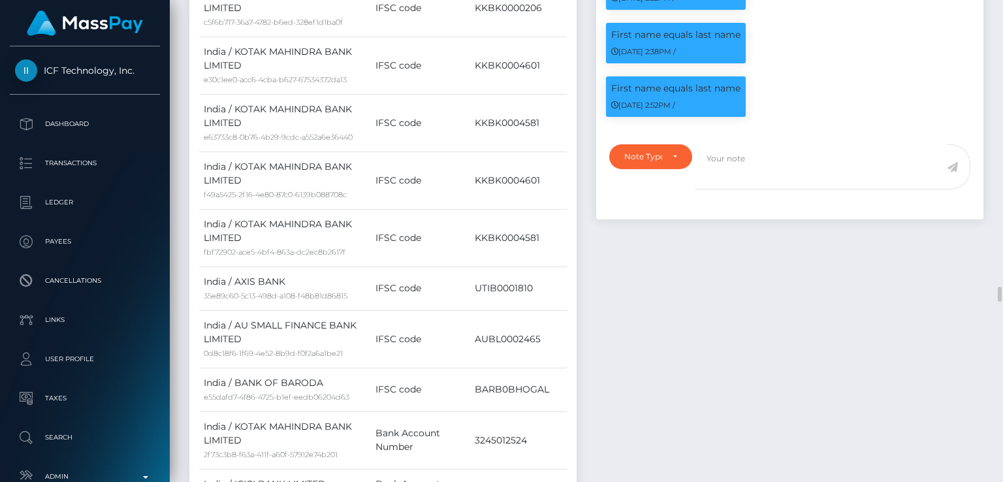
scroll to position [1969, 0]
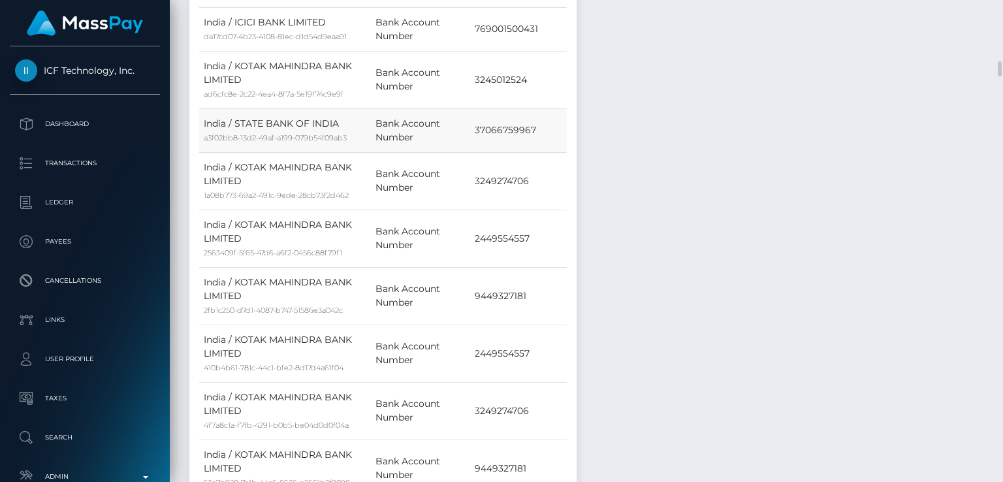
drag, startPoint x: 449, startPoint y: 295, endPoint x: 485, endPoint y: 117, distance: 181.9
click at [485, 117] on tbody "[GEOGRAPHIC_DATA] / KOTAK MAHINDRA BANK LIMITED 2f73c3b8-f63a-411f-a60f-57912e7…" at bounding box center [383, 482] width 368 height 3484
click at [728, 170] on div "Notes First name equals last name [DATE] 3:51PM / General" at bounding box center [790, 453] width 407 height 3613
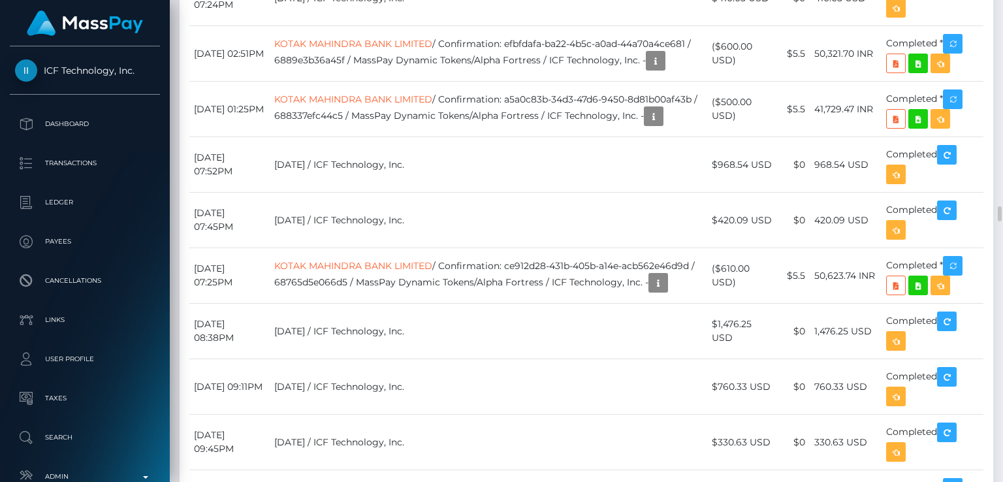
scroll to position [6516, 0]
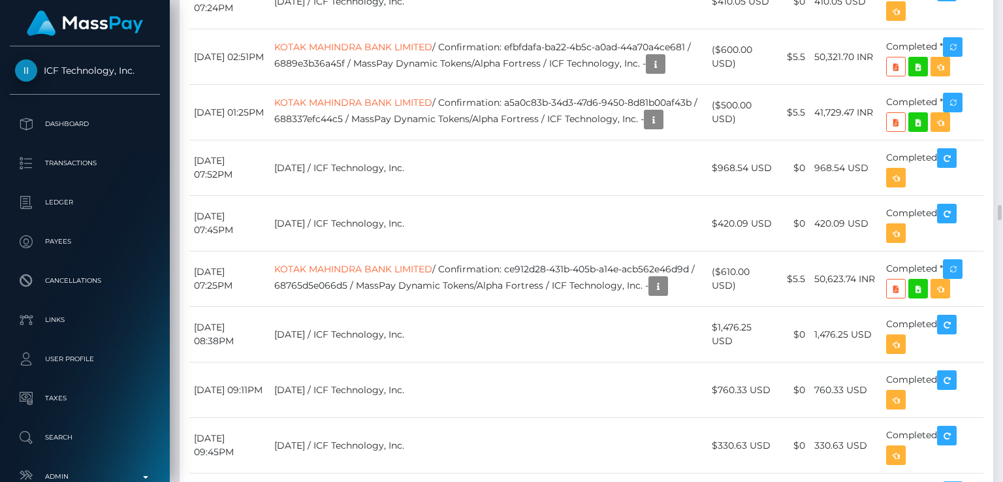
drag, startPoint x: 870, startPoint y: 261, endPoint x: 818, endPoint y: 254, distance: 52.7
copy td "49,171.57 INR"
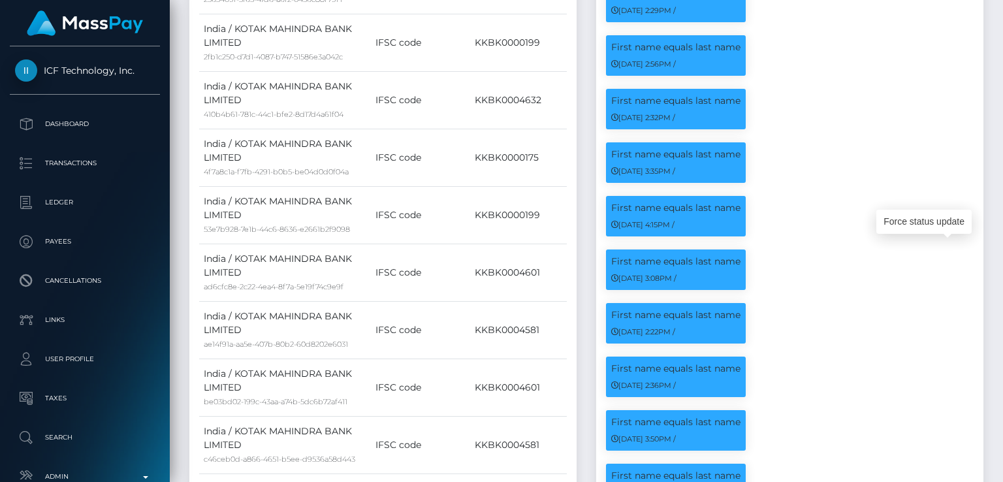
scroll to position [0, 0]
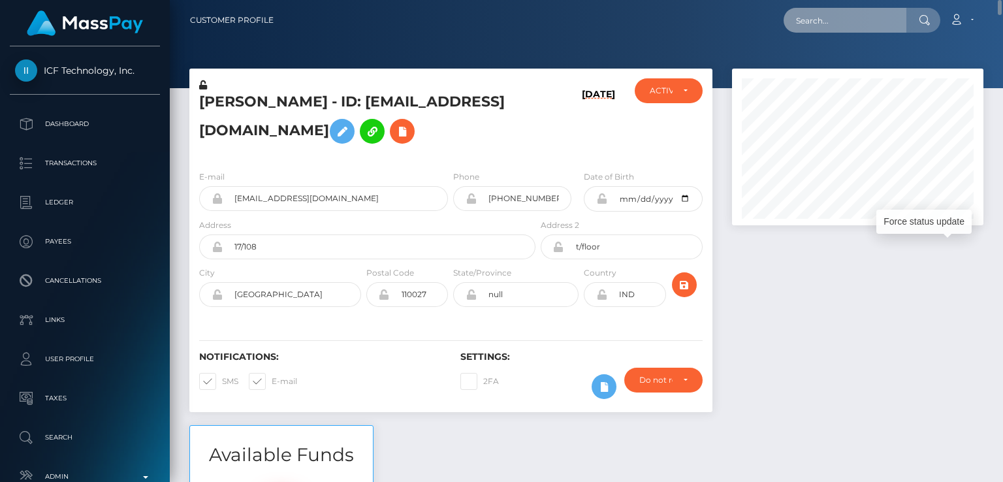
click at [869, 19] on input "text" at bounding box center [845, 20] width 123 height 25
paste input "[EMAIL_ADDRESS][DOMAIN_NAME]"
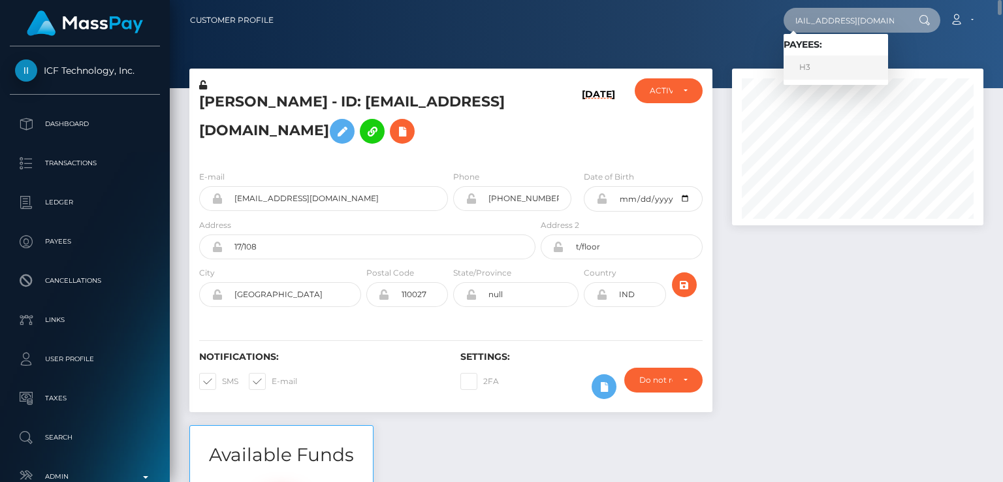
type input "[EMAIL_ADDRESS][DOMAIN_NAME]"
click at [827, 71] on link "H3" at bounding box center [836, 68] width 105 height 24
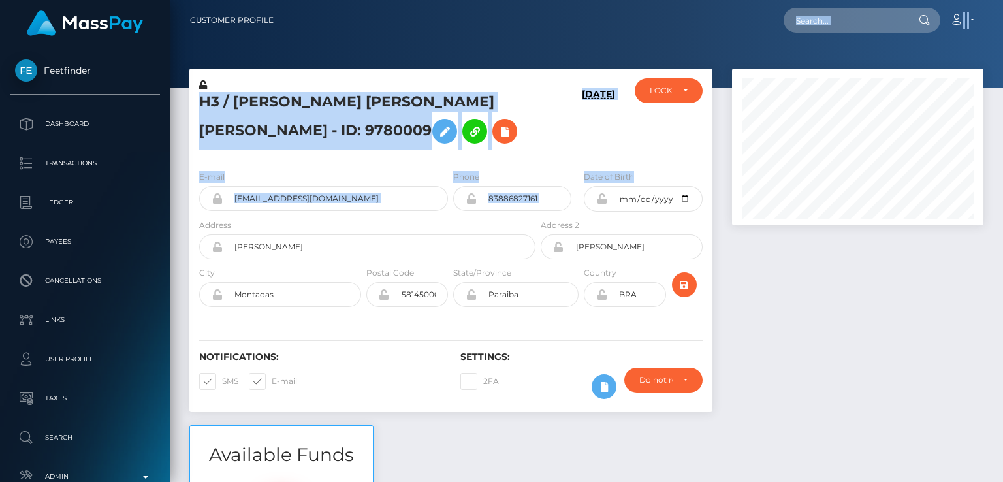
scroll to position [157, 251]
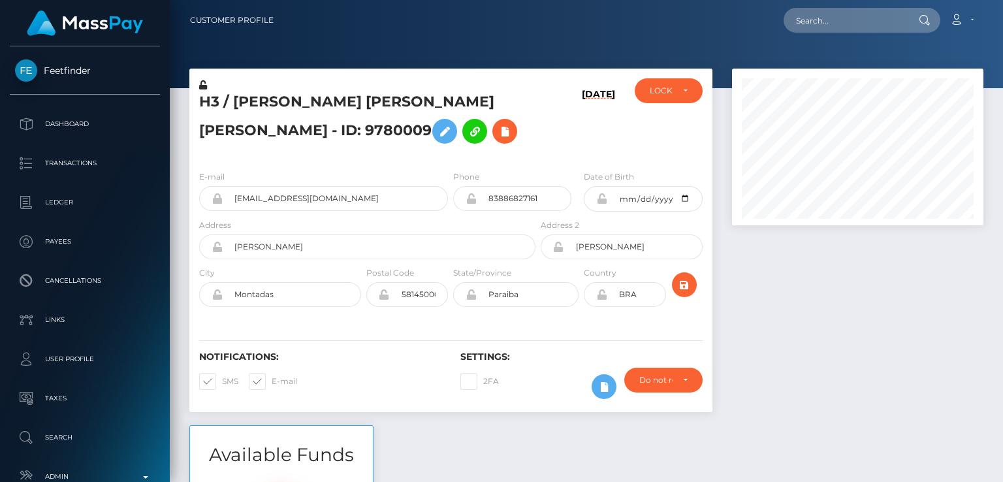
click at [758, 246] on div at bounding box center [857, 247] width 271 height 357
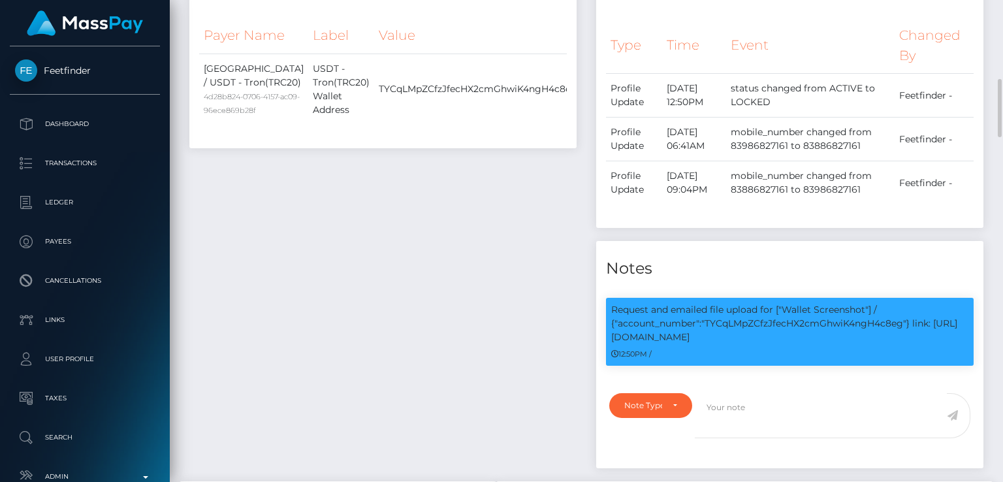
click at [497, 319] on div "Payee Attributes Payer Name Label Value [GEOGRAPHIC_DATA] / USDT - Tron(TRC20) …" at bounding box center [383, 221] width 407 height 520
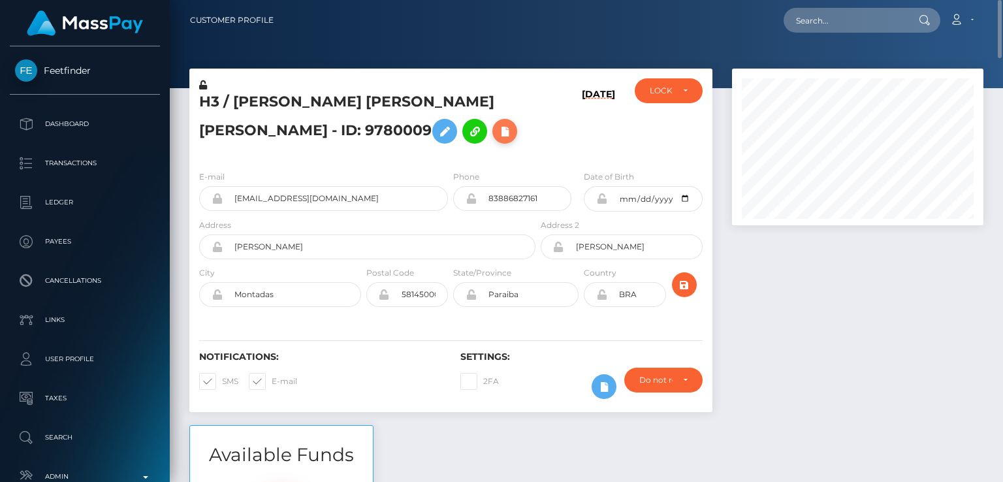
click at [497, 132] on icon at bounding box center [505, 131] width 16 height 16
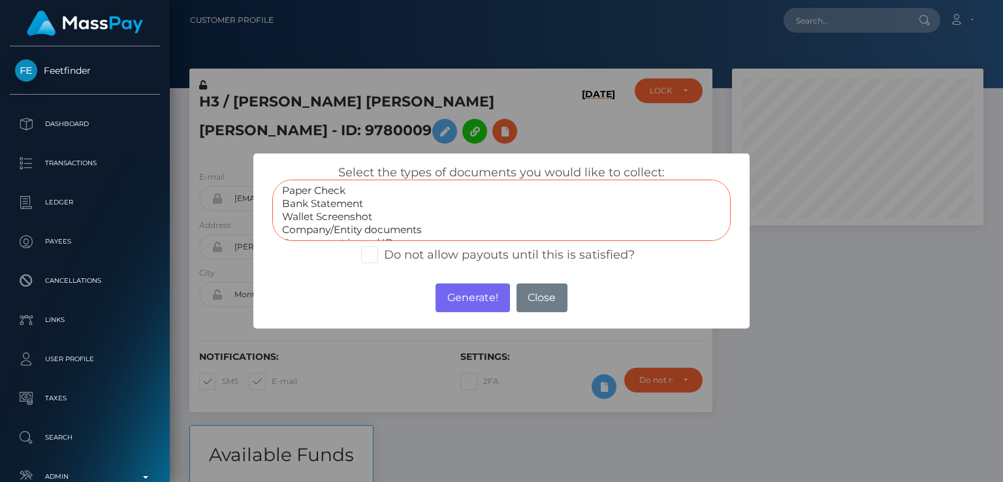
select select "Wallet Screenshot"
click at [329, 216] on option "Wallet Screenshot" at bounding box center [502, 216] width 442 height 13
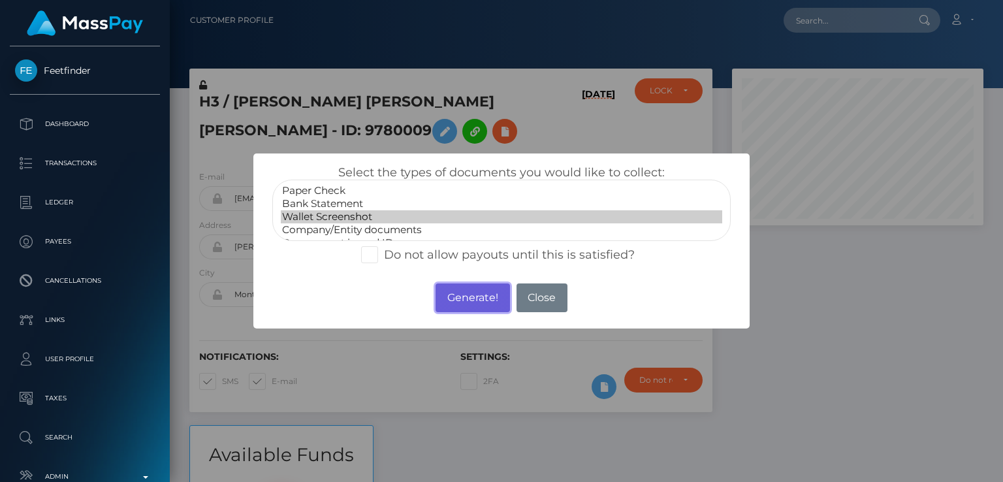
click at [470, 297] on button "Generate!" at bounding box center [473, 297] width 74 height 29
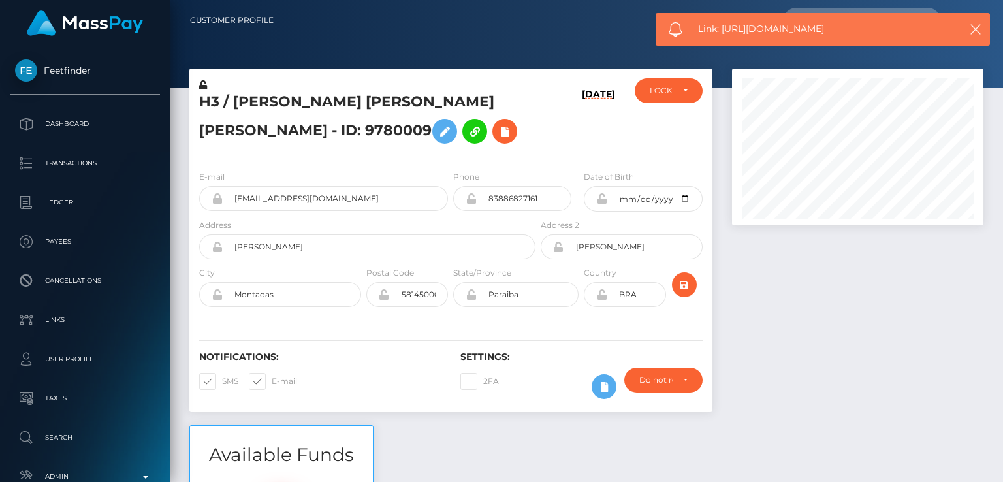
drag, startPoint x: 841, startPoint y: 30, endPoint x: 696, endPoint y: 39, distance: 144.6
click at [696, 39] on div "Link: [URL][DOMAIN_NAME]" at bounding box center [823, 29] width 334 height 33
copy span "Link: [URL][DOMAIN_NAME]"
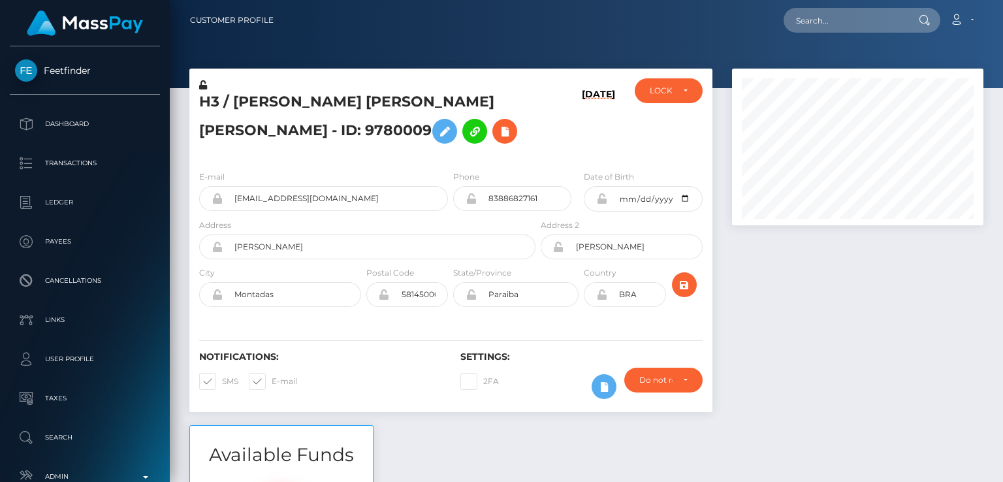
click at [12, 36] on link at bounding box center [84, 23] width 155 height 36
click at [905, 14] on input "[EMAIL_ADDRESS][DOMAIN_NAME]" at bounding box center [845, 20] width 123 height 25
click at [899, 15] on input "[EMAIL_ADDRESS][DOMAIN_NAME]" at bounding box center [845, 20] width 123 height 25
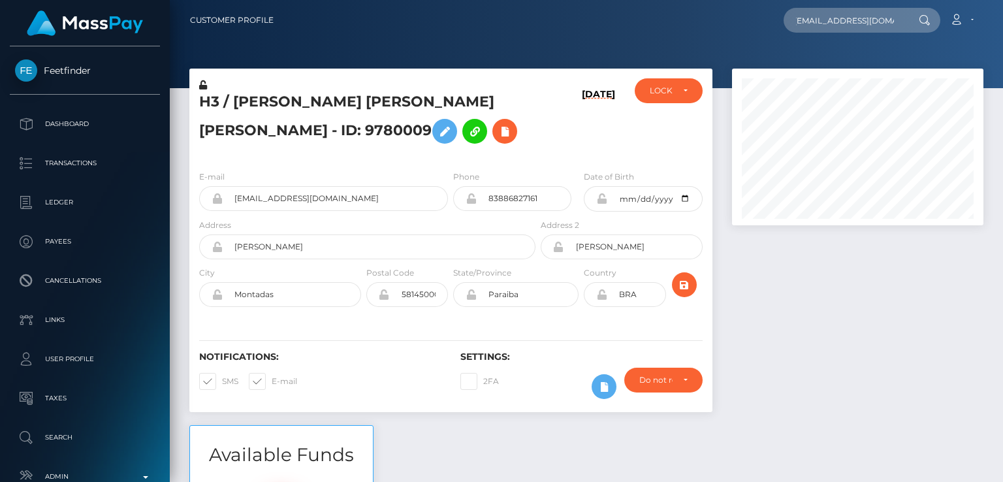
click at [897, 20] on input "[EMAIL_ADDRESS][DOMAIN_NAME]" at bounding box center [845, 20] width 123 height 25
click at [886, 20] on input "[EMAIL_ADDRESS][DOMAIN_NAME]" at bounding box center [845, 20] width 123 height 25
type input "[EMAIL_ADDRESS][DOMAIN_NAME]"
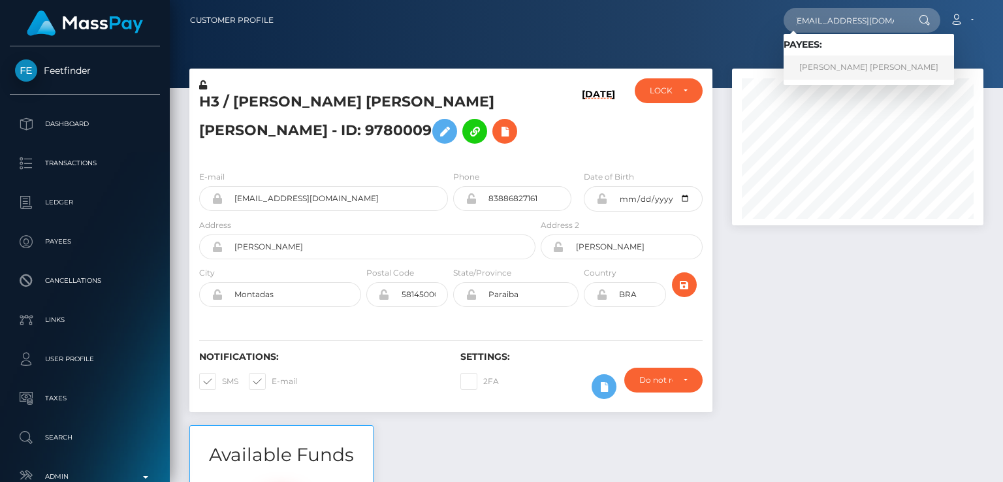
scroll to position [0, 0]
click at [877, 64] on link "LOLA MATHILDA CHACHUAT" at bounding box center [869, 68] width 170 height 24
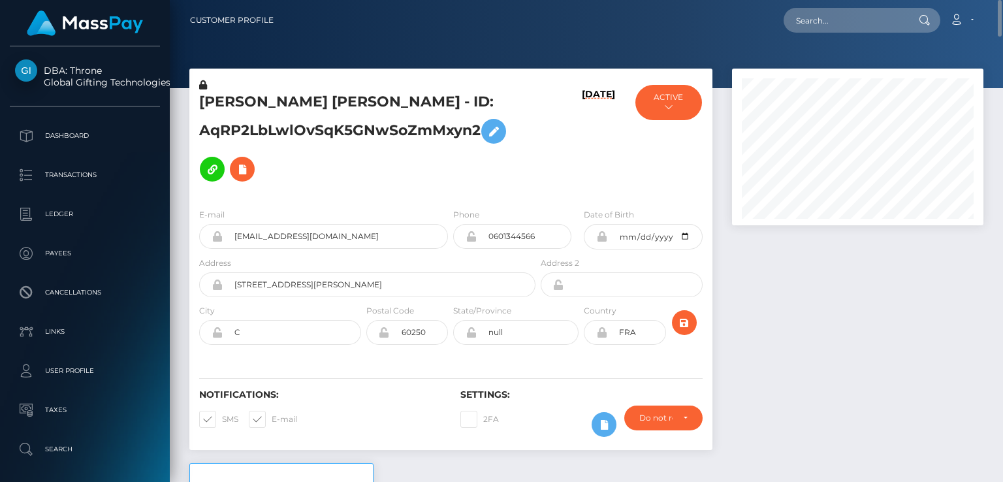
click at [212, 95] on h5 "LOLA MATHILDA CHACHUAT - ID: AqRP2LbLwlOvSqK5GNwSoZmMxyn2" at bounding box center [363, 140] width 329 height 96
copy h5 "LOLA"
click at [466, 163] on h5 "LOLA MATHILDA CHACHUAT - ID: AqRP2LbLwlOvSqK5GNwSoZmMxyn2" at bounding box center [363, 140] width 329 height 96
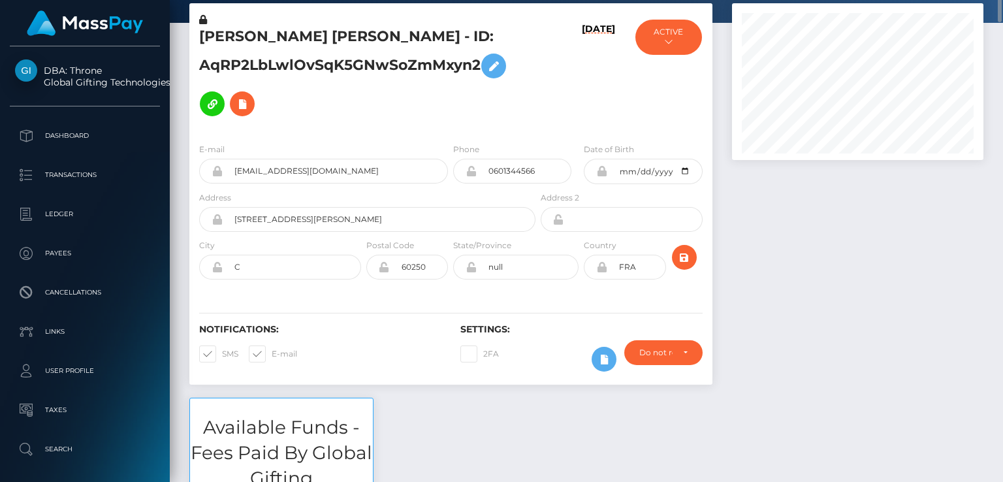
scroll to position [73, 0]
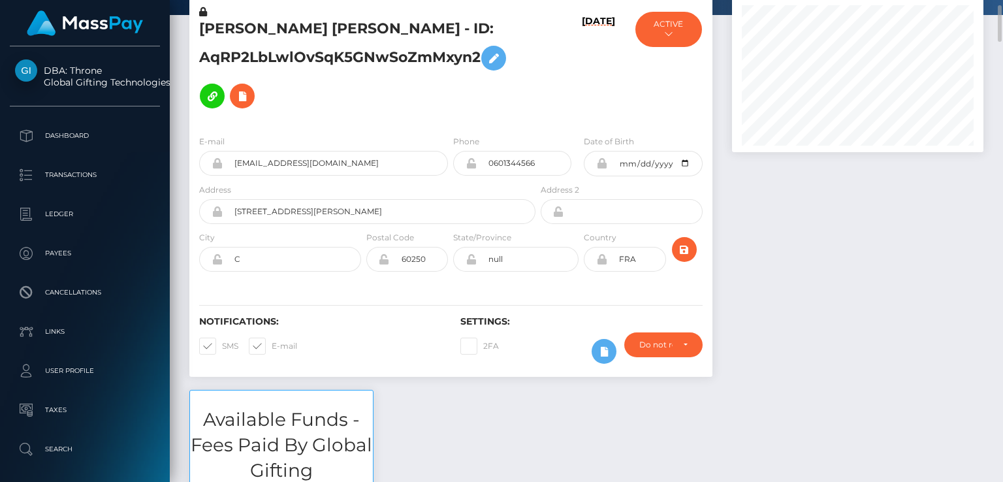
click at [393, 127] on div "E-mail ta.deesse.fav@gmail.com Phone 0601344566 C" at bounding box center [450, 205] width 523 height 160
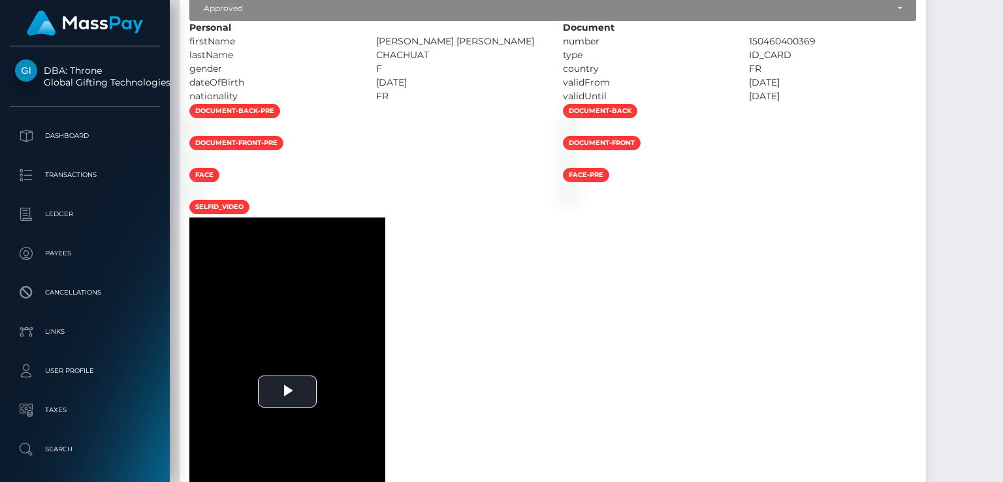
scroll to position [0, 0]
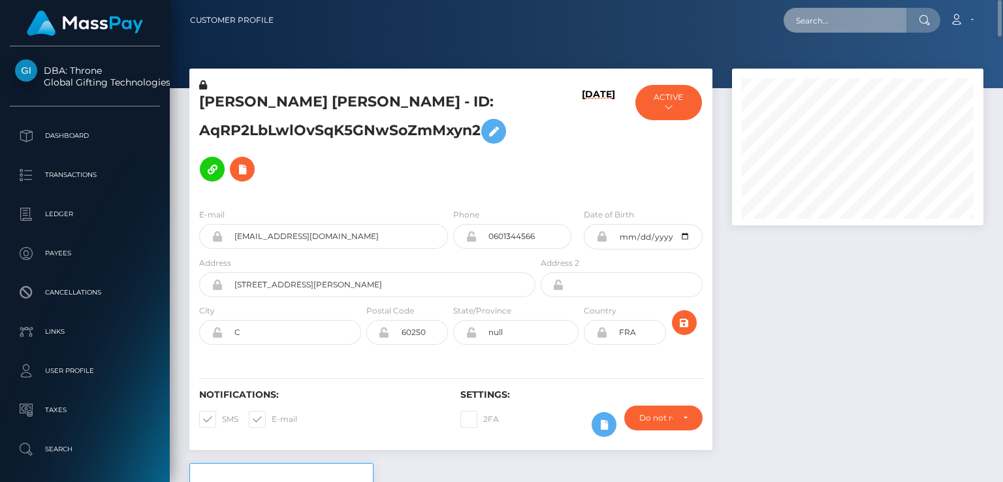
click at [831, 23] on input "text" at bounding box center [845, 20] width 123 height 25
paste input "maryroy.amzonva@gmail.com"
click at [825, 20] on input "maryroy.amzonva@gmail.com" at bounding box center [845, 20] width 123 height 25
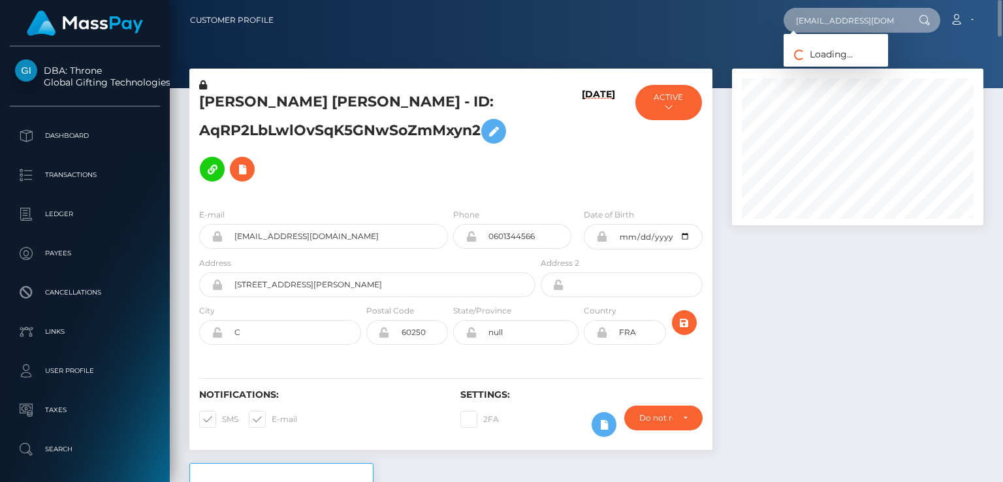
paste input "beastbites54"
type input "beastbites54@gmail.com"
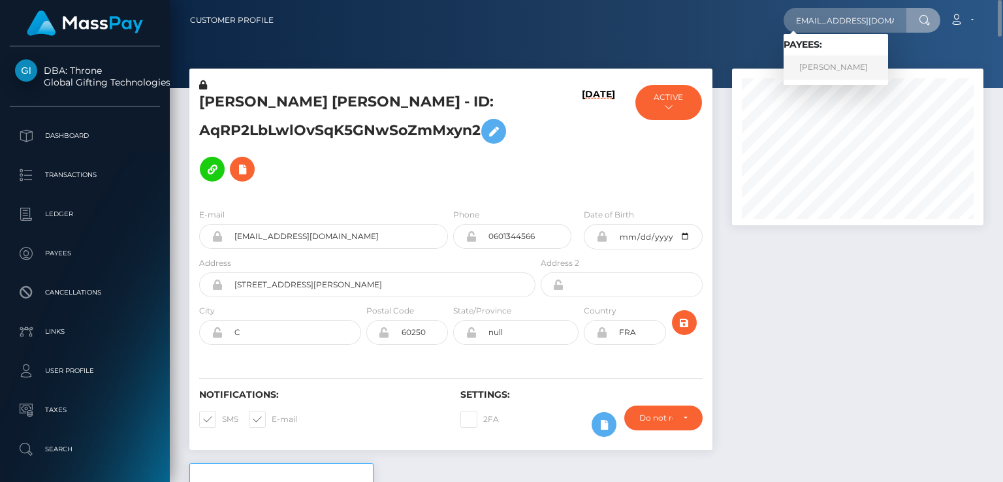
scroll to position [0, 0]
click at [834, 63] on link "GELYN MARIE RICE" at bounding box center [836, 68] width 105 height 24
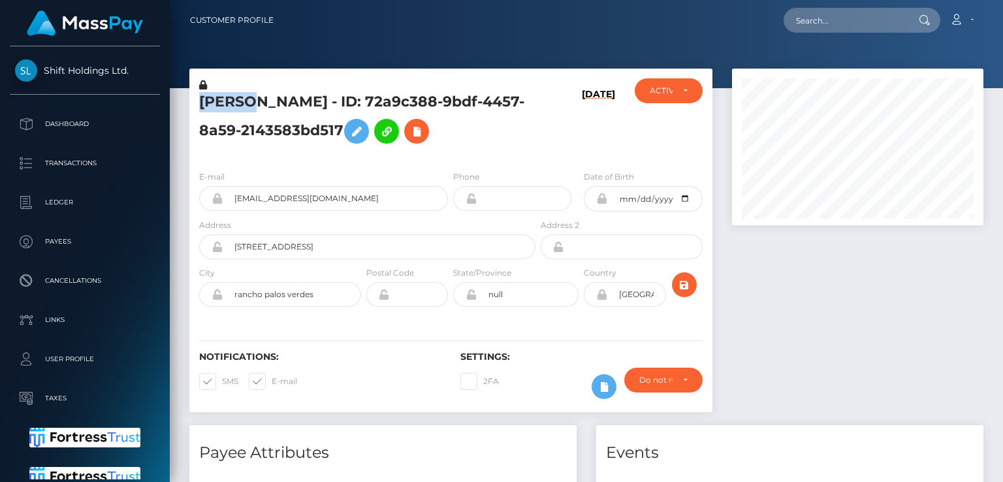
scroll to position [157, 251]
click at [446, 392] on div "Notifications: SMS E-mail" at bounding box center [319, 378] width 261 height 54
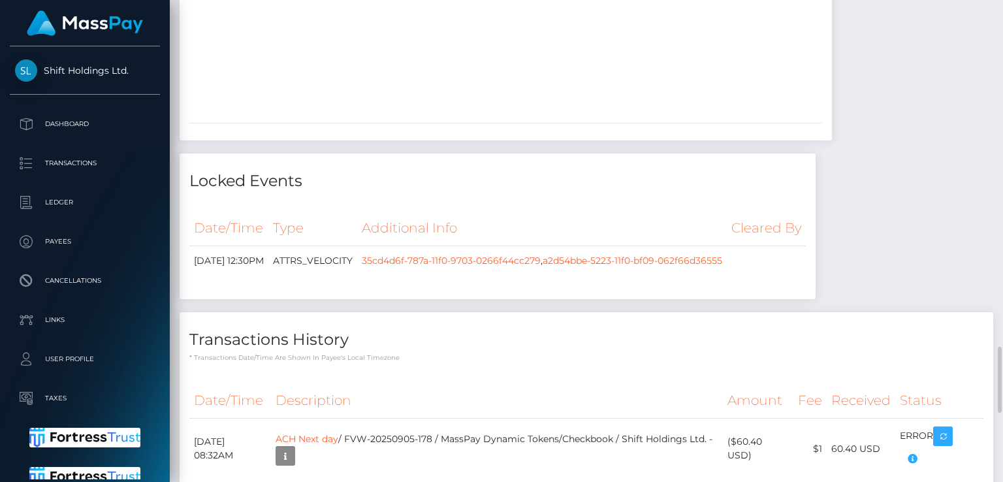
scroll to position [2479, 0]
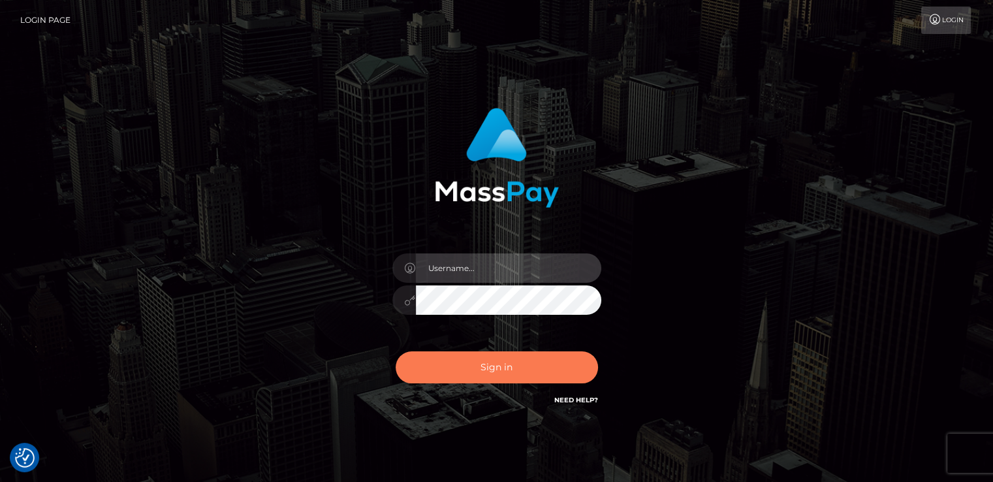
type input "nt.es"
click at [466, 361] on button "Sign in" at bounding box center [497, 367] width 202 height 32
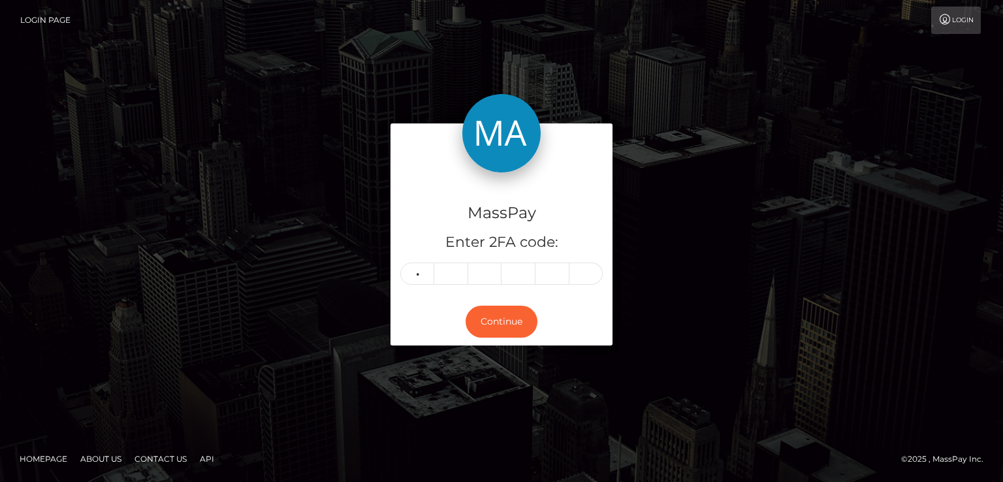
type input "5"
type input "7"
type input "1"
type input "4"
type input "5"
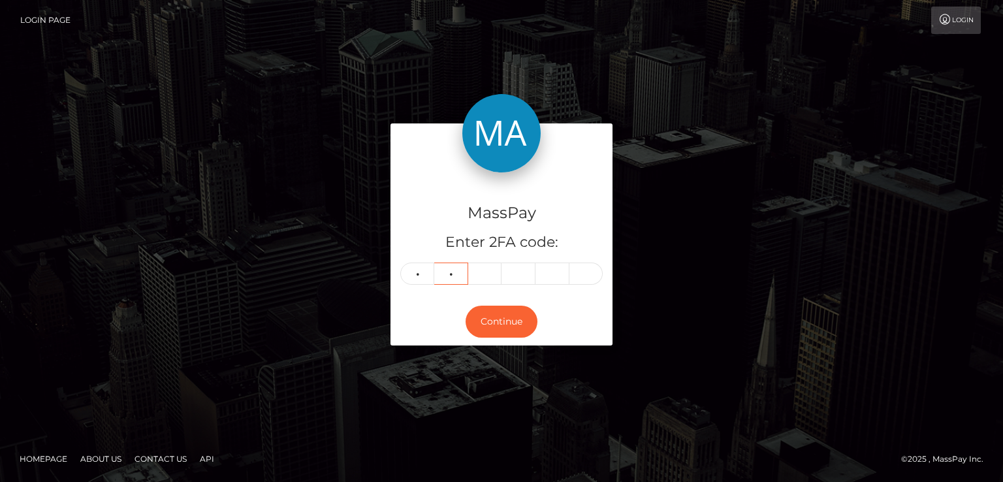
type input "7"
type input "4"
type input "7"
type input "9"
type input "3"
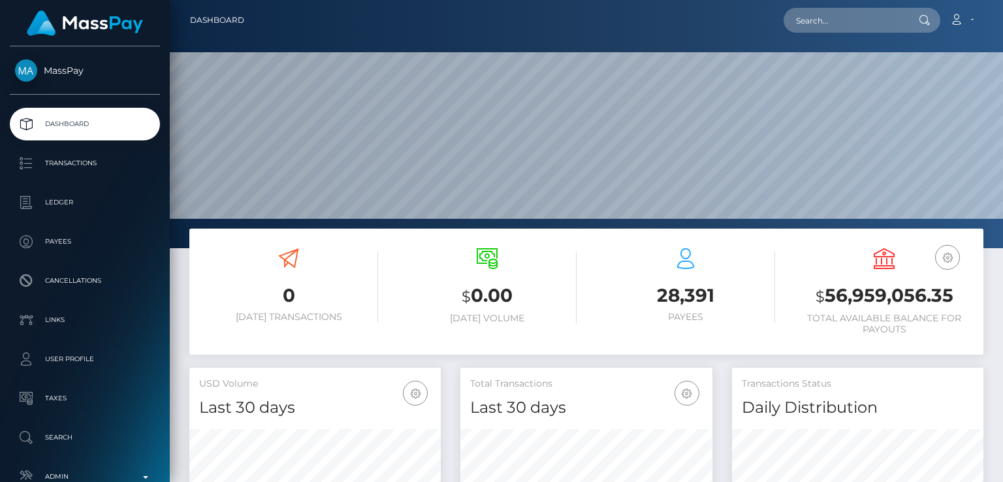
scroll to position [231, 251]
click at [910, 22] on div at bounding box center [924, 20] width 34 height 25
click at [882, 16] on input "text" at bounding box center [845, 20] width 123 height 25
paste input "kevinbrooks.tgwb@gmail.com"
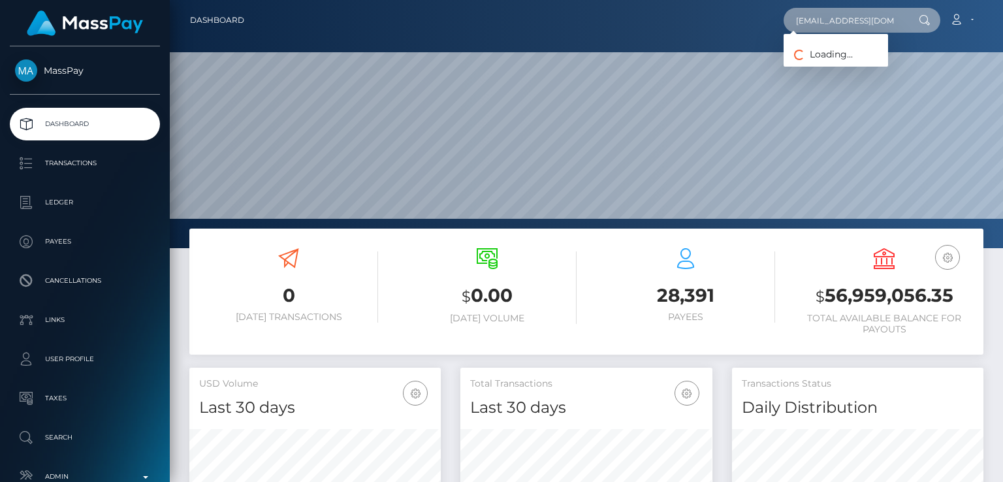
scroll to position [0, 22]
type input "kevinbrooks.tgwb@gmail.com"
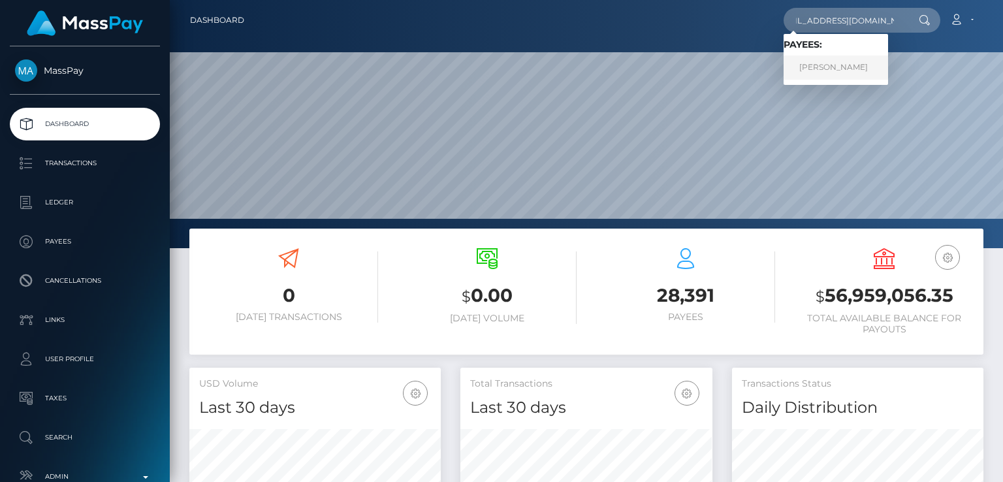
scroll to position [0, 0]
click at [876, 71] on link "KEVIN MIGUEL BROOKS" at bounding box center [836, 68] width 105 height 24
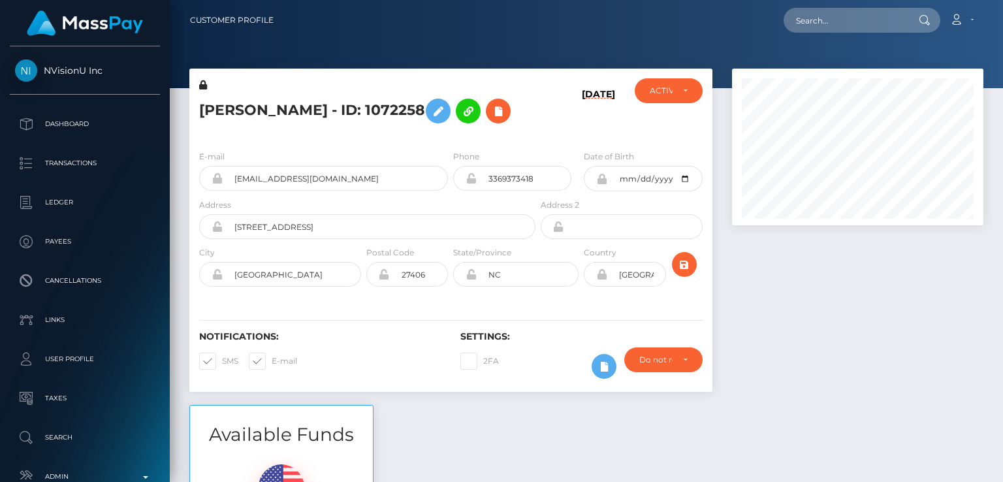
scroll to position [157, 251]
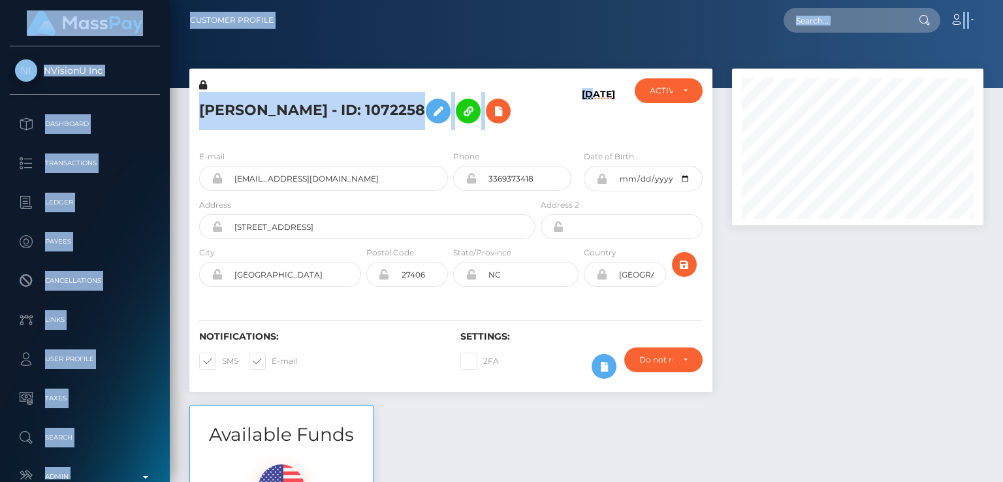
drag, startPoint x: 586, startPoint y: 162, endPoint x: 700, endPoint y: -1, distance: 198.4
click at [700, 0] on div "Customer Profile Loading... Loading..." at bounding box center [586, 241] width 833 height 482
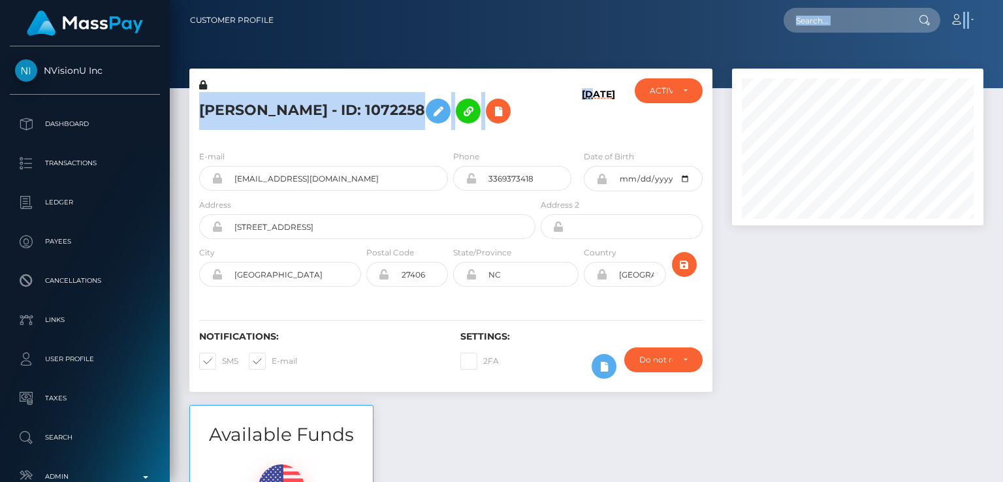
click at [655, 48] on div at bounding box center [586, 44] width 833 height 88
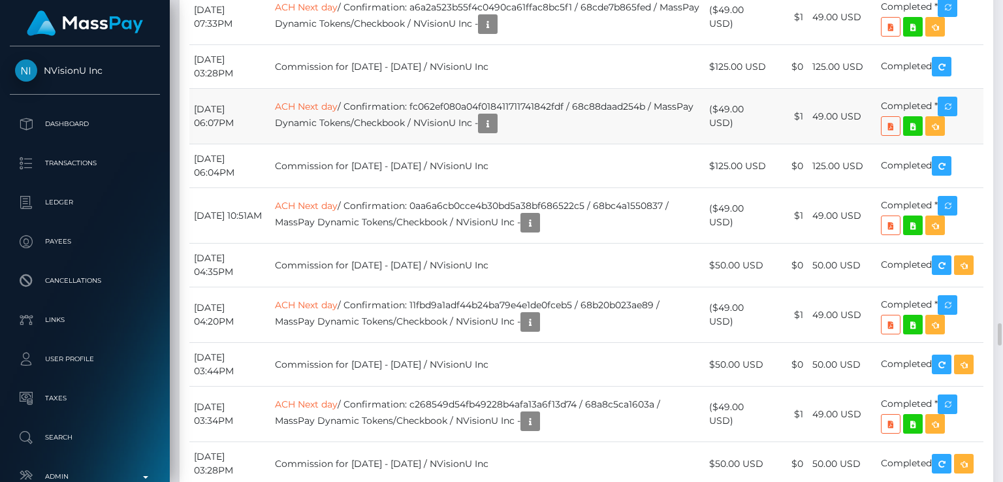
scroll to position [6987, 0]
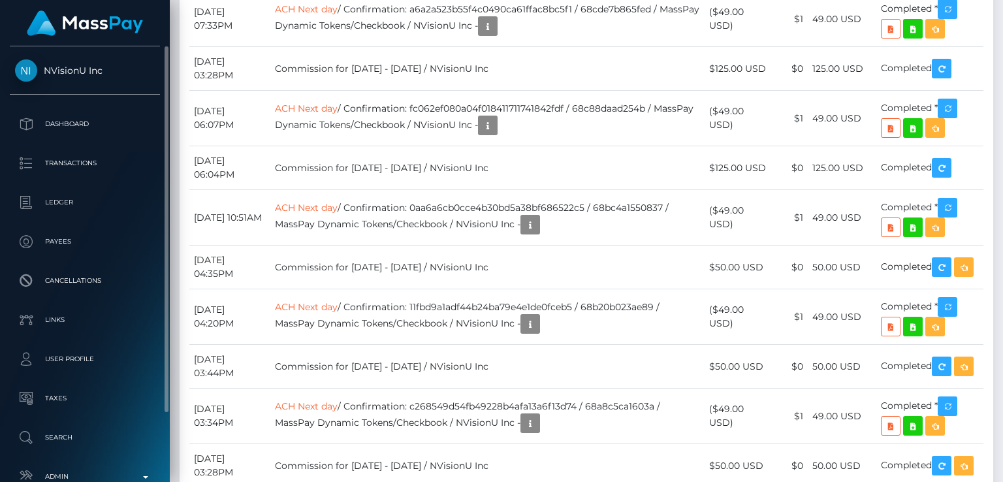
drag, startPoint x: 44, startPoint y: 56, endPoint x: 110, endPoint y: 71, distance: 67.2
click at [110, 71] on div "NVisionU Inc Dashboard Transactions Ledger Payees Cancellations Links Taxes" at bounding box center [85, 262] width 170 height 433
copy span "NVisionU Inc"
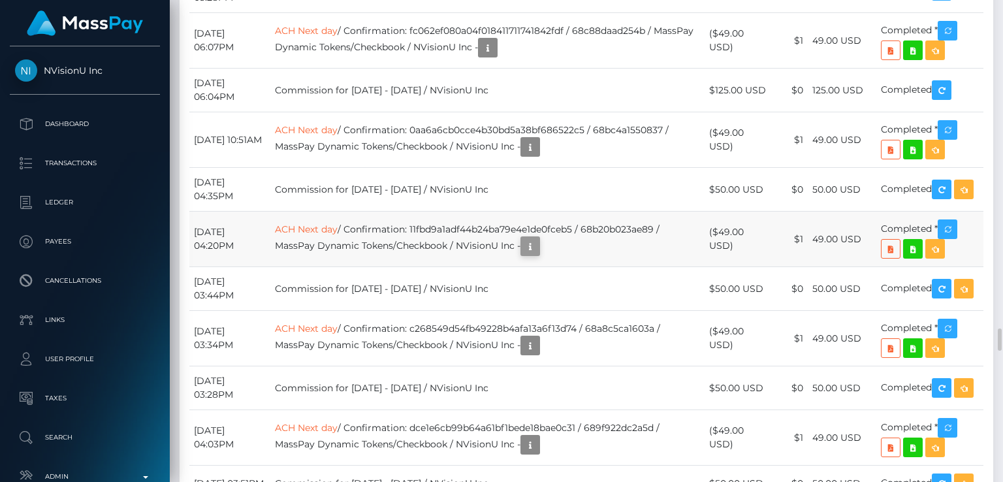
scroll to position [157, 251]
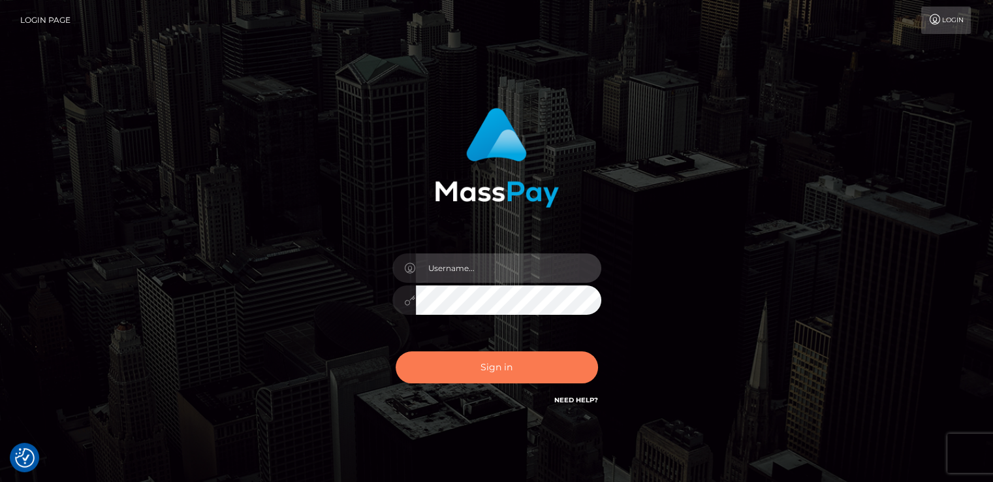
type input "[DOMAIN_NAME]"
click at [485, 371] on button "Sign in" at bounding box center [497, 367] width 202 height 32
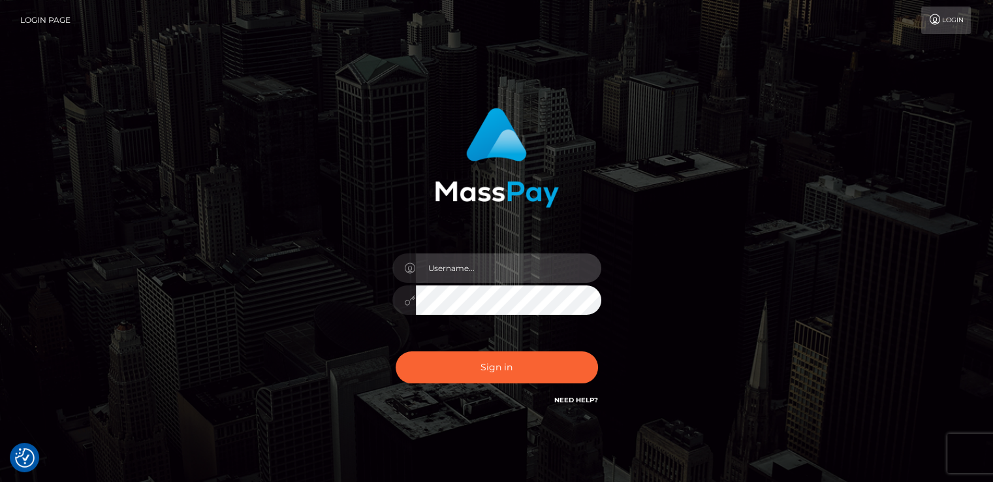
type input "[DOMAIN_NAME]"
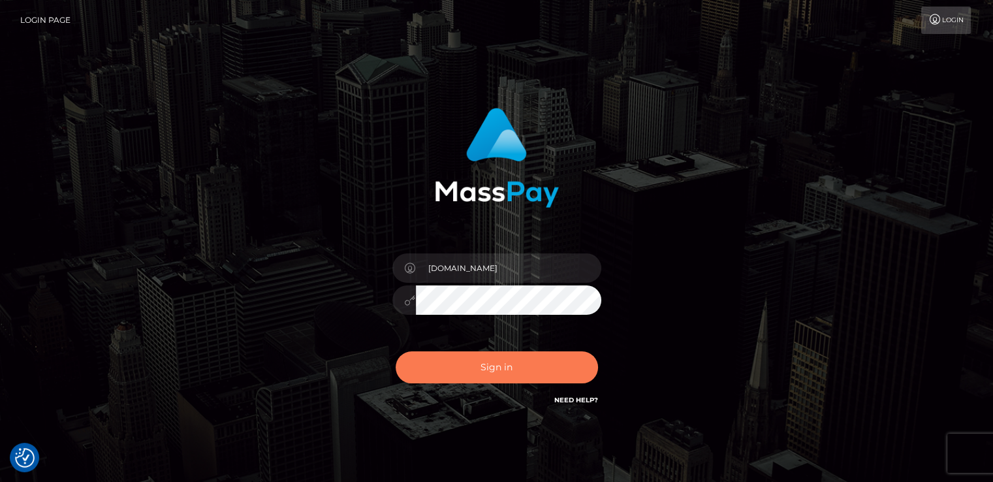
click at [485, 371] on button "Sign in" at bounding box center [497, 367] width 202 height 32
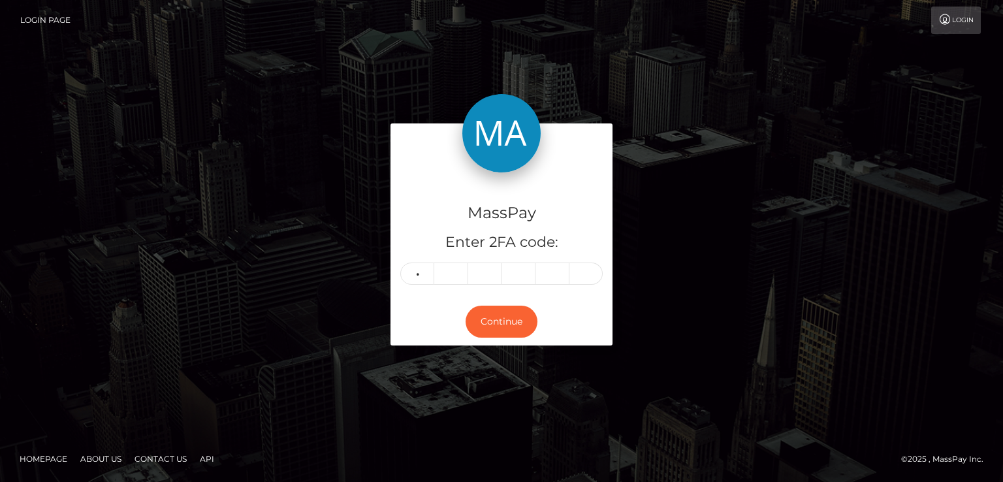
type input "7"
type input "6"
type input "4"
type input "0"
type input "5"
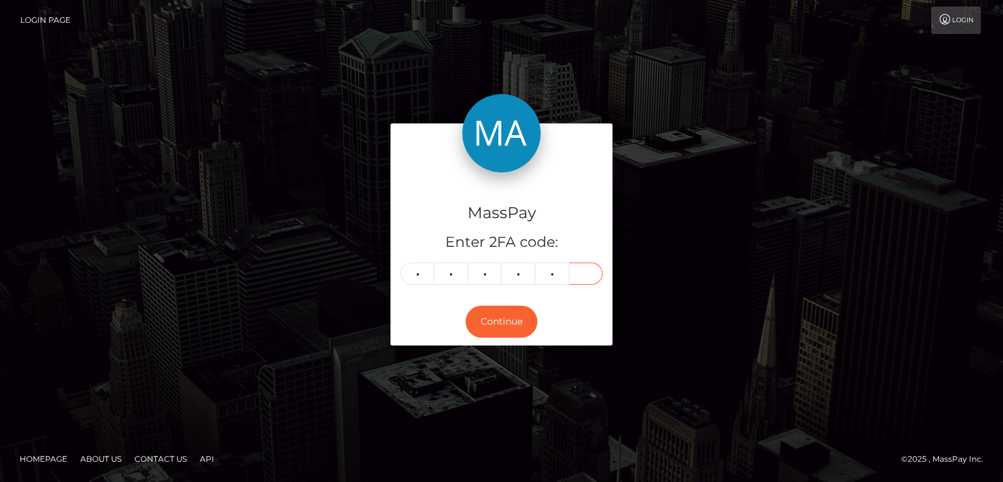
type input "6"
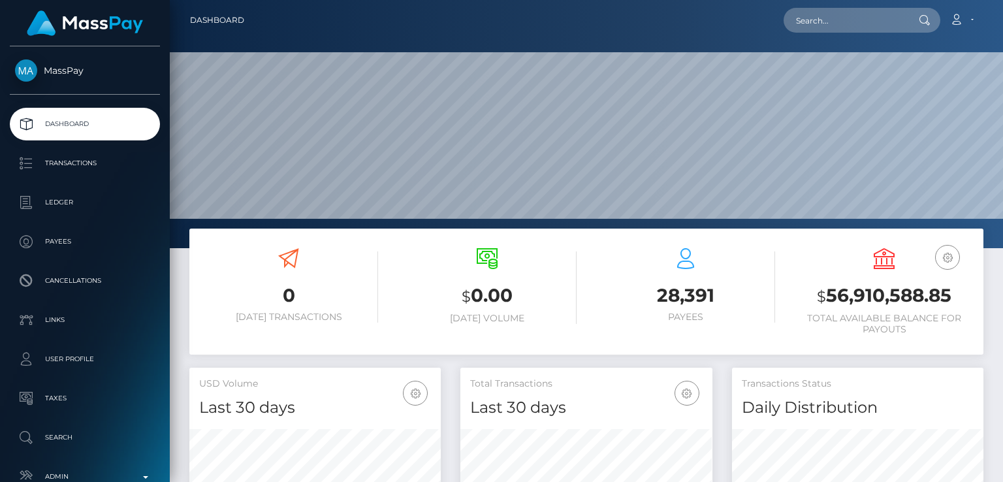
scroll to position [231, 251]
click at [818, 22] on input "text" at bounding box center [845, 20] width 123 height 25
paste input "[EMAIL_ADDRESS][DOMAIN_NAME]"
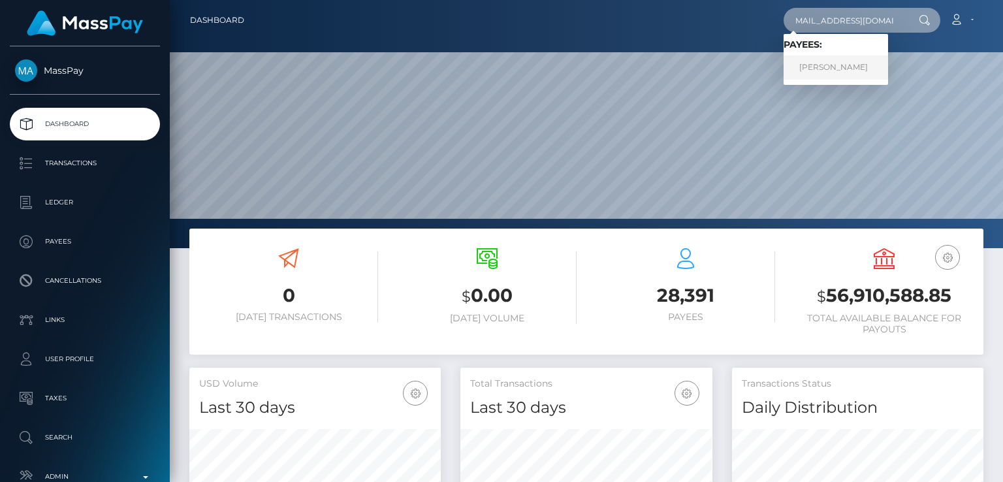
type input "[EMAIL_ADDRESS][DOMAIN_NAME]"
click at [886, 61] on link "[PERSON_NAME]" at bounding box center [836, 68] width 105 height 24
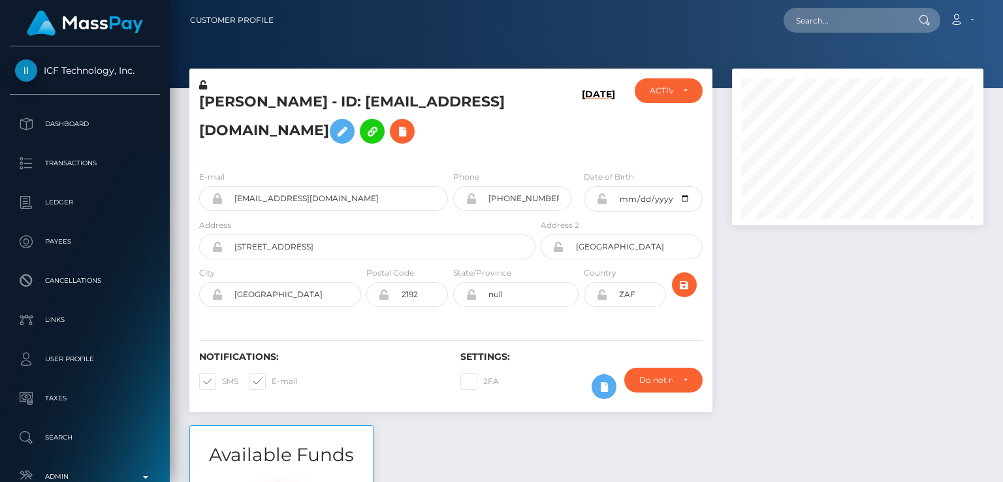
scroll to position [157, 251]
click at [231, 103] on h5 "[PERSON_NAME] - ID: [EMAIL_ADDRESS][DOMAIN_NAME]" at bounding box center [363, 121] width 329 height 58
click at [231, 103] on h5 "Sussan Itumeleng Sambo - ID: Sussanisambo@gmail.com" at bounding box center [363, 121] width 329 height 58
copy h5 "Sussan"
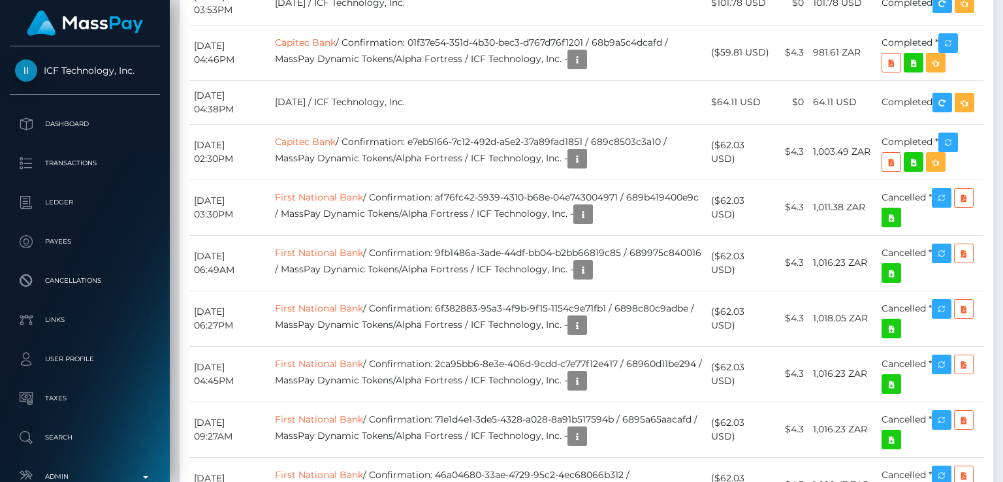
scroll to position [2983, 0]
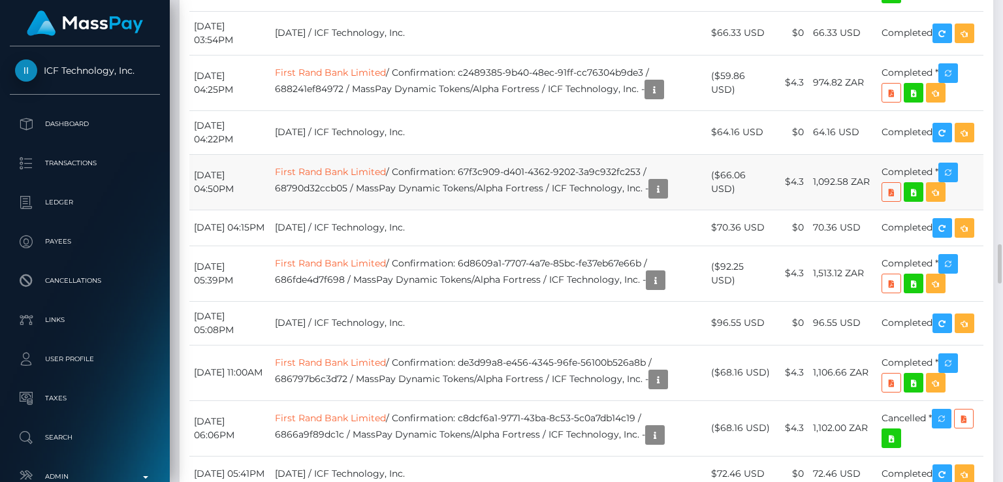
drag, startPoint x: 290, startPoint y: 217, endPoint x: 272, endPoint y: 314, distance: 99.0
drag, startPoint x: 272, startPoint y: 314, endPoint x: 268, endPoint y: 320, distance: 6.7
click at [268, 210] on td "July 17, 2025 04:50PM" at bounding box center [229, 182] width 81 height 56
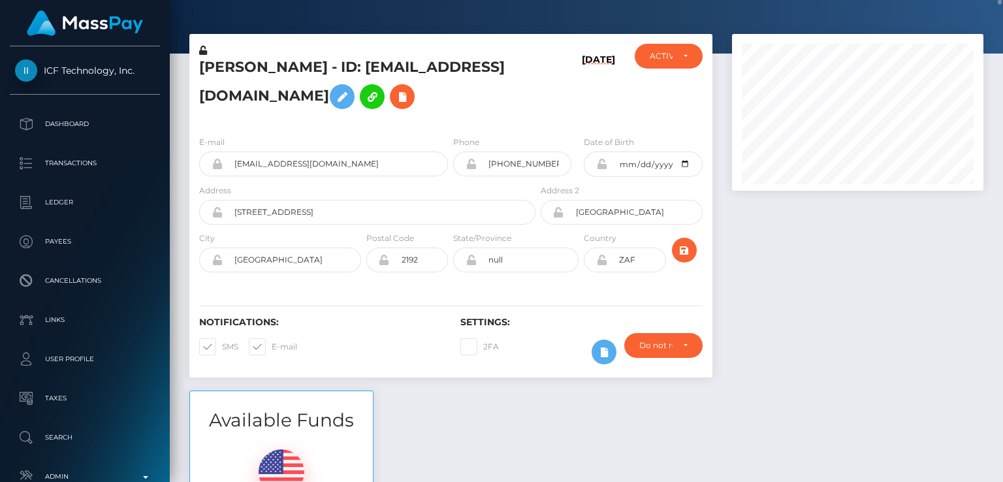
scroll to position [0, 0]
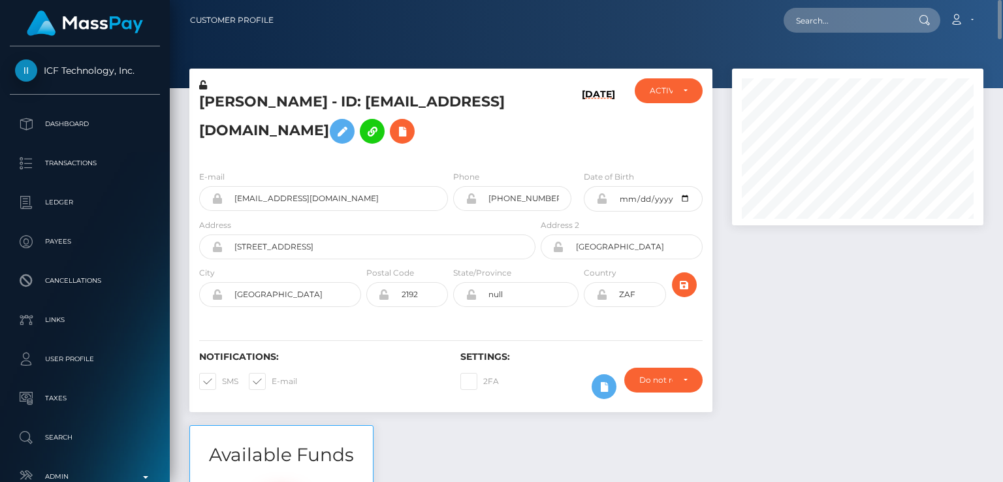
click at [814, 3] on nav "Customer Profile Loading... Loading... Account" at bounding box center [586, 20] width 833 height 40
click at [818, 26] on input "text" at bounding box center [845, 20] width 123 height 25
paste input "tiannagermain@icloud.com"
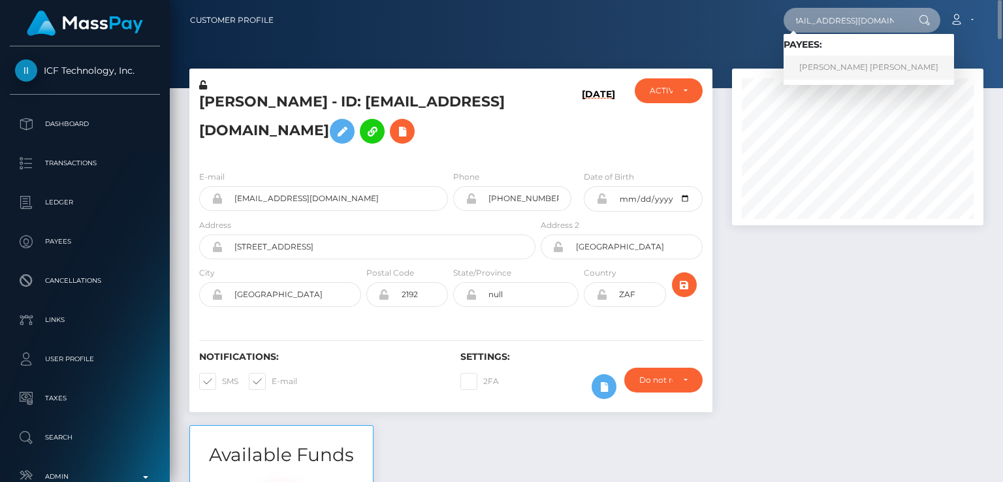
type input "tiannagermain@icloud.com"
click at [815, 65] on link "Tianna Maria Claire Germain" at bounding box center [869, 68] width 170 height 24
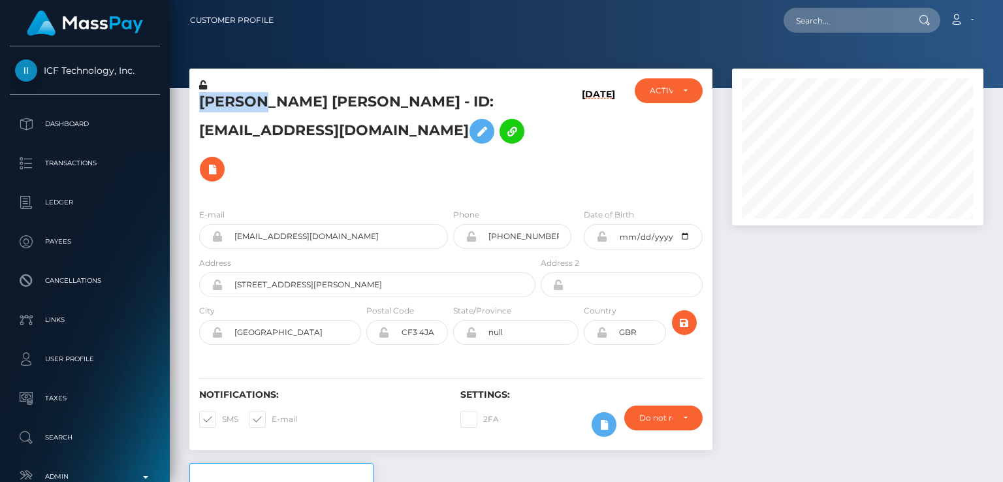
scroll to position [157, 251]
click at [582, 121] on h6 "[DATE]" at bounding box center [598, 141] width 33 height 104
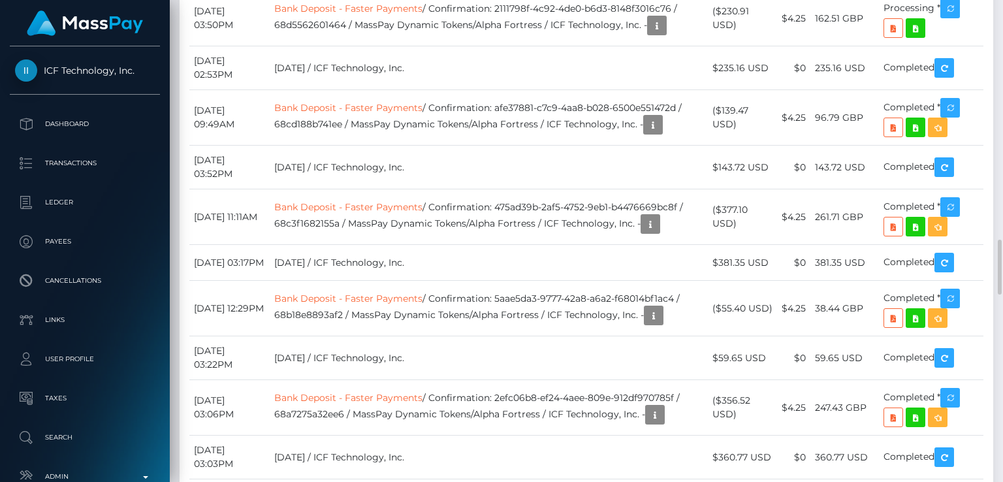
scroll to position [2099, 0]
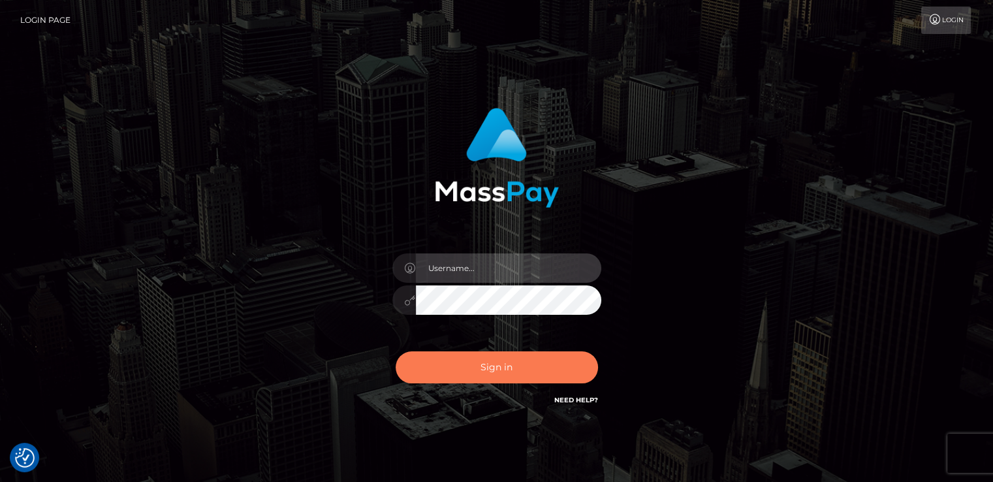
type input "nt.es"
click at [481, 374] on button "Sign in" at bounding box center [497, 367] width 202 height 32
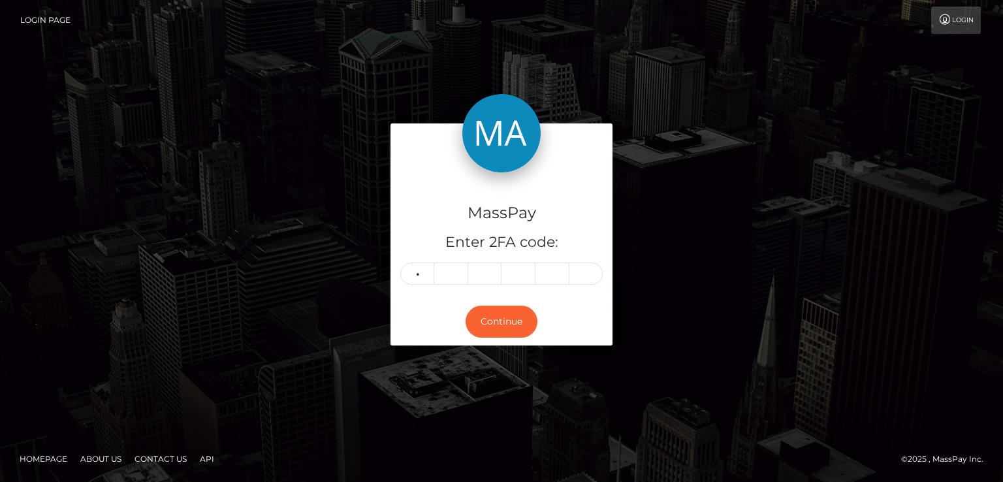
type input "7"
type input "0"
type input "9"
type input "8"
type input "2"
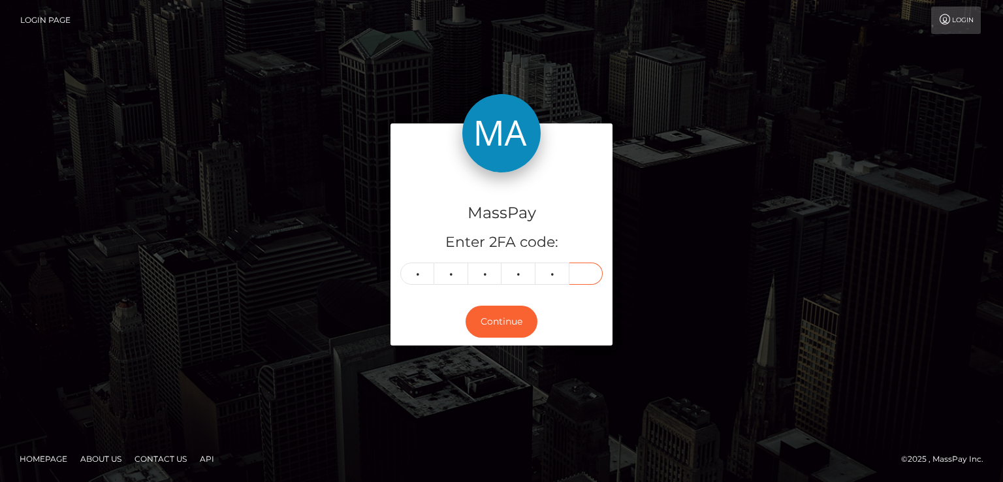
type input "6"
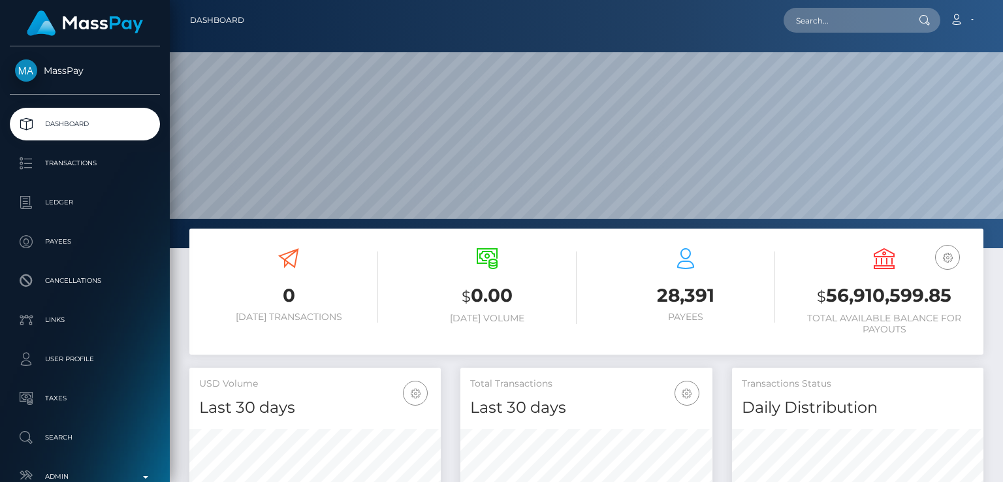
scroll to position [231, 251]
click at [863, 25] on input "text" at bounding box center [845, 20] width 123 height 25
paste input "[EMAIL_ADDRESS][DOMAIN_NAME]"
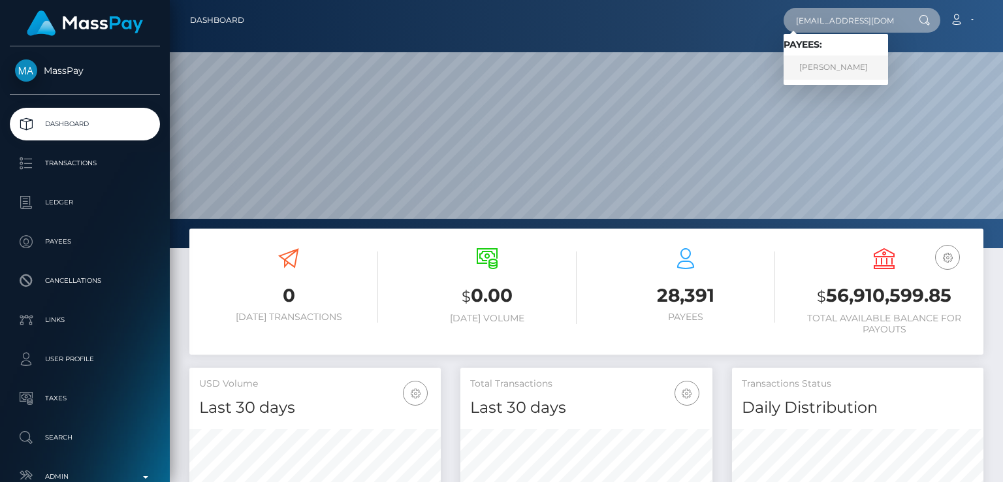
type input "[EMAIL_ADDRESS][DOMAIN_NAME]"
click at [813, 66] on link "DINA NONADO" at bounding box center [836, 68] width 105 height 24
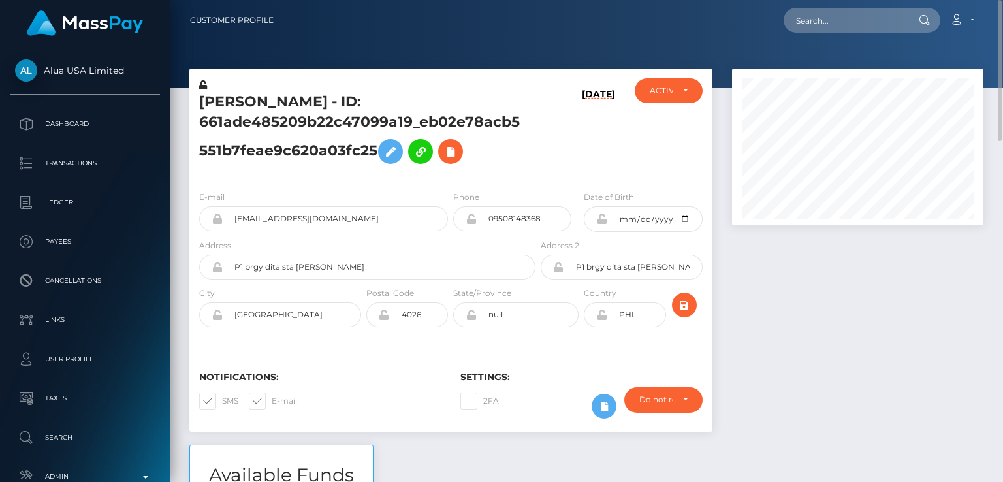
click at [209, 105] on h5 "DINA NONADO - ID: 661ade485209b22c47099a19_eb02e78acb5551b7feae9c620a03fc25" at bounding box center [363, 131] width 329 height 78
copy h5 "DINA"
click at [428, 412] on div "Notifications: SMS E-mail" at bounding box center [319, 399] width 261 height 54
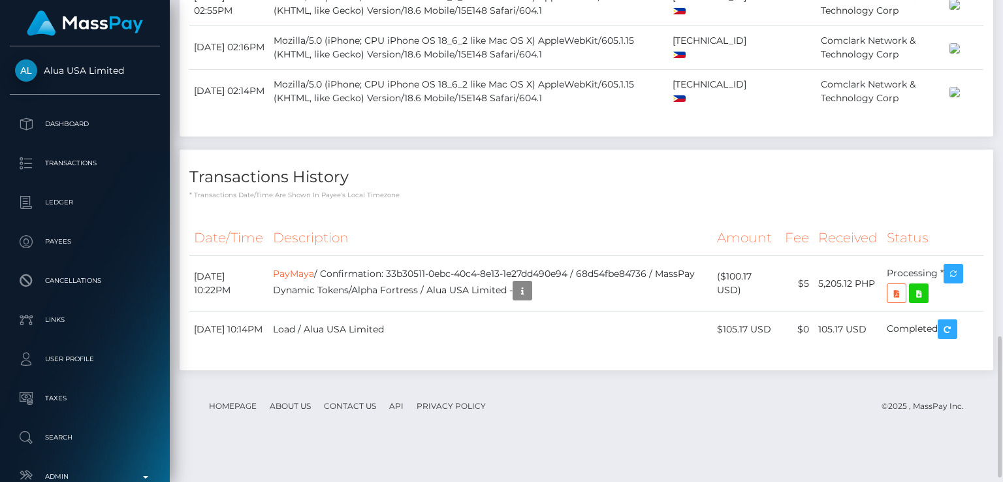
scroll to position [1143, 0]
click at [523, 256] on th "Description" at bounding box center [490, 238] width 444 height 36
click at [954, 313] on div "Force status update" at bounding box center [924, 307] width 95 height 24
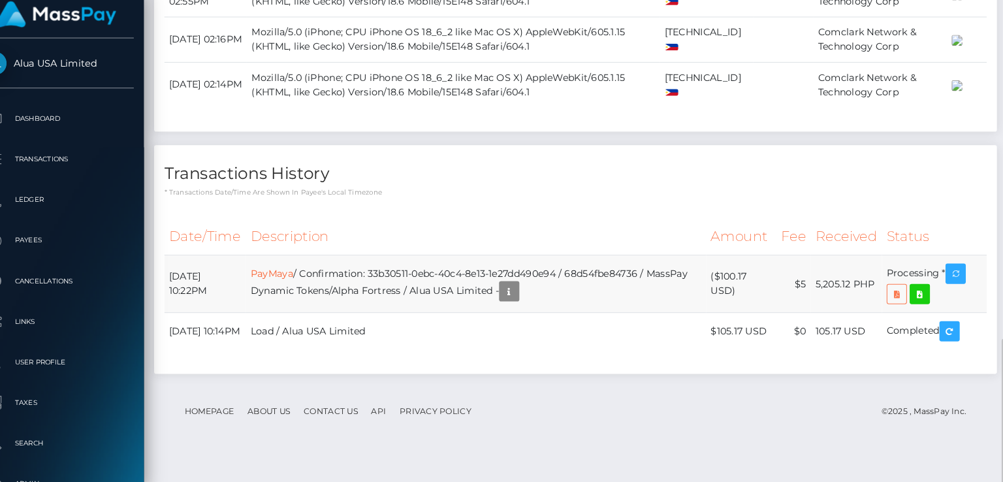
scroll to position [157, 251]
click at [496, 200] on p "* Transactions date/time are shown in payee's local timezone" at bounding box center [586, 195] width 794 height 10
click at [600, 324] on body "Alua USA Limited Dashboard Transactions Ledger Payees Cancellations" at bounding box center [501, 241] width 1003 height 482
click at [600, 325] on div "Additional Info" at bounding box center [596, 324] width 85 height 24
click at [600, 325] on body "Alua USA Limited Dashboard Transactions Ledger Payees Cancellations" at bounding box center [501, 241] width 1003 height 482
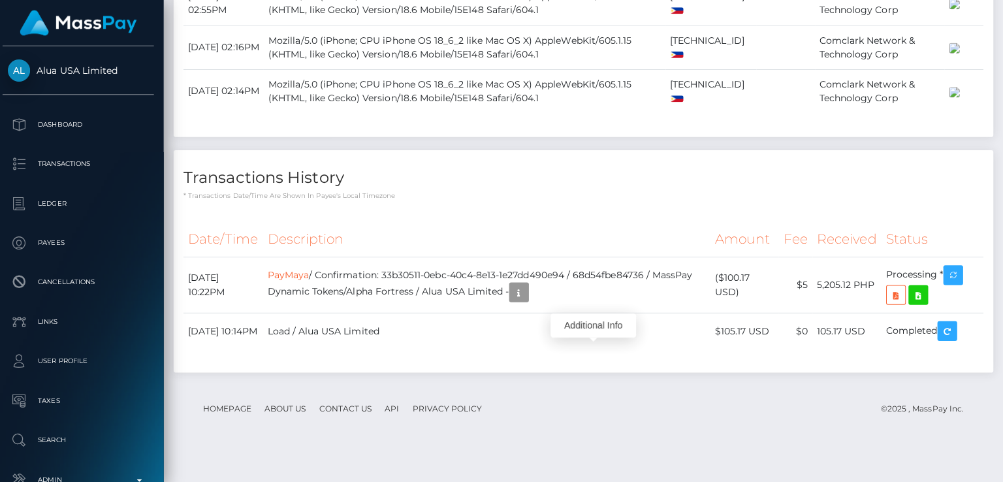
scroll to position [0, 0]
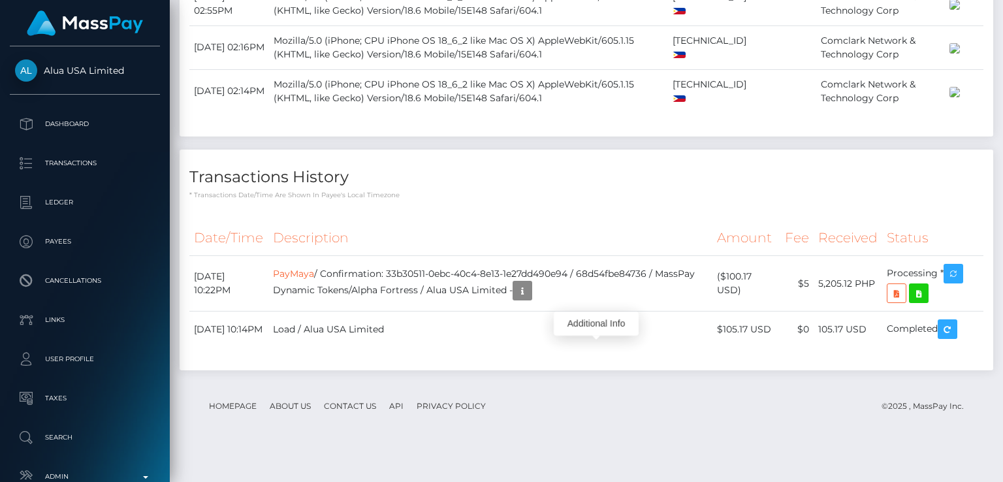
click at [604, 327] on div "Additional Info" at bounding box center [596, 324] width 85 height 24
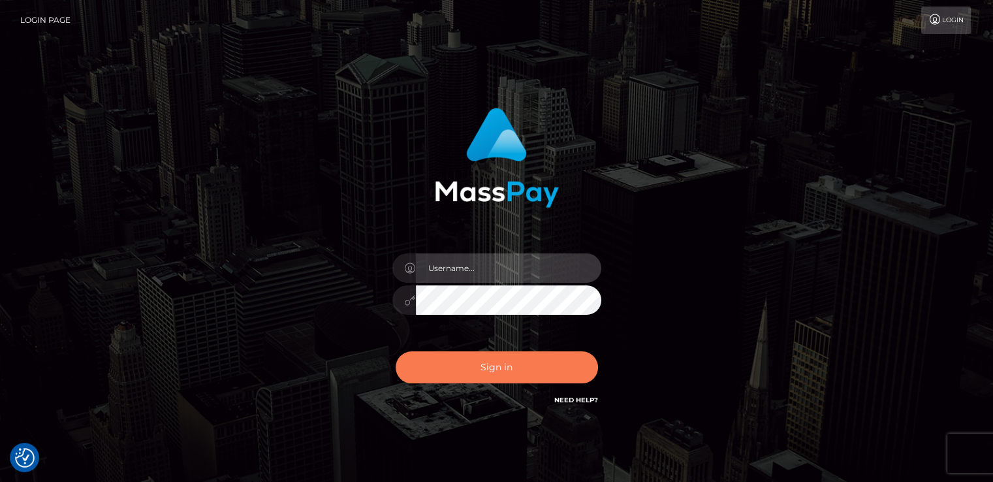
type input "[DOMAIN_NAME]"
click at [471, 363] on button "Sign in" at bounding box center [497, 367] width 202 height 32
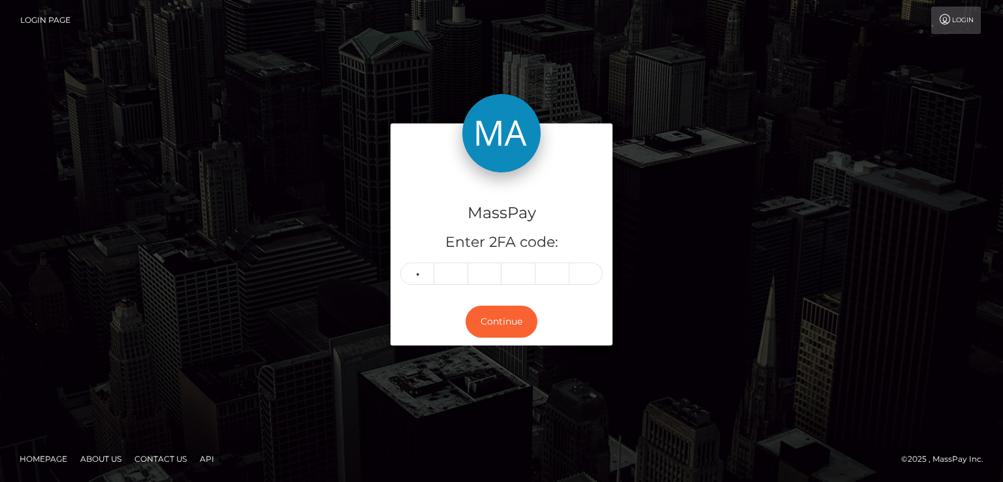
type input "6"
type input "4"
type input "3"
type input "5"
type input "6"
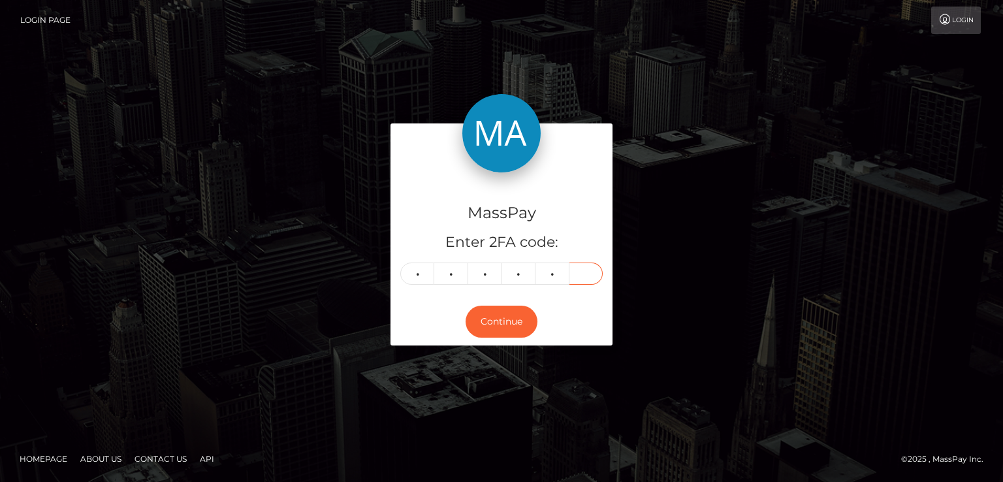
type input "1"
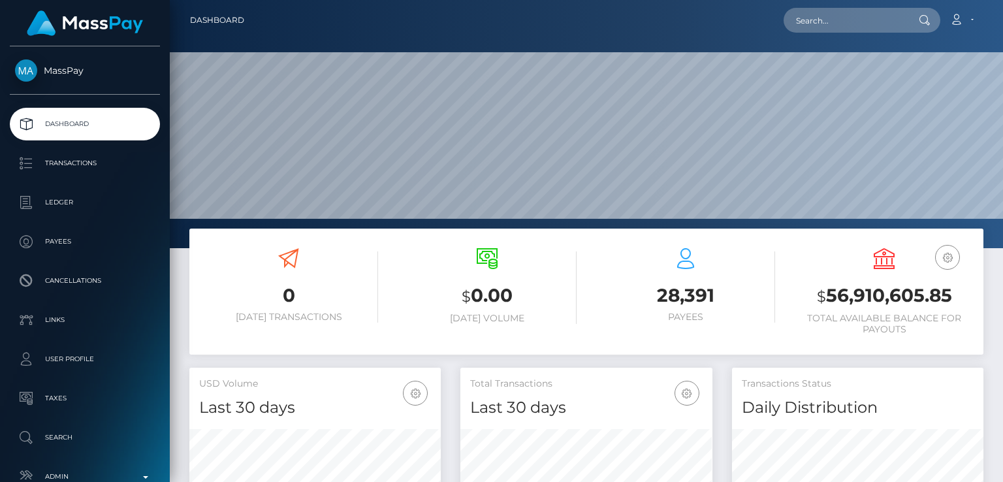
scroll to position [231, 251]
click at [852, 18] on input "text" at bounding box center [845, 20] width 123 height 25
paste input "[EMAIL_ADDRESS][DOMAIN_NAME]"
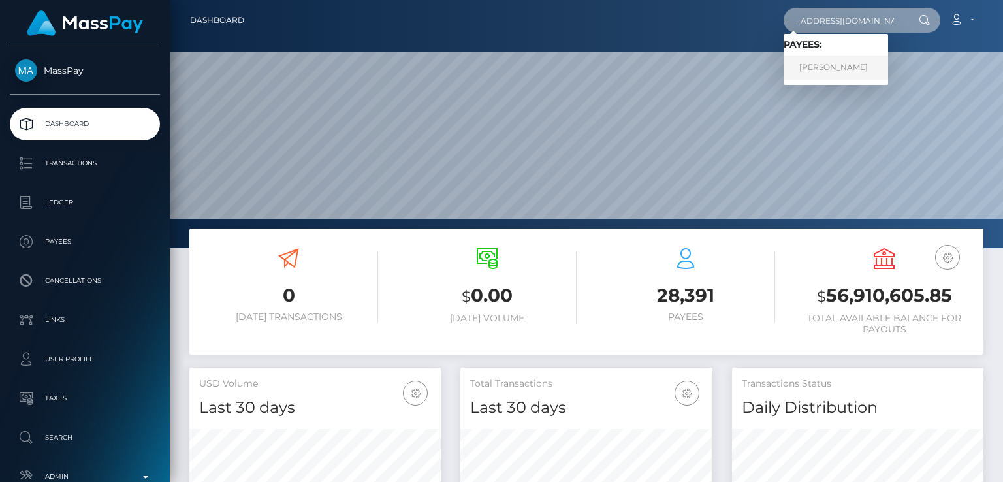
type input "[EMAIL_ADDRESS][DOMAIN_NAME]"
click at [818, 74] on link "[PERSON_NAME]" at bounding box center [836, 68] width 105 height 24
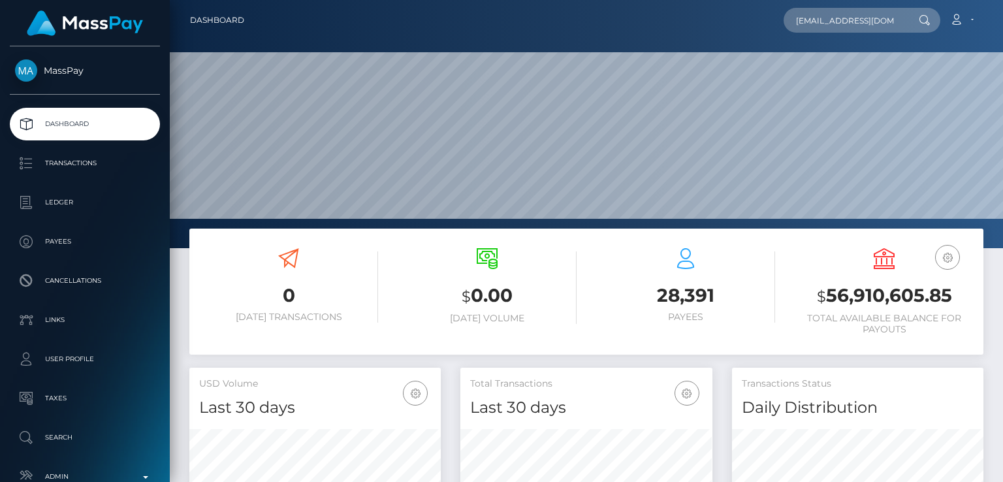
scroll to position [351, 0]
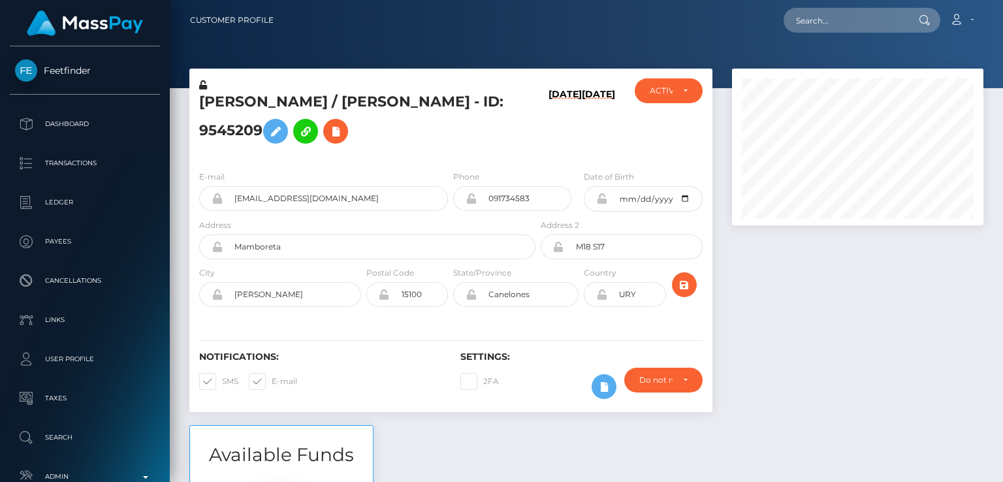
scroll to position [157, 251]
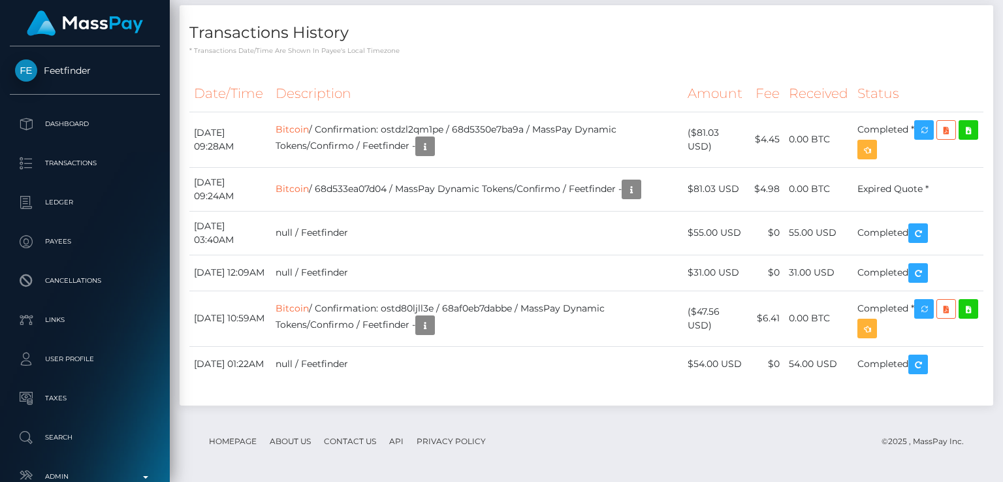
click at [309, 123] on link "Bitcoin" at bounding box center [292, 129] width 33 height 12
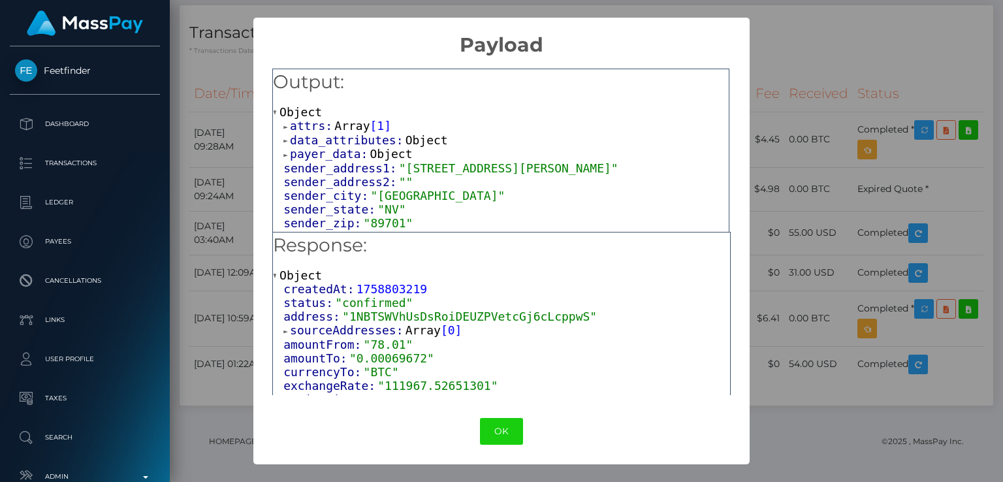
click at [287, 330] on span at bounding box center [286, 331] width 7 height 8
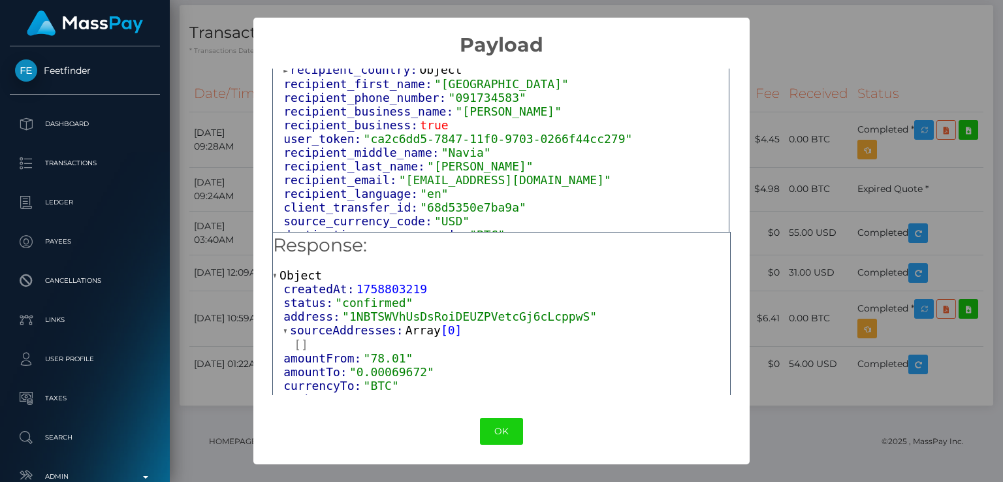
scroll to position [378, 0]
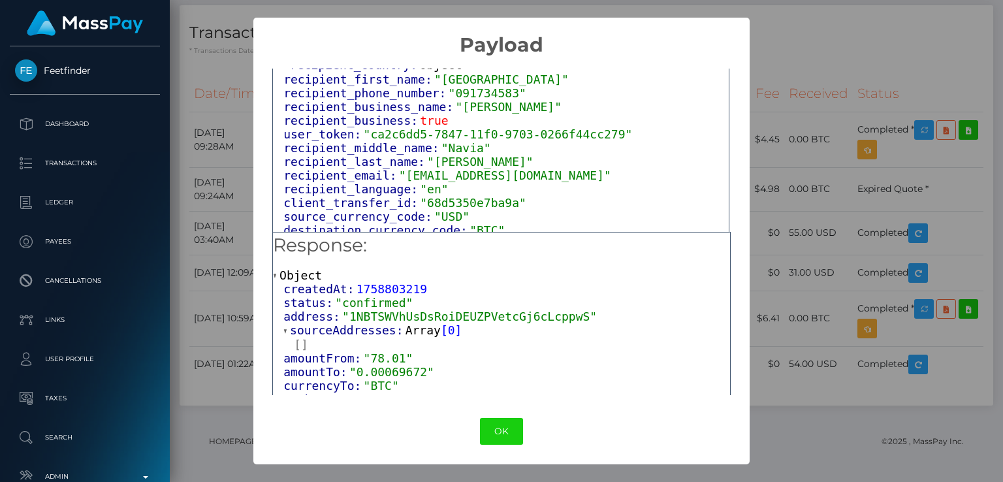
click at [515, 139] on span ""ca2c6dd5-7847-11f0-9703-0266f44cc279"" at bounding box center [498, 134] width 269 height 14
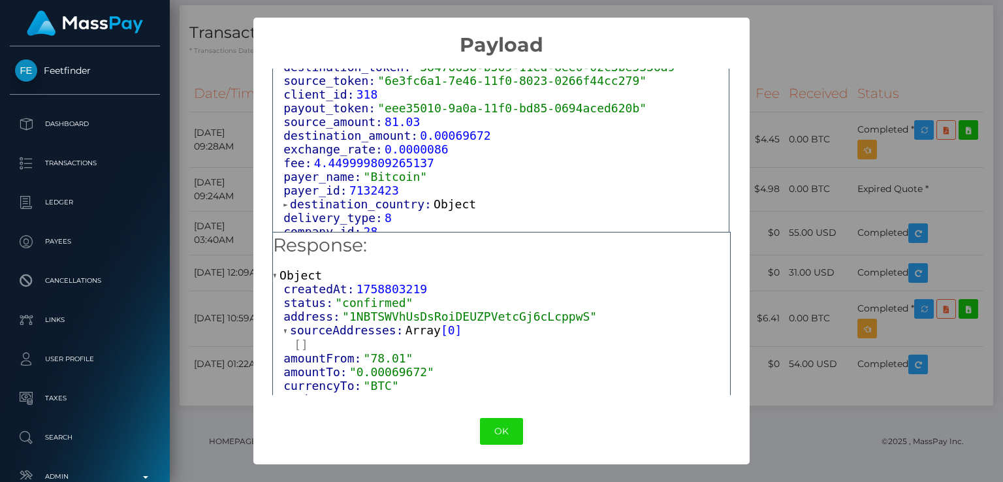
scroll to position [611, 0]
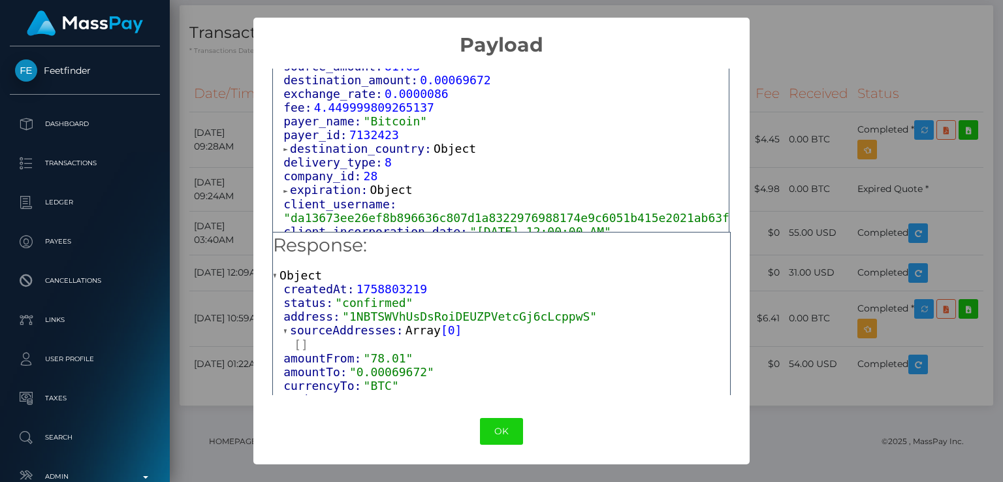
click div "× Payload Output: Object attrs: Array [ 1 ] data_attributes: Object payer_data:…"
